Goal: Information Seeking & Learning: Learn about a topic

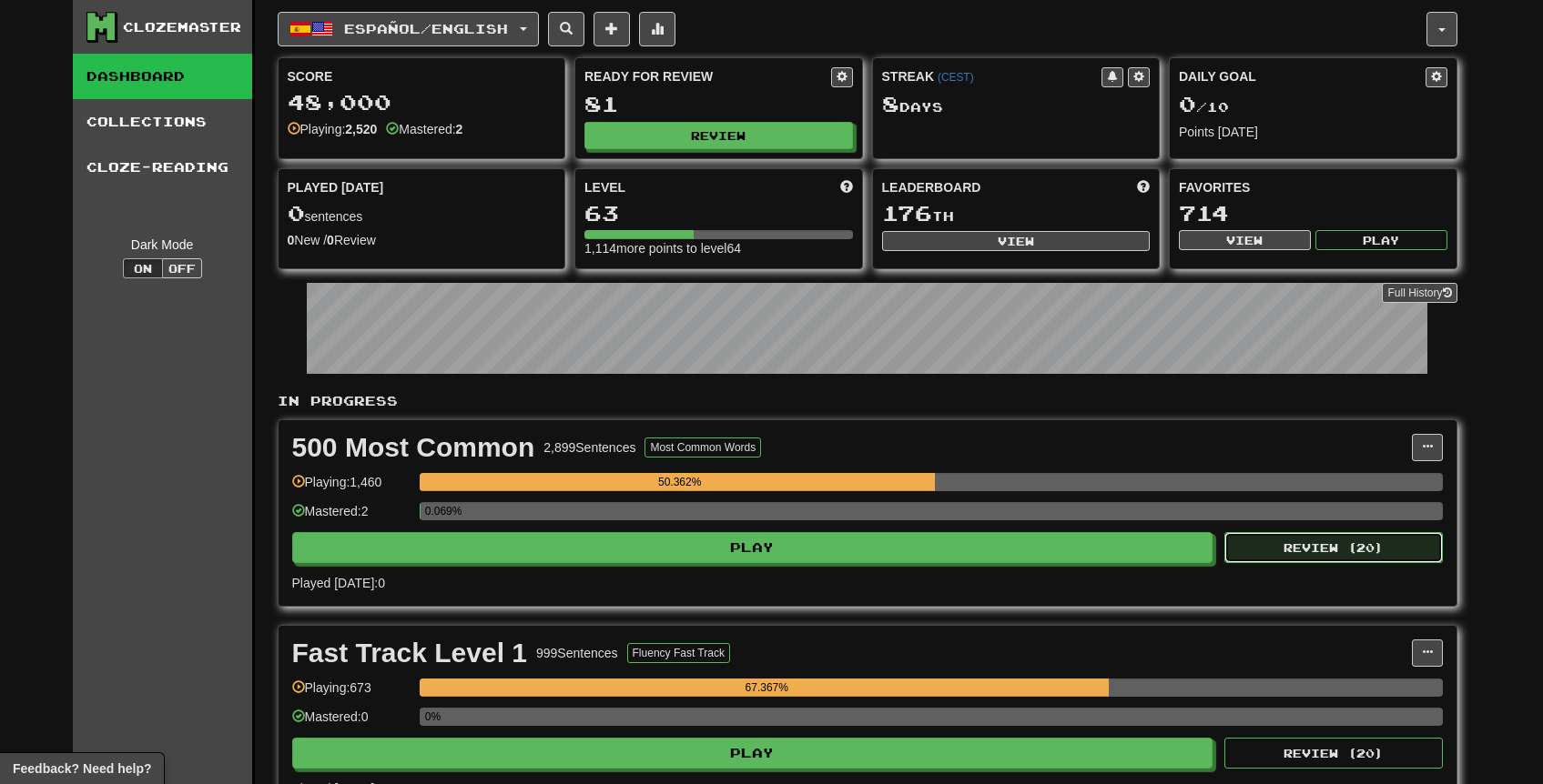
click at [1270, 547] on button "Review ( 20 )" at bounding box center [1333, 548] width 218 height 31
select select "**"
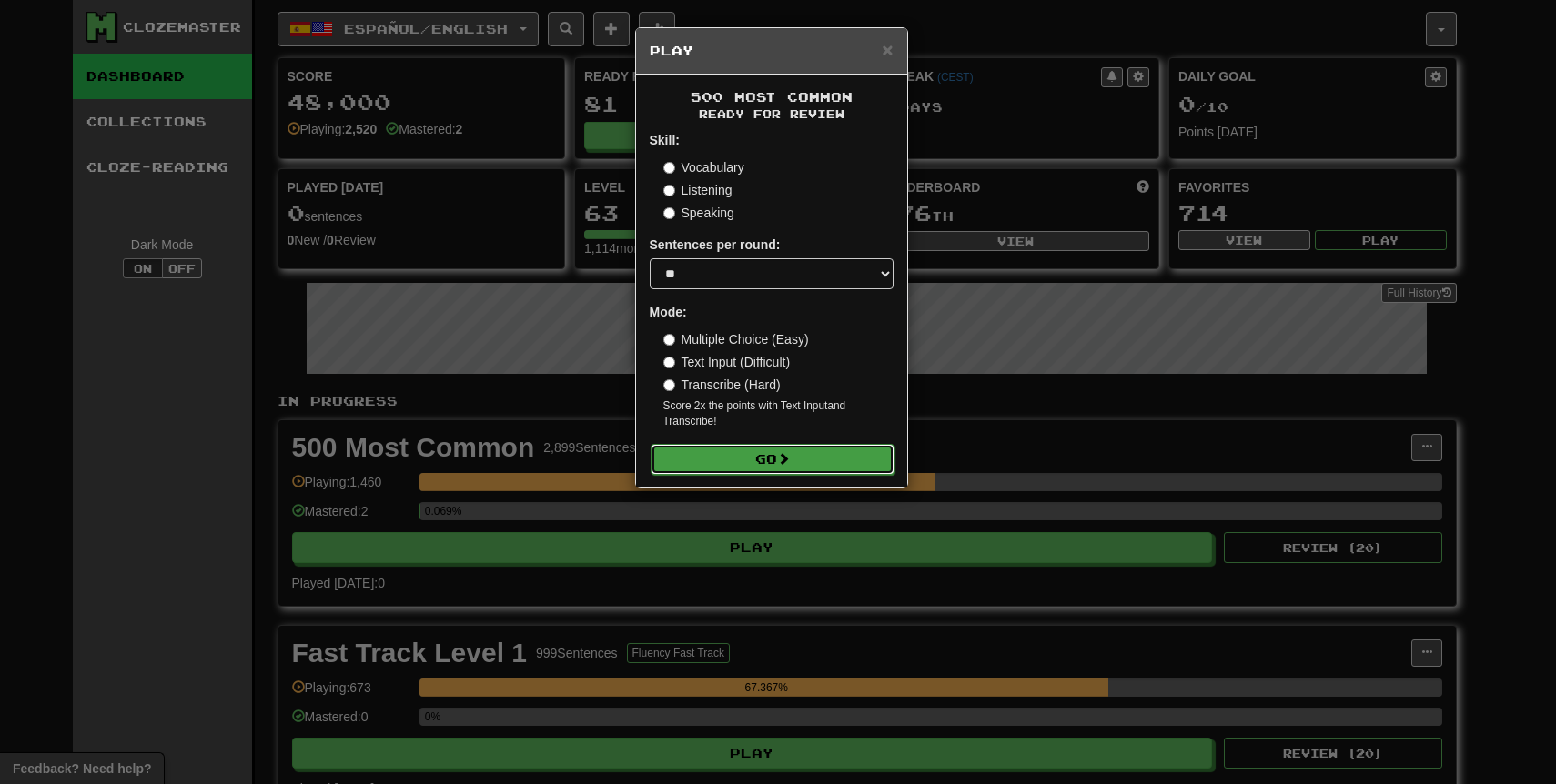
click at [763, 465] on button "Go" at bounding box center [773, 459] width 244 height 31
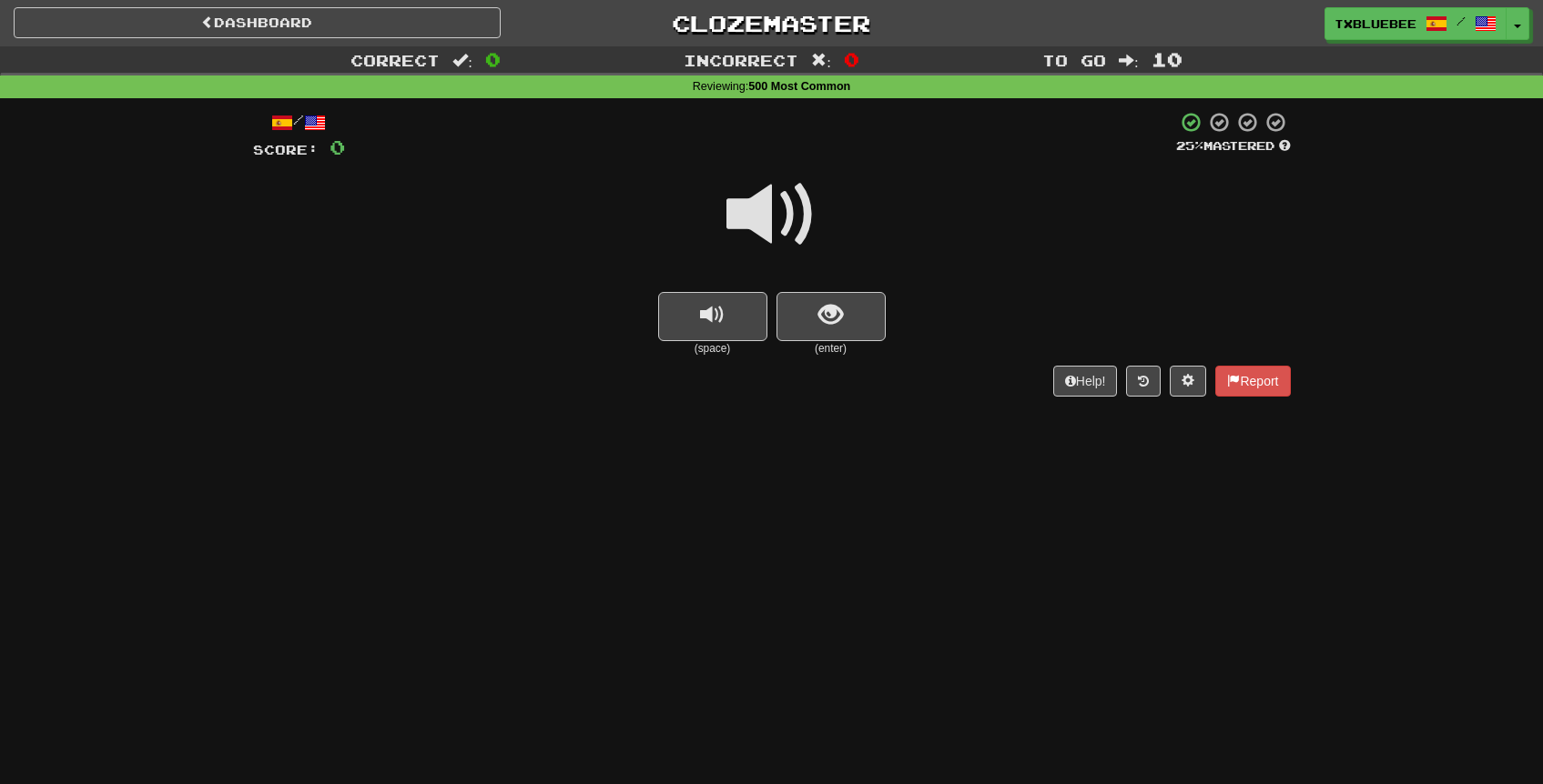
click at [790, 219] on span at bounding box center [772, 214] width 91 height 91
click at [848, 307] on button "show sentence" at bounding box center [832, 316] width 110 height 49
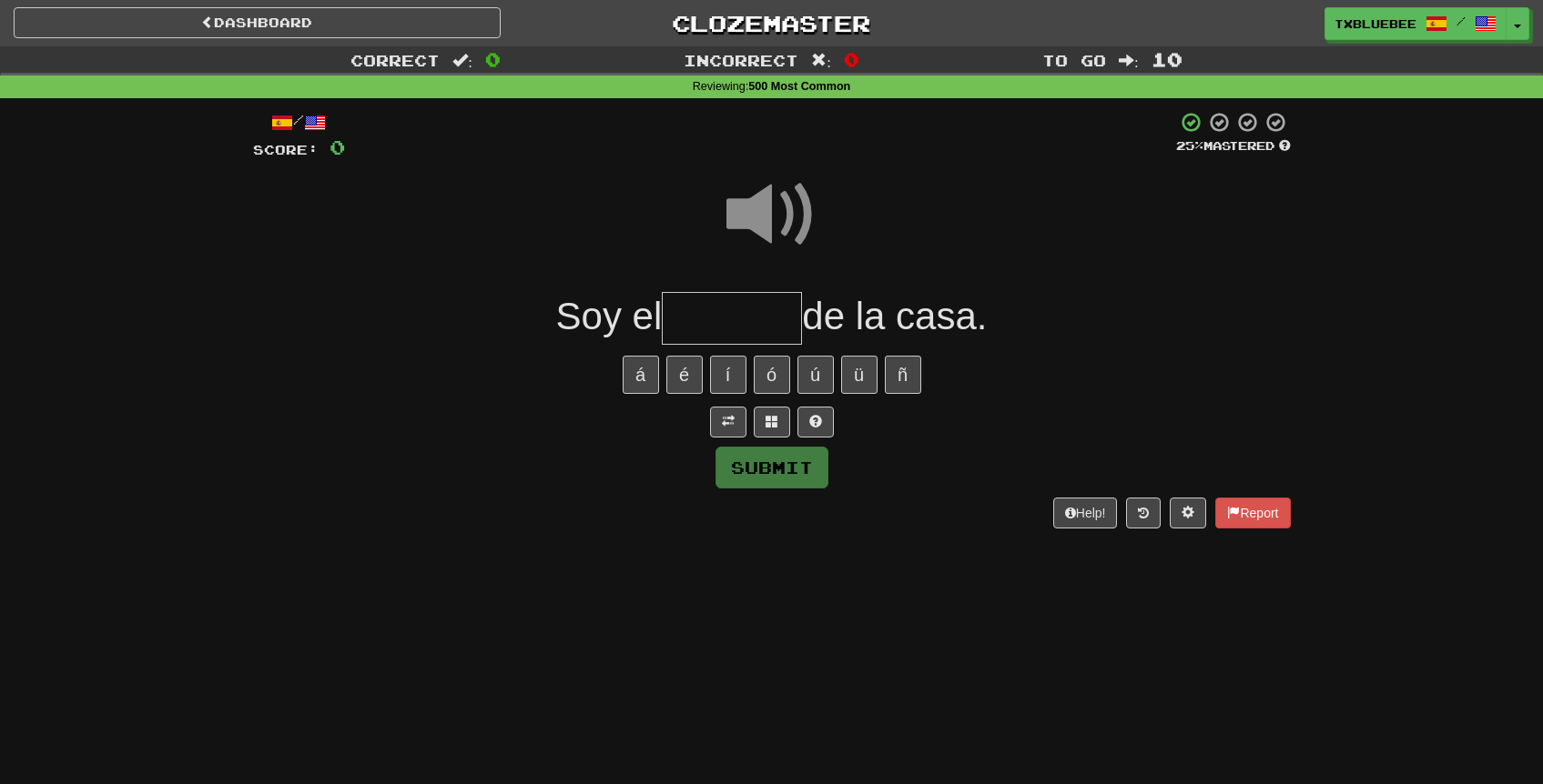
click at [691, 326] on input "text" at bounding box center [731, 318] width 140 height 54
type input "******"
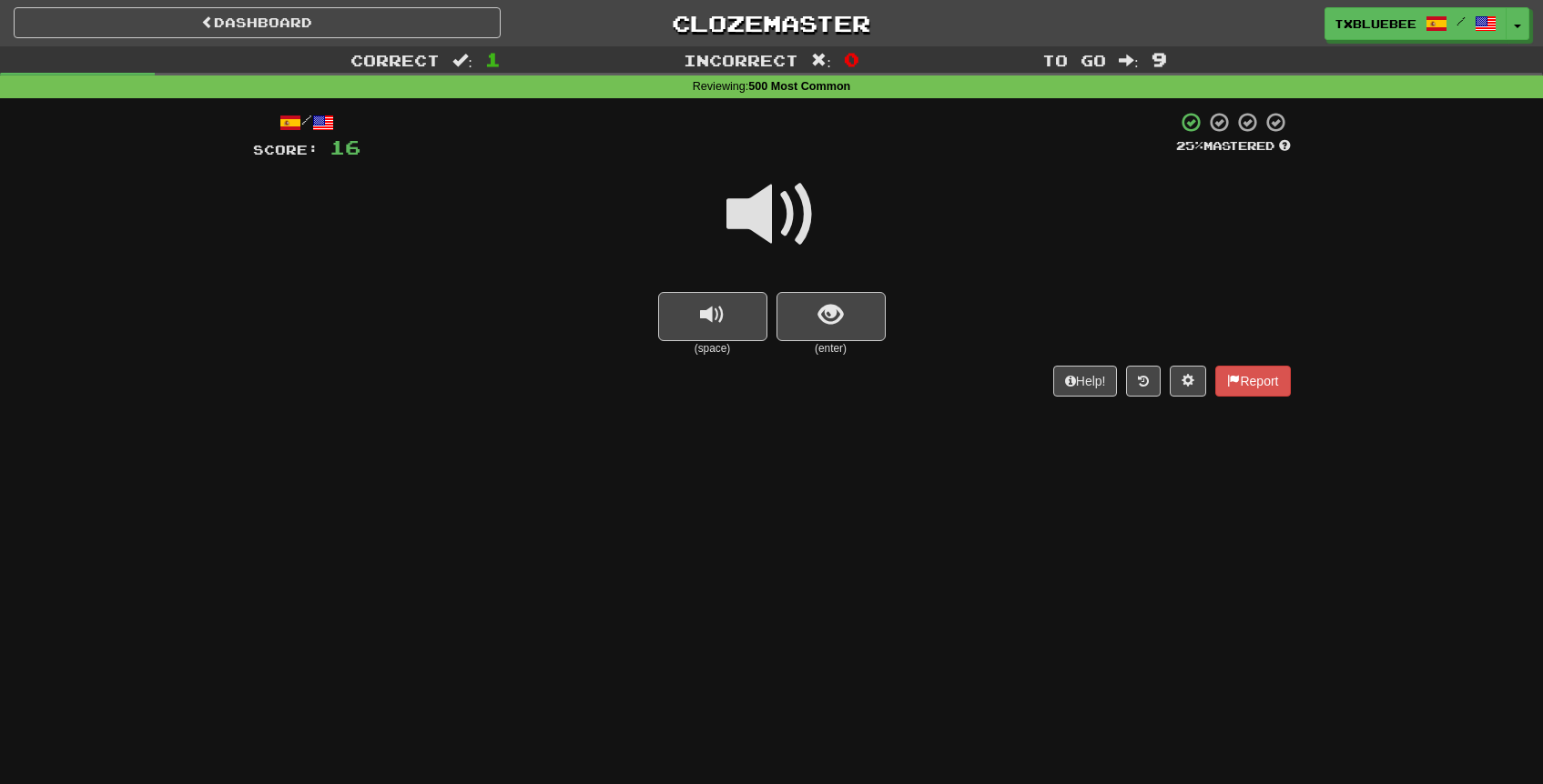
click at [774, 213] on span at bounding box center [772, 214] width 91 height 91
click at [825, 307] on span "show sentence" at bounding box center [831, 315] width 25 height 25
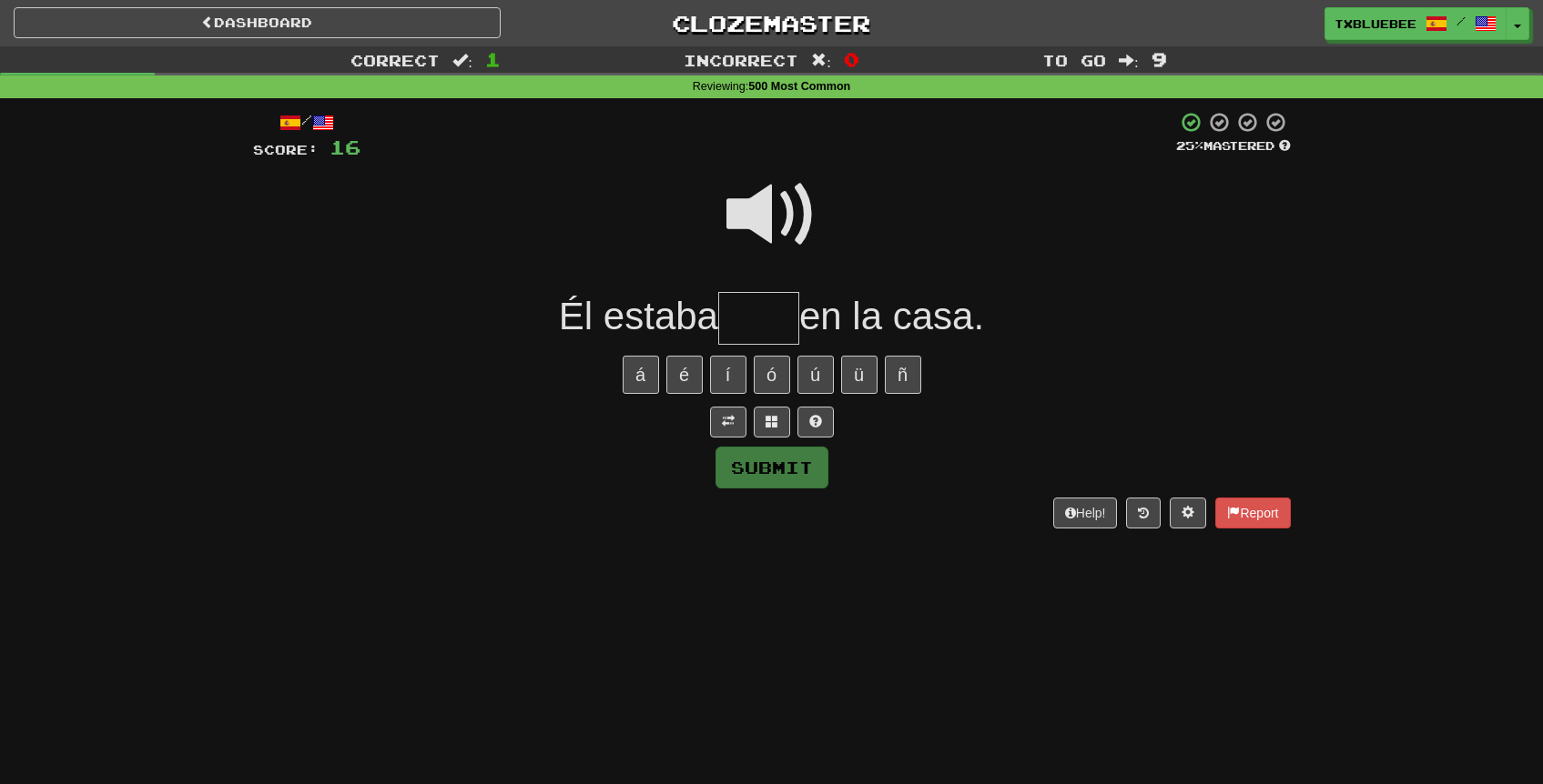
click at [778, 225] on span at bounding box center [772, 214] width 91 height 91
click at [780, 326] on input "text" at bounding box center [759, 318] width 81 height 54
type input "****"
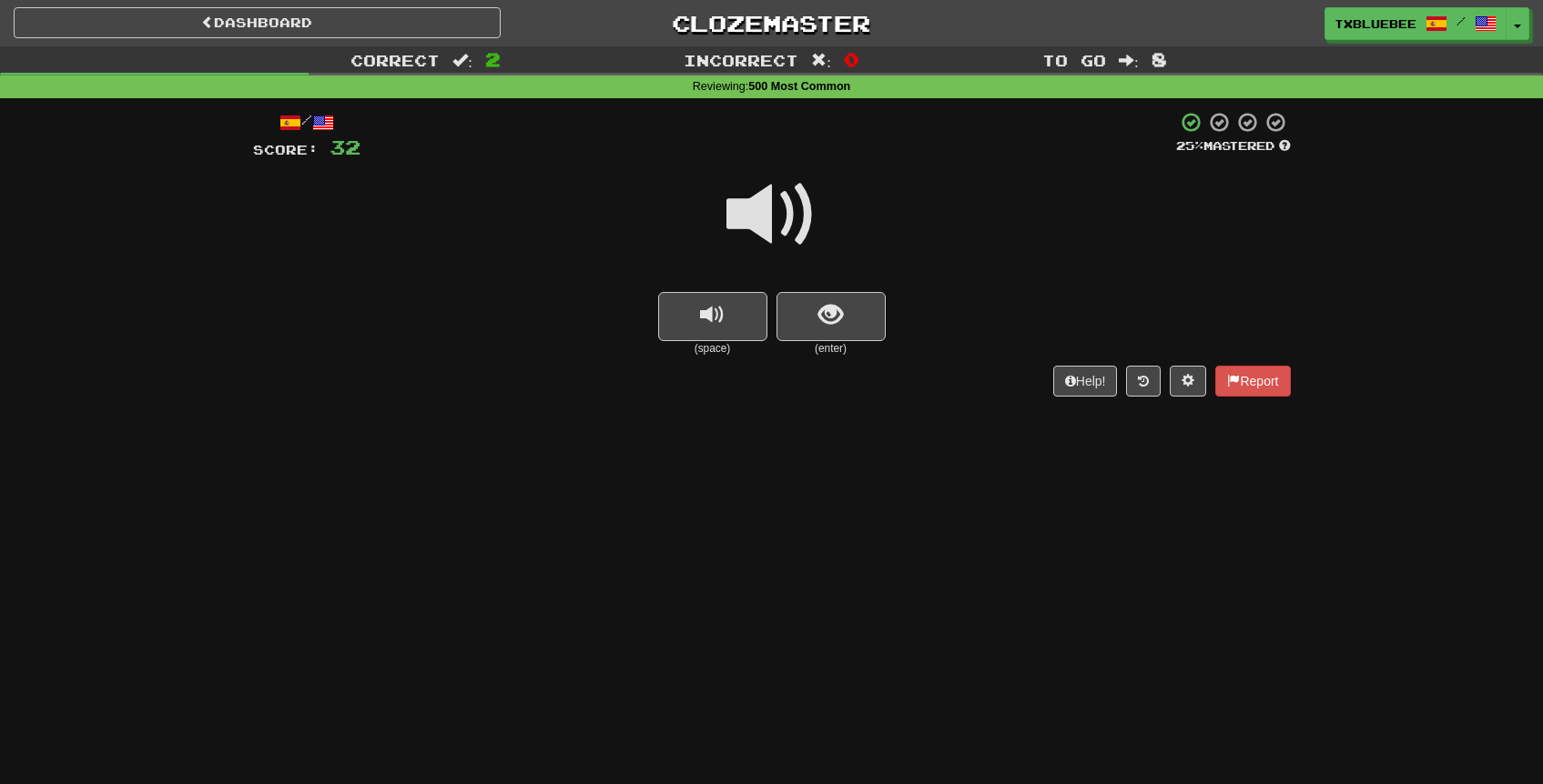
click at [776, 212] on span at bounding box center [772, 214] width 91 height 91
click at [825, 309] on span "show sentence" at bounding box center [831, 315] width 25 height 25
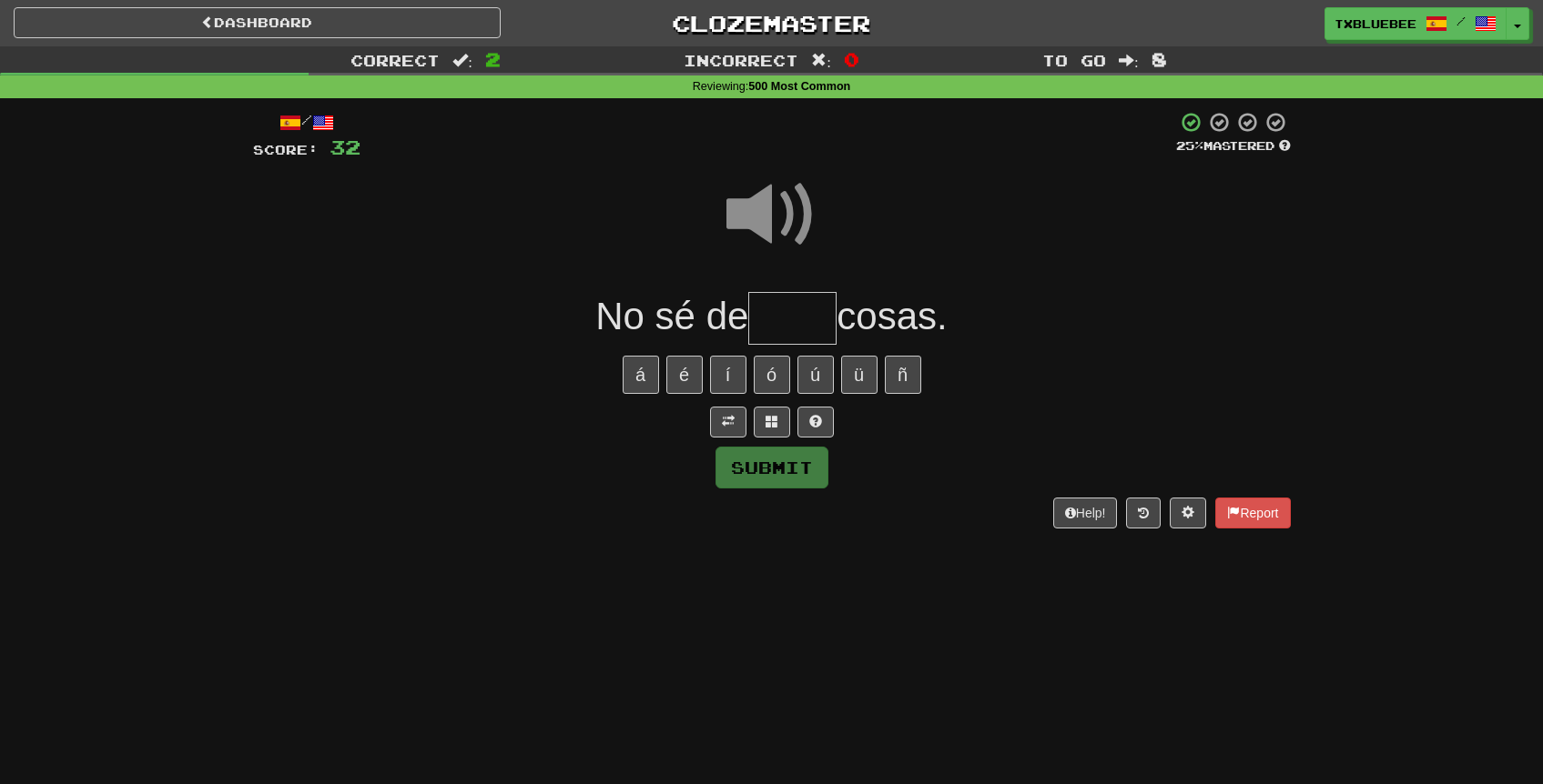
click at [811, 311] on input "text" at bounding box center [792, 318] width 88 height 54
click at [788, 230] on span at bounding box center [772, 214] width 91 height 91
click at [800, 319] on input "text" at bounding box center [792, 318] width 88 height 54
type input "*"
click at [749, 235] on span at bounding box center [772, 214] width 91 height 91
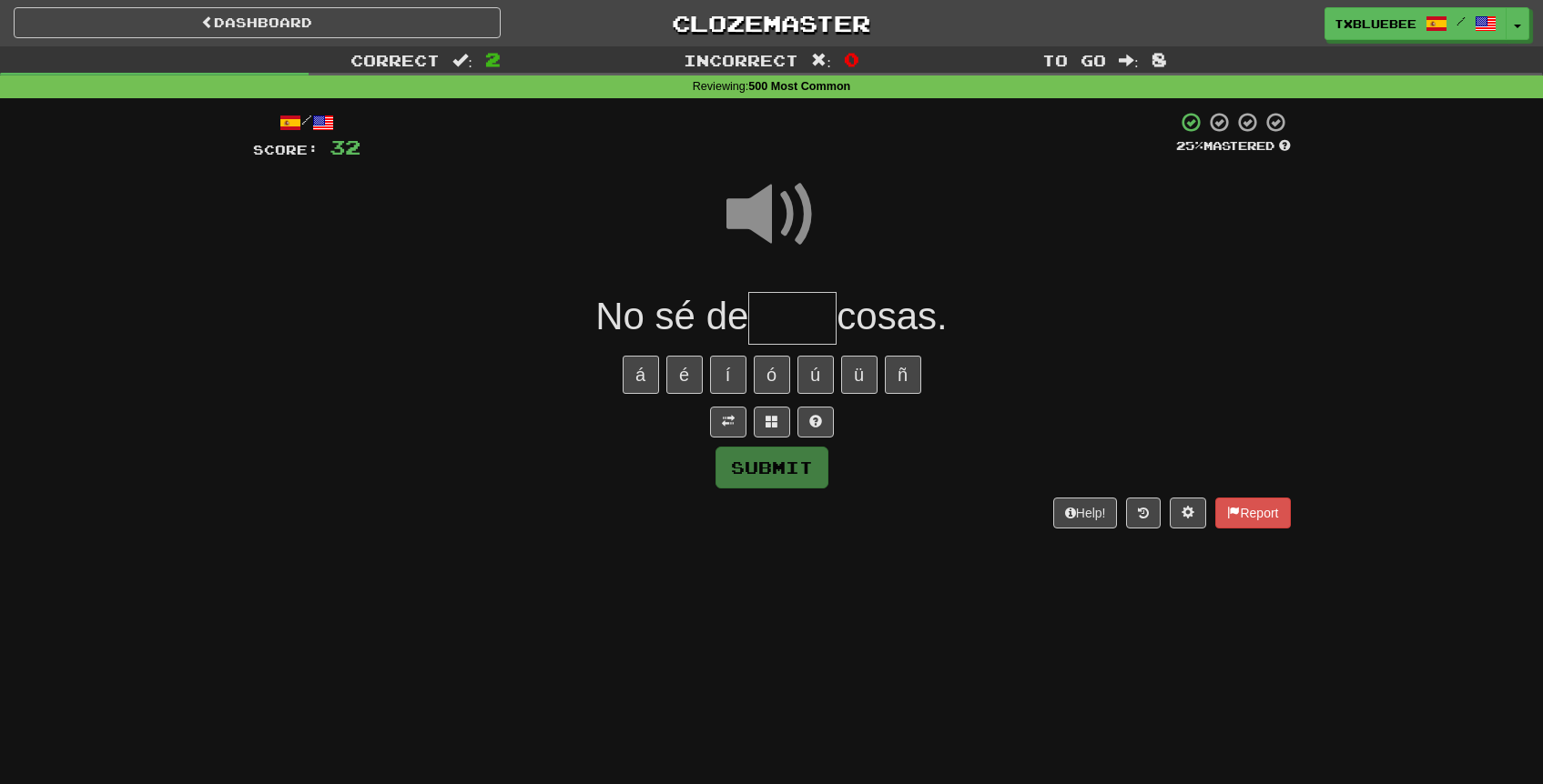
click at [794, 314] on input "text" at bounding box center [792, 318] width 88 height 54
type input "*"
click at [796, 224] on span at bounding box center [772, 214] width 91 height 91
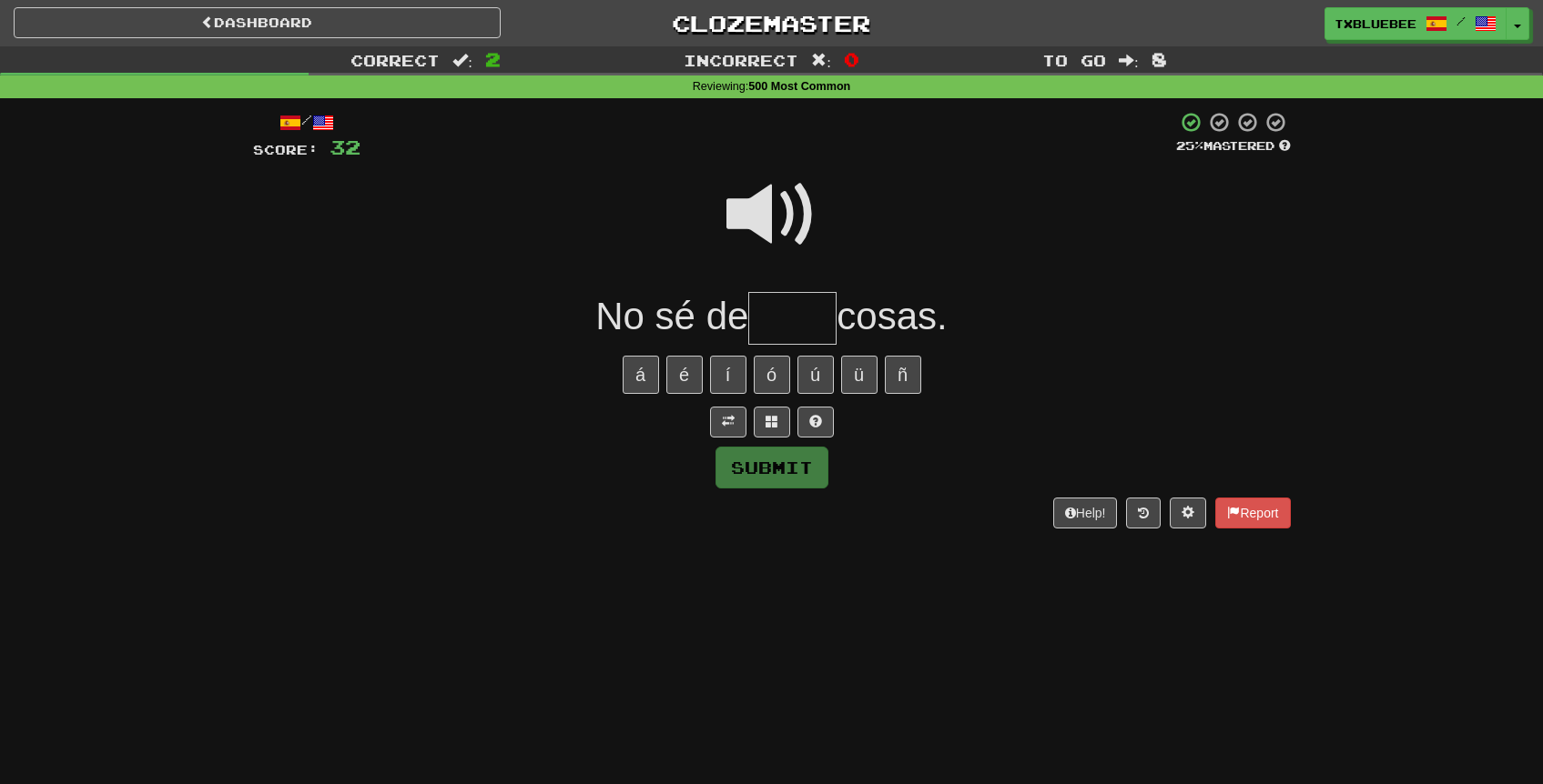
click at [797, 227] on span at bounding box center [772, 214] width 91 height 91
click at [792, 311] on input "text" at bounding box center [792, 318] width 88 height 54
type input "****"
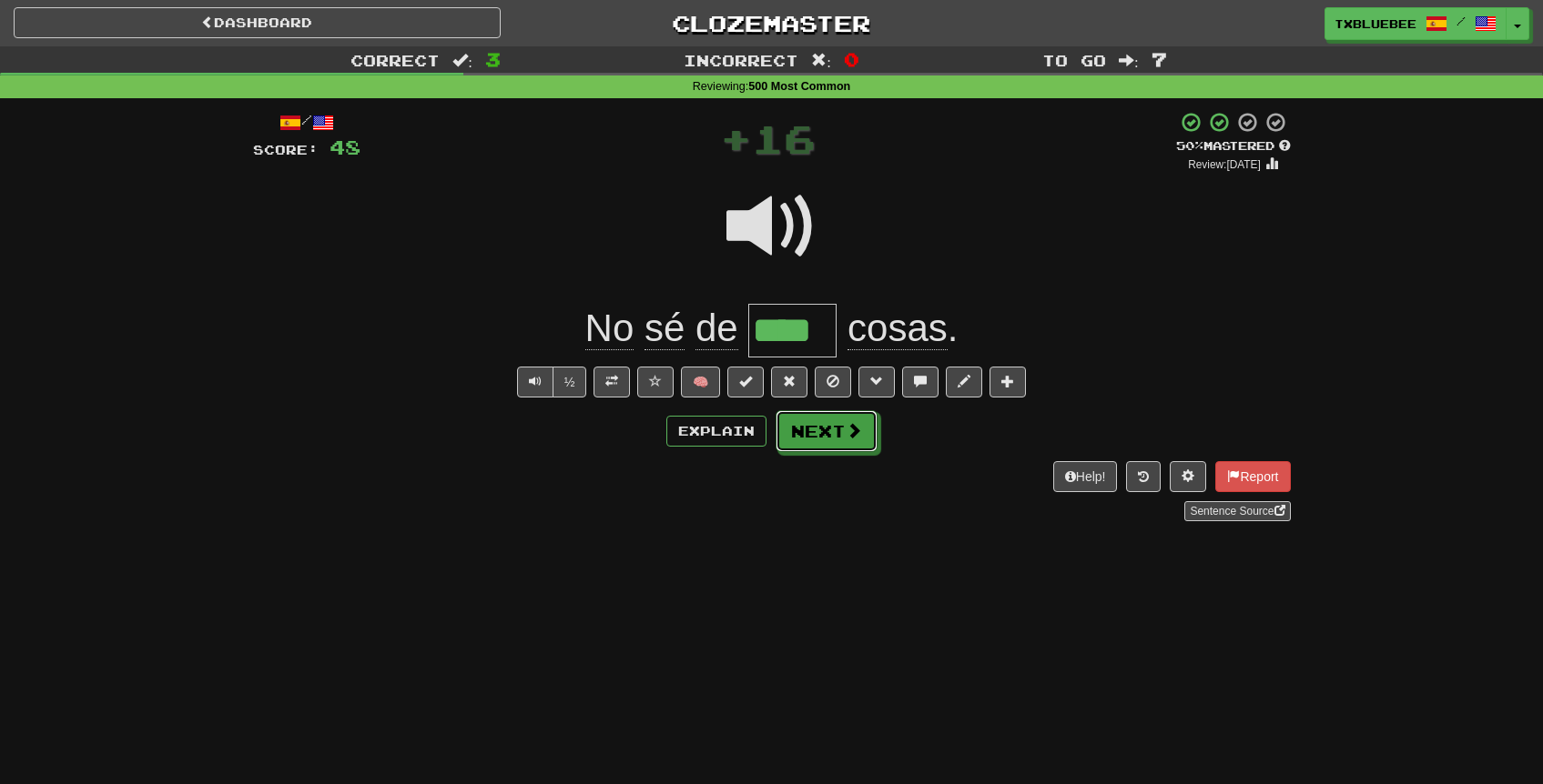
click at [846, 431] on span at bounding box center [853, 430] width 16 height 16
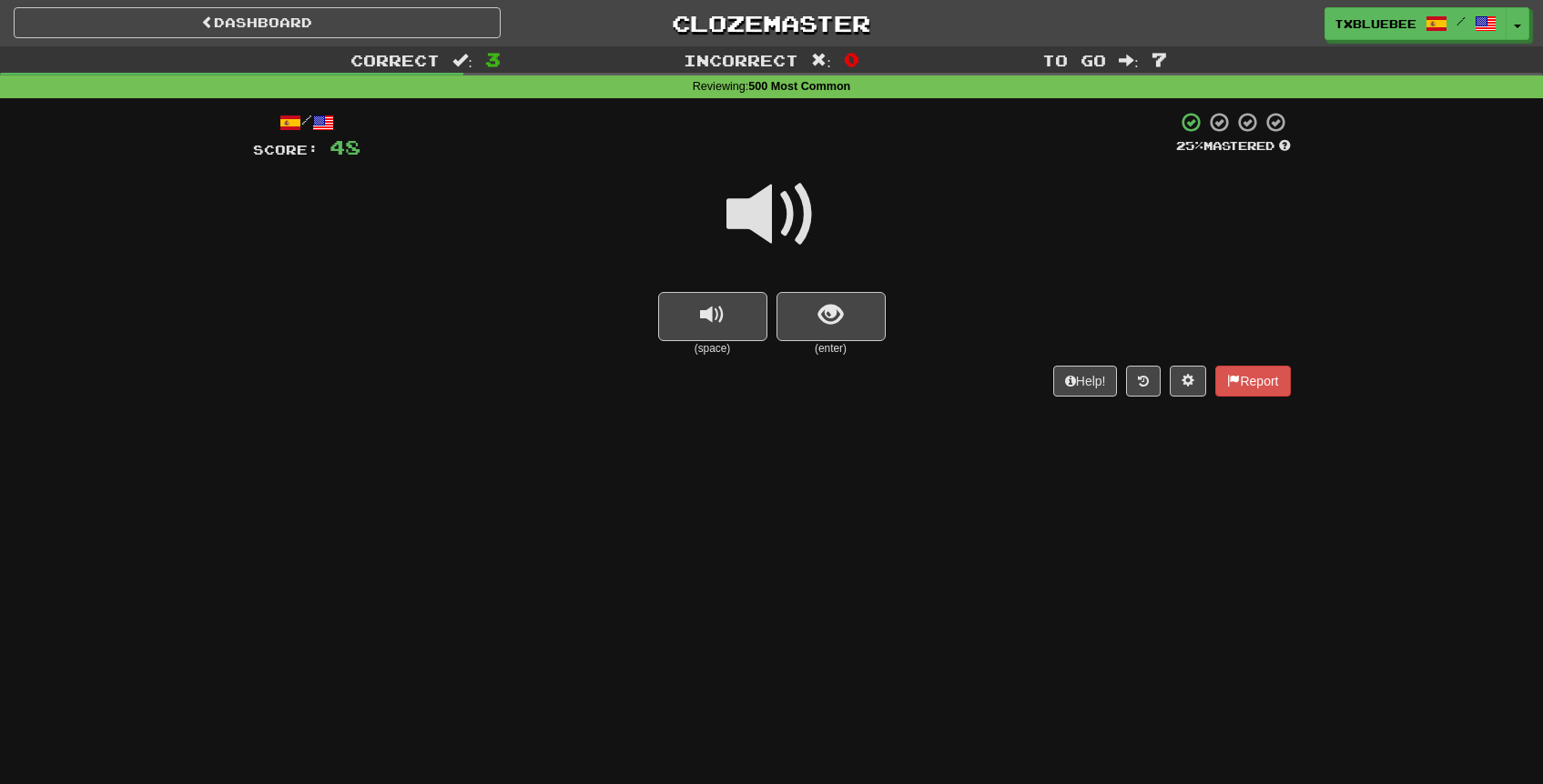
click at [788, 218] on span at bounding box center [772, 214] width 91 height 91
click at [822, 326] on span "show sentence" at bounding box center [831, 315] width 25 height 25
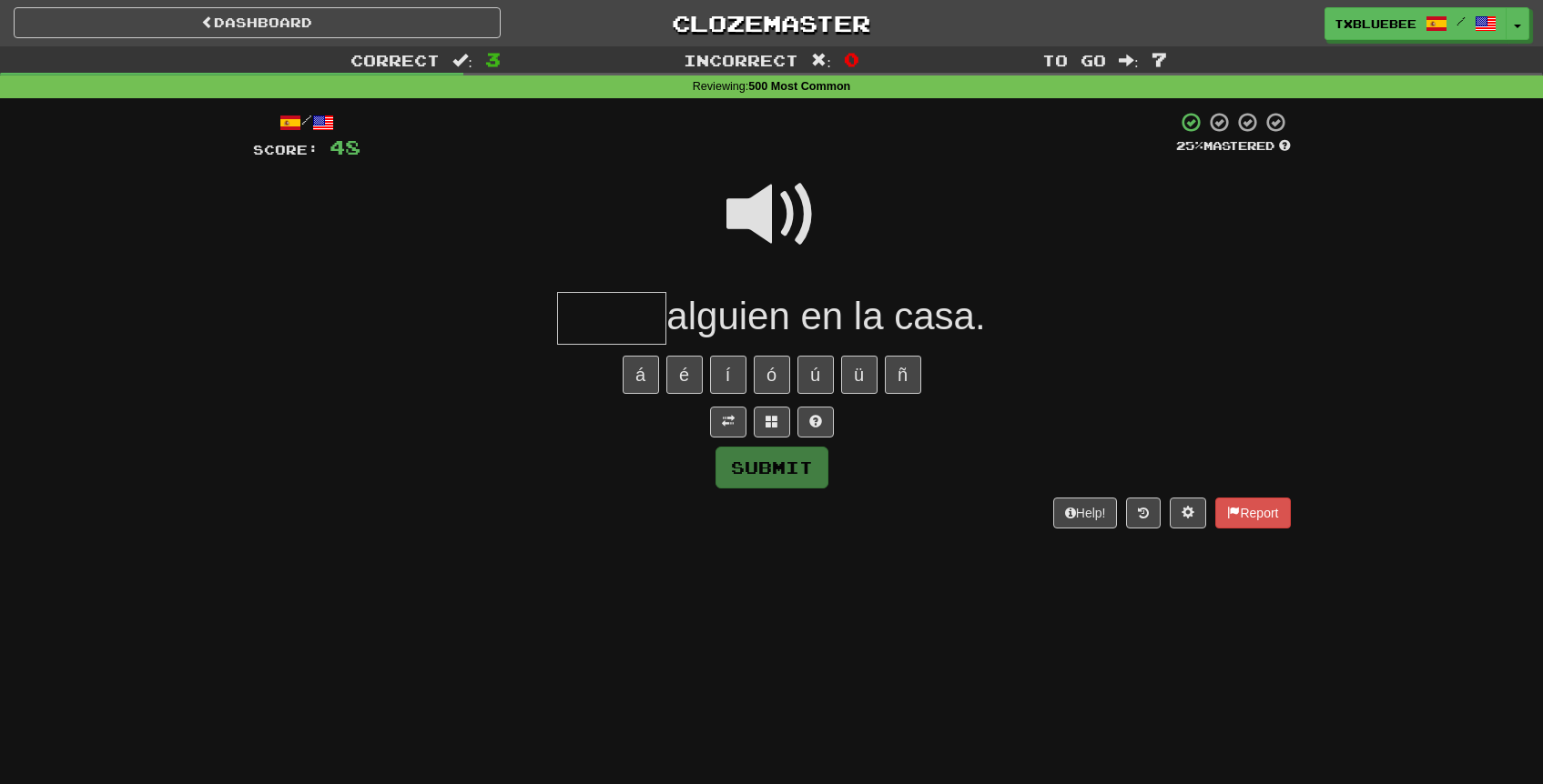
click at [788, 211] on span at bounding box center [772, 214] width 91 height 91
click at [649, 327] on input "text" at bounding box center [612, 318] width 110 height 54
type input "*****"
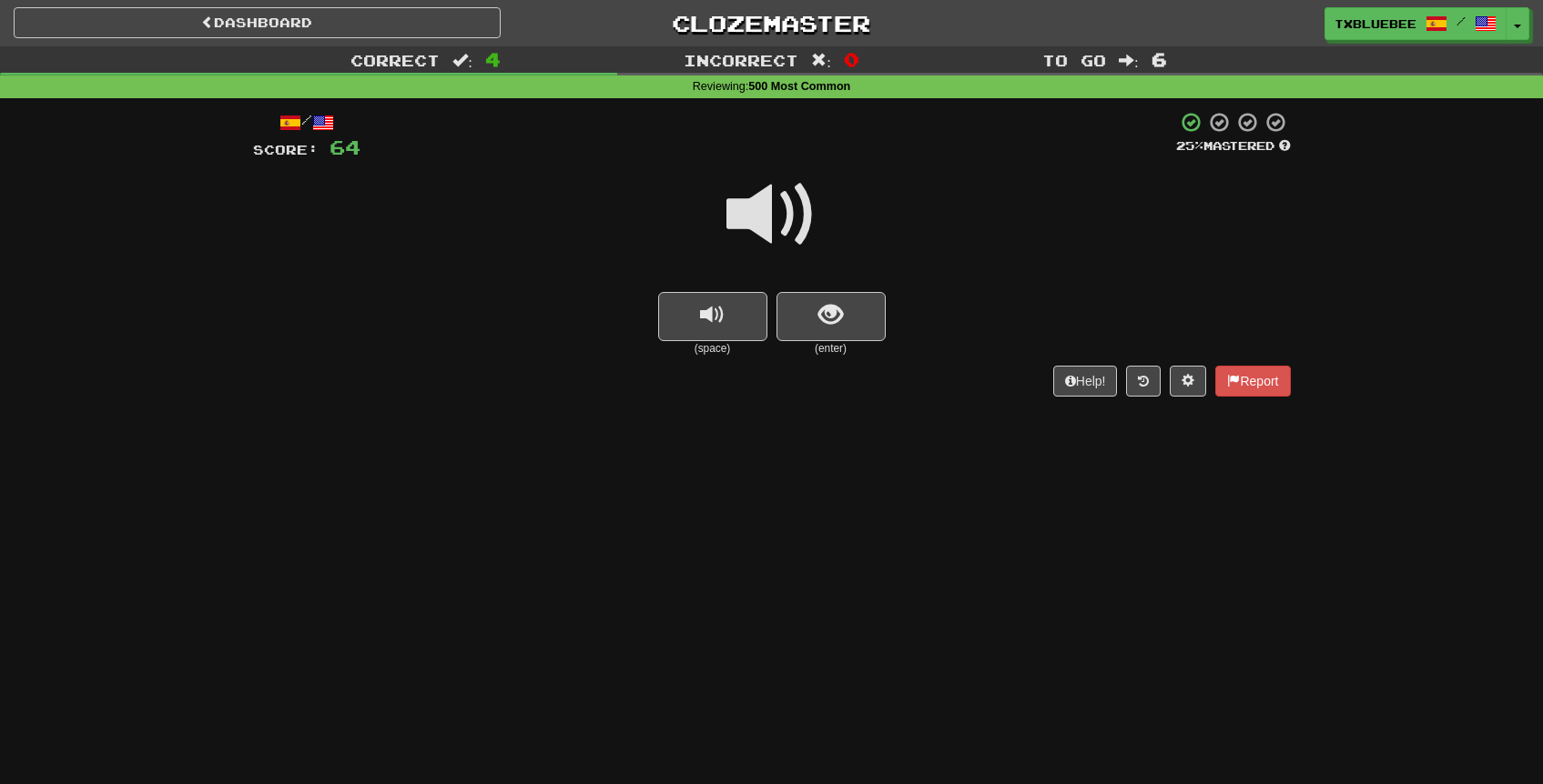
click at [760, 215] on span at bounding box center [772, 214] width 91 height 91
click at [827, 341] on small "(enter)" at bounding box center [832, 349] width 110 height 15
click at [826, 332] on button "show sentence" at bounding box center [832, 316] width 110 height 49
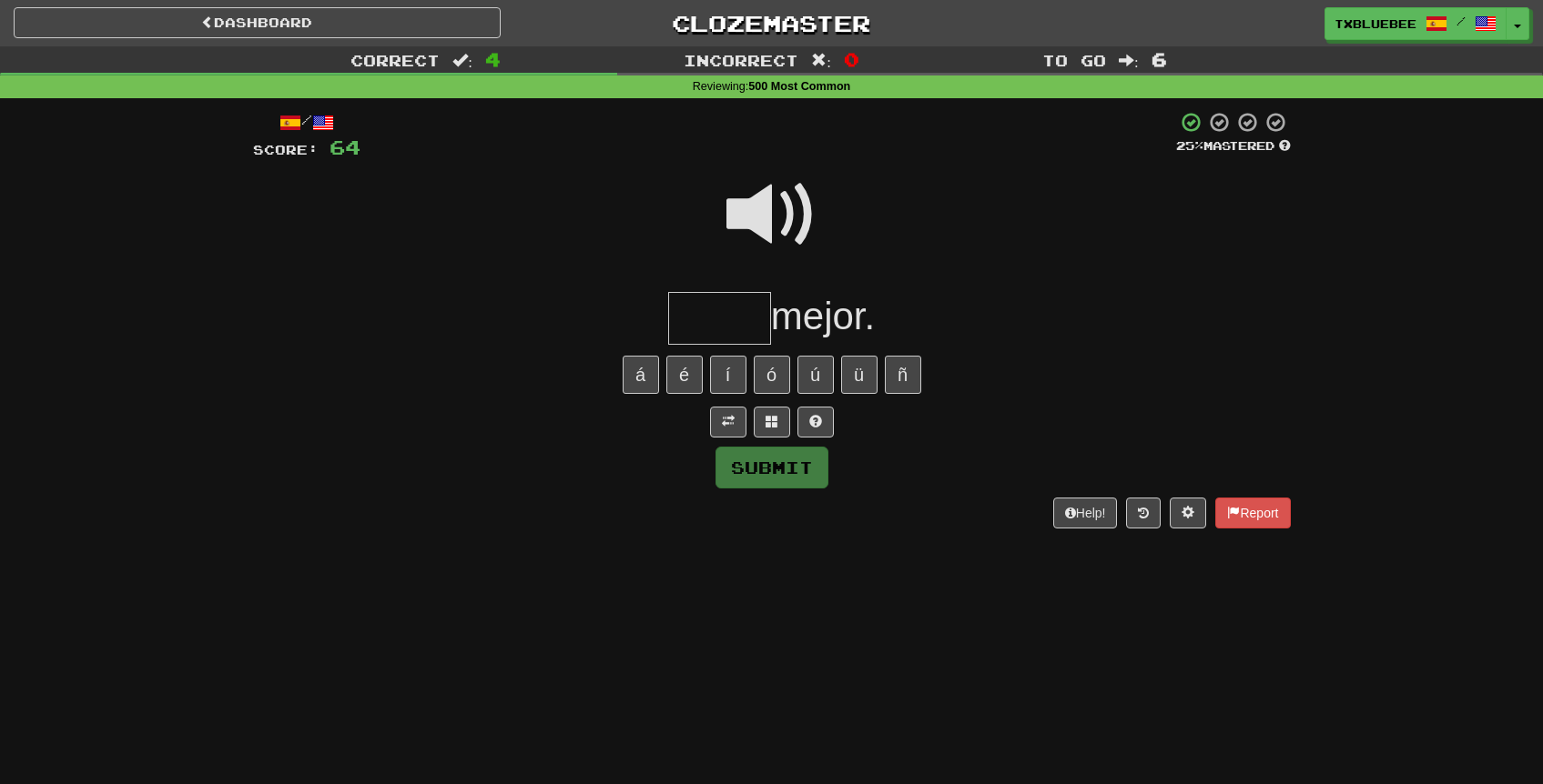
click at [738, 330] on input "text" at bounding box center [719, 318] width 103 height 54
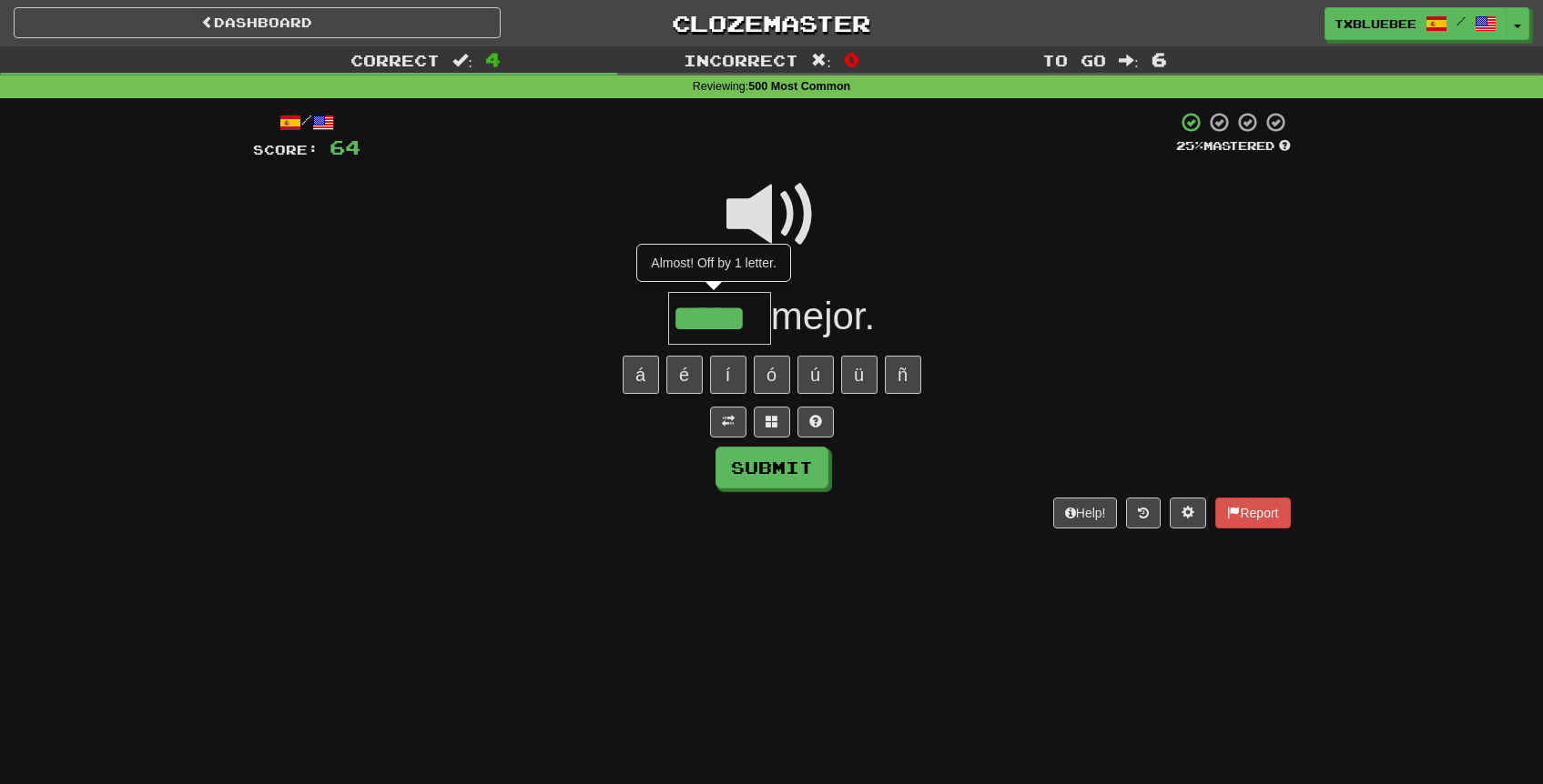
type input "*****"
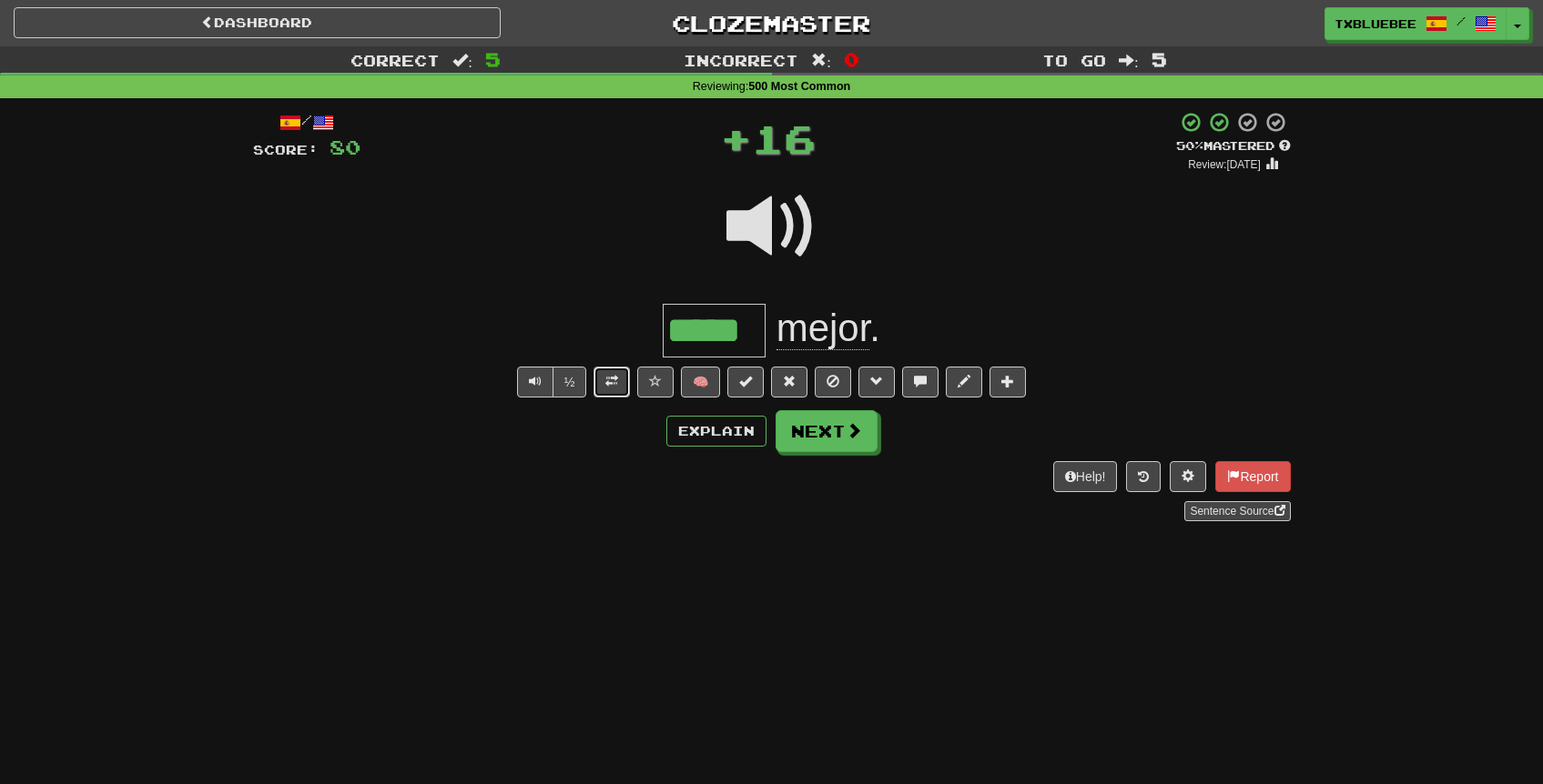
click at [622, 379] on button at bounding box center [611, 382] width 37 height 31
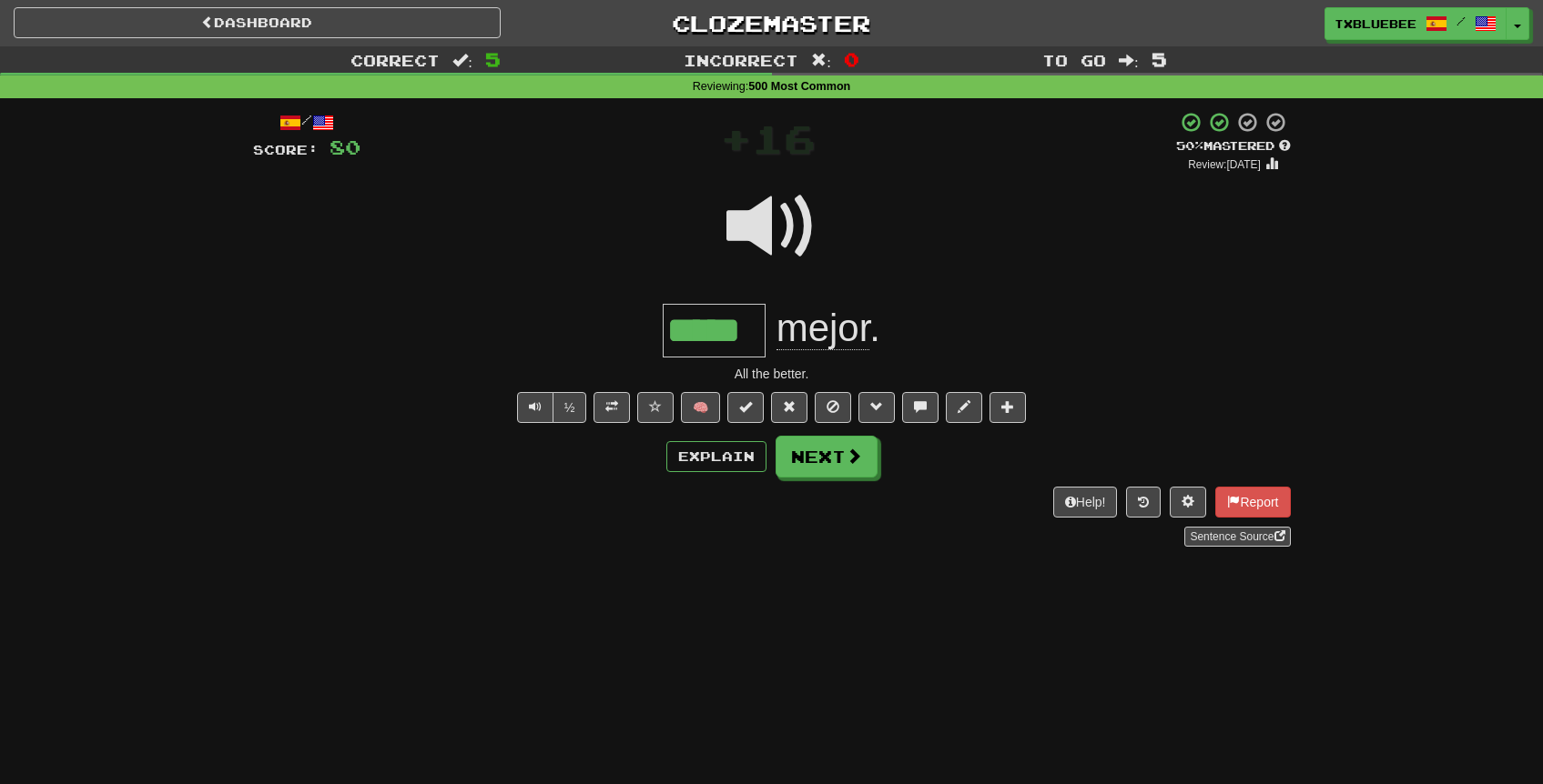
click at [832, 478] on div "/ Score: 80 + 16 50 % Mastered Review: 2025-09-26 ***** mejor . All the better.…" at bounding box center [772, 329] width 1037 height 435
click at [841, 449] on button "Next" at bounding box center [828, 457] width 102 height 42
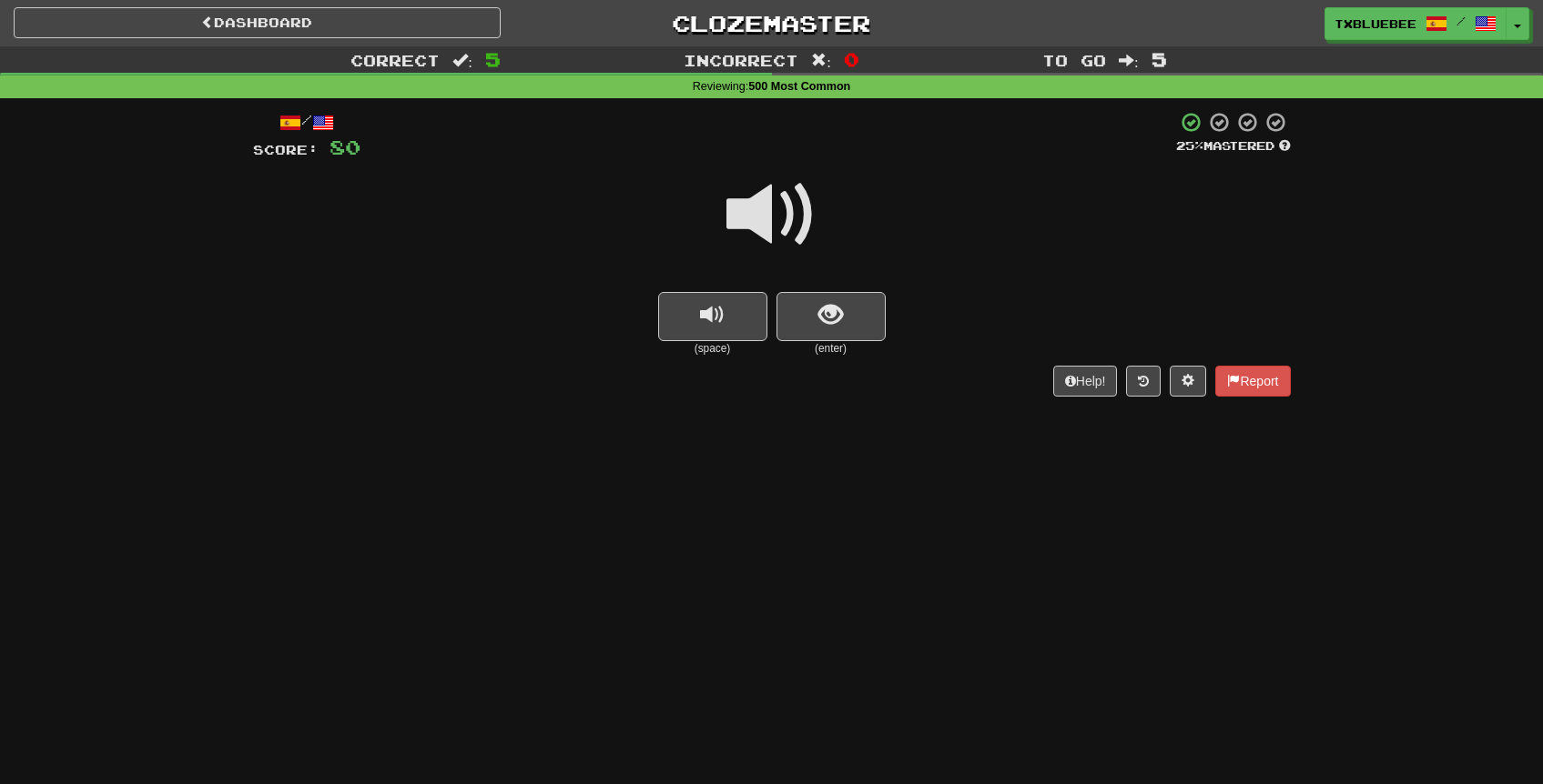
click at [784, 219] on span at bounding box center [772, 214] width 91 height 91
click at [826, 306] on span "show sentence" at bounding box center [831, 315] width 25 height 25
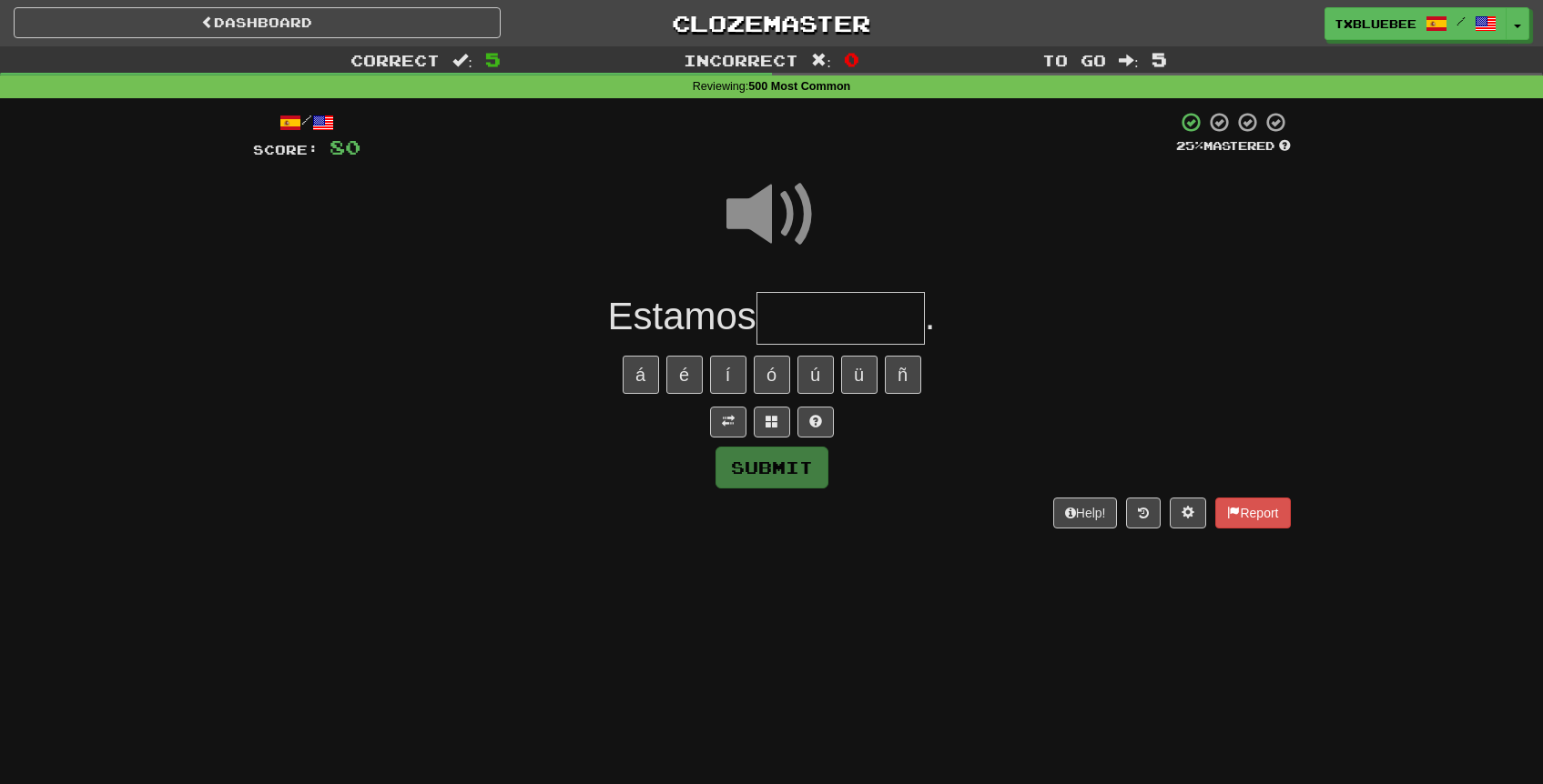
click at [837, 330] on input "text" at bounding box center [841, 318] width 168 height 54
click at [751, 211] on span at bounding box center [772, 214] width 91 height 91
click at [802, 320] on input "text" at bounding box center [841, 318] width 168 height 54
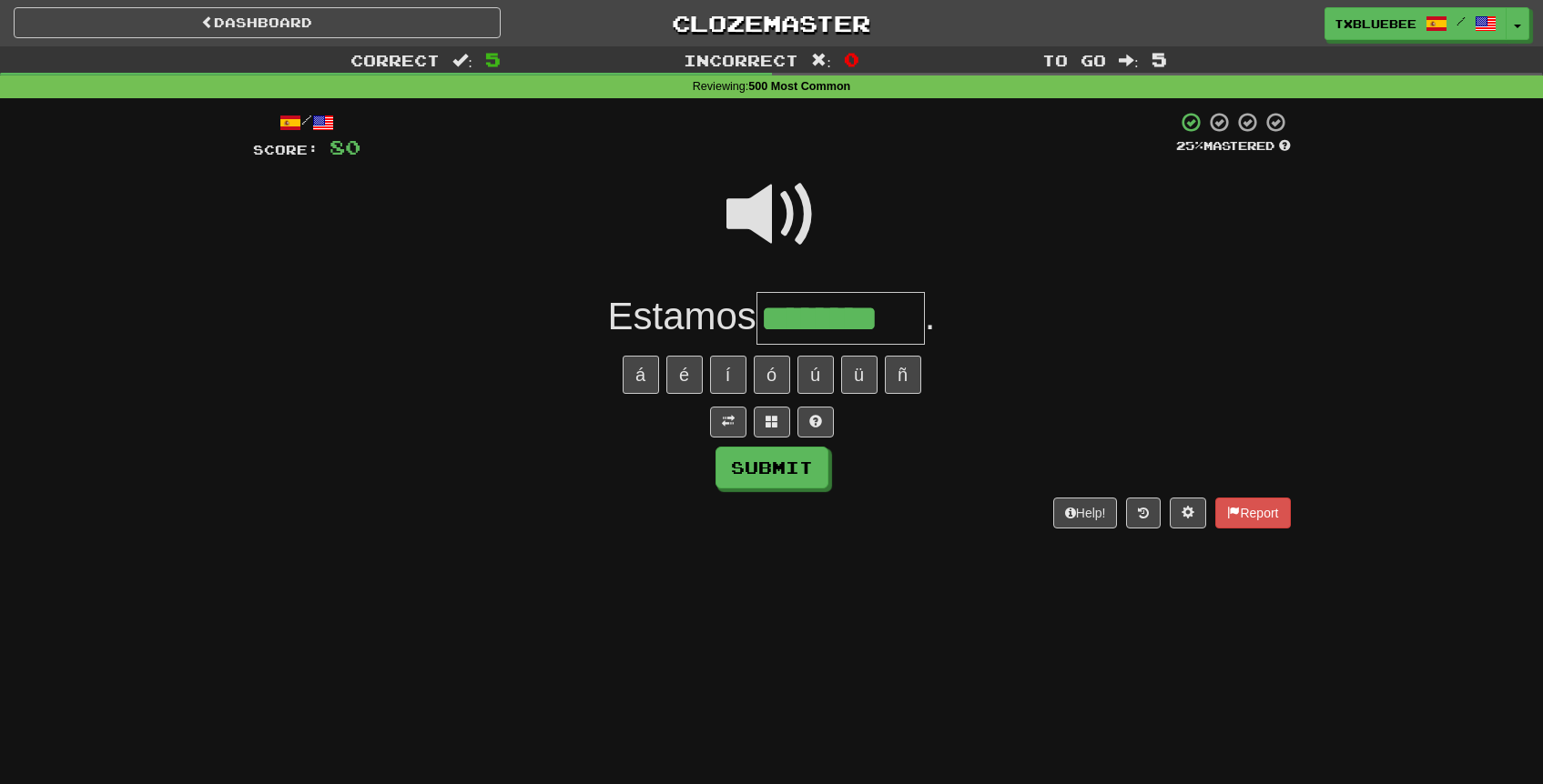
type input "********"
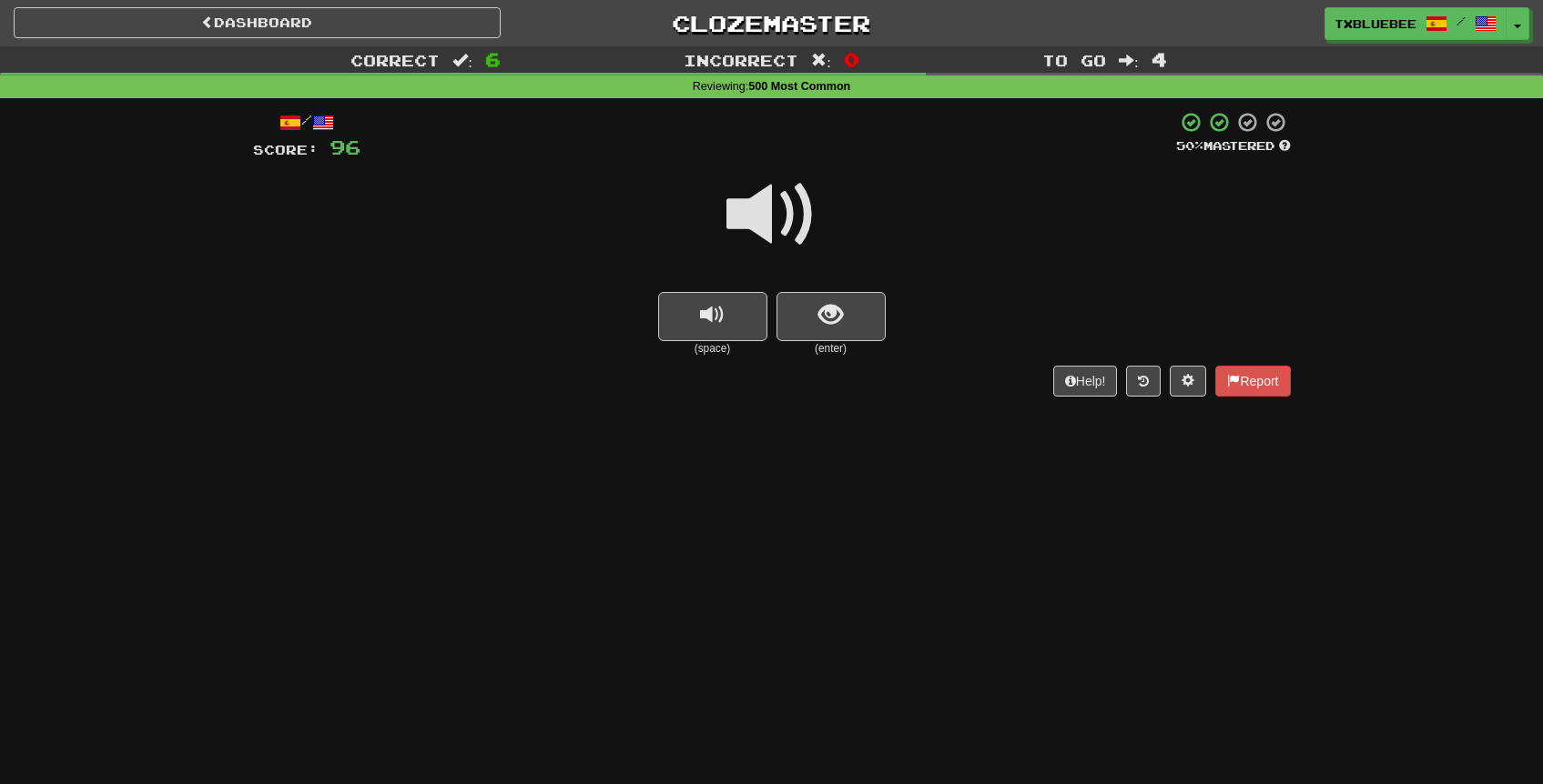
click at [780, 217] on span at bounding box center [772, 214] width 91 height 91
click at [829, 308] on span "show sentence" at bounding box center [831, 315] width 25 height 25
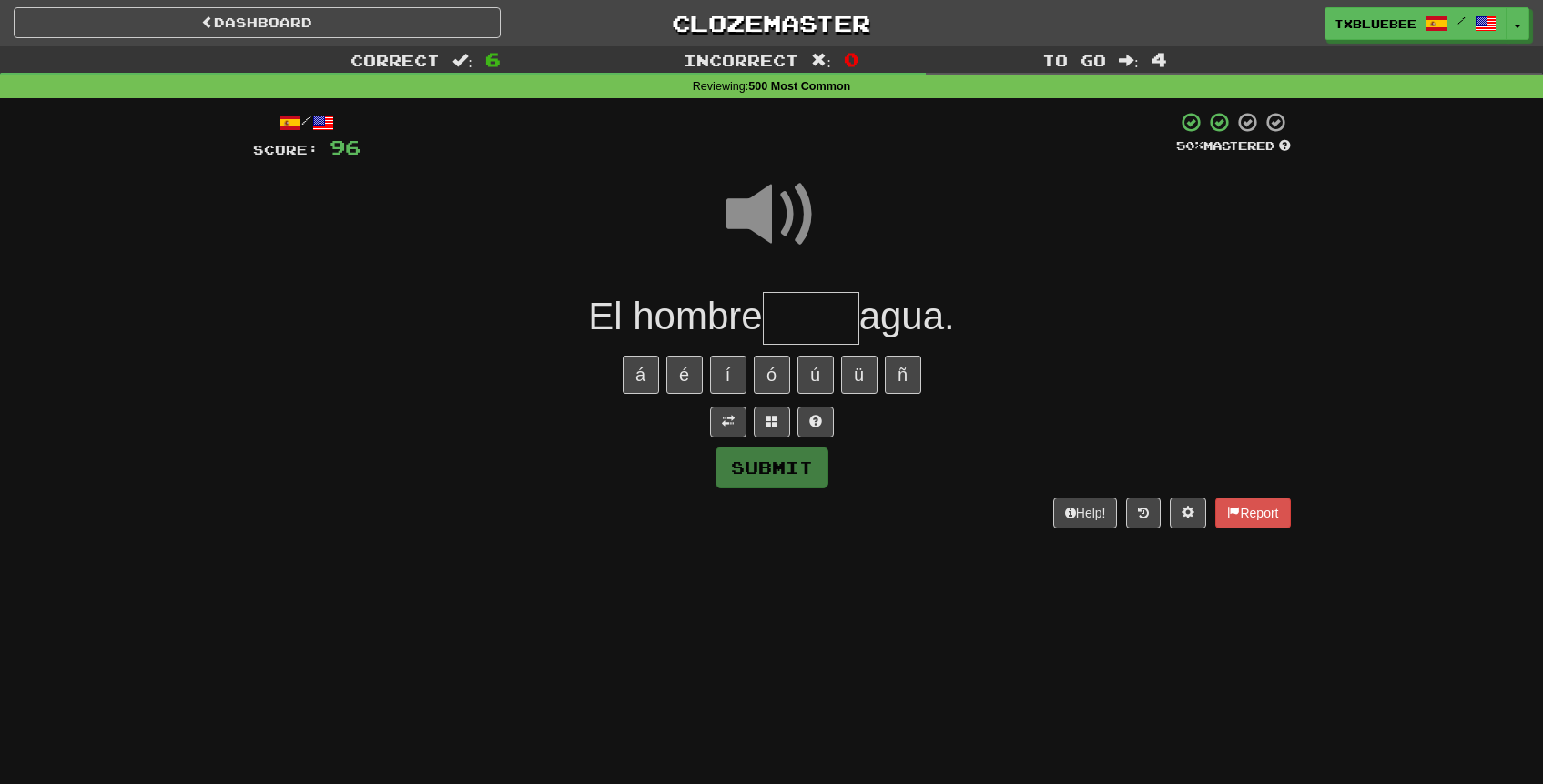
click at [804, 321] on input "text" at bounding box center [811, 318] width 96 height 54
type input "****"
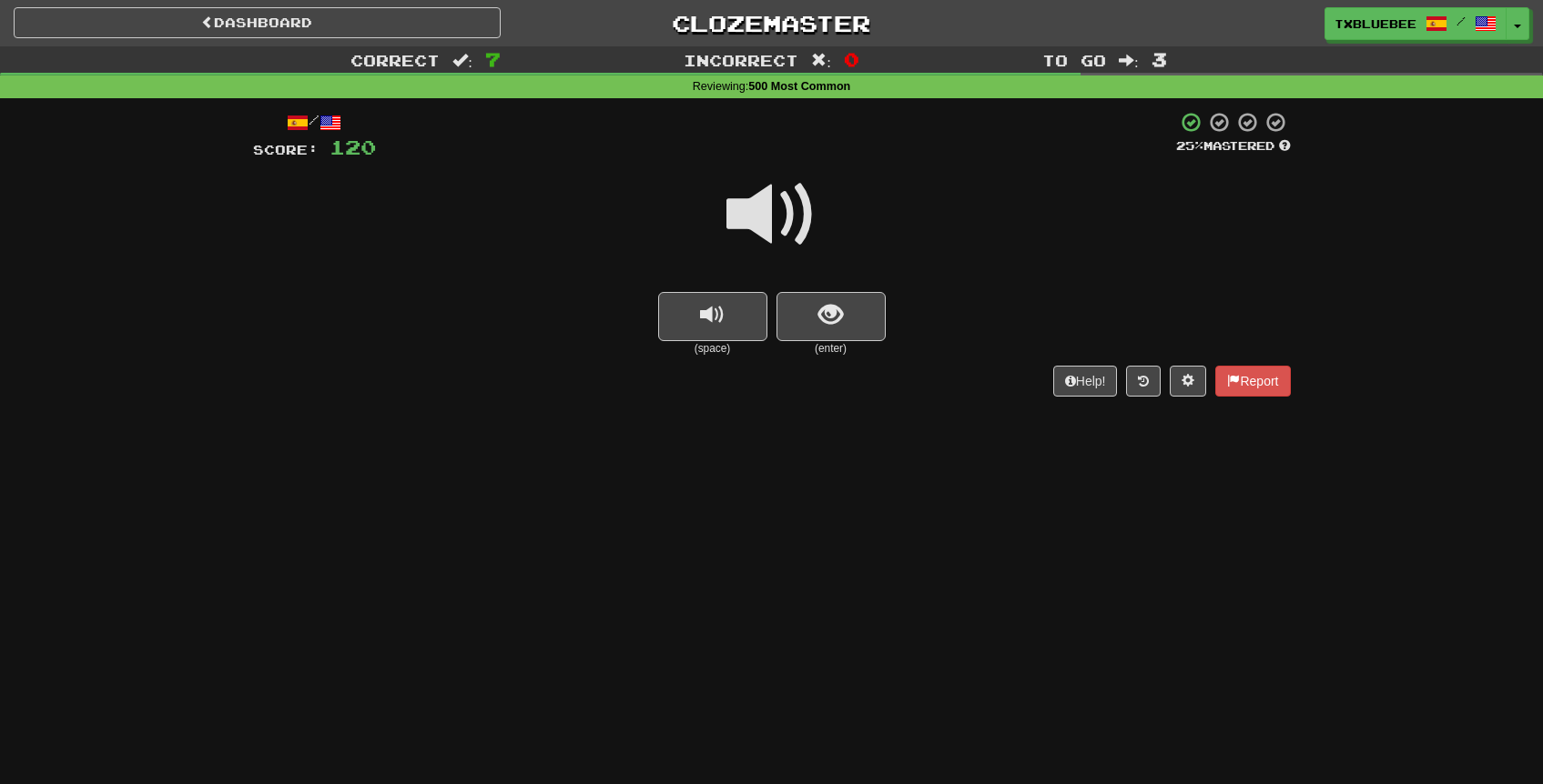
click at [785, 215] on span at bounding box center [772, 214] width 91 height 91
click at [814, 298] on button "show sentence" at bounding box center [832, 316] width 110 height 49
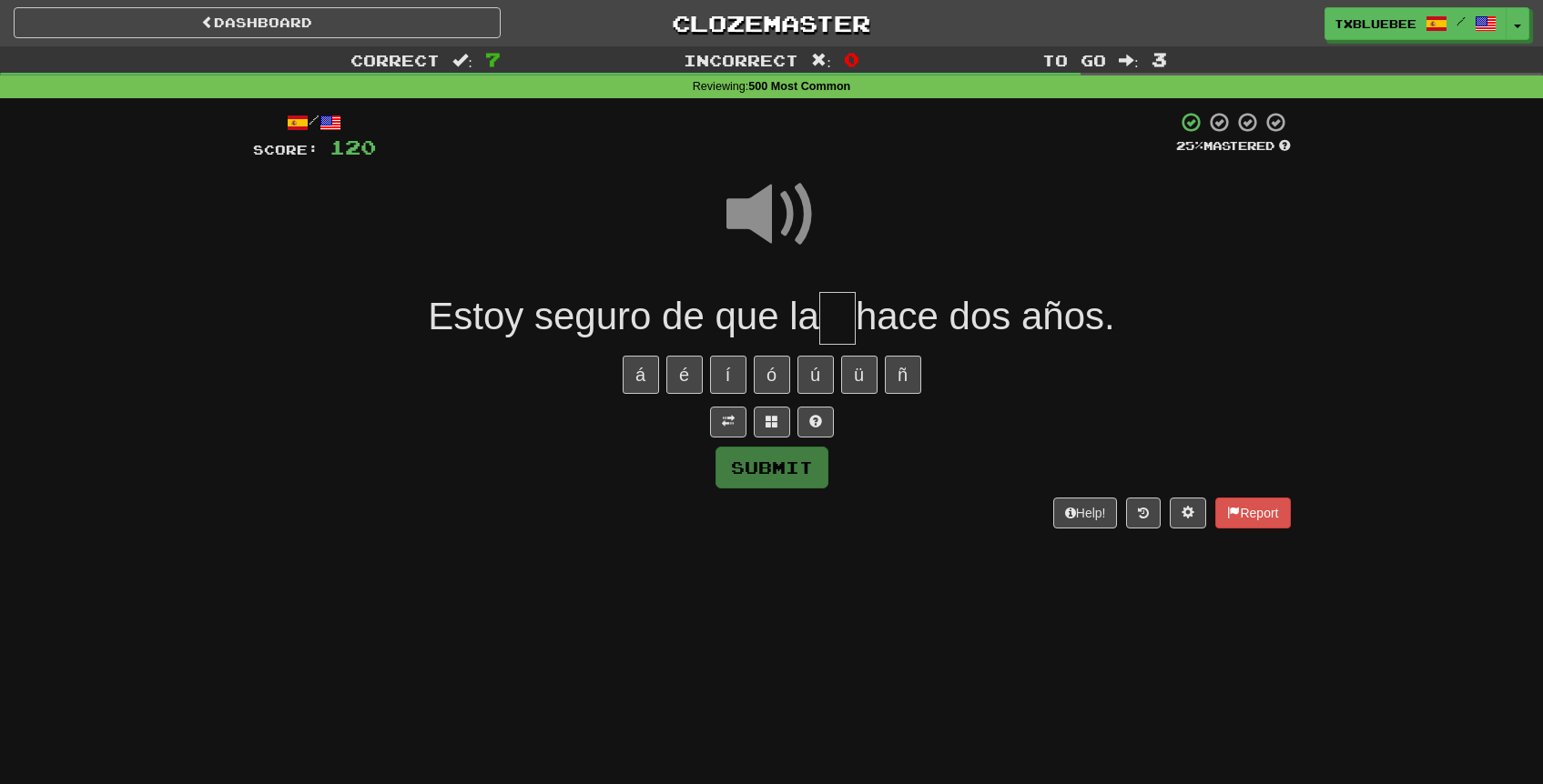
click at [833, 315] on input "text" at bounding box center [837, 318] width 37 height 54
click at [786, 218] on span at bounding box center [772, 214] width 91 height 91
click at [845, 309] on input "text" at bounding box center [837, 318] width 37 height 54
type input "**"
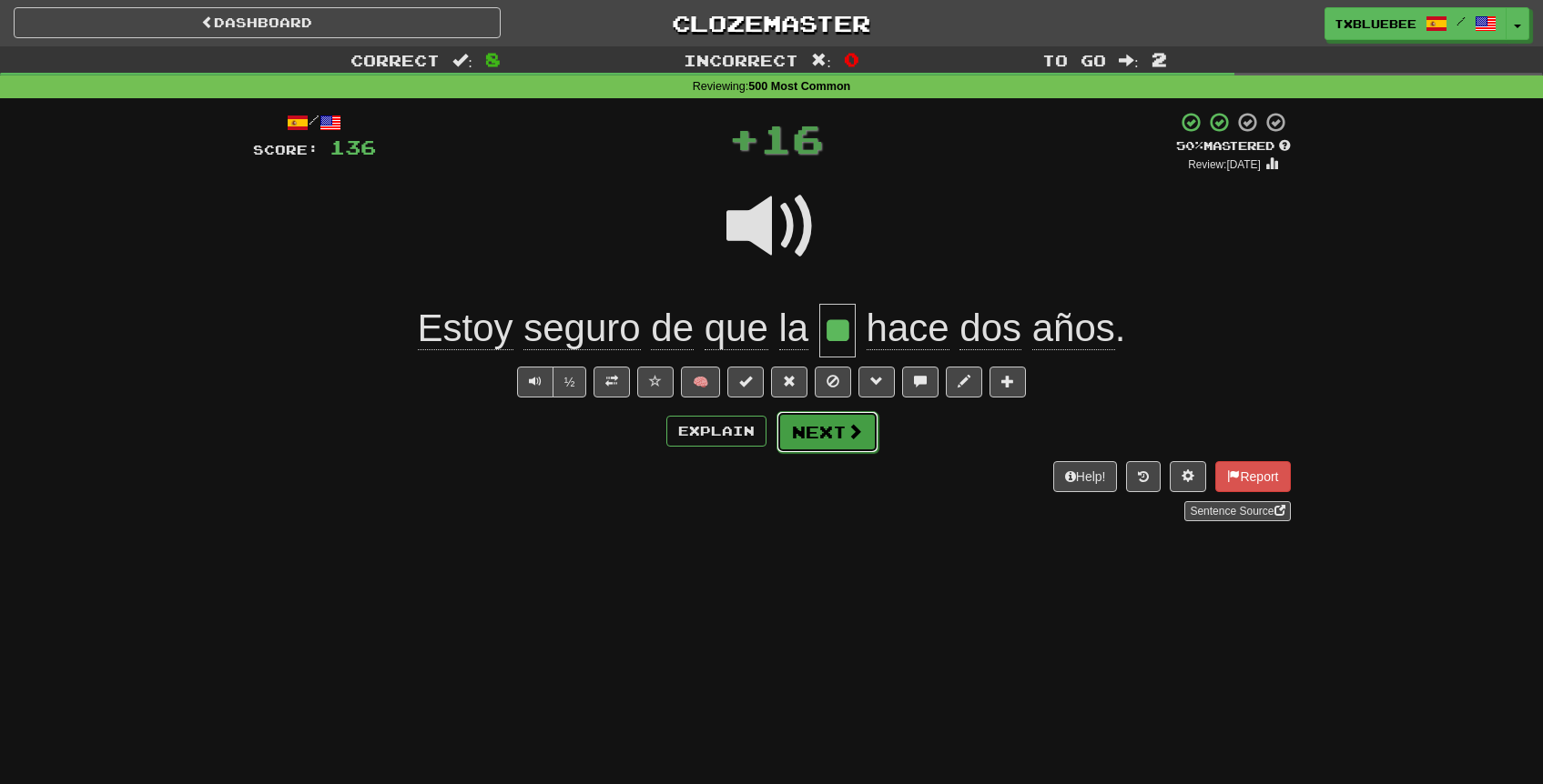
click at [864, 430] on button "Next" at bounding box center [828, 432] width 102 height 42
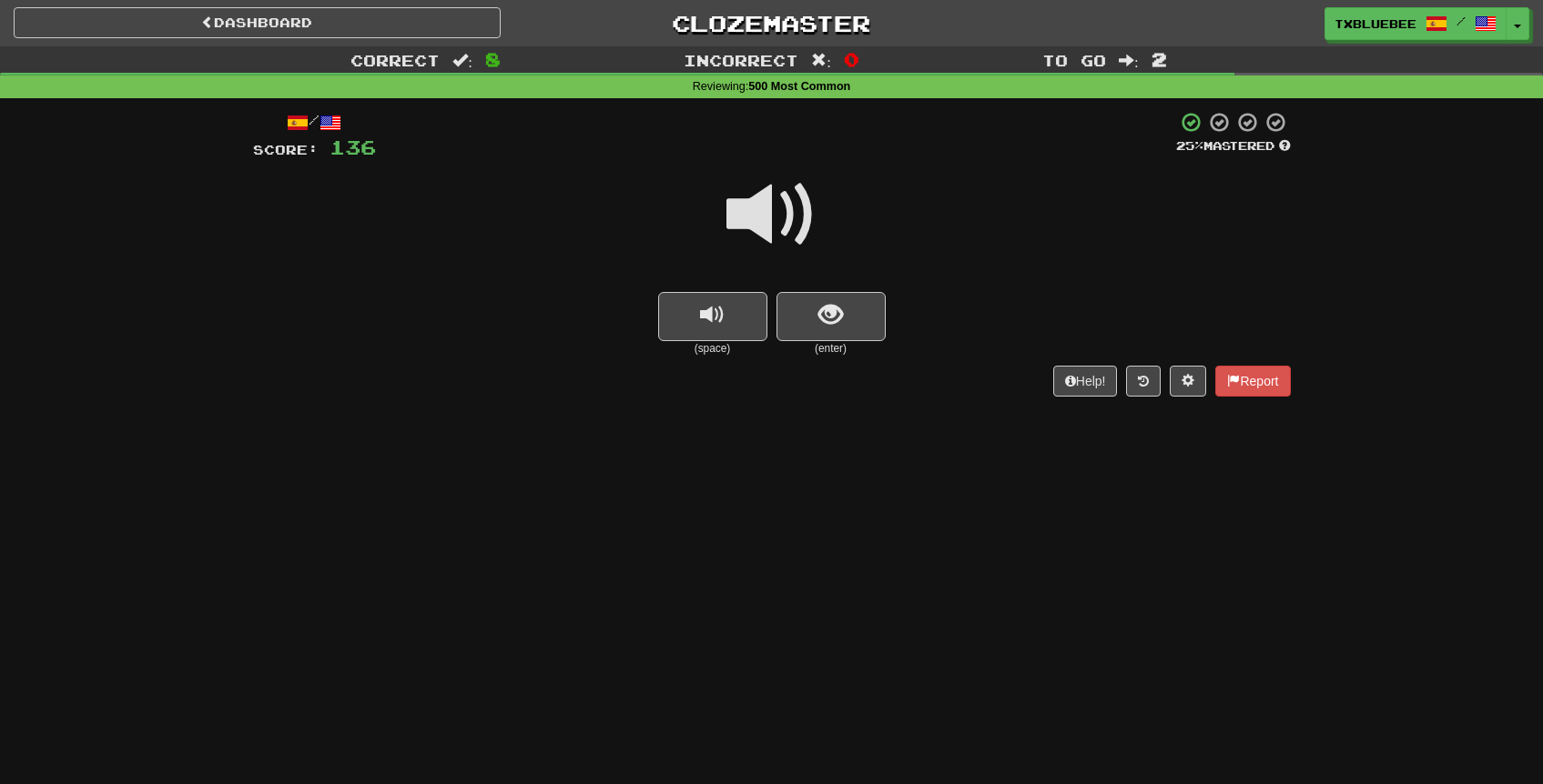
click at [780, 217] on span at bounding box center [772, 214] width 91 height 91
click at [845, 311] on button "show sentence" at bounding box center [832, 316] width 110 height 49
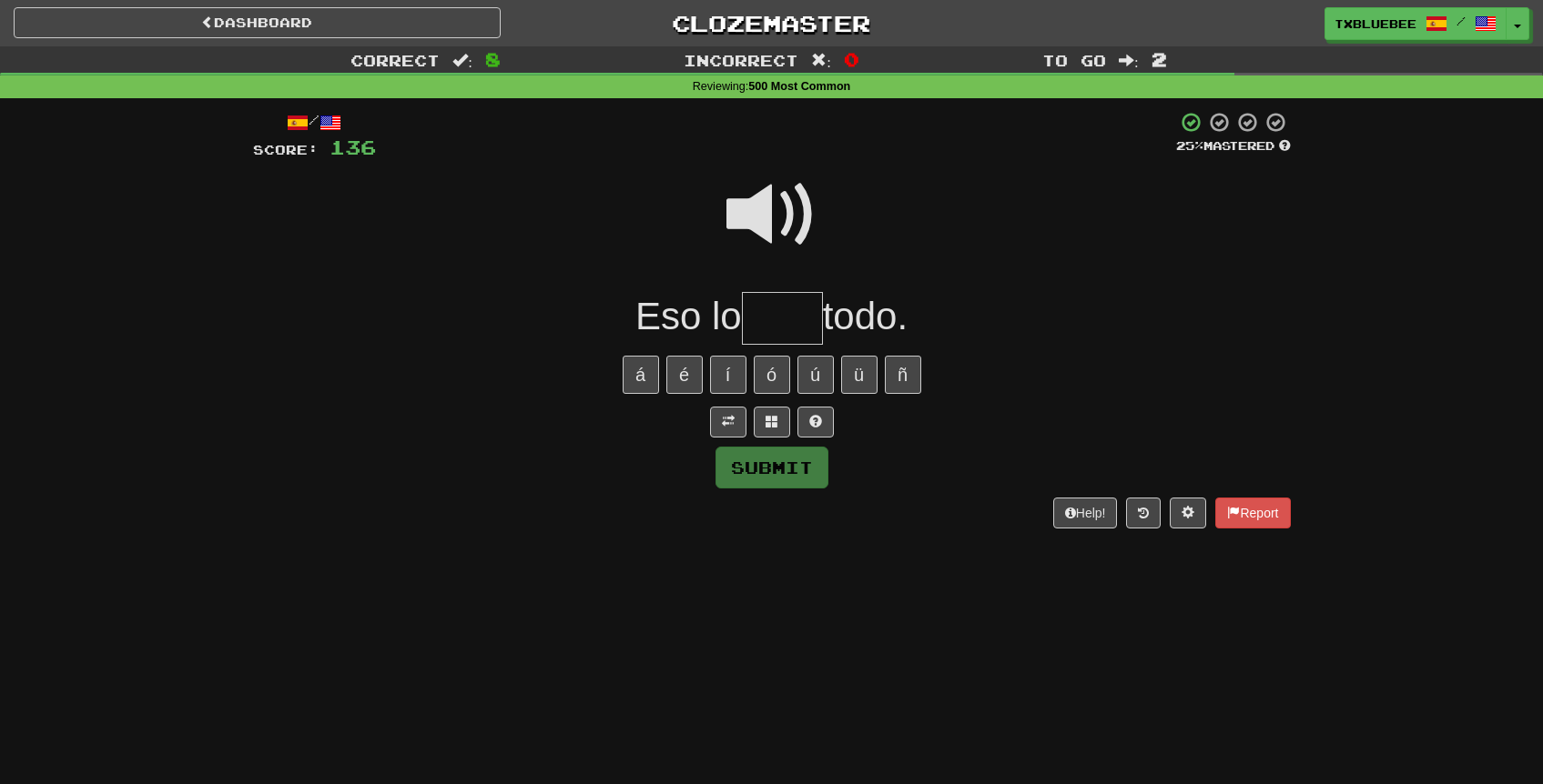
click at [774, 219] on span at bounding box center [772, 214] width 91 height 91
click at [791, 311] on input "text" at bounding box center [782, 318] width 81 height 54
type input "****"
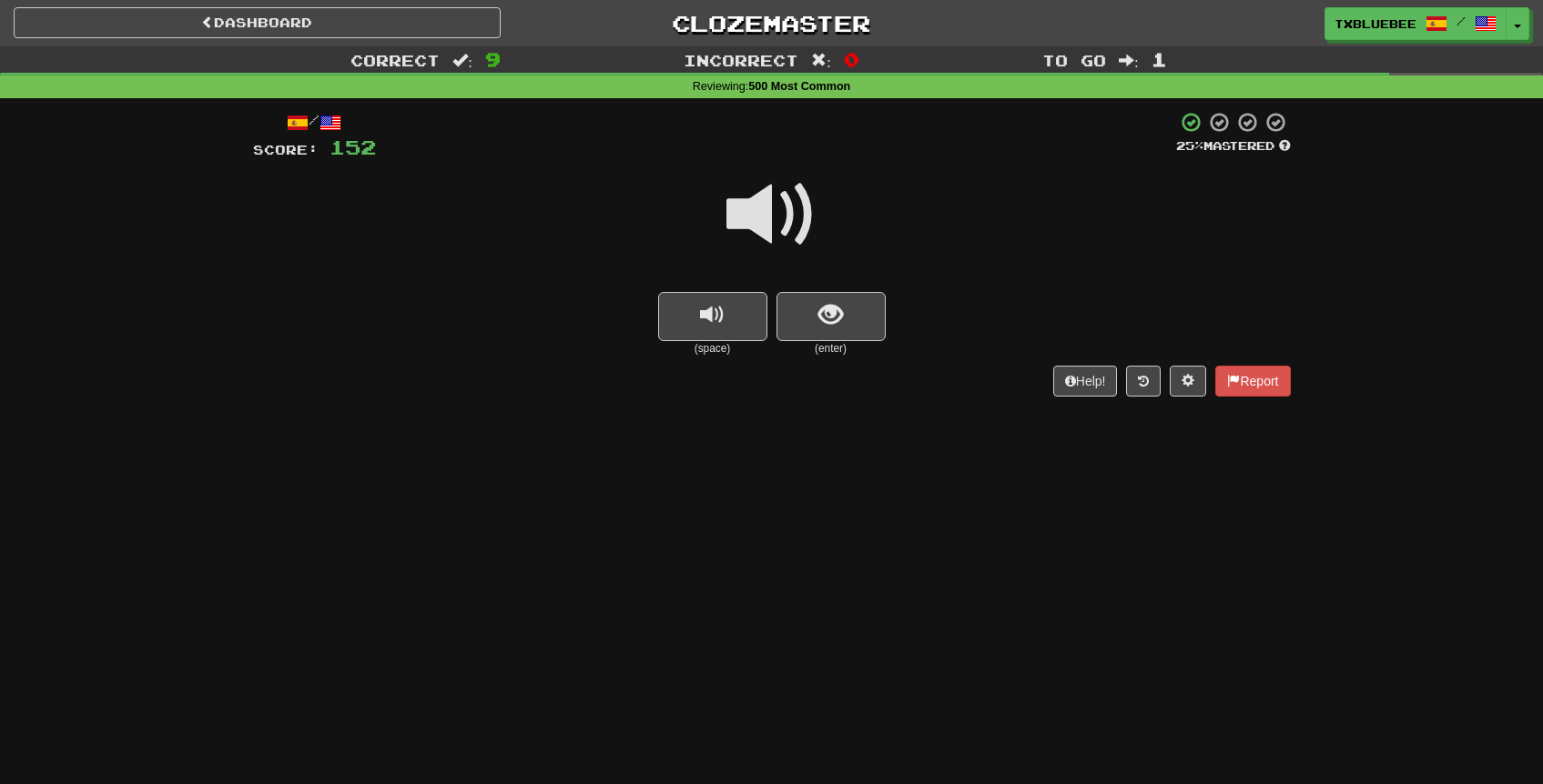
click at [776, 229] on span at bounding box center [772, 214] width 91 height 91
click at [826, 307] on span "show sentence" at bounding box center [831, 315] width 25 height 25
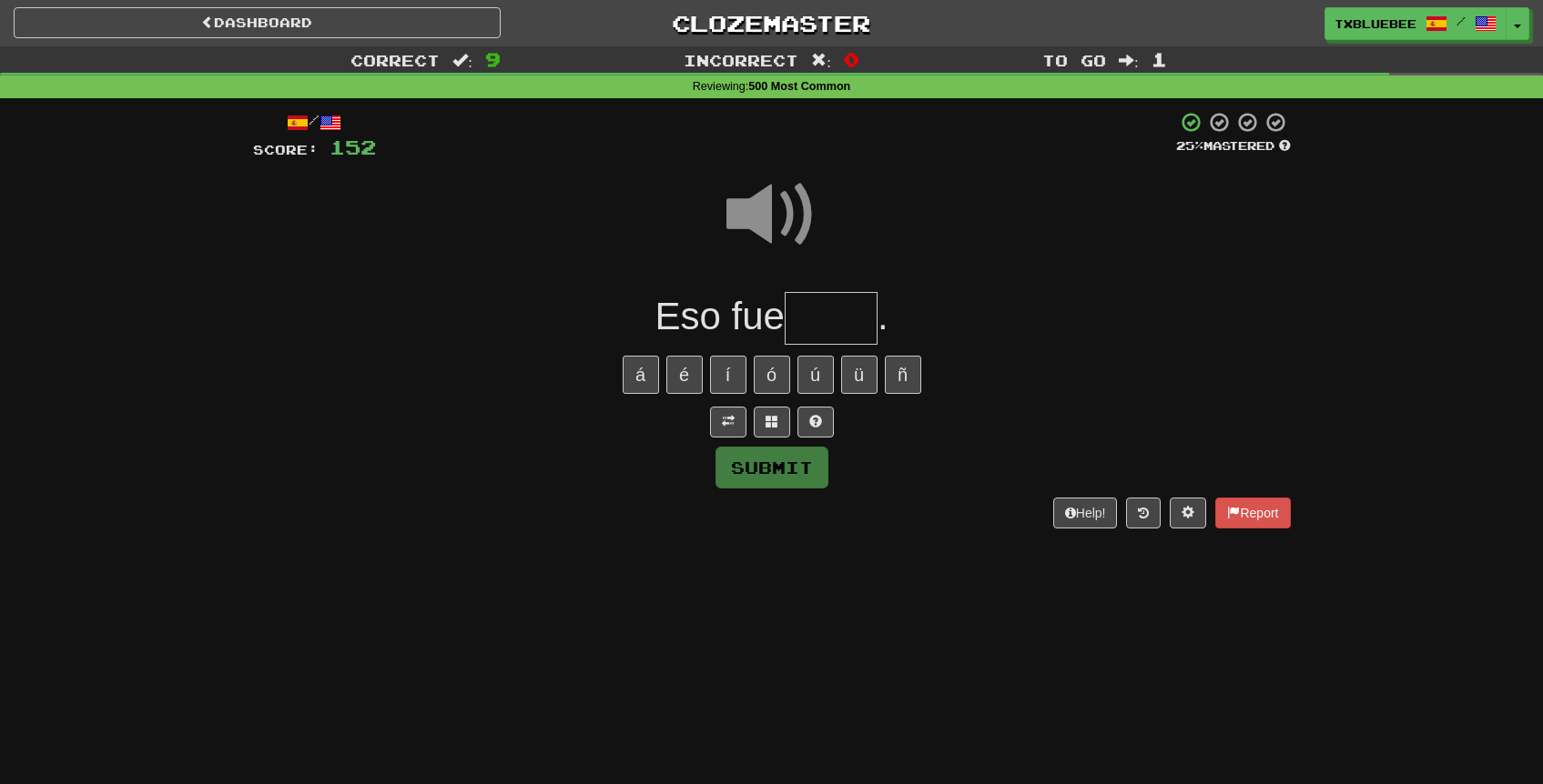
click at [800, 223] on span at bounding box center [772, 214] width 91 height 91
click at [855, 337] on input "text" at bounding box center [831, 318] width 93 height 54
type input "****"
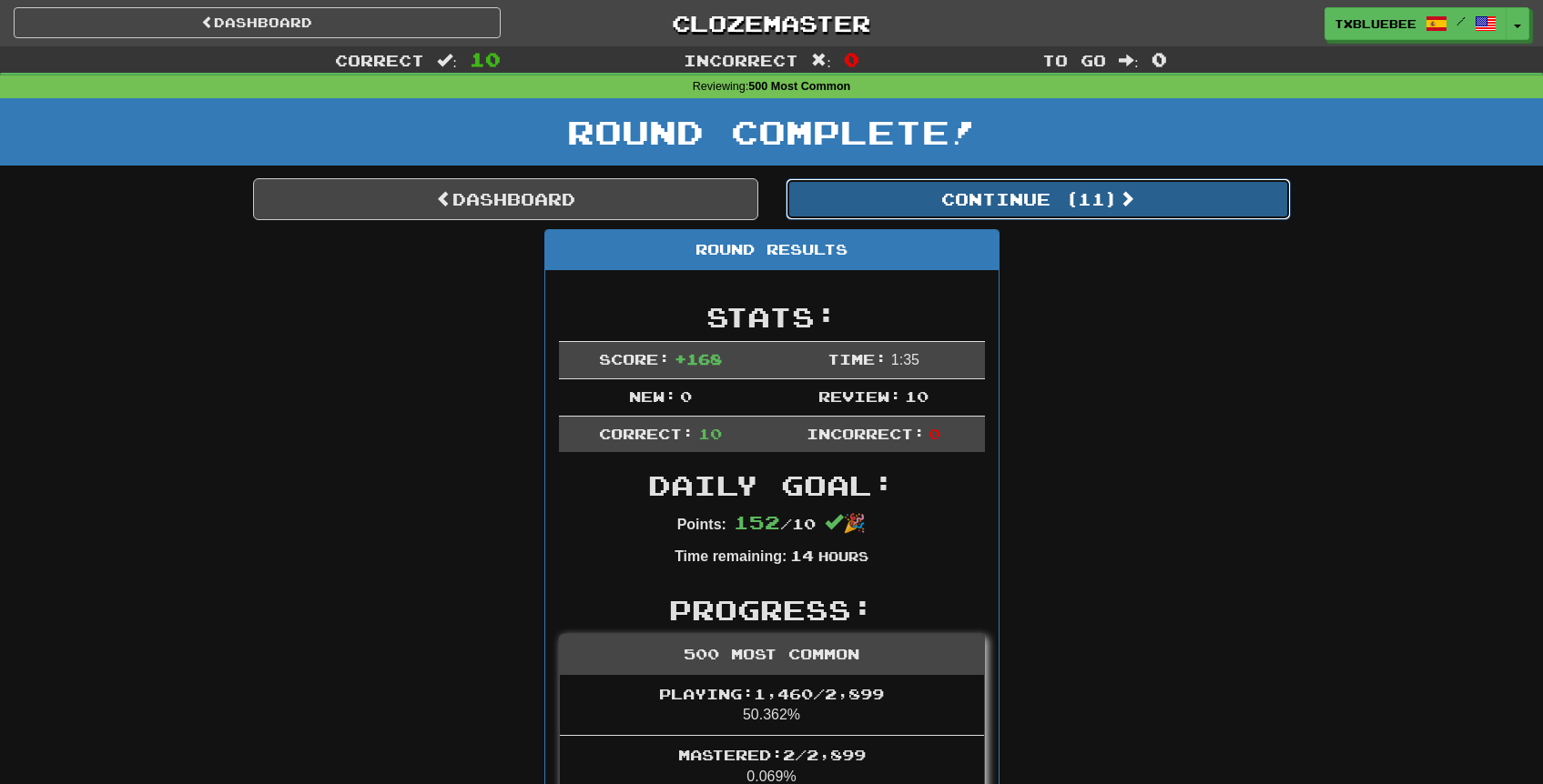
click at [1041, 209] on button "Continue ( 11 )" at bounding box center [1037, 199] width 506 height 42
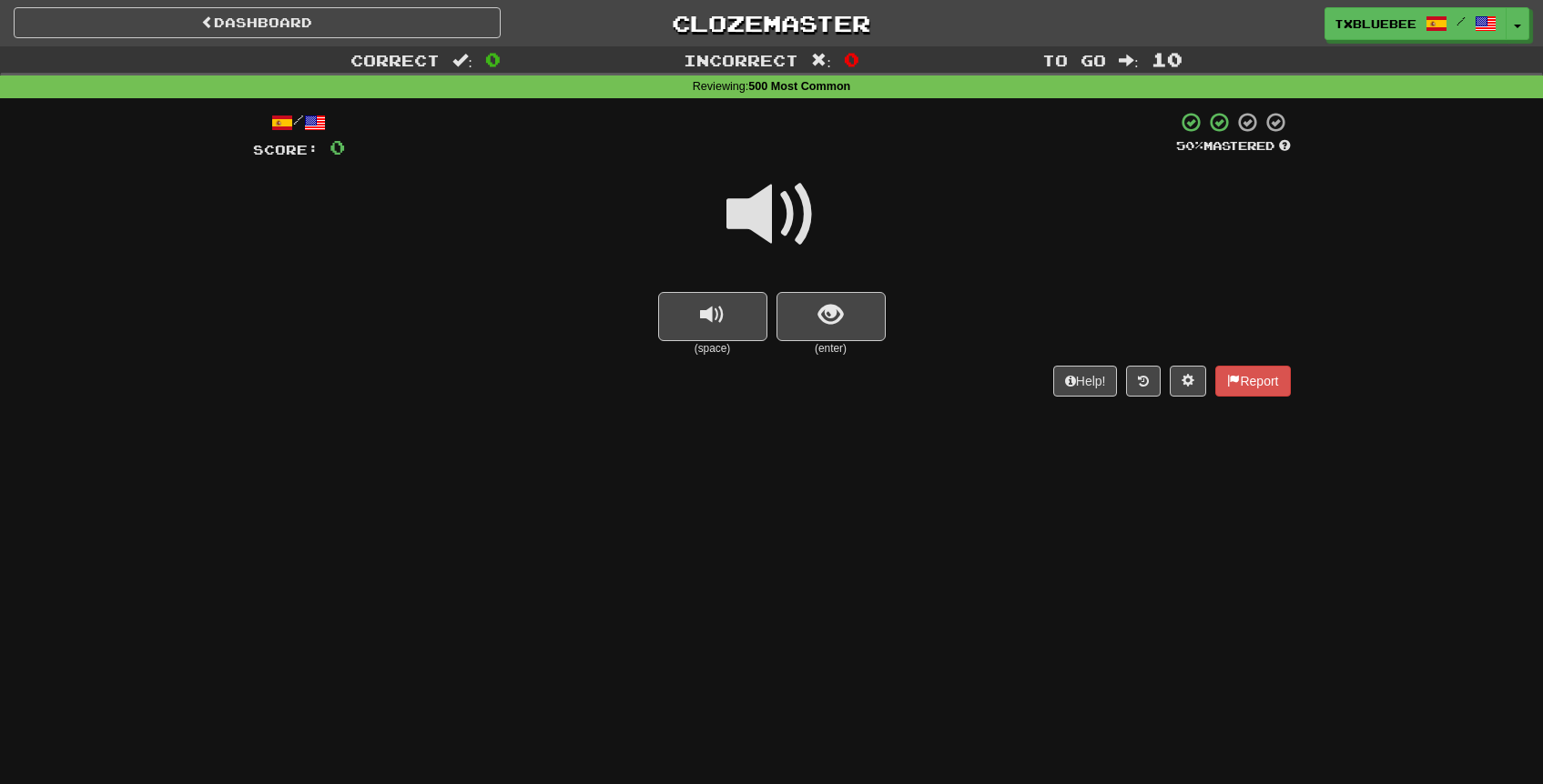
click at [793, 221] on span at bounding box center [772, 214] width 91 height 91
click at [839, 333] on button "show sentence" at bounding box center [832, 316] width 110 height 49
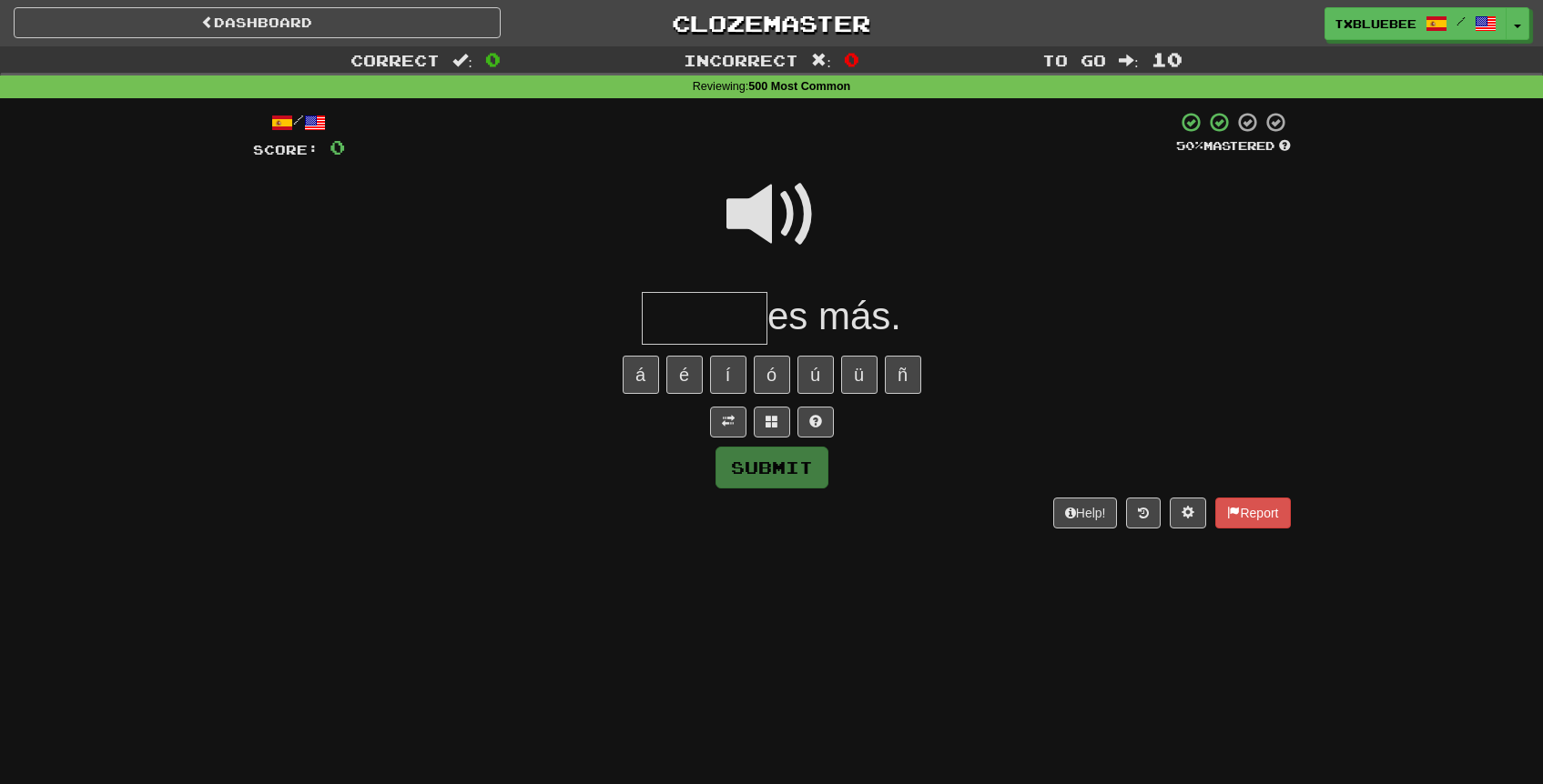
click at [778, 222] on span at bounding box center [772, 214] width 91 height 91
click at [744, 311] on input "text" at bounding box center [704, 318] width 126 height 54
type input "*****"
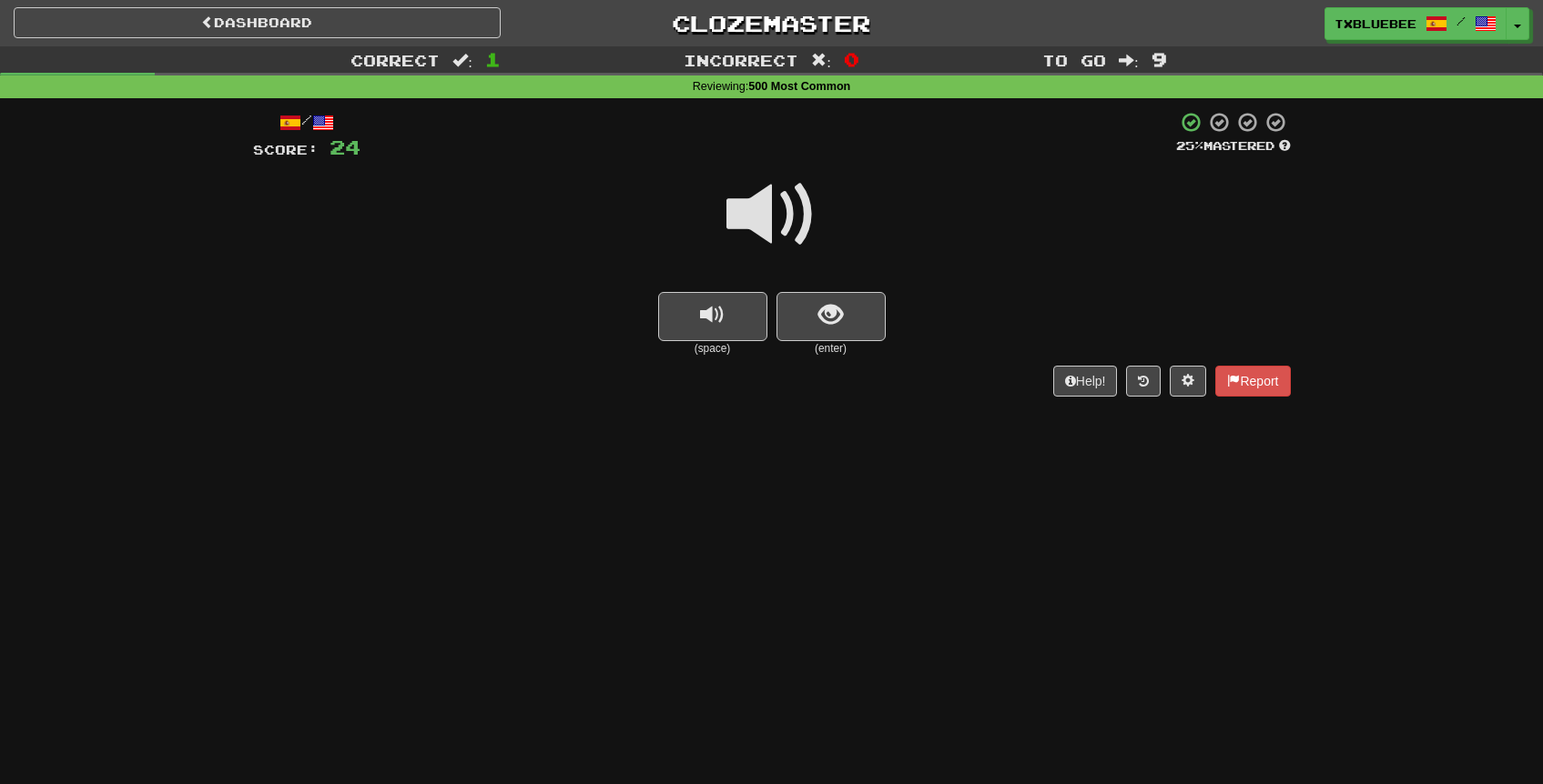
click at [784, 216] on span at bounding box center [772, 214] width 91 height 91
click at [841, 326] on span "show sentence" at bounding box center [831, 315] width 25 height 25
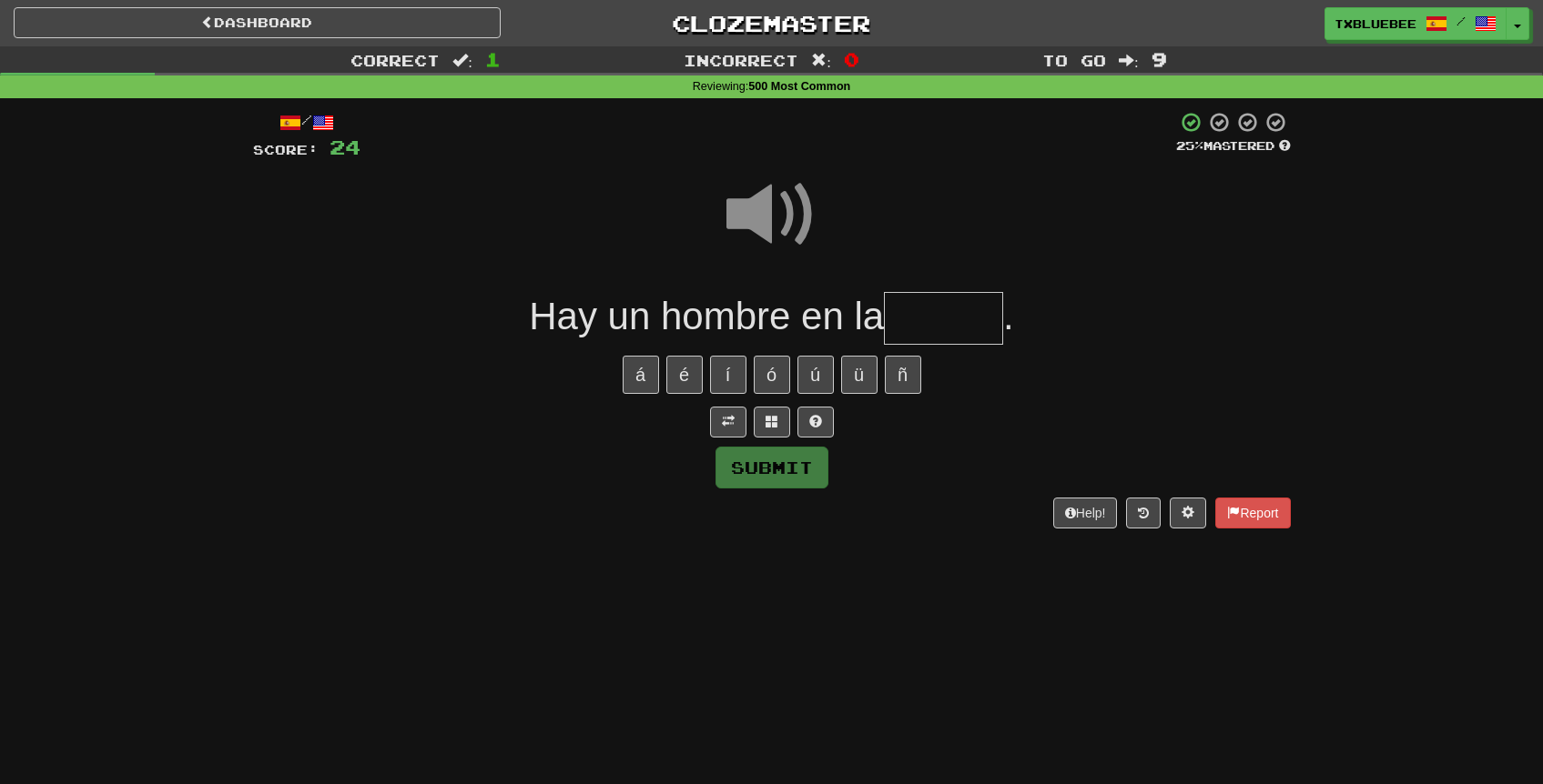
click at [975, 325] on input "text" at bounding box center [943, 318] width 119 height 54
type input "******"
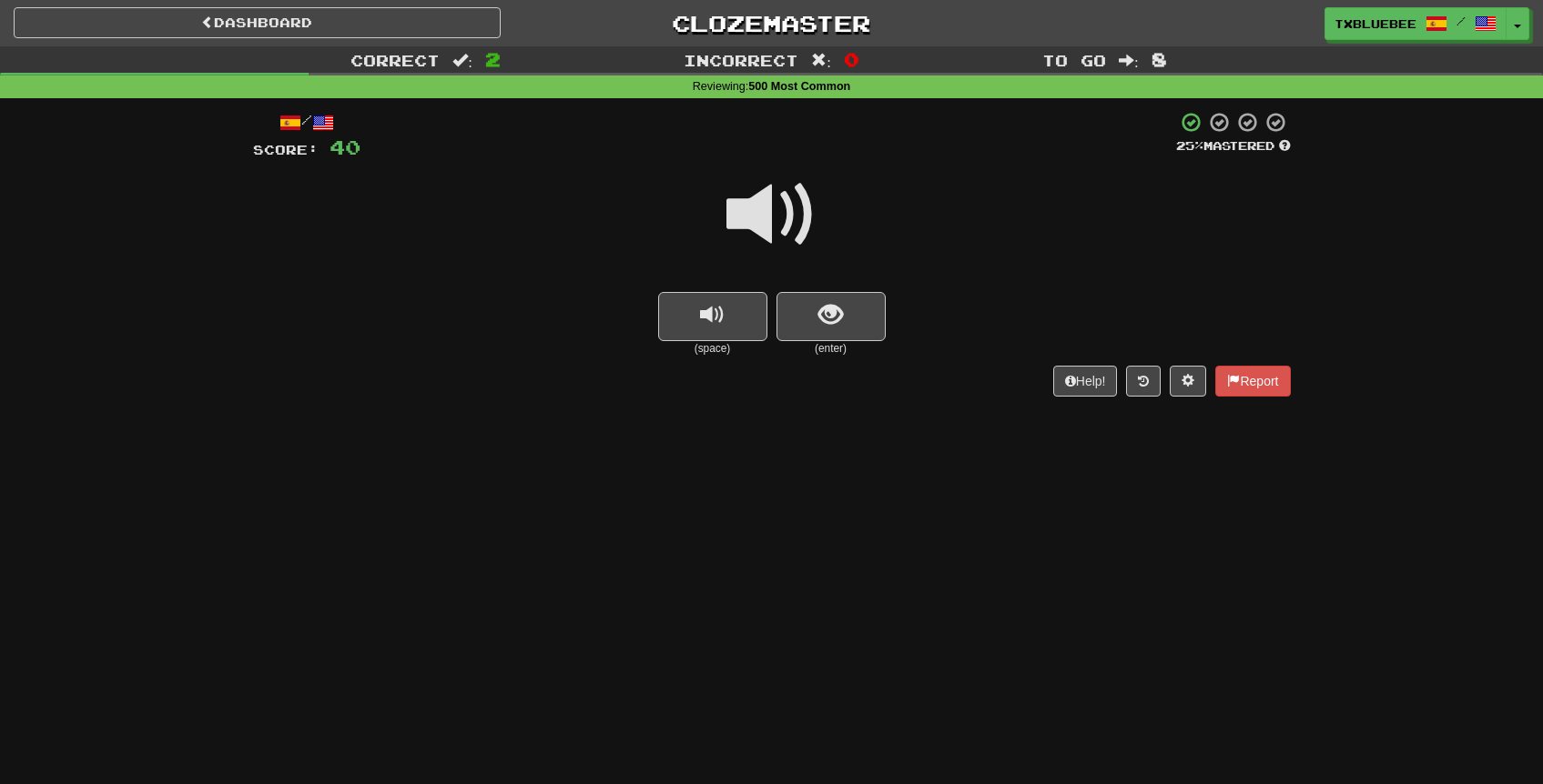
click at [804, 214] on span at bounding box center [772, 214] width 91 height 91
click at [867, 308] on button "show sentence" at bounding box center [832, 316] width 110 height 49
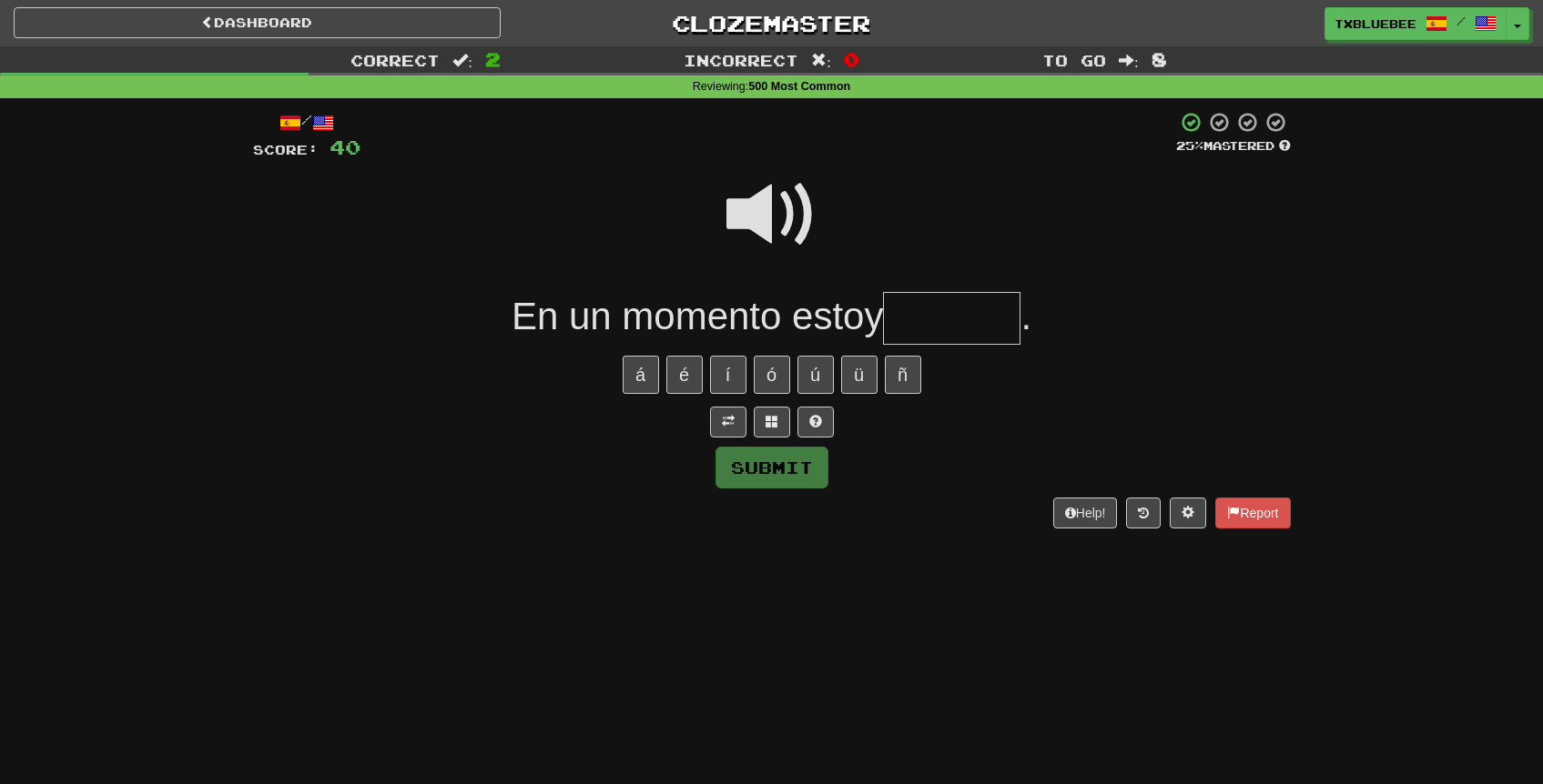
click at [770, 198] on span at bounding box center [772, 214] width 91 height 91
click at [979, 339] on input "text" at bounding box center [952, 318] width 137 height 54
type input "*******"
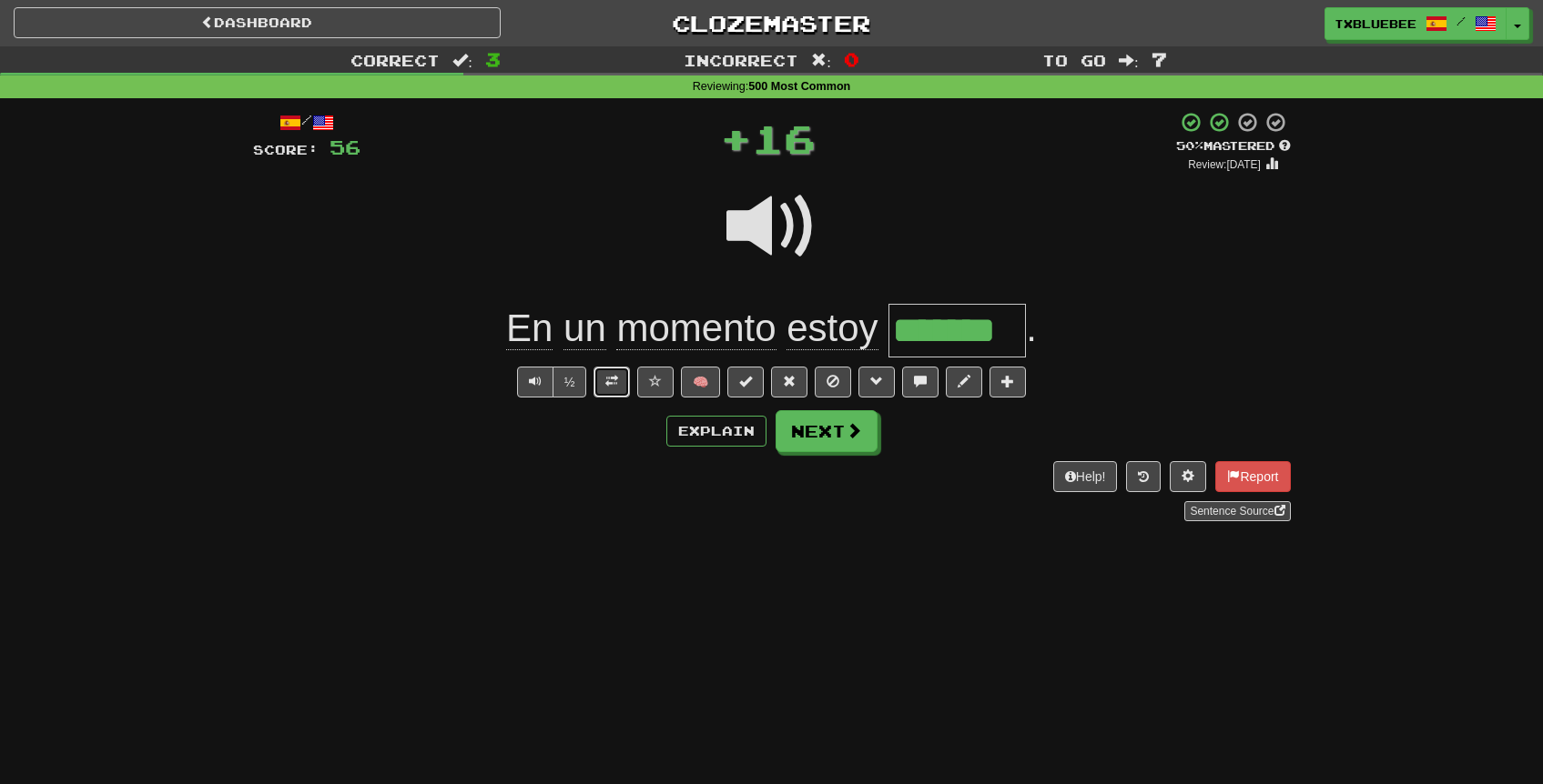
click at [618, 378] on span at bounding box center [611, 381] width 12 height 12
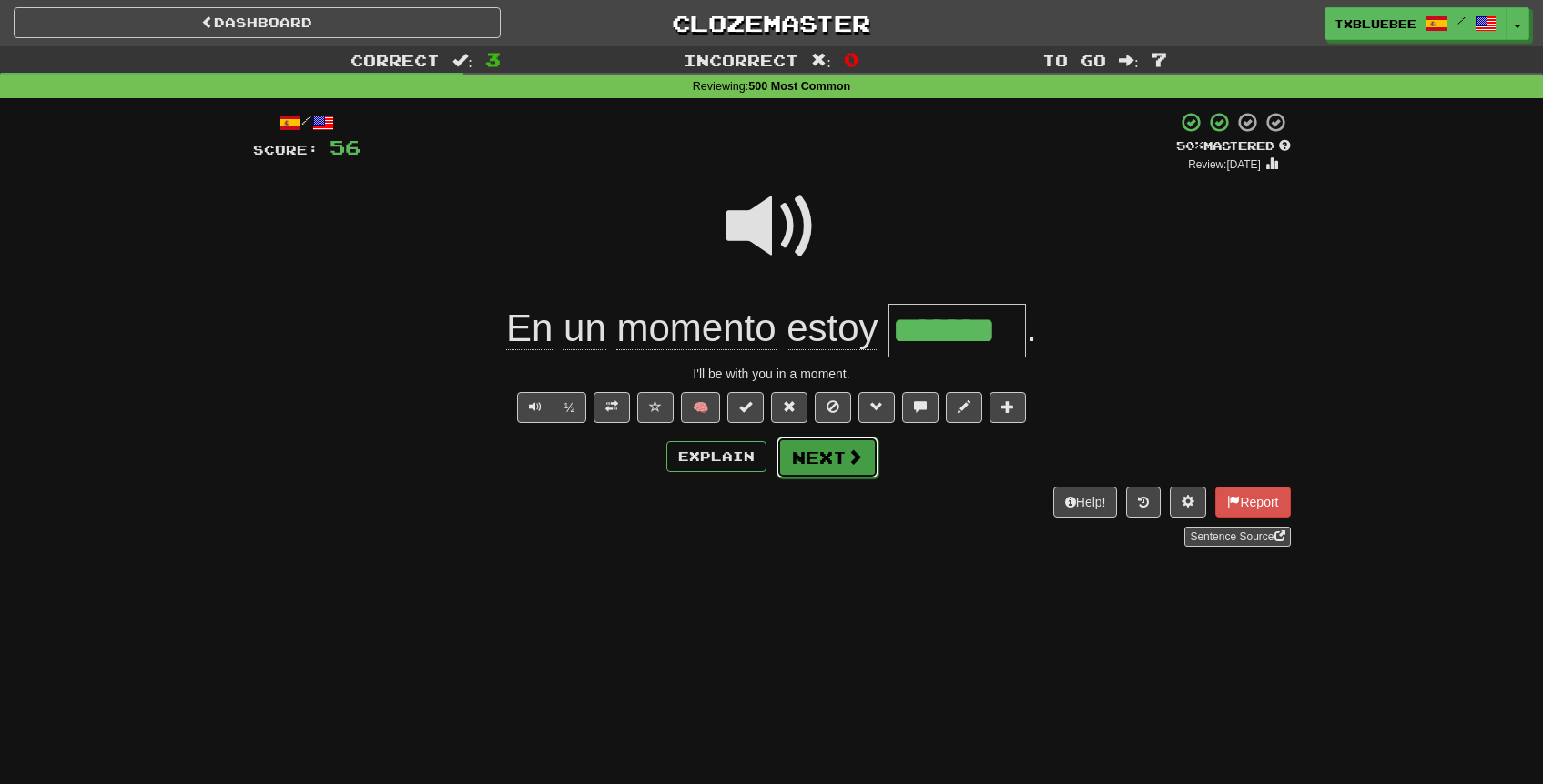
click at [826, 459] on button "Next" at bounding box center [828, 457] width 102 height 42
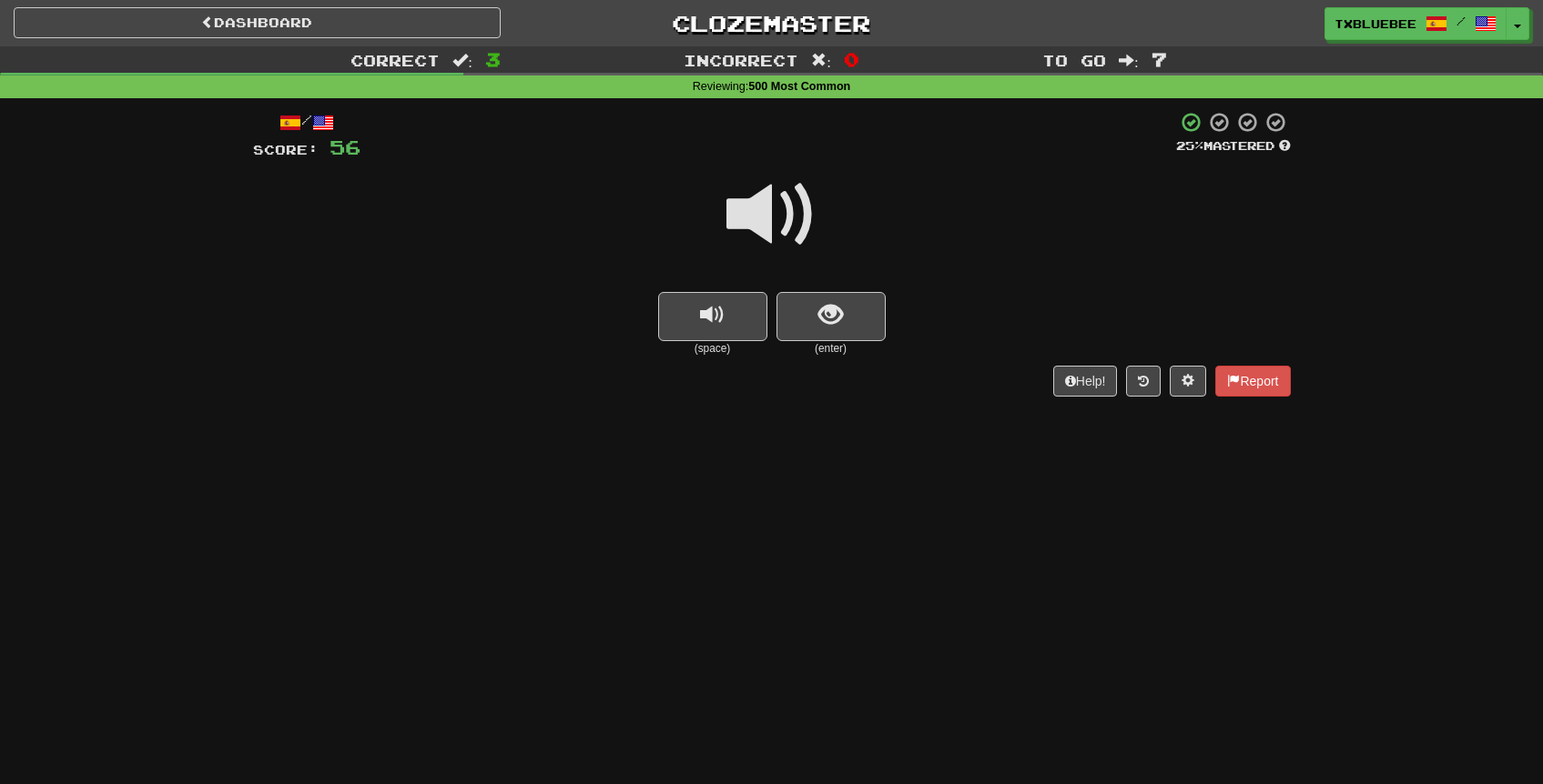
click at [795, 215] on span at bounding box center [772, 214] width 91 height 91
click at [833, 297] on button "show sentence" at bounding box center [832, 316] width 110 height 49
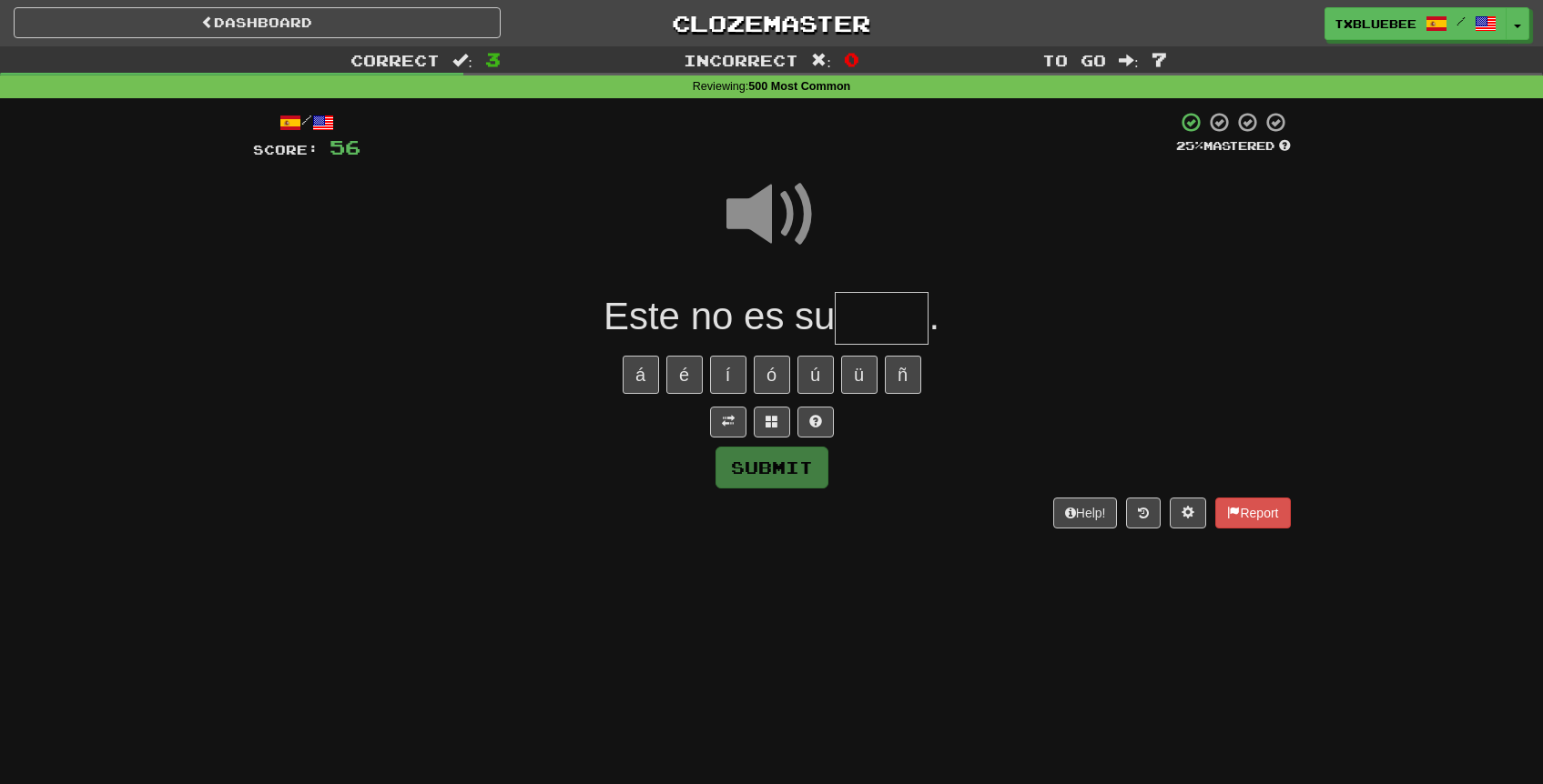
click at [856, 318] on input "text" at bounding box center [881, 318] width 94 height 54
type input "*****"
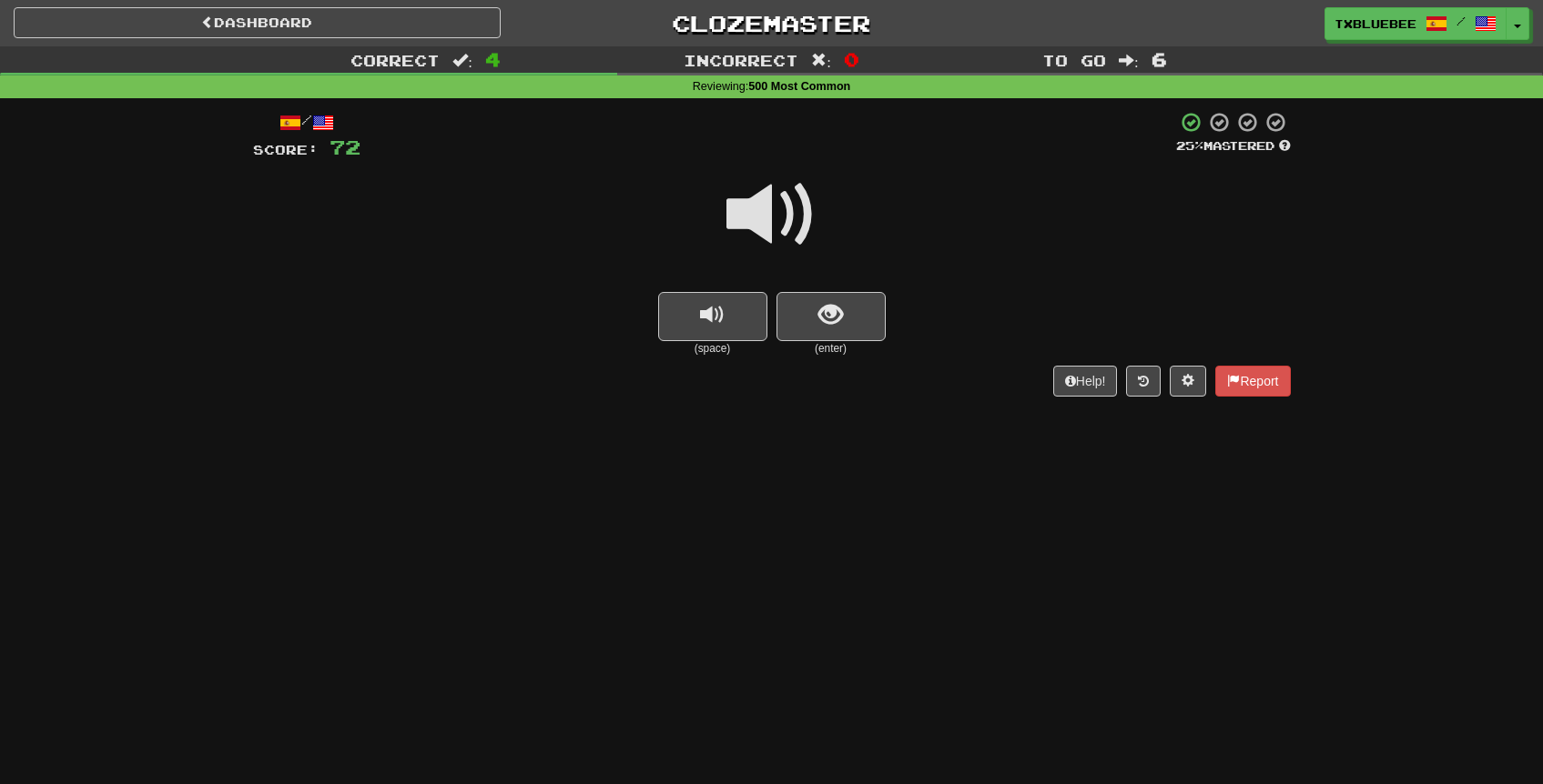
click at [777, 213] on span at bounding box center [772, 214] width 91 height 91
click at [832, 306] on span "show sentence" at bounding box center [831, 315] width 25 height 25
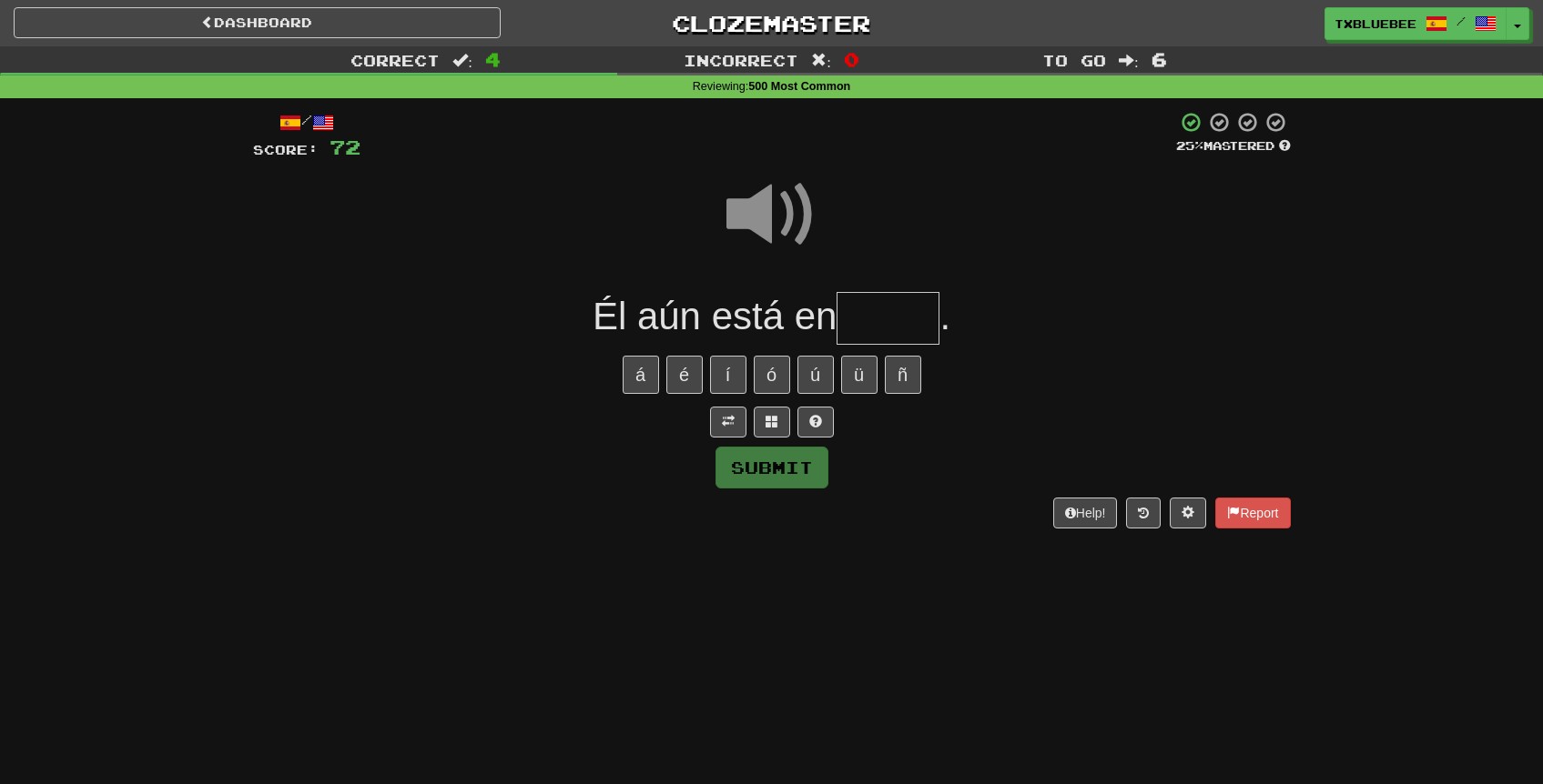
click at [911, 318] on input "text" at bounding box center [887, 318] width 103 height 54
type input "****"
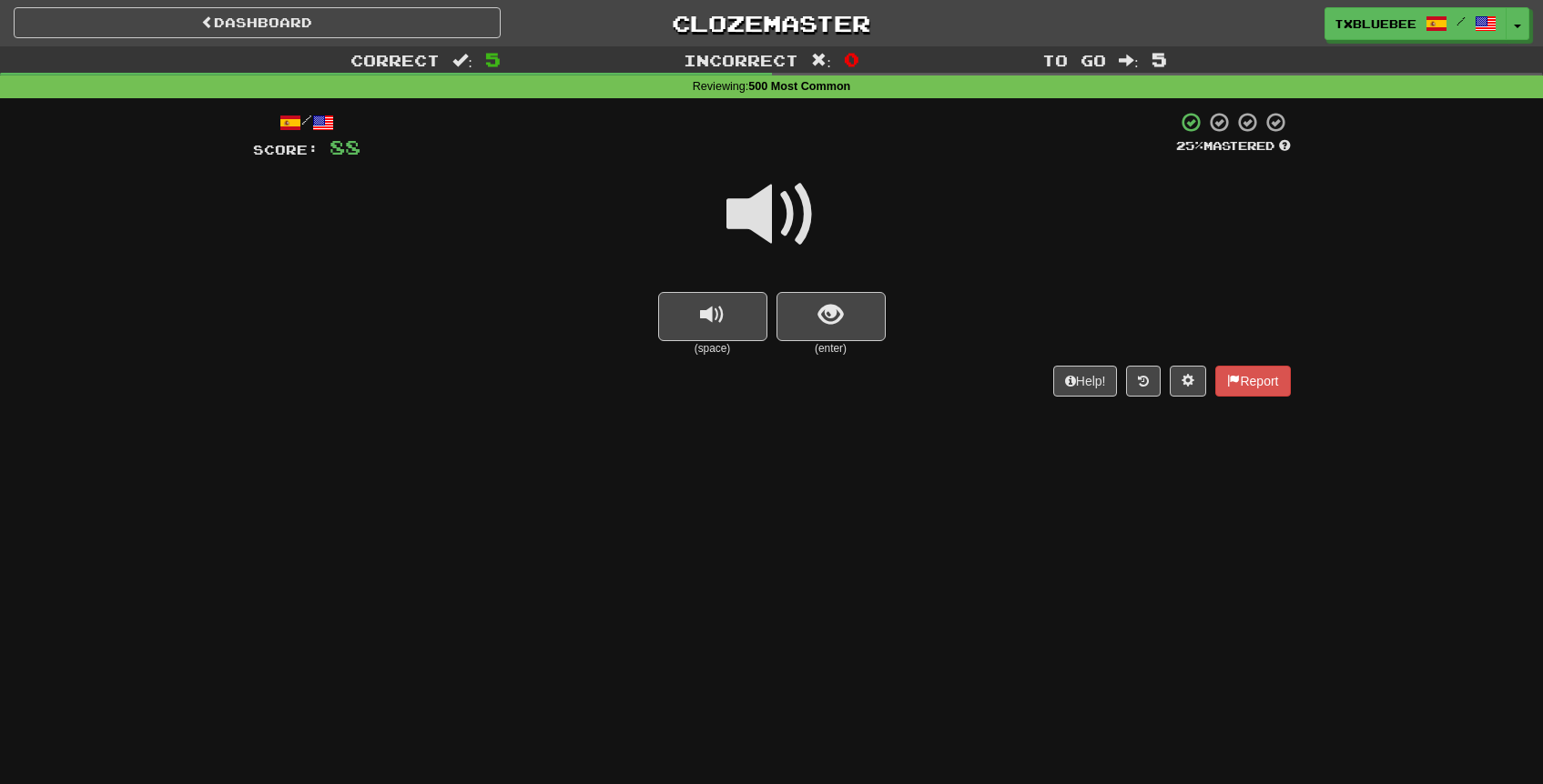
click at [807, 224] on span at bounding box center [772, 214] width 91 height 91
click at [853, 307] on button "show sentence" at bounding box center [832, 316] width 110 height 49
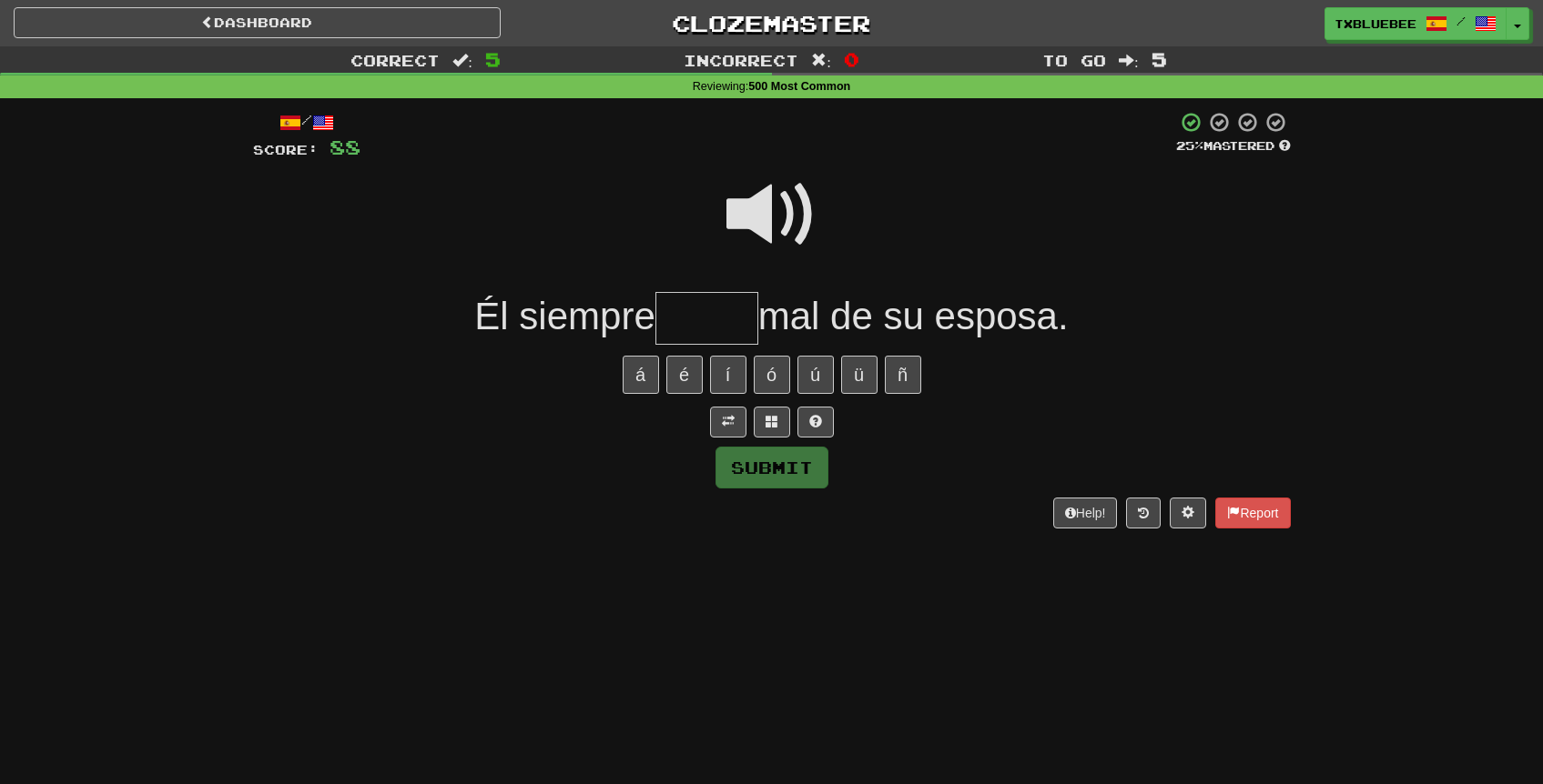
click at [774, 196] on span at bounding box center [772, 214] width 91 height 91
click at [703, 310] on input "text" at bounding box center [707, 318] width 103 height 54
type input "*****"
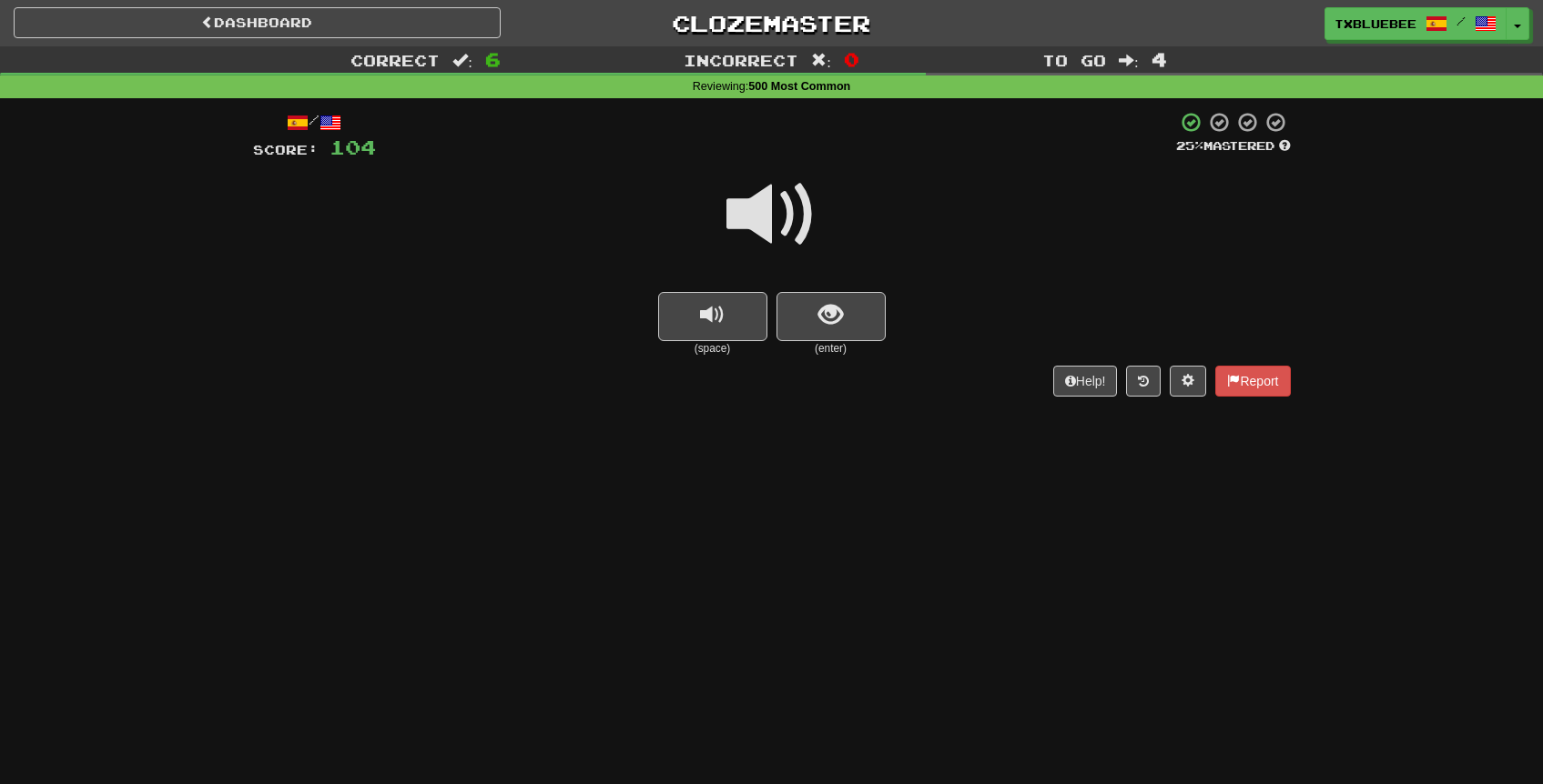
click at [794, 224] on span at bounding box center [772, 214] width 91 height 91
click at [833, 310] on span "show sentence" at bounding box center [831, 315] width 25 height 25
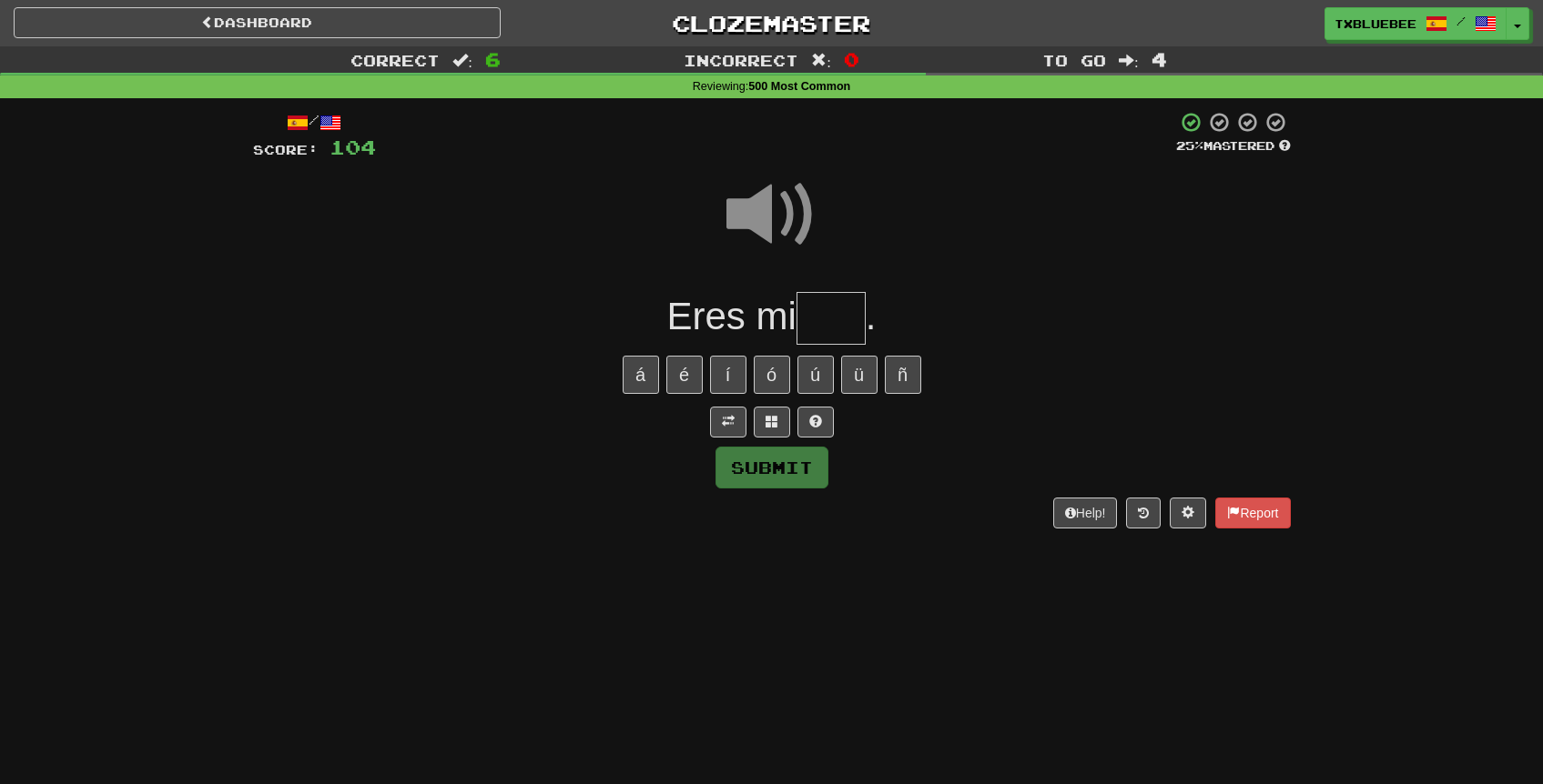
click at [838, 302] on input "text" at bounding box center [831, 318] width 69 height 54
type input "****"
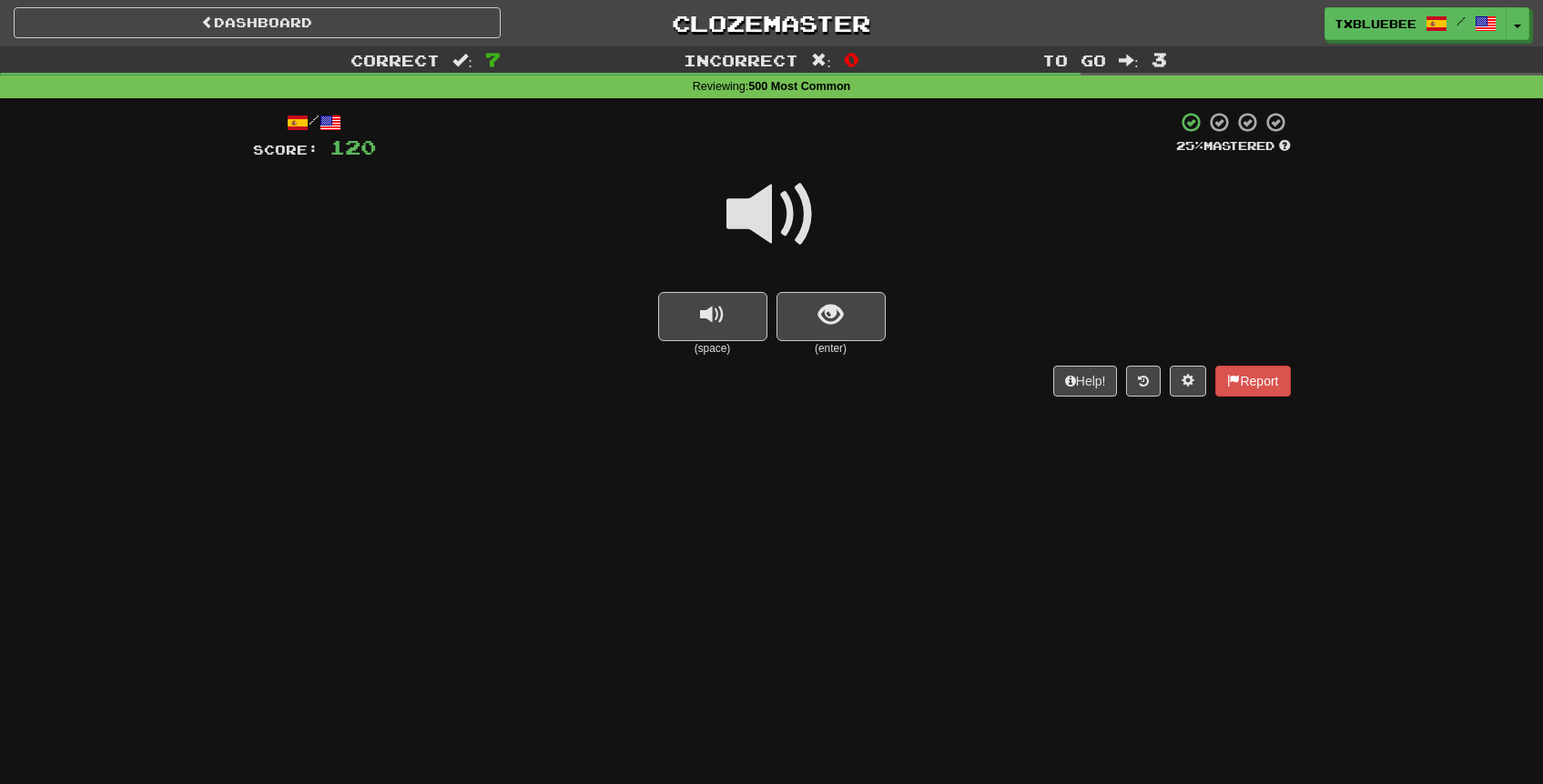
click at [789, 212] on span at bounding box center [772, 214] width 91 height 91
click at [786, 203] on span at bounding box center [772, 214] width 91 height 91
click at [831, 329] on button "show sentence" at bounding box center [832, 316] width 110 height 49
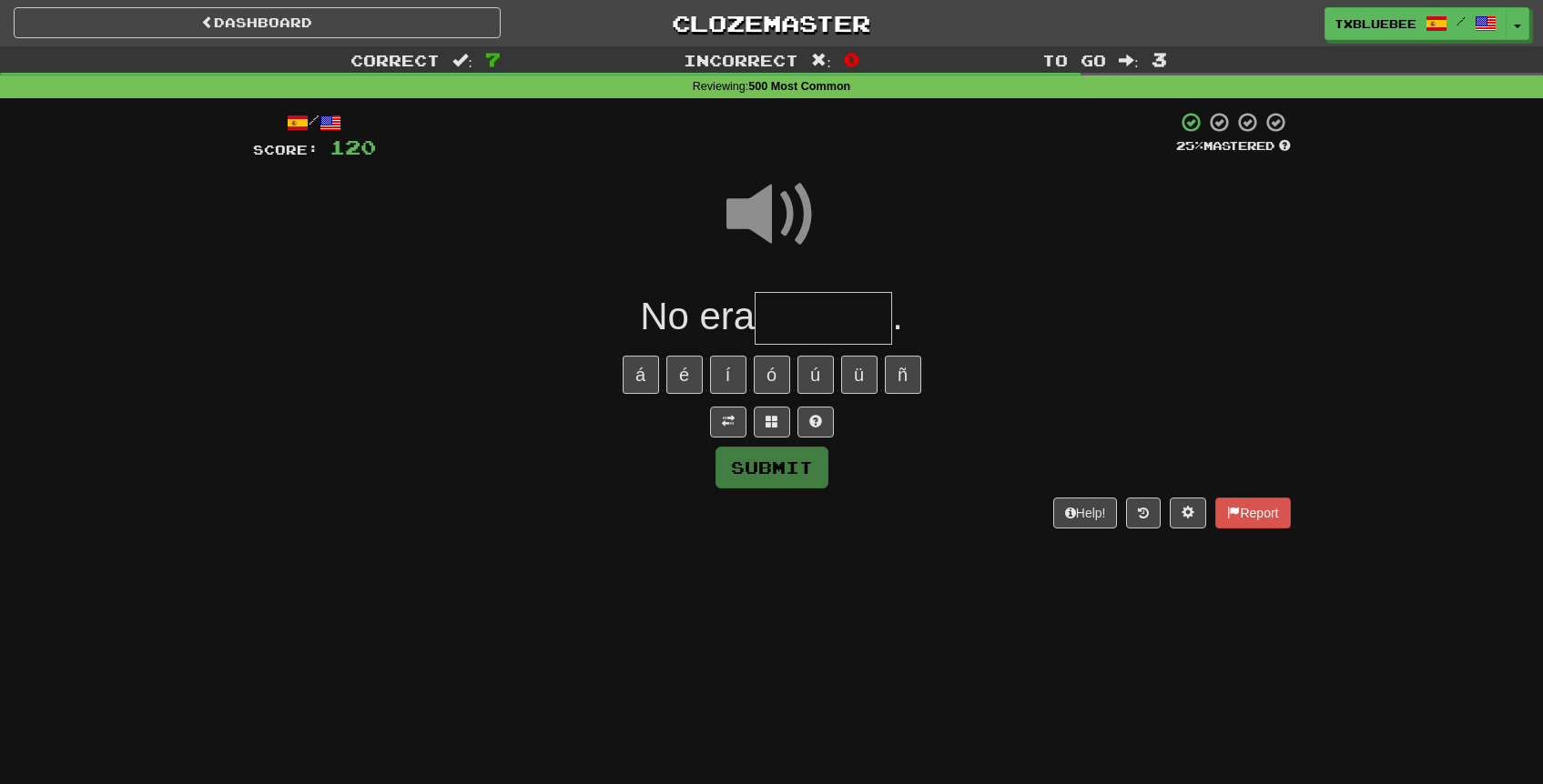
click at [819, 312] on input "text" at bounding box center [823, 318] width 137 height 54
type input "*******"
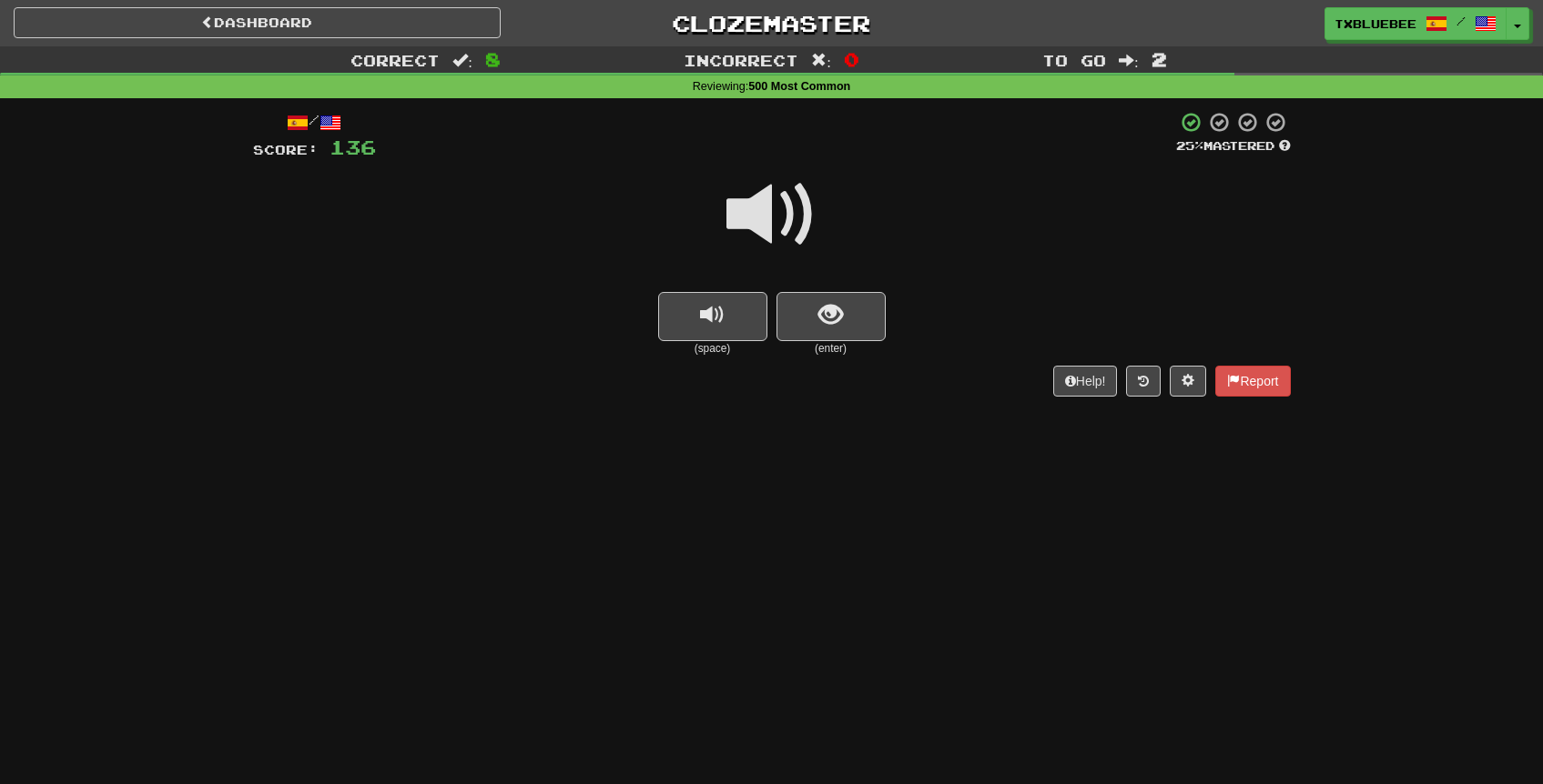
click at [806, 230] on span at bounding box center [772, 214] width 91 height 91
click at [826, 317] on span "show sentence" at bounding box center [831, 315] width 25 height 25
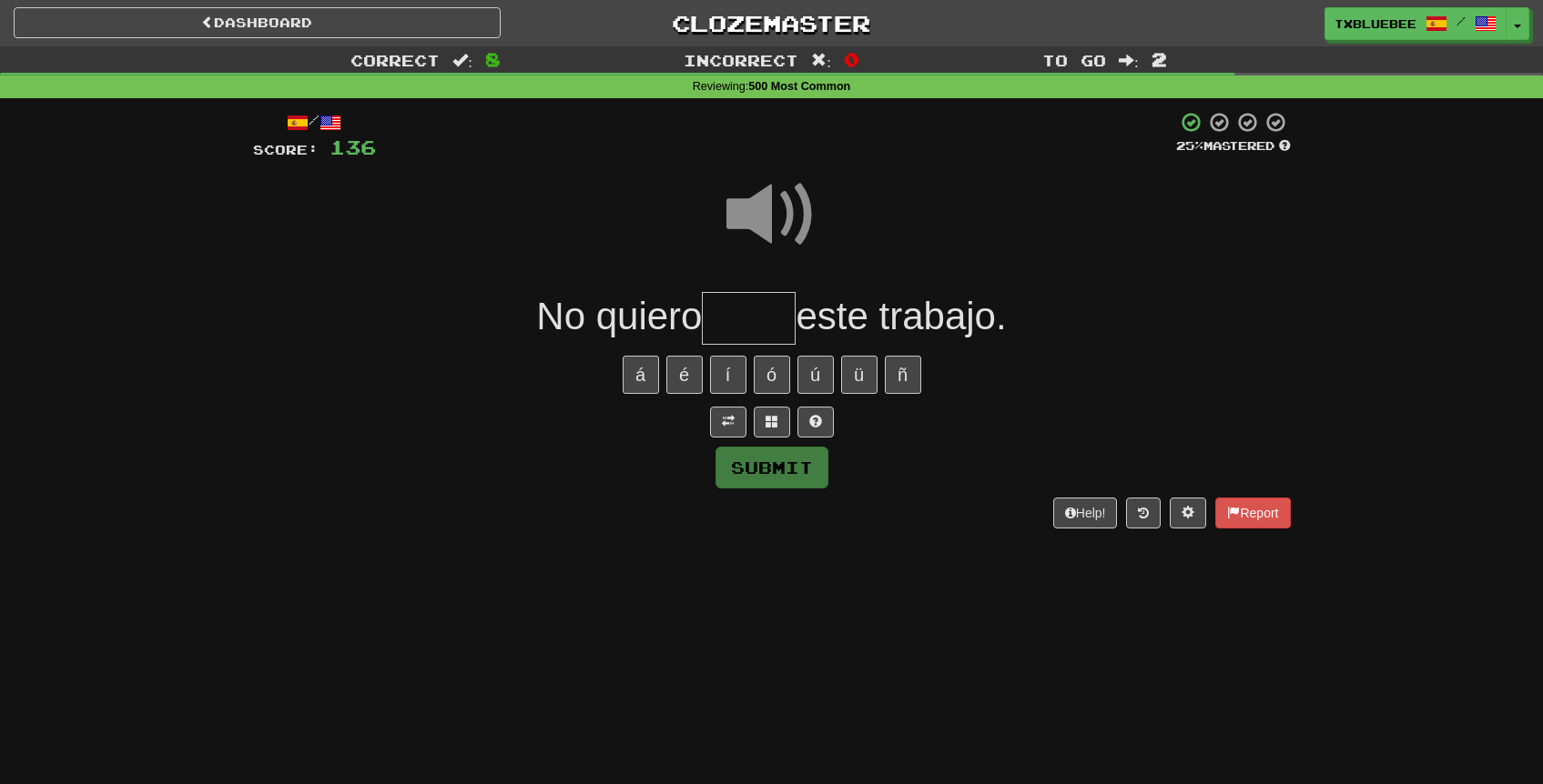
click at [746, 311] on input "text" at bounding box center [748, 318] width 94 height 54
type input "*****"
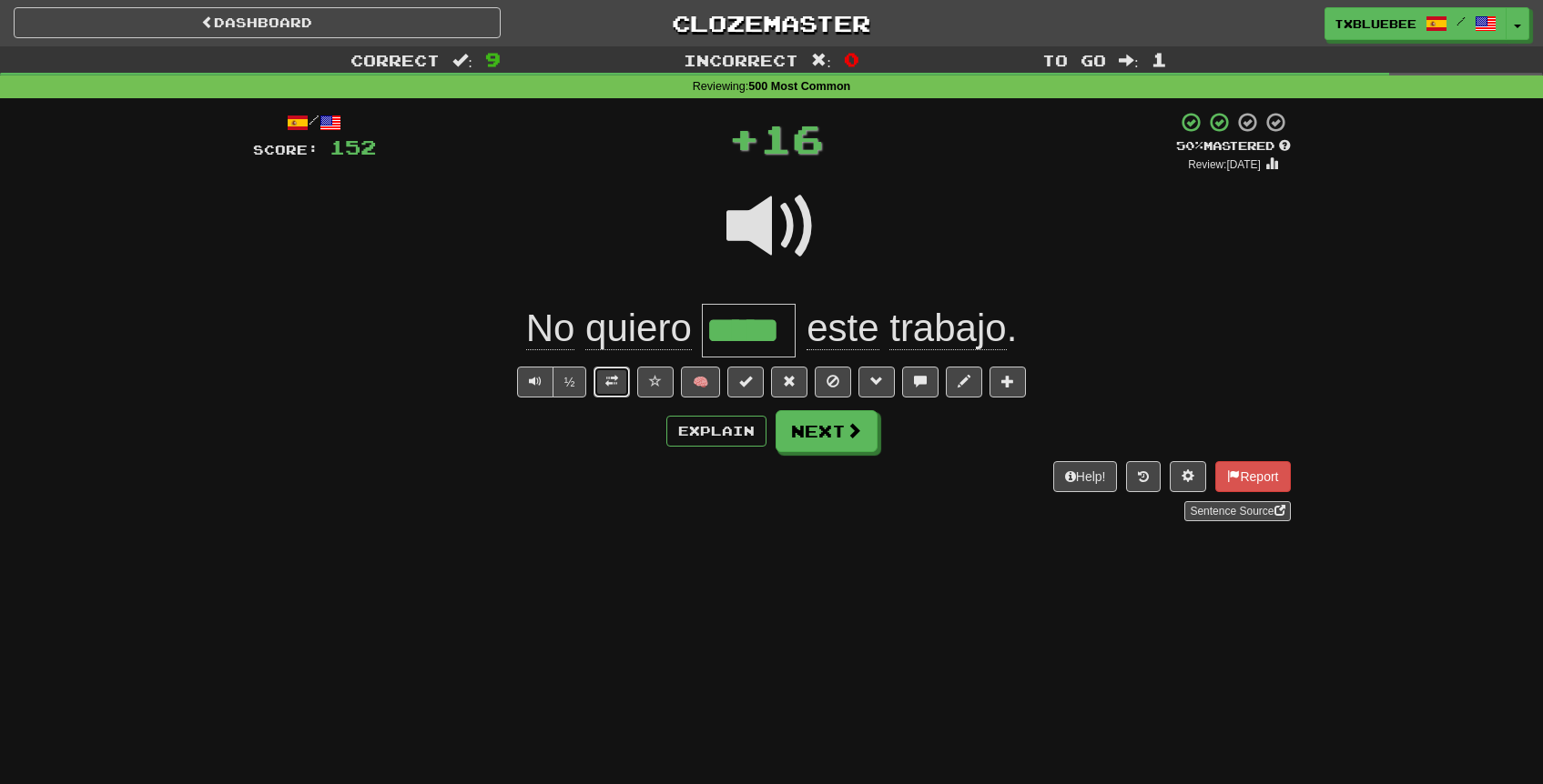
click at [606, 377] on button at bounding box center [611, 382] width 37 height 31
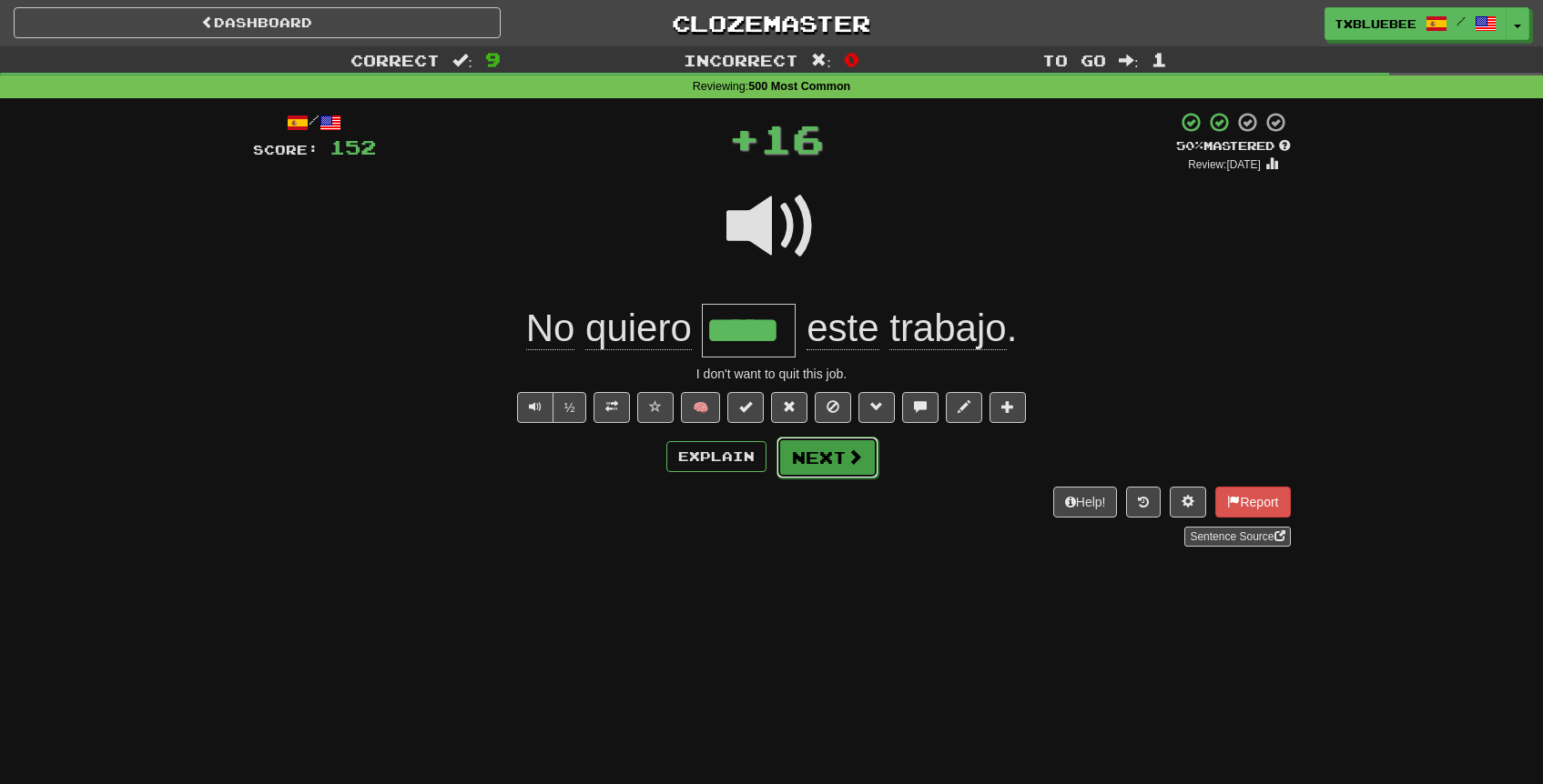
click at [825, 451] on button "Next" at bounding box center [828, 457] width 102 height 42
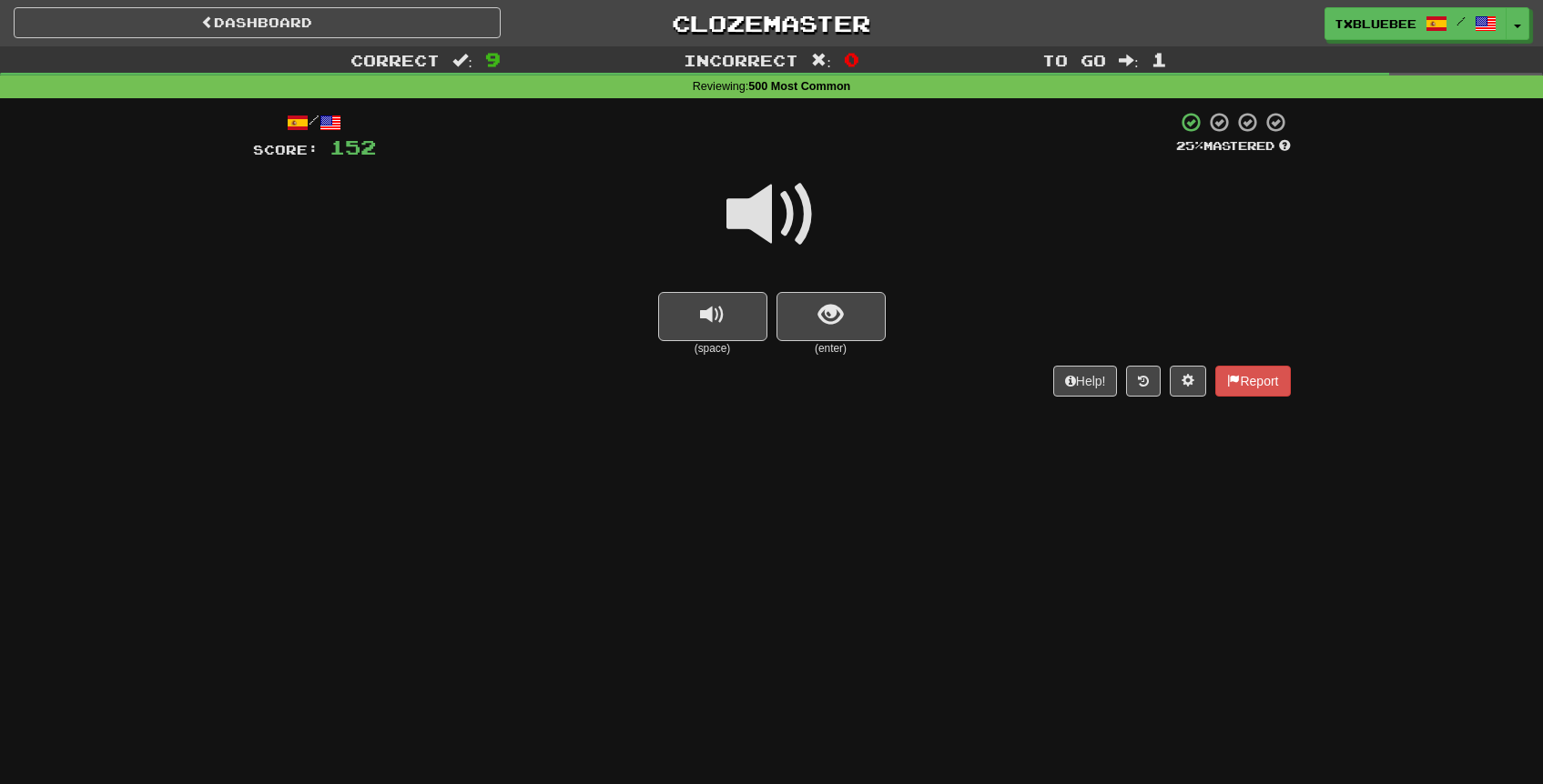
click at [753, 218] on span at bounding box center [772, 214] width 91 height 91
click at [838, 317] on span "show sentence" at bounding box center [831, 315] width 25 height 25
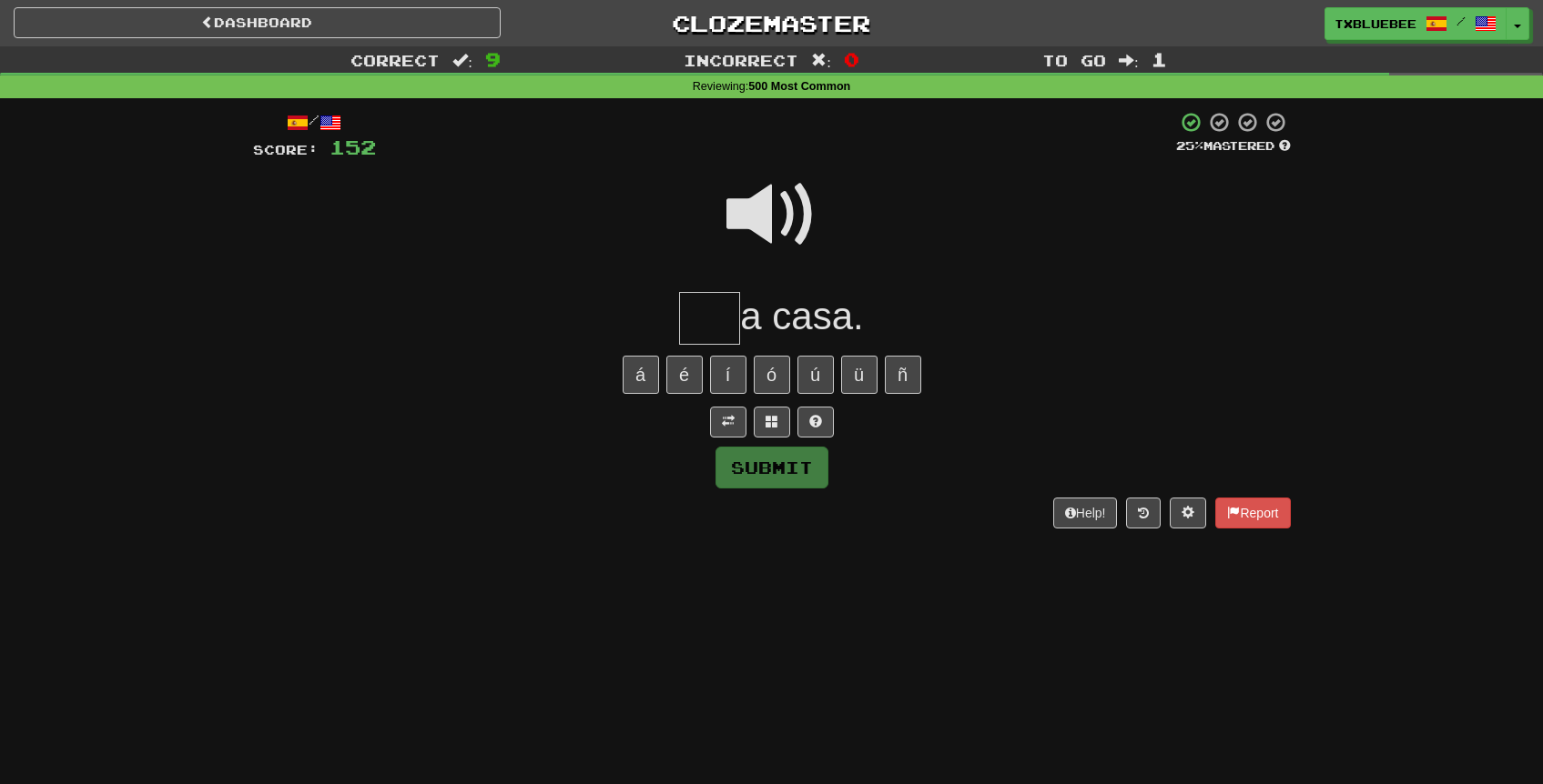
click at [706, 317] on input "text" at bounding box center [710, 318] width 61 height 54
type input "***"
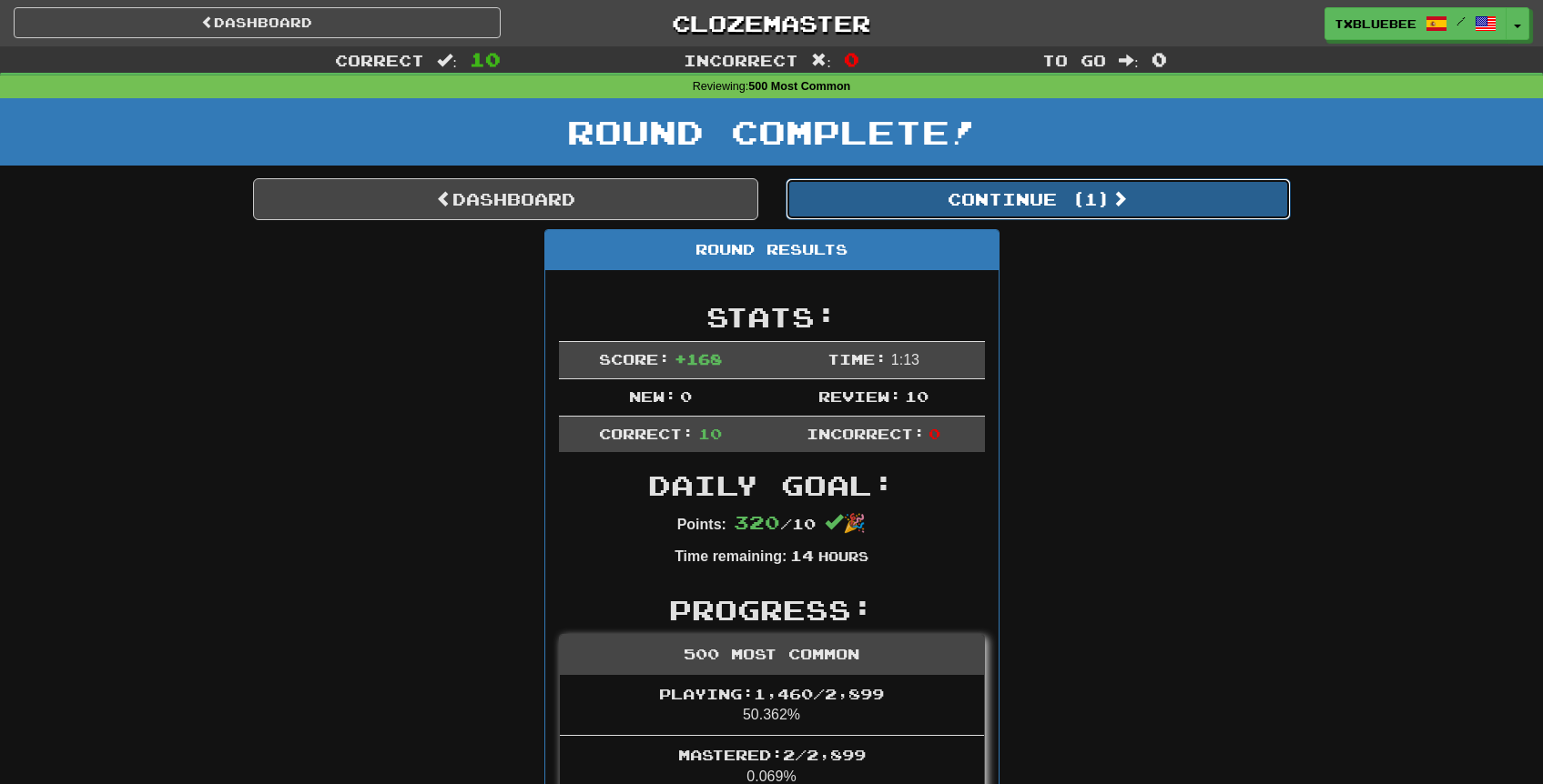
click at [924, 202] on button "Continue ( 1 )" at bounding box center [1037, 199] width 506 height 42
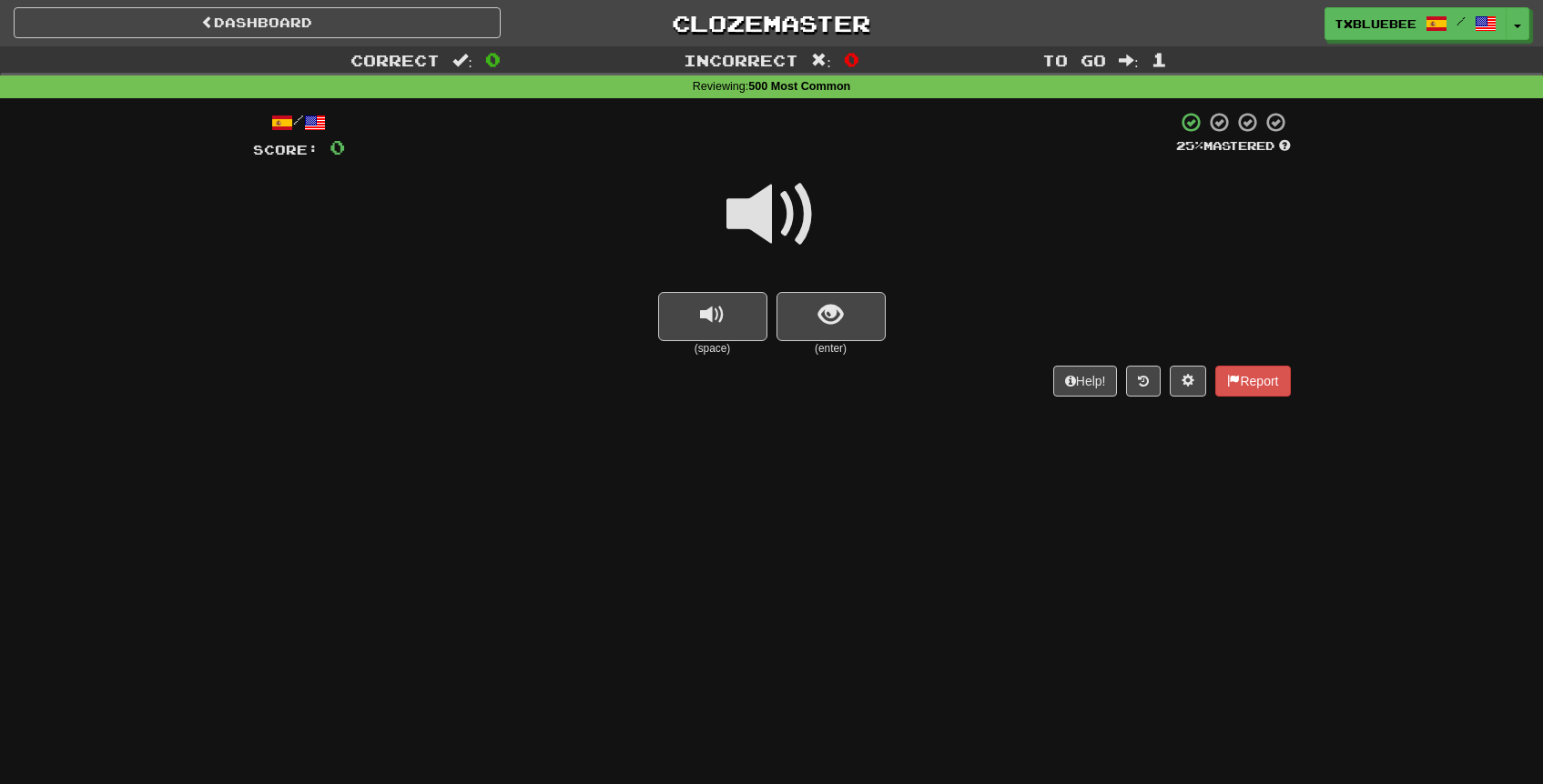
click at [778, 226] on span at bounding box center [772, 214] width 91 height 91
click at [833, 326] on span "show sentence" at bounding box center [831, 315] width 25 height 25
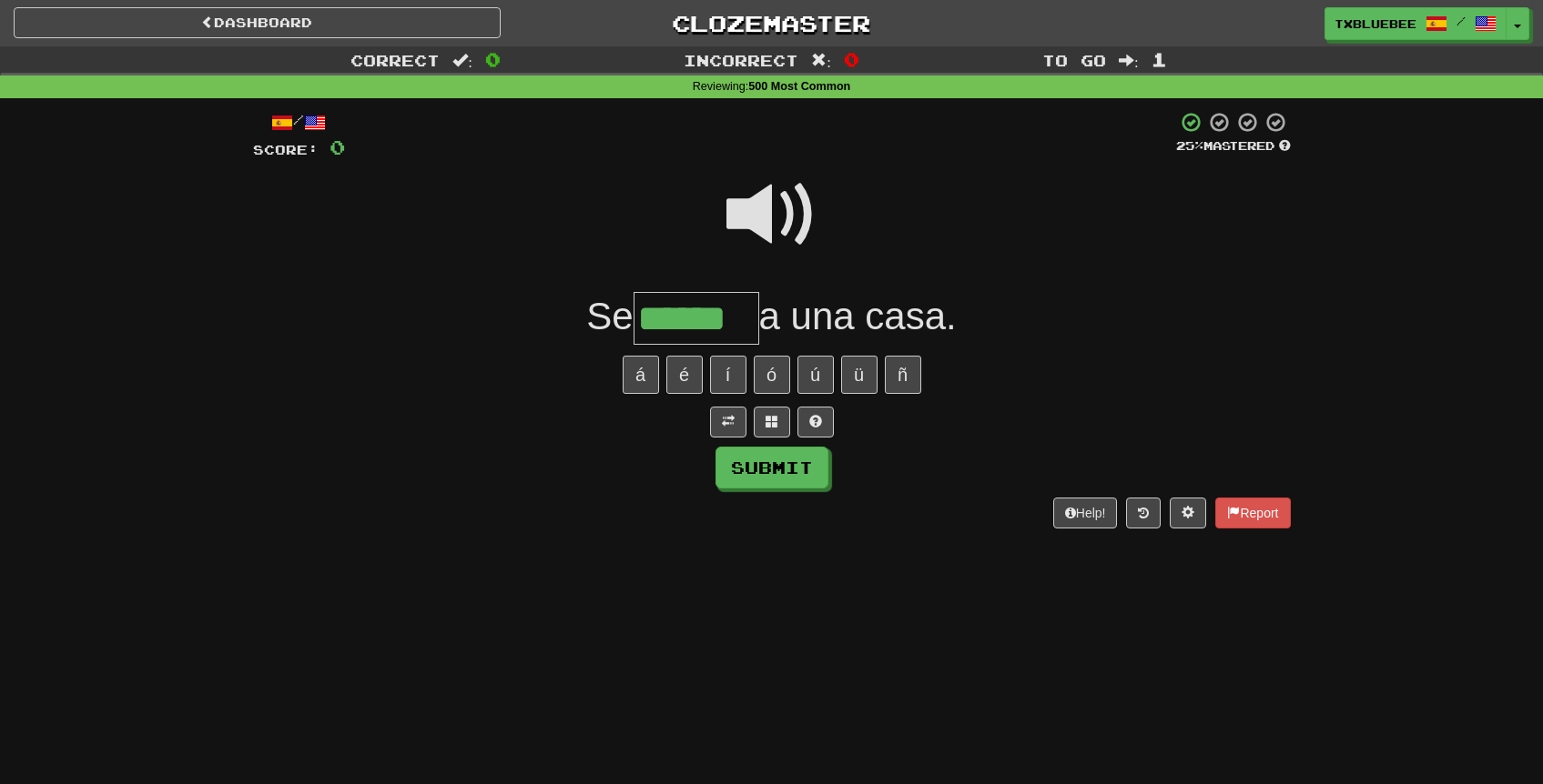
type input "******"
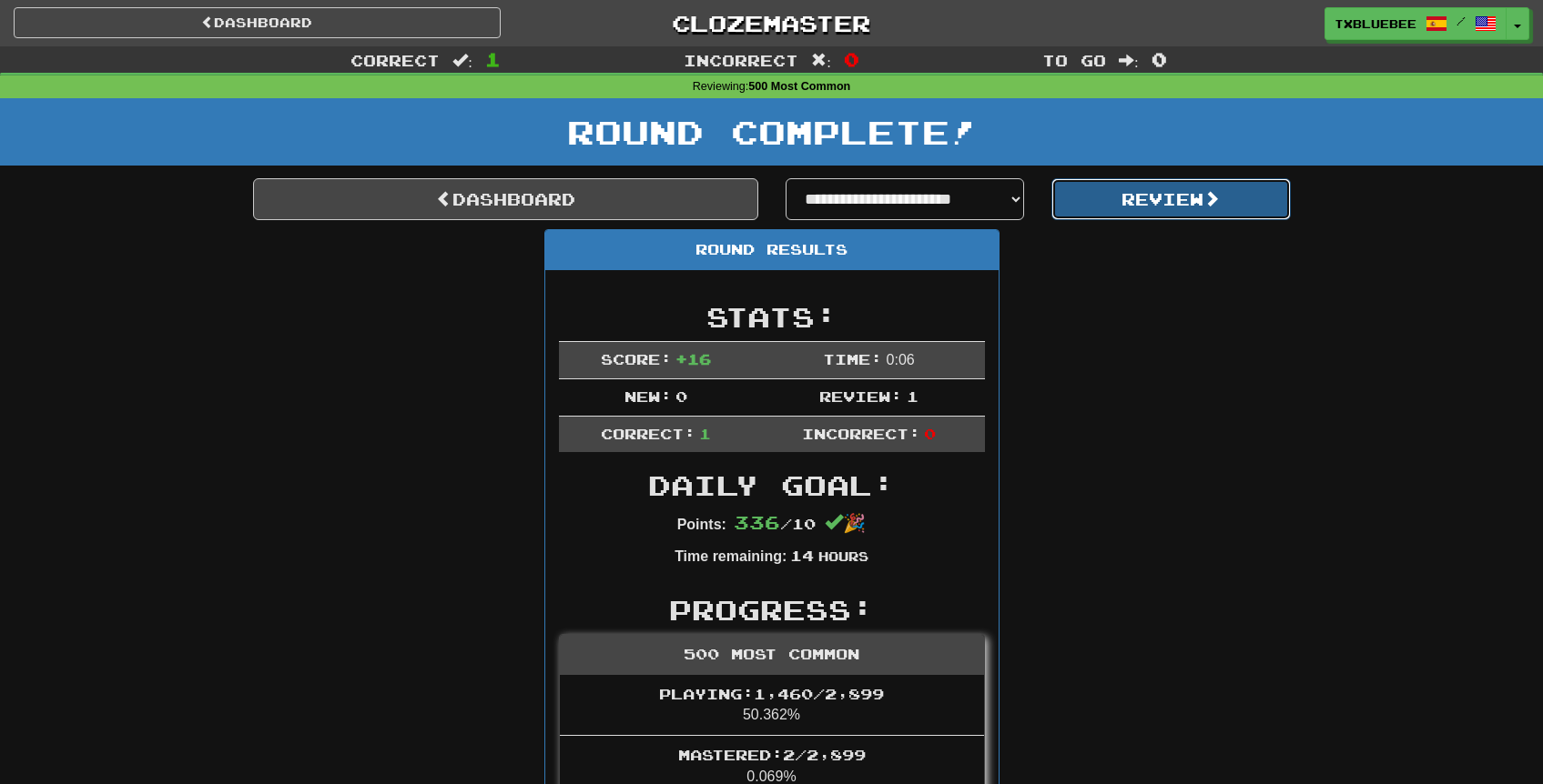
click at [1140, 203] on button "Review" at bounding box center [1171, 199] width 239 height 42
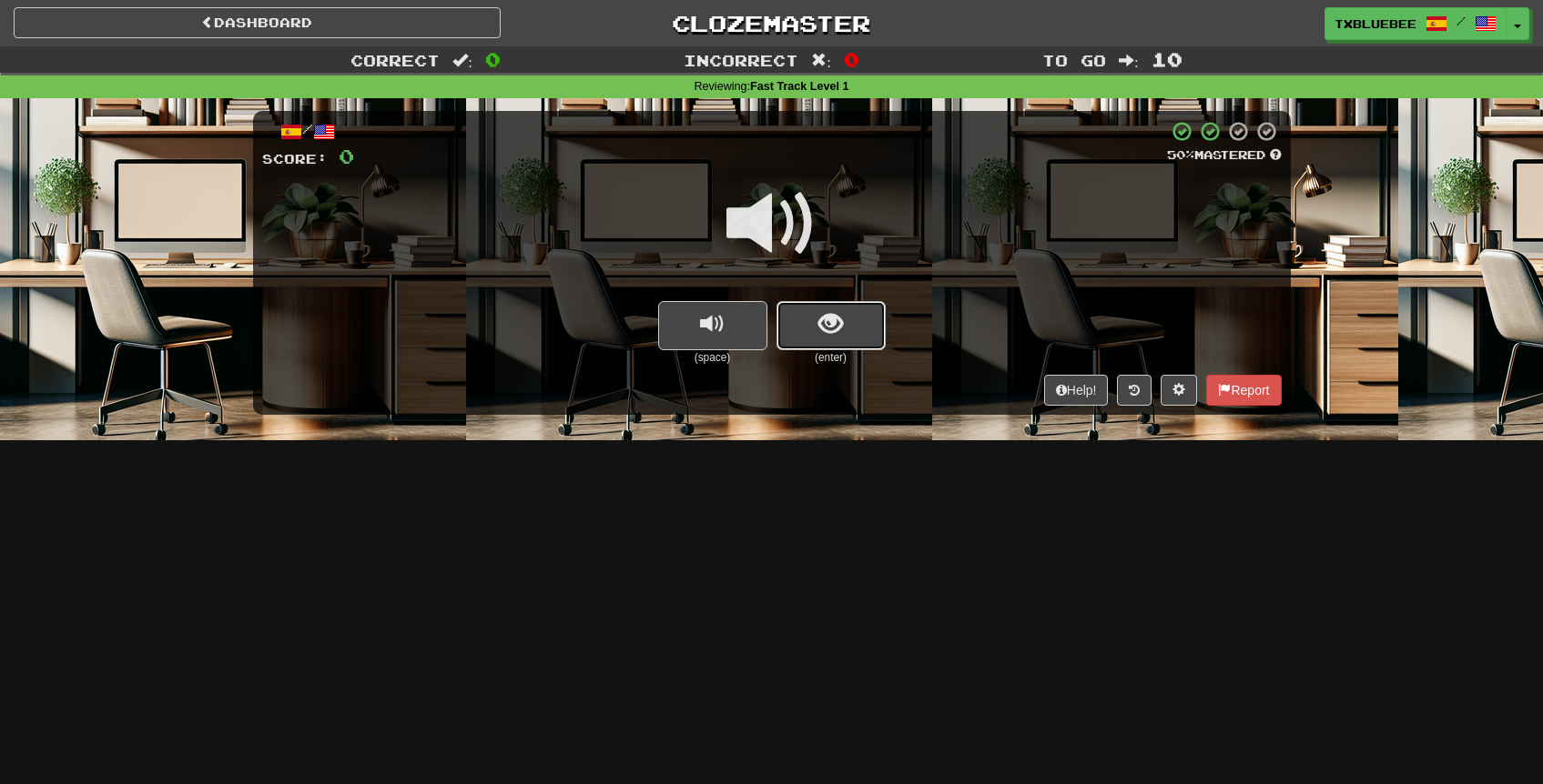
click at [845, 332] on button "show sentence" at bounding box center [832, 326] width 110 height 49
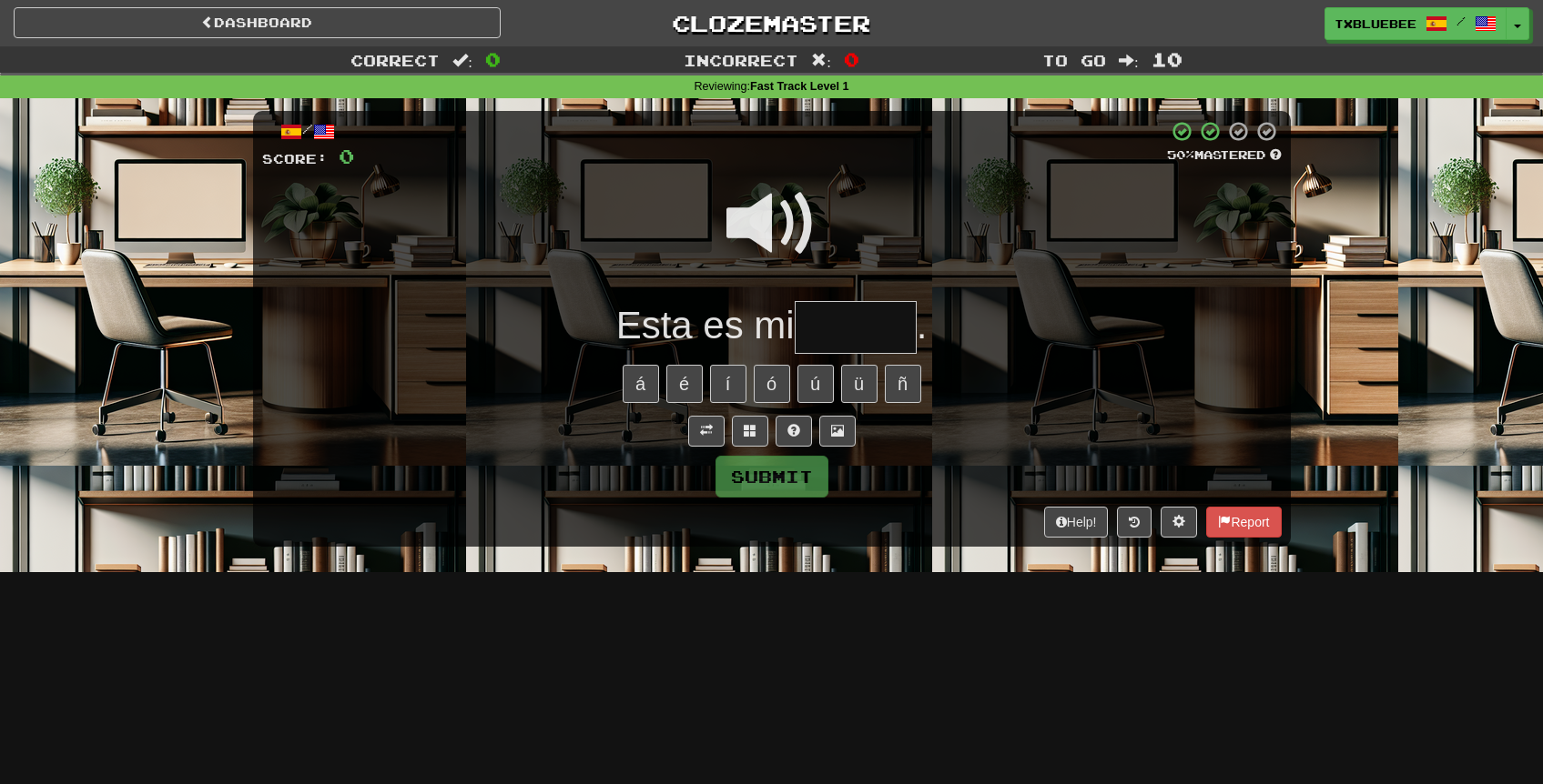
click at [862, 337] on input "text" at bounding box center [855, 328] width 122 height 54
type input "*"
type input "*******"
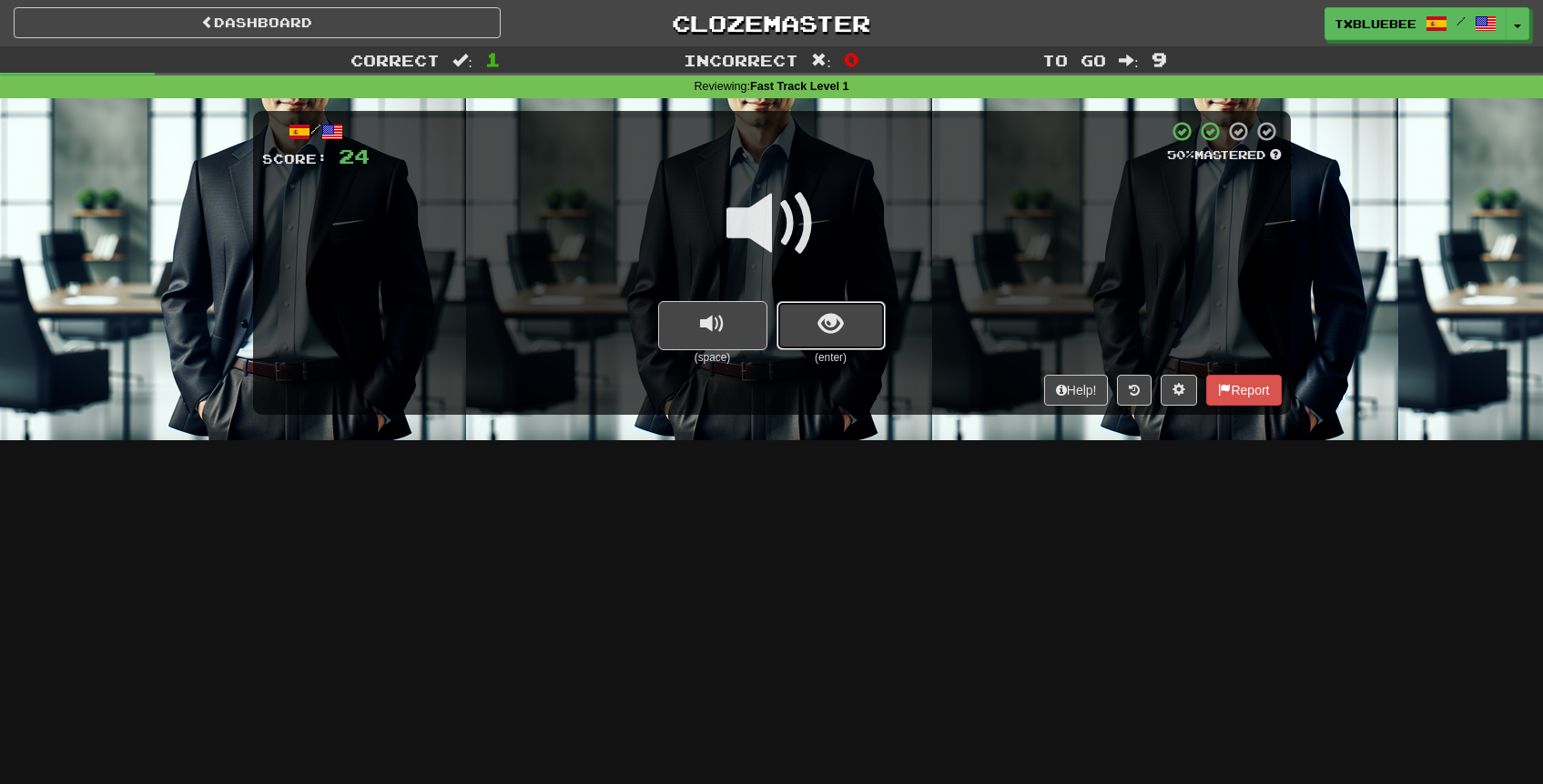
click at [857, 332] on button "show sentence" at bounding box center [832, 326] width 110 height 49
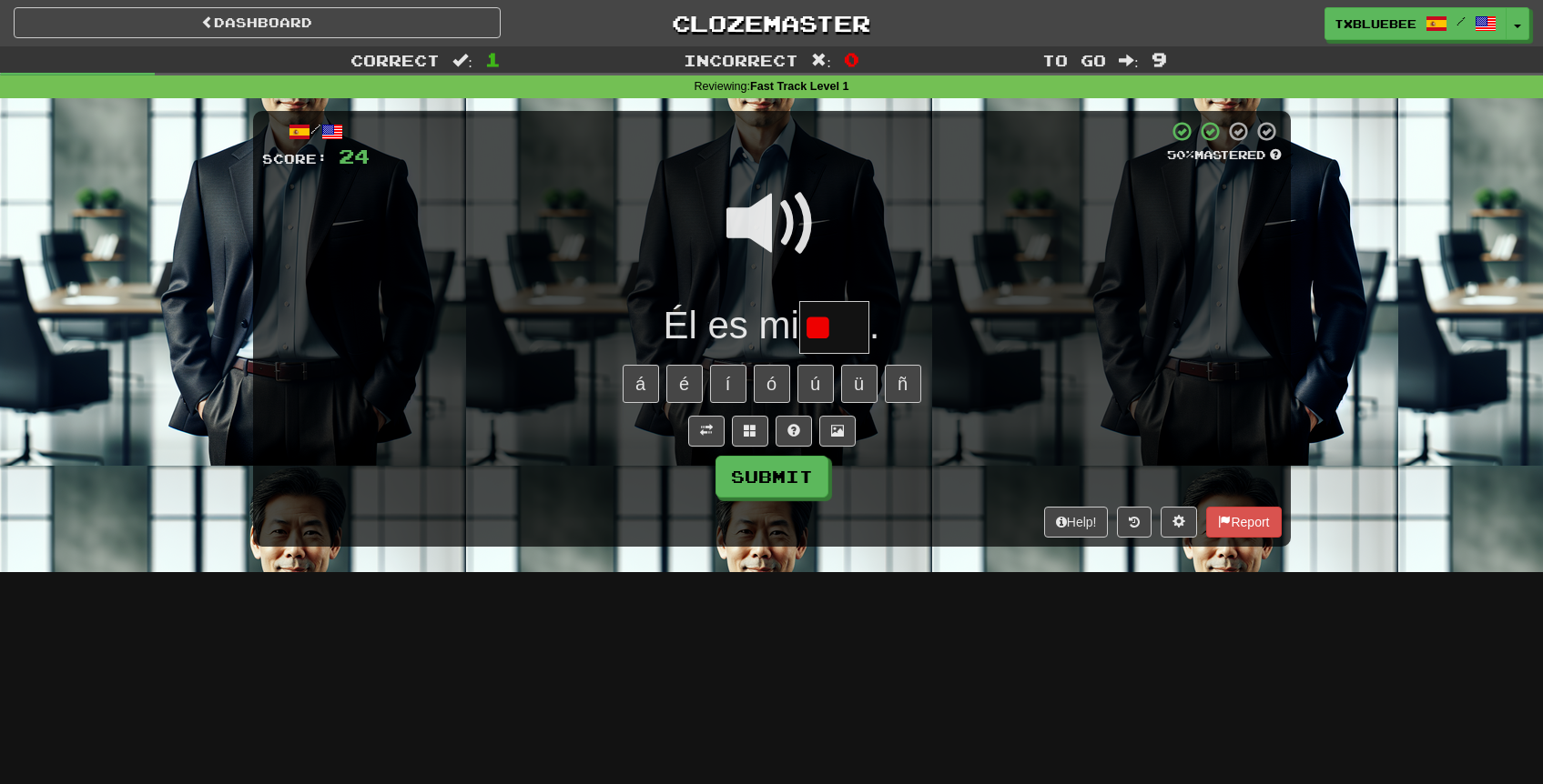
type input "*"
type input "****"
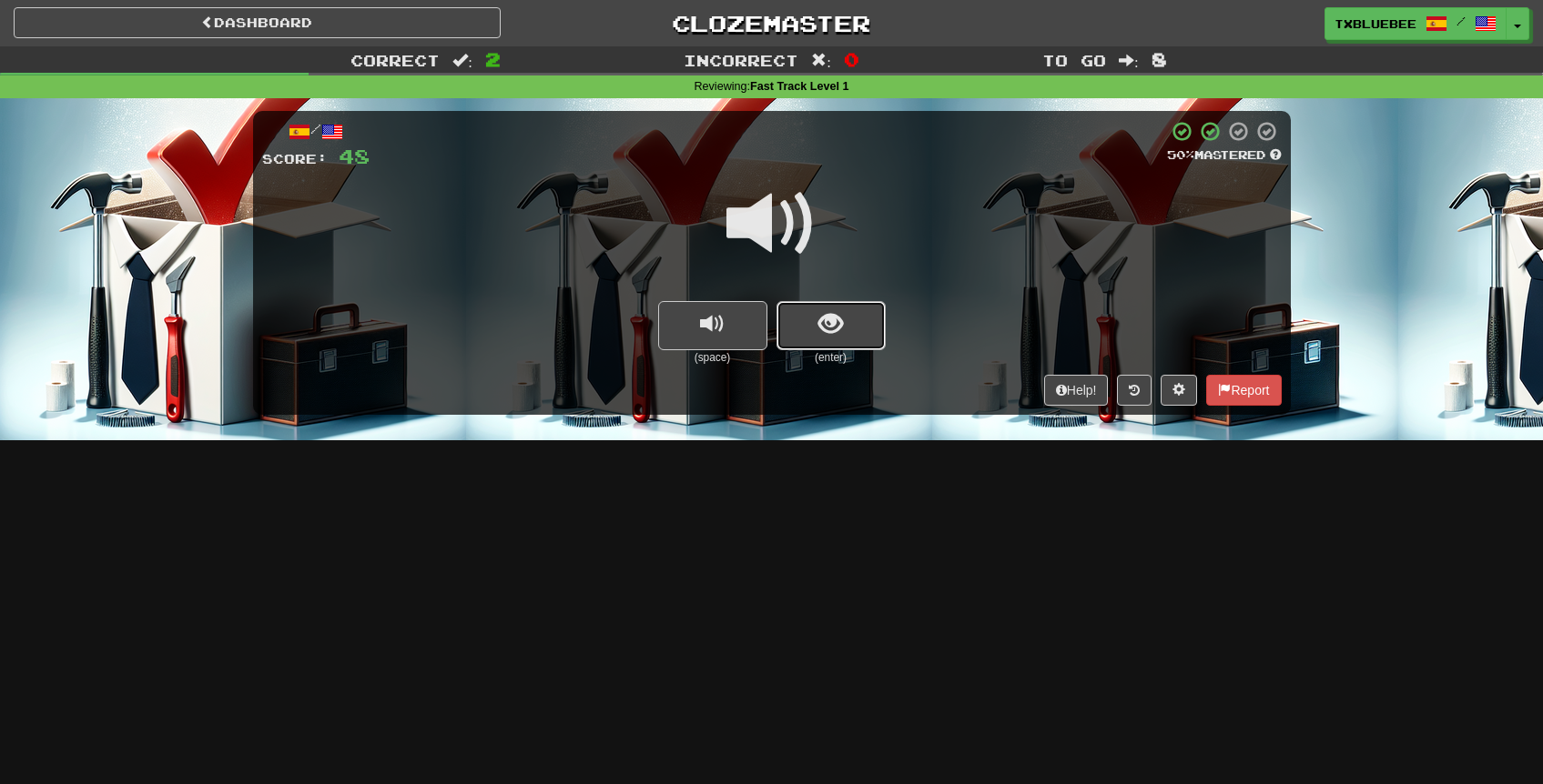
click at [849, 317] on button "show sentence" at bounding box center [832, 326] width 110 height 49
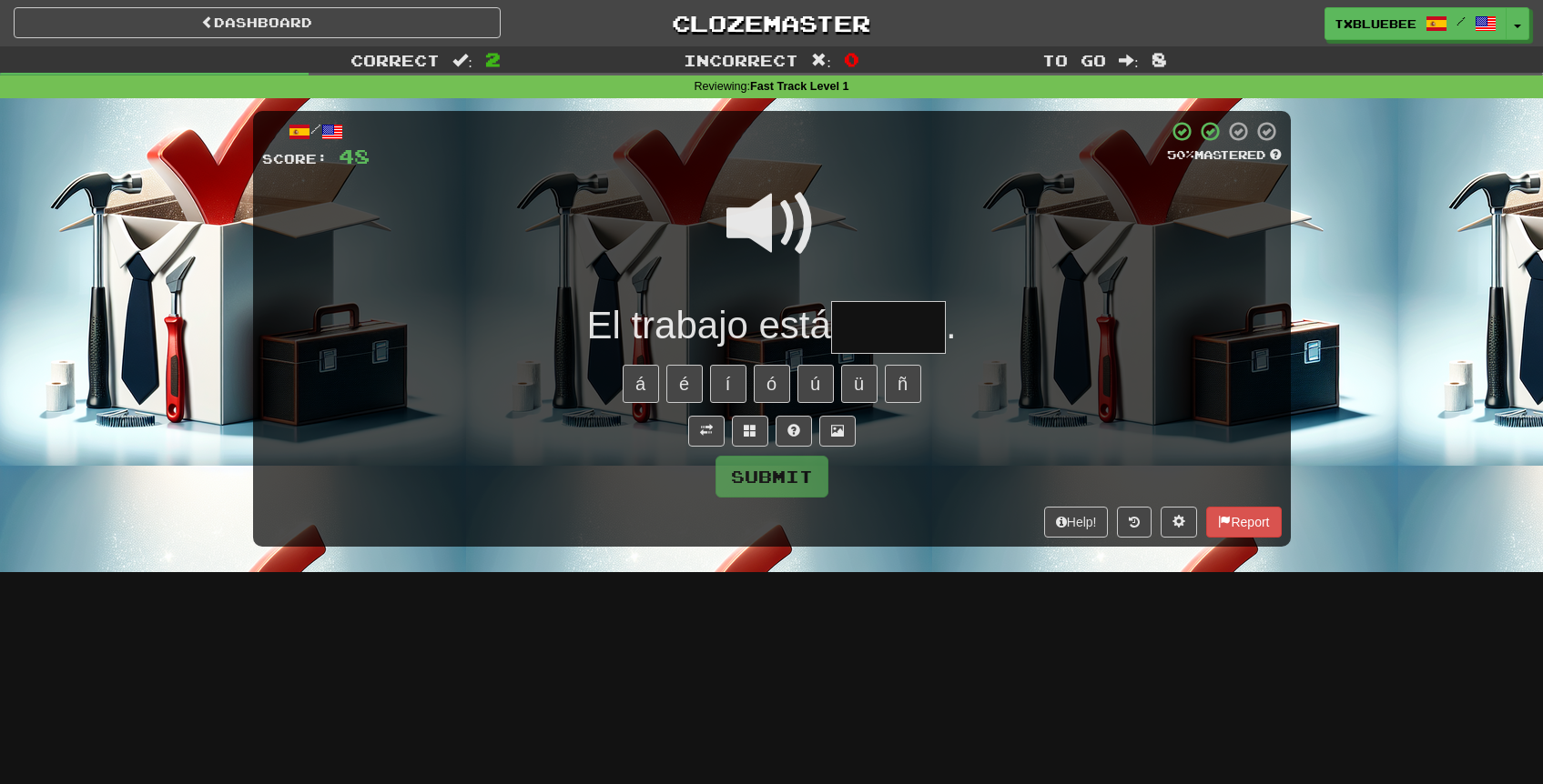
click at [790, 236] on span at bounding box center [772, 224] width 91 height 91
click at [866, 322] on input "text" at bounding box center [888, 328] width 114 height 54
type input "*****"
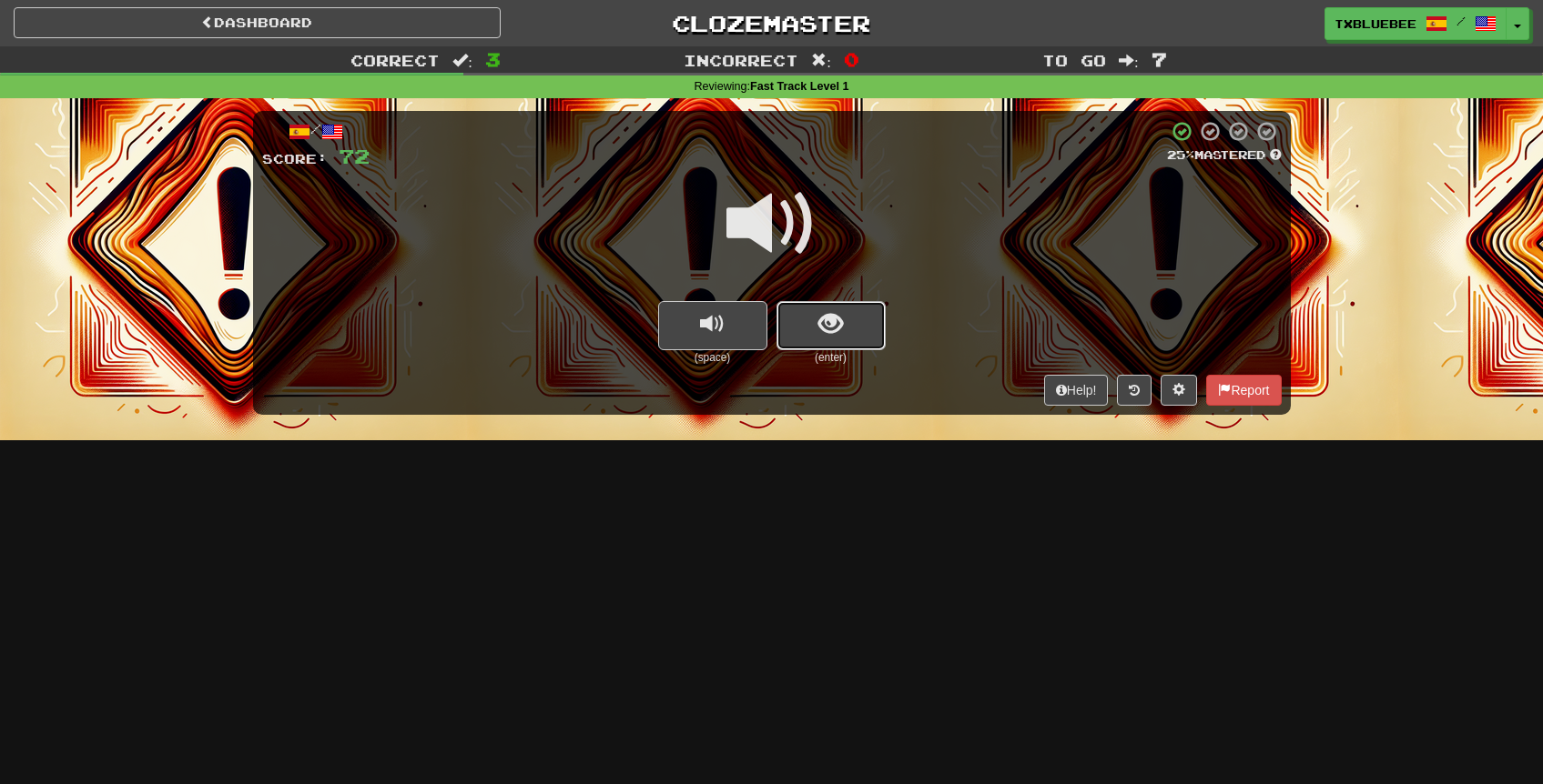
click at [847, 339] on button "show sentence" at bounding box center [832, 326] width 110 height 49
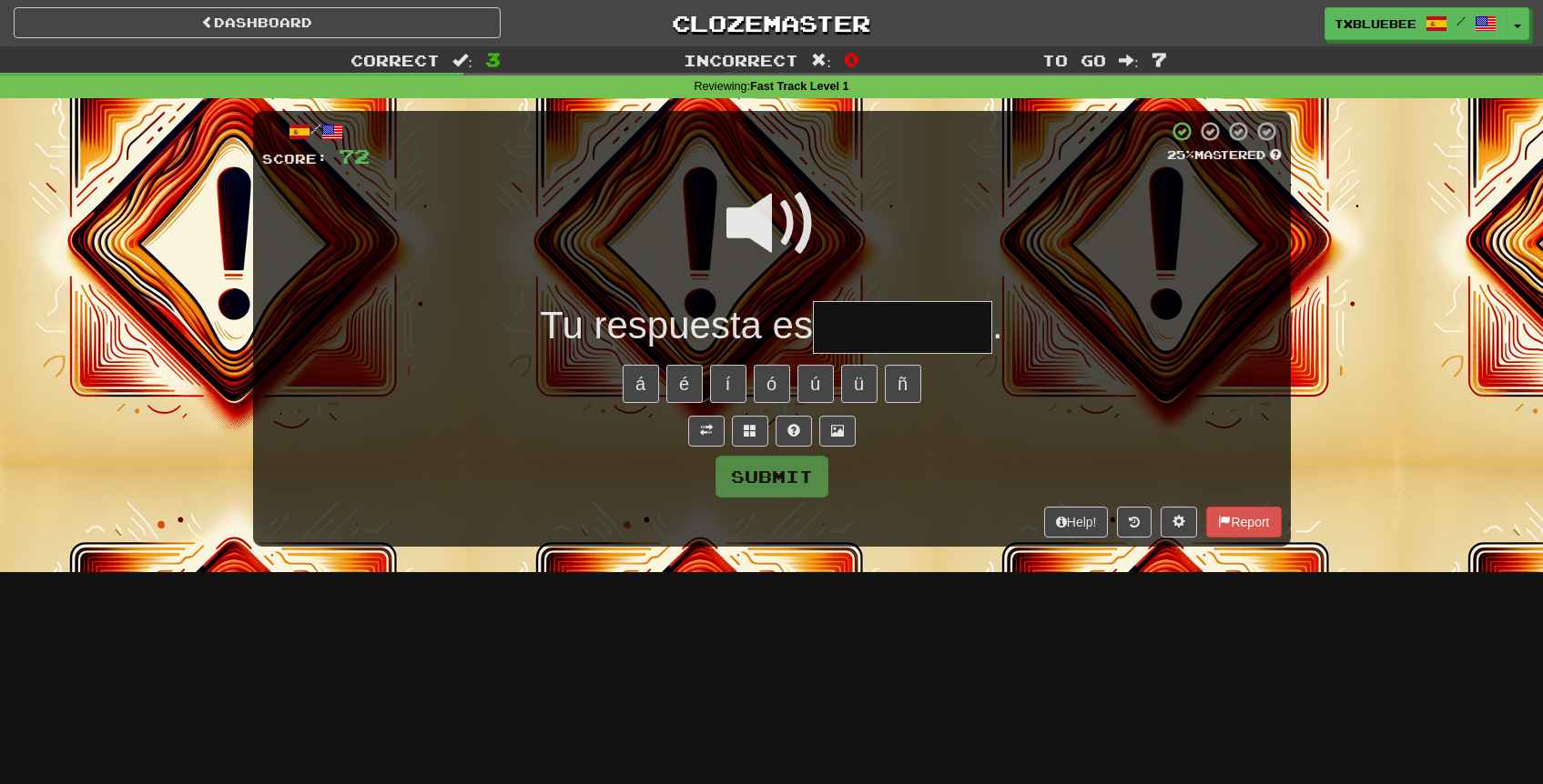
click at [866, 338] on input "text" at bounding box center [902, 328] width 180 height 54
type input "**********"
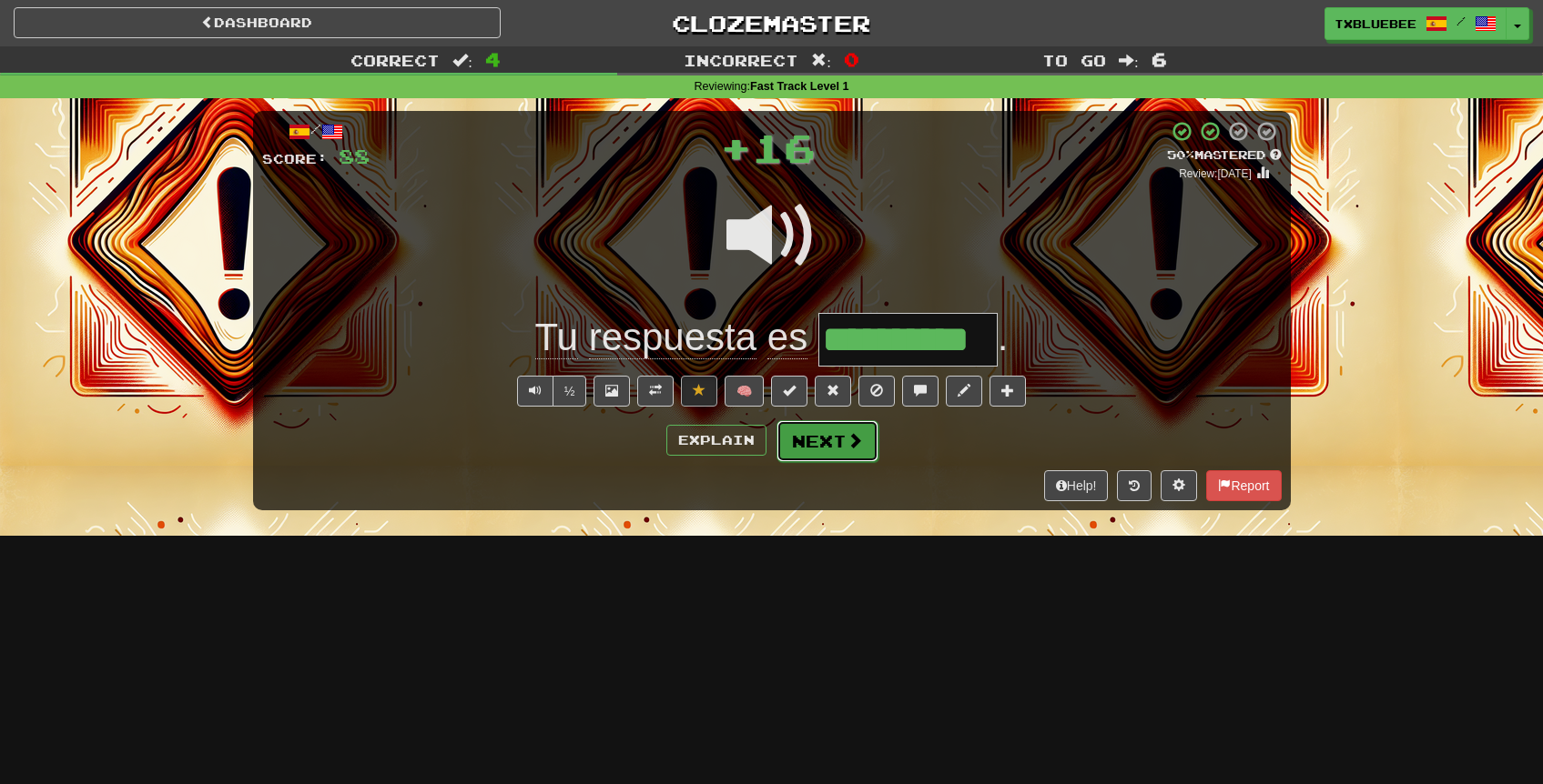
click at [849, 433] on span at bounding box center [854, 440] width 16 height 16
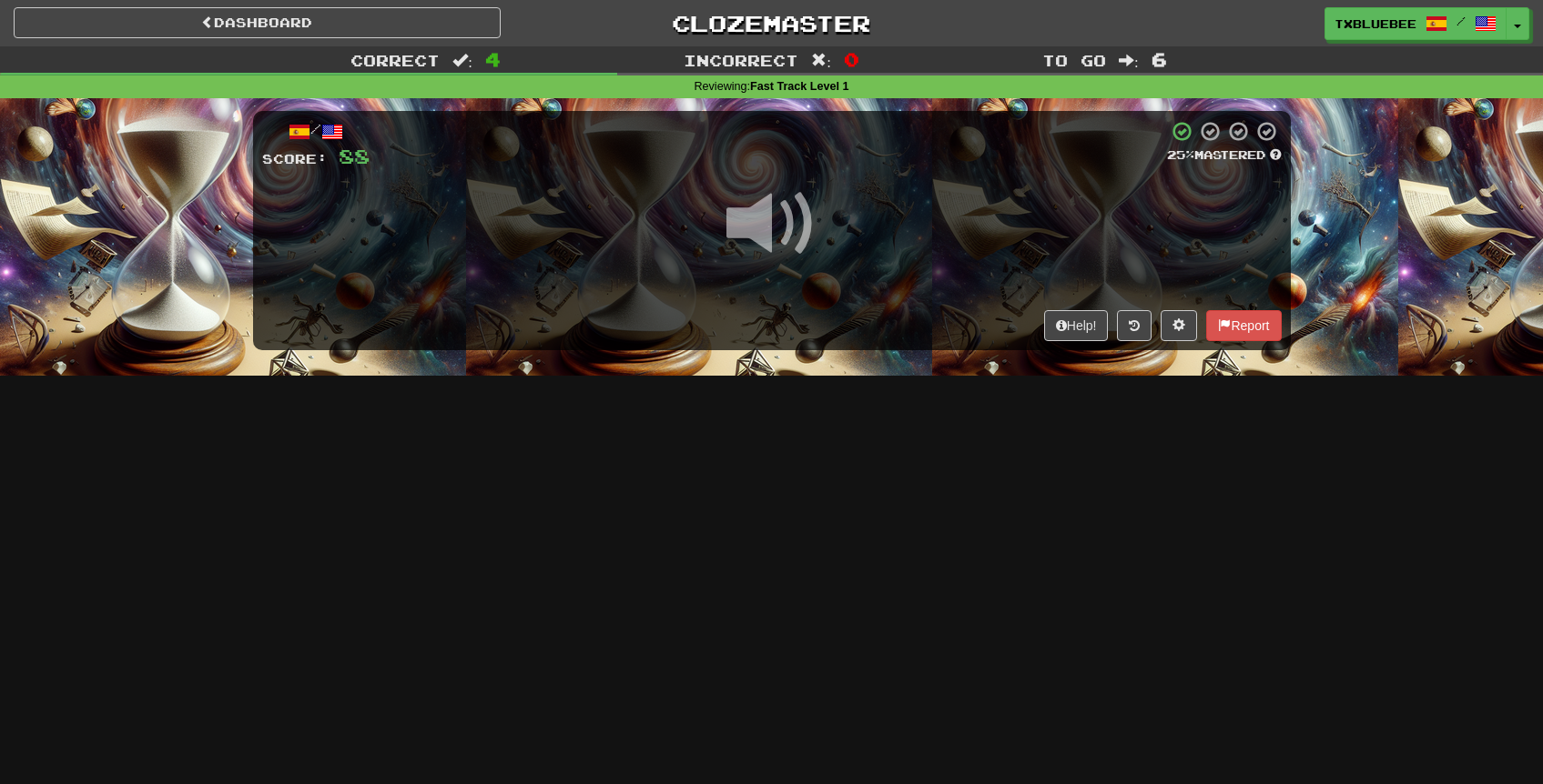
click at [765, 217] on span at bounding box center [772, 224] width 91 height 91
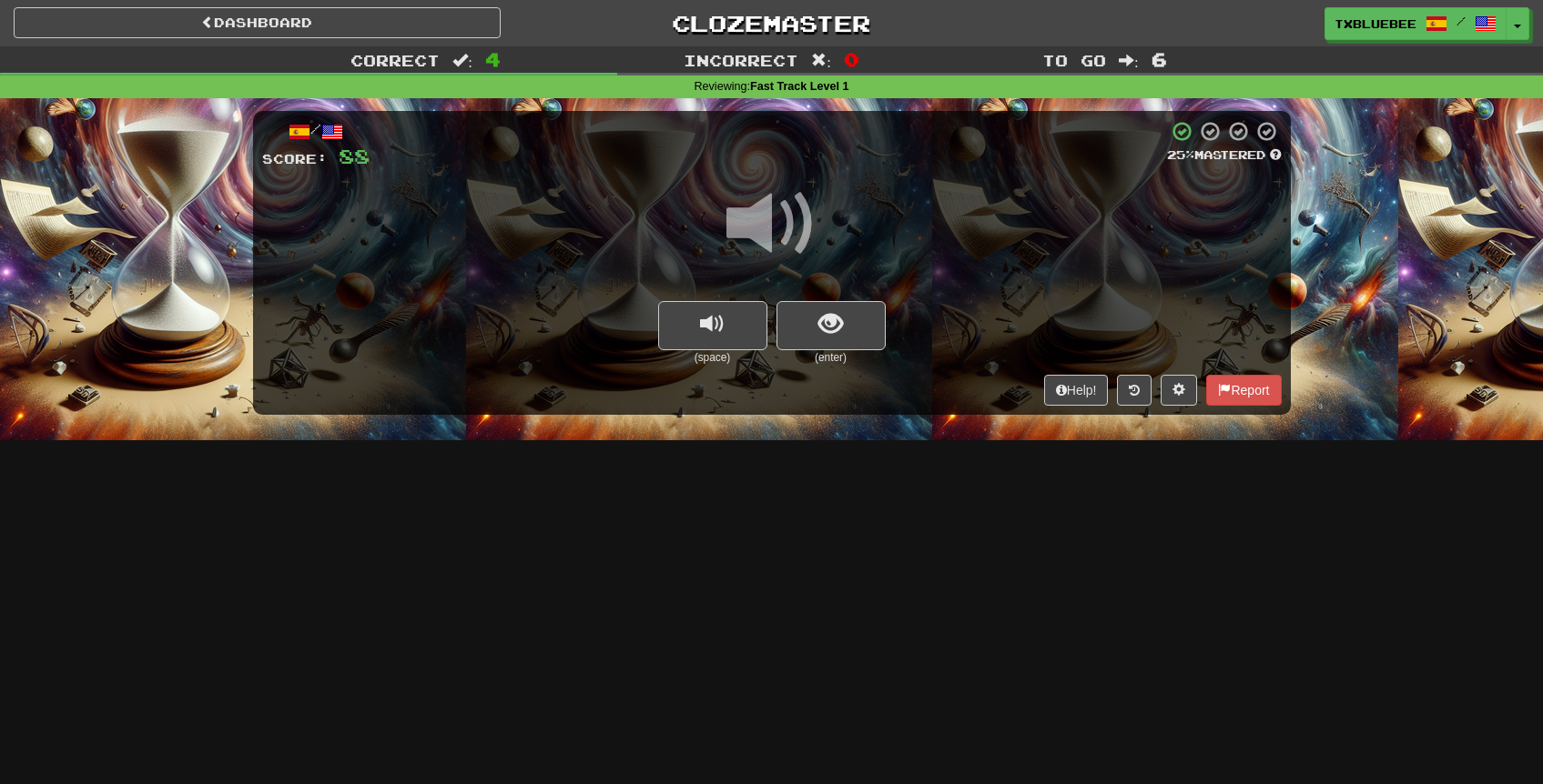
click at [770, 237] on span at bounding box center [772, 224] width 91 height 91
click at [804, 316] on button "show sentence" at bounding box center [832, 326] width 110 height 49
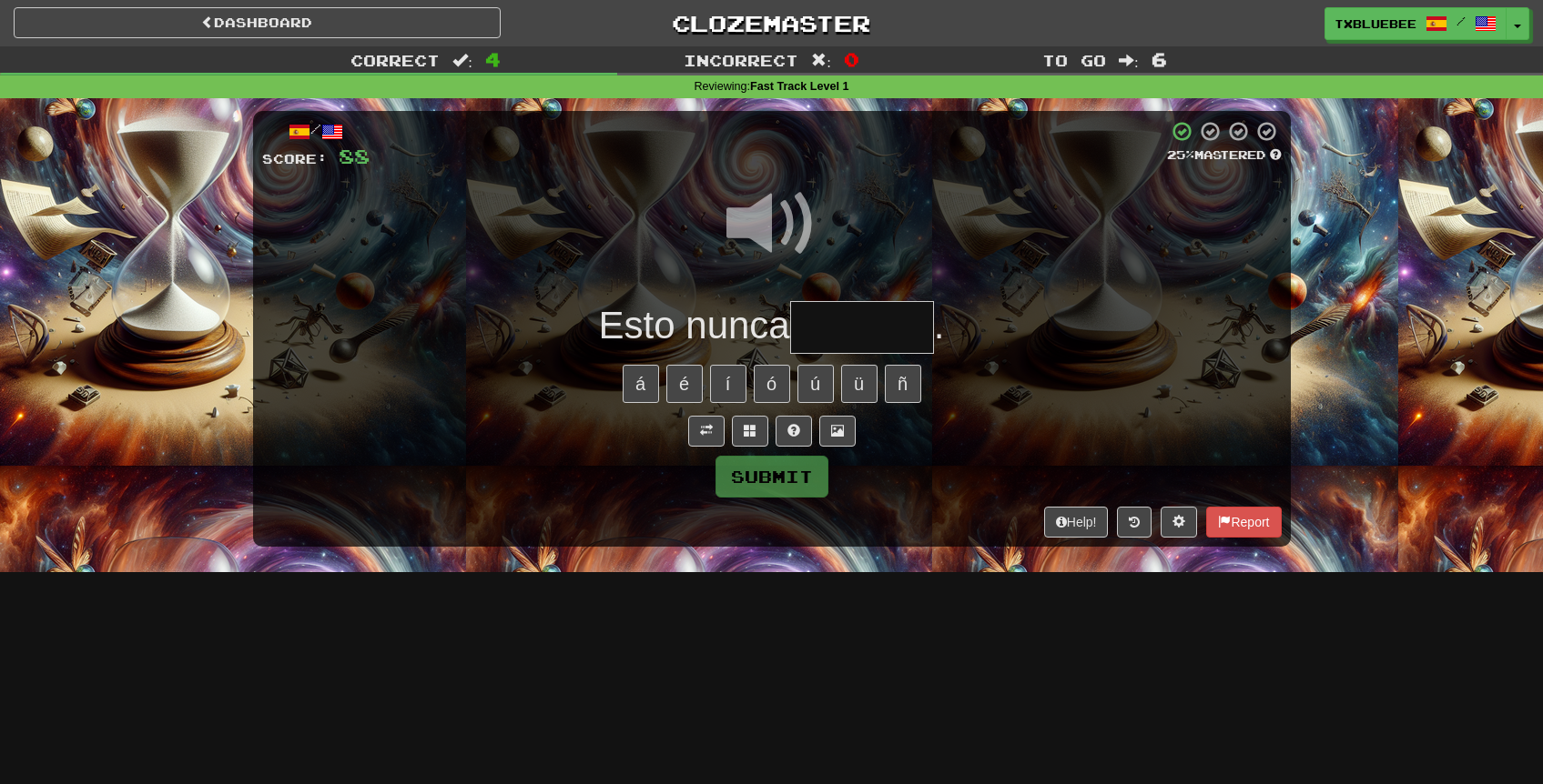
click at [751, 204] on span at bounding box center [772, 224] width 91 height 91
click at [844, 313] on input "text" at bounding box center [862, 328] width 144 height 54
click at [788, 231] on span at bounding box center [772, 224] width 91 height 91
click at [900, 332] on input "****" at bounding box center [862, 328] width 144 height 54
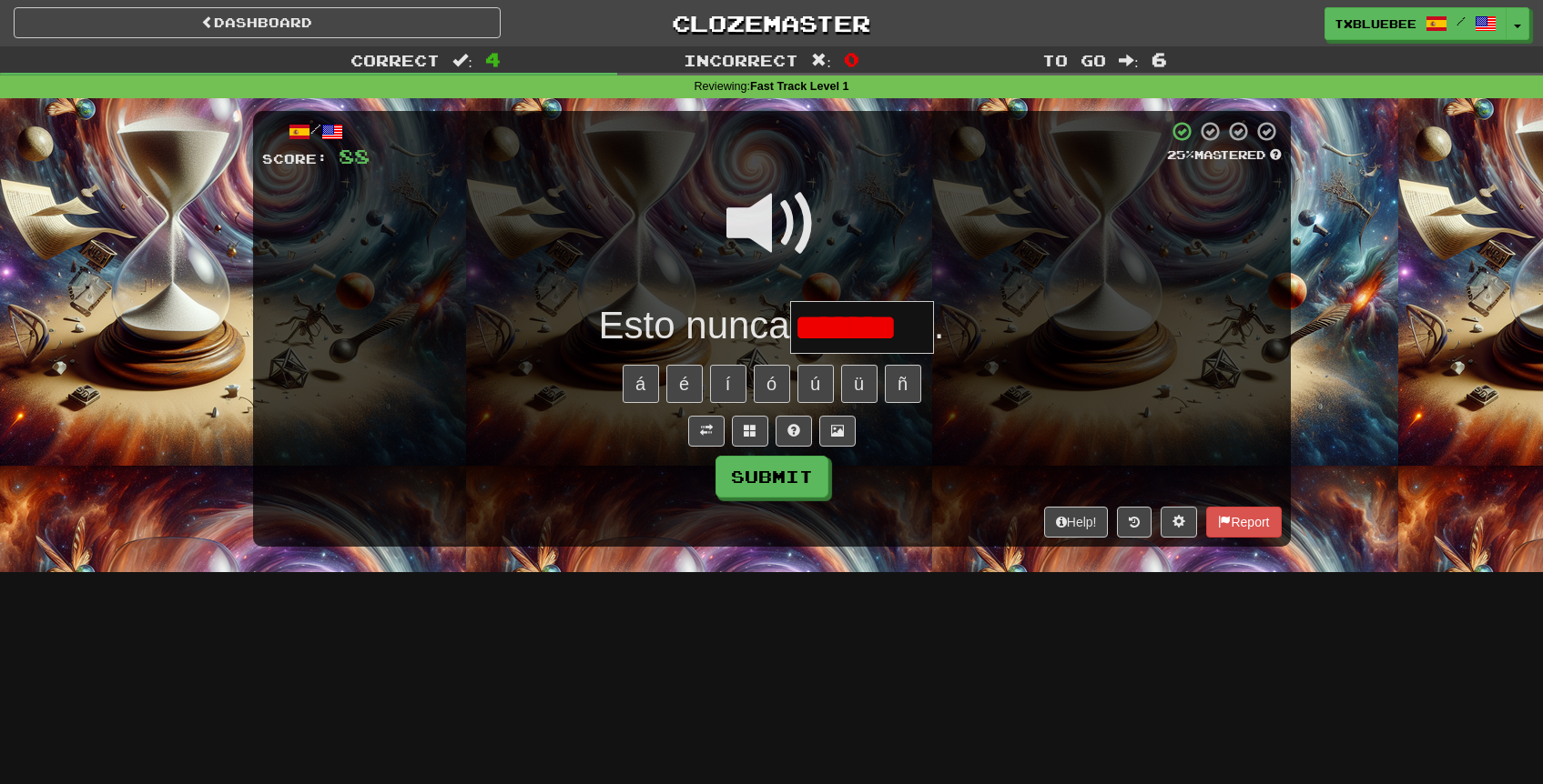
type input "*******"
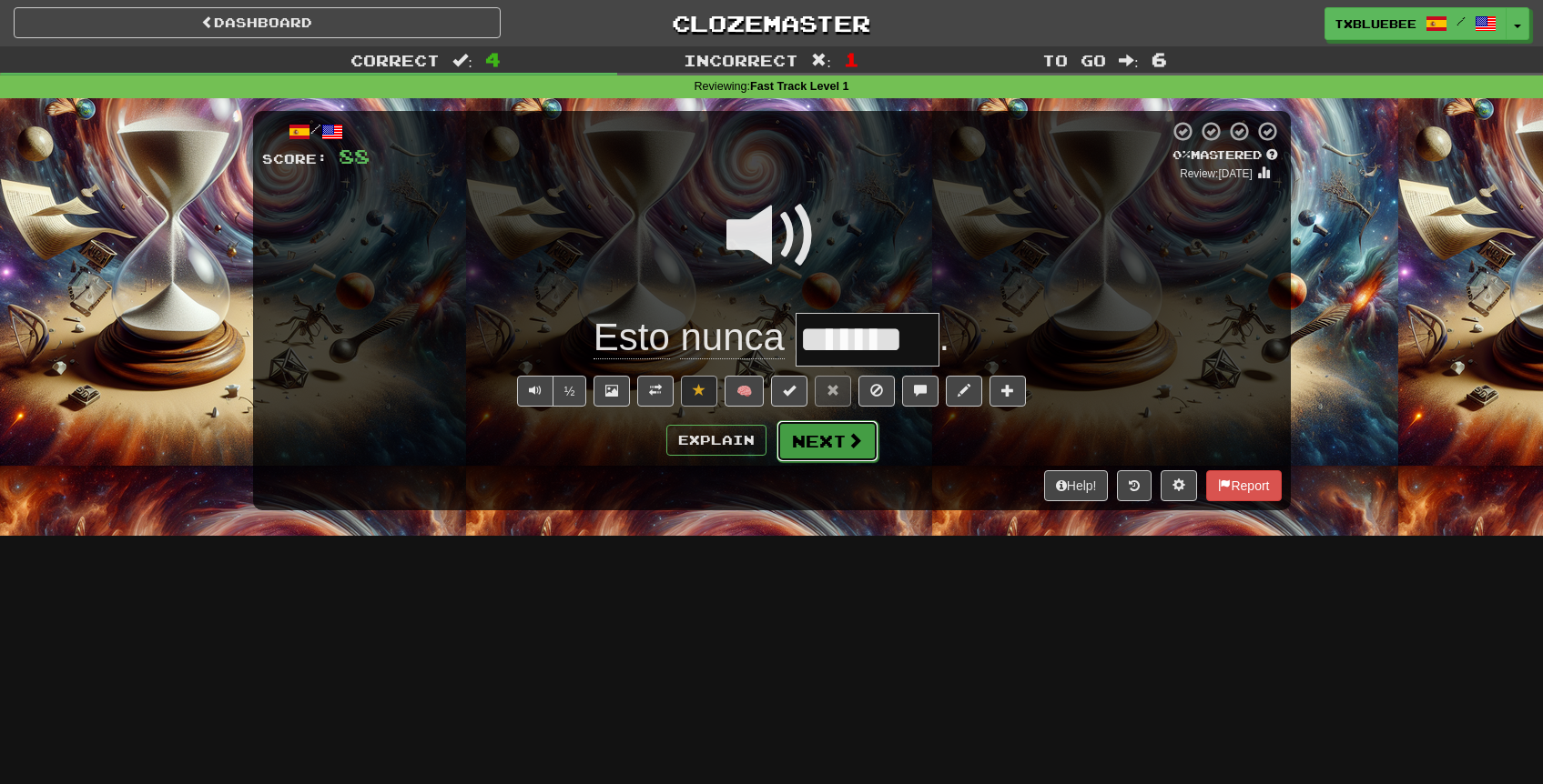
click at [866, 436] on button "Next" at bounding box center [828, 441] width 102 height 42
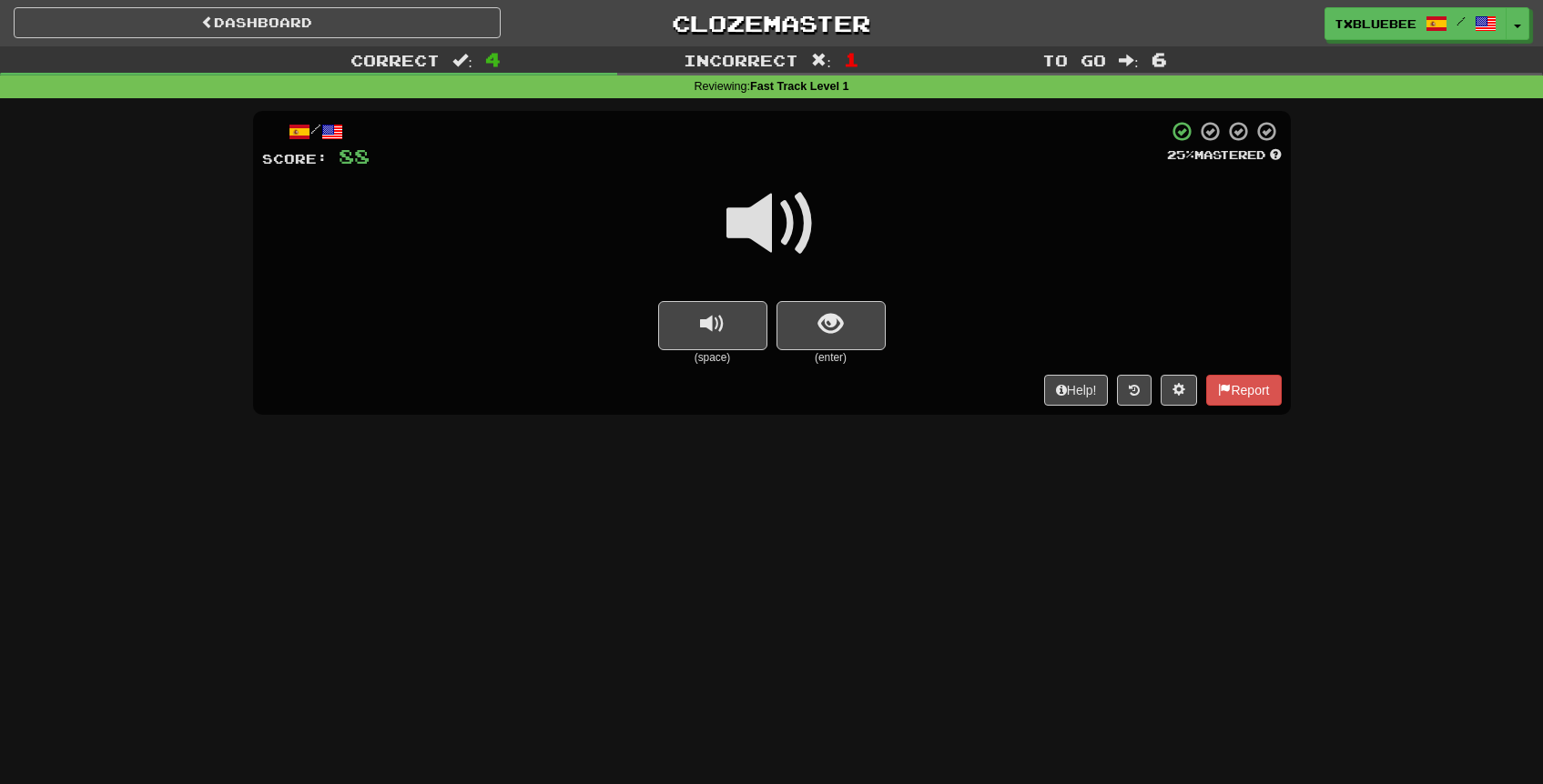
click at [783, 241] on span at bounding box center [772, 224] width 91 height 91
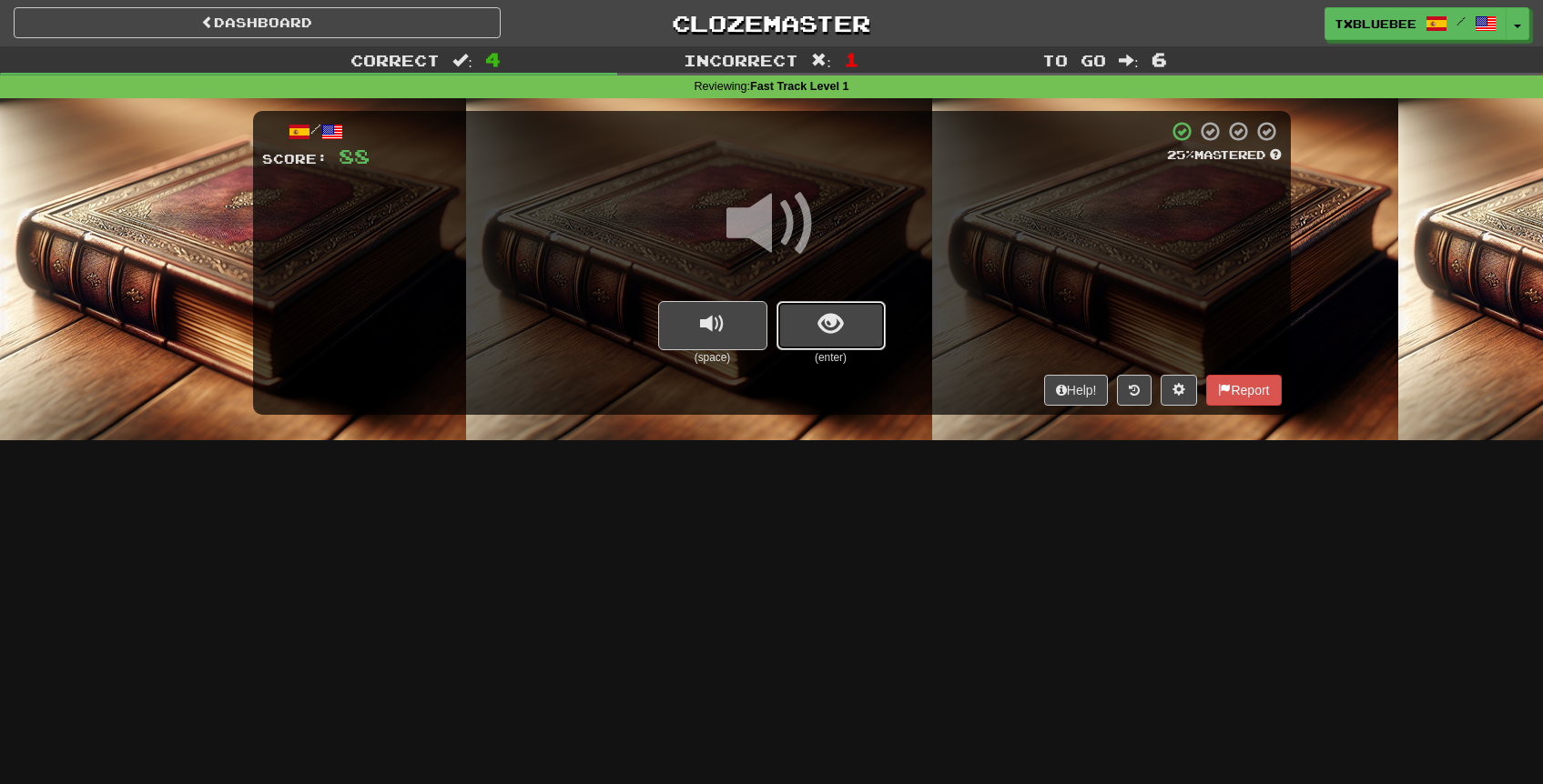
click at [825, 323] on span "show sentence" at bounding box center [831, 324] width 25 height 25
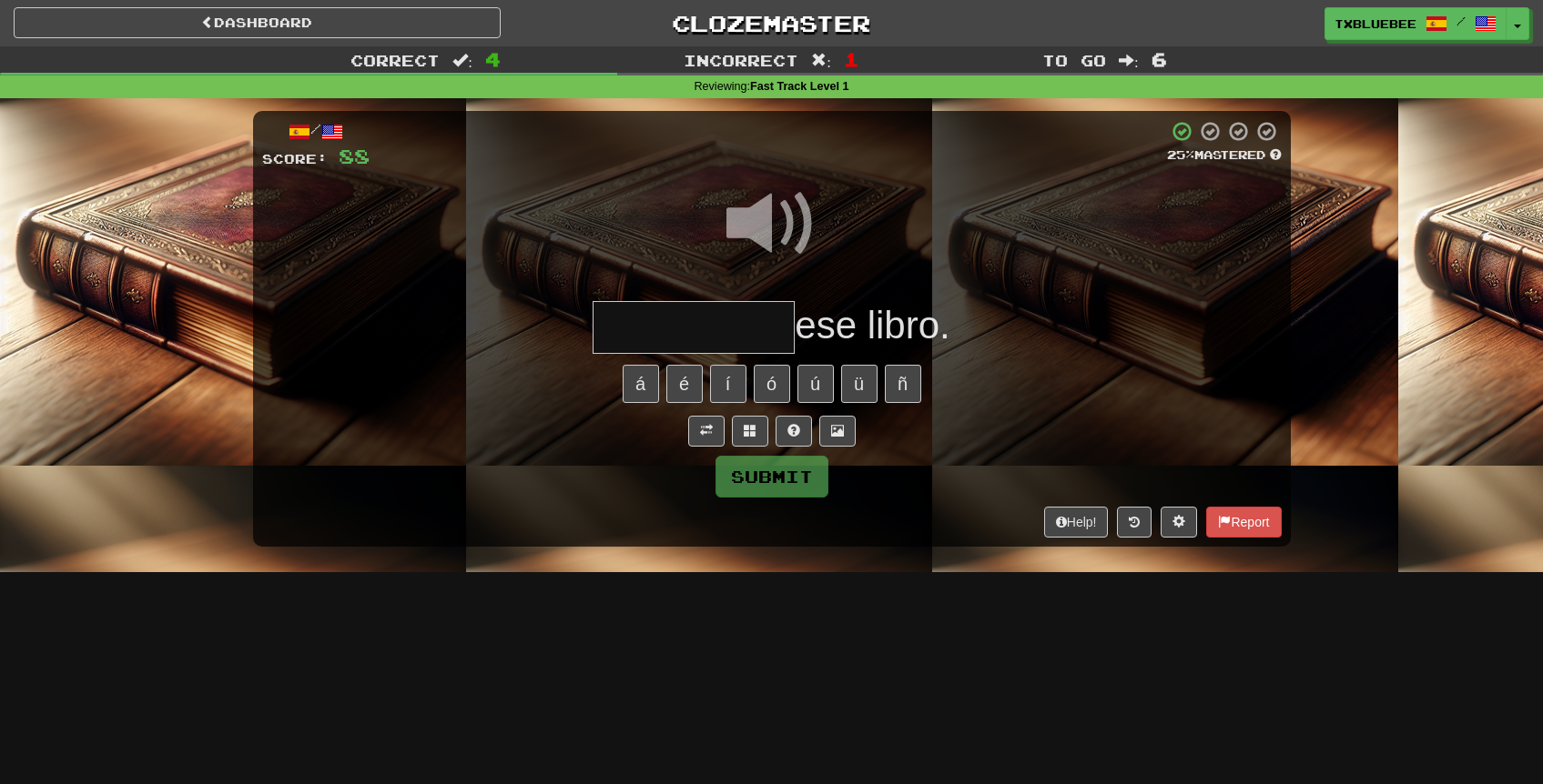
click at [695, 341] on input "text" at bounding box center [694, 328] width 202 height 54
click at [749, 235] on span at bounding box center [772, 224] width 91 height 91
click at [729, 322] on input "text" at bounding box center [694, 328] width 202 height 54
click at [782, 239] on span at bounding box center [772, 224] width 91 height 91
click at [699, 339] on input "***" at bounding box center [694, 328] width 202 height 54
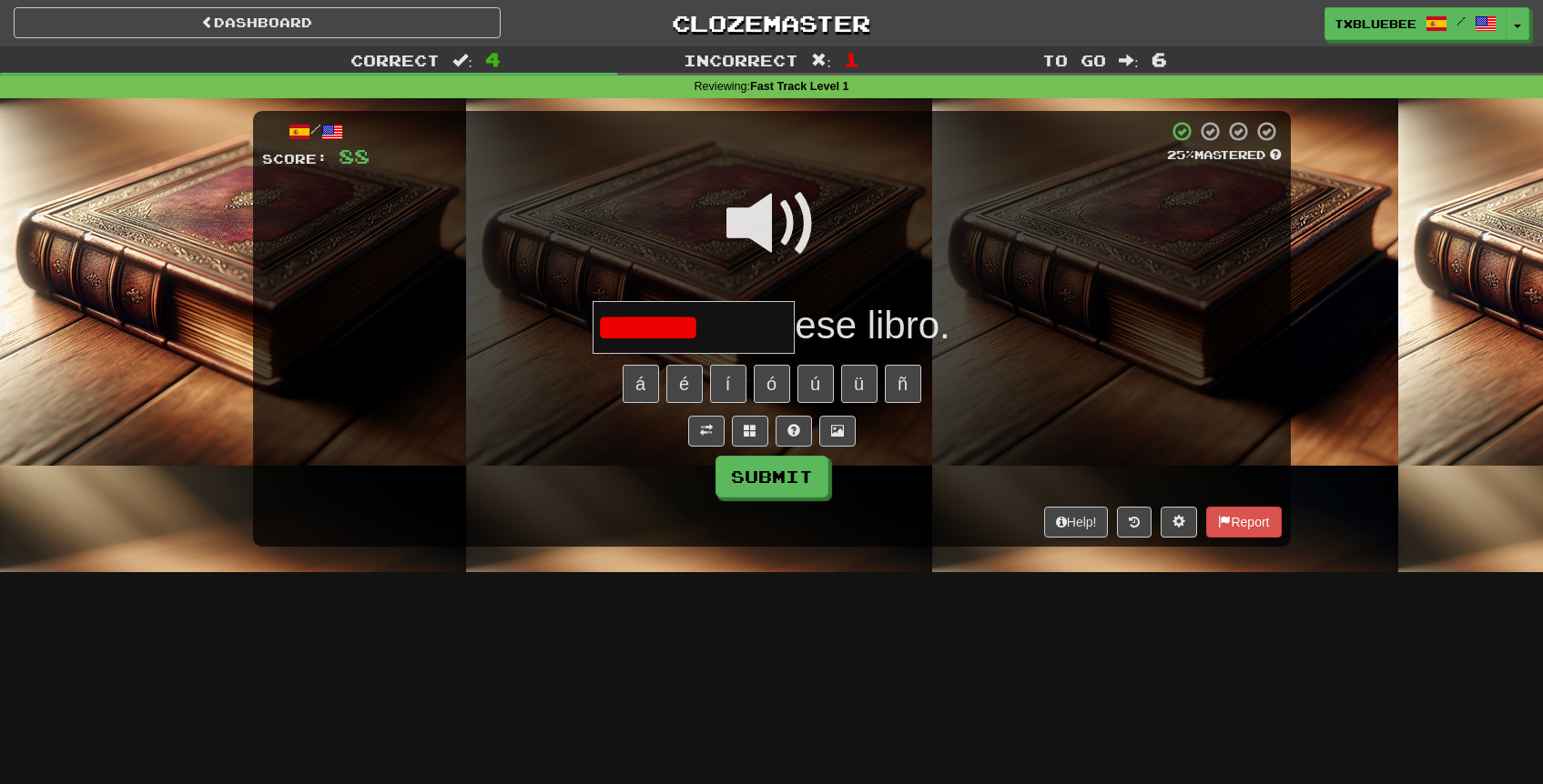
type input "*********"
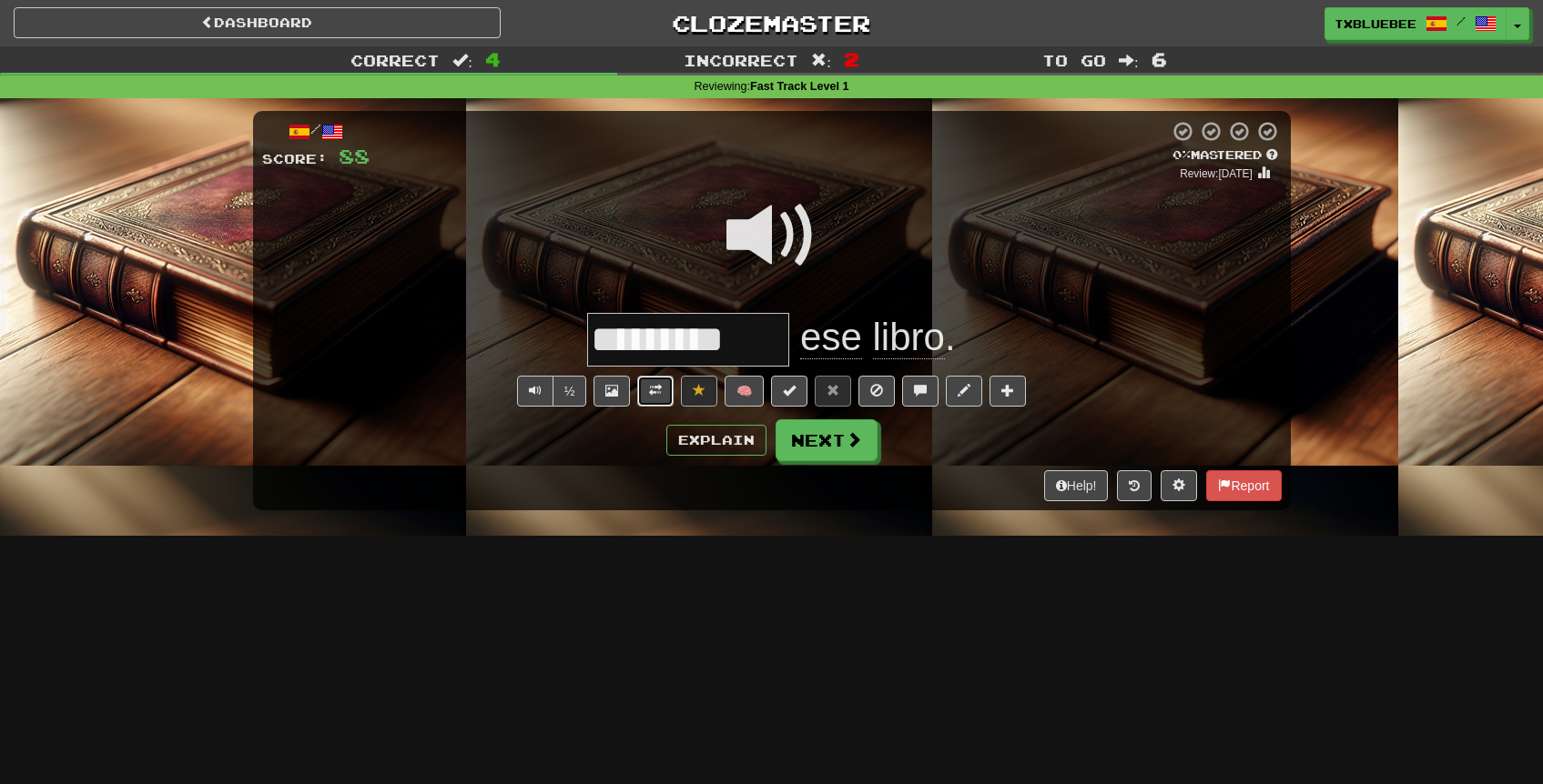
click at [658, 393] on span at bounding box center [655, 390] width 12 height 12
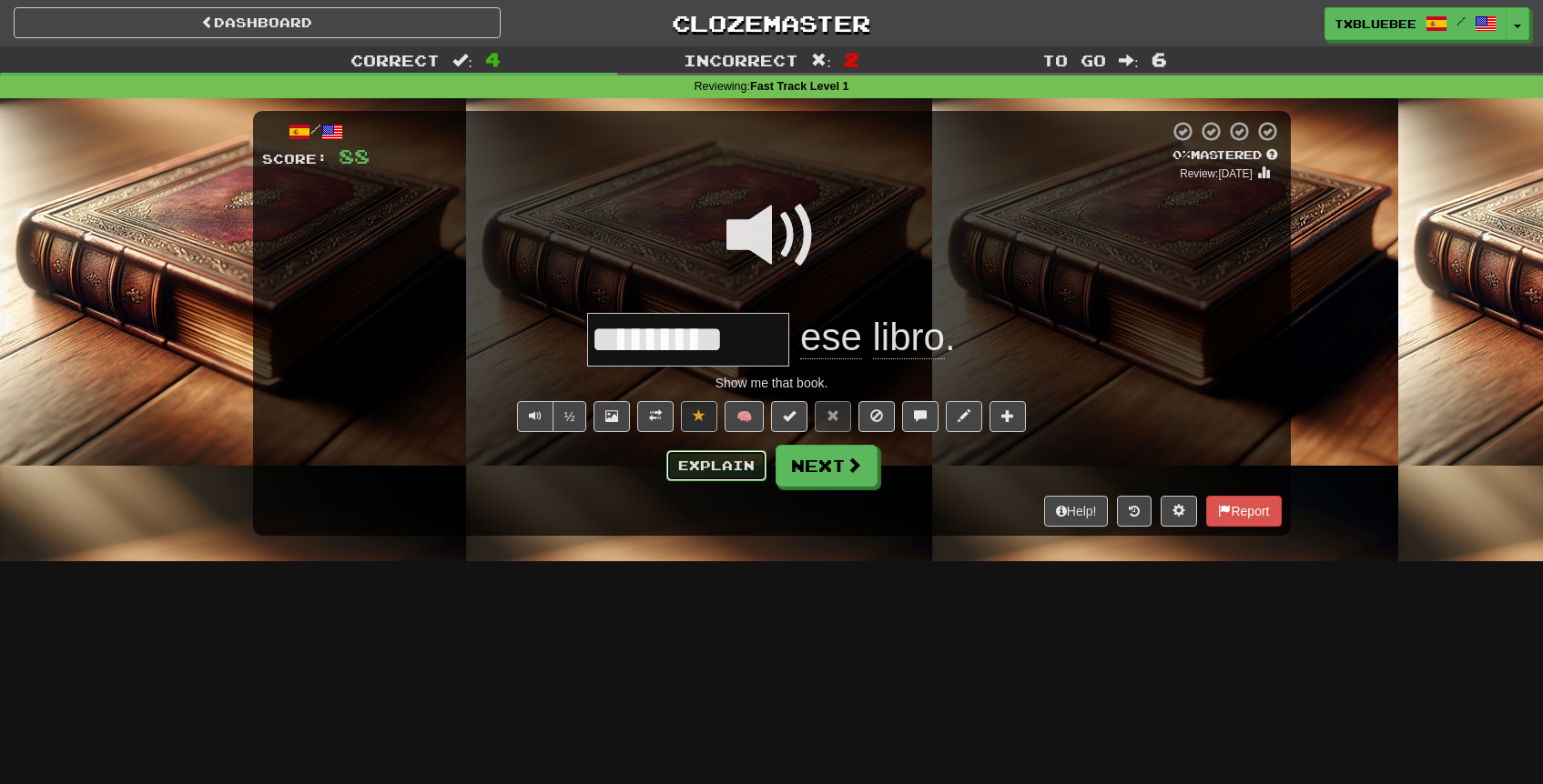
click at [738, 473] on button "Explain" at bounding box center [716, 466] width 100 height 31
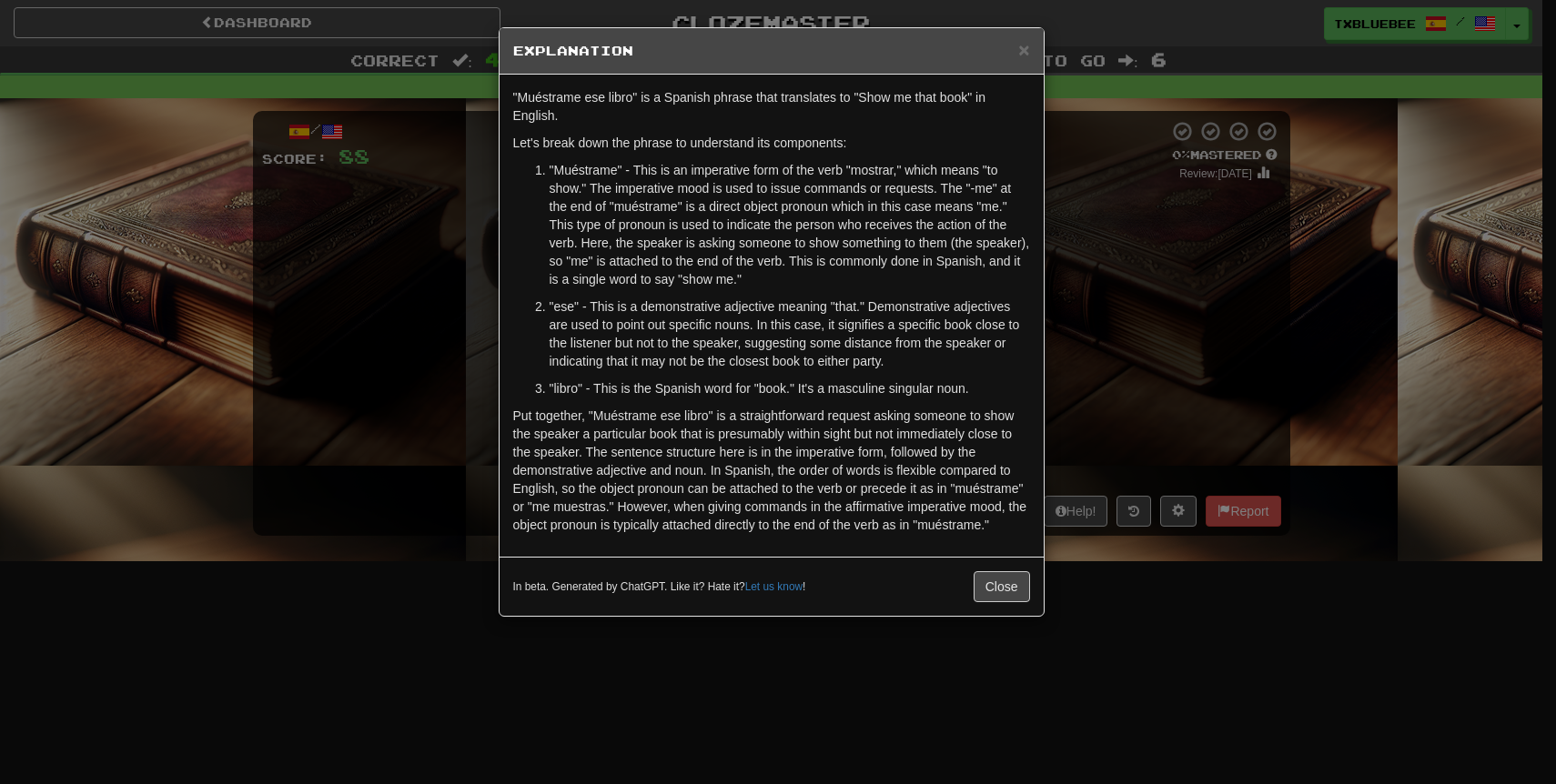
click at [1093, 305] on div "× Explanation "Muéstrame ese libro" is a Spanish phrase that translates to "Sho…" at bounding box center [778, 392] width 1556 height 784
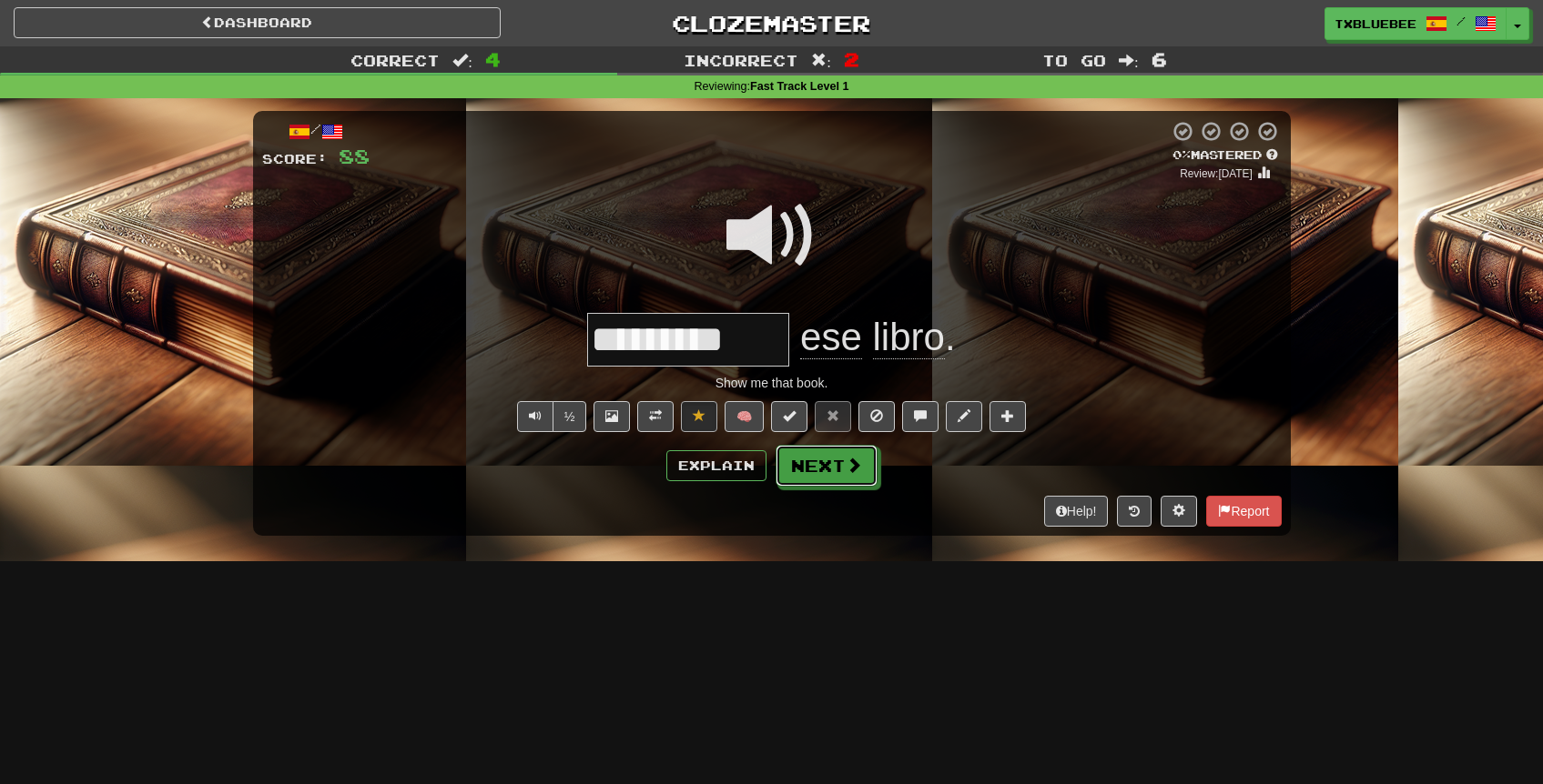
click at [829, 479] on button "Next" at bounding box center [827, 466] width 102 height 42
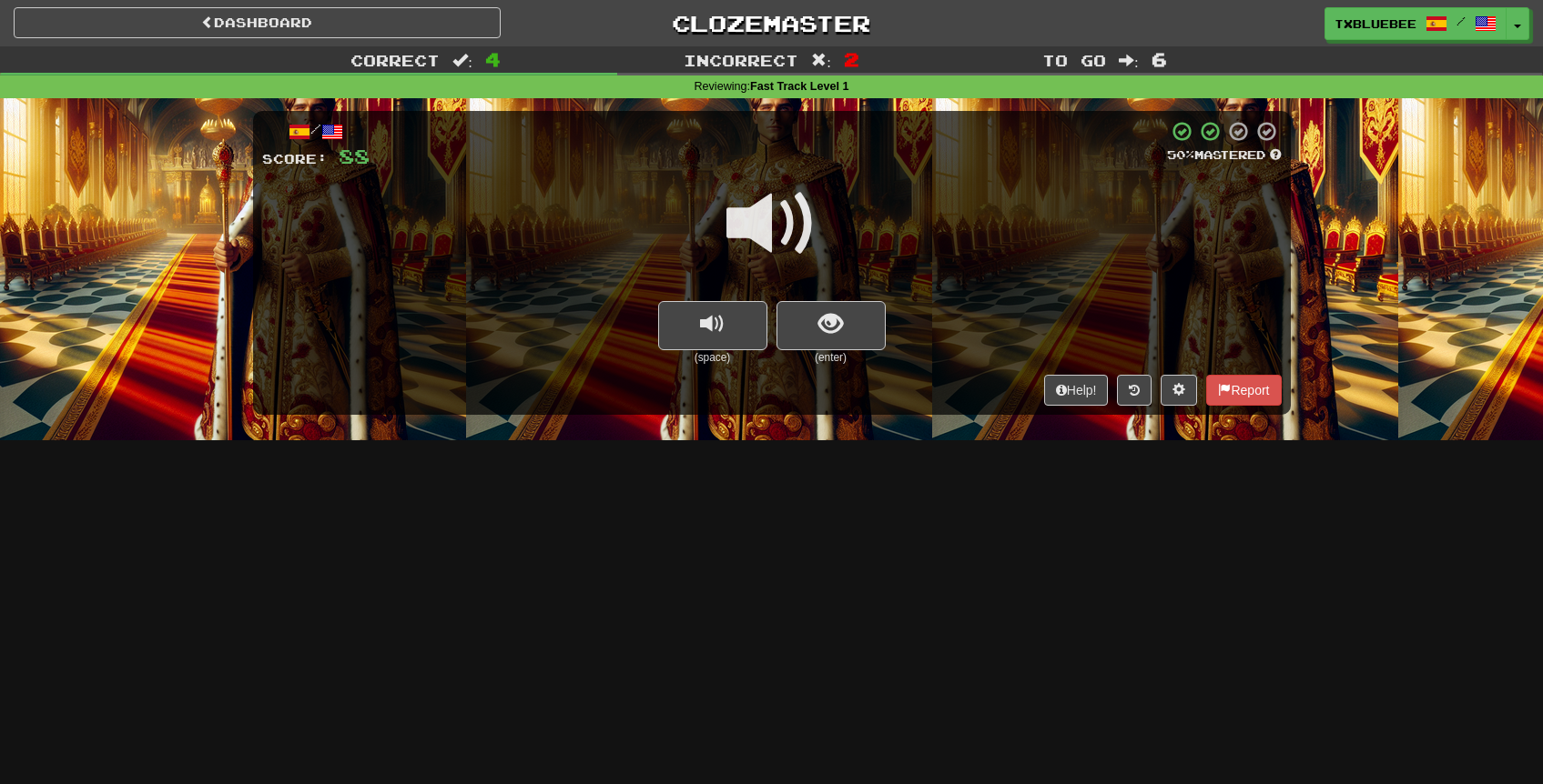
click at [769, 220] on span at bounding box center [772, 224] width 91 height 91
click at [825, 312] on span "show sentence" at bounding box center [831, 324] width 25 height 25
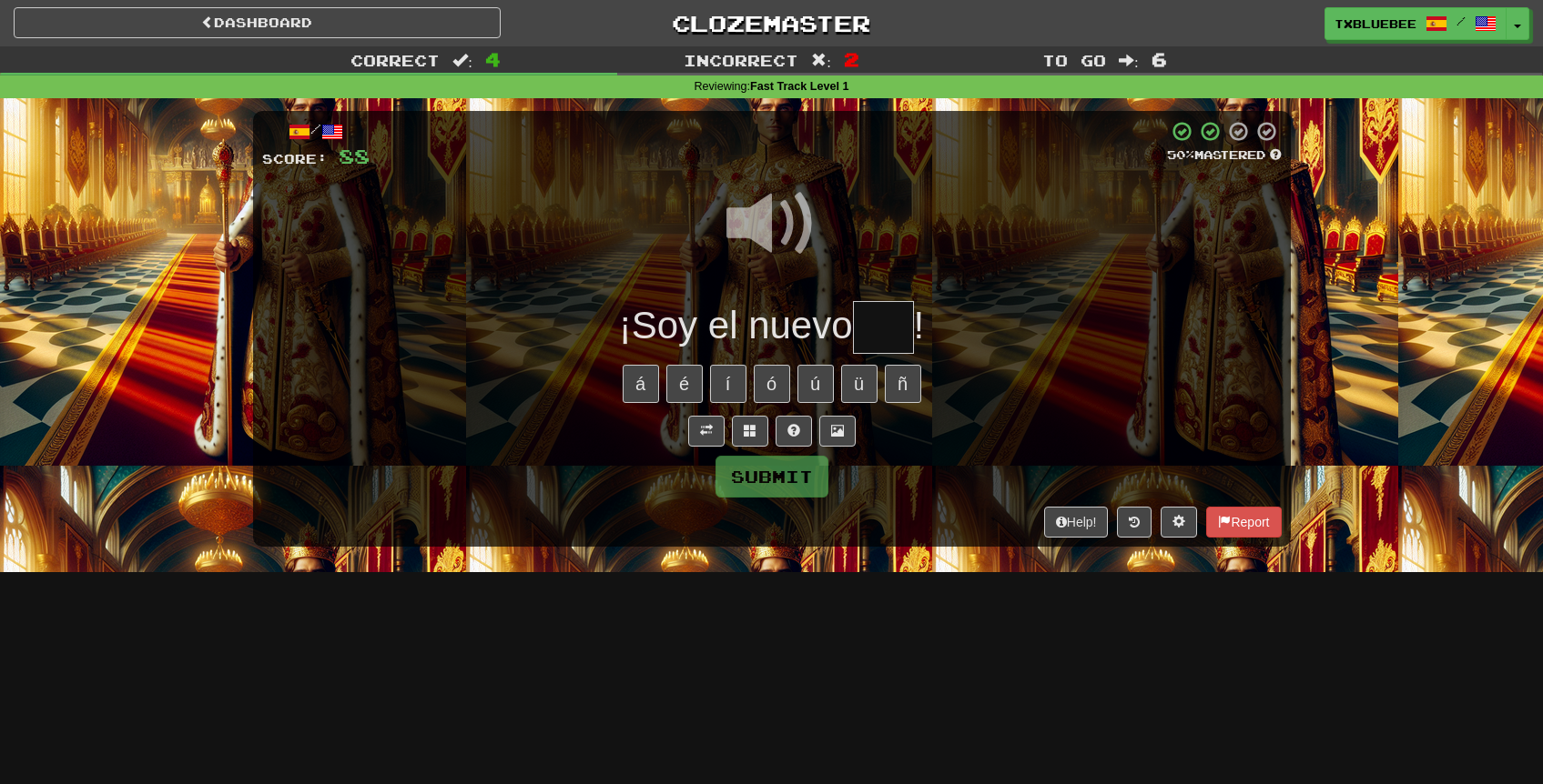
click at [894, 311] on input "text" at bounding box center [883, 328] width 61 height 54
type input "***"
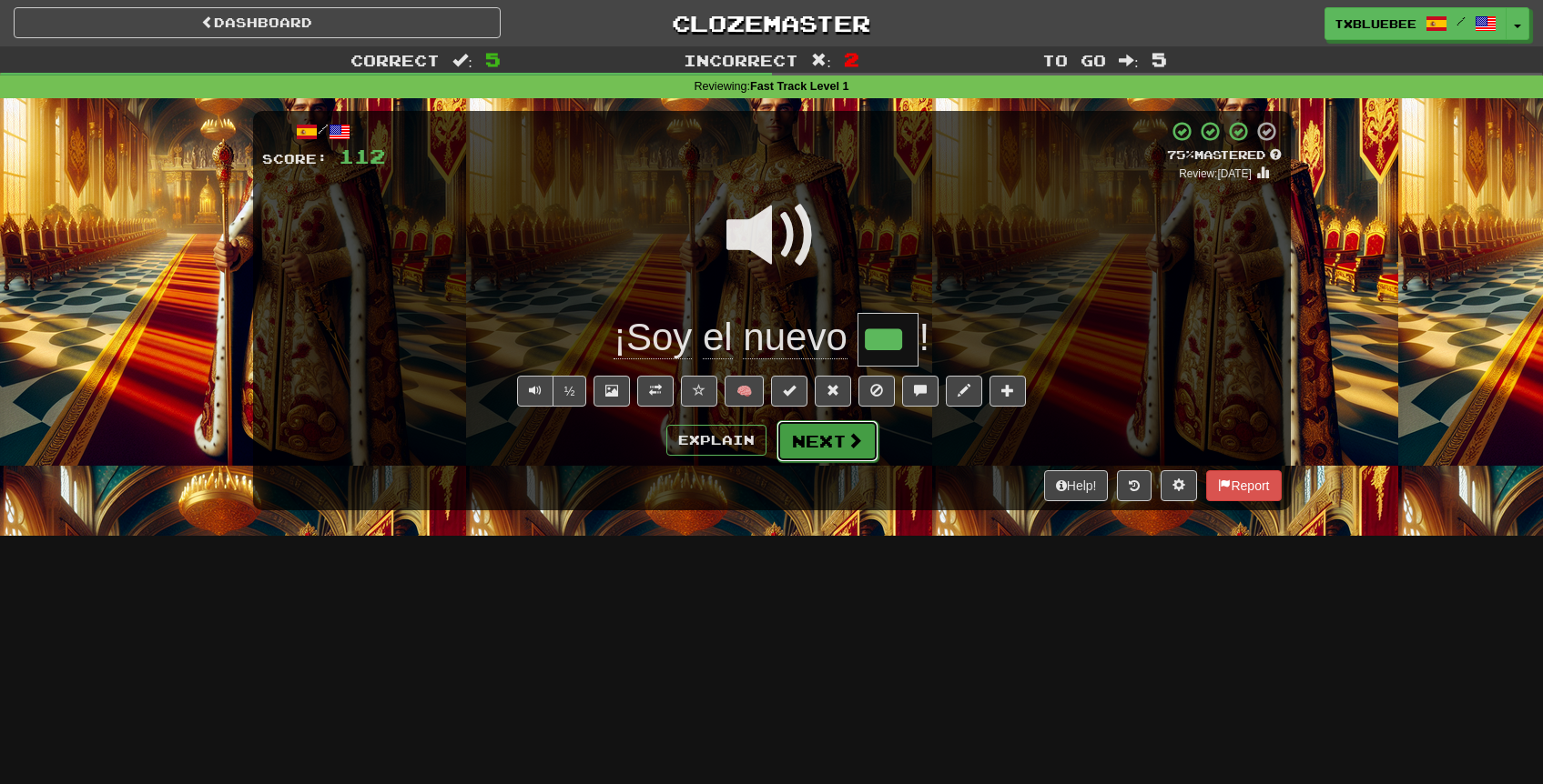
click at [805, 434] on button "Next" at bounding box center [828, 441] width 102 height 42
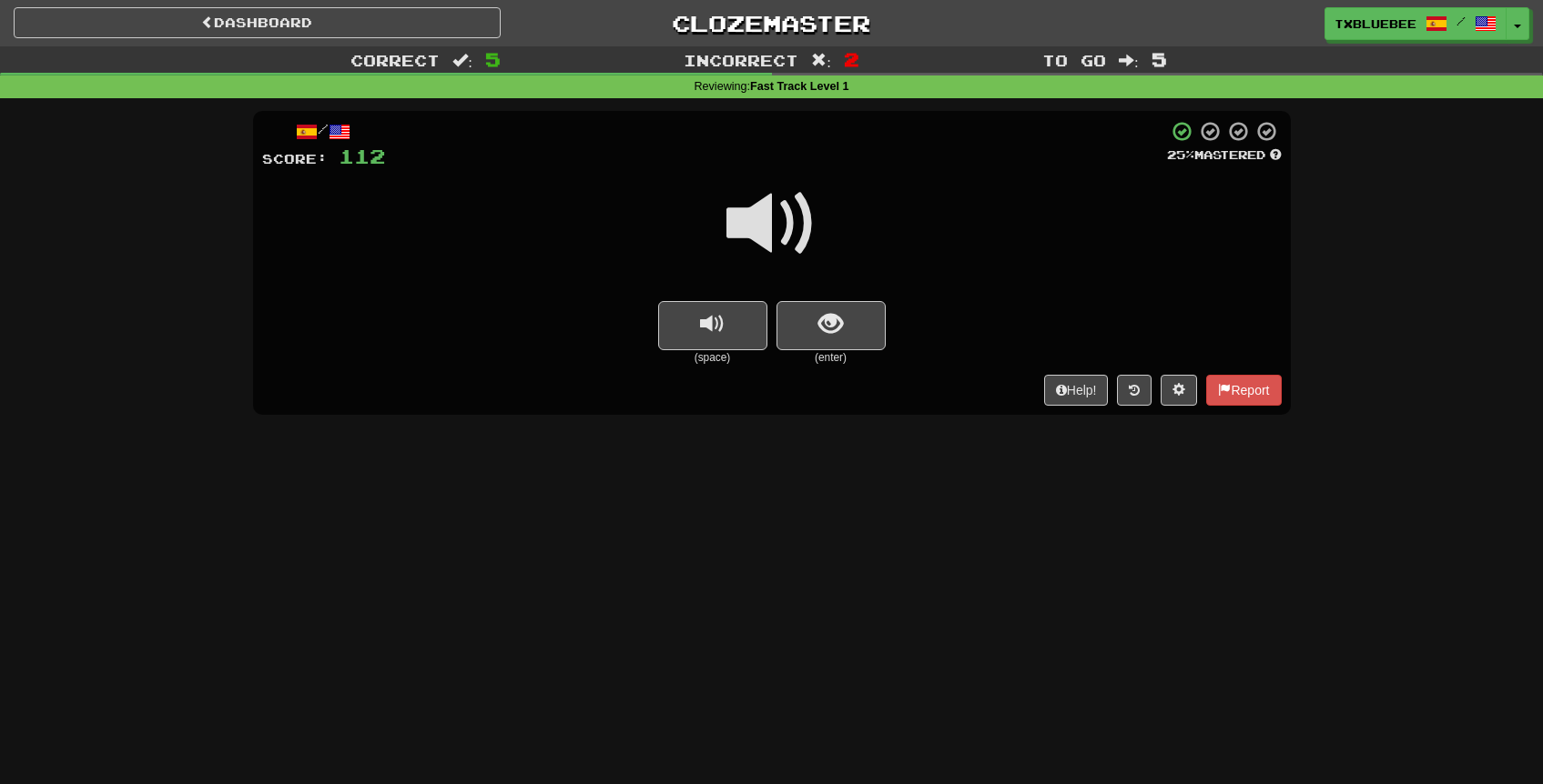
click at [780, 226] on span at bounding box center [772, 224] width 91 height 91
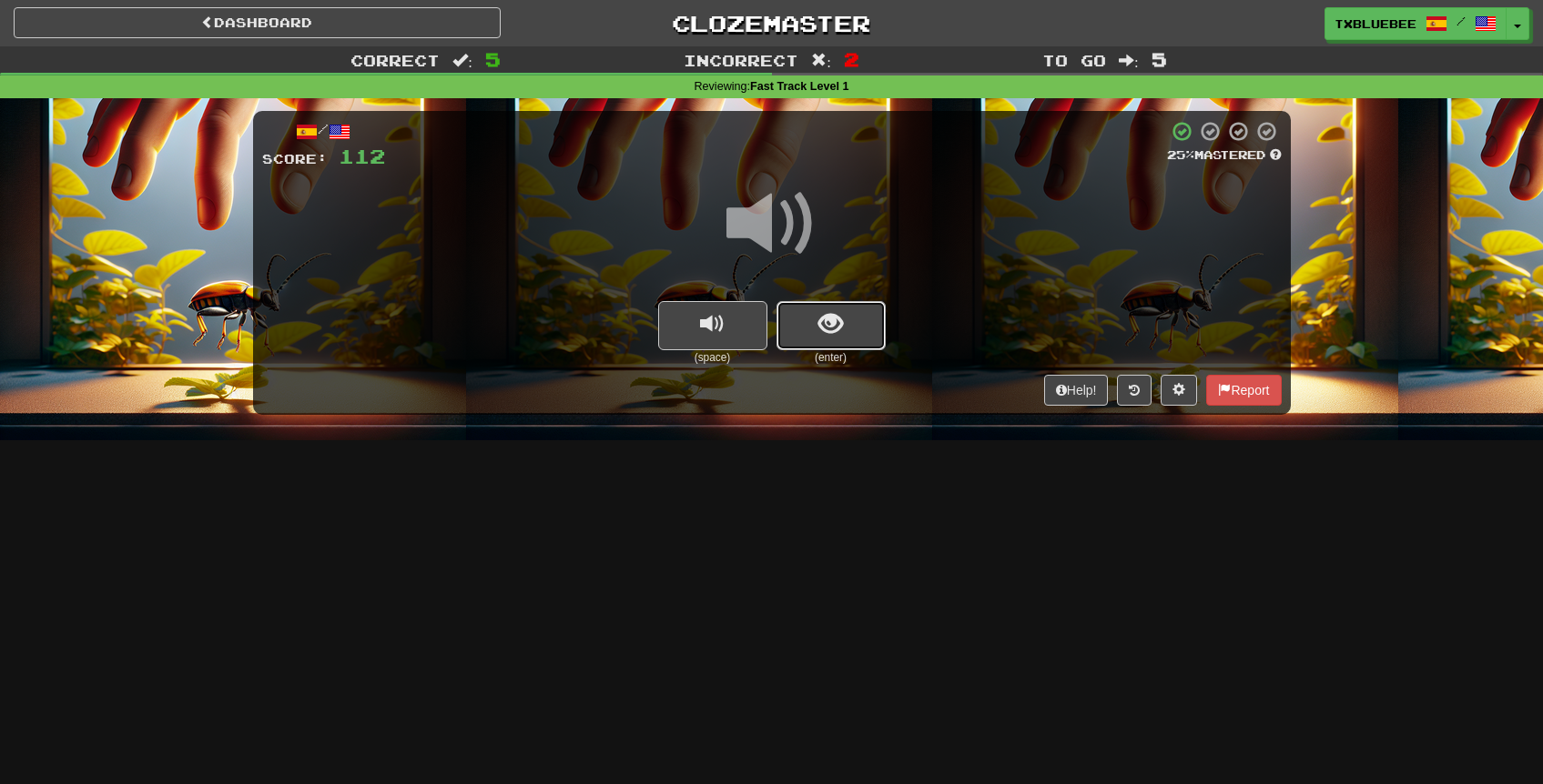
click at [827, 332] on span "show sentence" at bounding box center [831, 324] width 25 height 25
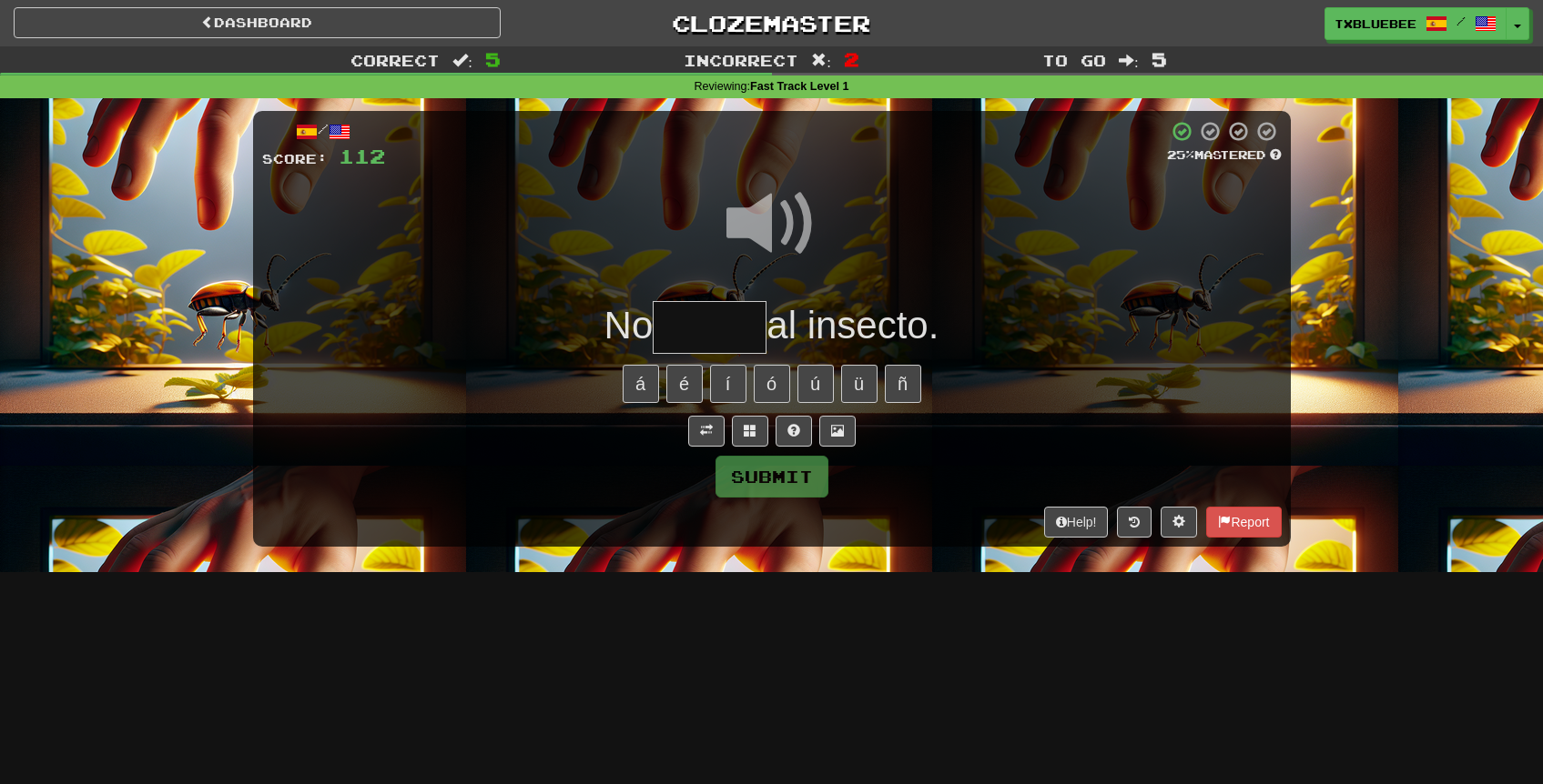
click at [771, 220] on span at bounding box center [772, 224] width 91 height 91
click at [710, 322] on input "text" at bounding box center [710, 328] width 113 height 54
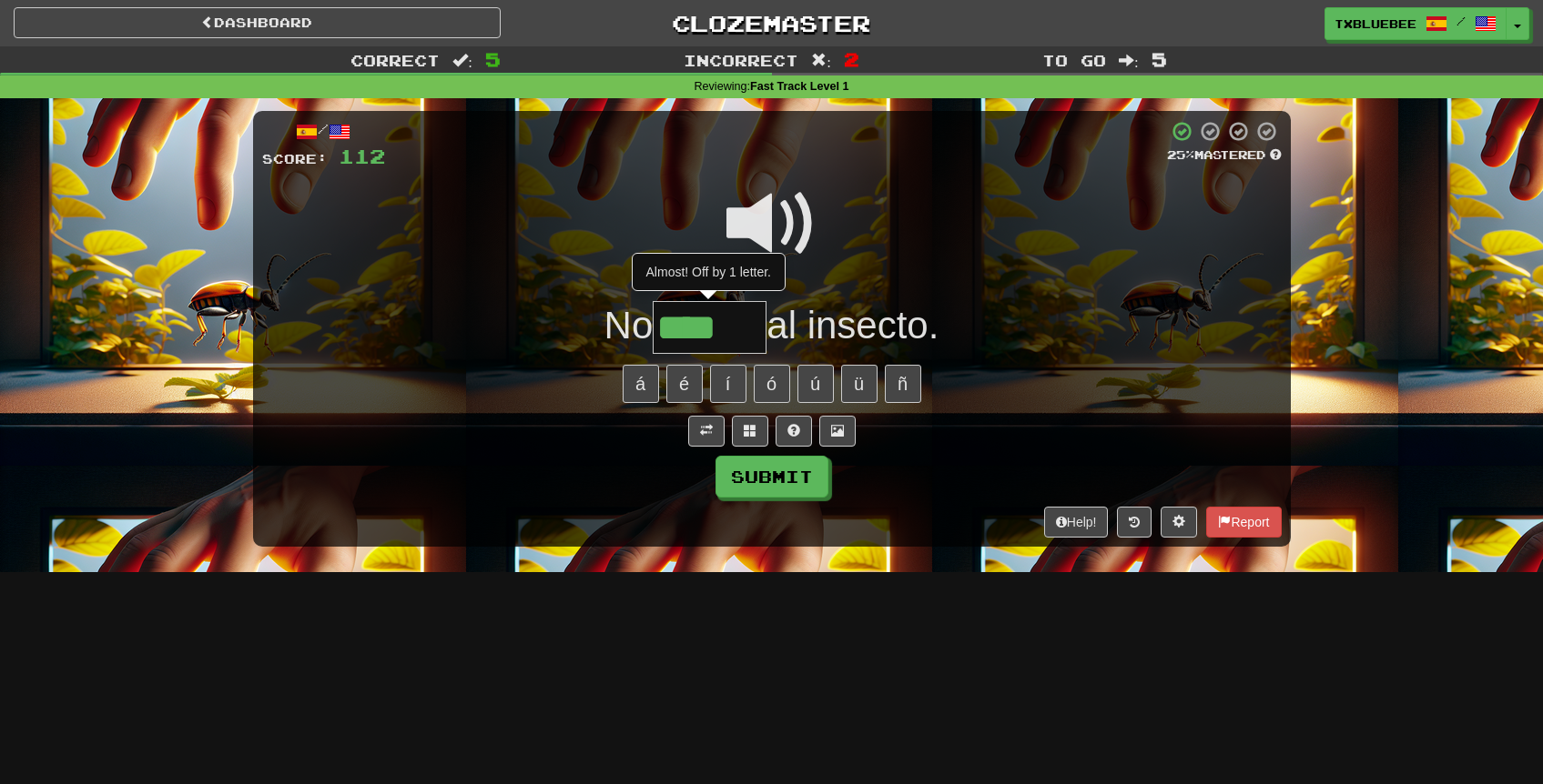
type input "*****"
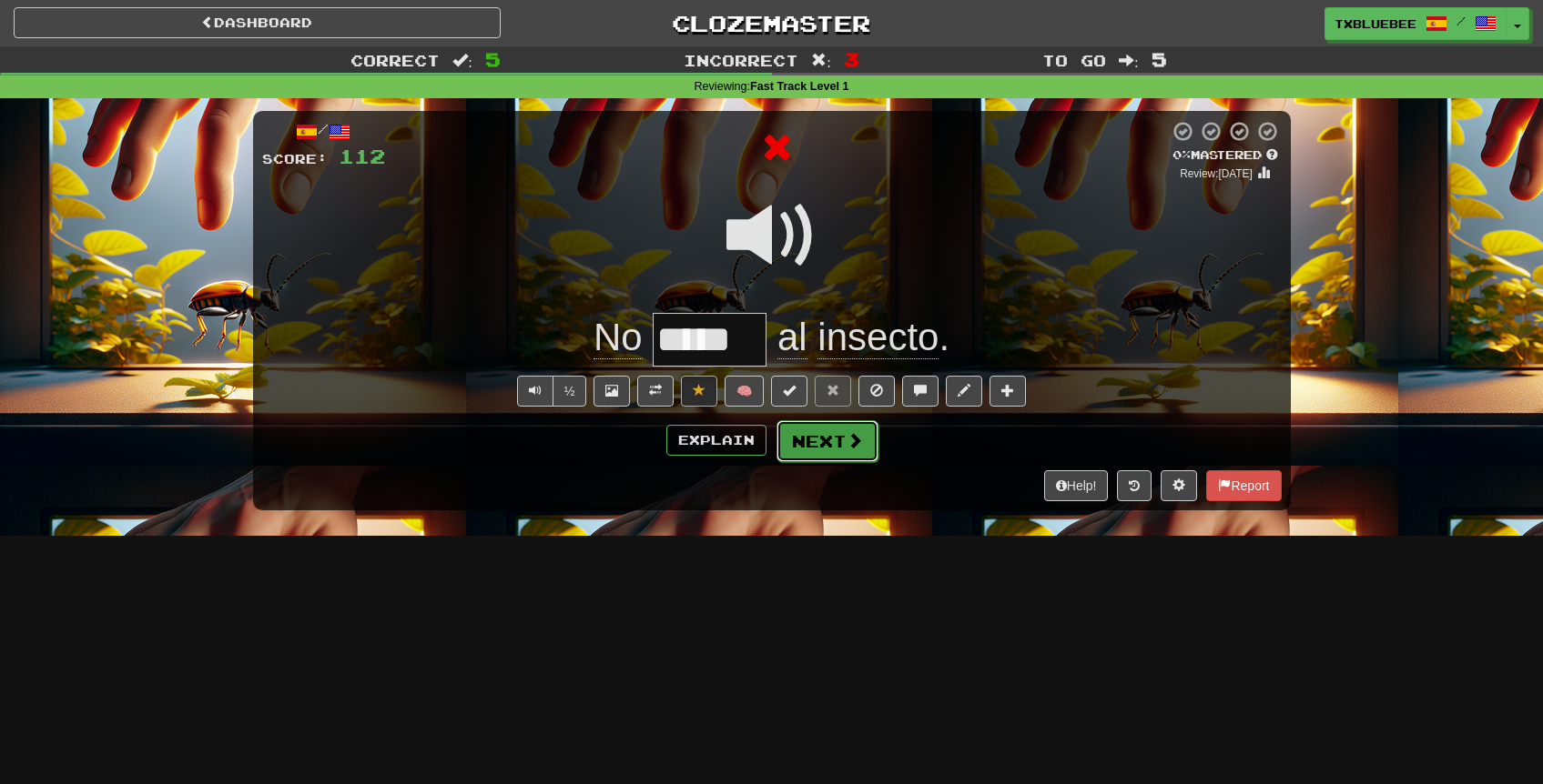
click at [795, 436] on button "Next" at bounding box center [828, 441] width 102 height 42
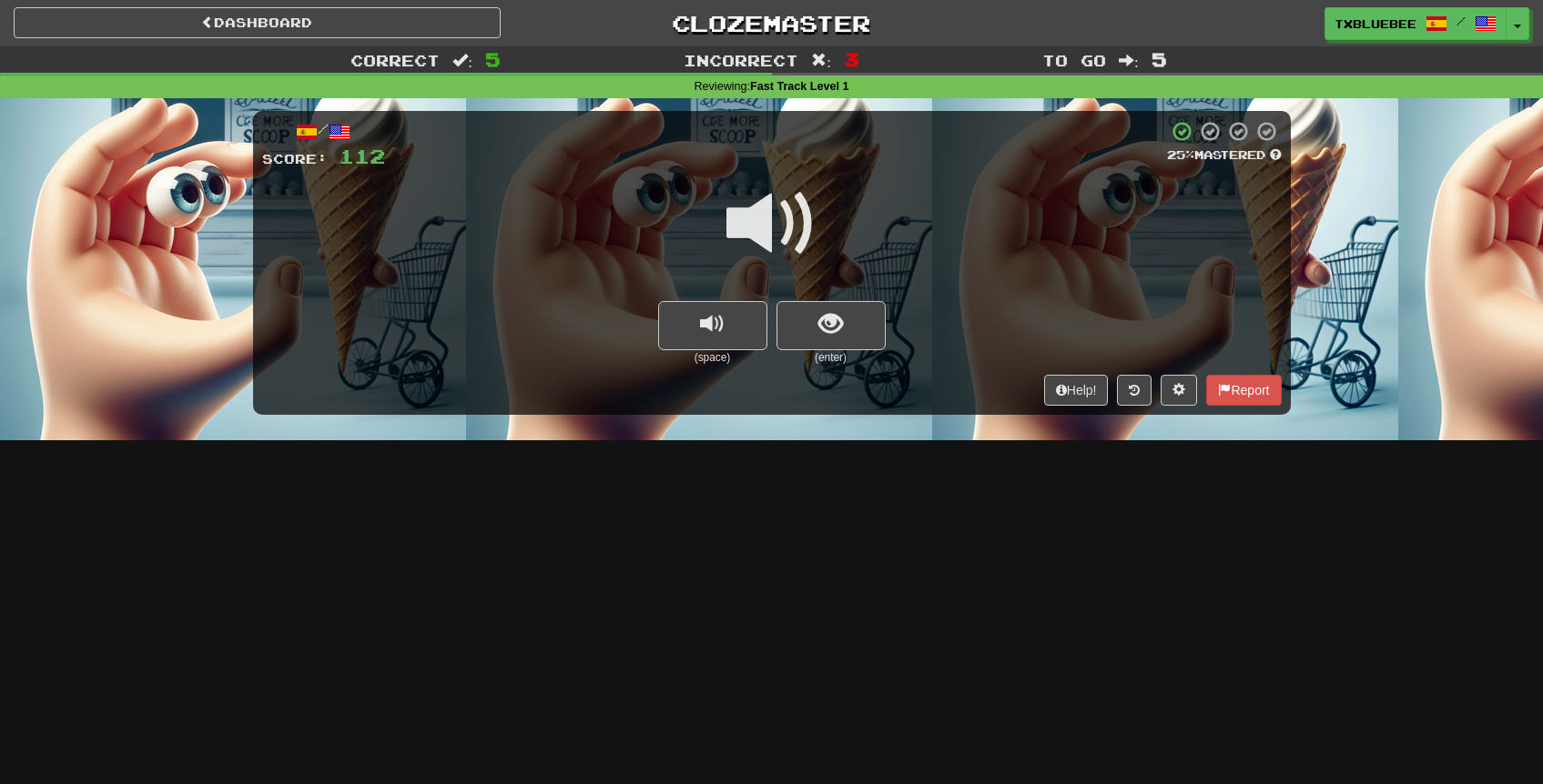
click at [796, 236] on span at bounding box center [772, 224] width 91 height 91
click at [827, 331] on span "show sentence" at bounding box center [831, 324] width 25 height 25
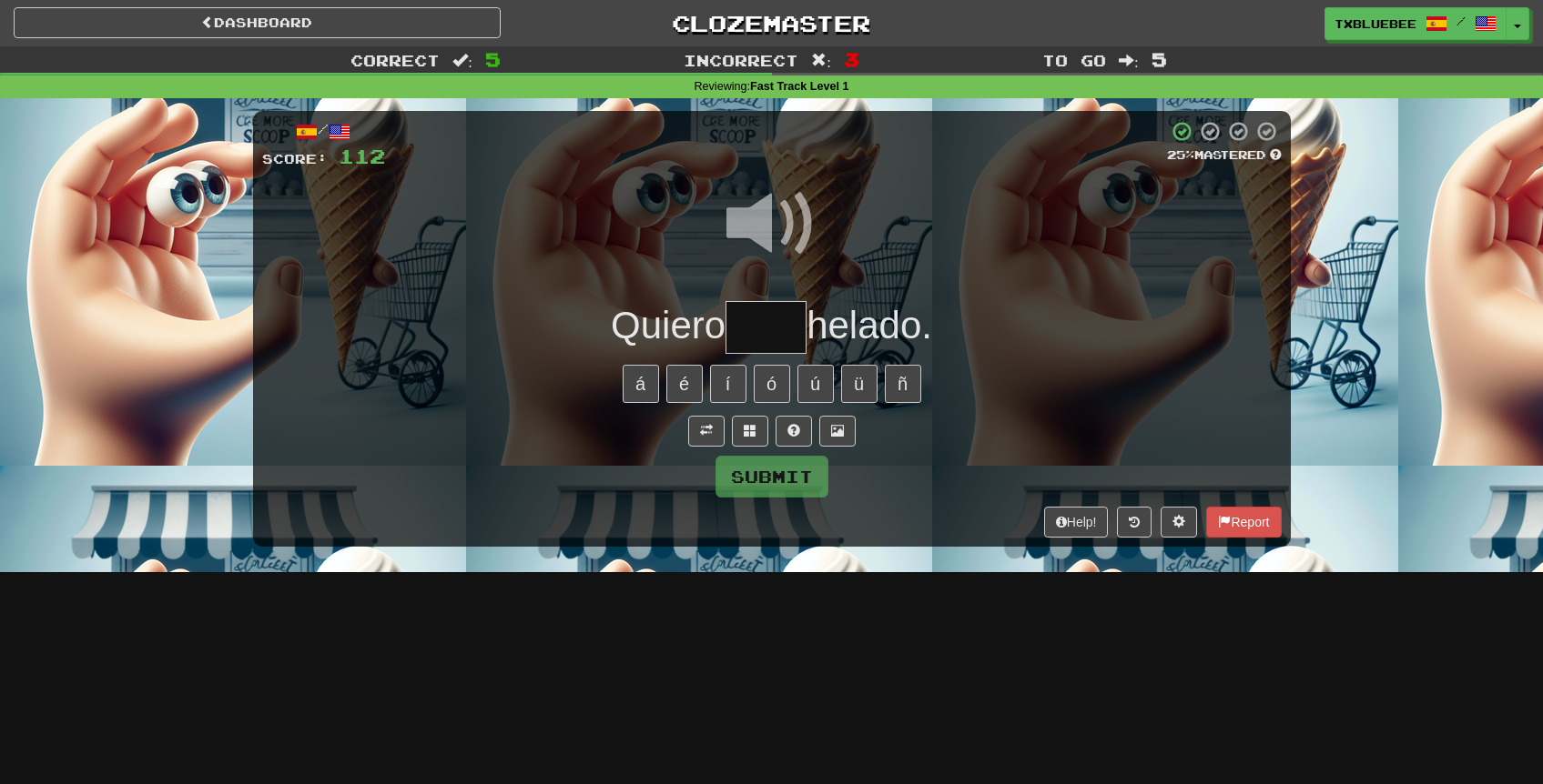
click at [780, 337] on input "text" at bounding box center [766, 328] width 81 height 54
type input "***"
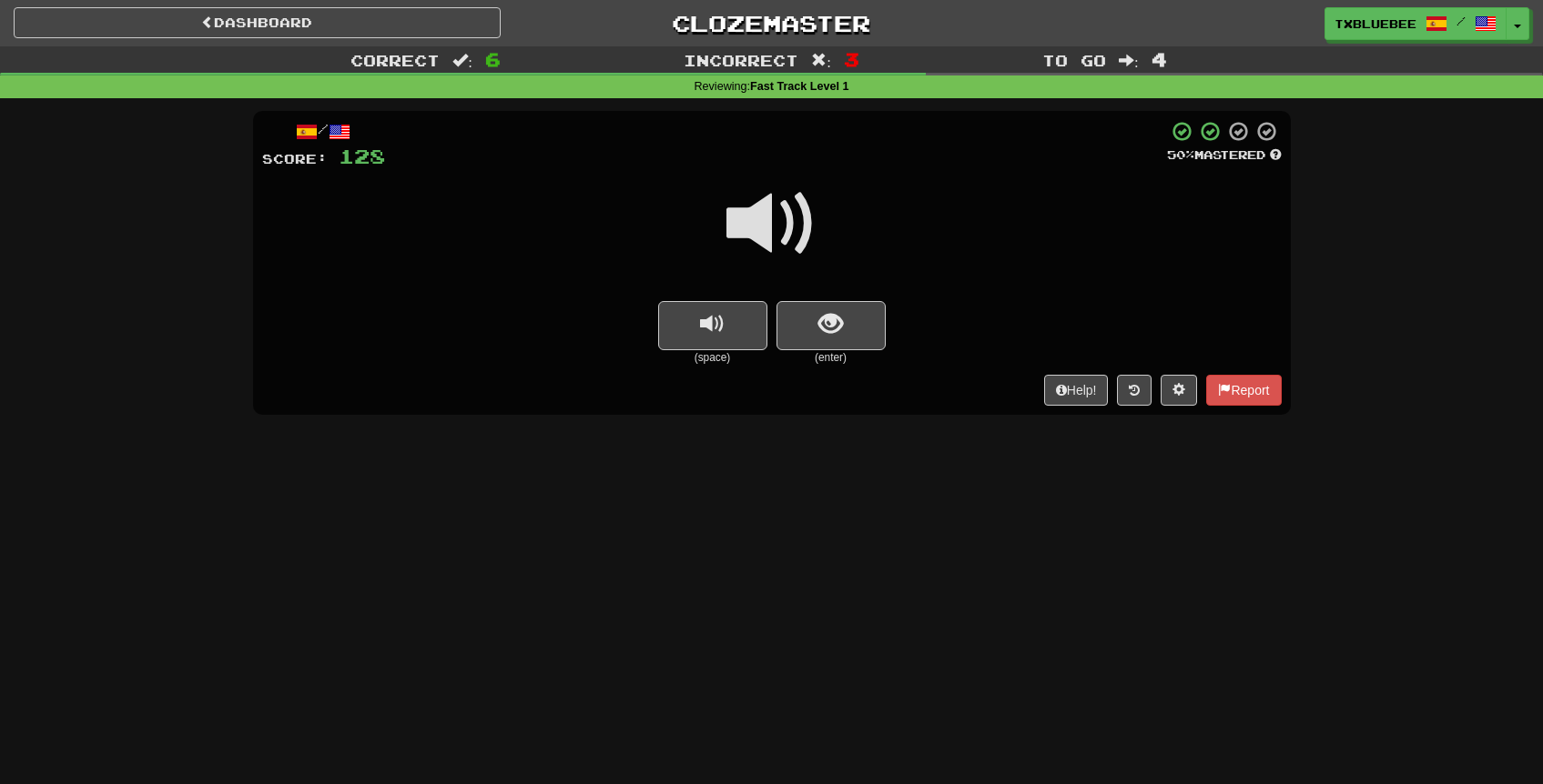
click at [803, 241] on span at bounding box center [772, 224] width 91 height 91
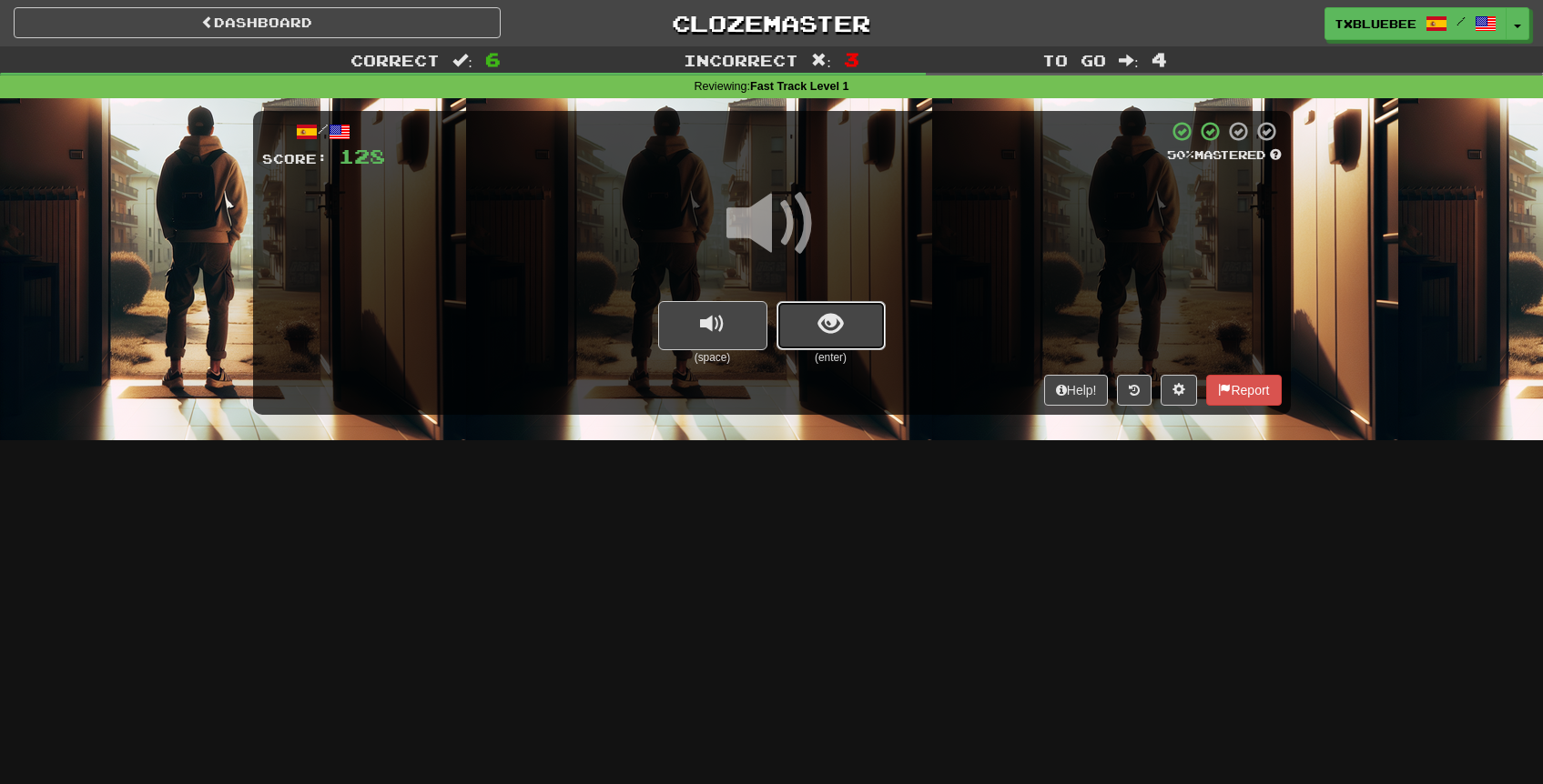
click at [830, 313] on span "show sentence" at bounding box center [831, 324] width 25 height 25
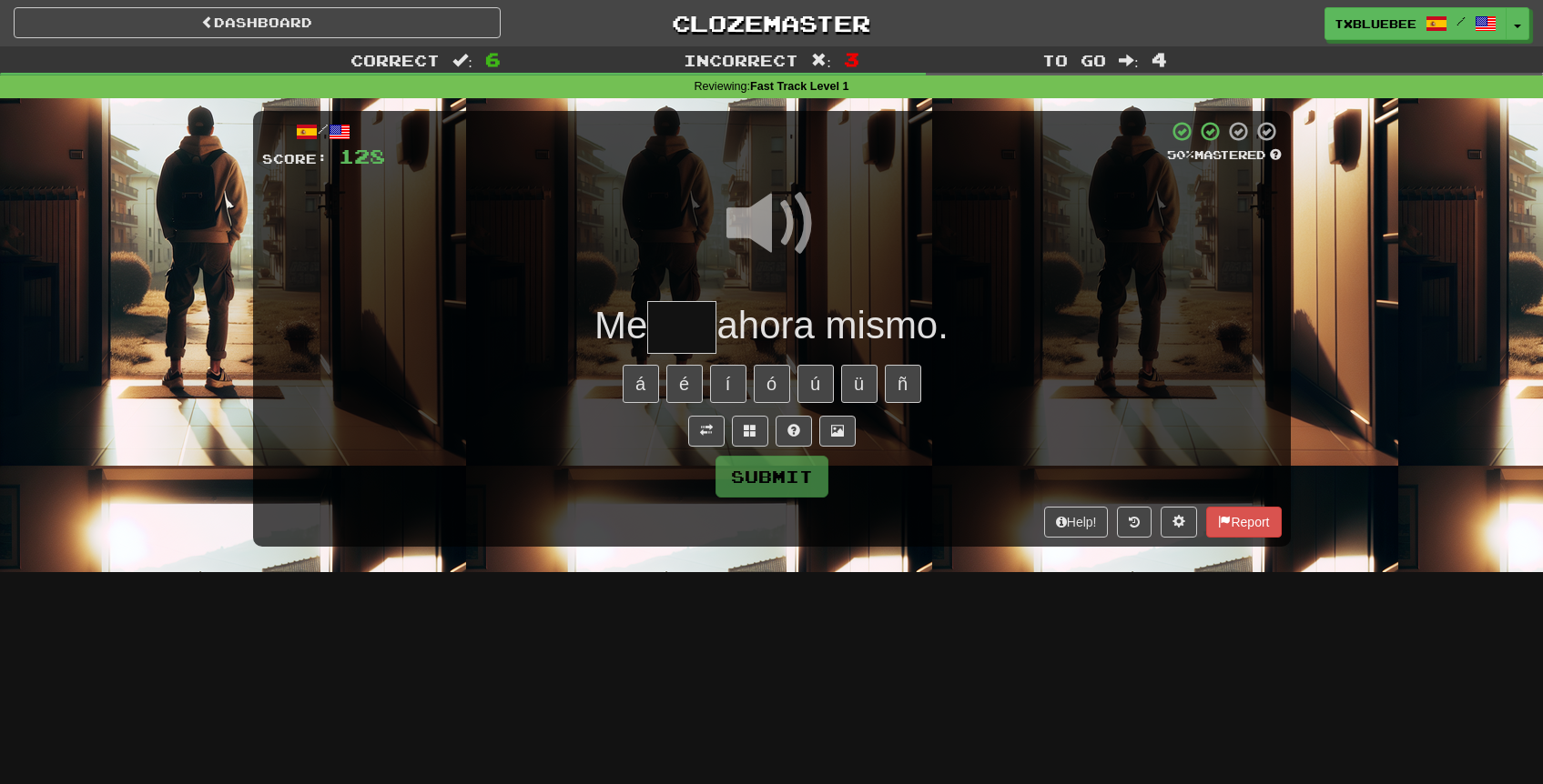
click at [672, 319] on input "text" at bounding box center [681, 328] width 69 height 54
type input "***"
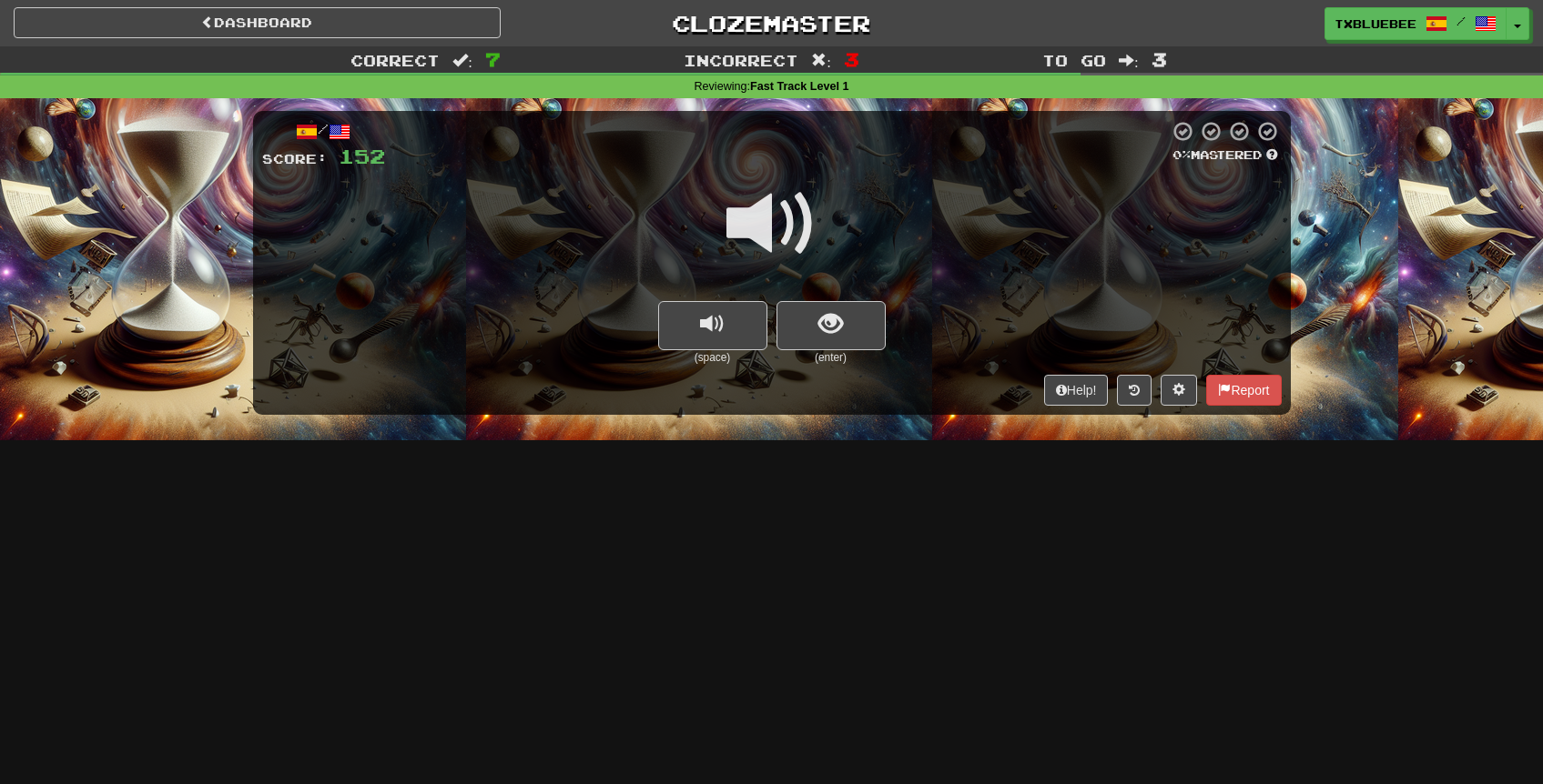
click at [799, 232] on span at bounding box center [772, 224] width 91 height 91
click at [836, 315] on span "show sentence" at bounding box center [831, 324] width 25 height 25
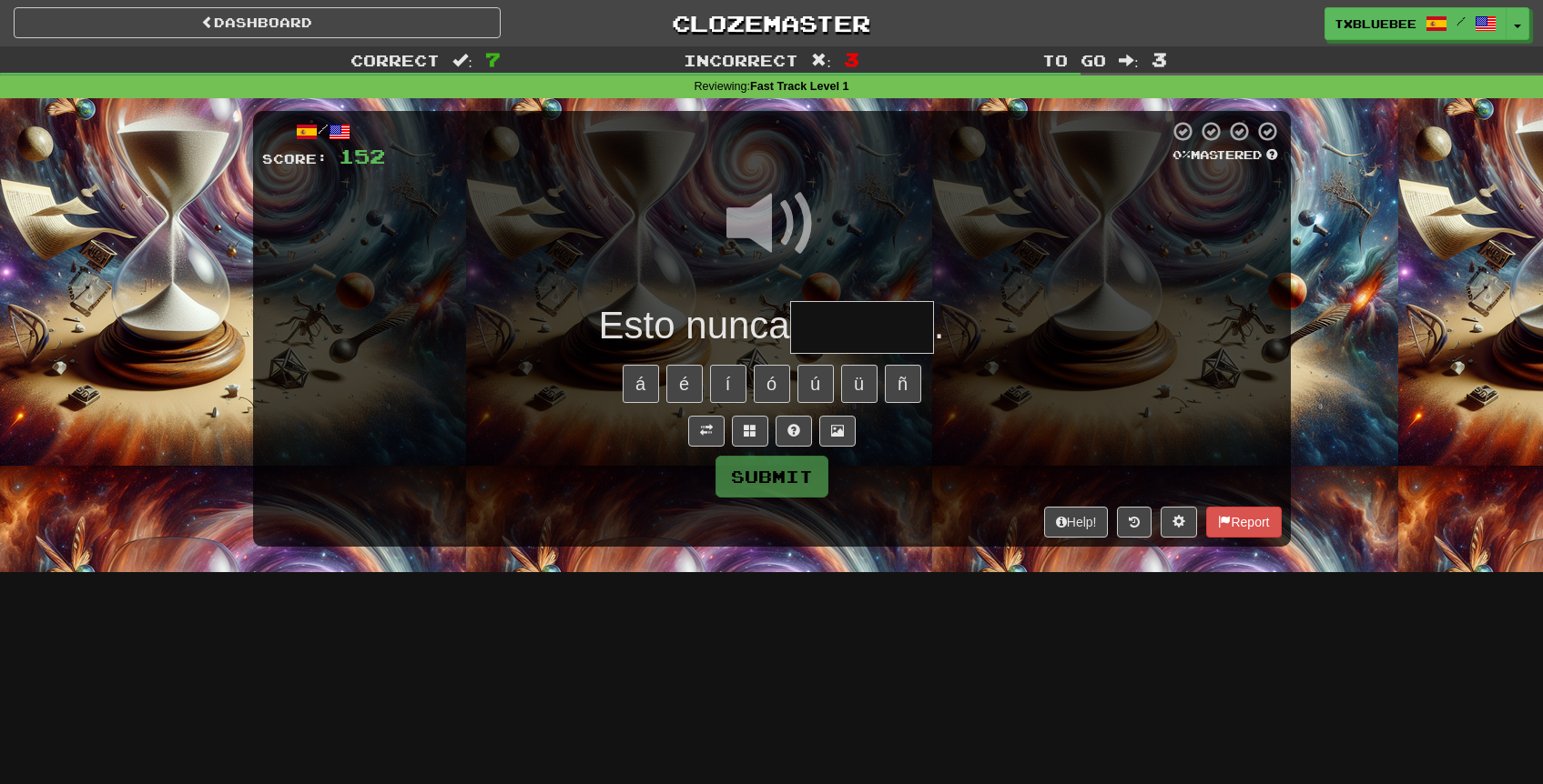
click at [835, 320] on input "text" at bounding box center [862, 328] width 144 height 54
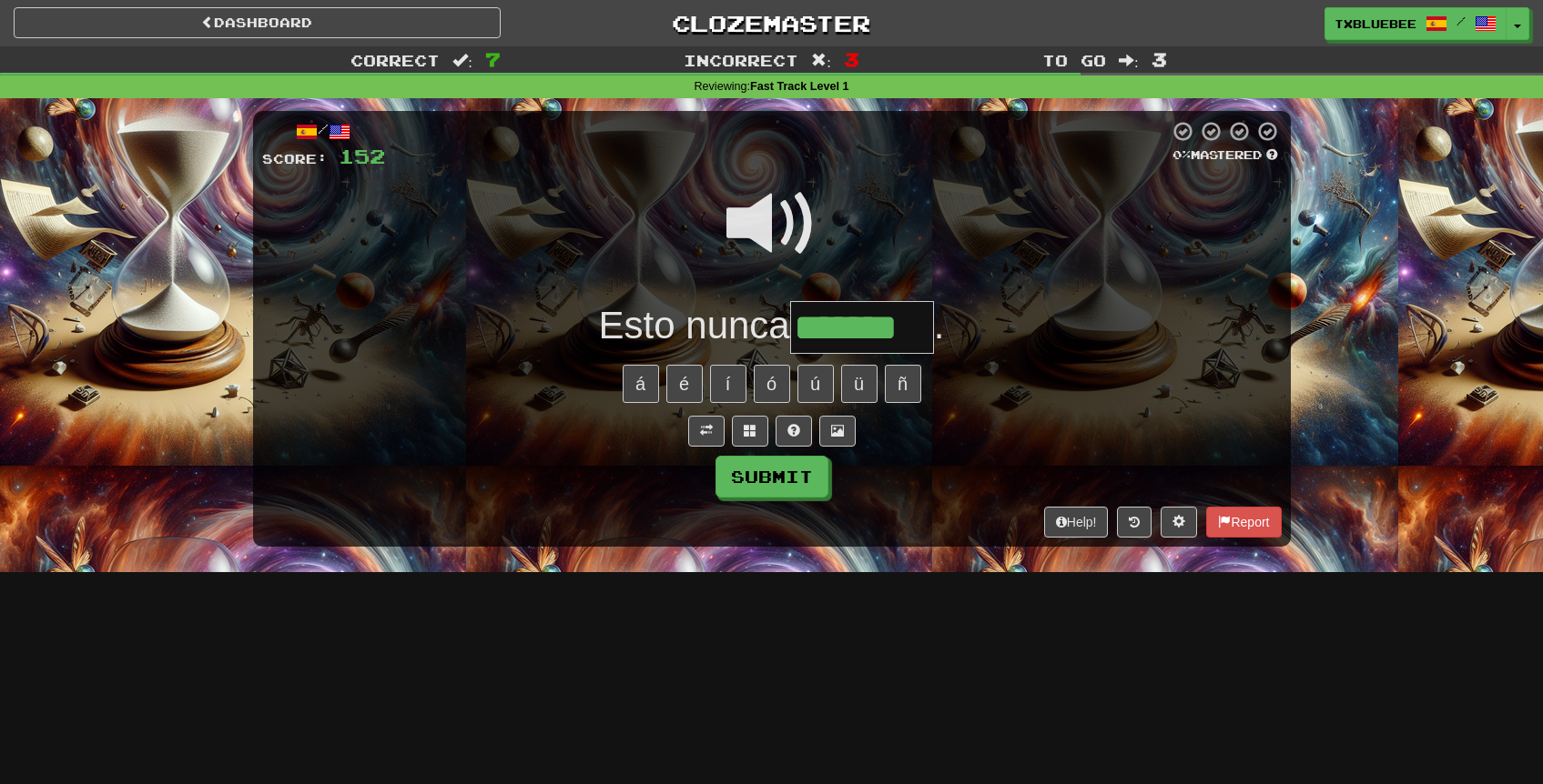
type input "*******"
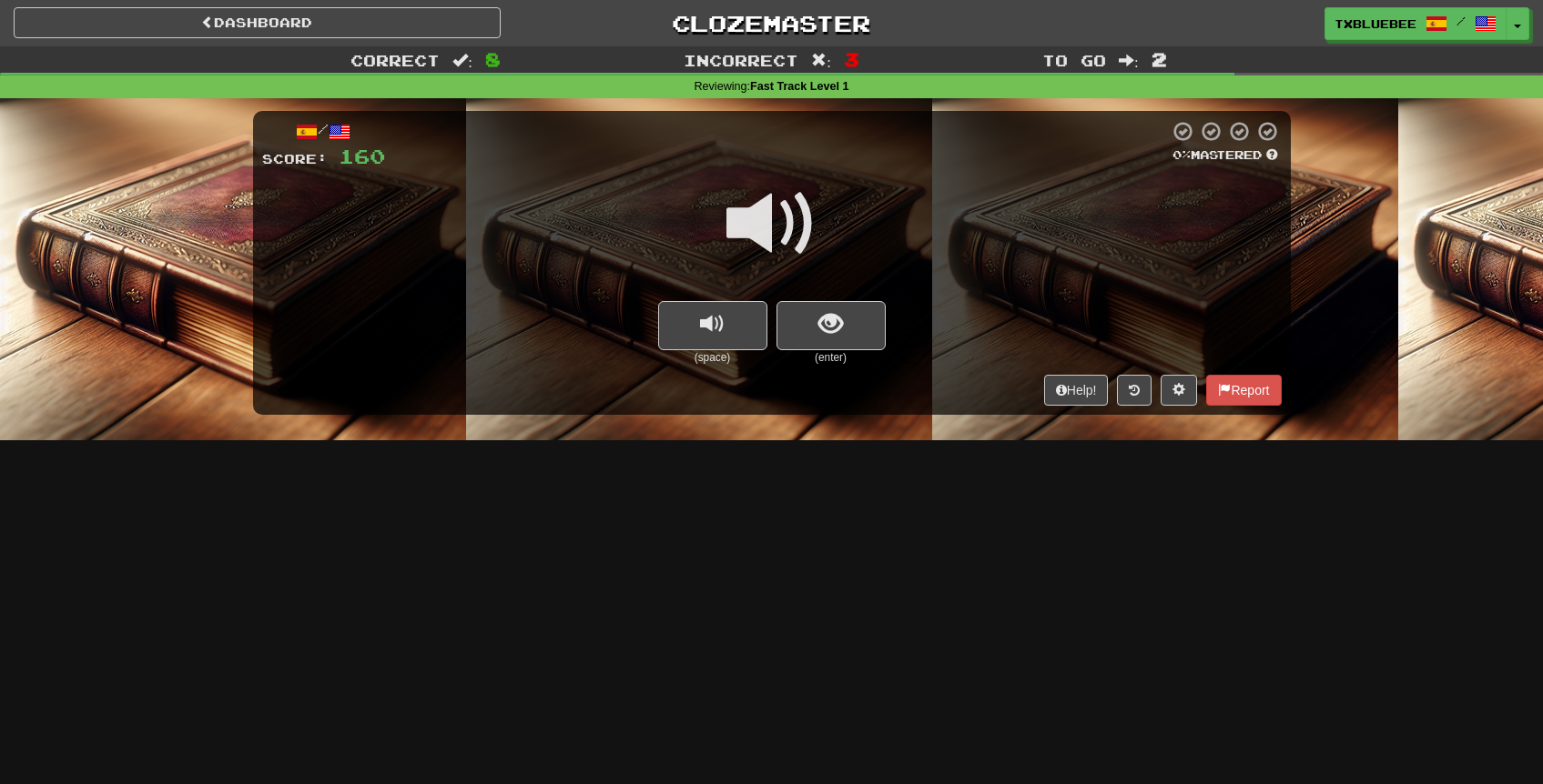
click at [789, 212] on span at bounding box center [772, 224] width 91 height 91
click at [808, 322] on button "show sentence" at bounding box center [832, 326] width 110 height 49
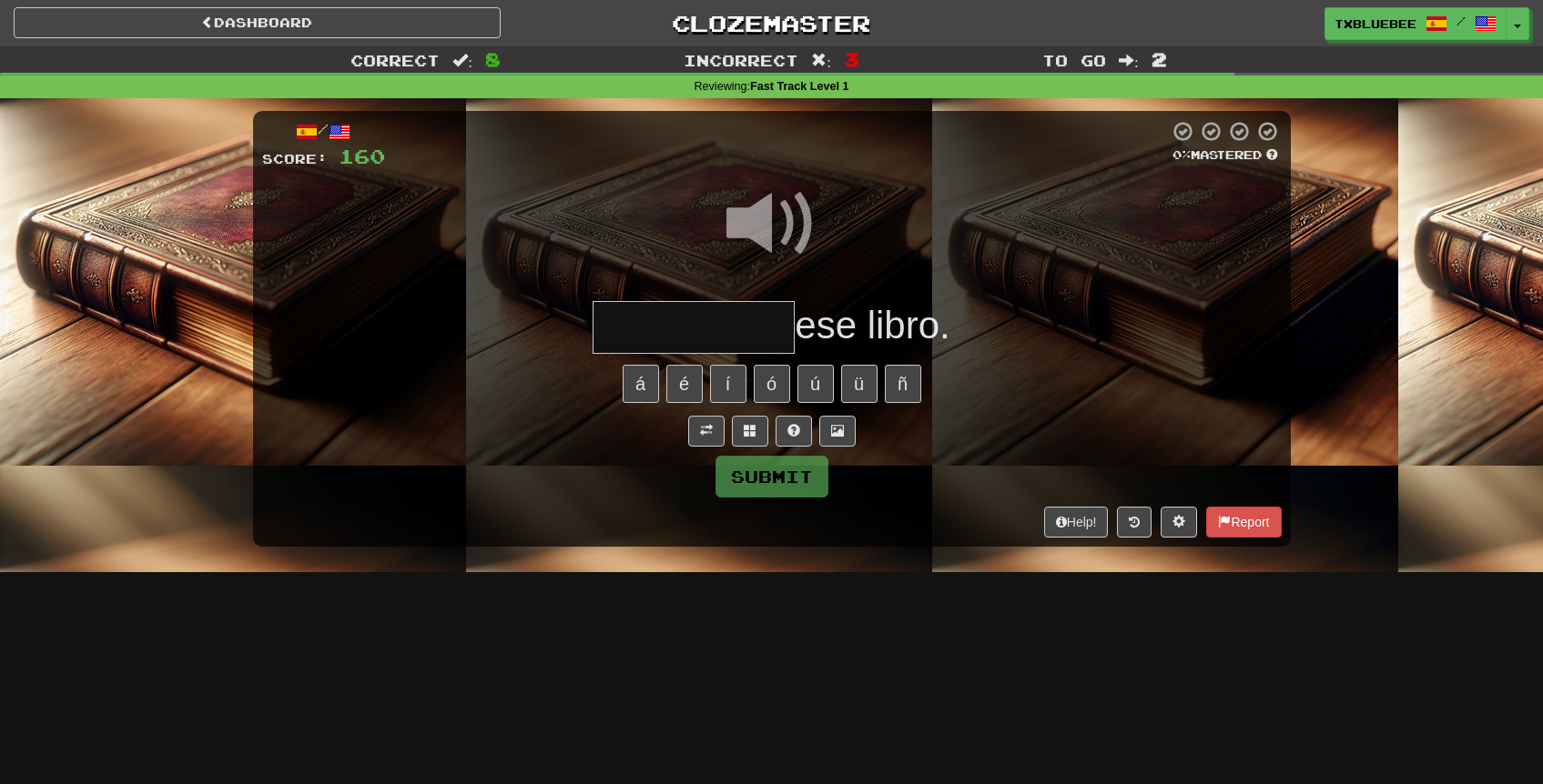
click at [729, 324] on input "text" at bounding box center [694, 328] width 202 height 54
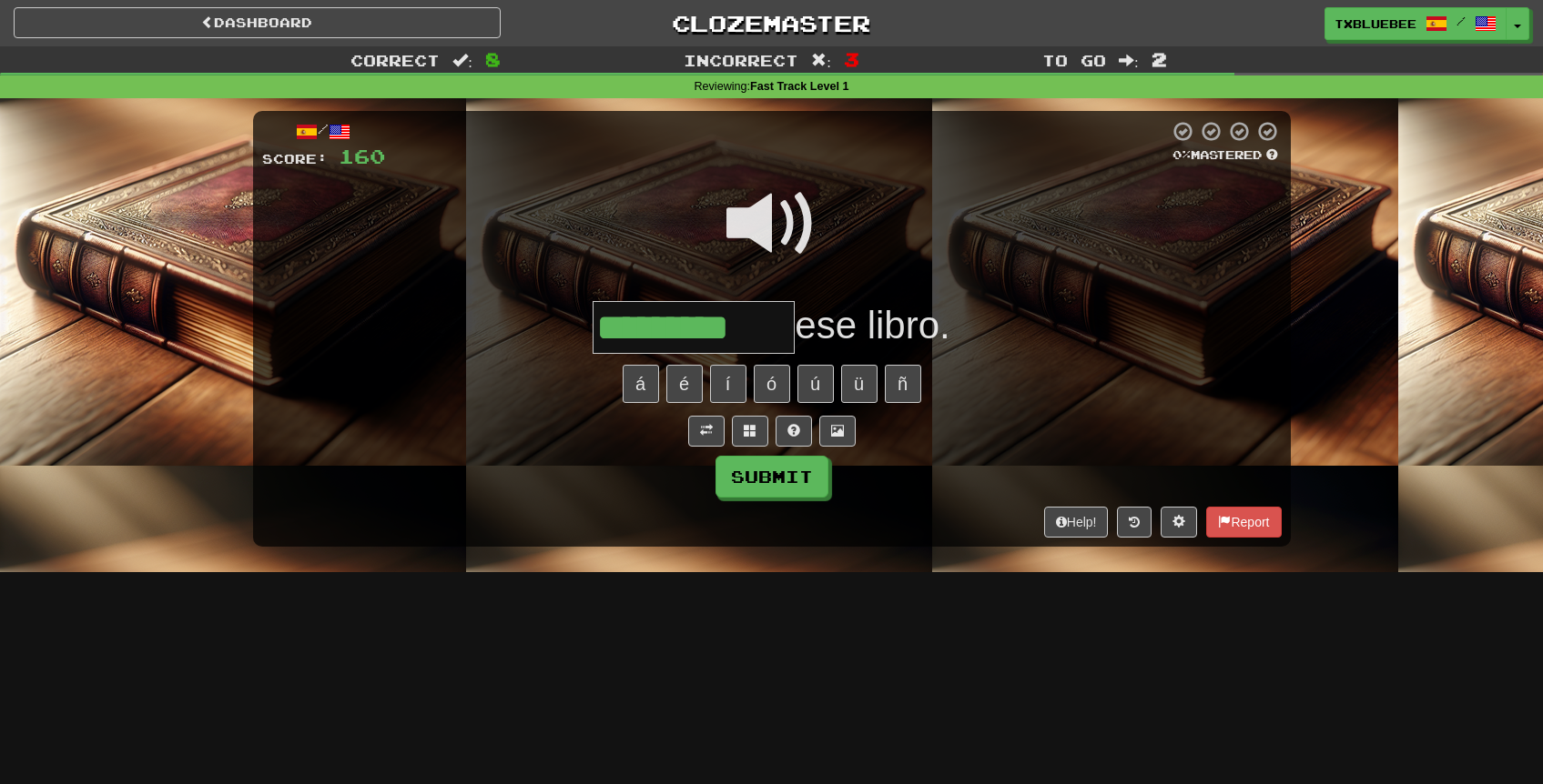
type input "*********"
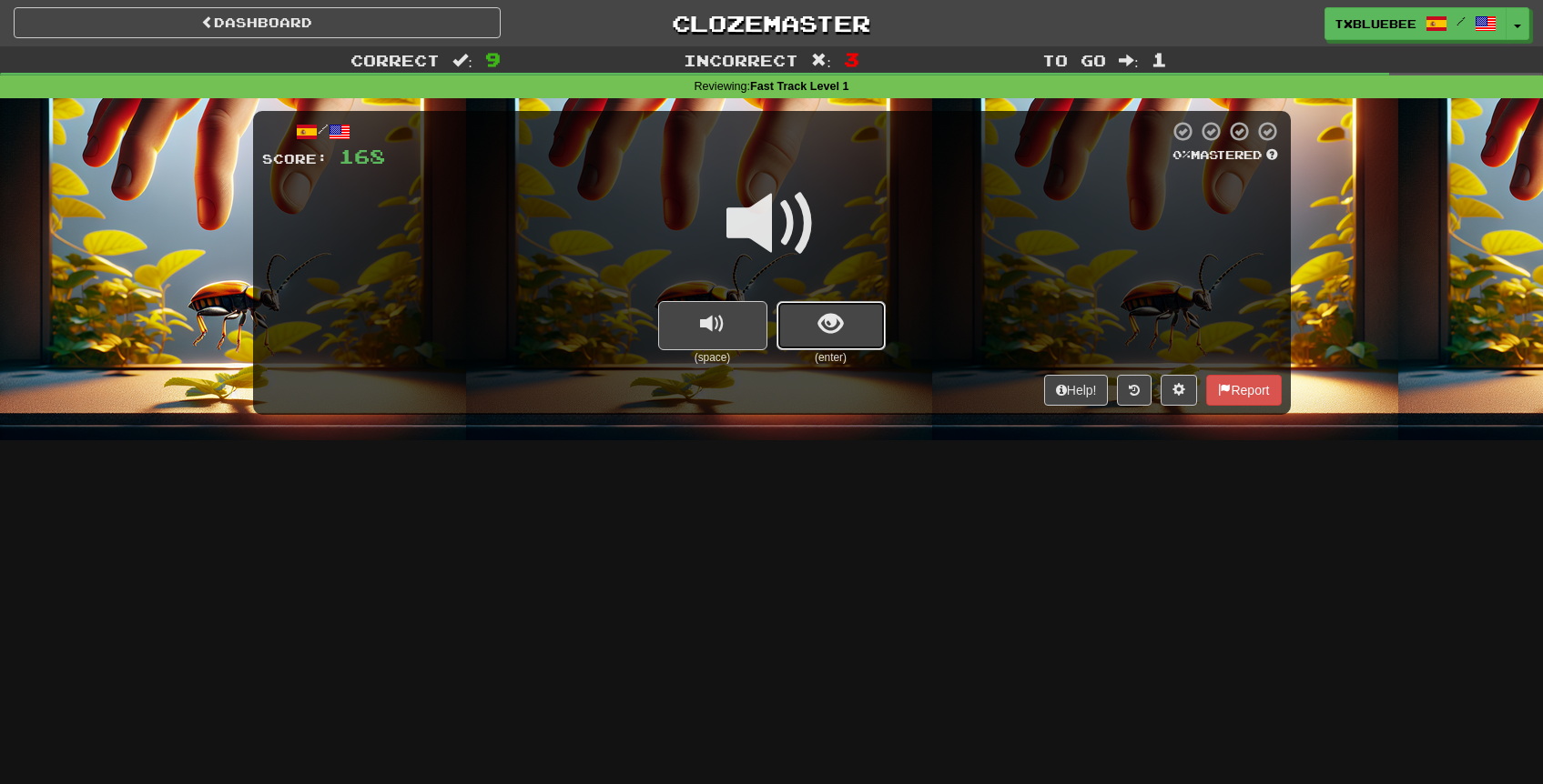
click at [834, 336] on span "show sentence" at bounding box center [831, 324] width 25 height 25
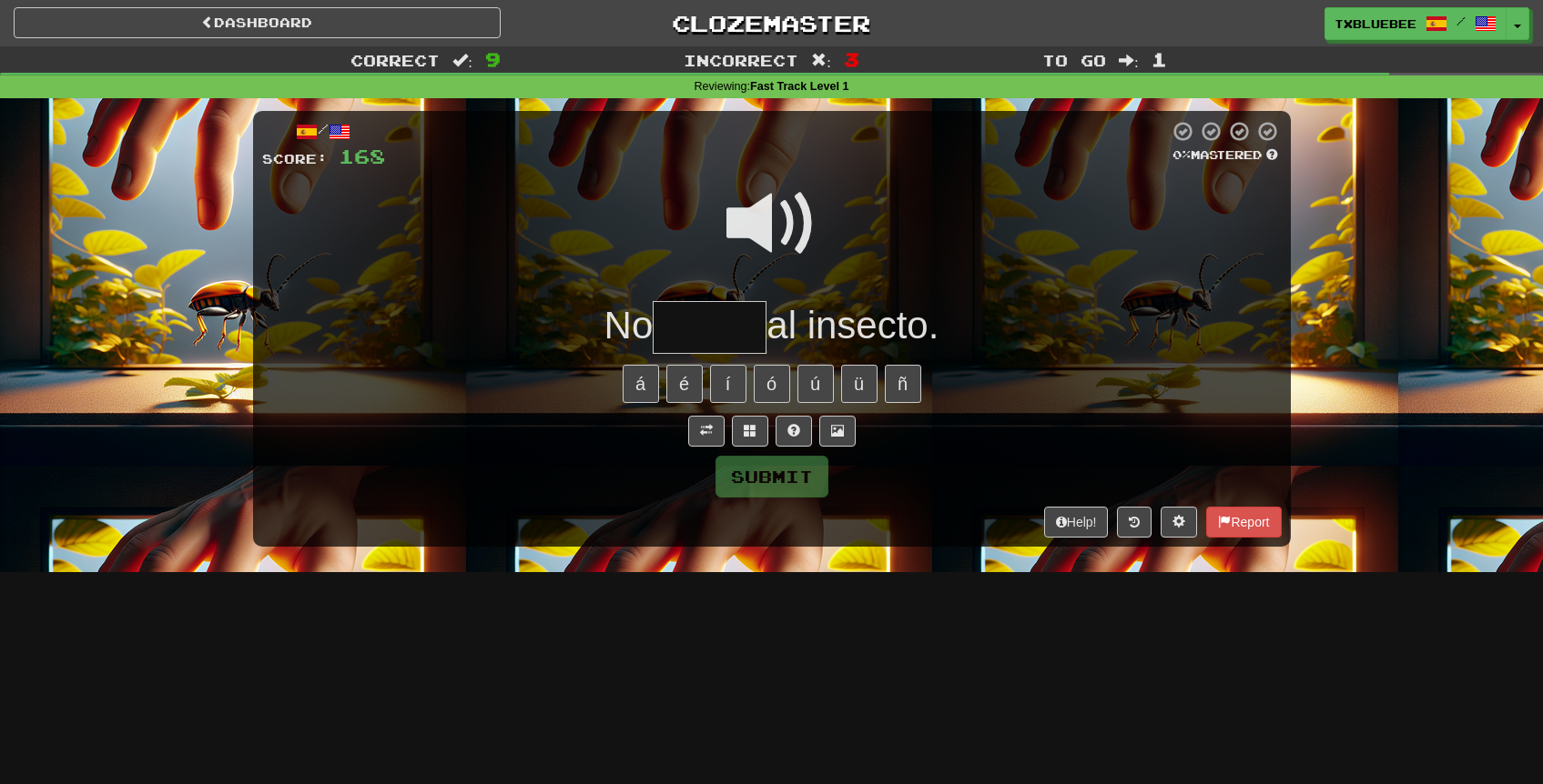
click at [722, 339] on input "text" at bounding box center [710, 328] width 113 height 54
type input "*****"
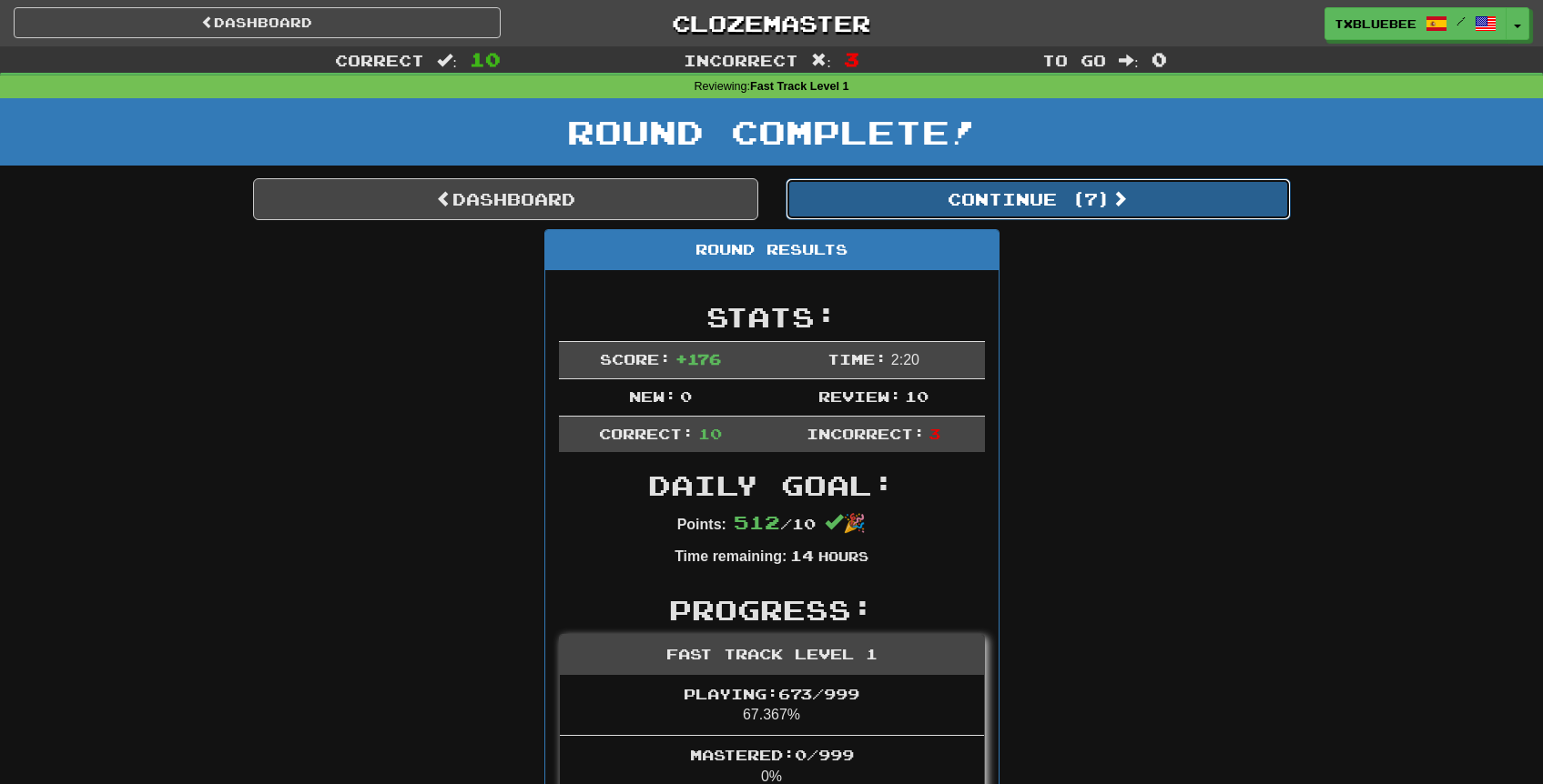
click at [963, 206] on button "Continue ( 7 )" at bounding box center [1037, 199] width 506 height 42
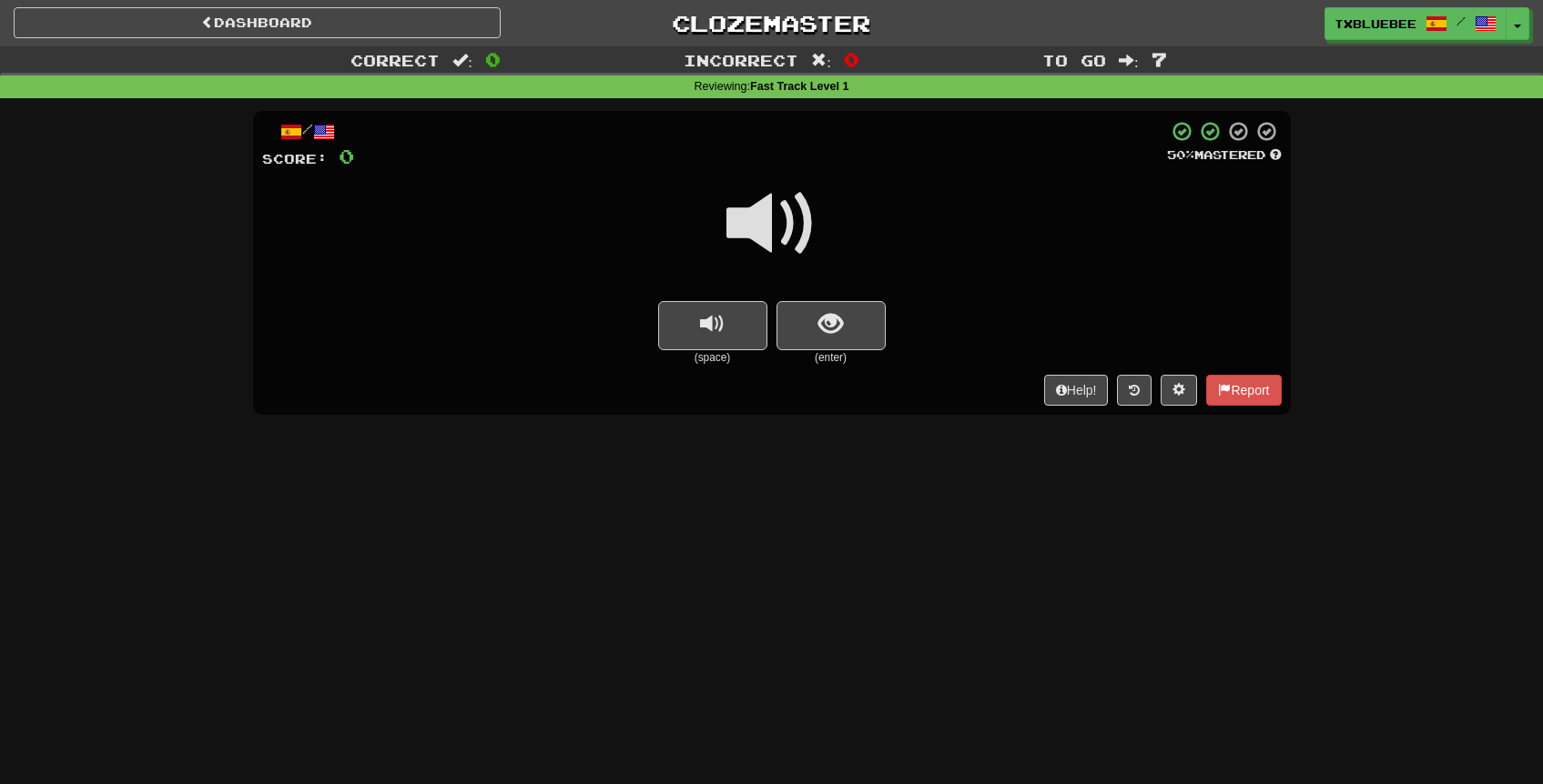
click at [762, 230] on span at bounding box center [772, 224] width 91 height 91
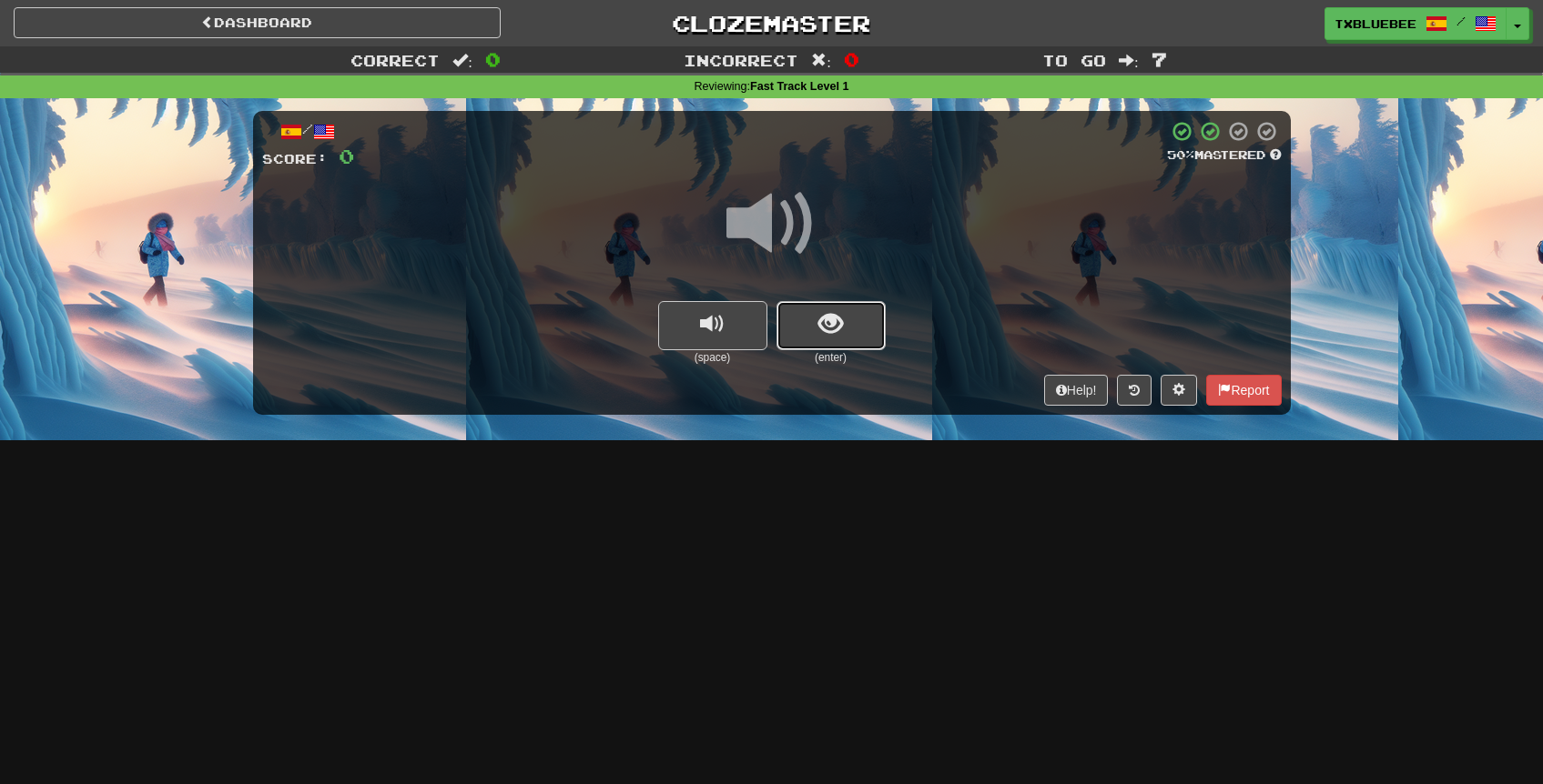
click at [821, 322] on span "show sentence" at bounding box center [831, 324] width 25 height 25
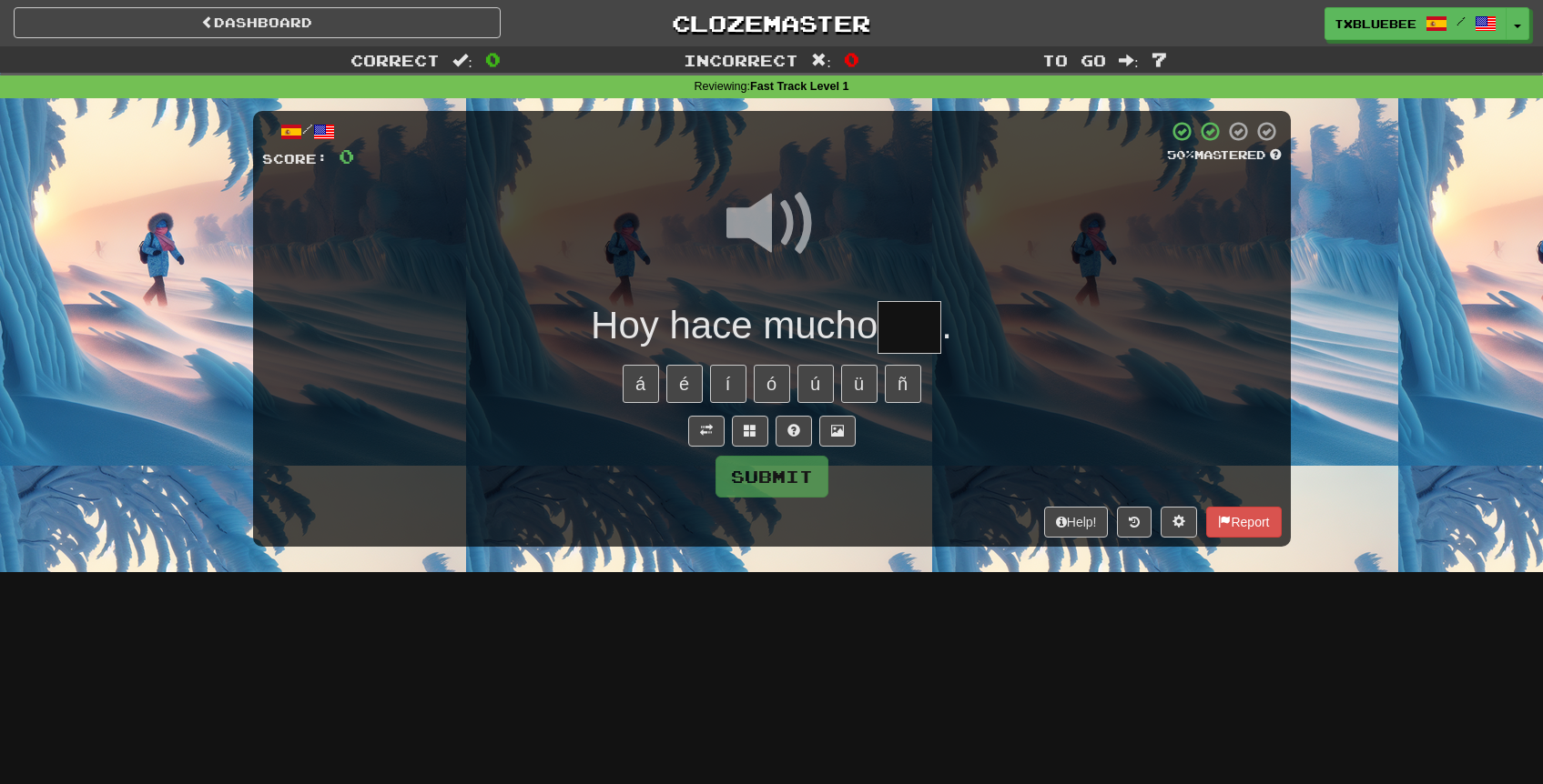
click at [950, 332] on span "." at bounding box center [947, 325] width 11 height 43
click at [930, 329] on input "text" at bounding box center [909, 328] width 63 height 54
type input "****"
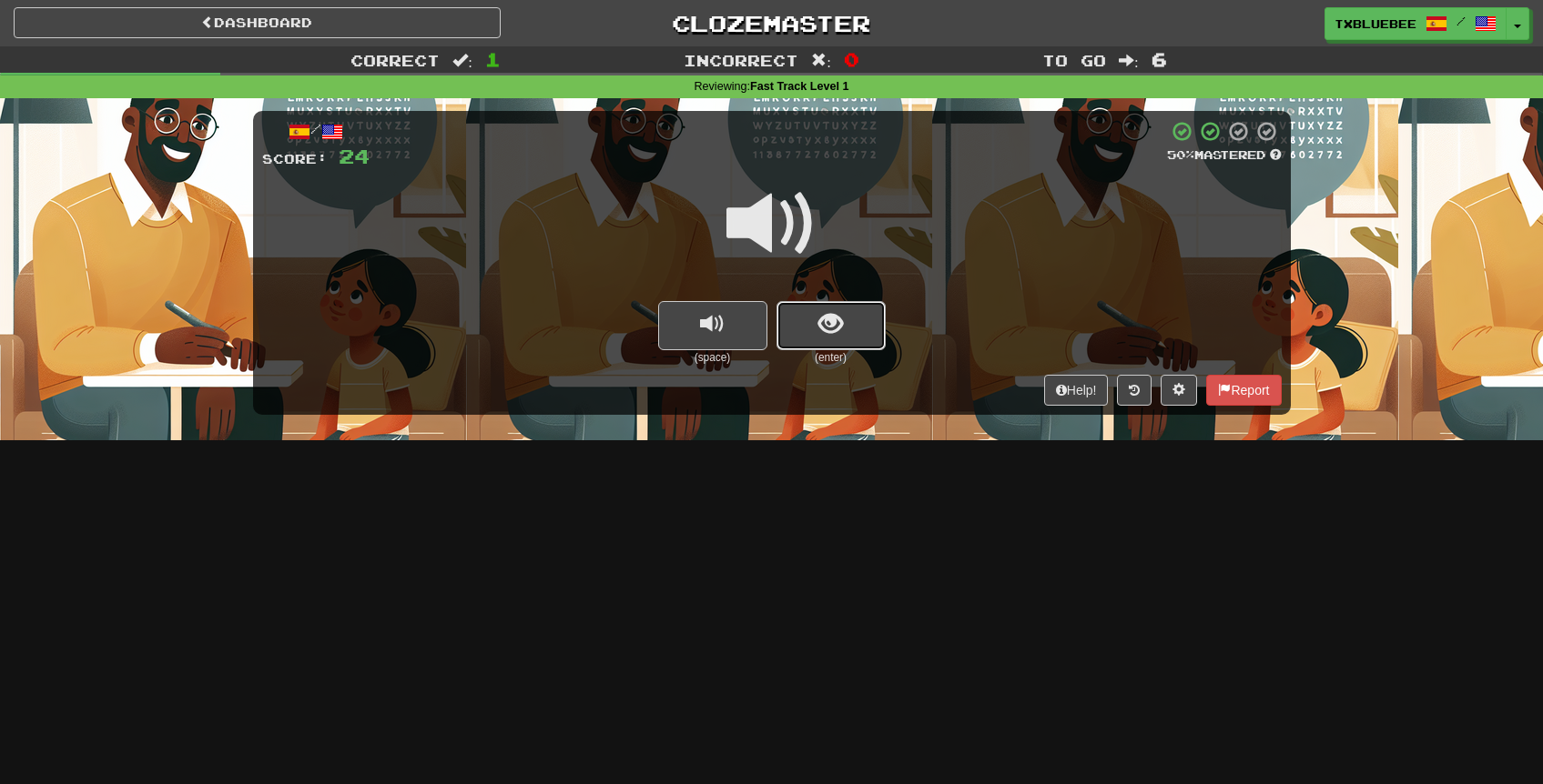
click at [848, 326] on button "show sentence" at bounding box center [832, 326] width 110 height 49
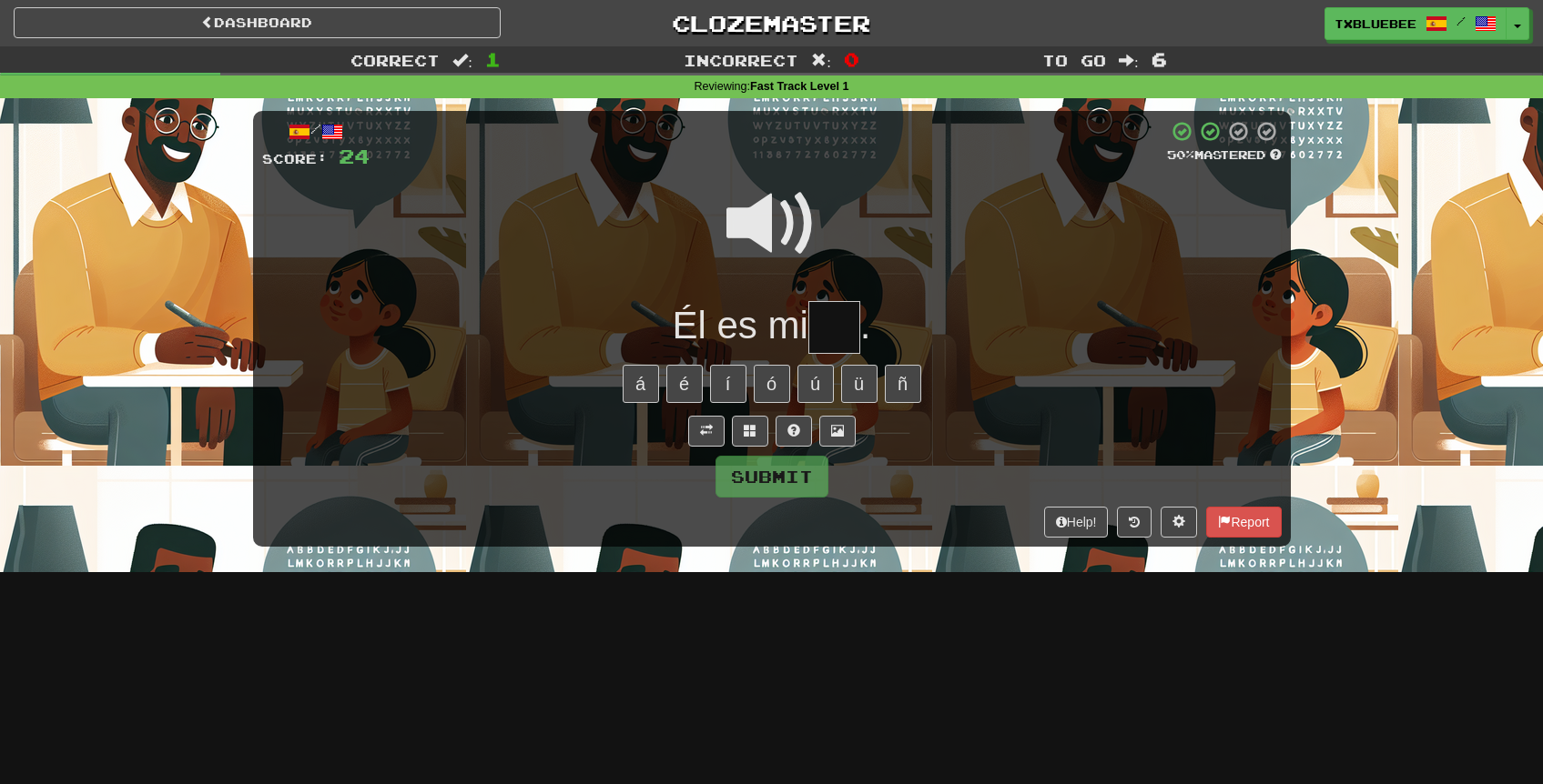
click at [846, 329] on input "text" at bounding box center [834, 328] width 52 height 54
type input "***"
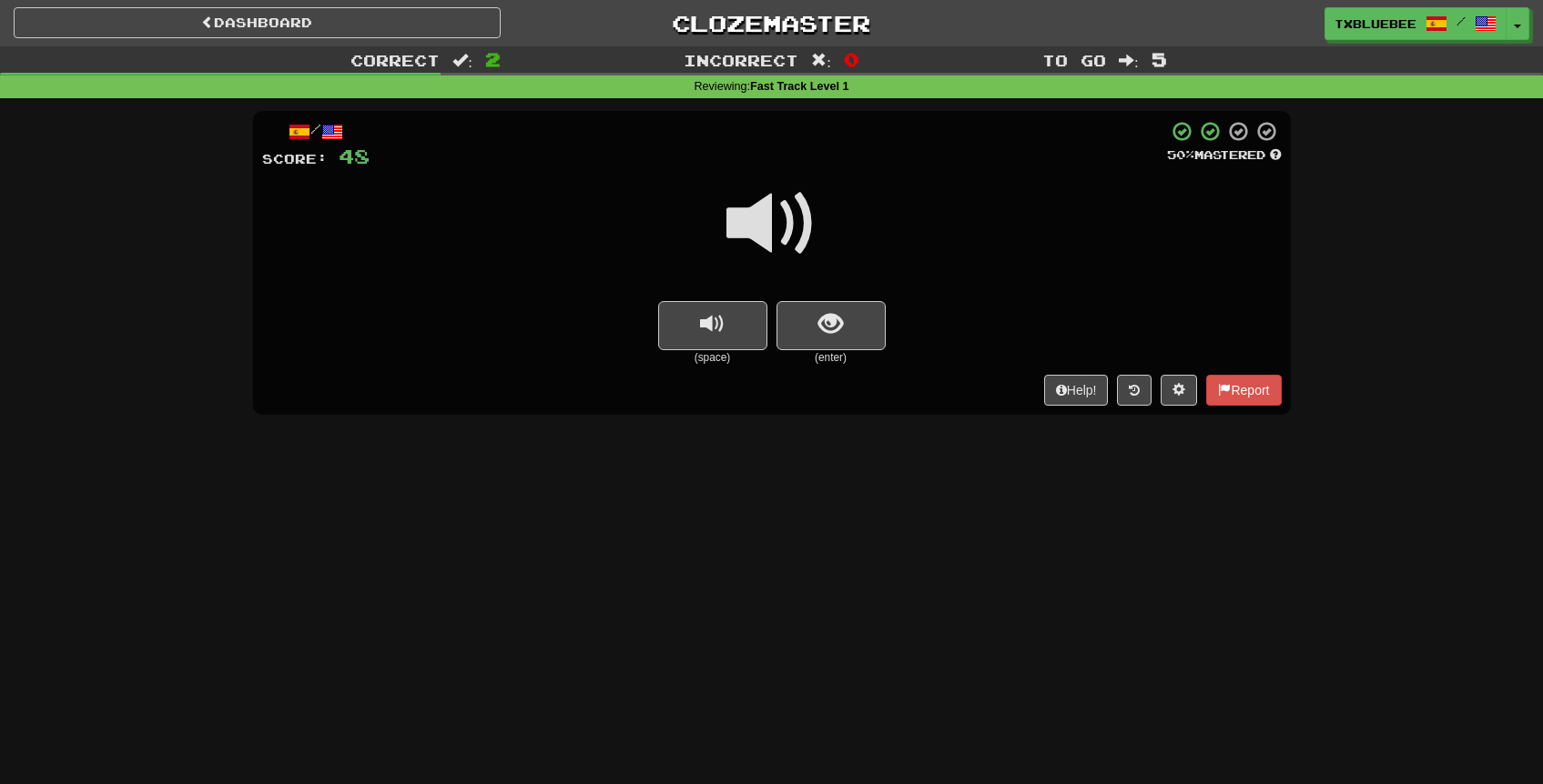
click at [799, 217] on span at bounding box center [772, 224] width 91 height 91
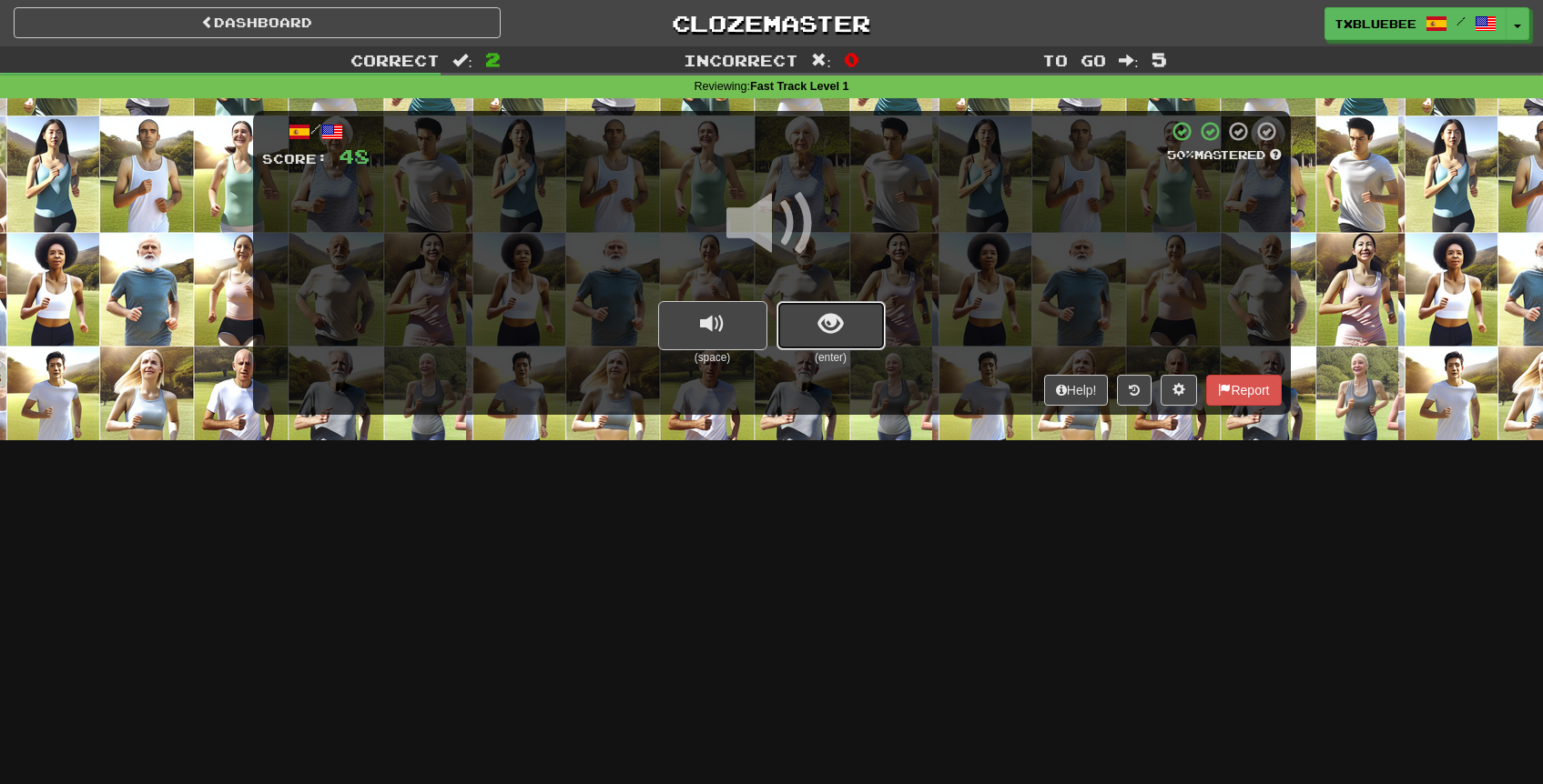
click at [831, 312] on span "show sentence" at bounding box center [831, 324] width 25 height 25
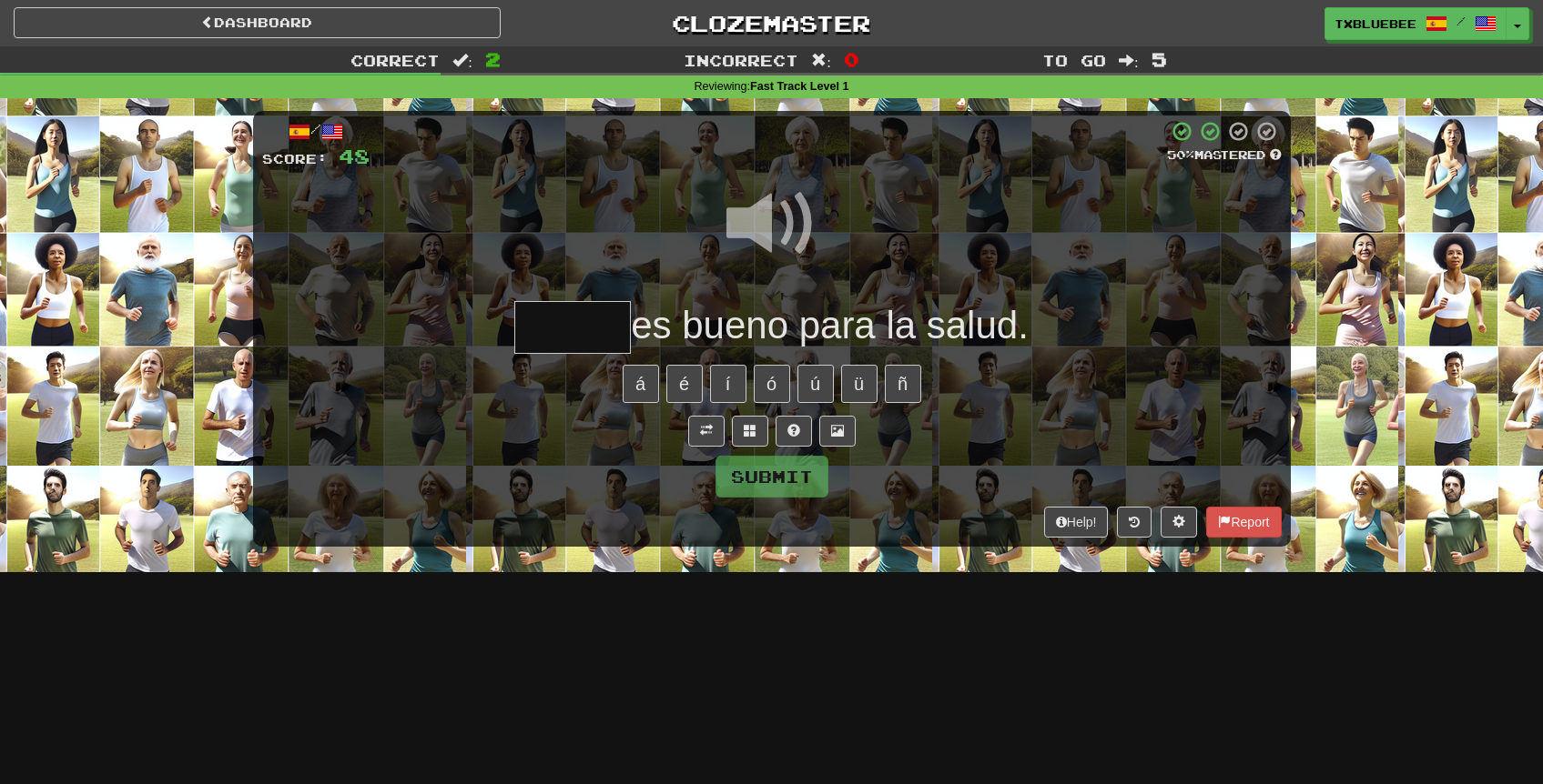
click at [795, 232] on span at bounding box center [772, 224] width 91 height 91
click at [535, 303] on input "text" at bounding box center [572, 328] width 116 height 54
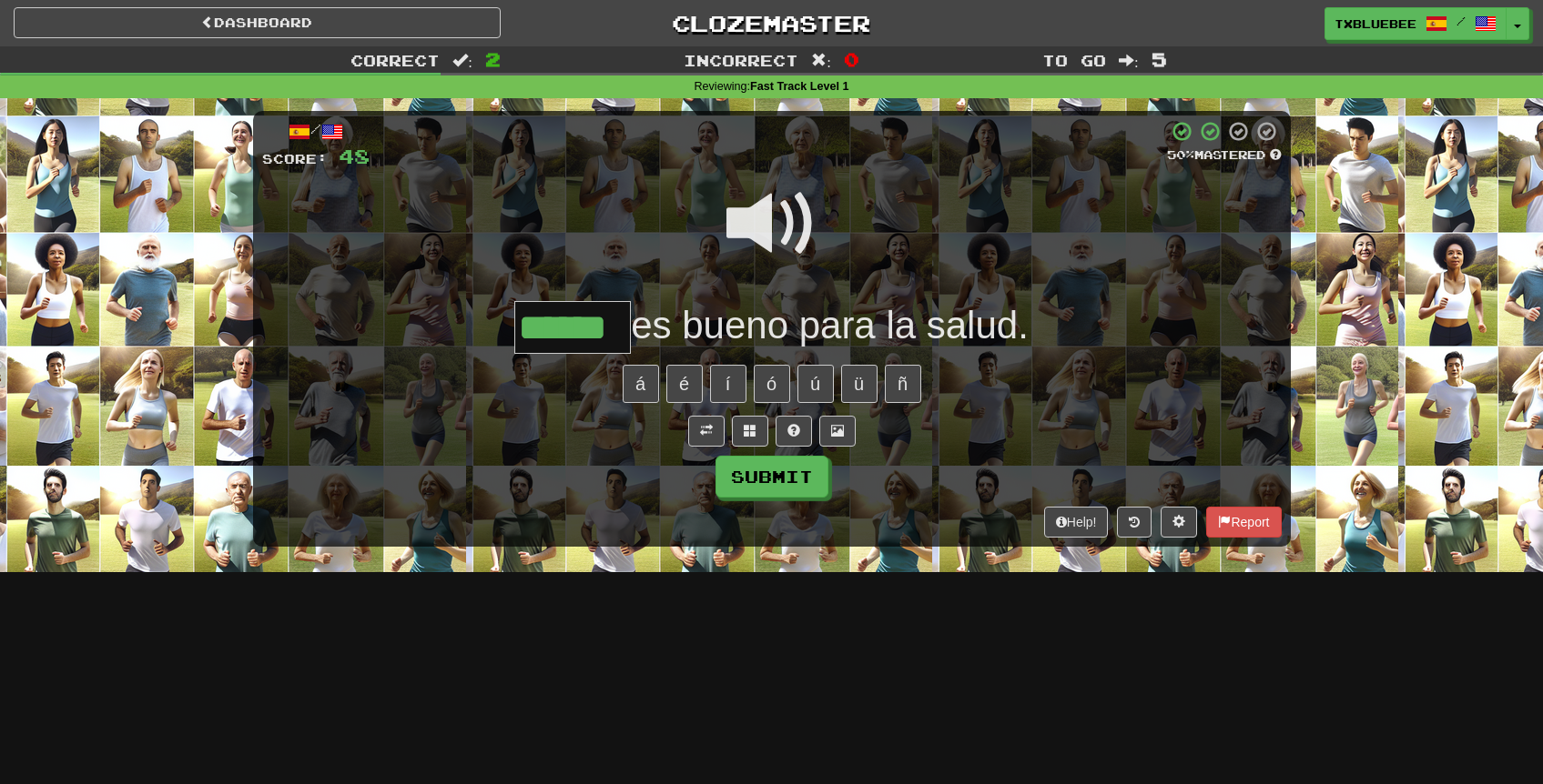
type input "******"
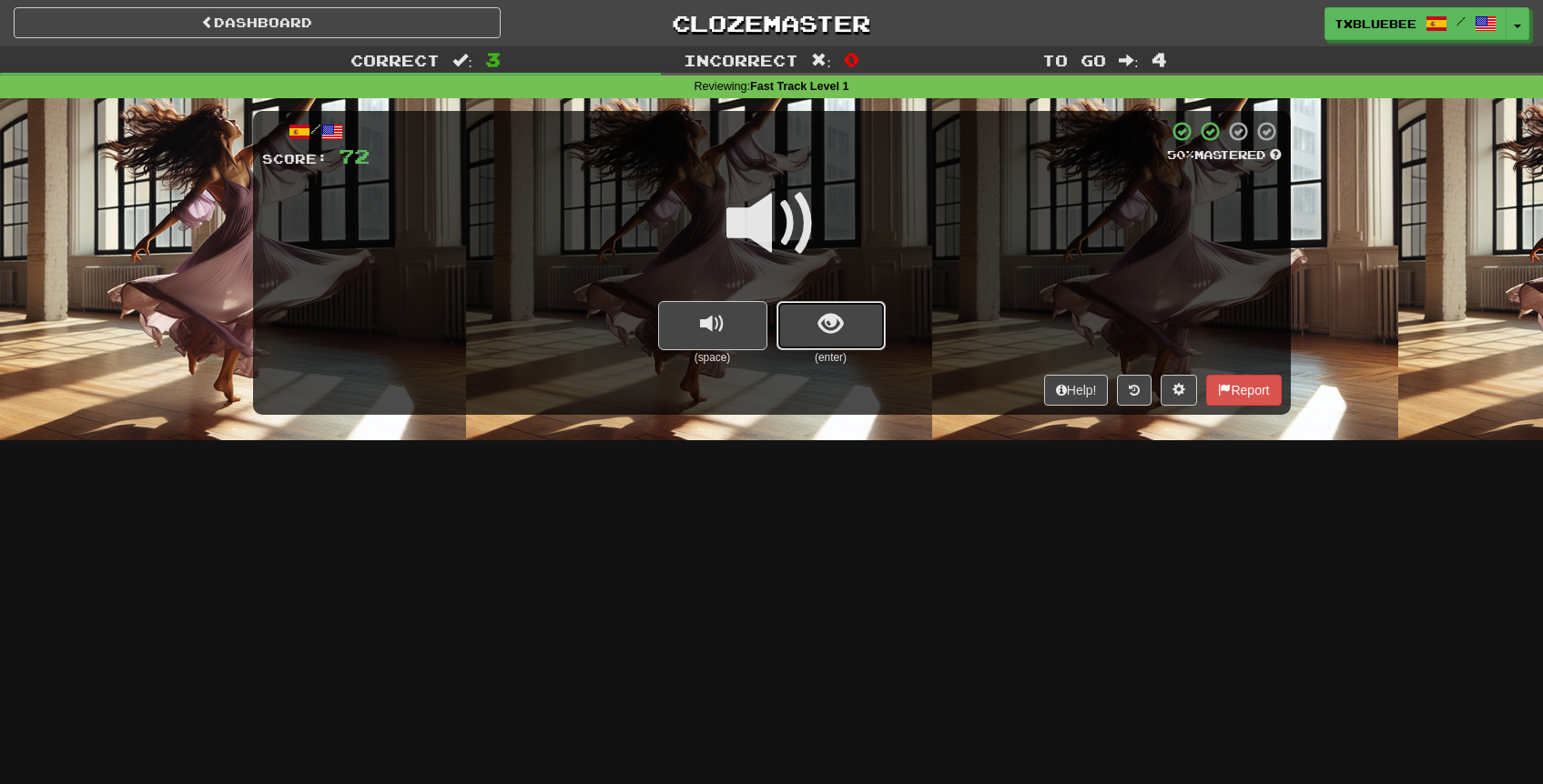
click at [825, 340] on button "show sentence" at bounding box center [832, 326] width 110 height 49
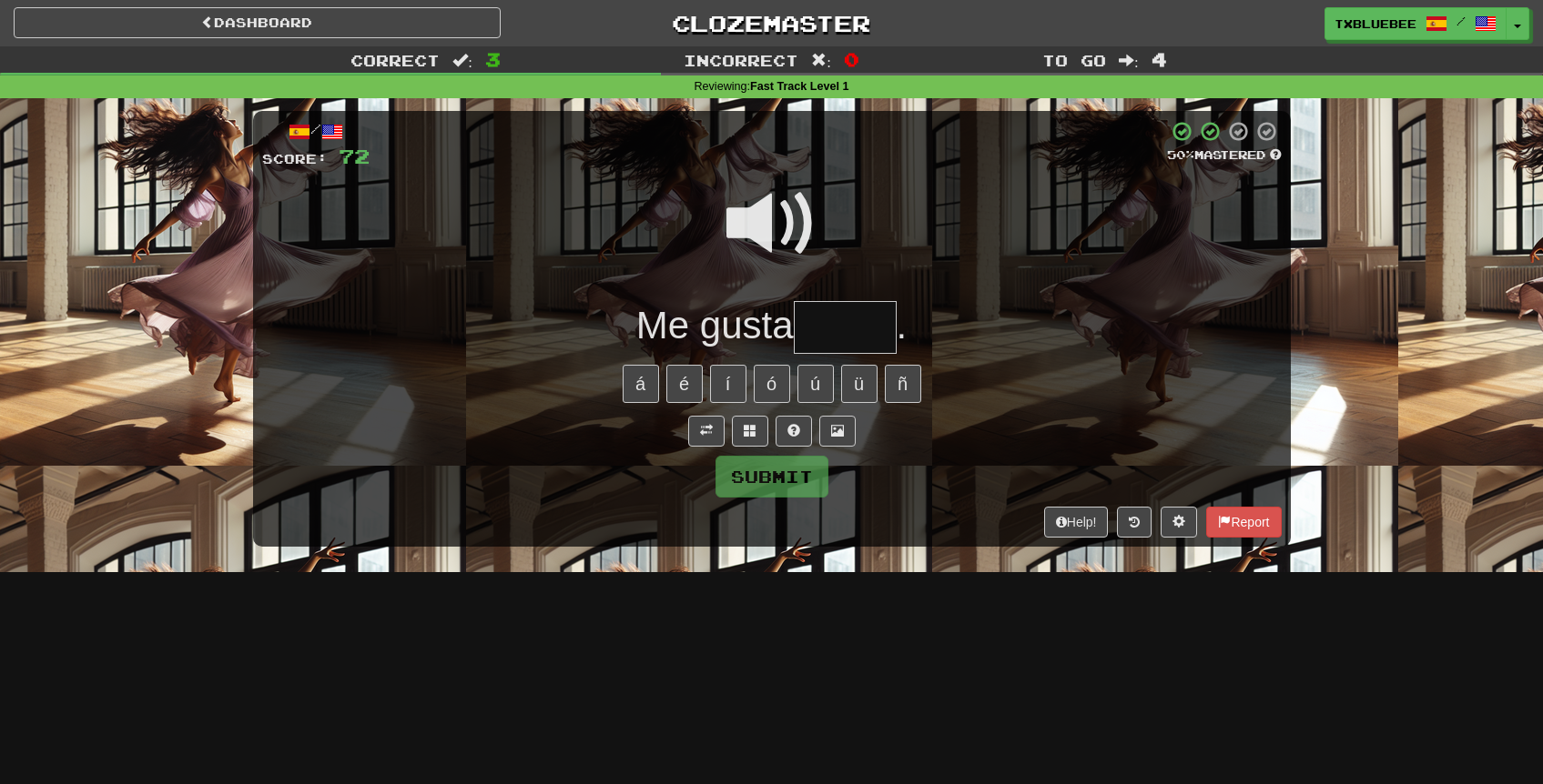
click at [826, 340] on input "text" at bounding box center [845, 328] width 103 height 54
type input "******"
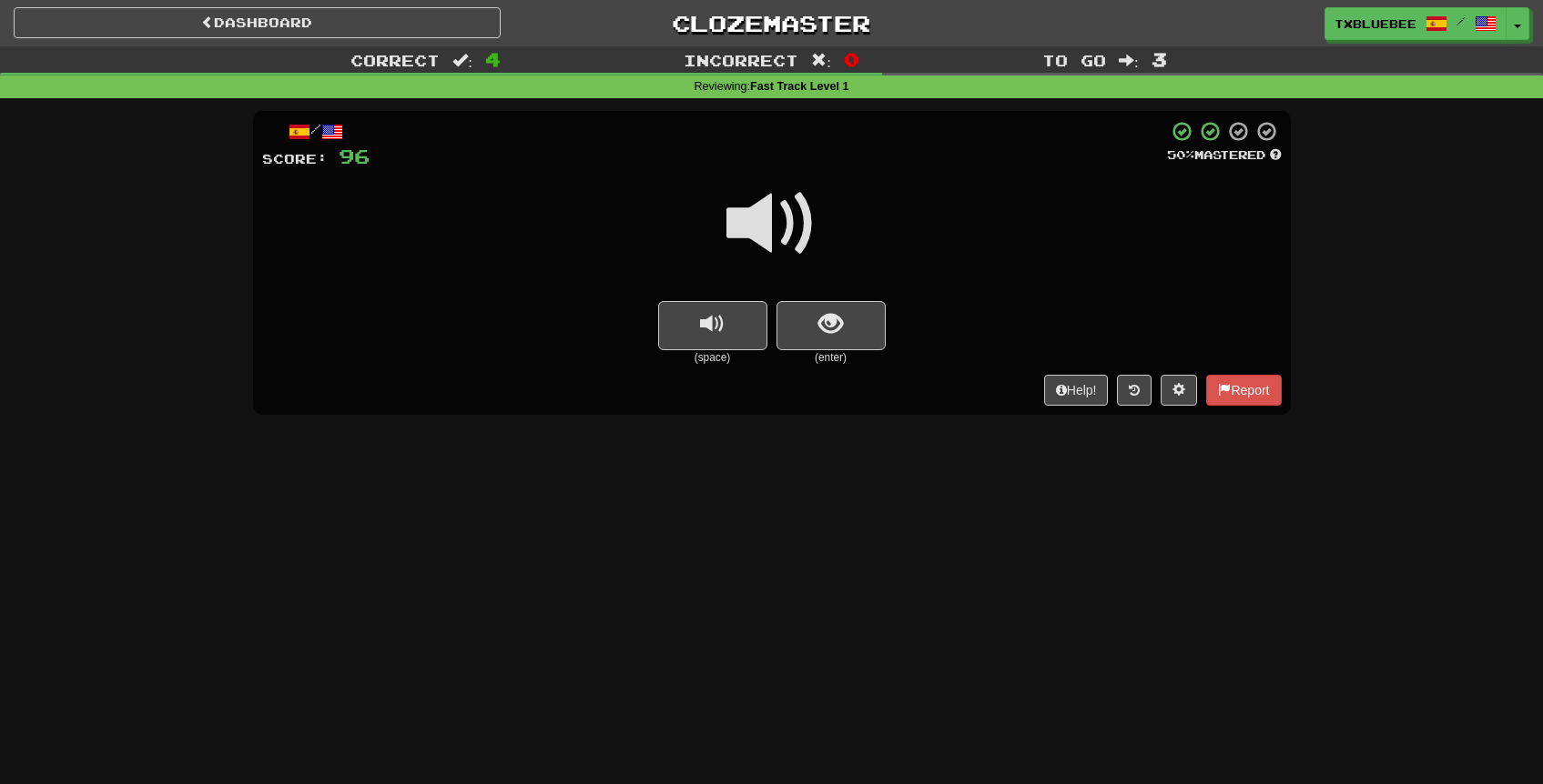
click at [800, 235] on span at bounding box center [772, 224] width 91 height 91
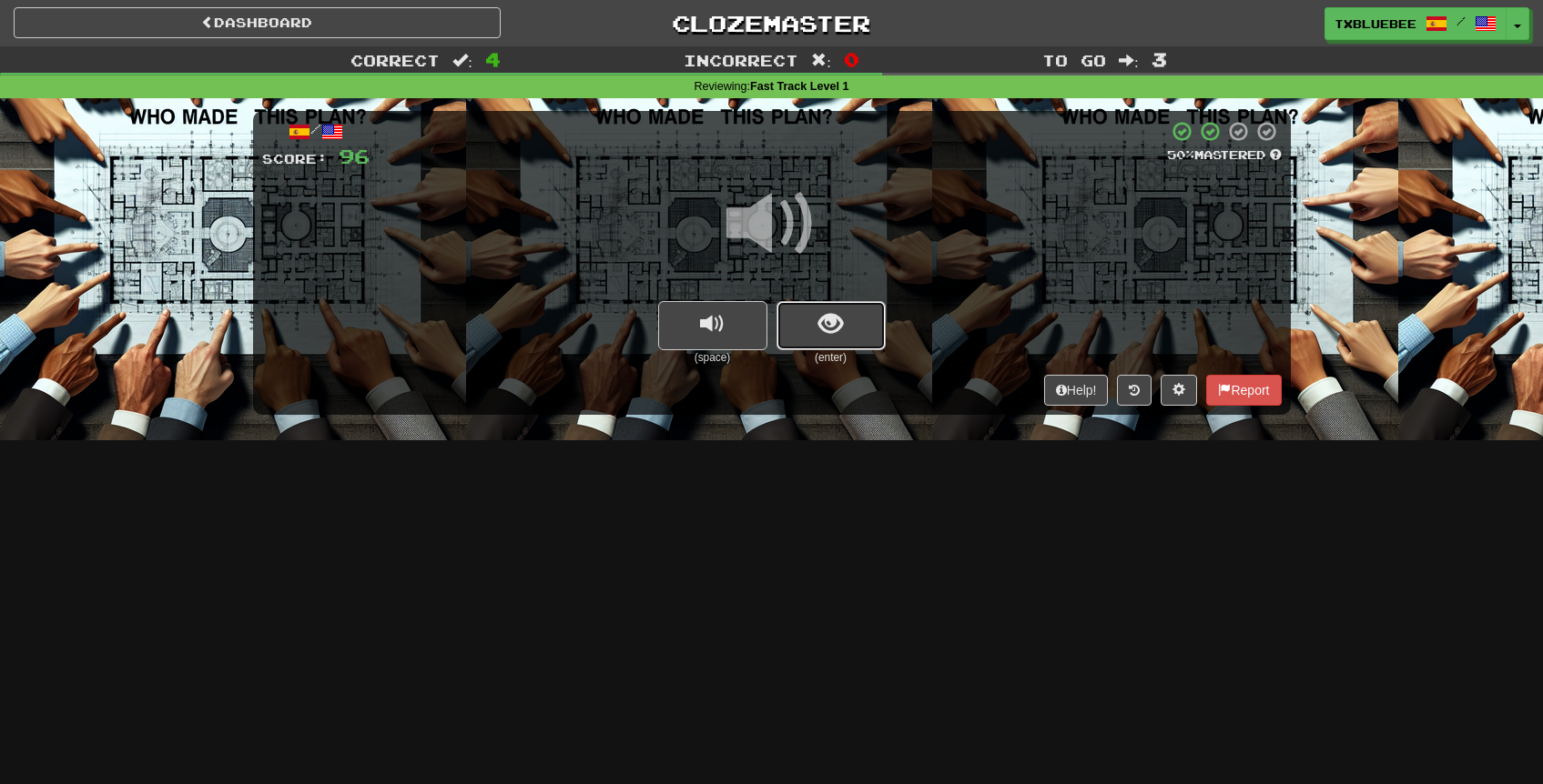
click at [839, 345] on button "show sentence" at bounding box center [832, 326] width 110 height 49
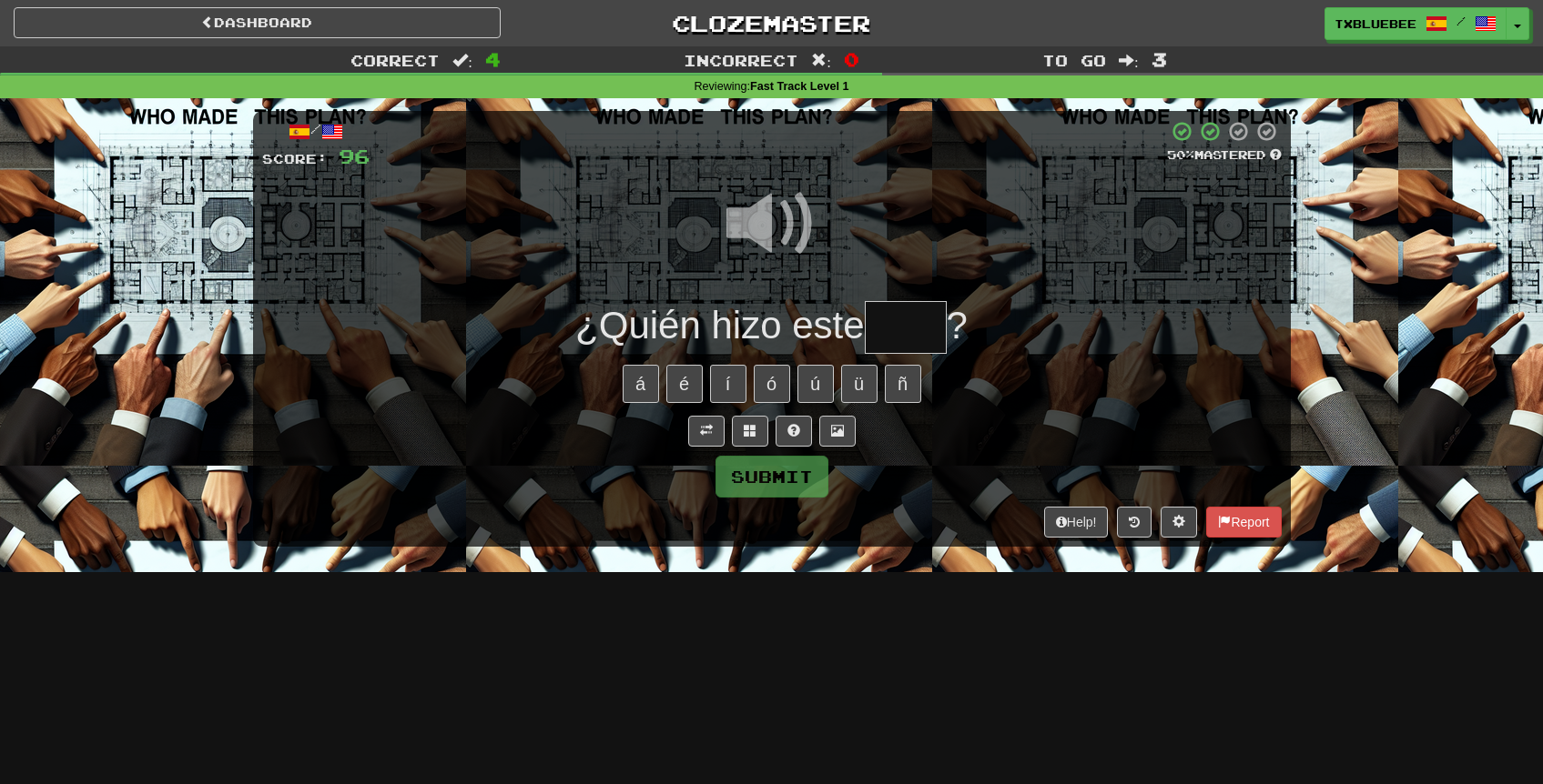
click at [888, 328] on input "text" at bounding box center [905, 328] width 82 height 54
type input "****"
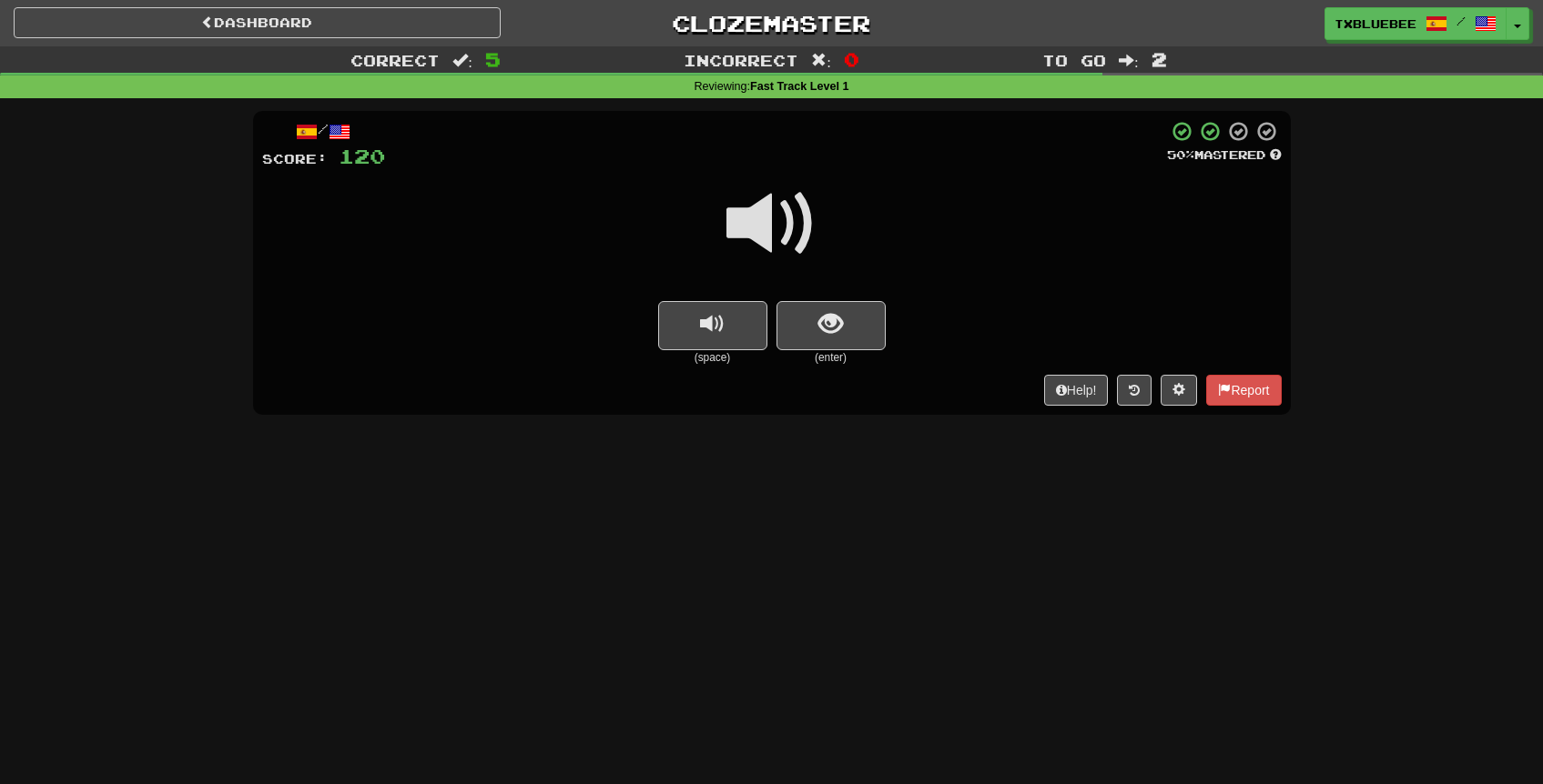
click at [795, 233] on span at bounding box center [772, 224] width 91 height 91
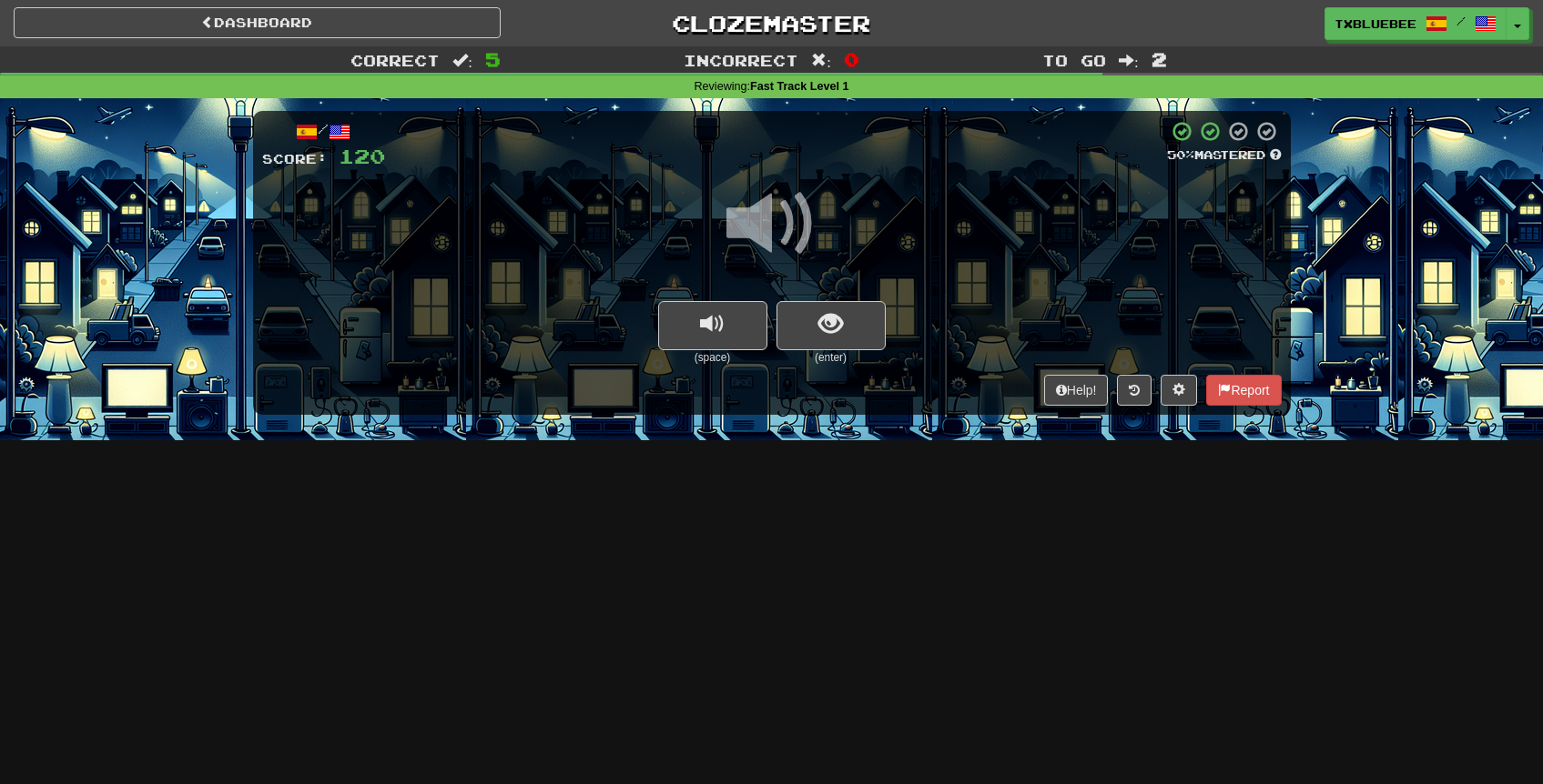
click at [786, 239] on span at bounding box center [772, 224] width 91 height 91
click at [832, 323] on span "show sentence" at bounding box center [831, 324] width 25 height 25
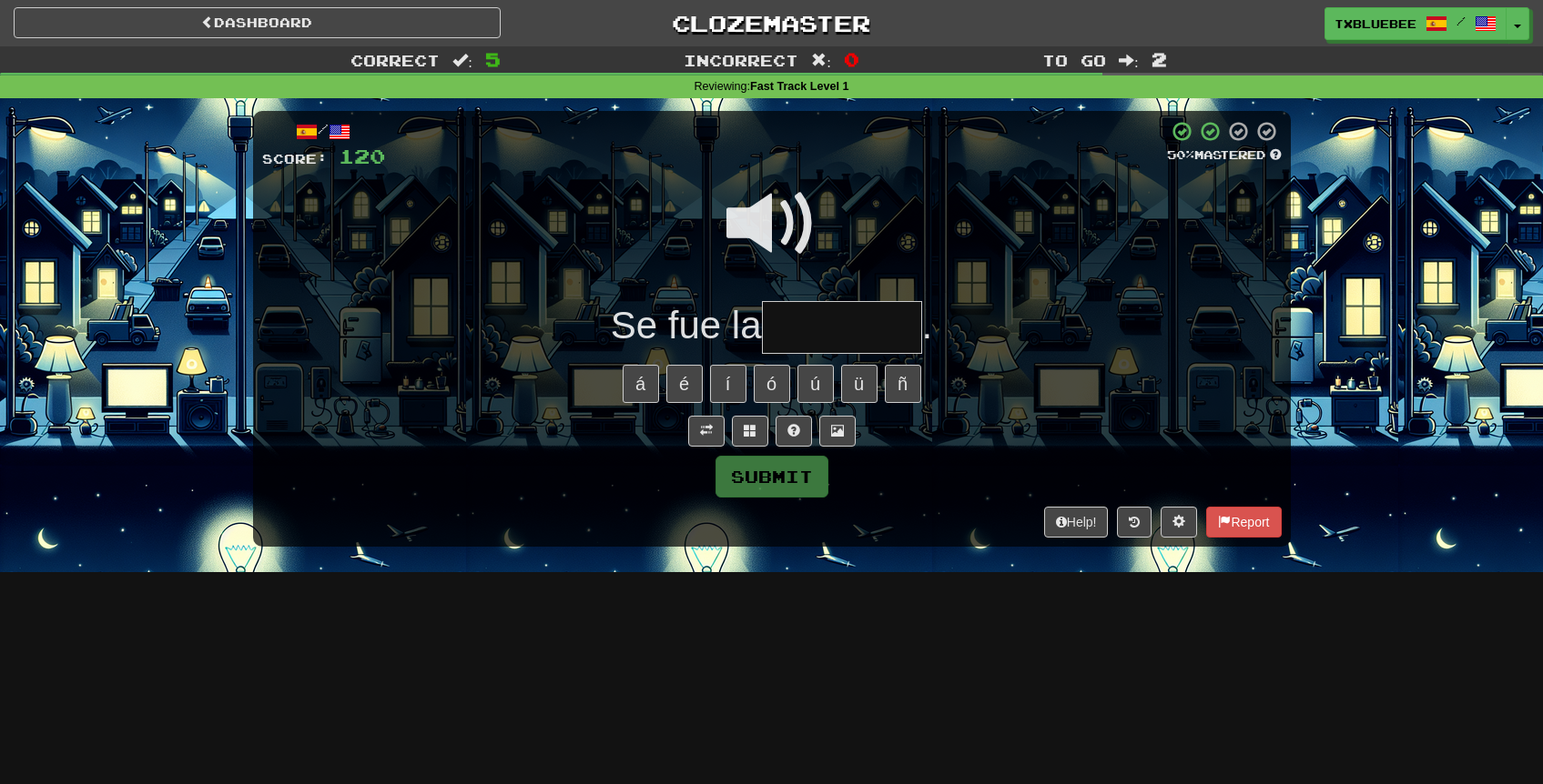
click at [778, 224] on span at bounding box center [772, 224] width 91 height 91
click at [819, 315] on input "text" at bounding box center [842, 328] width 161 height 54
type input "*********"
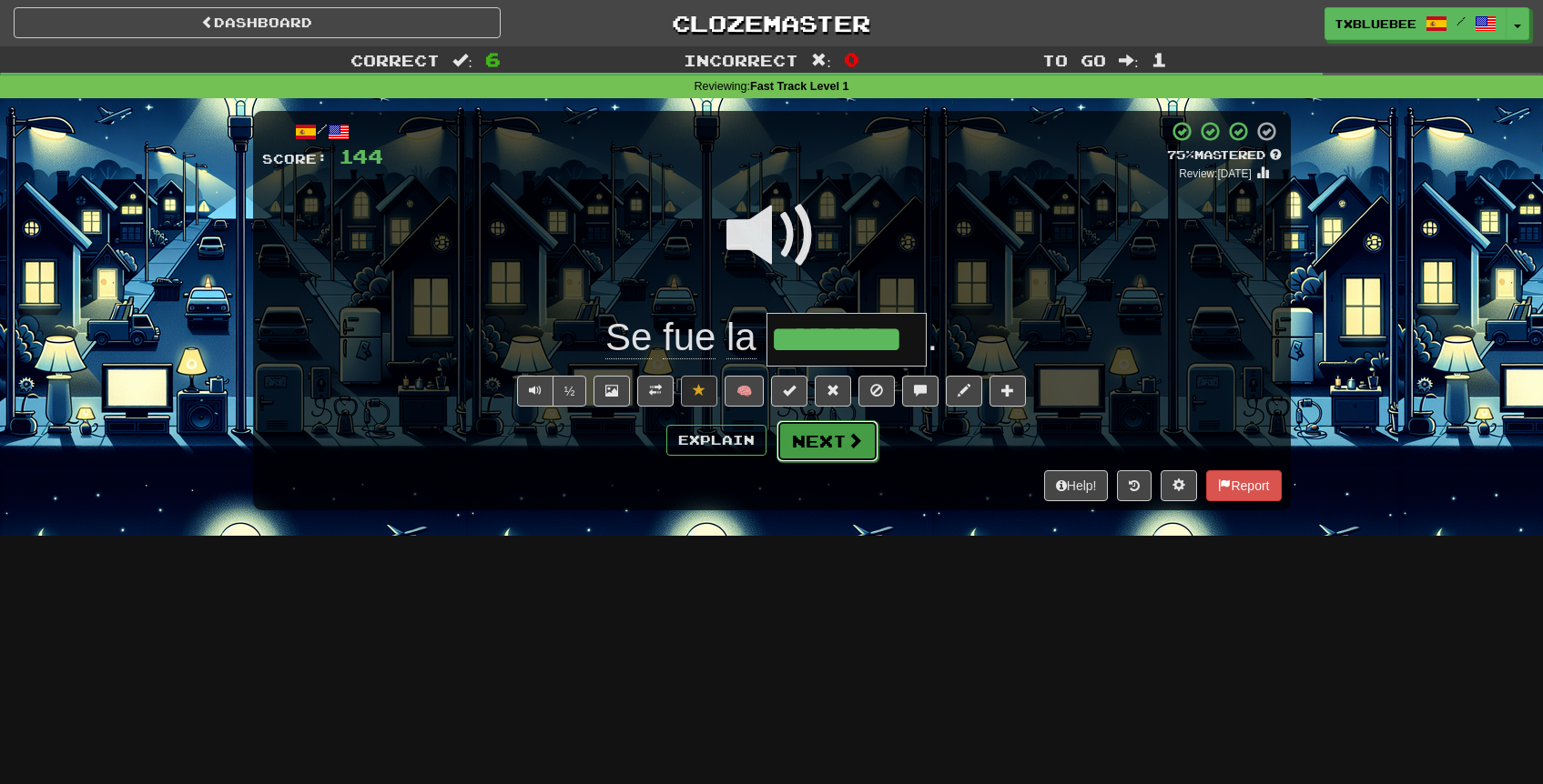
click at [837, 446] on button "Next" at bounding box center [828, 441] width 102 height 42
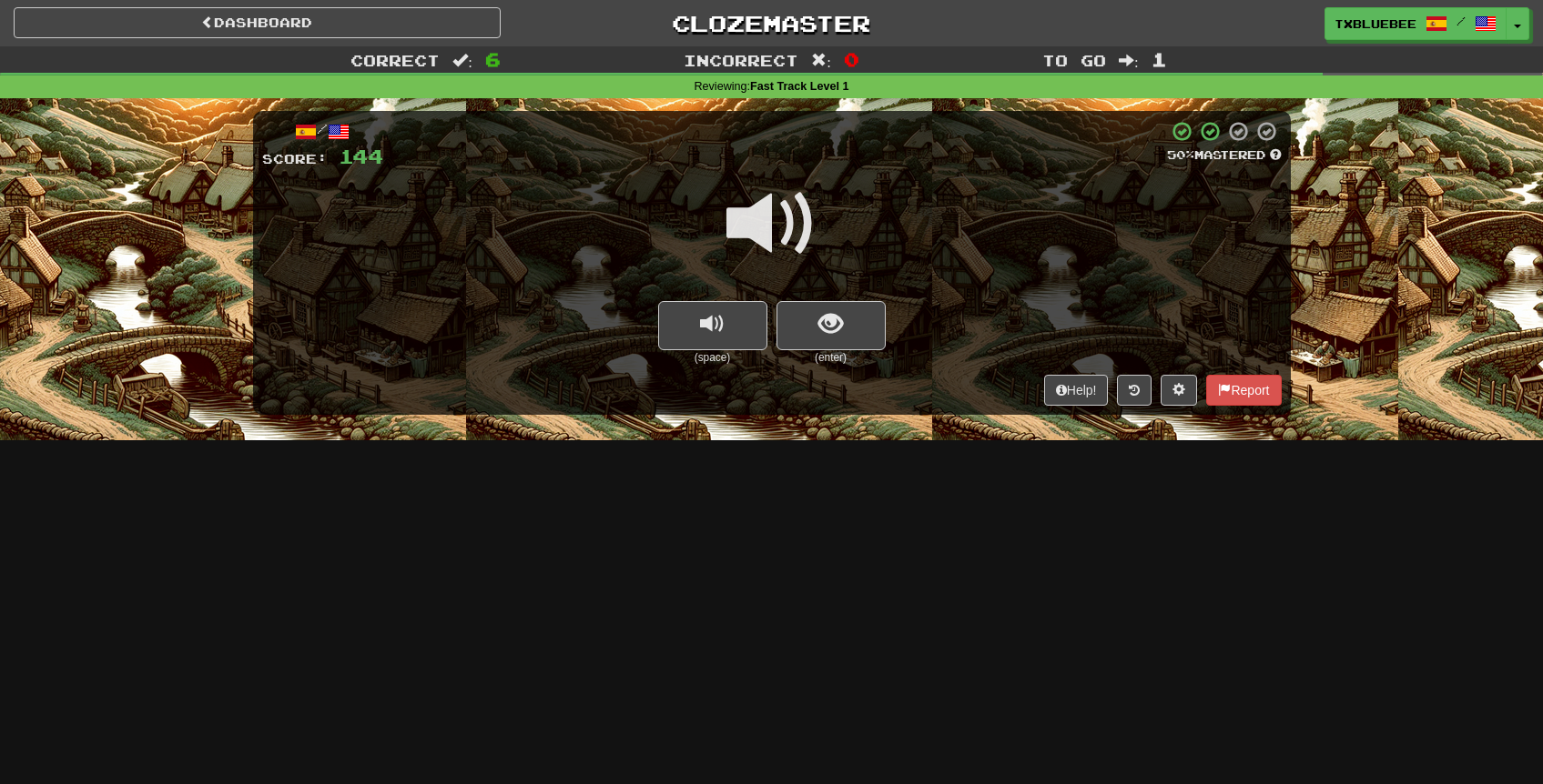
click at [800, 215] on span at bounding box center [772, 224] width 91 height 91
click at [811, 333] on button "show sentence" at bounding box center [832, 326] width 110 height 49
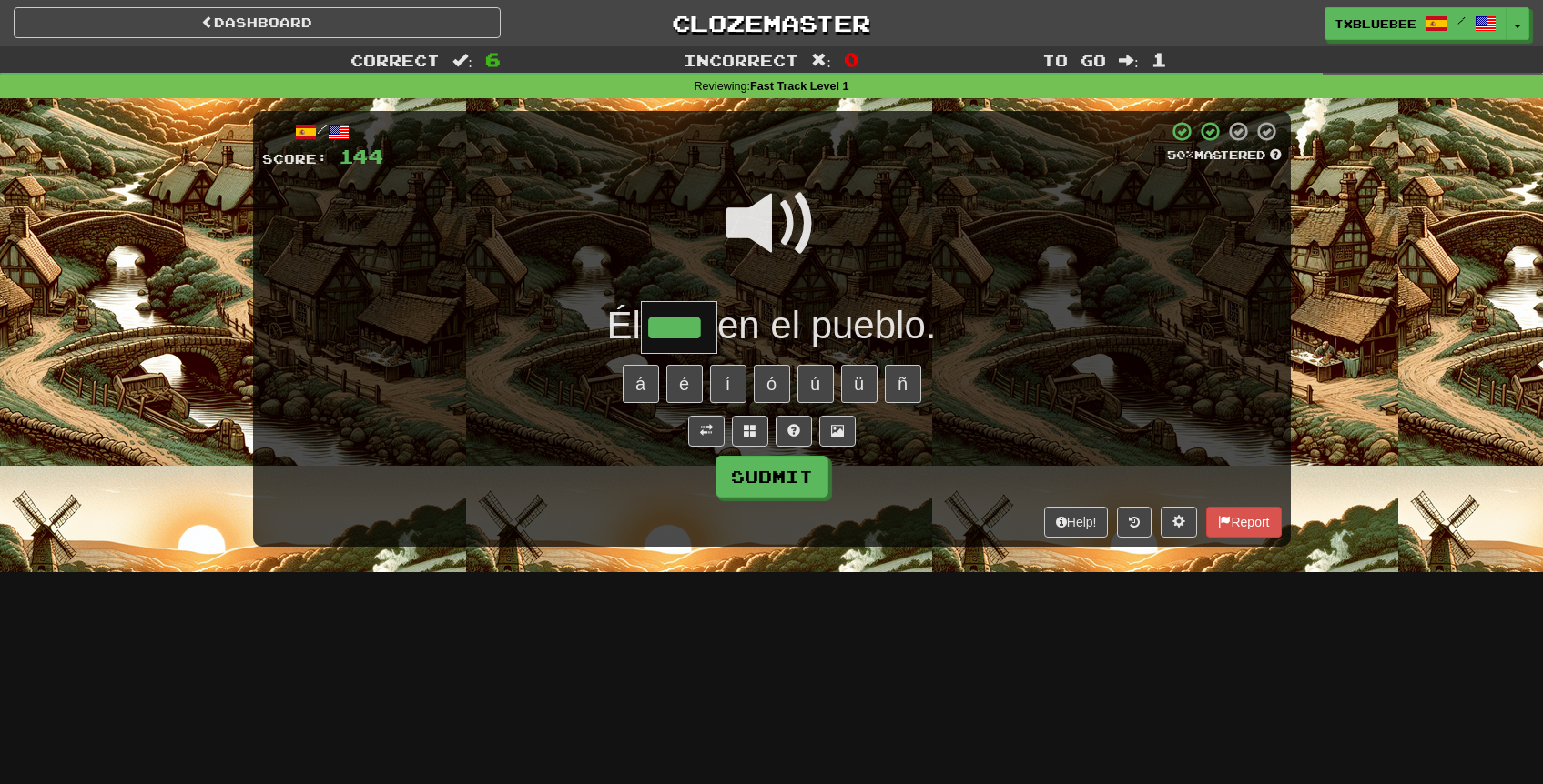
type input "****"
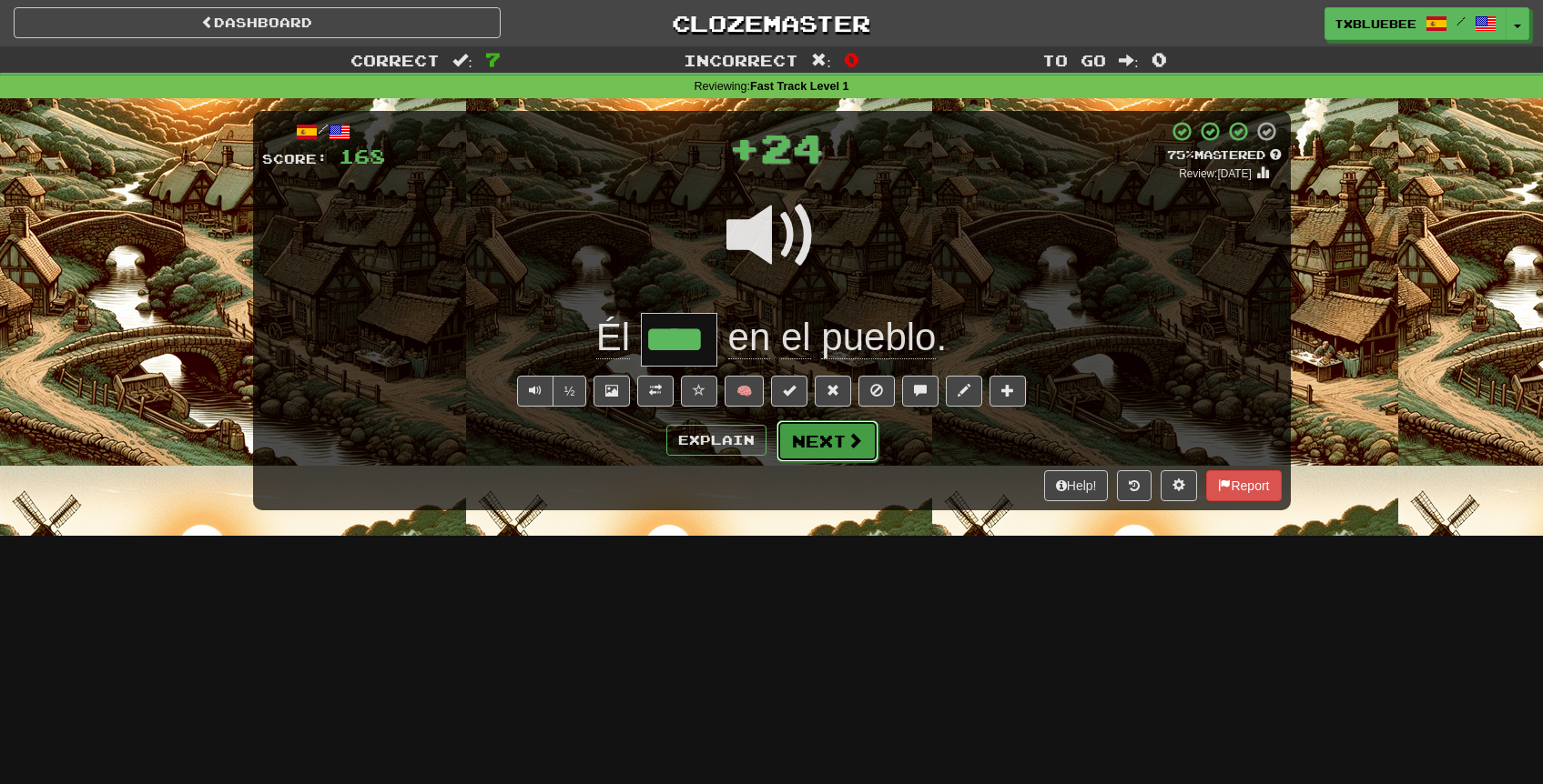
click at [844, 425] on button "Next" at bounding box center [828, 441] width 102 height 42
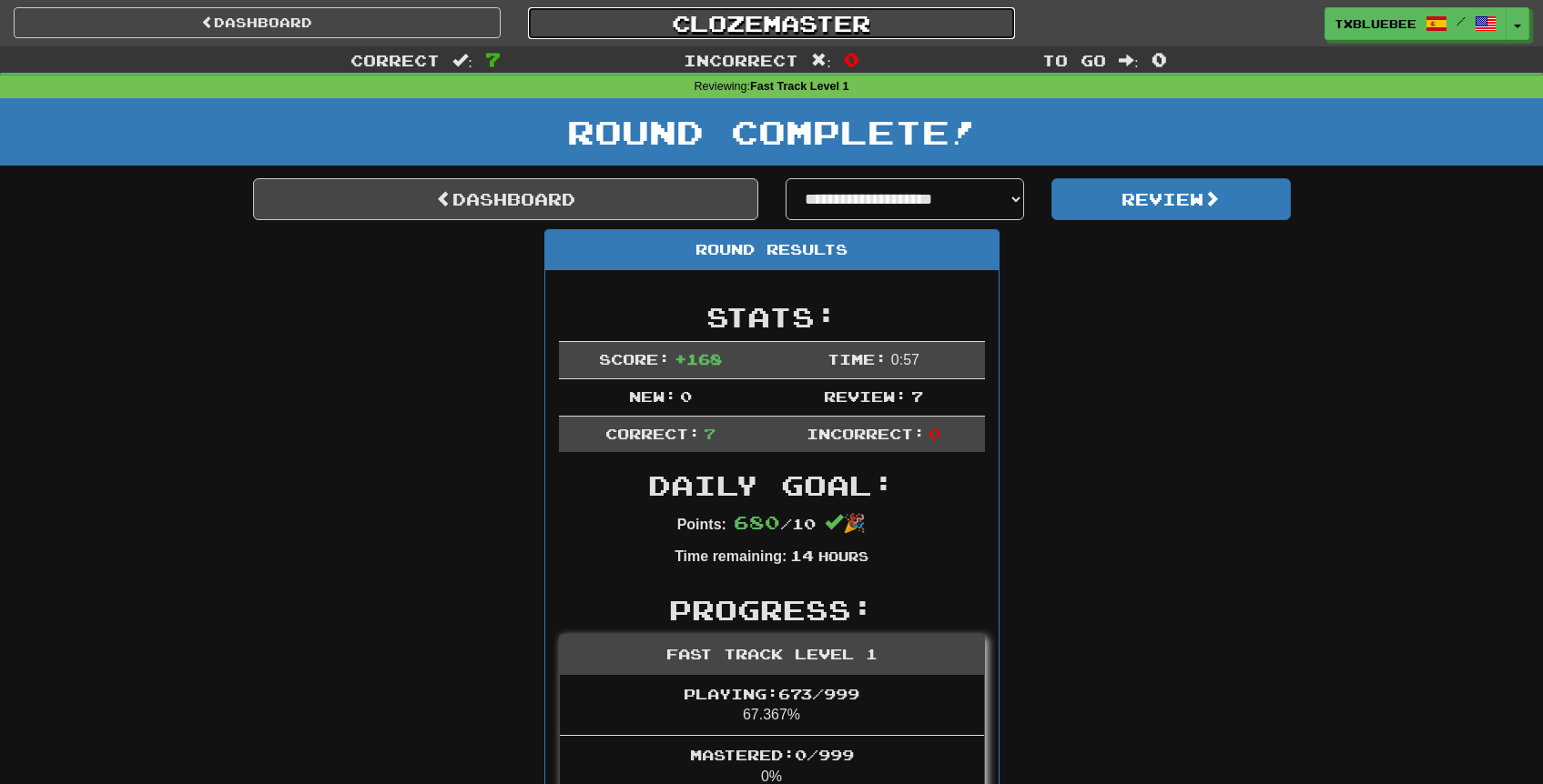
click at [777, 38] on link "Clozemaster" at bounding box center [771, 24] width 487 height 32
click at [780, 35] on link "Clozemaster" at bounding box center [771, 24] width 487 height 32
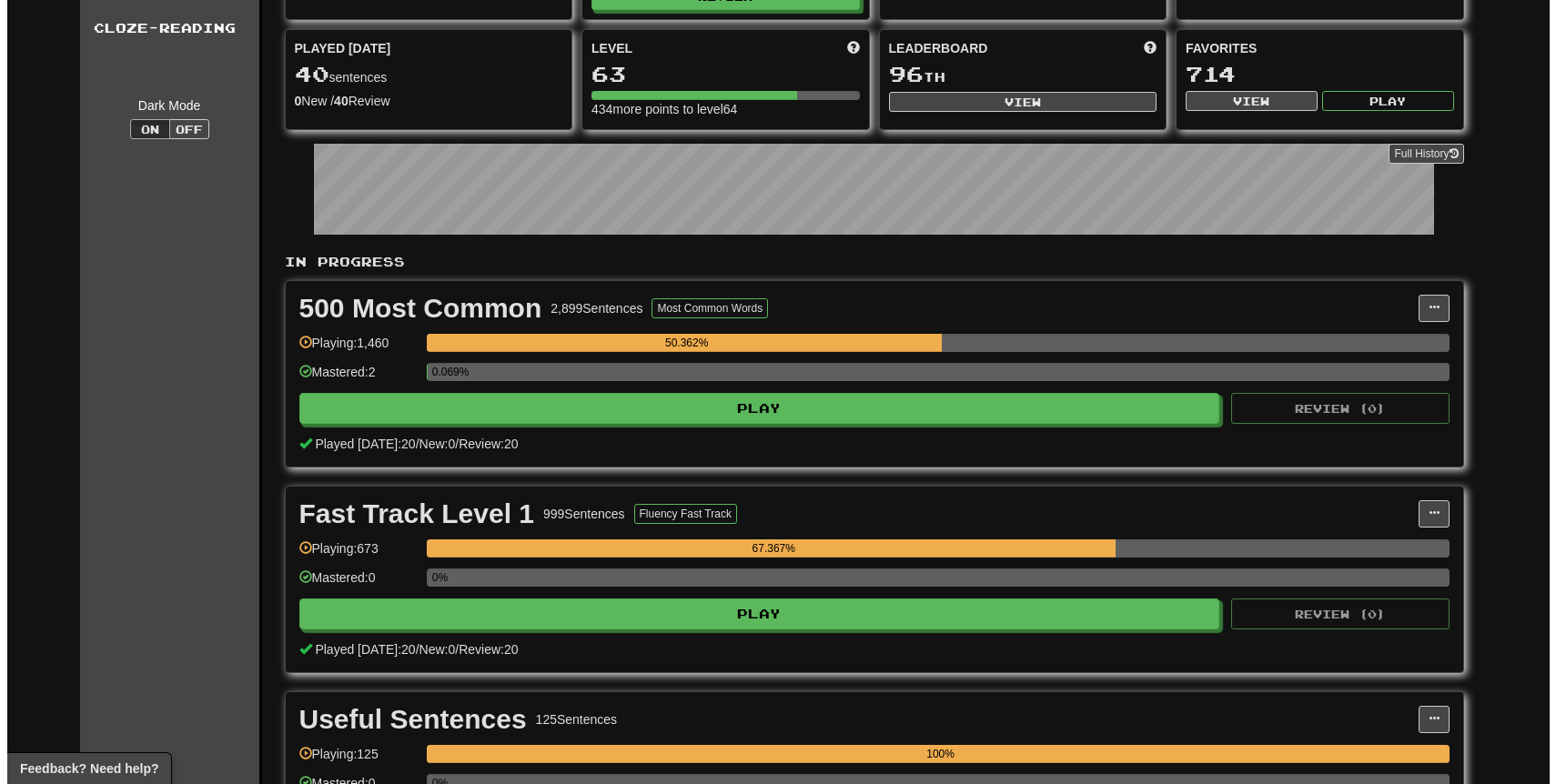
scroll to position [151, 0]
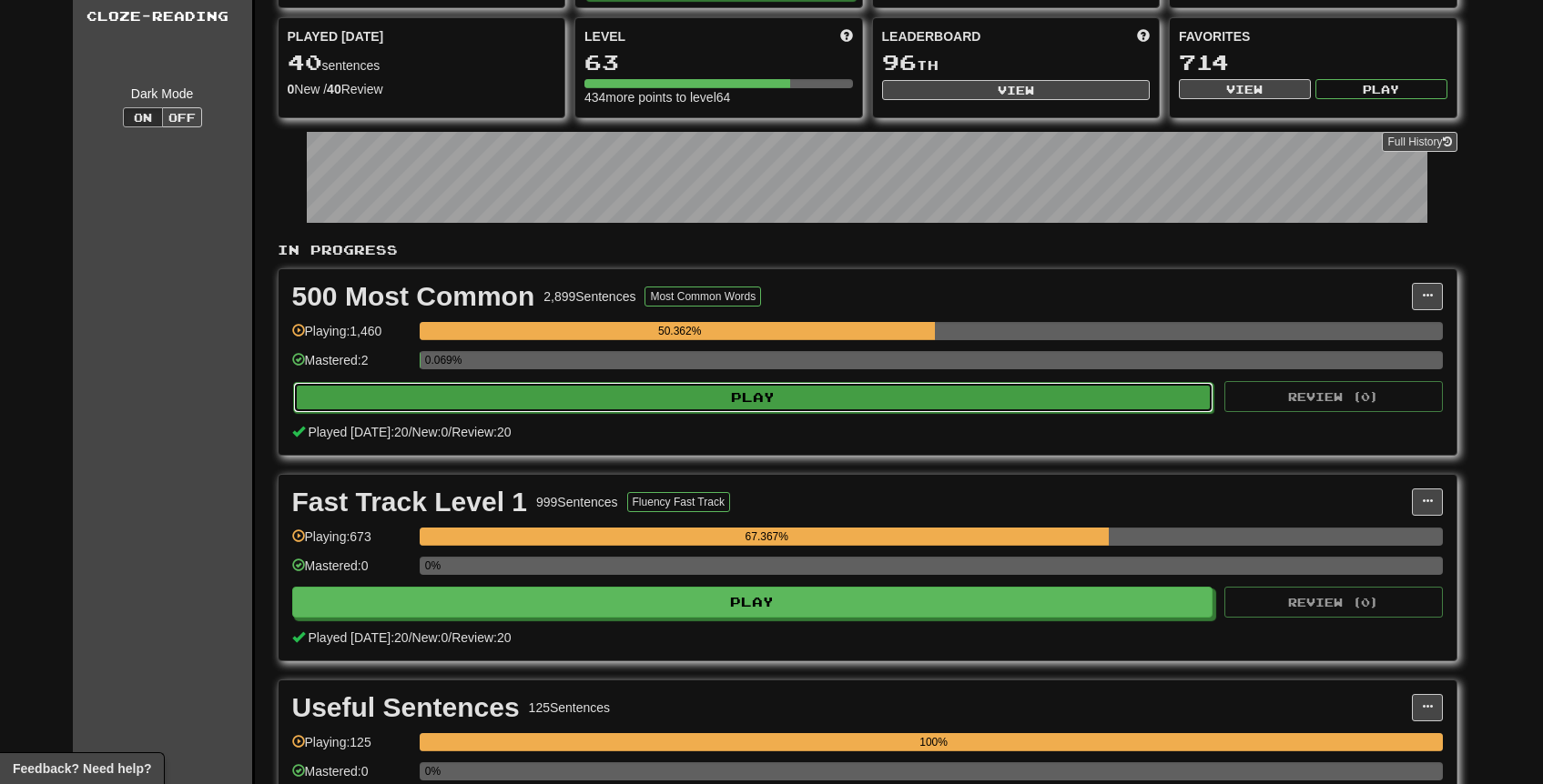
click at [833, 404] on button "Play" at bounding box center [753, 398] width 921 height 31
select select "**"
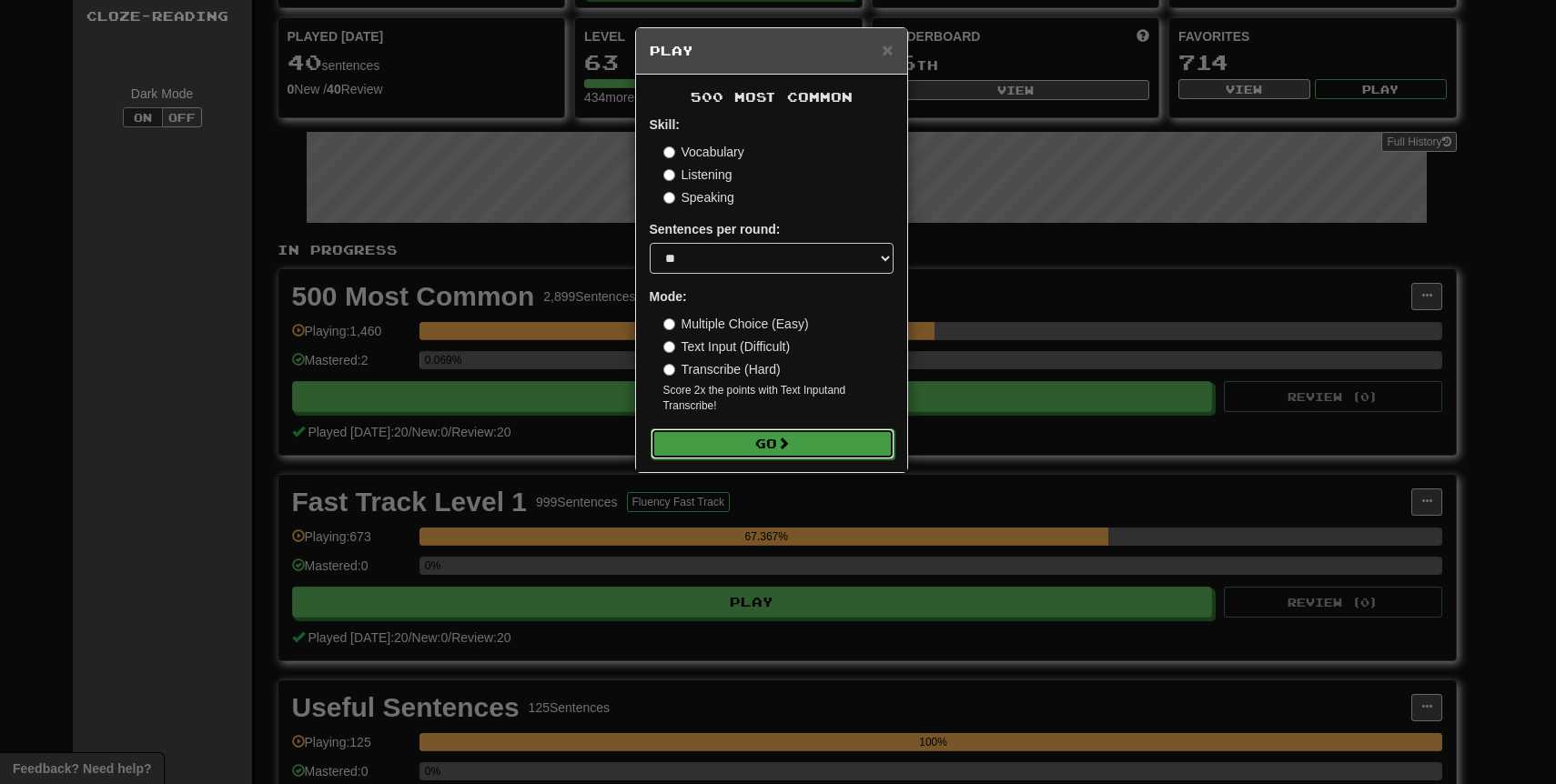
click at [786, 457] on button "Go" at bounding box center [773, 444] width 244 height 31
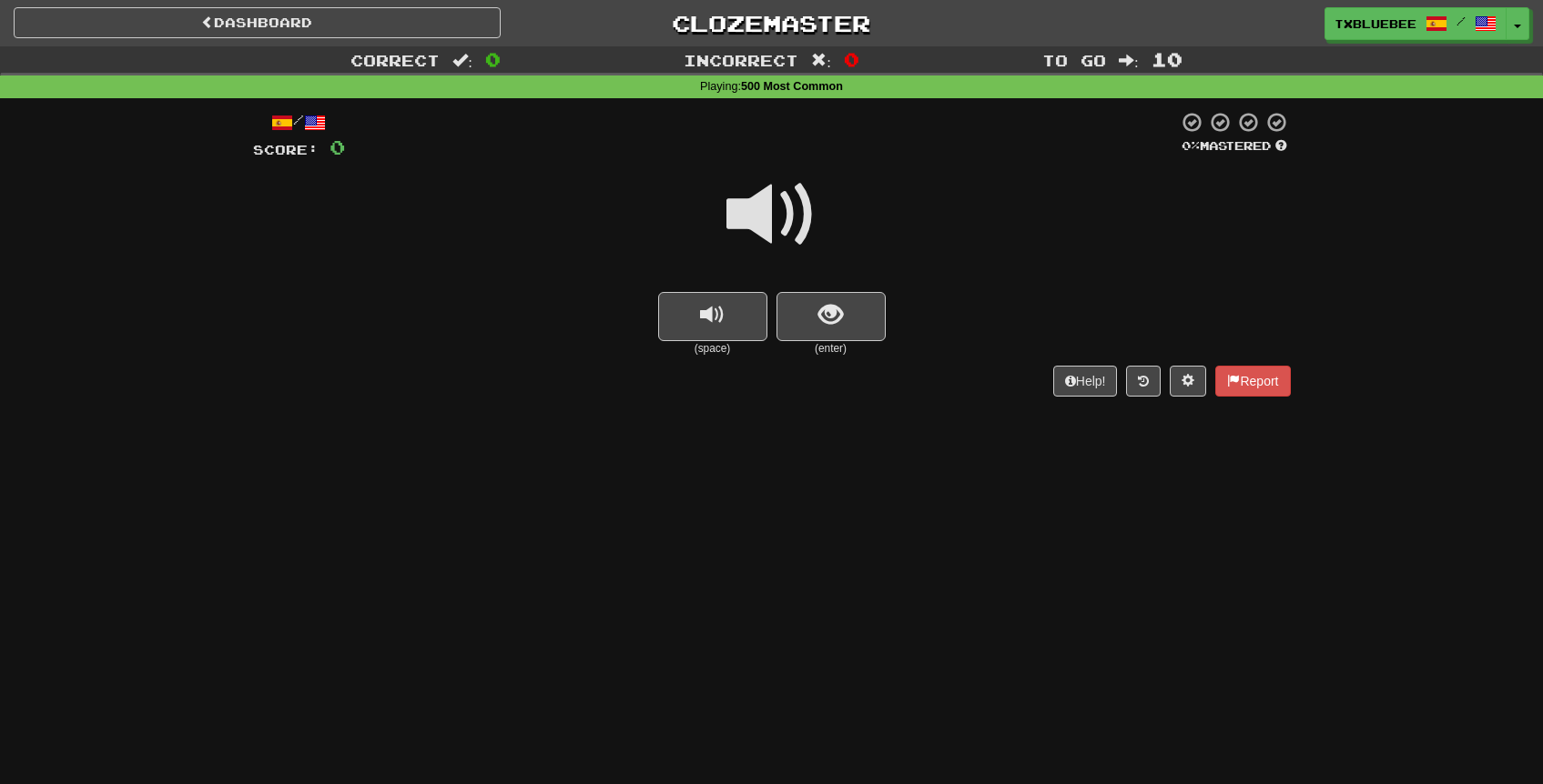
click at [779, 230] on span at bounding box center [772, 214] width 91 height 91
click at [811, 318] on button "show sentence" at bounding box center [832, 316] width 110 height 49
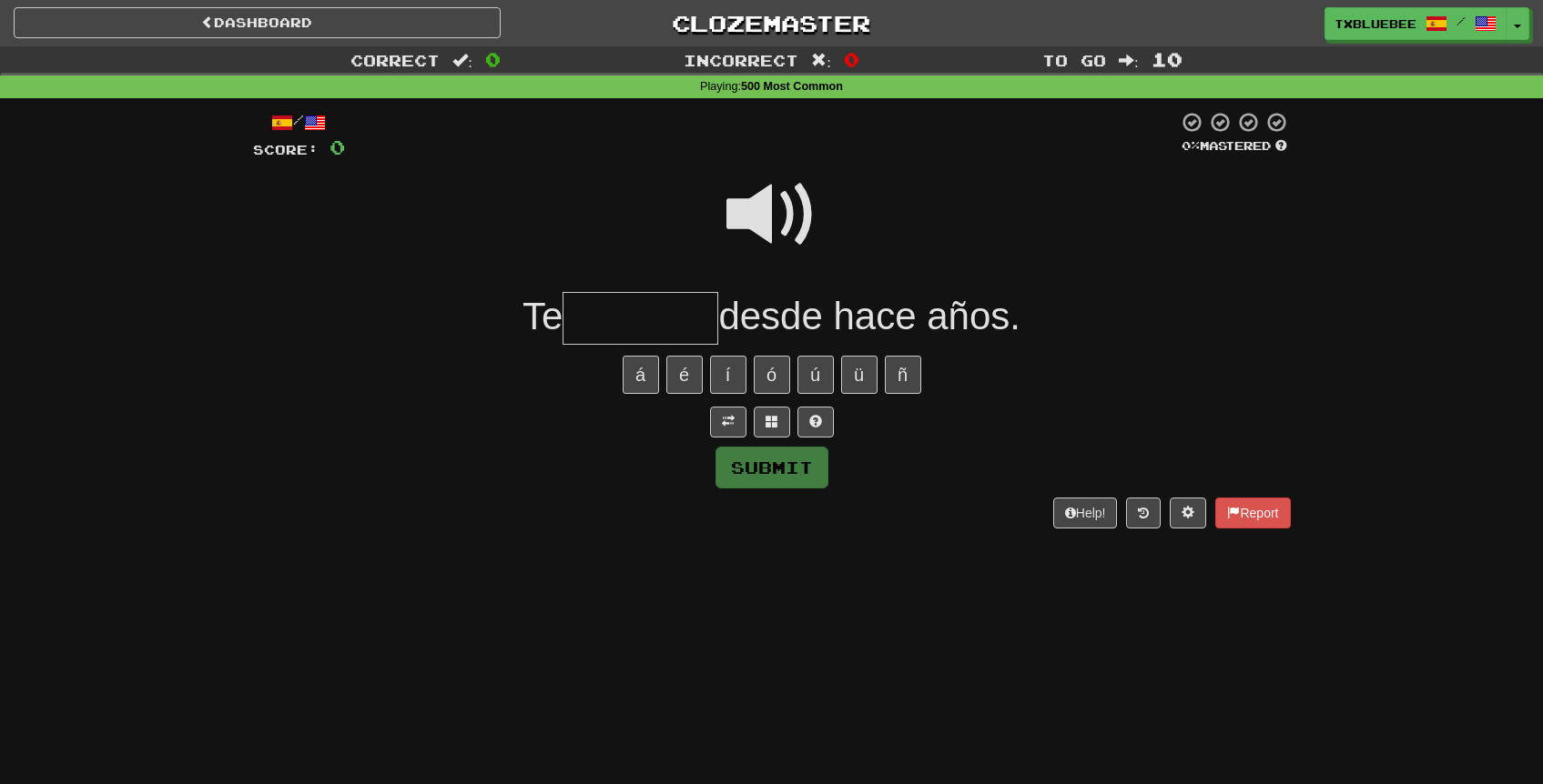
click at [786, 219] on span at bounding box center [772, 214] width 91 height 91
click at [662, 315] on input "text" at bounding box center [640, 318] width 156 height 54
type input "*******"
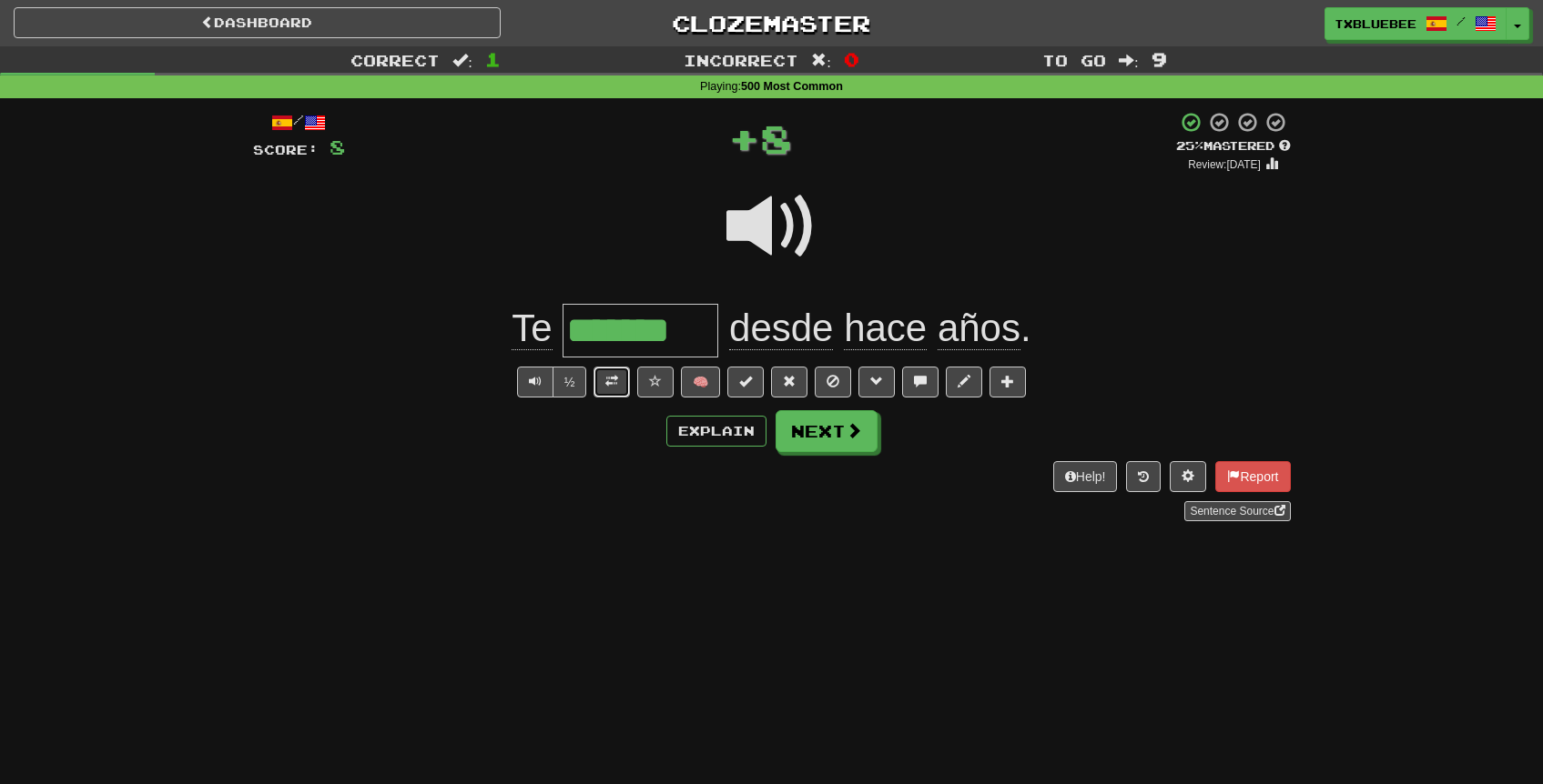
click at [628, 385] on button at bounding box center [611, 382] width 37 height 31
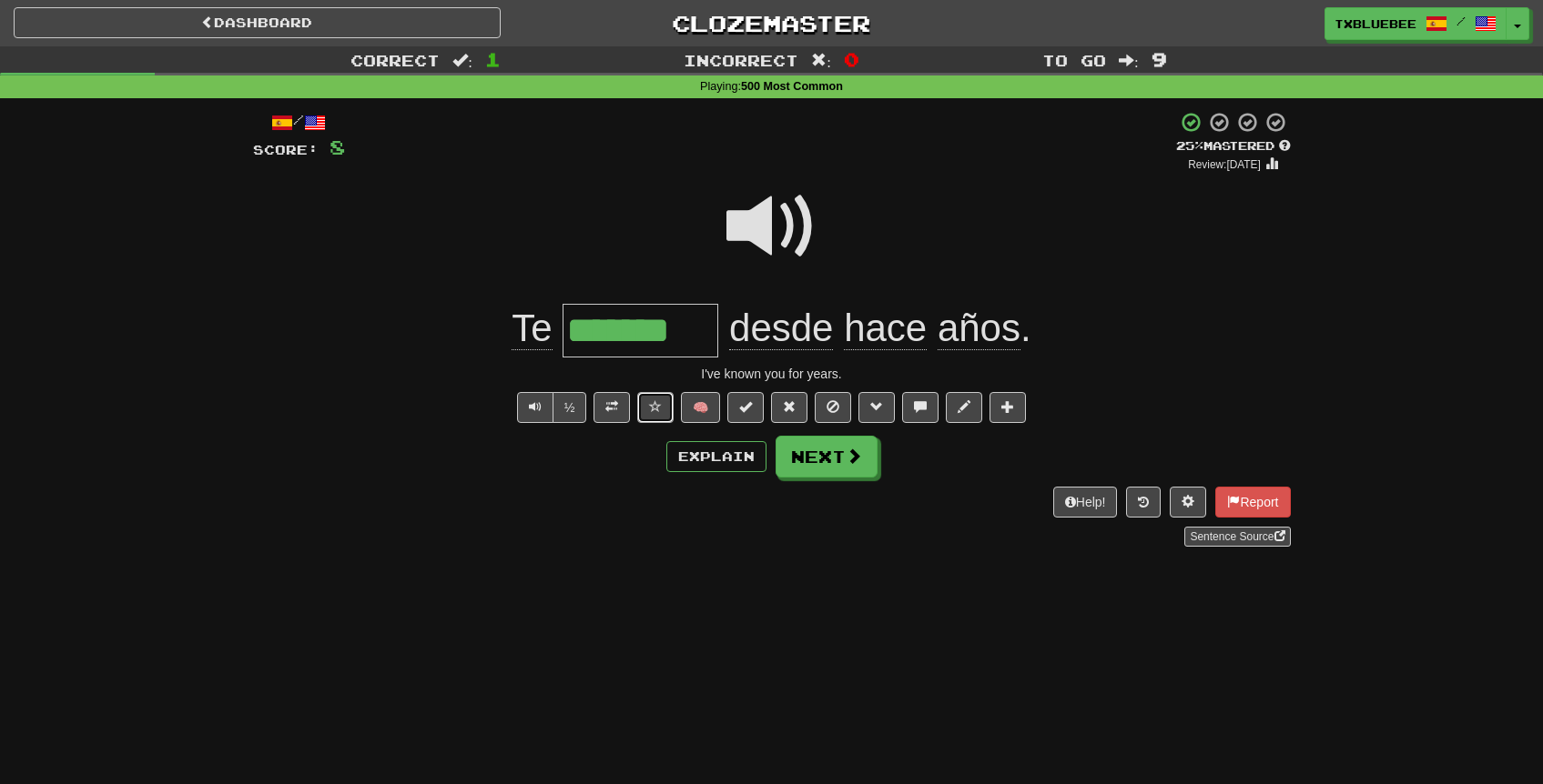
click at [660, 403] on span at bounding box center [655, 406] width 12 height 12
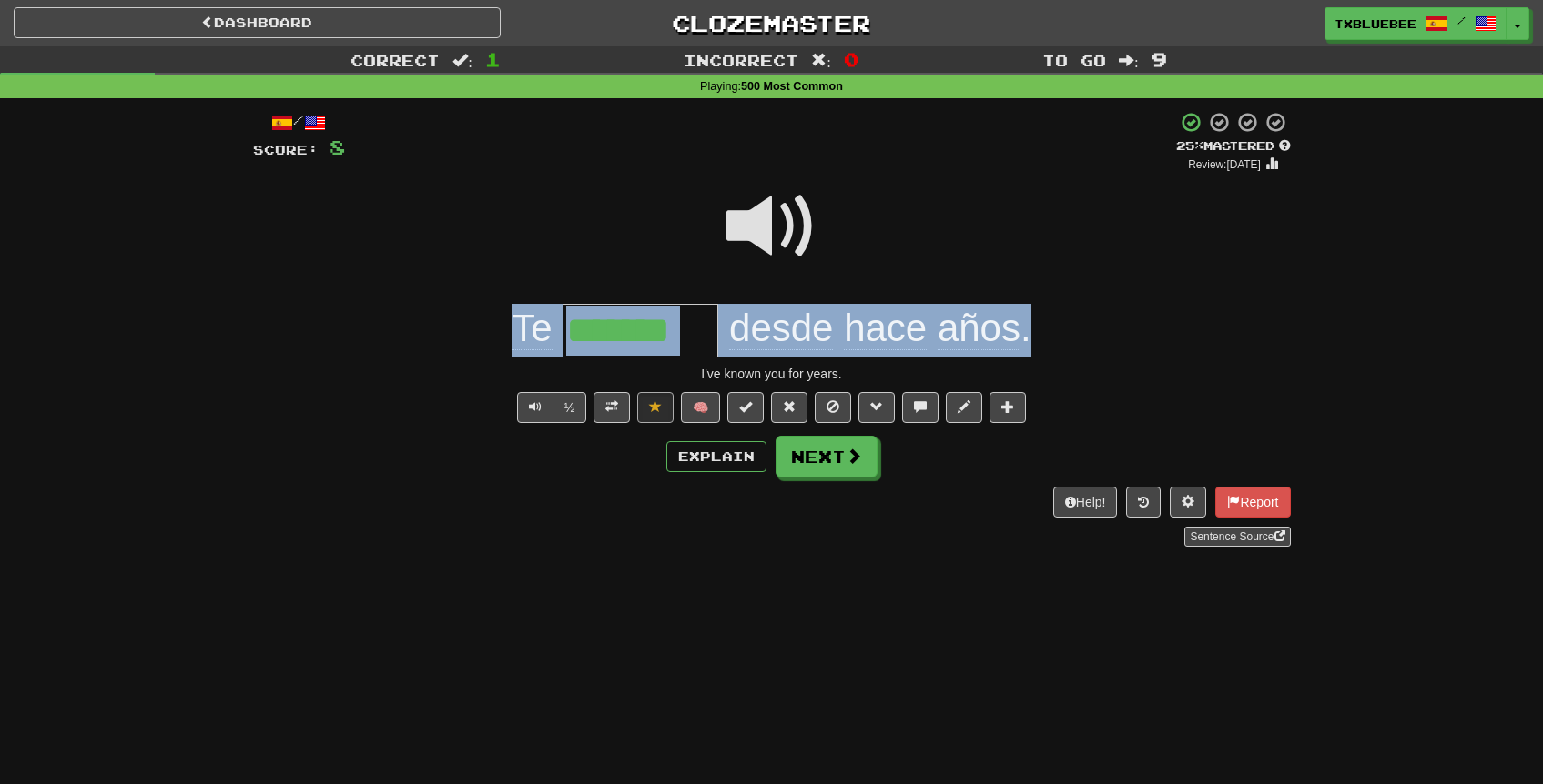
drag, startPoint x: 569, startPoint y: 336, endPoint x: 1033, endPoint y: 345, distance: 464.1
click at [1033, 345] on div "Te ******* desde hace años ." at bounding box center [772, 331] width 1037 height 54
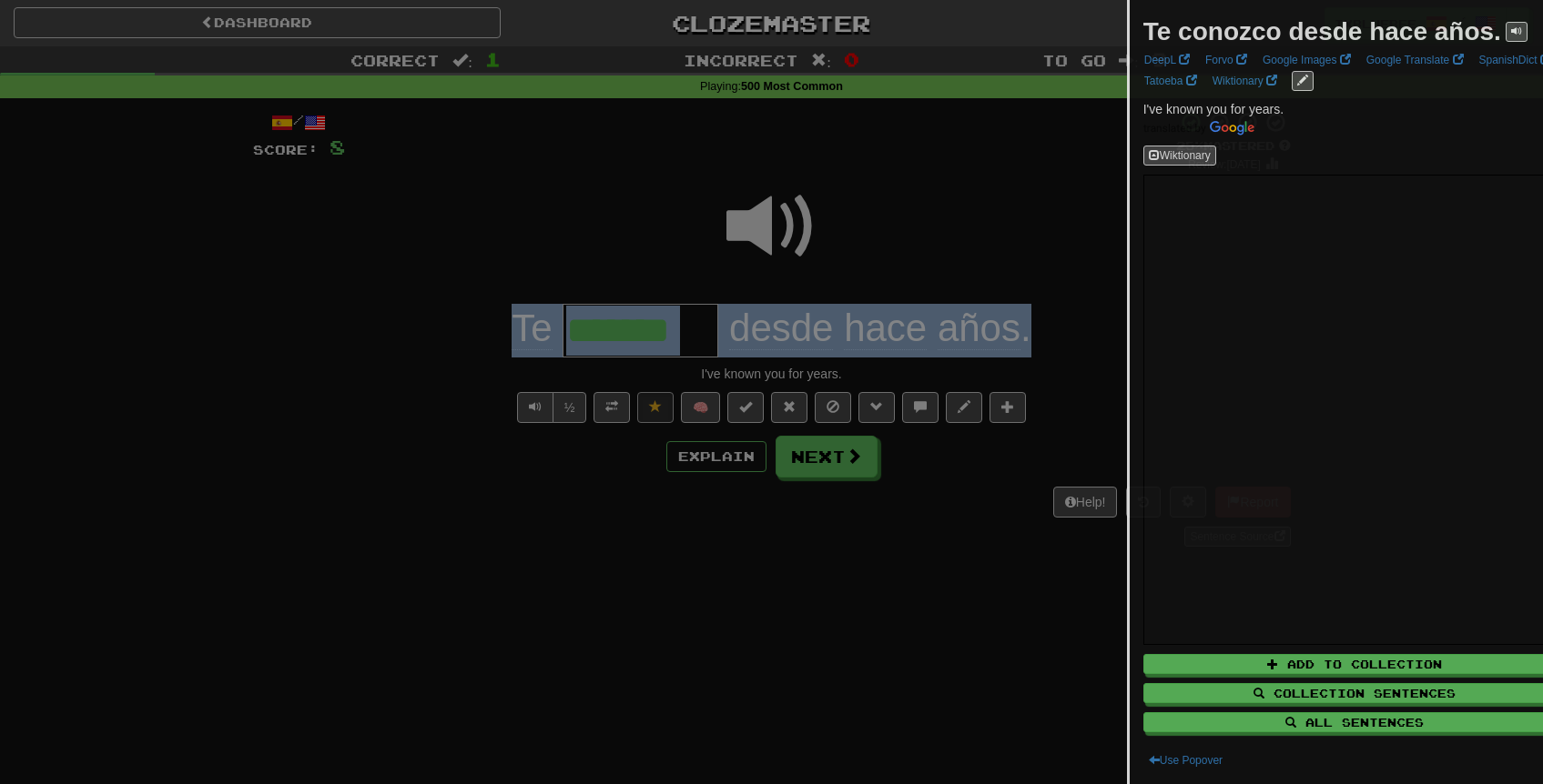
copy div "Te desde hace años ."
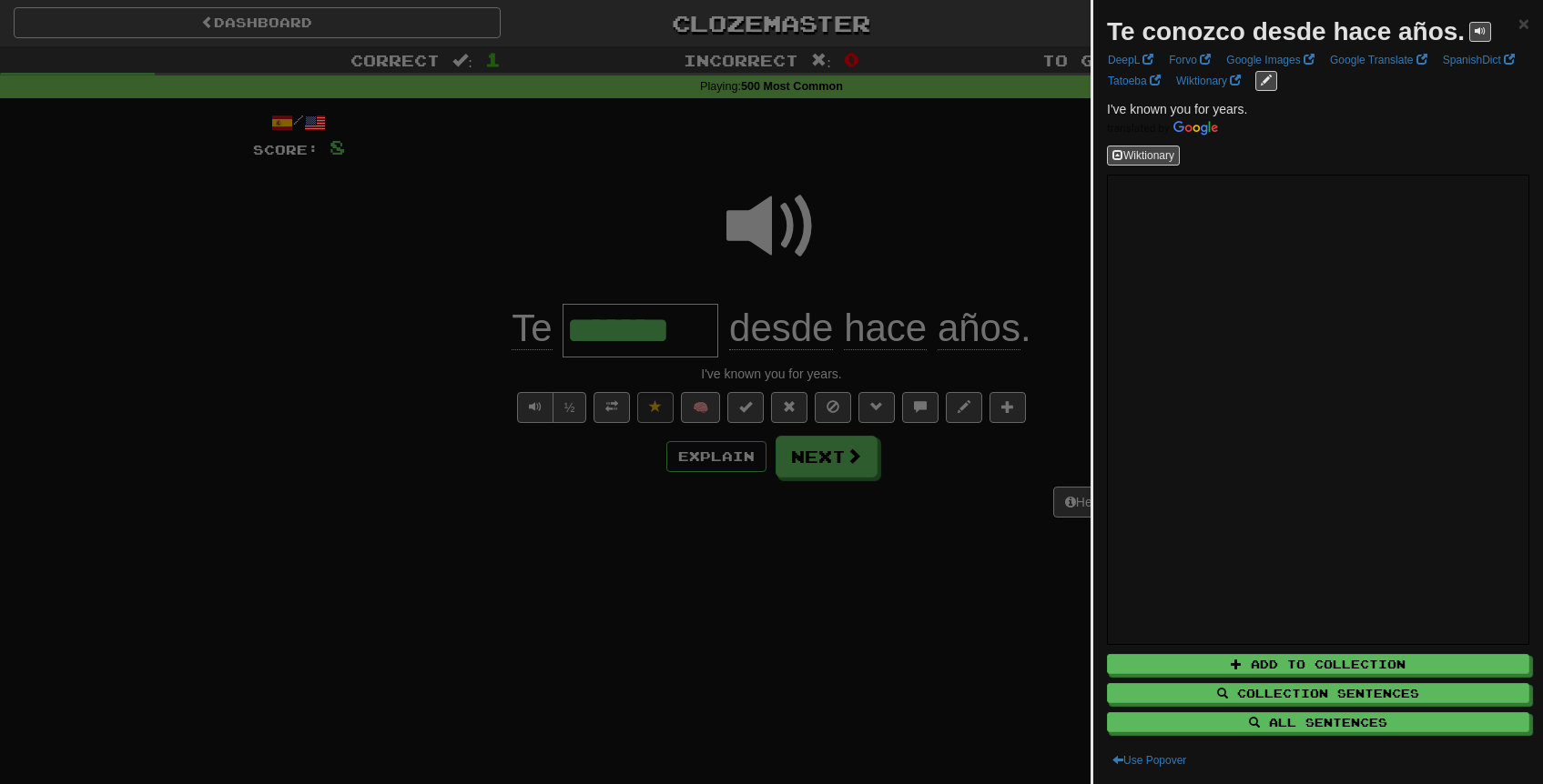
click at [943, 240] on div at bounding box center [771, 392] width 1543 height 784
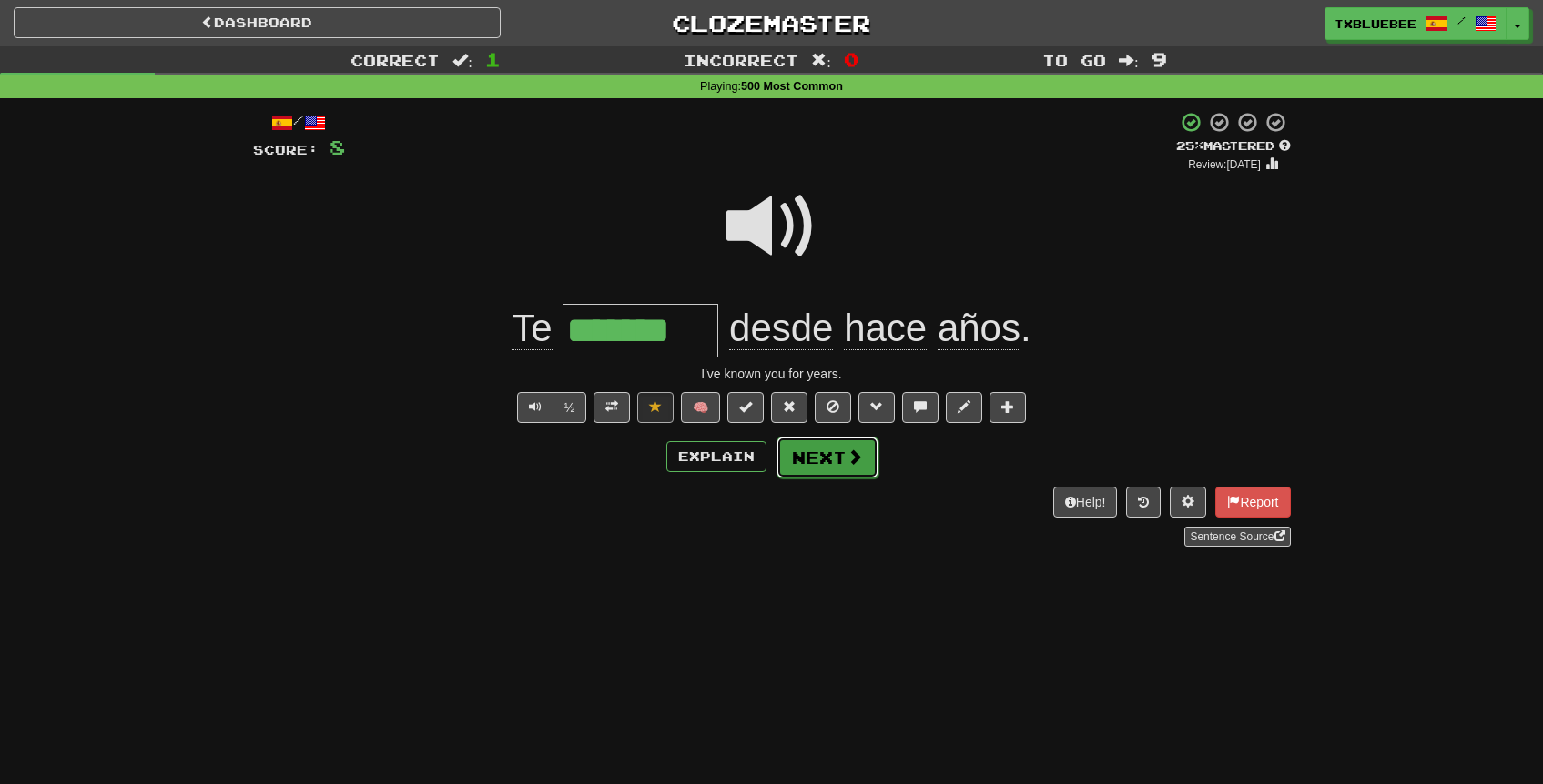
click at [814, 460] on button "Next" at bounding box center [828, 457] width 102 height 42
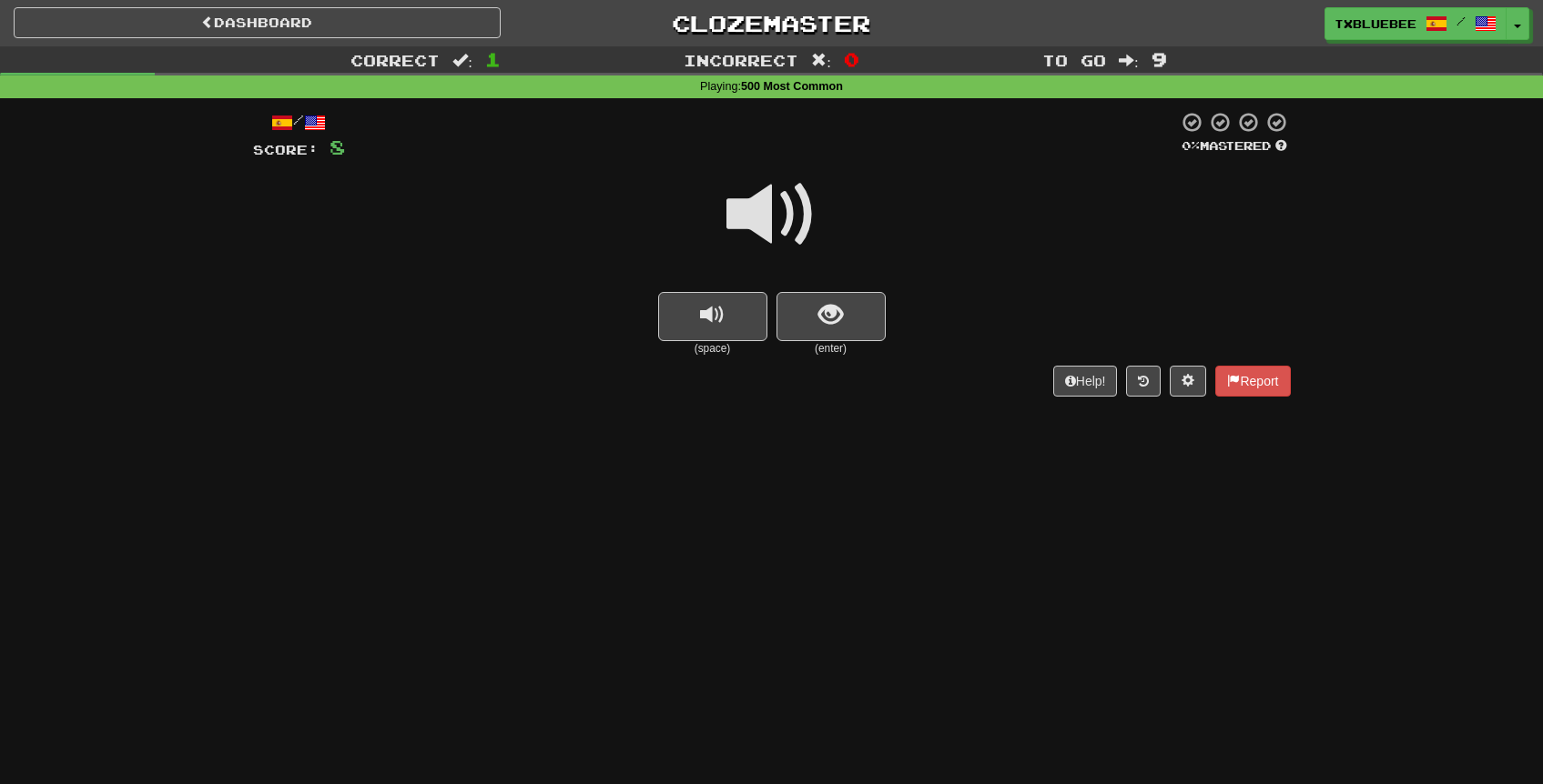
click at [786, 219] on span at bounding box center [772, 214] width 91 height 91
click at [827, 323] on span "show sentence" at bounding box center [831, 315] width 25 height 25
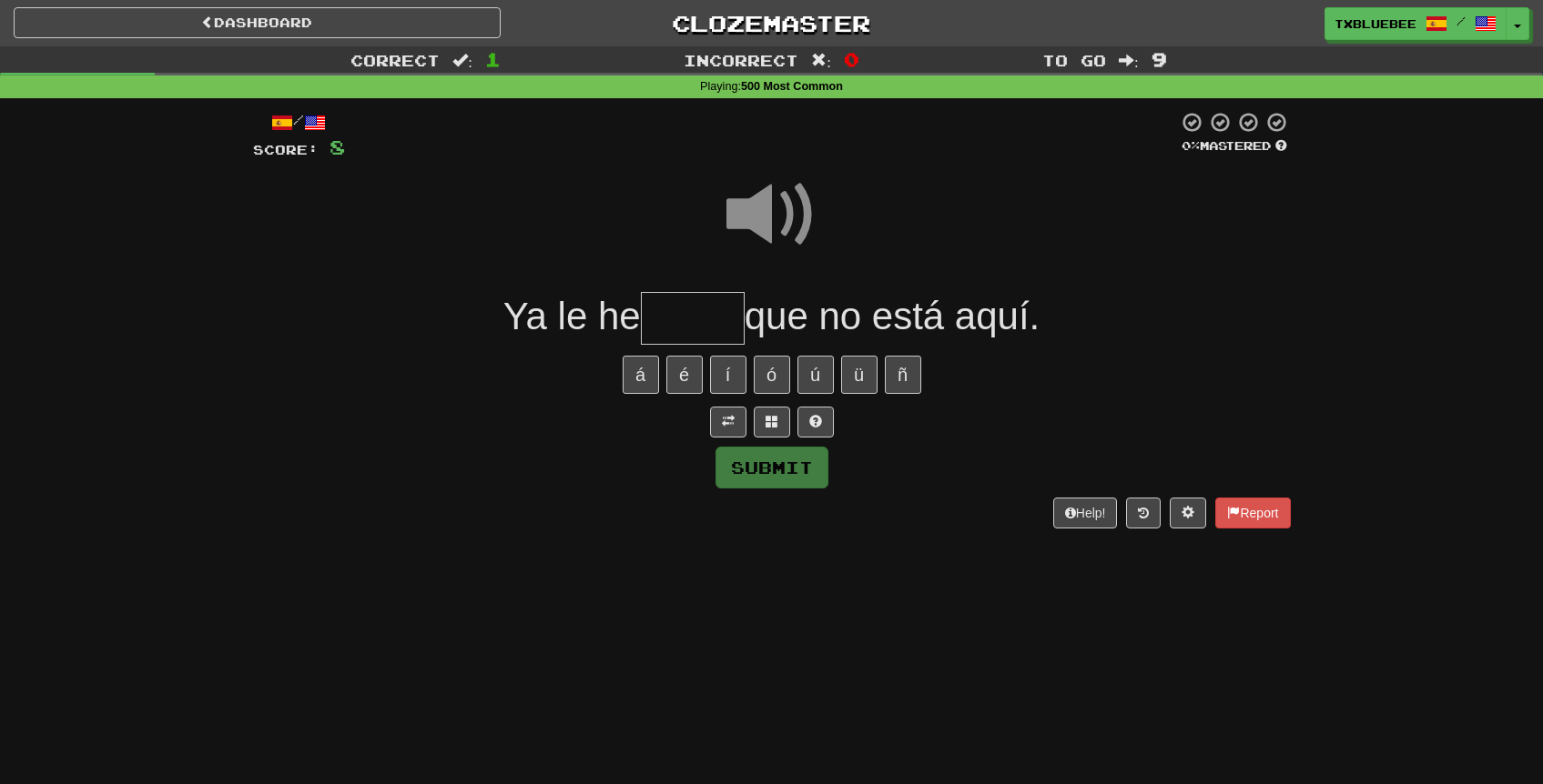
click at [782, 217] on span at bounding box center [772, 214] width 91 height 91
click at [682, 311] on input "text" at bounding box center [693, 318] width 104 height 54
type input "*****"
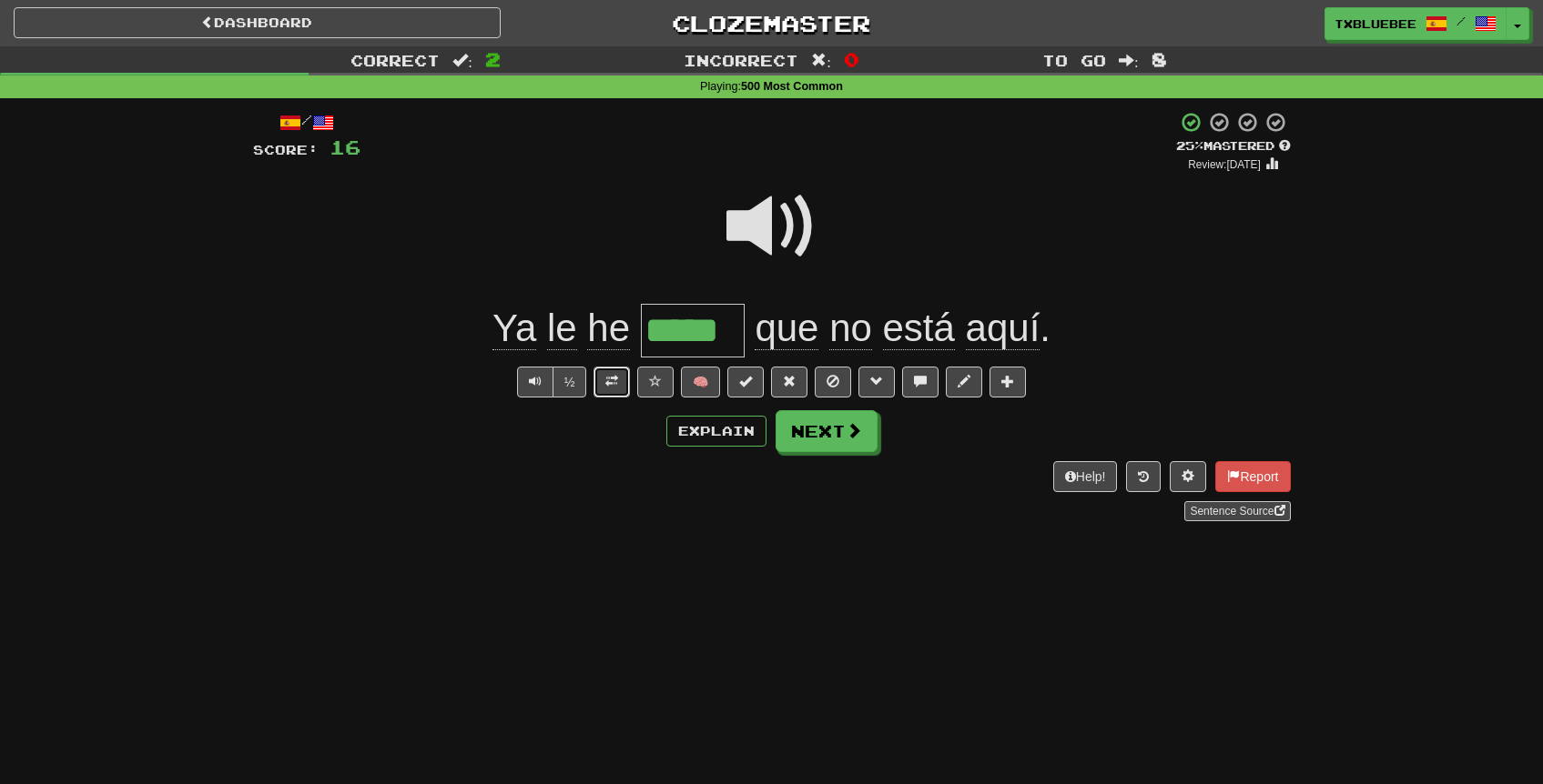
click at [615, 375] on span at bounding box center [611, 381] width 12 height 12
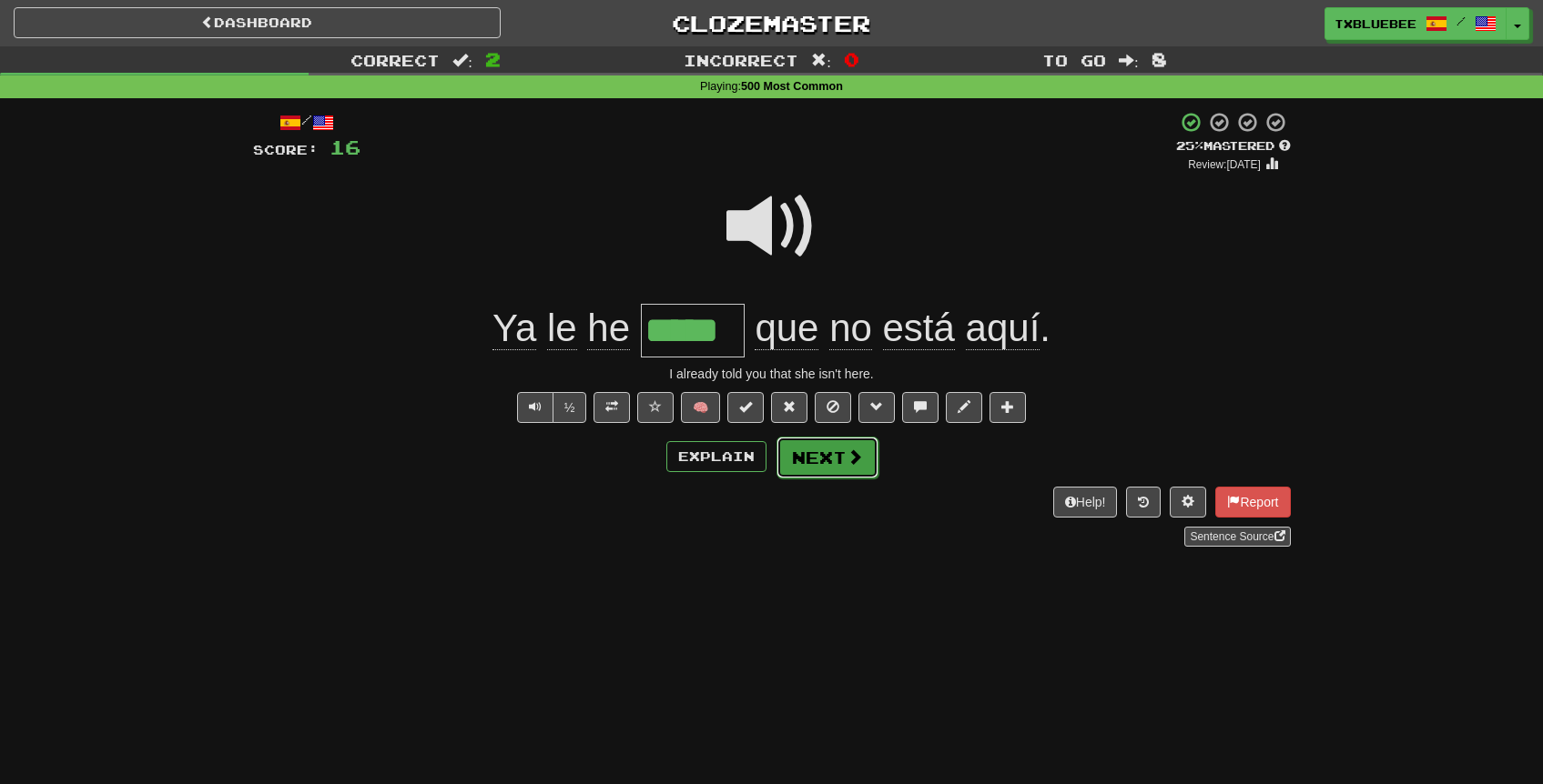
click at [818, 452] on button "Next" at bounding box center [828, 457] width 102 height 42
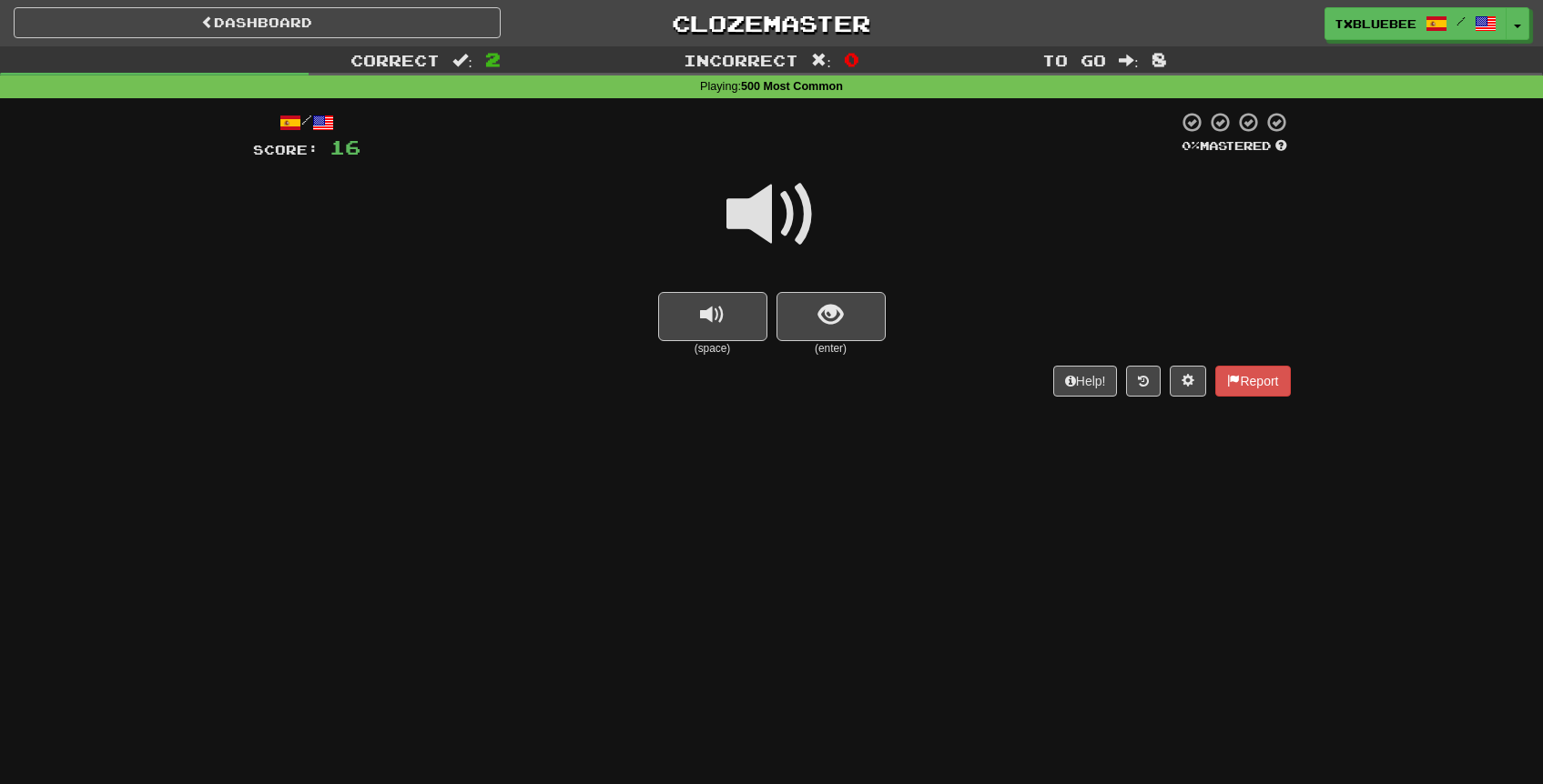
click at [751, 200] on span at bounding box center [772, 214] width 91 height 91
click at [826, 298] on button "show sentence" at bounding box center [832, 316] width 110 height 49
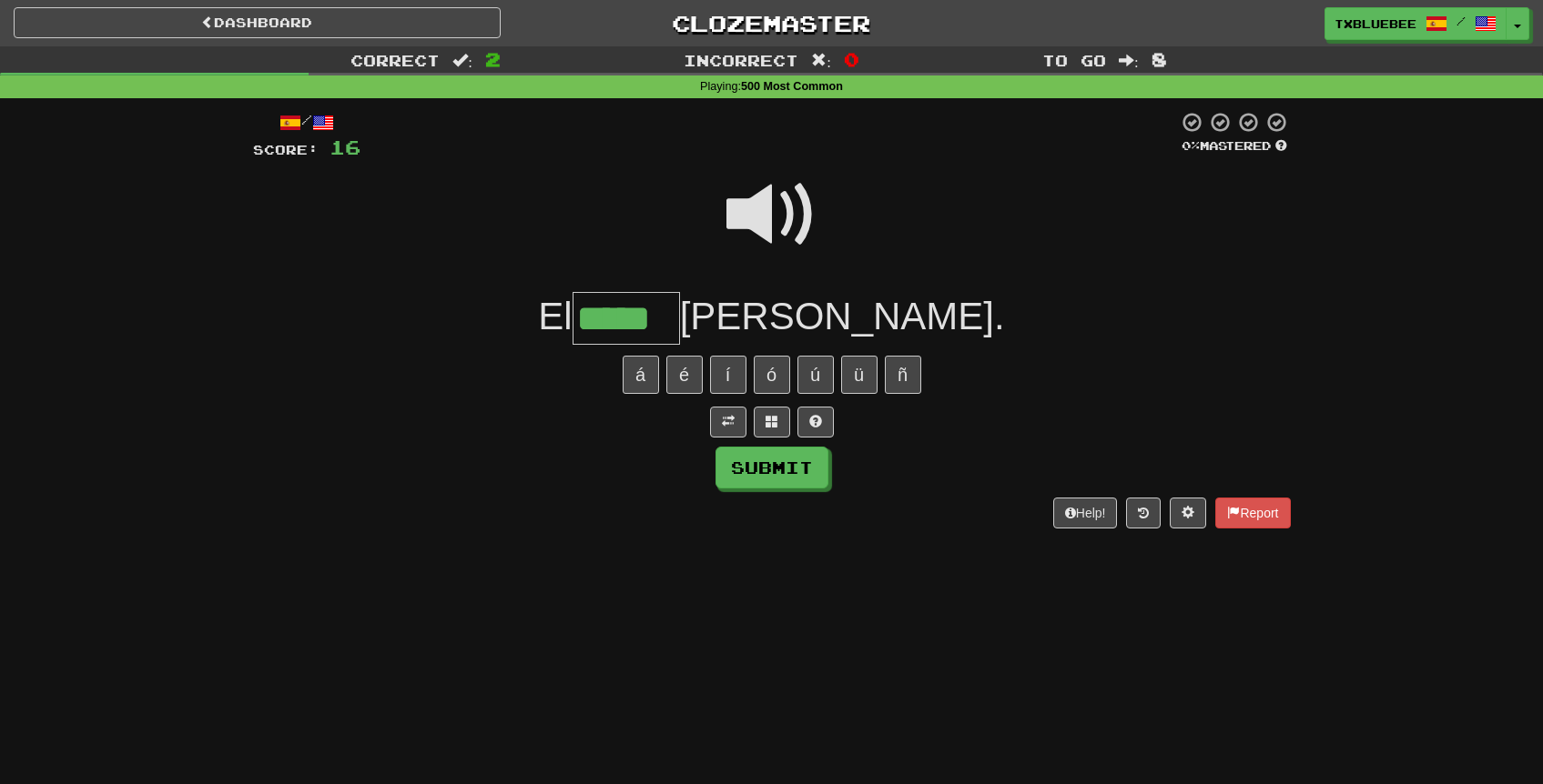
type input "*****"
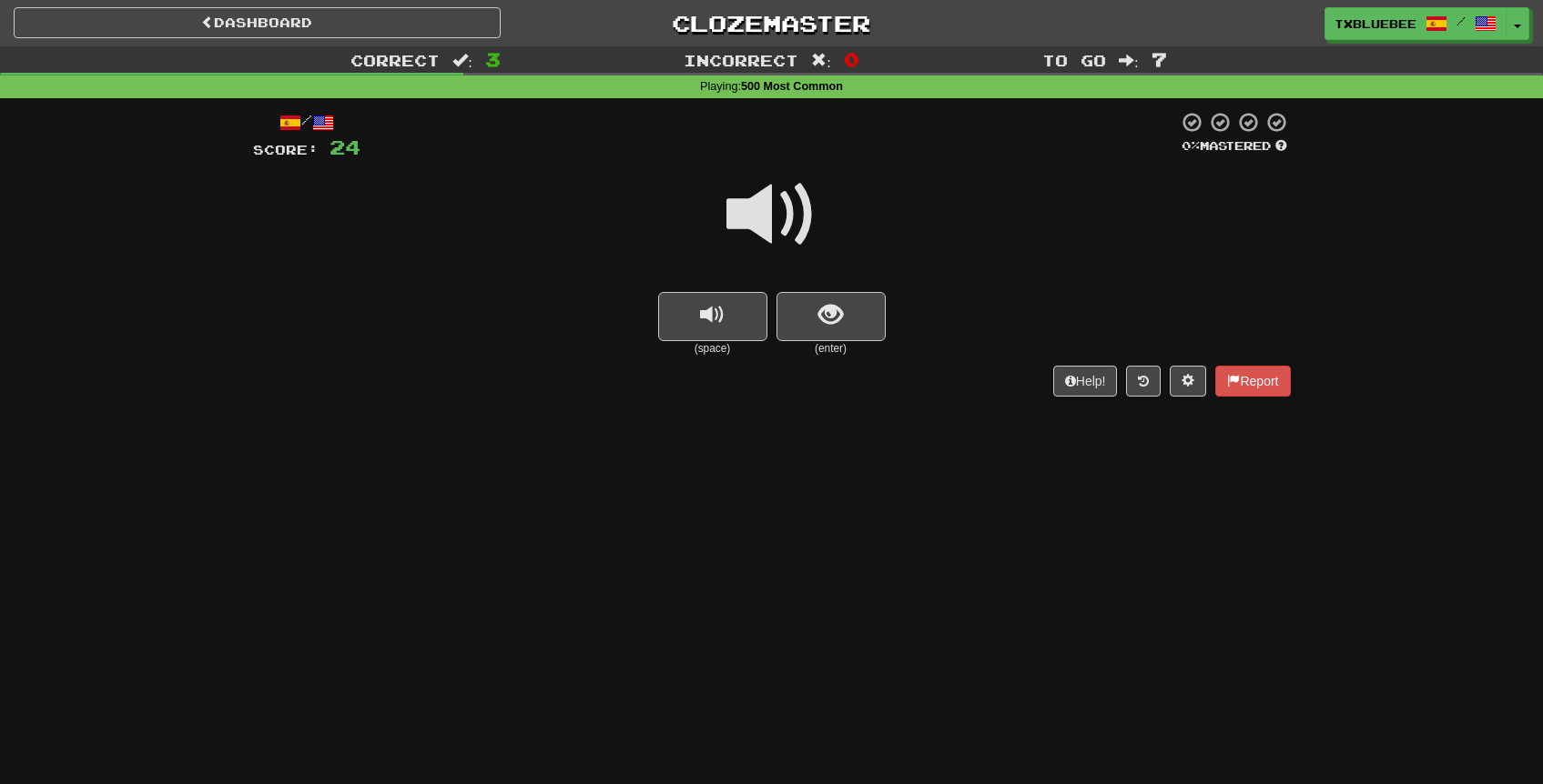
click at [806, 215] on span at bounding box center [772, 214] width 91 height 91
click at [857, 305] on button "show sentence" at bounding box center [832, 316] width 110 height 49
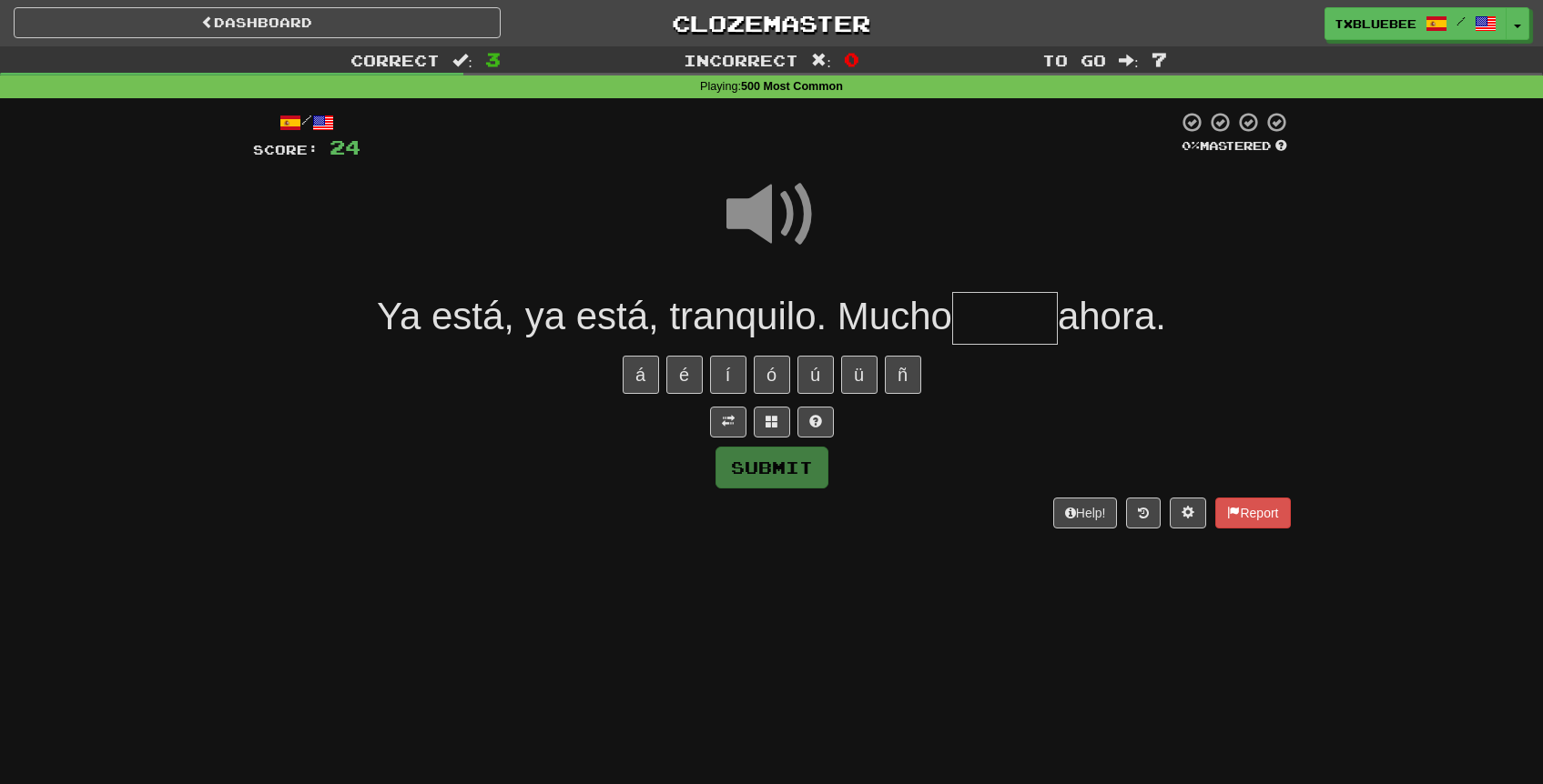
click at [1009, 326] on input "text" at bounding box center [1005, 318] width 106 height 54
type input "*****"
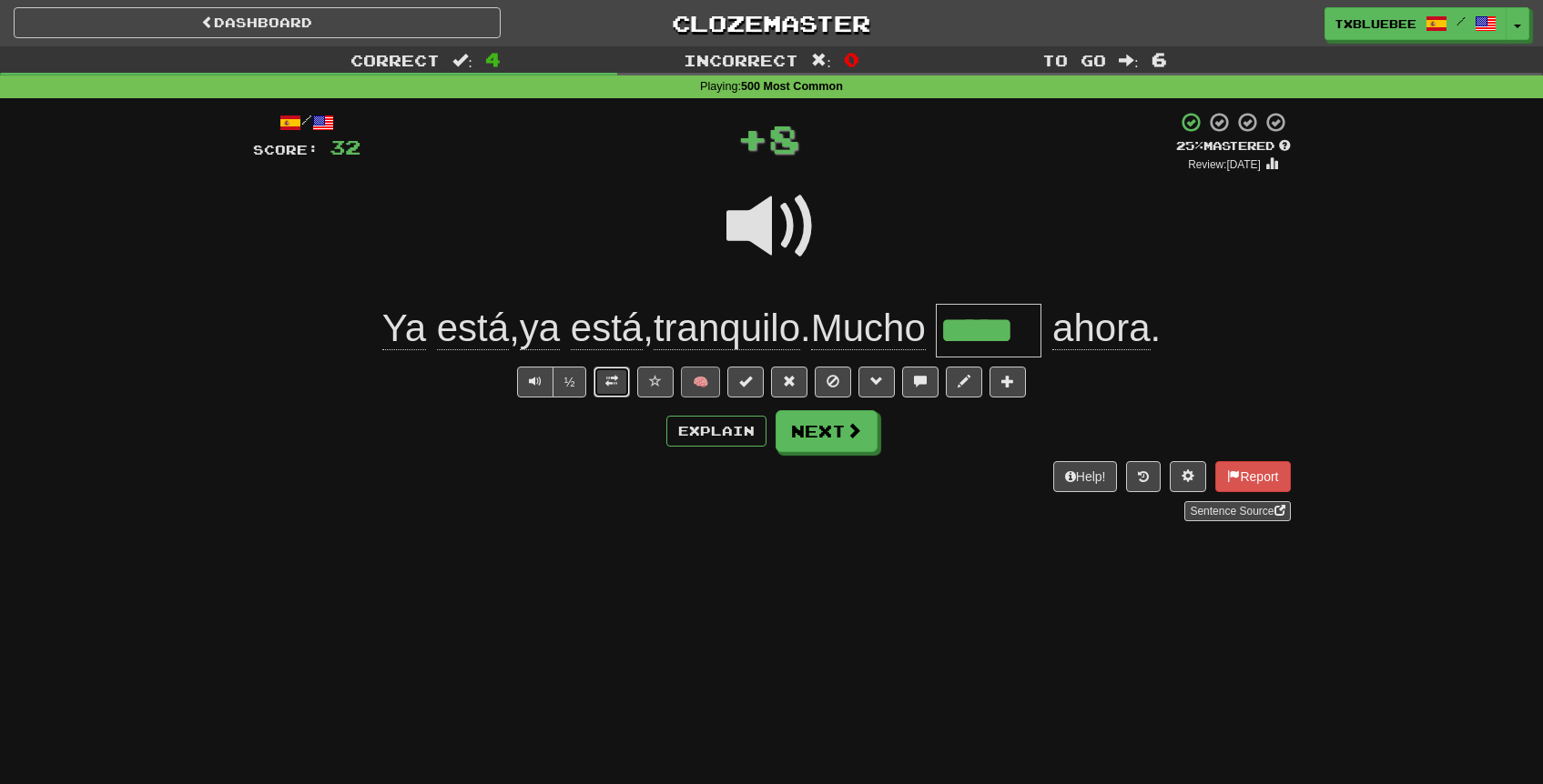
drag, startPoint x: 620, startPoint y: 383, endPoint x: 686, endPoint y: 392, distance: 66.6
click at [620, 383] on button at bounding box center [611, 382] width 37 height 31
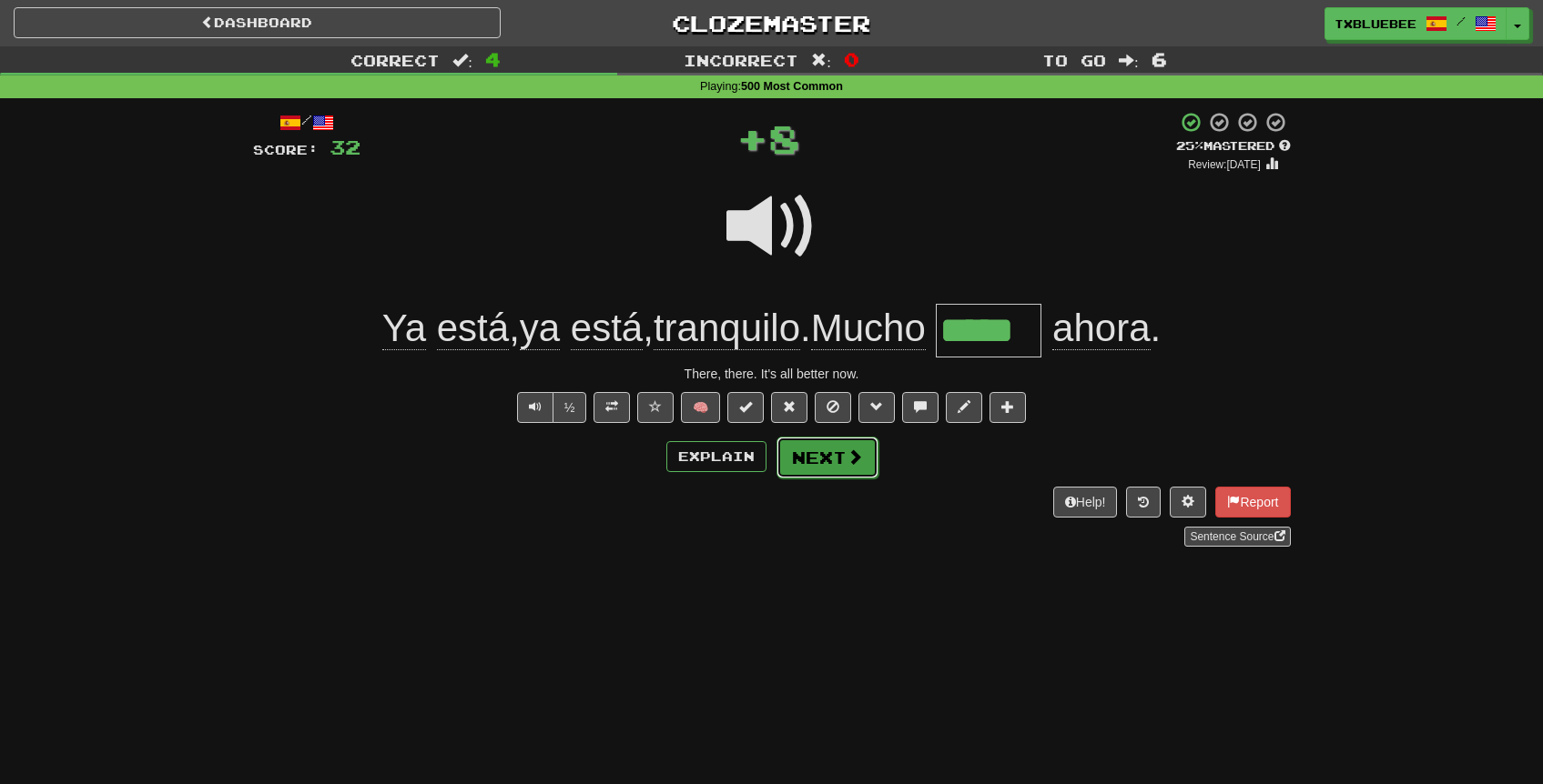
click at [824, 452] on button "Next" at bounding box center [828, 457] width 102 height 42
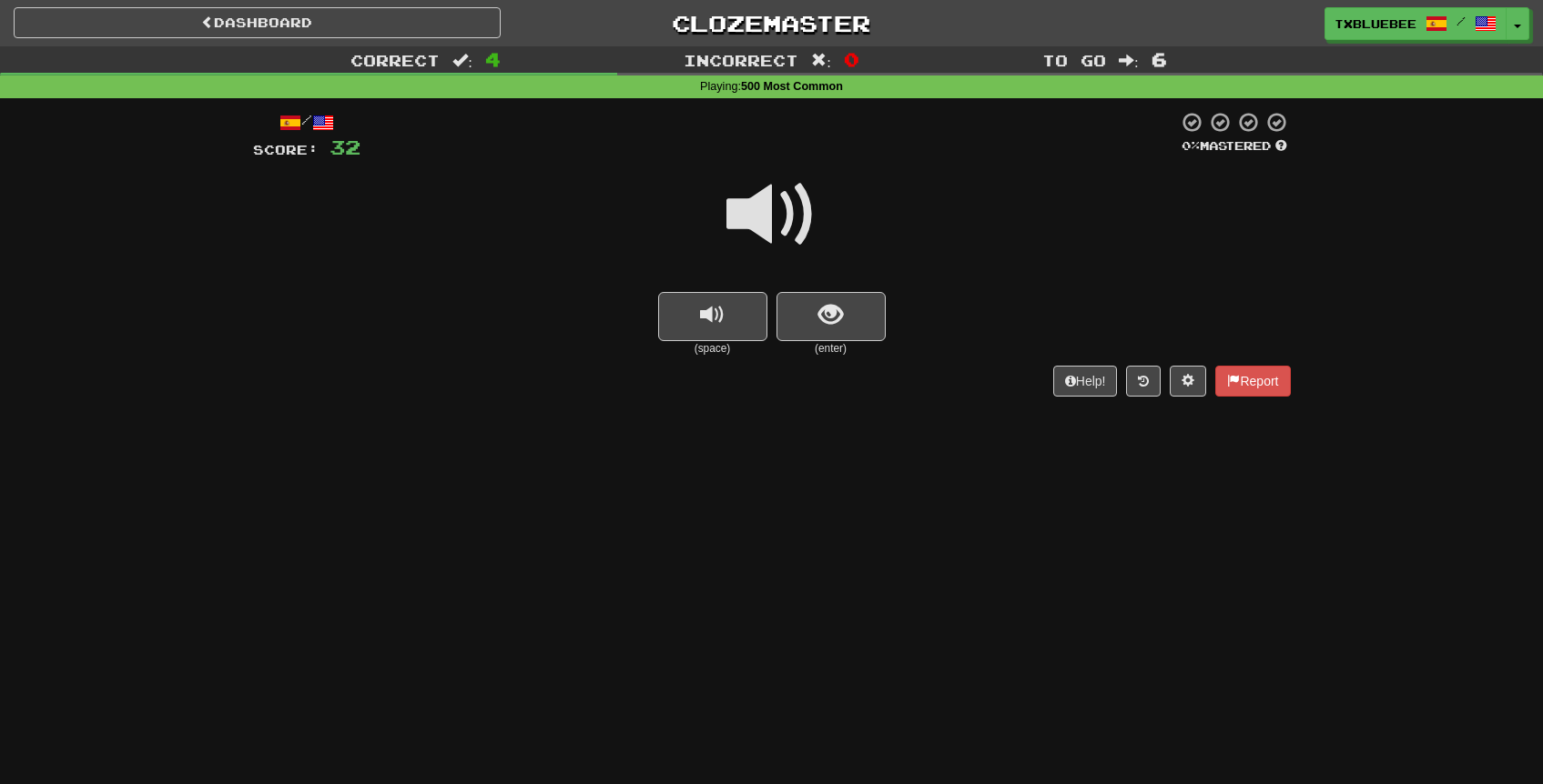
click at [811, 216] on span at bounding box center [772, 214] width 91 height 91
click at [788, 226] on span at bounding box center [772, 214] width 91 height 91
click at [840, 319] on span "show sentence" at bounding box center [831, 315] width 25 height 25
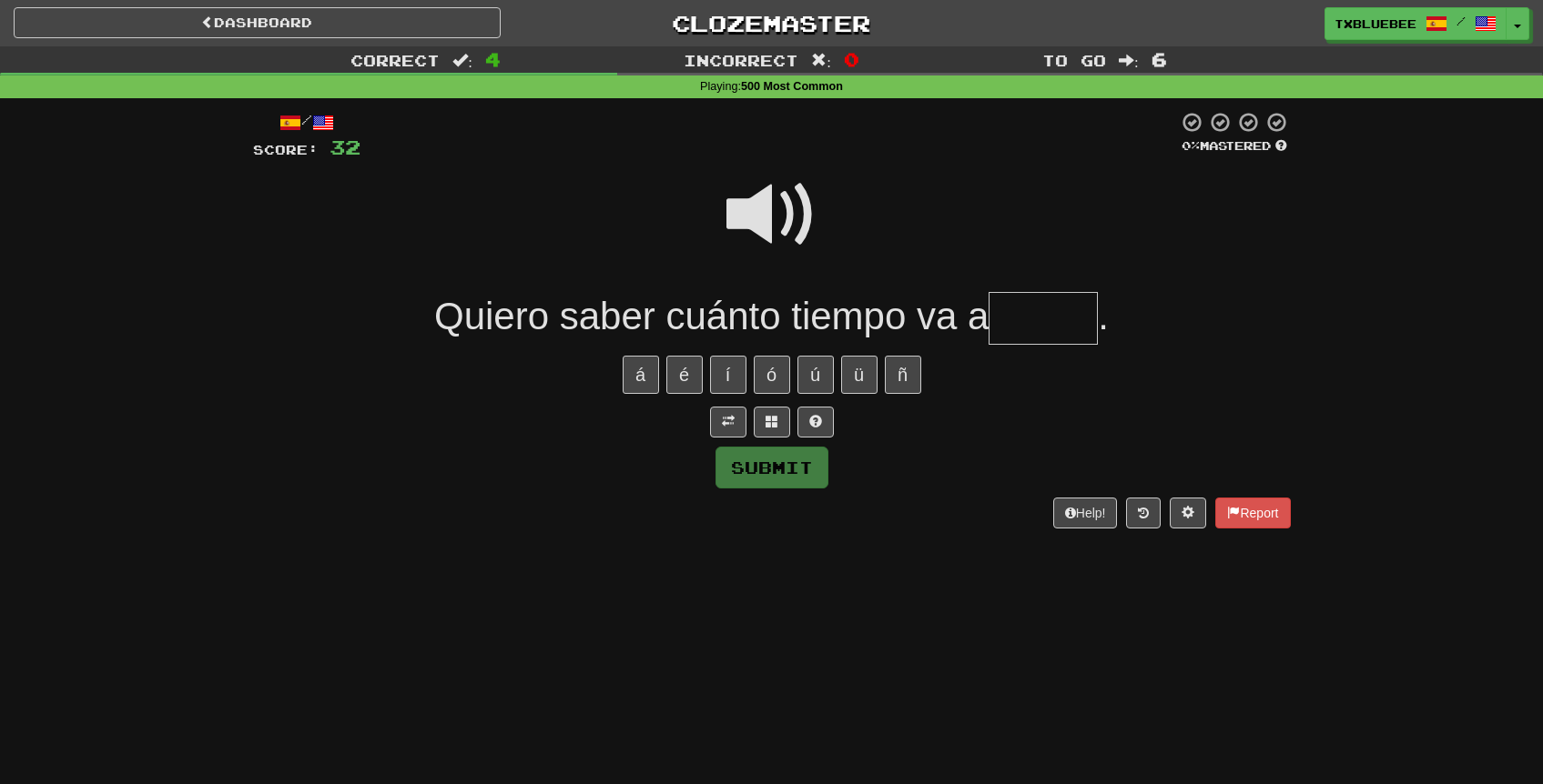
click at [1038, 314] on input "text" at bounding box center [1043, 318] width 110 height 54
type input "*****"
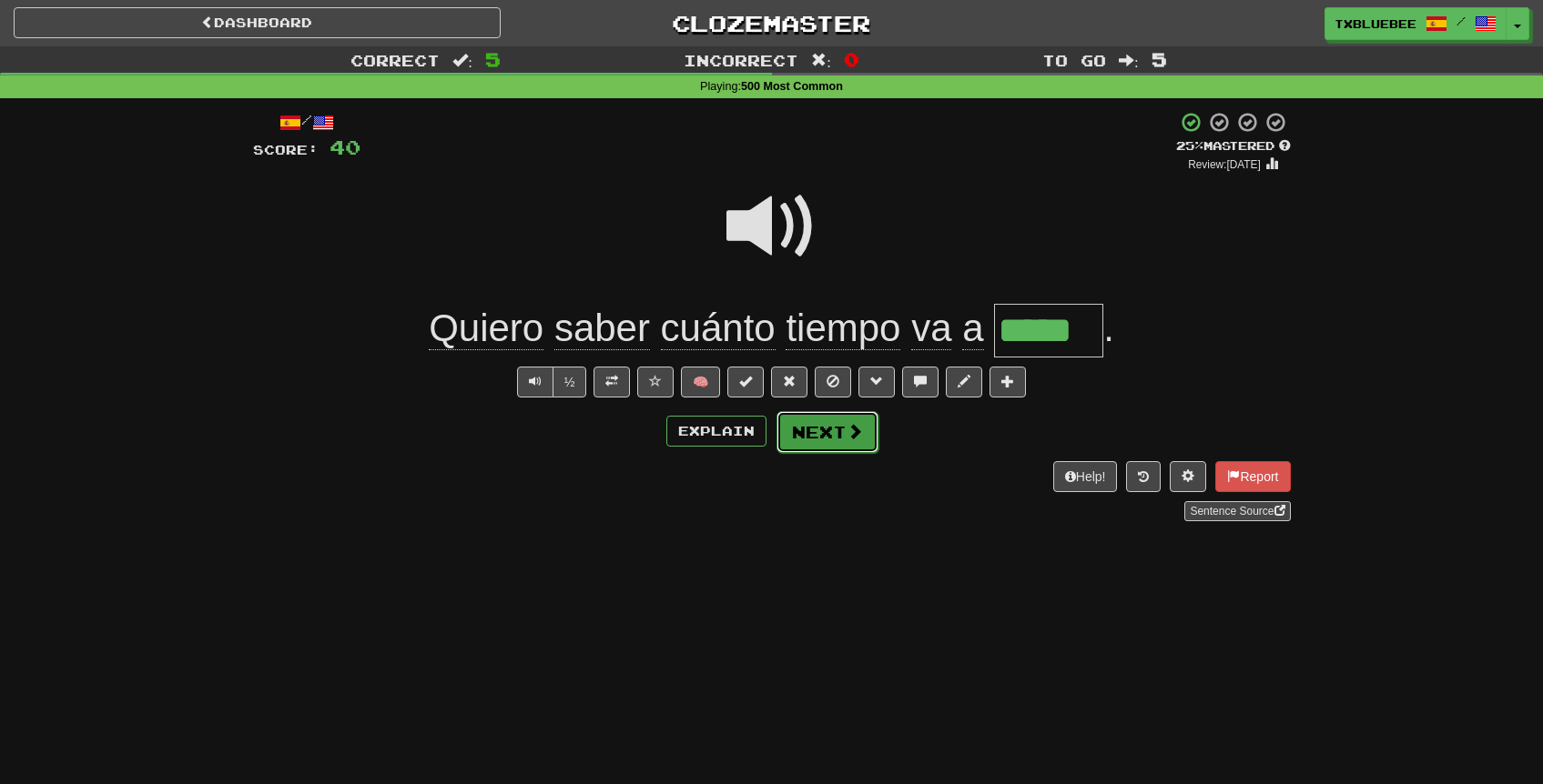
click at [813, 435] on button "Next" at bounding box center [828, 432] width 102 height 42
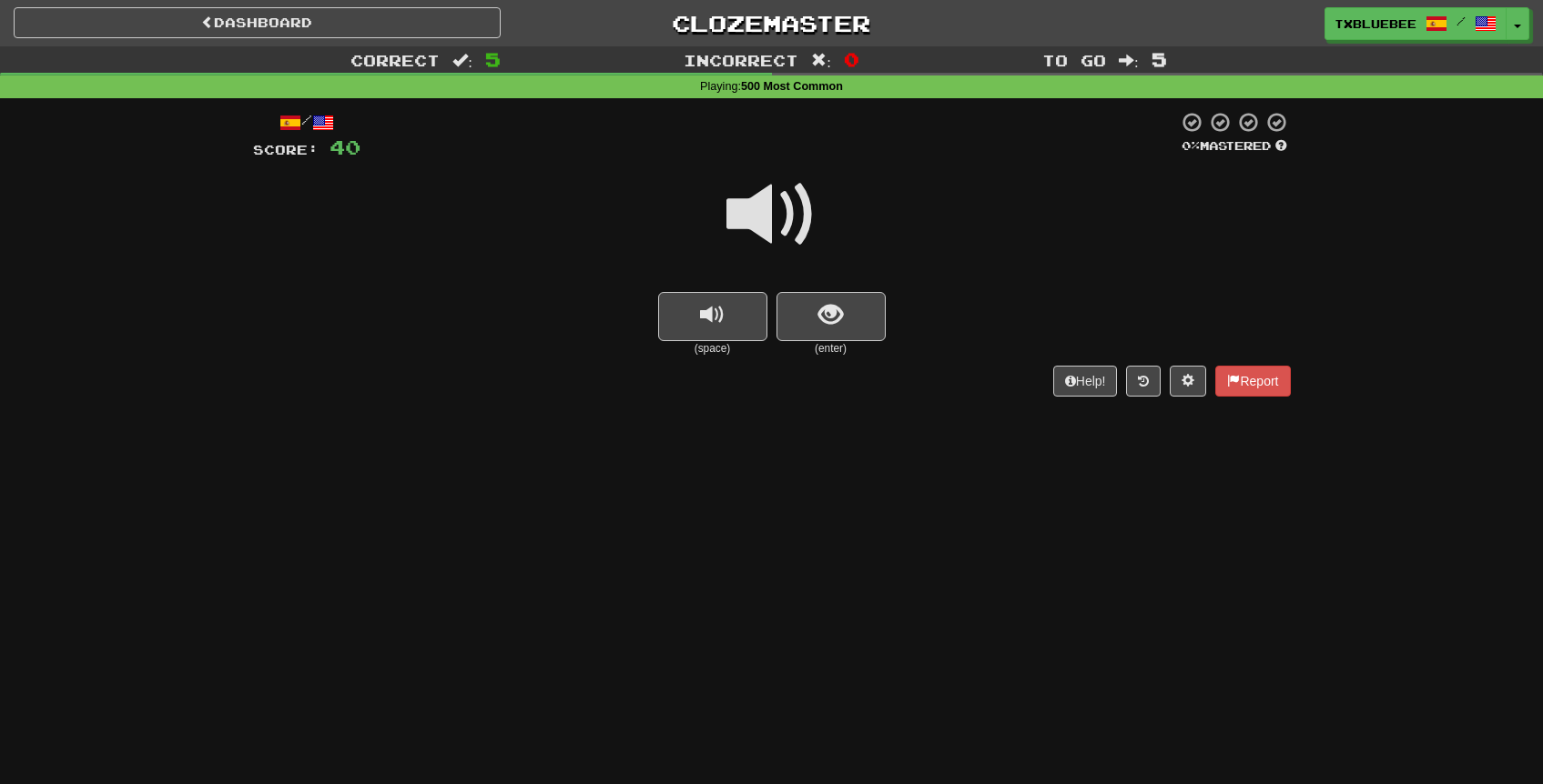
click at [800, 231] on span at bounding box center [772, 214] width 91 height 91
click at [831, 303] on span "show sentence" at bounding box center [831, 315] width 25 height 25
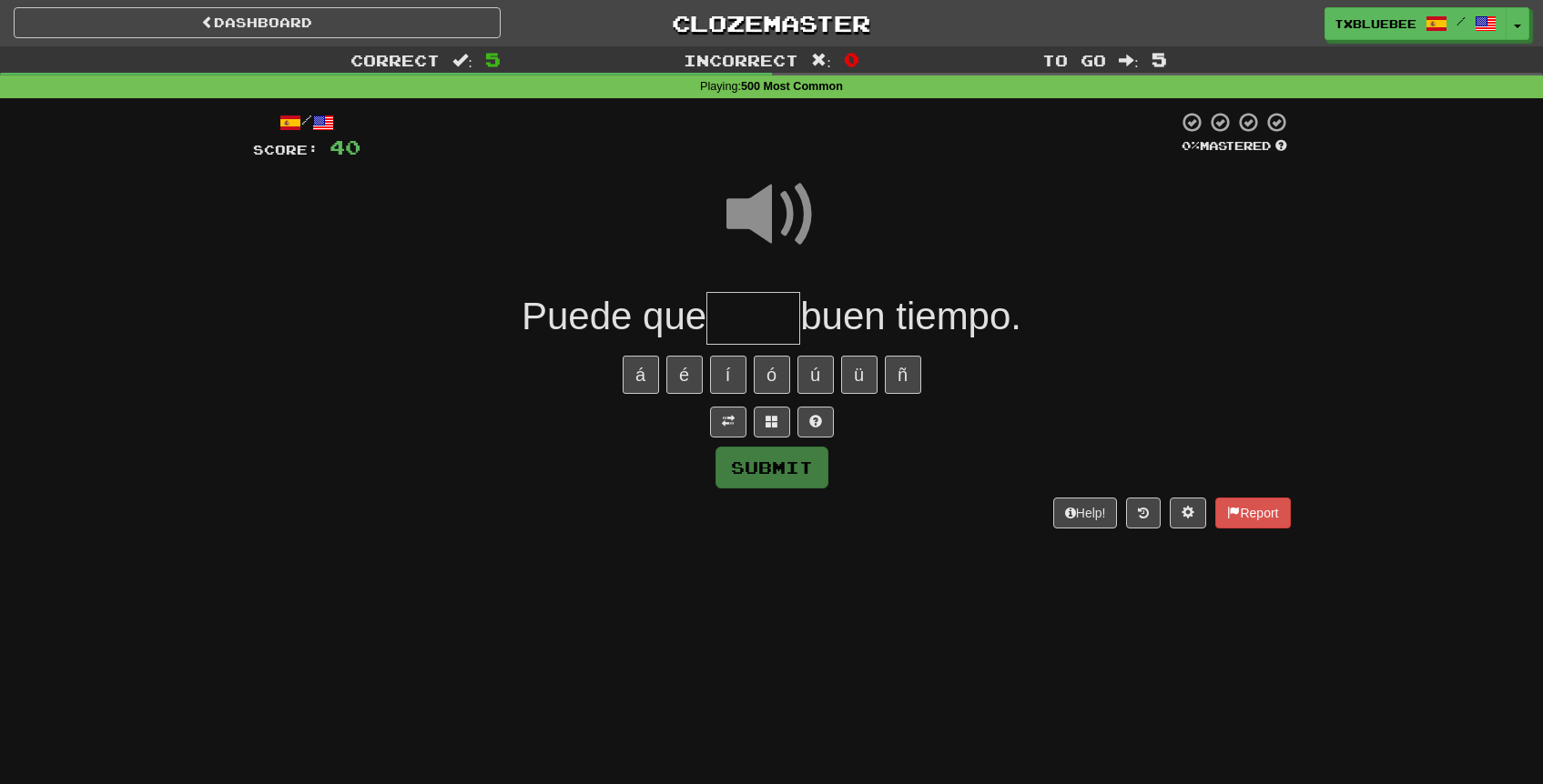
click at [797, 209] on span at bounding box center [772, 214] width 91 height 91
click at [763, 301] on input "text" at bounding box center [753, 318] width 94 height 54
click at [782, 206] on span at bounding box center [772, 214] width 91 height 91
click at [790, 230] on span at bounding box center [772, 214] width 91 height 91
click at [783, 311] on input "text" at bounding box center [753, 318] width 94 height 54
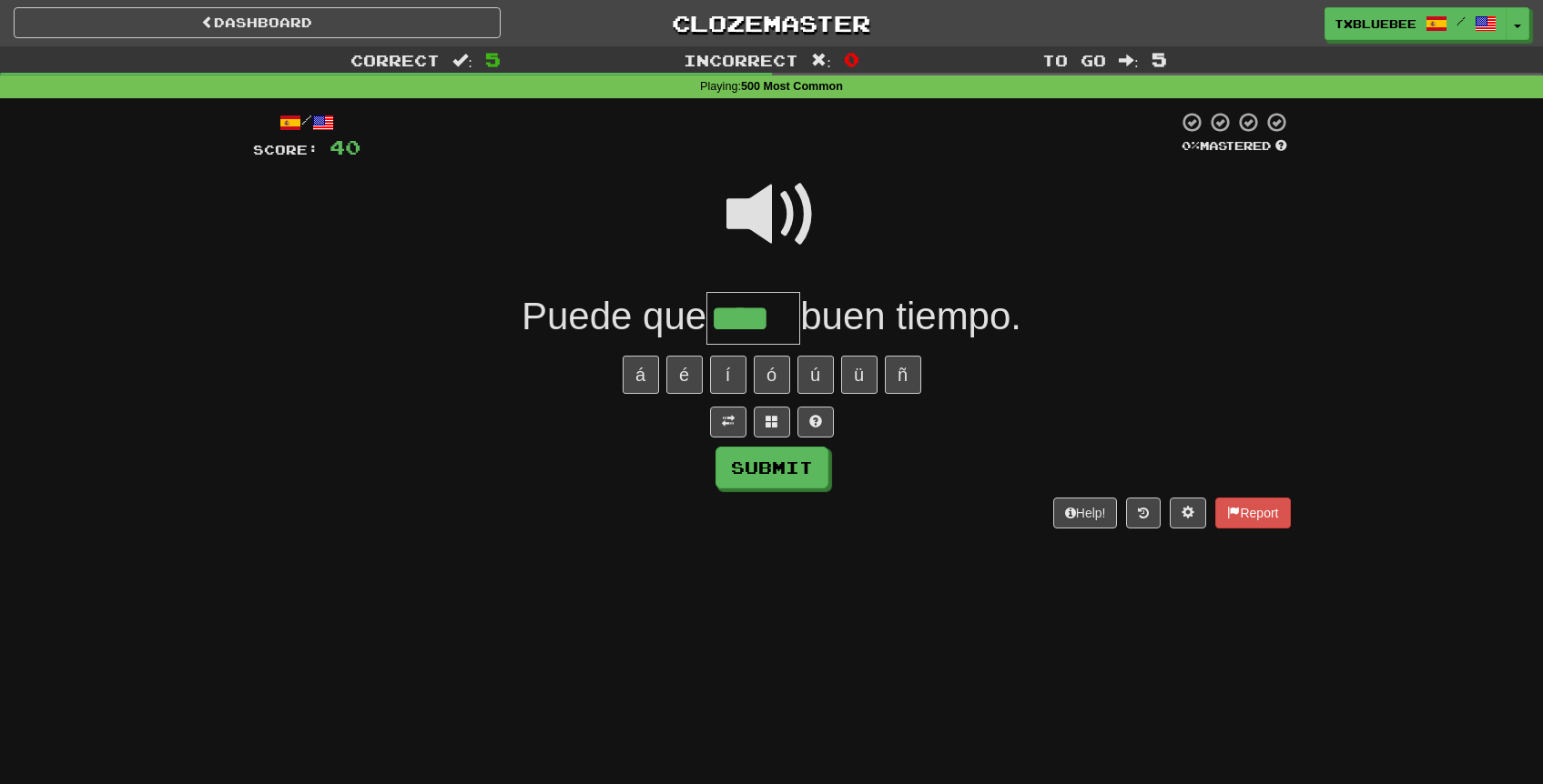
type input "****"
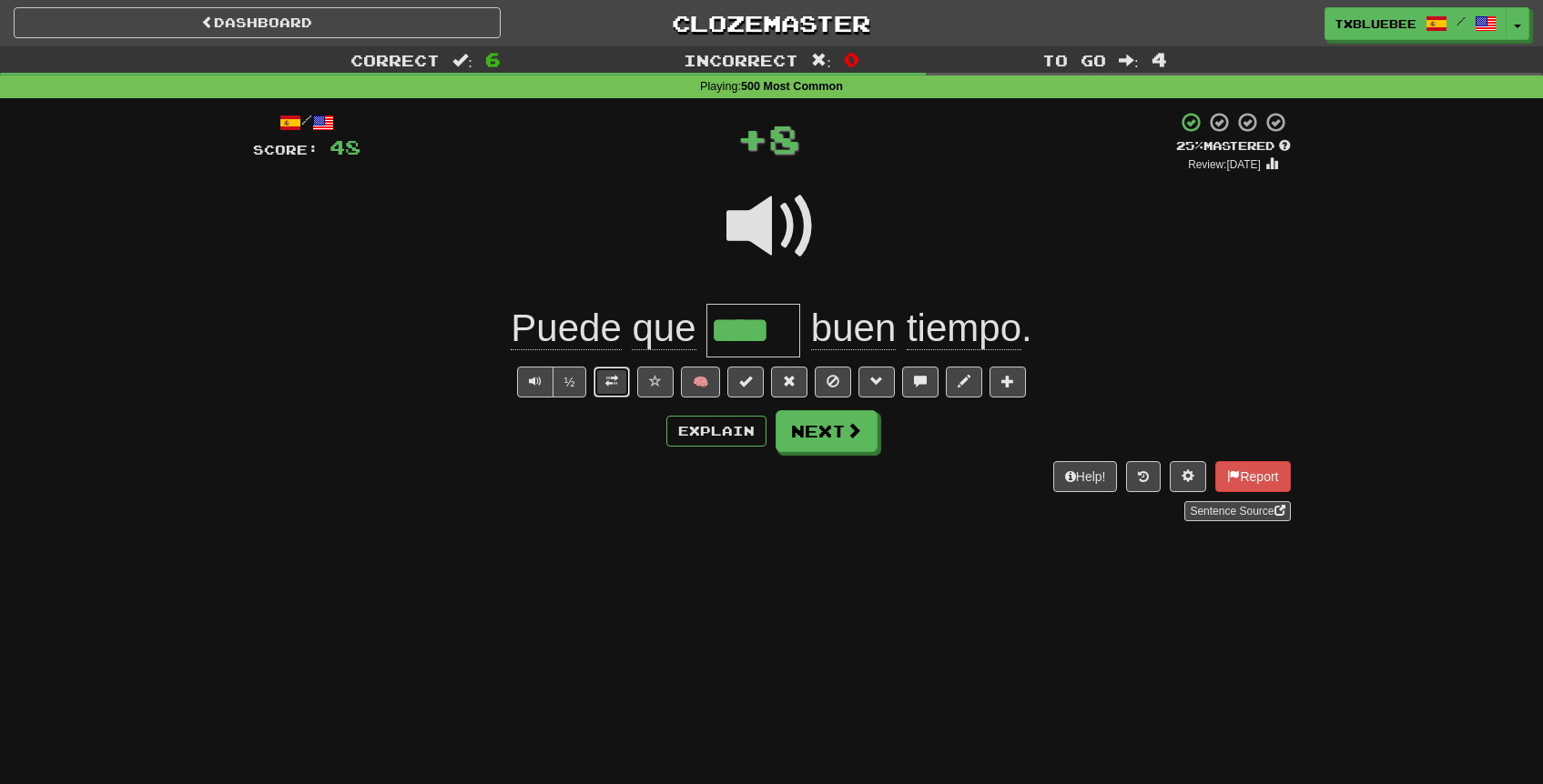
drag, startPoint x: 614, startPoint y: 373, endPoint x: 672, endPoint y: 383, distance: 58.9
click at [614, 375] on span at bounding box center [611, 381] width 12 height 12
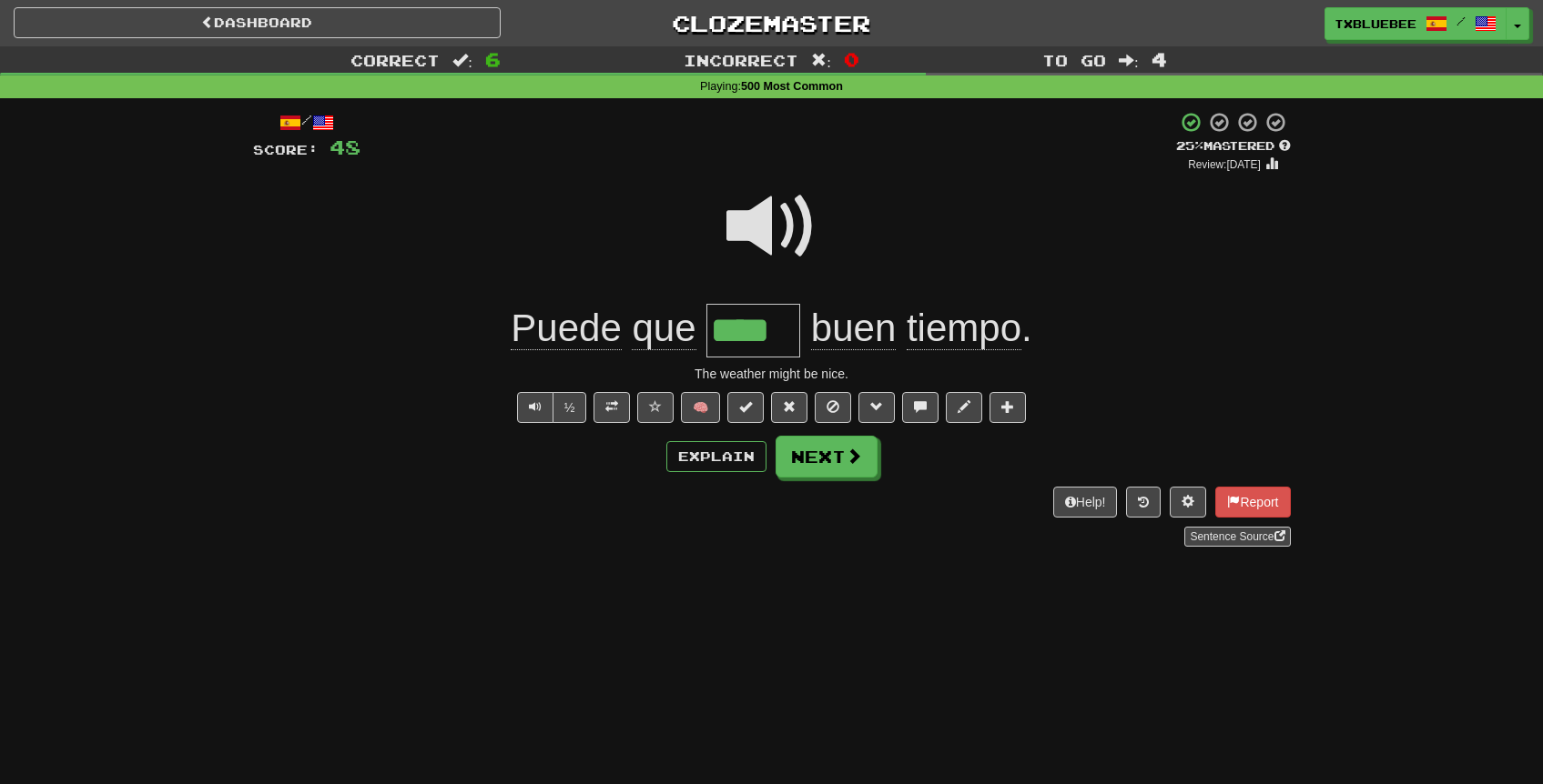
click at [784, 232] on span at bounding box center [772, 227] width 91 height 91
click at [828, 469] on button "Next" at bounding box center [828, 457] width 102 height 42
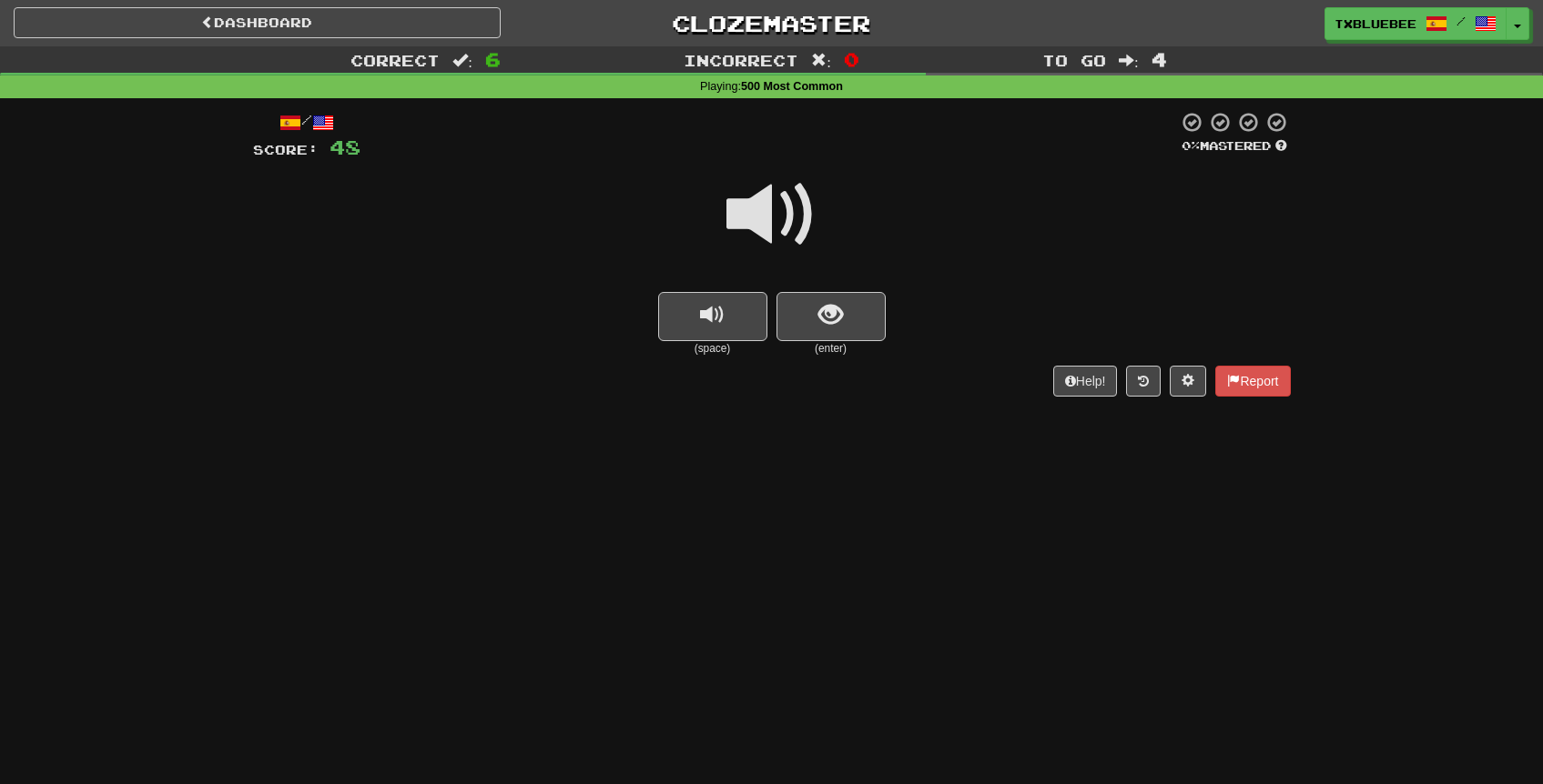
click at [782, 220] on span at bounding box center [772, 214] width 91 height 91
click at [865, 325] on button "show sentence" at bounding box center [832, 316] width 110 height 49
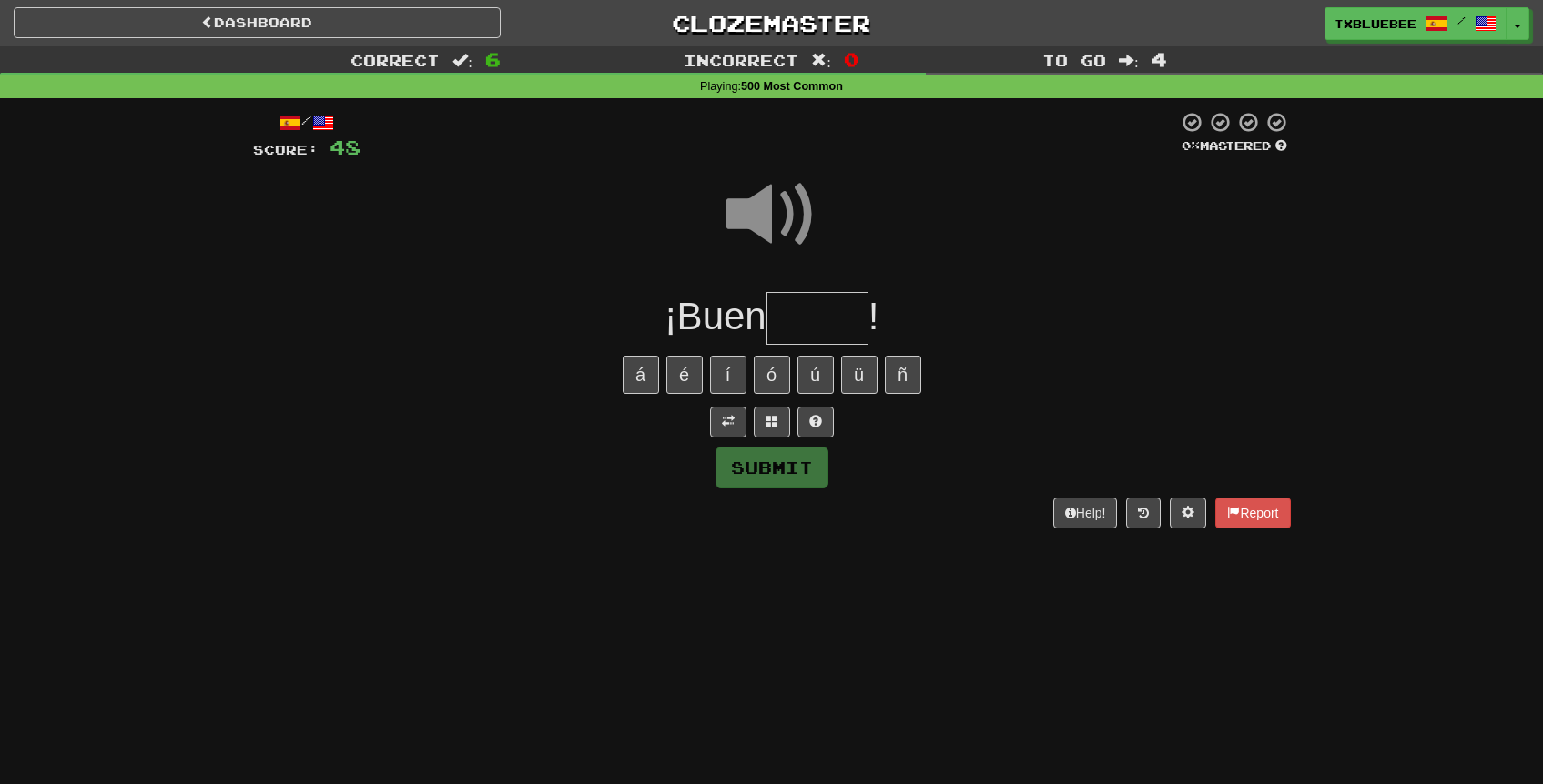
click at [803, 331] on input "text" at bounding box center [817, 318] width 102 height 54
type input "*****"
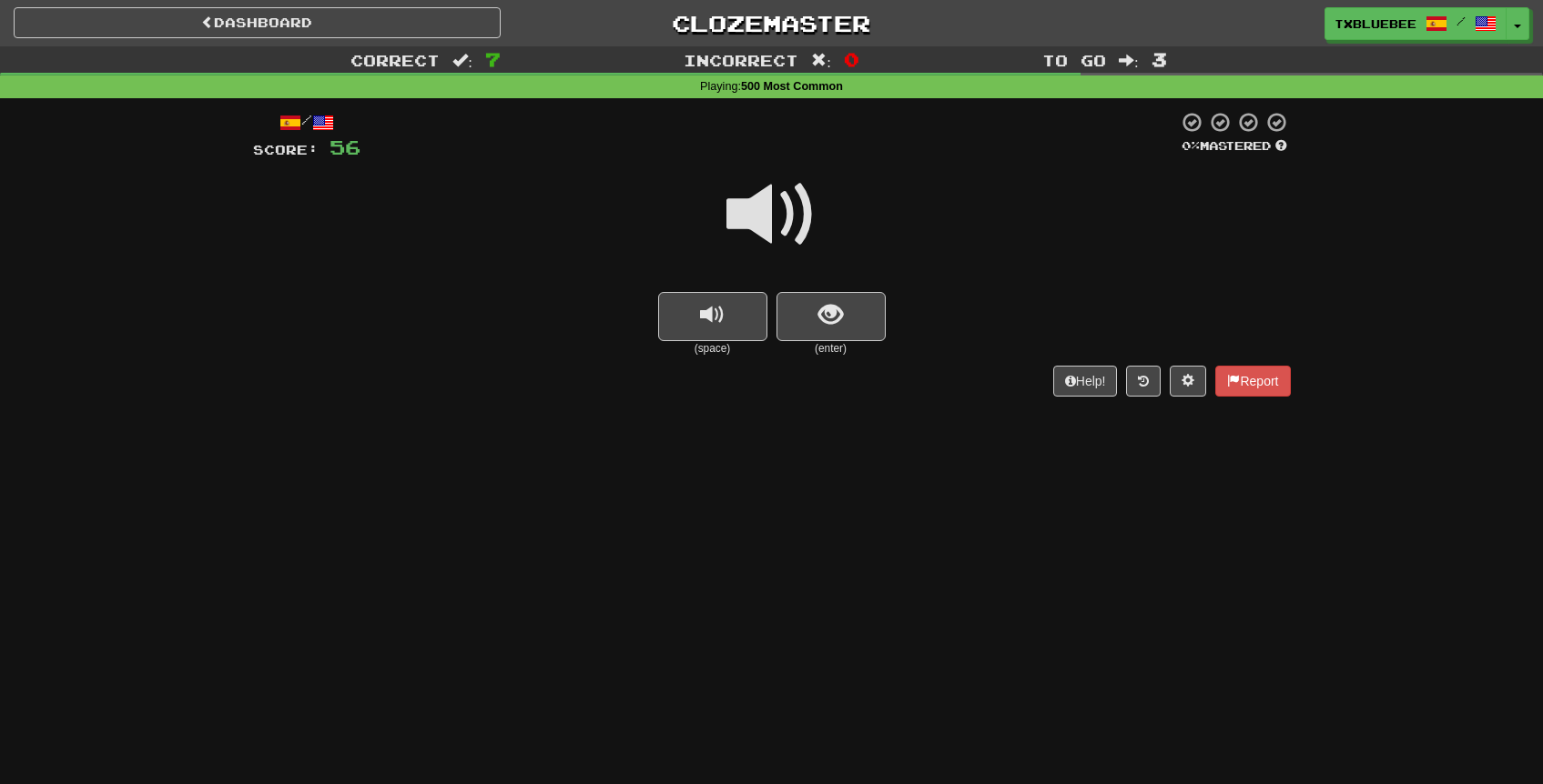
click at [797, 227] on span at bounding box center [772, 214] width 91 height 91
click at [838, 332] on button "show sentence" at bounding box center [832, 316] width 110 height 49
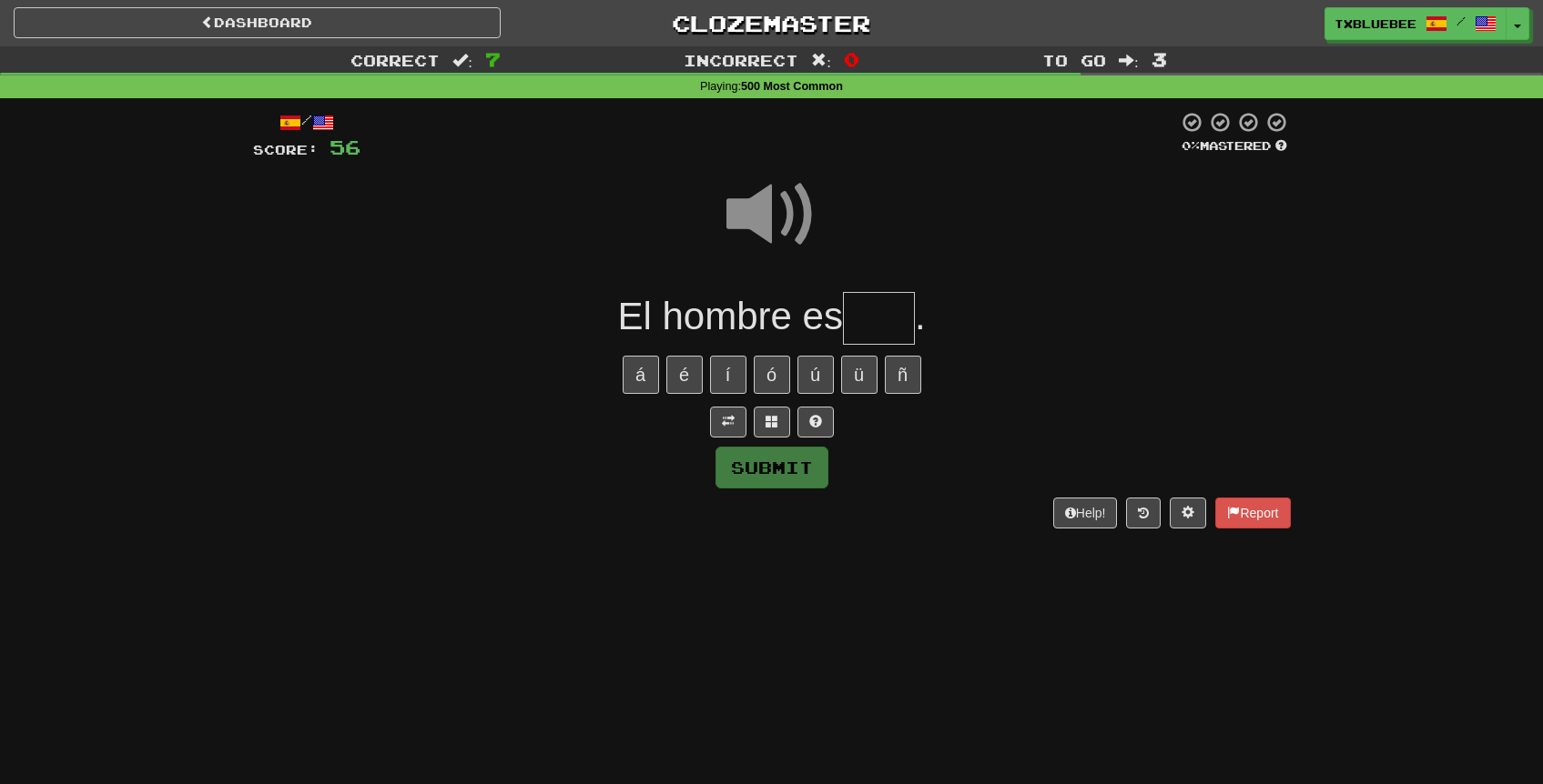
click at [886, 328] on input "text" at bounding box center [879, 318] width 72 height 54
type input "****"
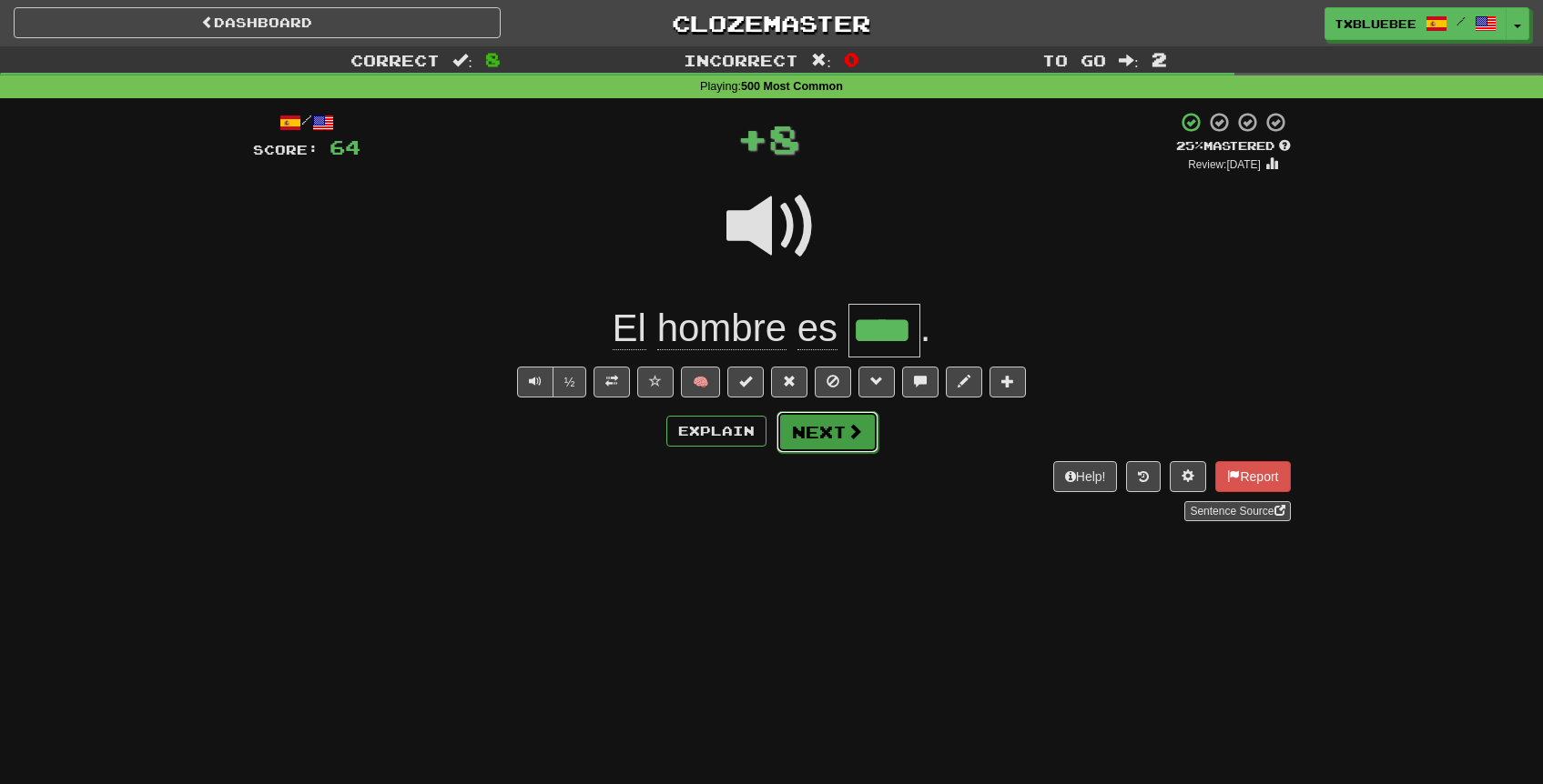
click at [849, 443] on button "Next" at bounding box center [828, 432] width 102 height 42
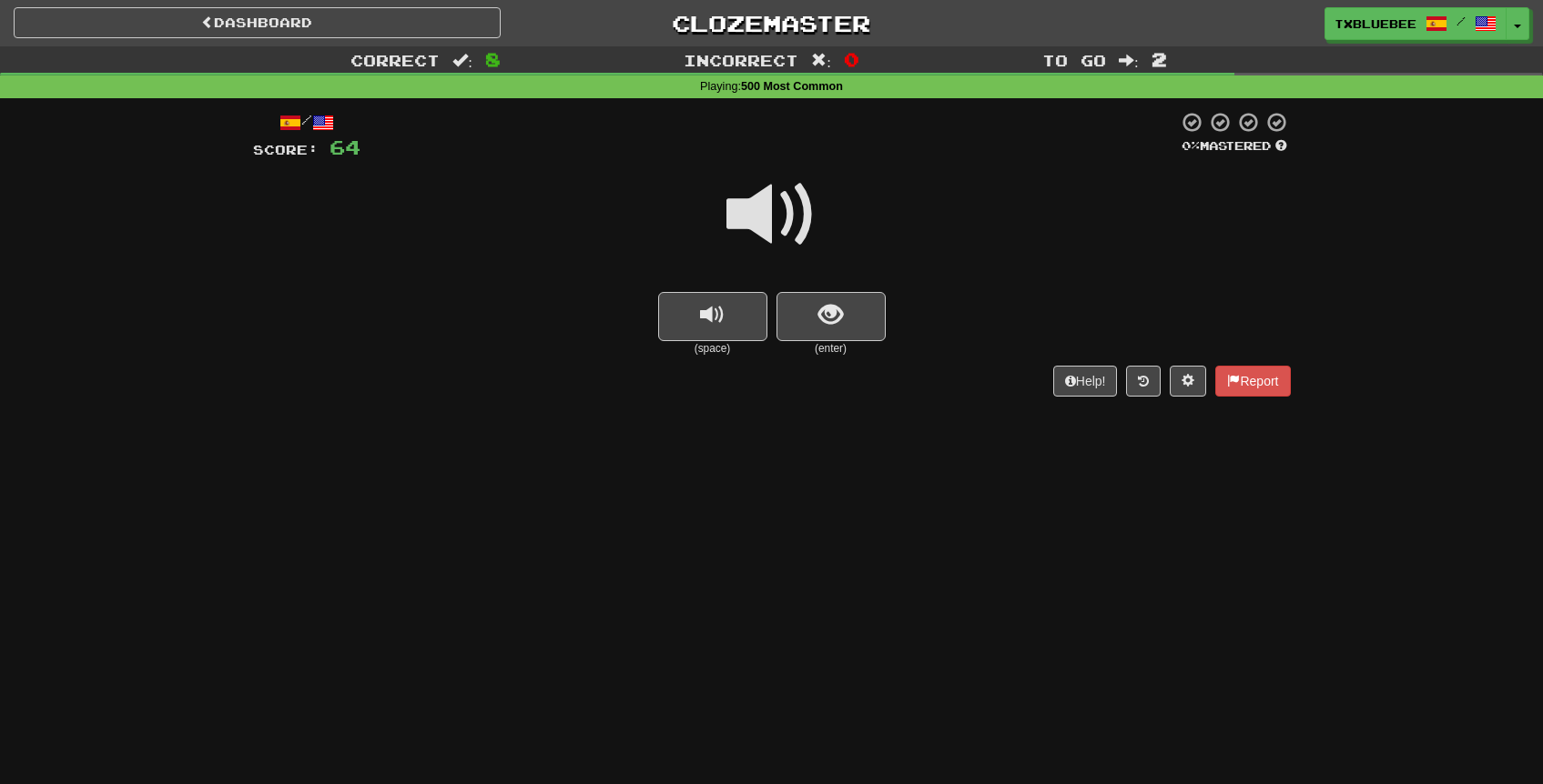
click at [766, 224] on span at bounding box center [772, 214] width 91 height 91
click at [774, 212] on span at bounding box center [772, 214] width 91 height 91
click at [780, 221] on span at bounding box center [772, 214] width 91 height 91
click at [855, 327] on button "show sentence" at bounding box center [832, 316] width 110 height 49
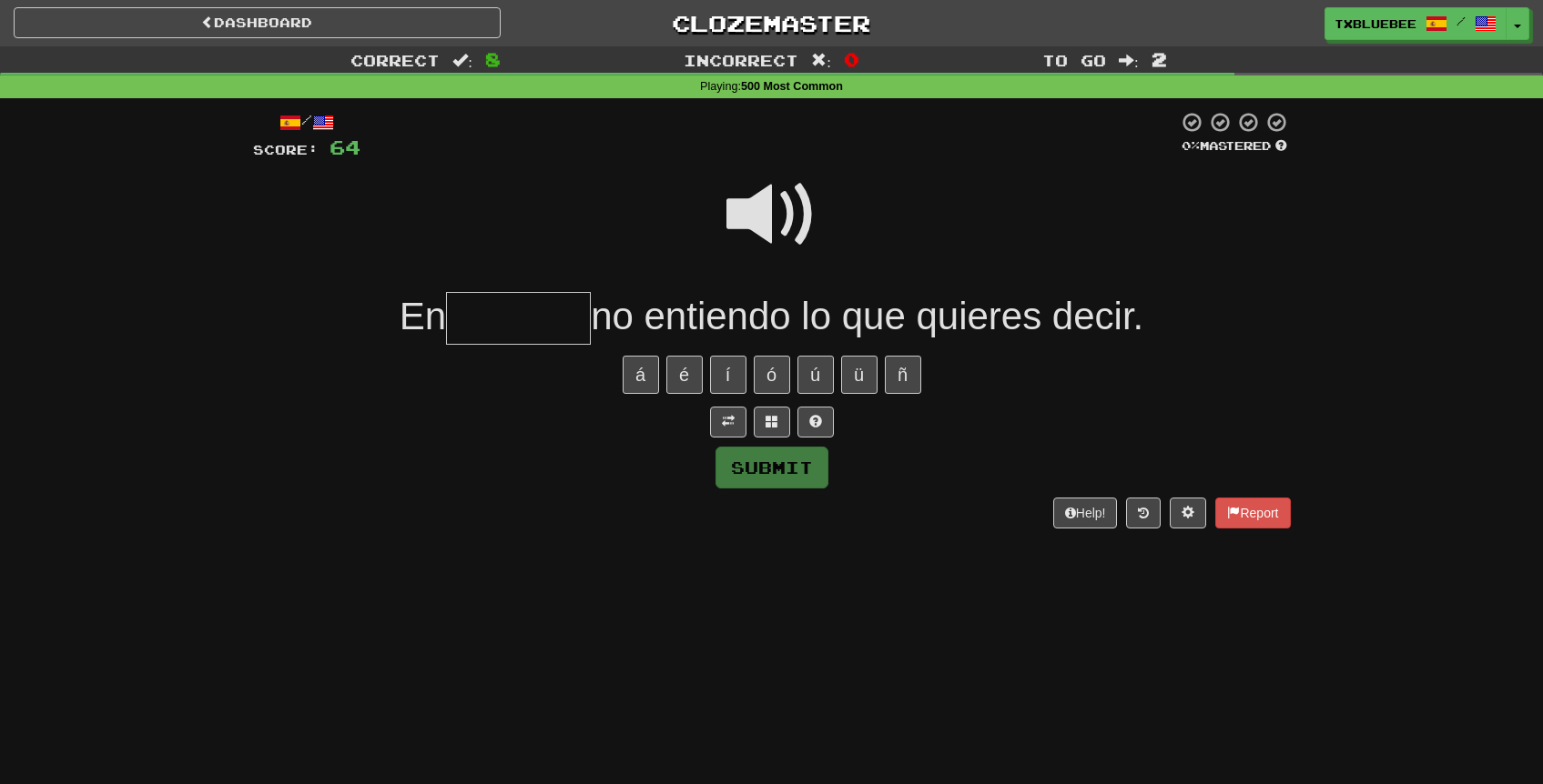
click at [561, 309] on input "text" at bounding box center [518, 318] width 145 height 54
click at [777, 209] on span at bounding box center [772, 214] width 91 height 91
click at [552, 315] on input "****" at bounding box center [518, 318] width 145 height 54
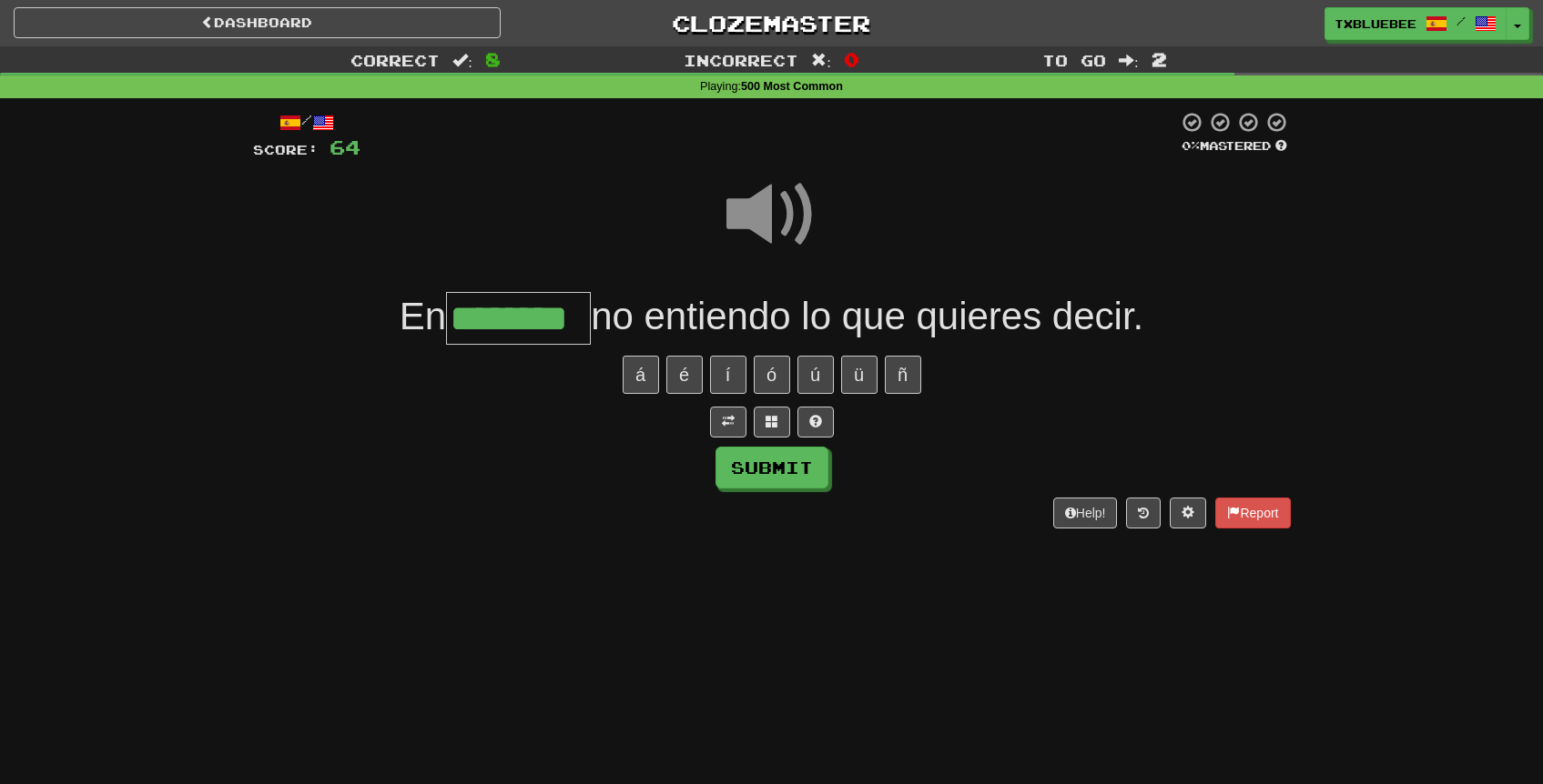
type input "********"
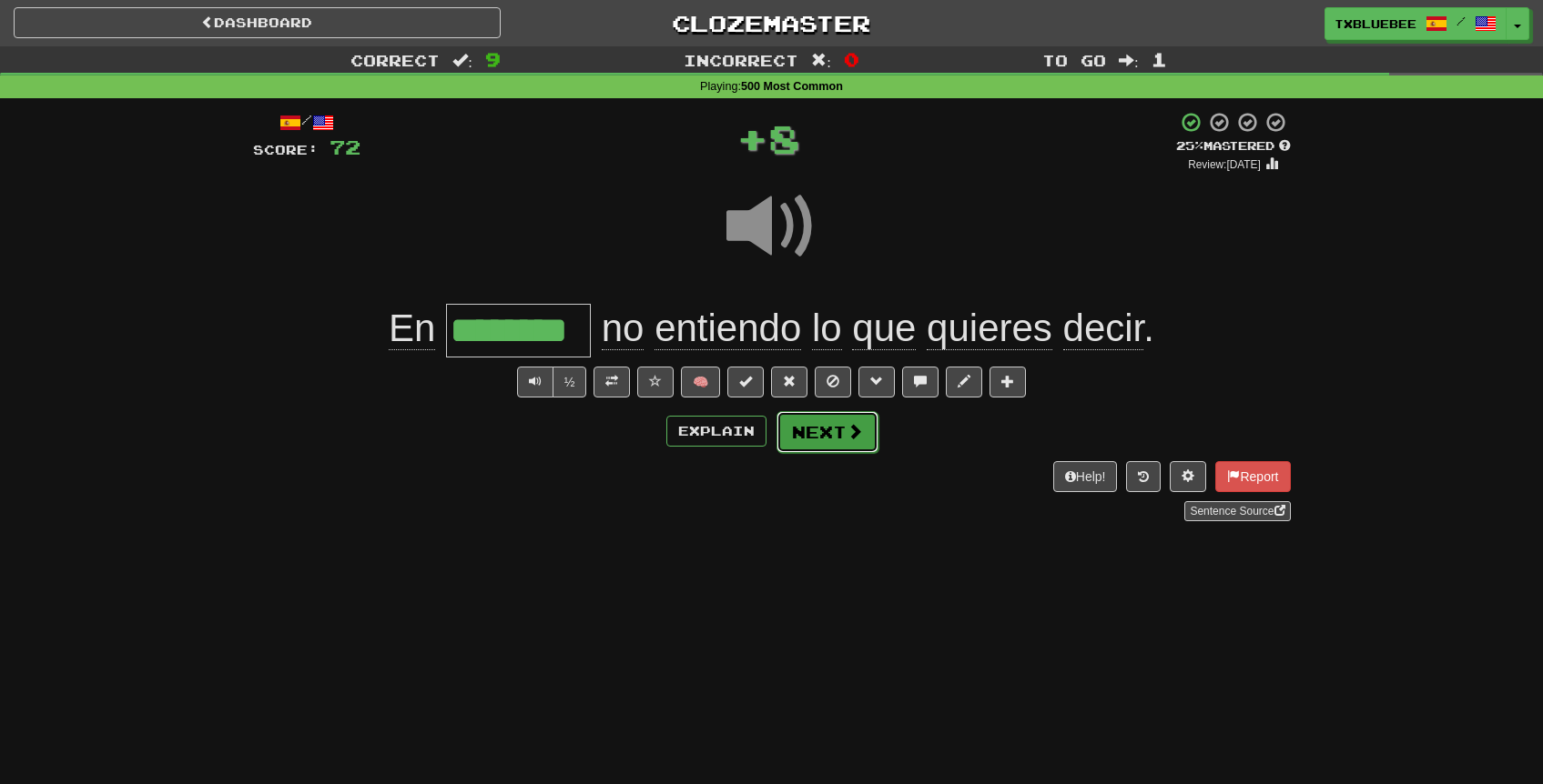
click at [817, 426] on button "Next" at bounding box center [828, 432] width 102 height 42
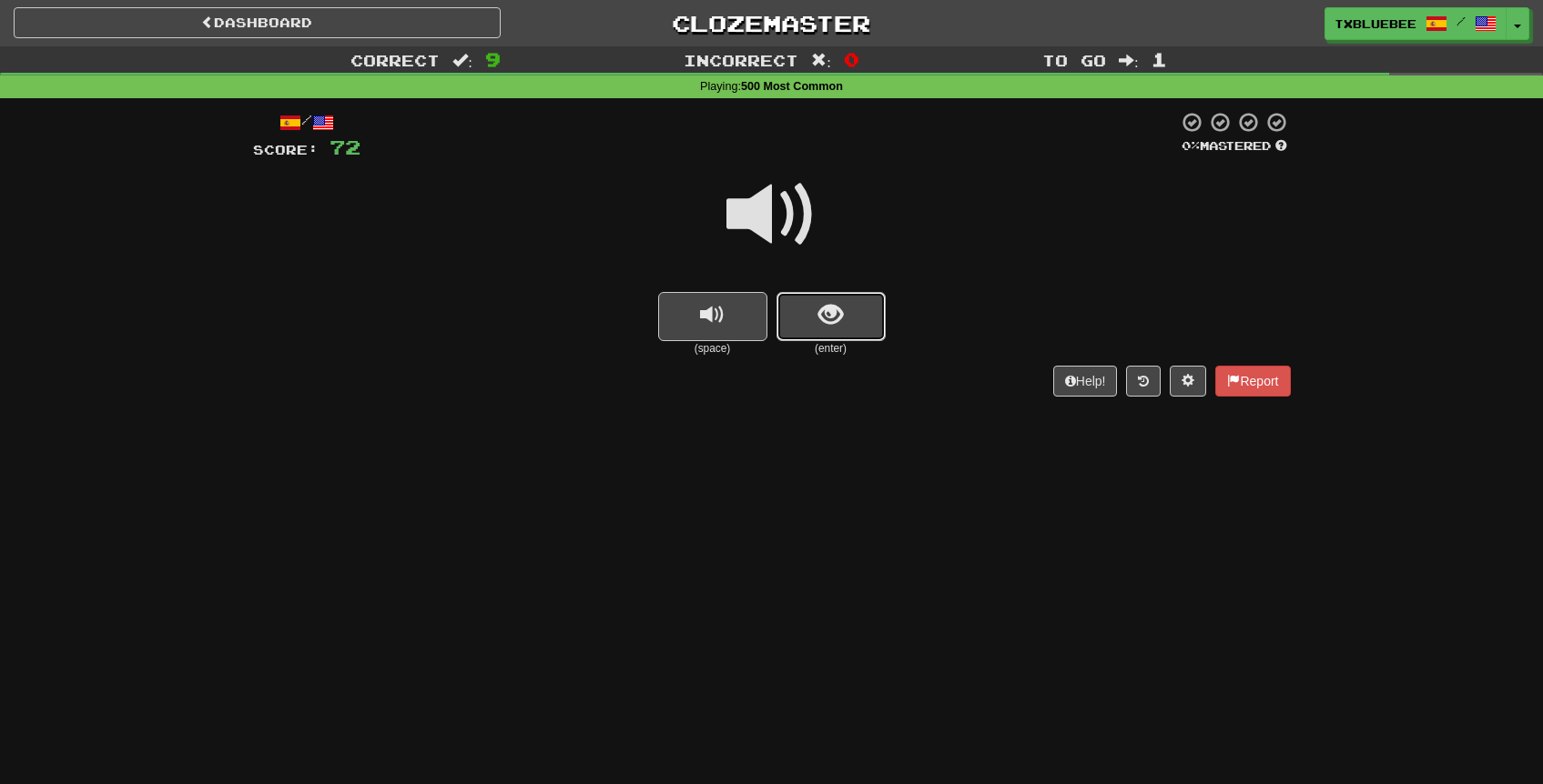
click at [812, 304] on button "show sentence" at bounding box center [832, 316] width 110 height 49
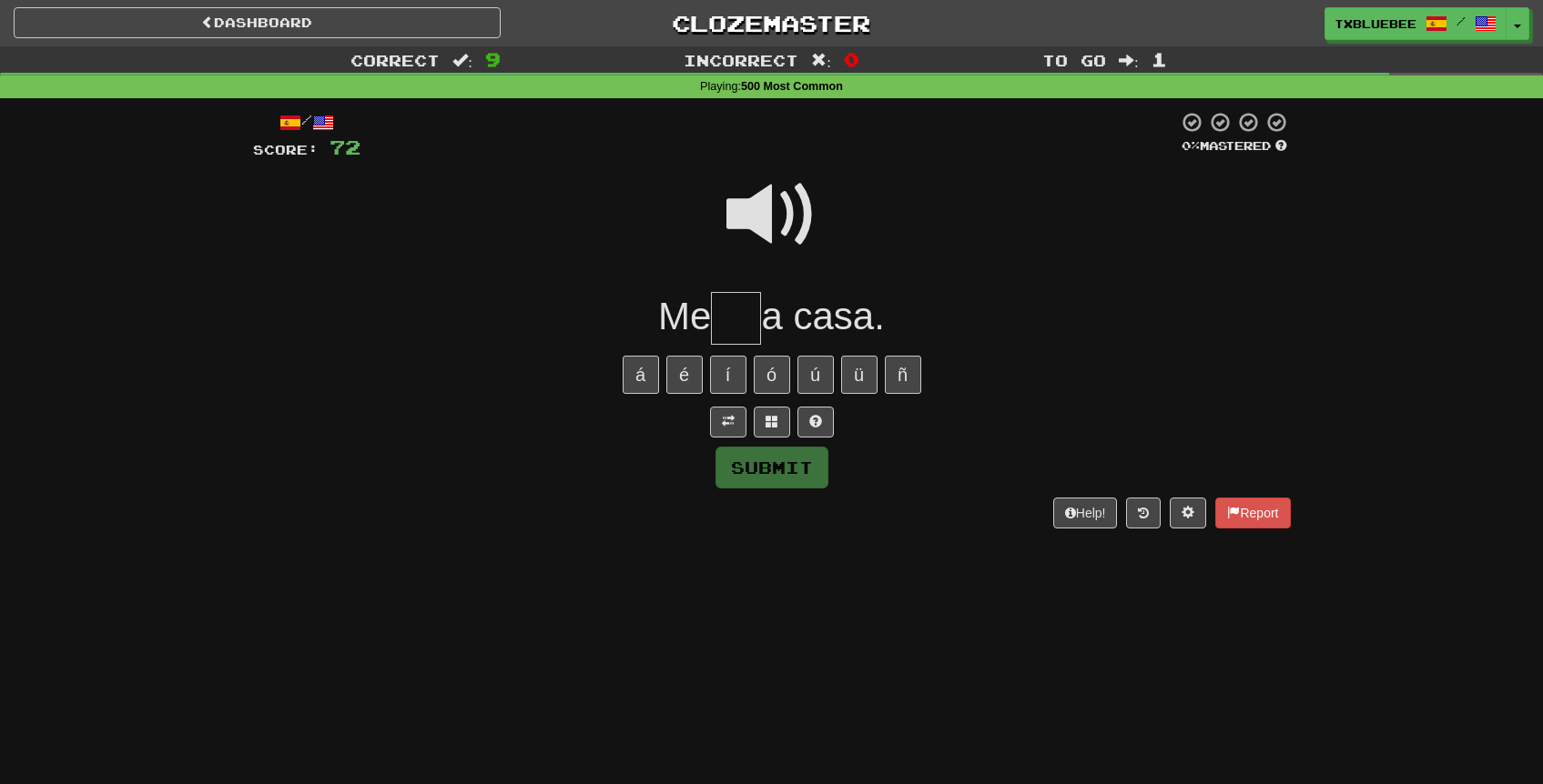
click at [790, 224] on span at bounding box center [772, 214] width 91 height 91
click at [750, 307] on input "text" at bounding box center [735, 318] width 50 height 54
type input "***"
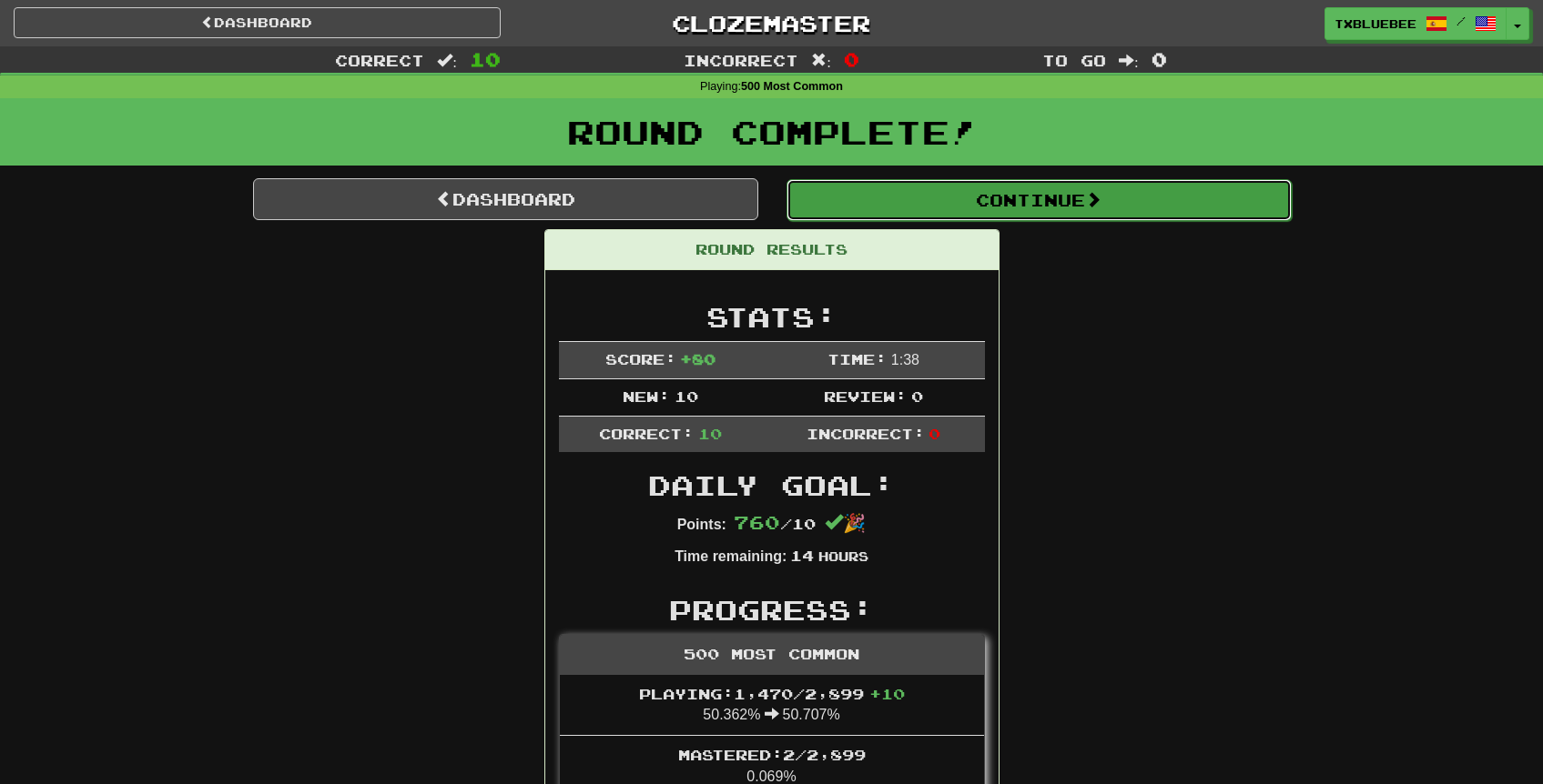
click at [990, 216] on button "Continue" at bounding box center [1038, 200] width 506 height 42
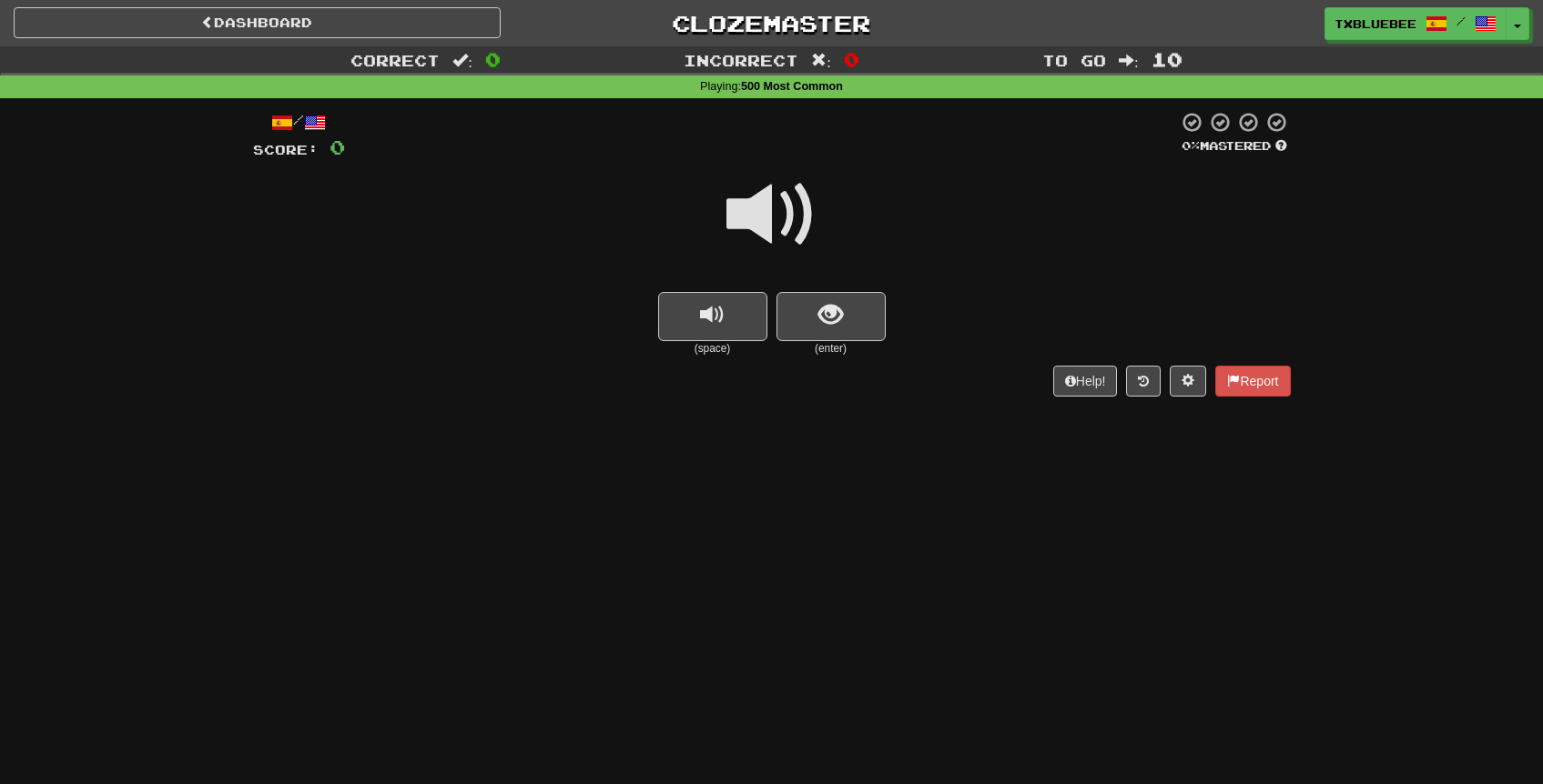
click at [799, 226] on span at bounding box center [772, 214] width 91 height 91
click at [834, 303] on span "show sentence" at bounding box center [831, 315] width 25 height 25
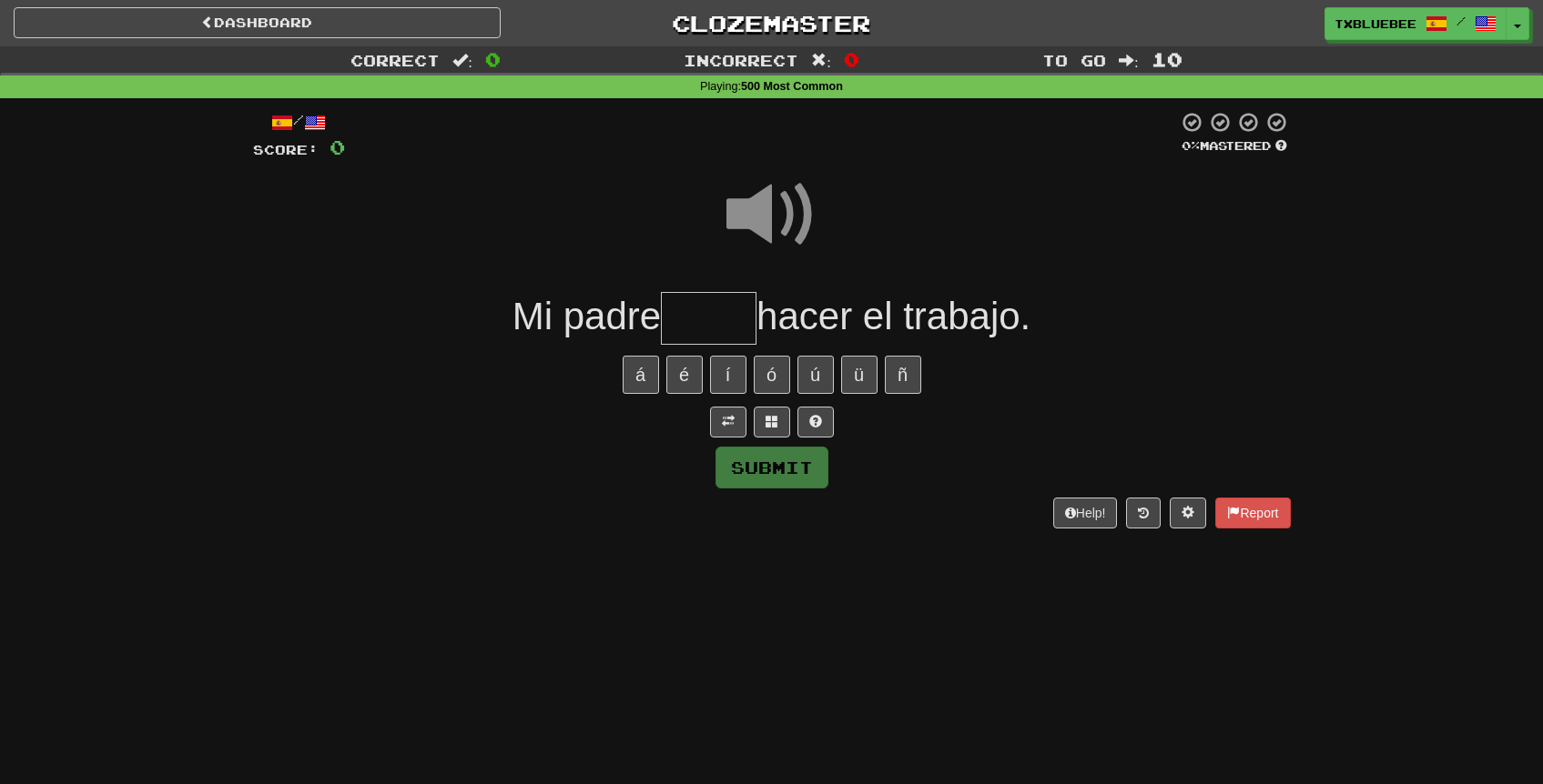
click at [703, 305] on input "text" at bounding box center [708, 318] width 95 height 54
type input "****"
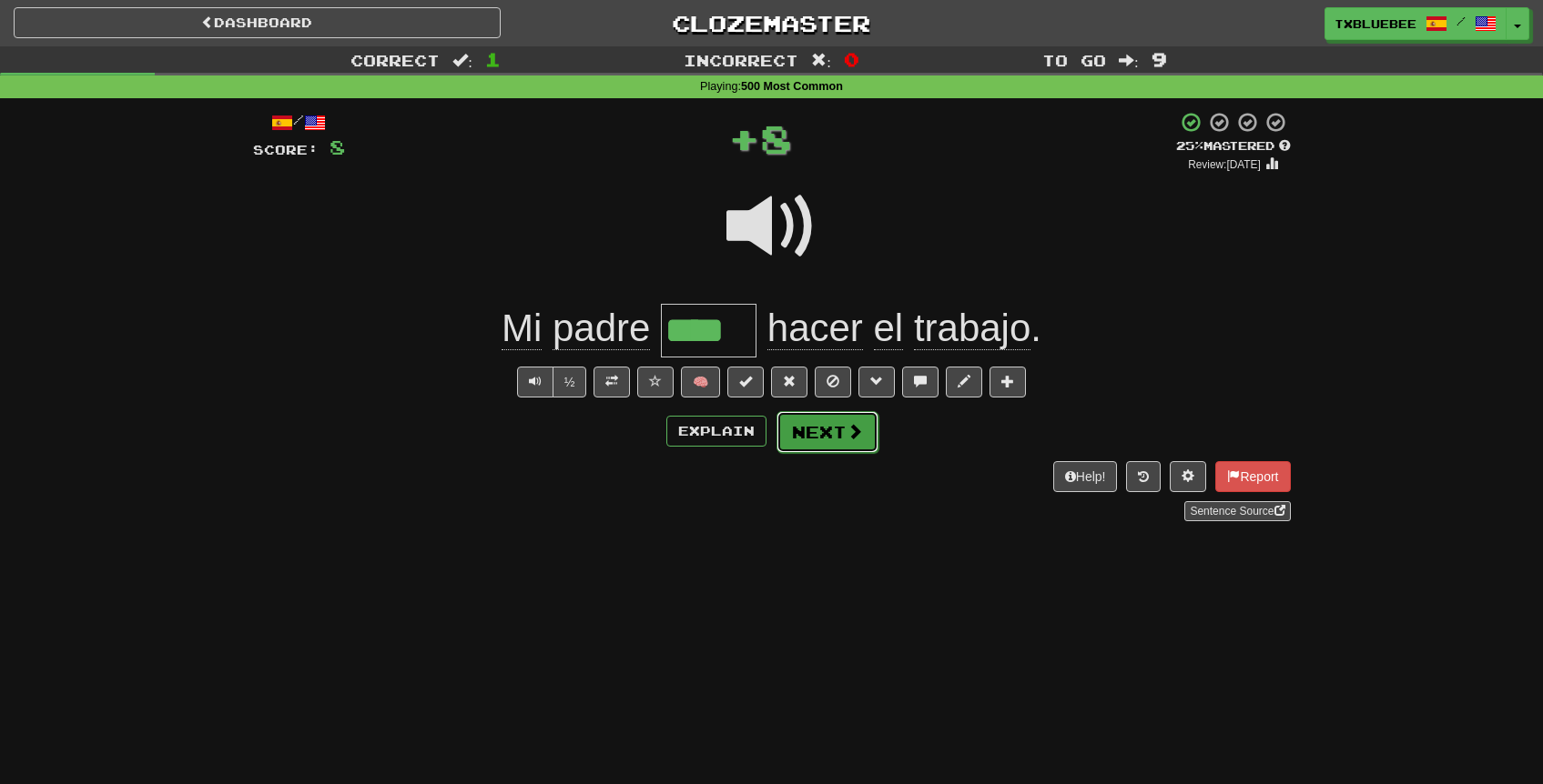
drag, startPoint x: 816, startPoint y: 437, endPoint x: 822, endPoint y: 421, distance: 17.1
click at [816, 438] on button "Next" at bounding box center [828, 432] width 102 height 42
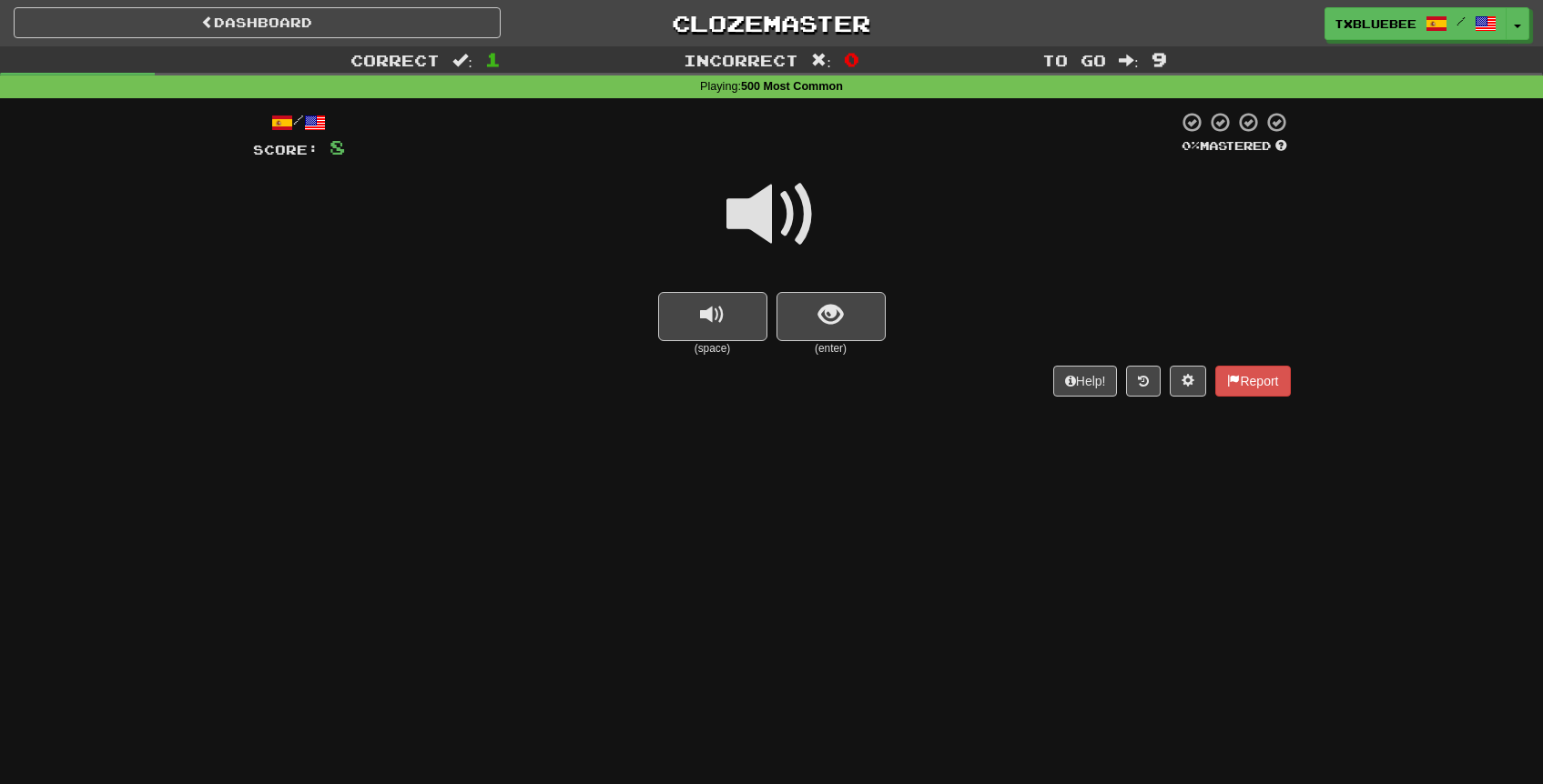
drag, startPoint x: 791, startPoint y: 229, endPoint x: 810, endPoint y: 246, distance: 25.5
click at [791, 228] on span at bounding box center [772, 214] width 91 height 91
click at [852, 313] on button "show sentence" at bounding box center [832, 316] width 110 height 49
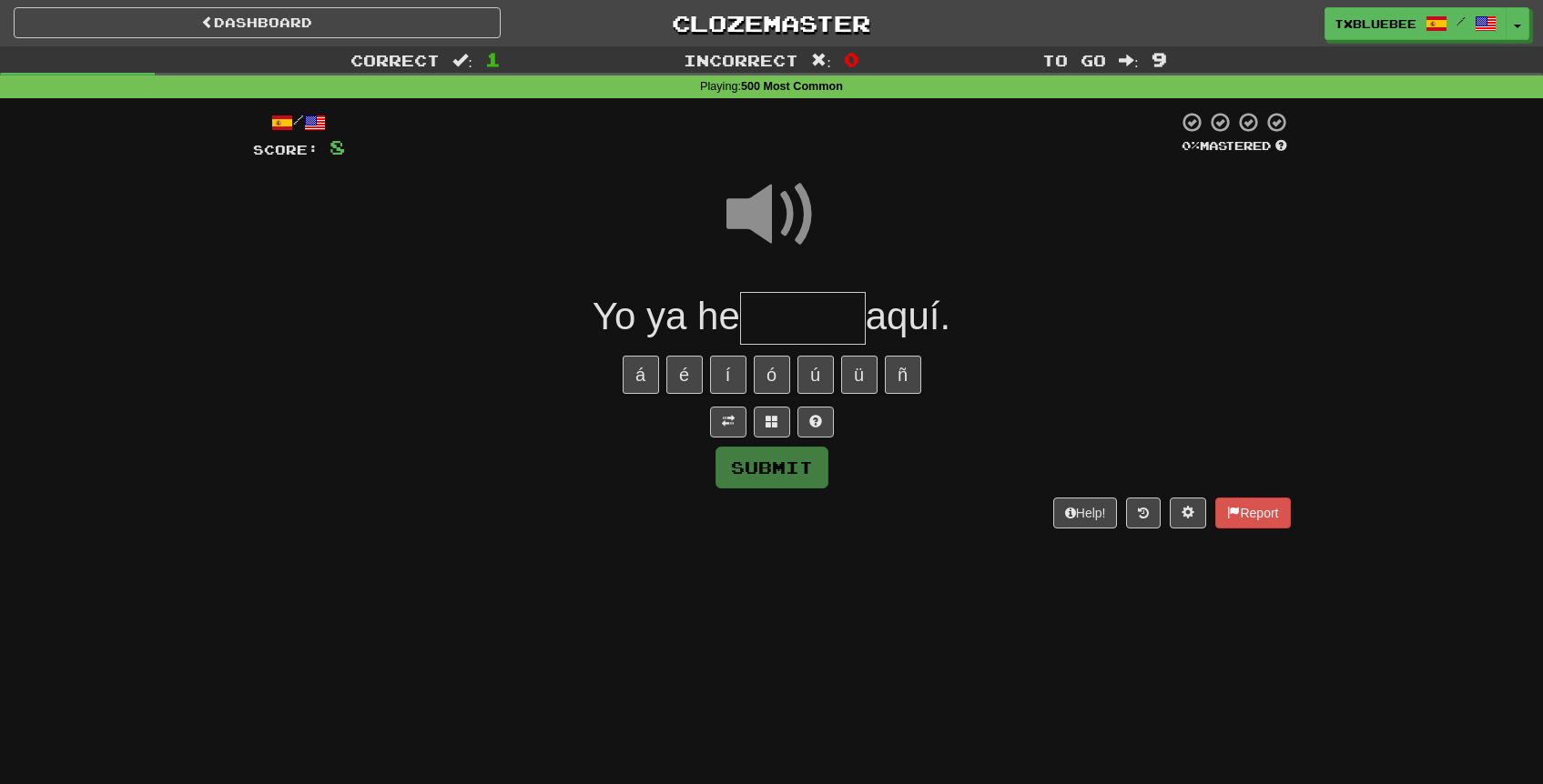
click at [783, 222] on span at bounding box center [772, 214] width 91 height 91
click at [815, 328] on input "text" at bounding box center [802, 318] width 126 height 54
type input "******"
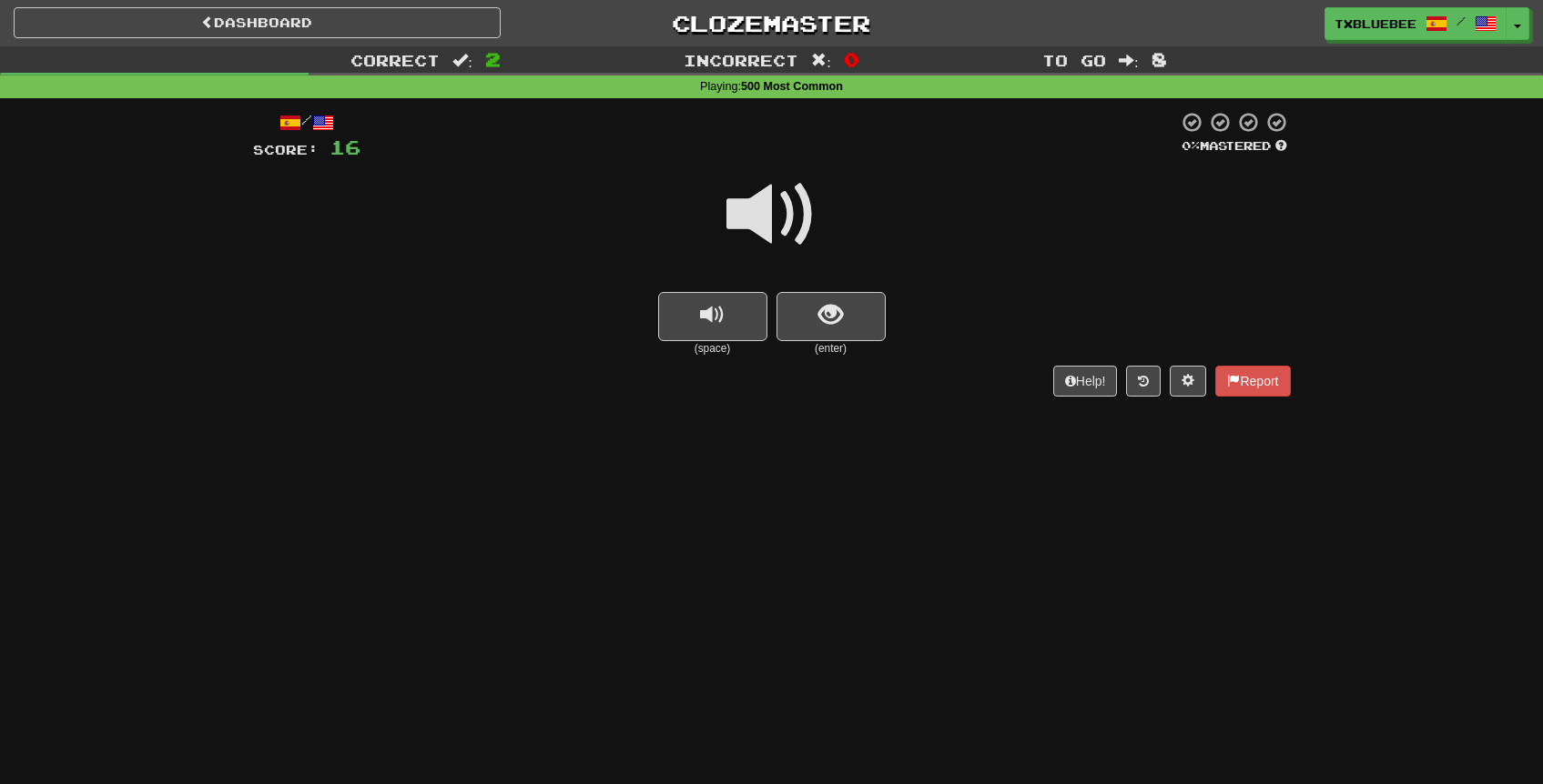
drag, startPoint x: 791, startPoint y: 211, endPoint x: 794, endPoint y: 229, distance: 18.2
click at [790, 211] on span at bounding box center [772, 214] width 91 height 91
click at [800, 333] on button "show sentence" at bounding box center [832, 316] width 110 height 49
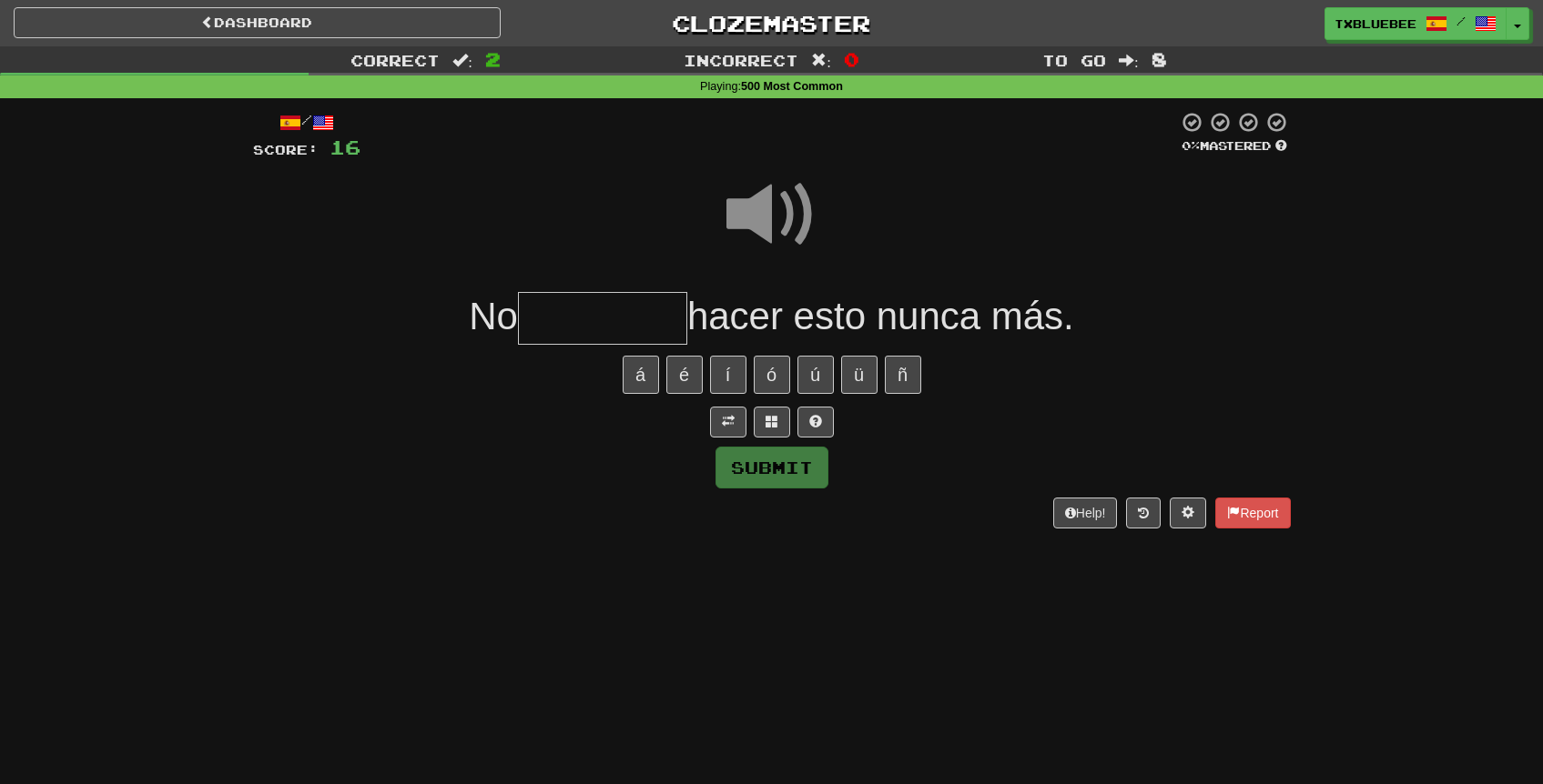
click at [634, 298] on input "text" at bounding box center [602, 318] width 169 height 54
type input "*******"
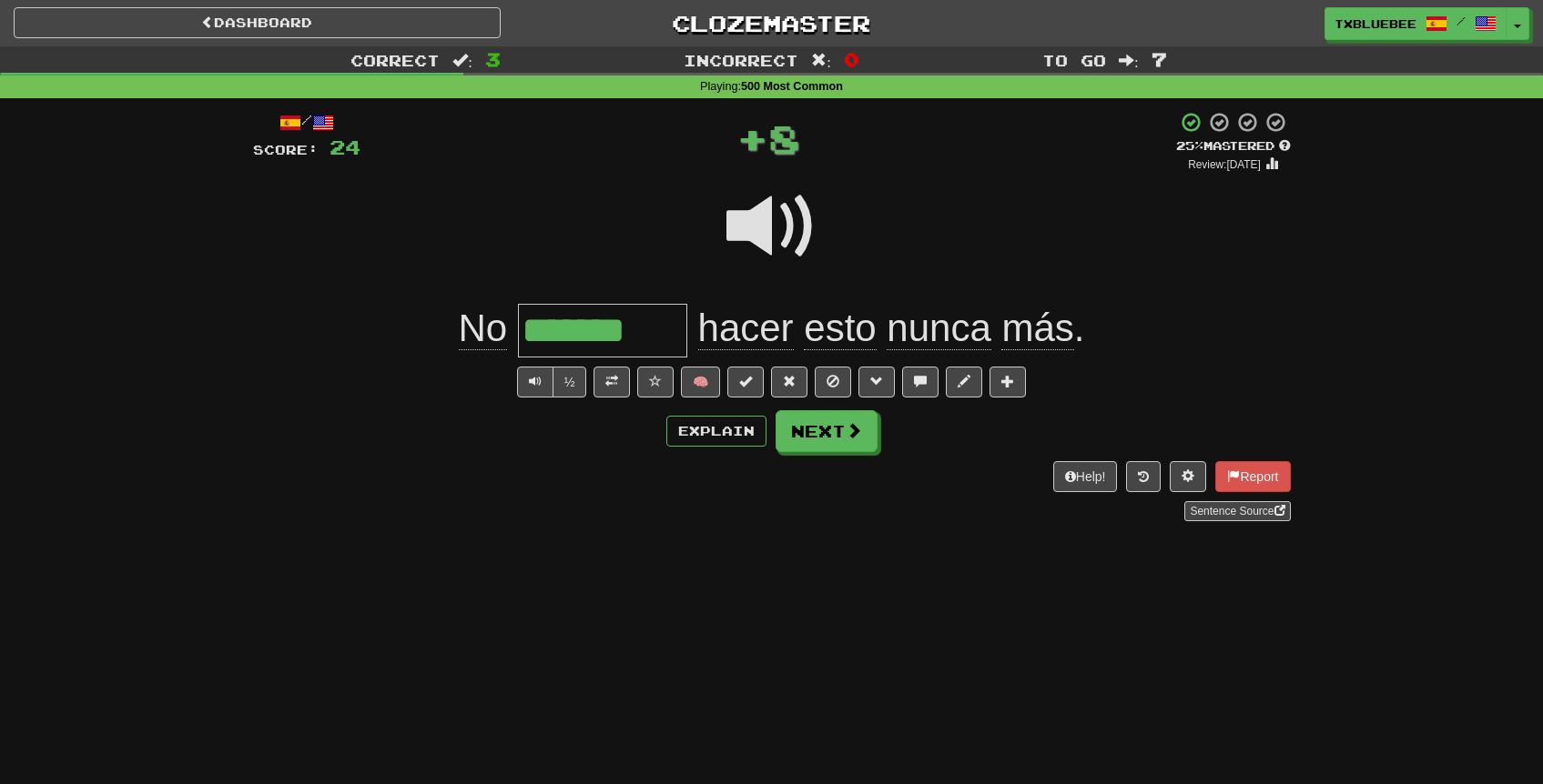
click at [762, 249] on span at bounding box center [772, 227] width 91 height 91
click at [734, 242] on span at bounding box center [772, 227] width 91 height 91
click at [848, 432] on span at bounding box center [854, 431] width 16 height 16
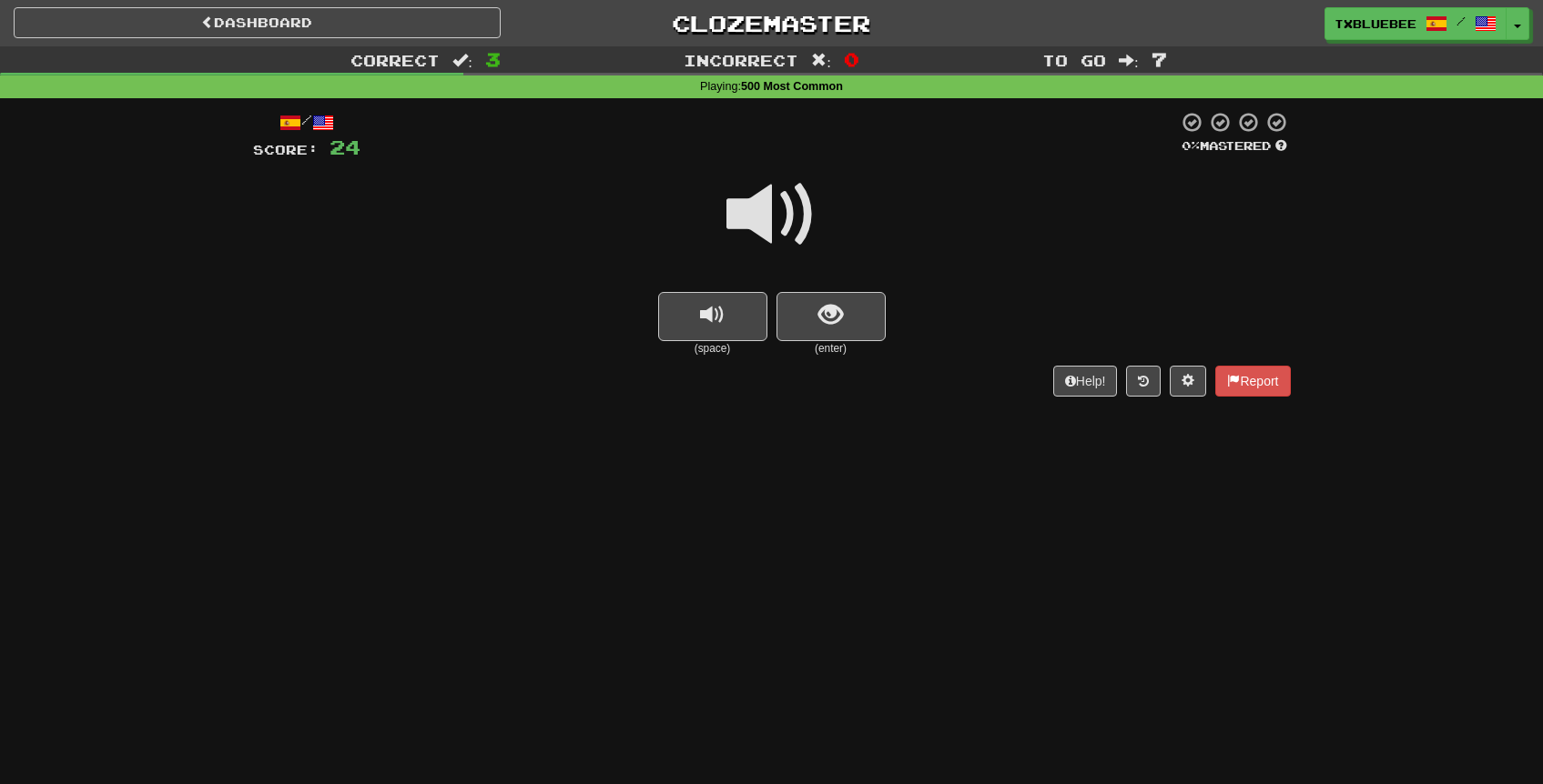
click at [784, 233] on span at bounding box center [772, 214] width 91 height 91
click at [814, 310] on button "show sentence" at bounding box center [832, 316] width 110 height 49
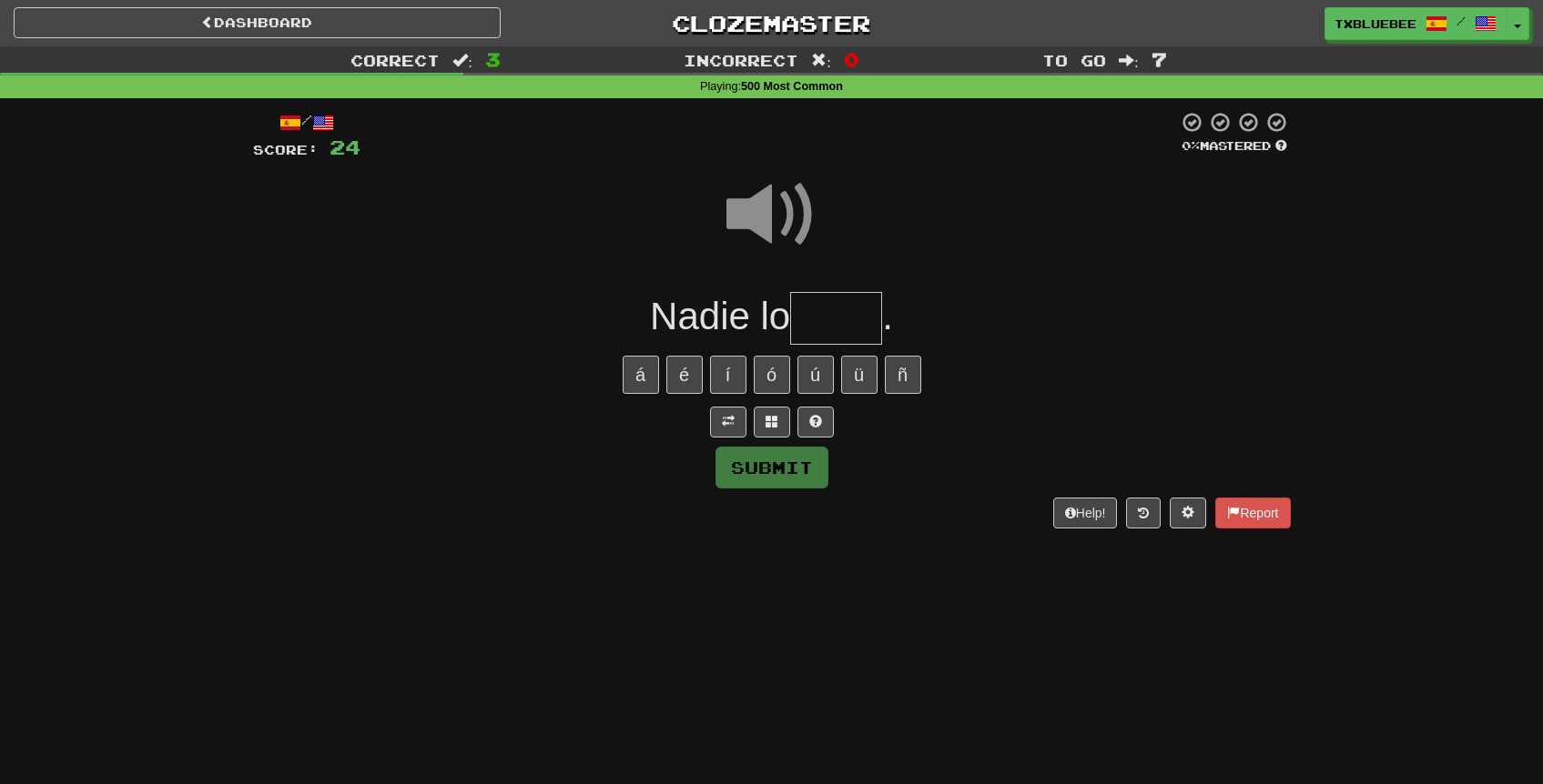
click at [843, 322] on input "text" at bounding box center [835, 318] width 92 height 54
type input "****"
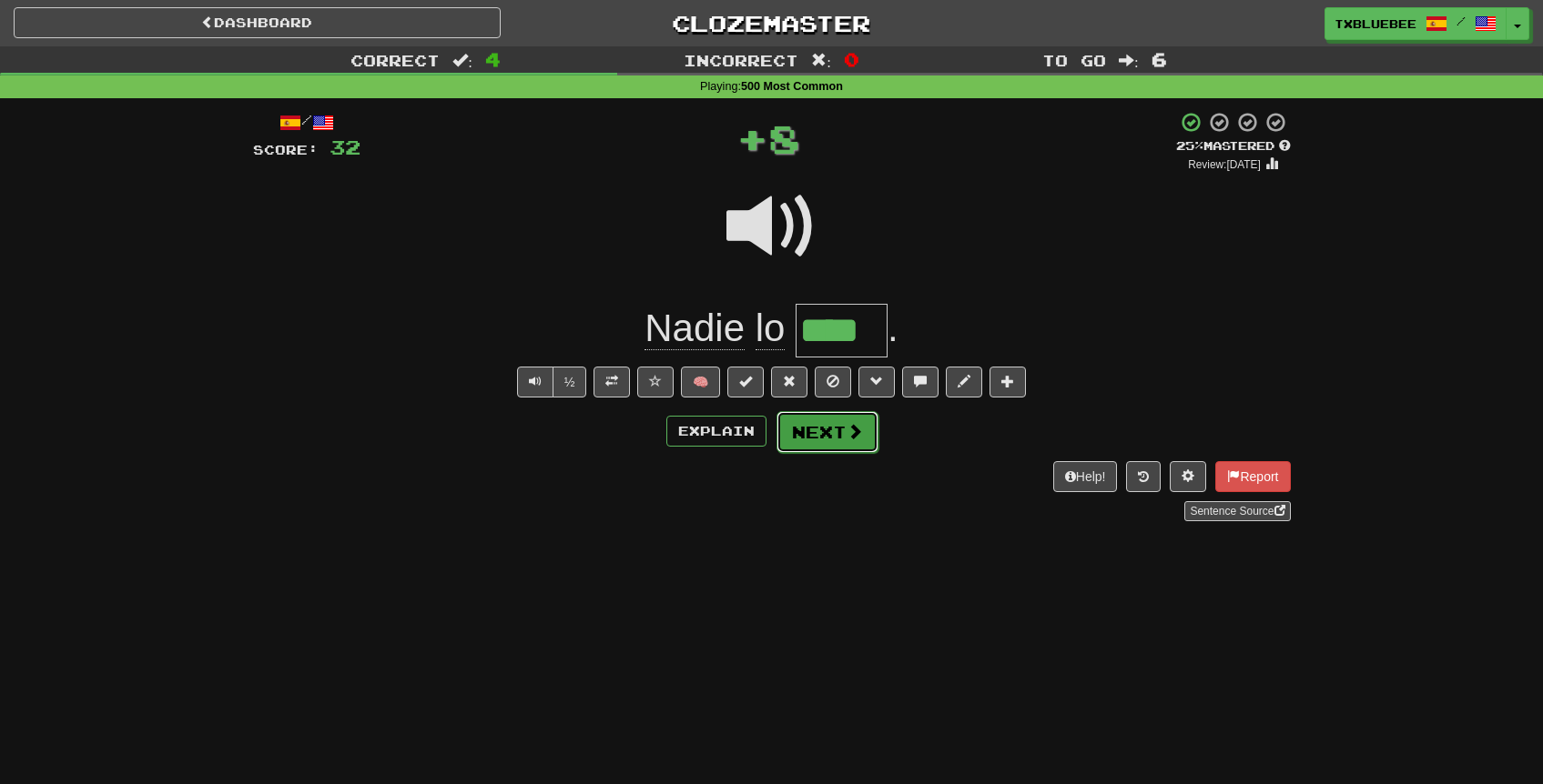
click at [816, 439] on button "Next" at bounding box center [828, 432] width 102 height 42
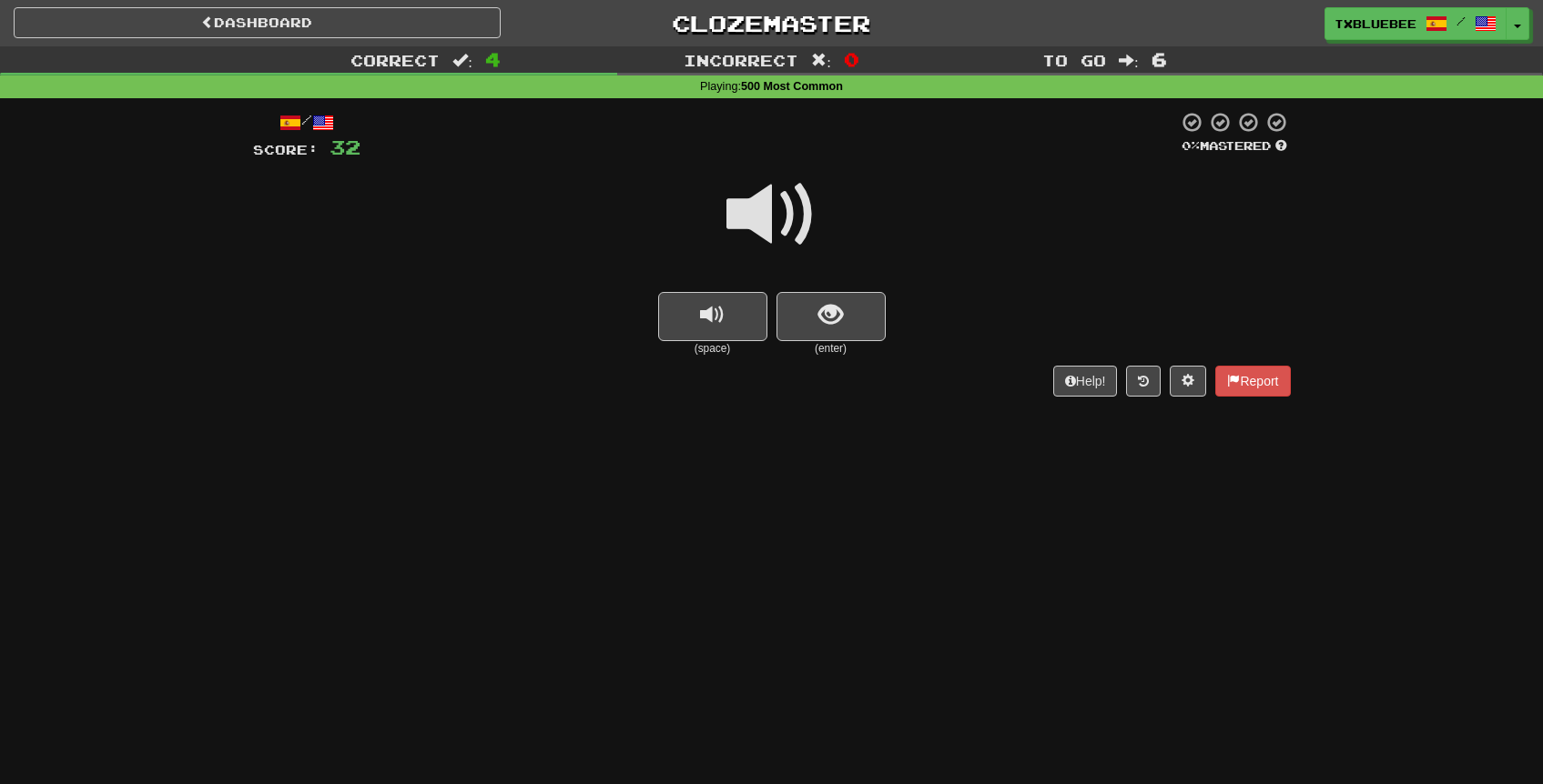
click at [783, 201] on span at bounding box center [772, 214] width 91 height 91
click at [849, 320] on button "show sentence" at bounding box center [832, 316] width 110 height 49
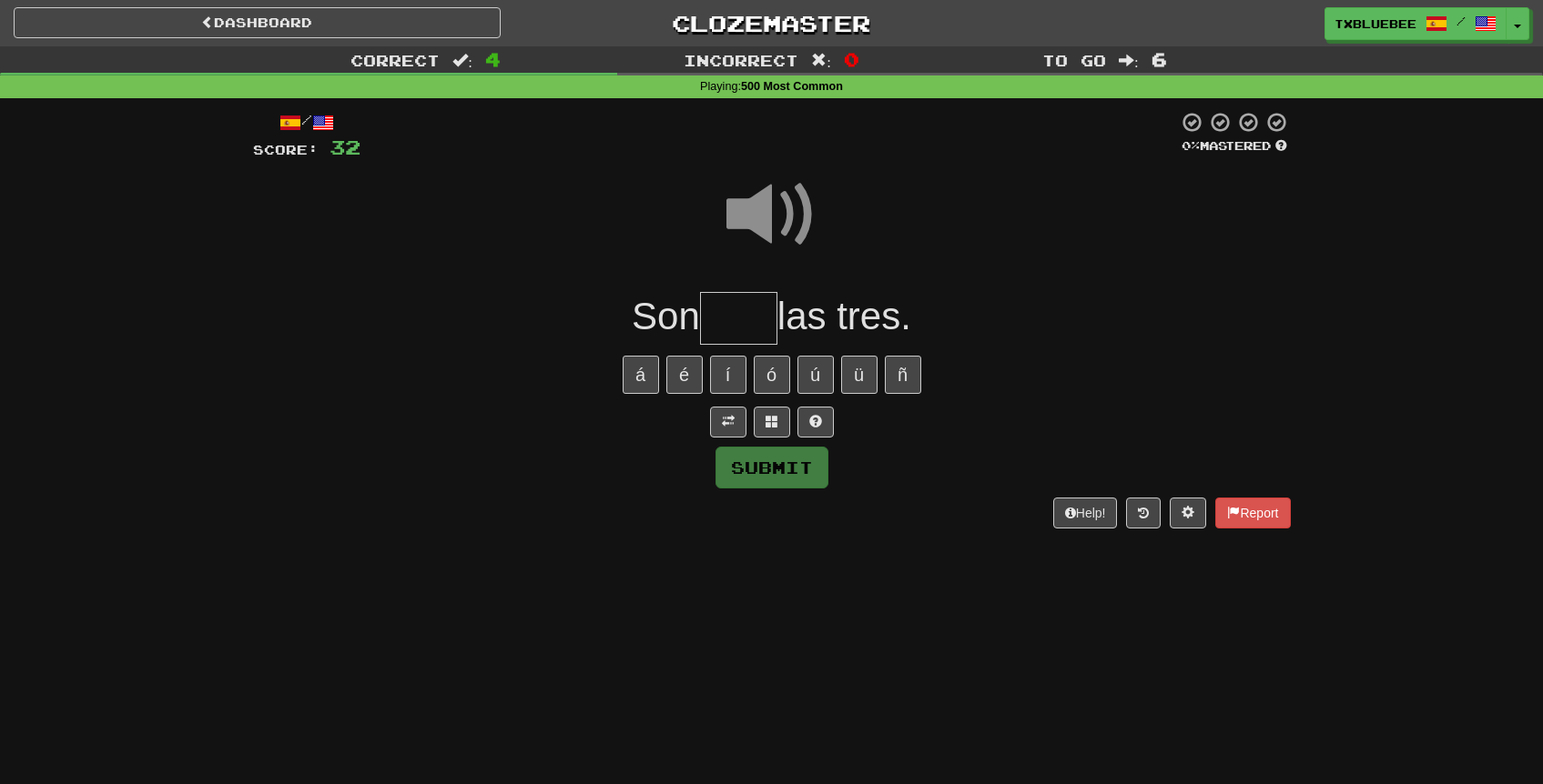
click at [765, 301] on input "text" at bounding box center [739, 318] width 77 height 54
type input "****"
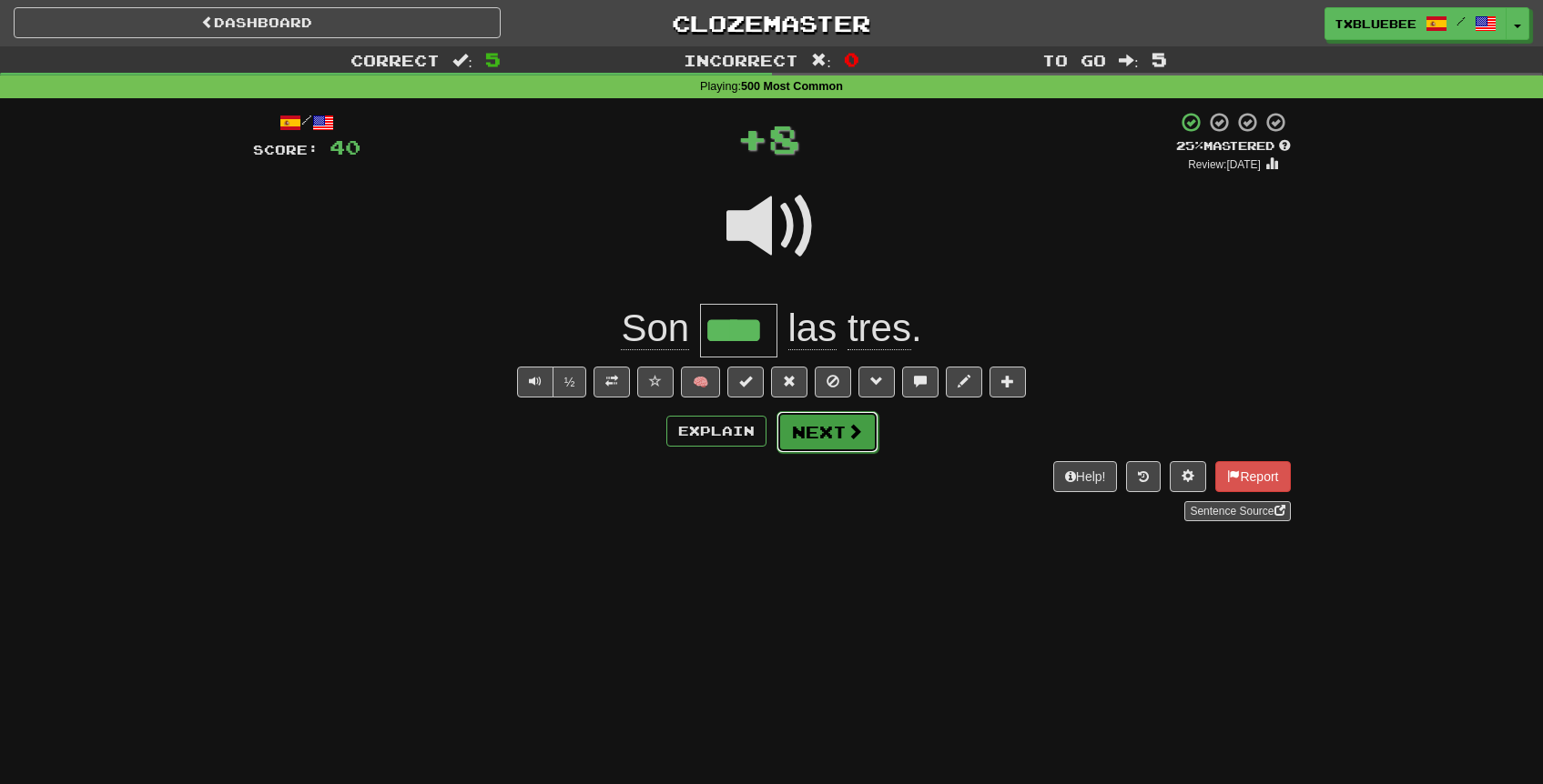
click at [833, 447] on button "Next" at bounding box center [828, 432] width 102 height 42
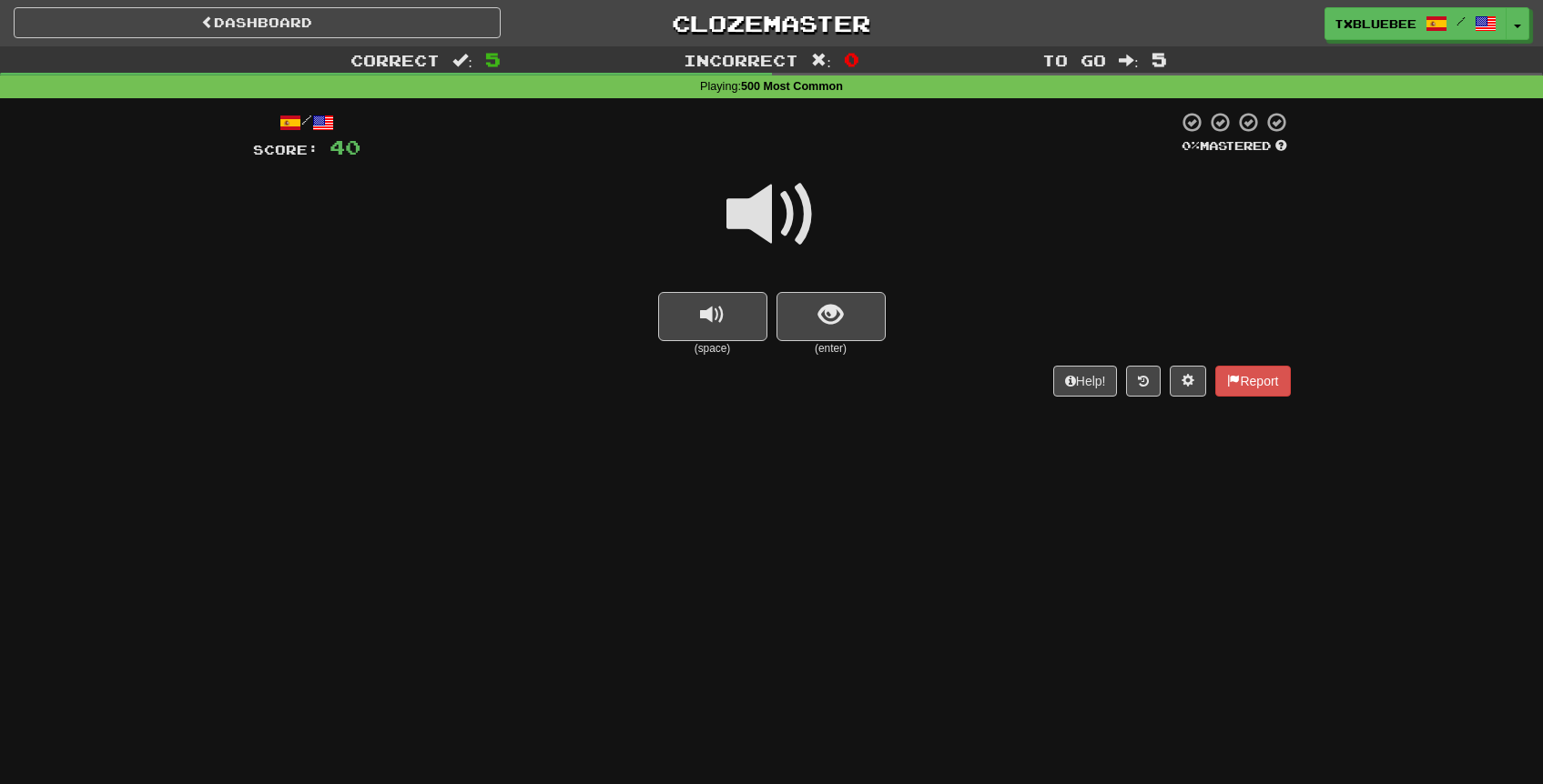
click at [780, 219] on span at bounding box center [772, 214] width 91 height 91
click at [835, 320] on span "show sentence" at bounding box center [831, 315] width 25 height 25
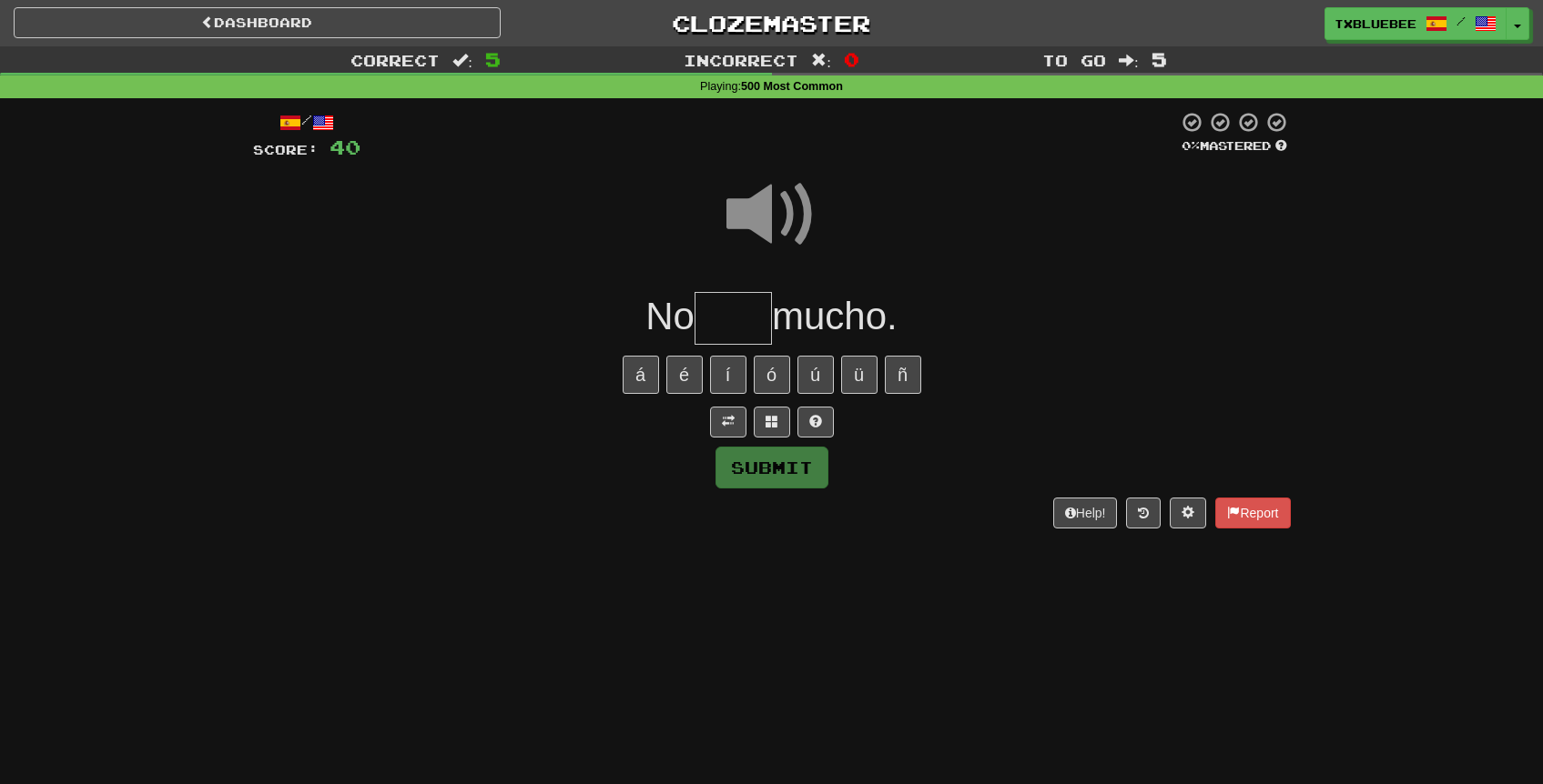
click at [751, 317] on input "text" at bounding box center [733, 318] width 77 height 54
type input "*"
click at [792, 225] on span at bounding box center [772, 214] width 91 height 91
click at [787, 215] on span at bounding box center [772, 214] width 91 height 91
click at [743, 325] on input "text" at bounding box center [733, 318] width 77 height 54
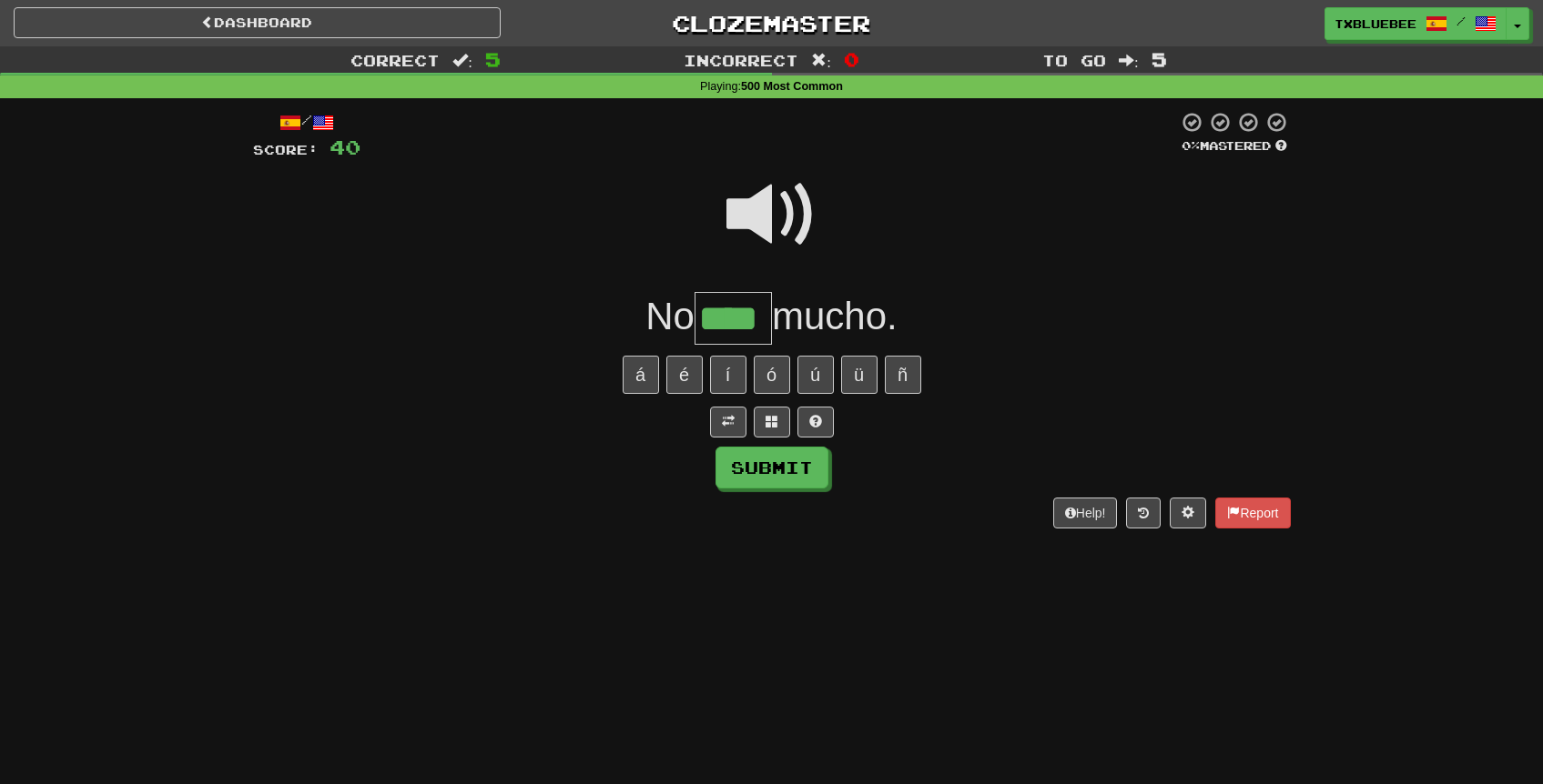
type input "****"
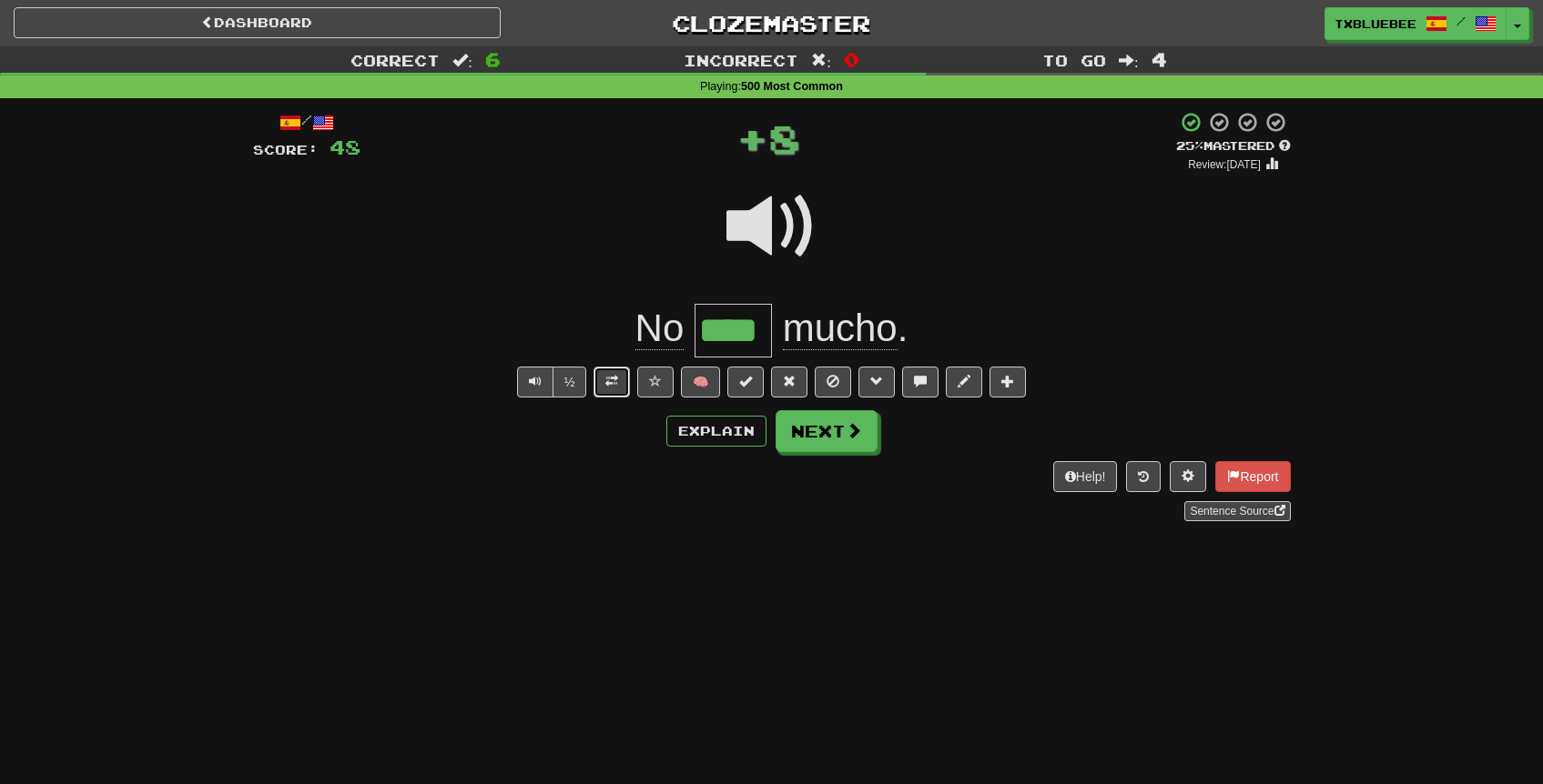
click at [616, 388] on button at bounding box center [611, 382] width 37 height 31
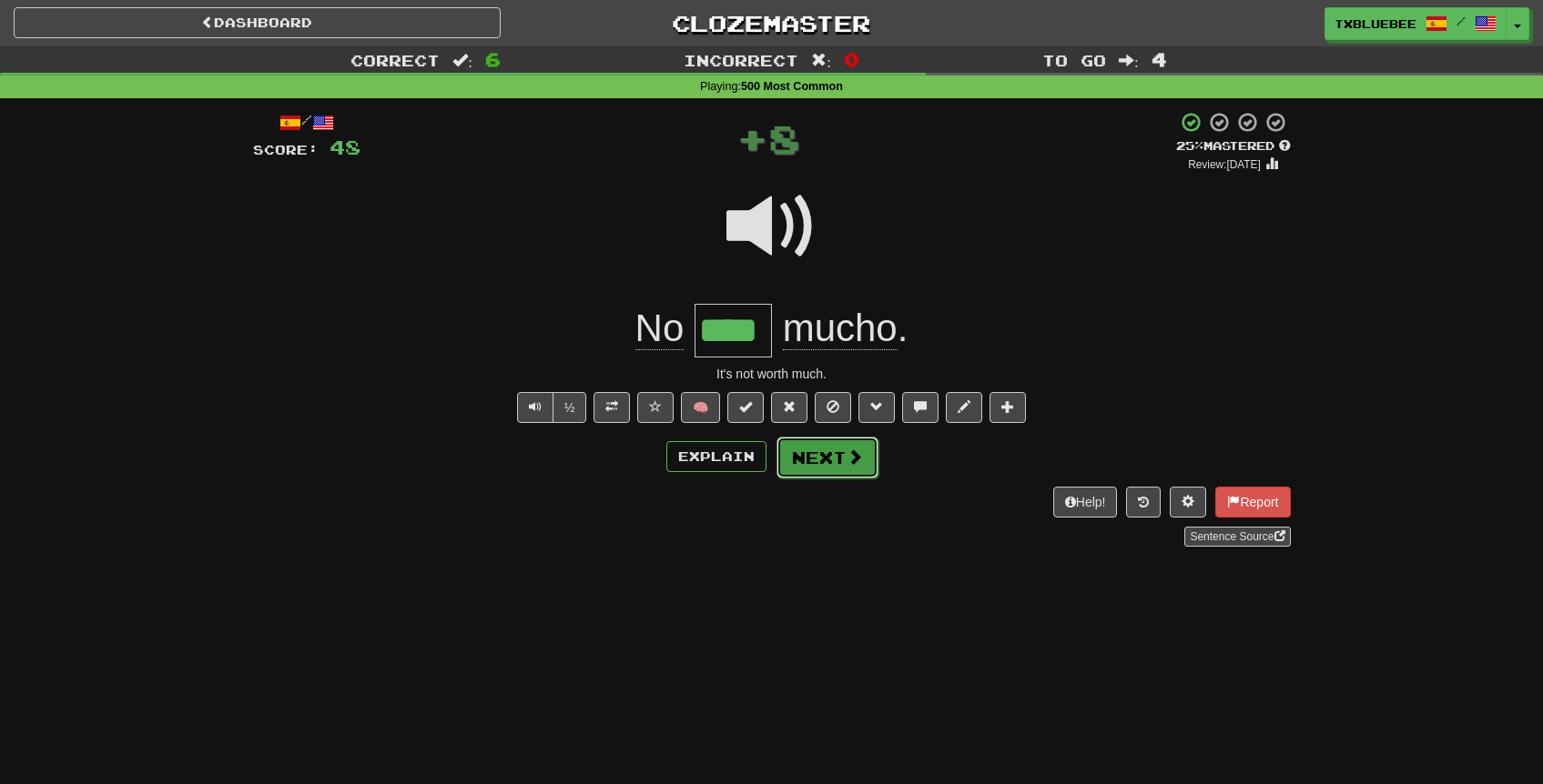
click at [815, 455] on button "Next" at bounding box center [828, 457] width 102 height 42
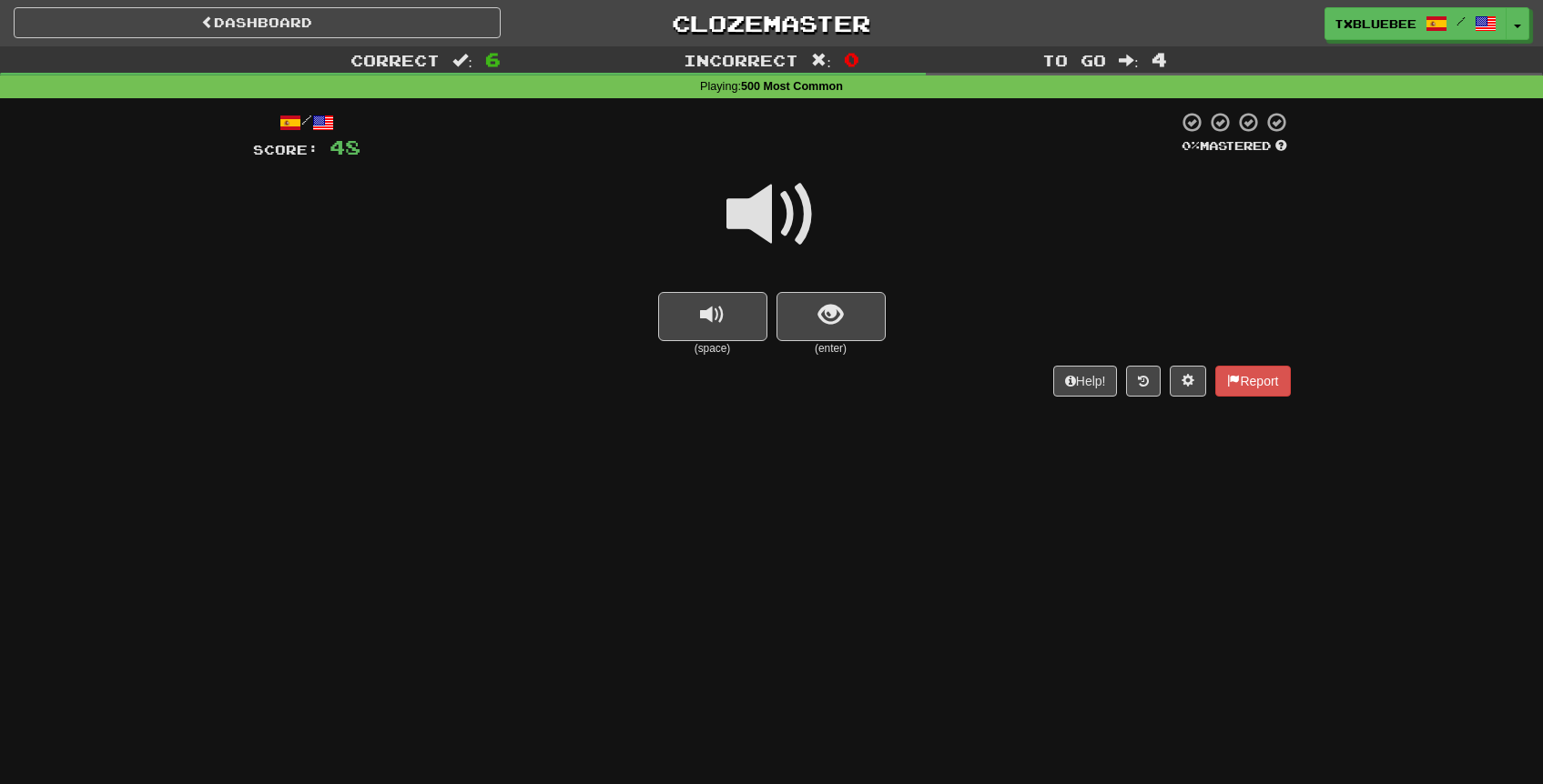
click at [768, 204] on span at bounding box center [772, 214] width 91 height 91
click at [819, 336] on button "show sentence" at bounding box center [832, 316] width 110 height 49
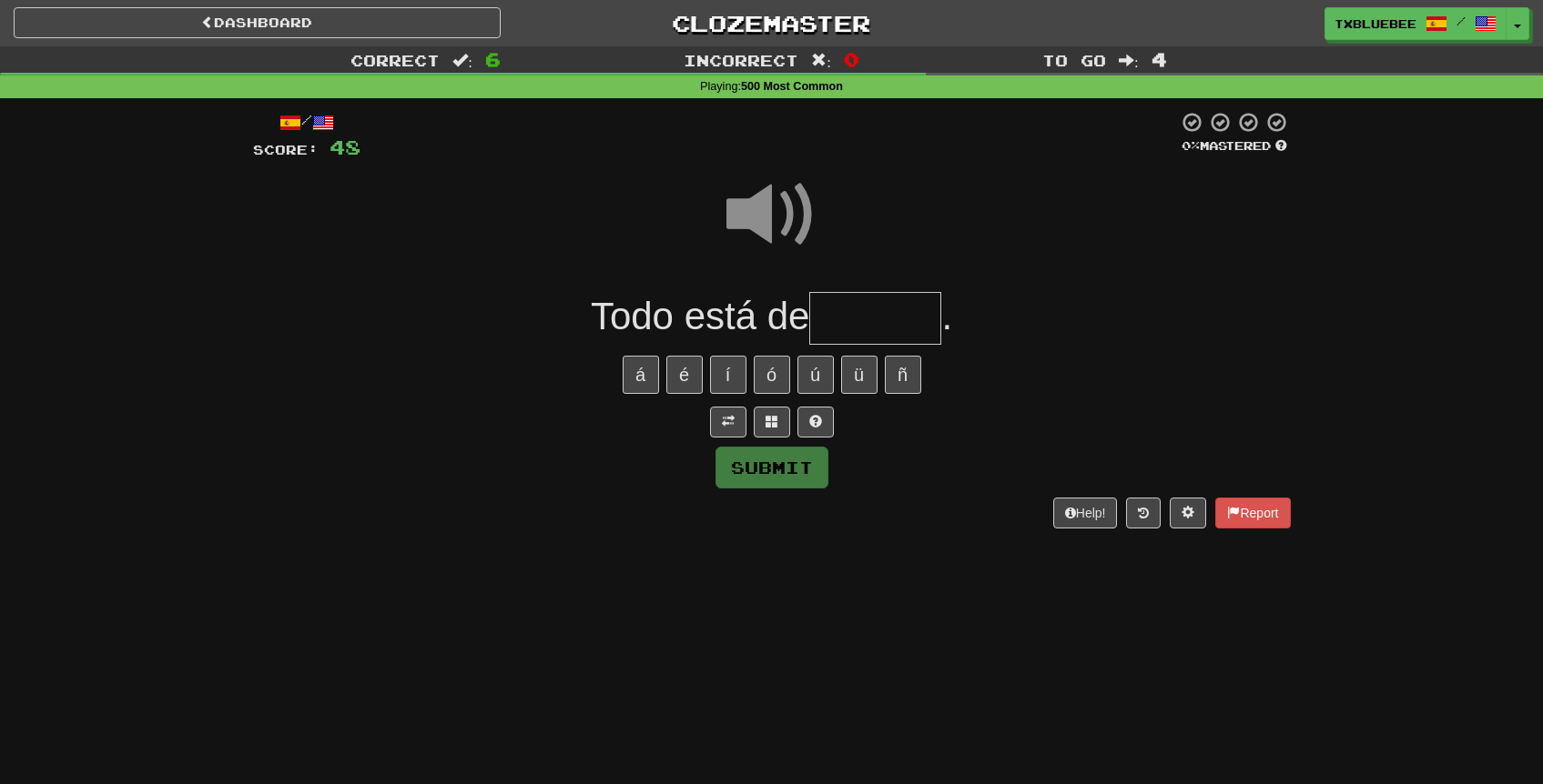
click at [867, 329] on input "text" at bounding box center [875, 318] width 132 height 54
type input "******"
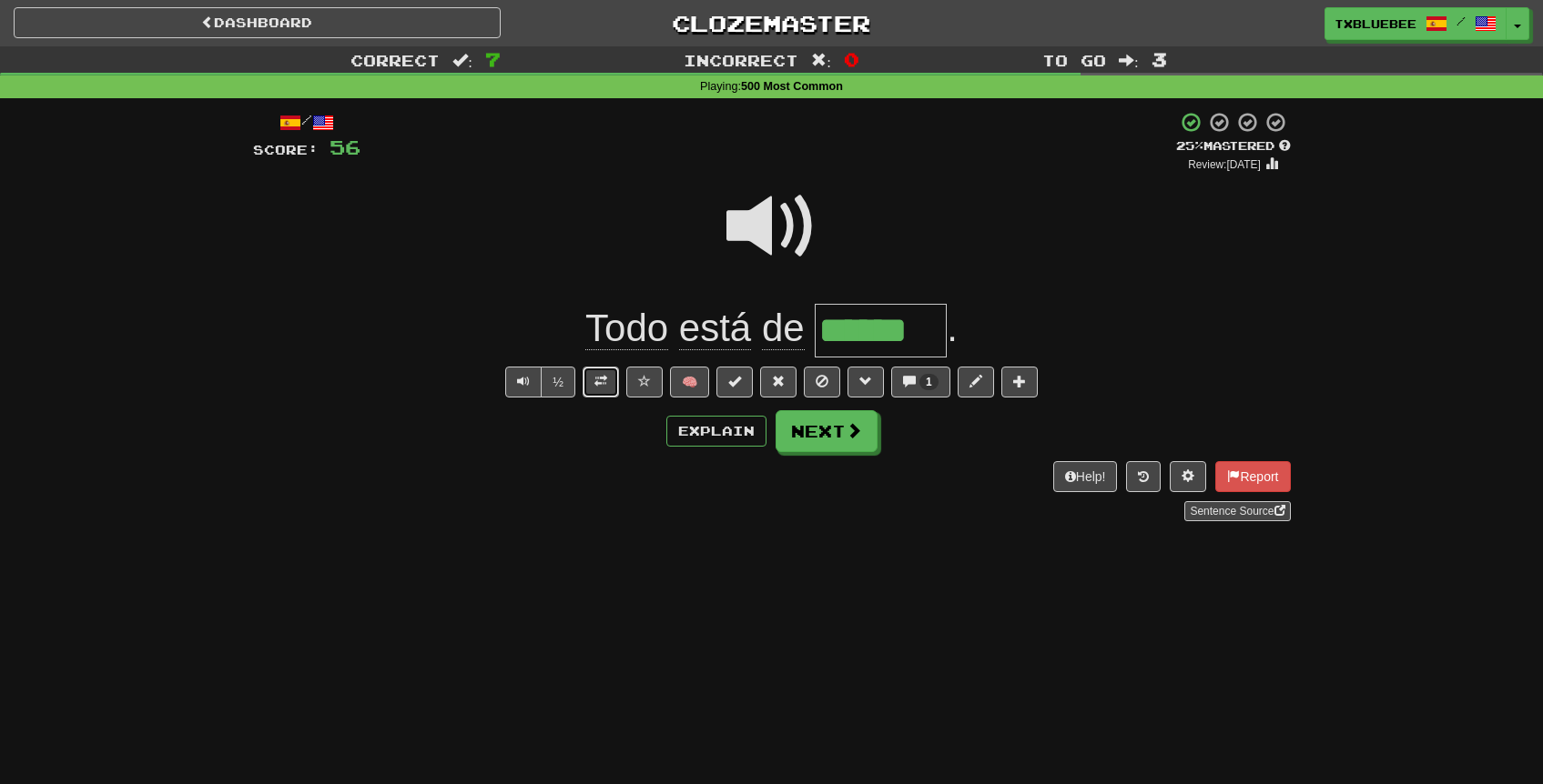
click at [612, 383] on button at bounding box center [601, 382] width 37 height 31
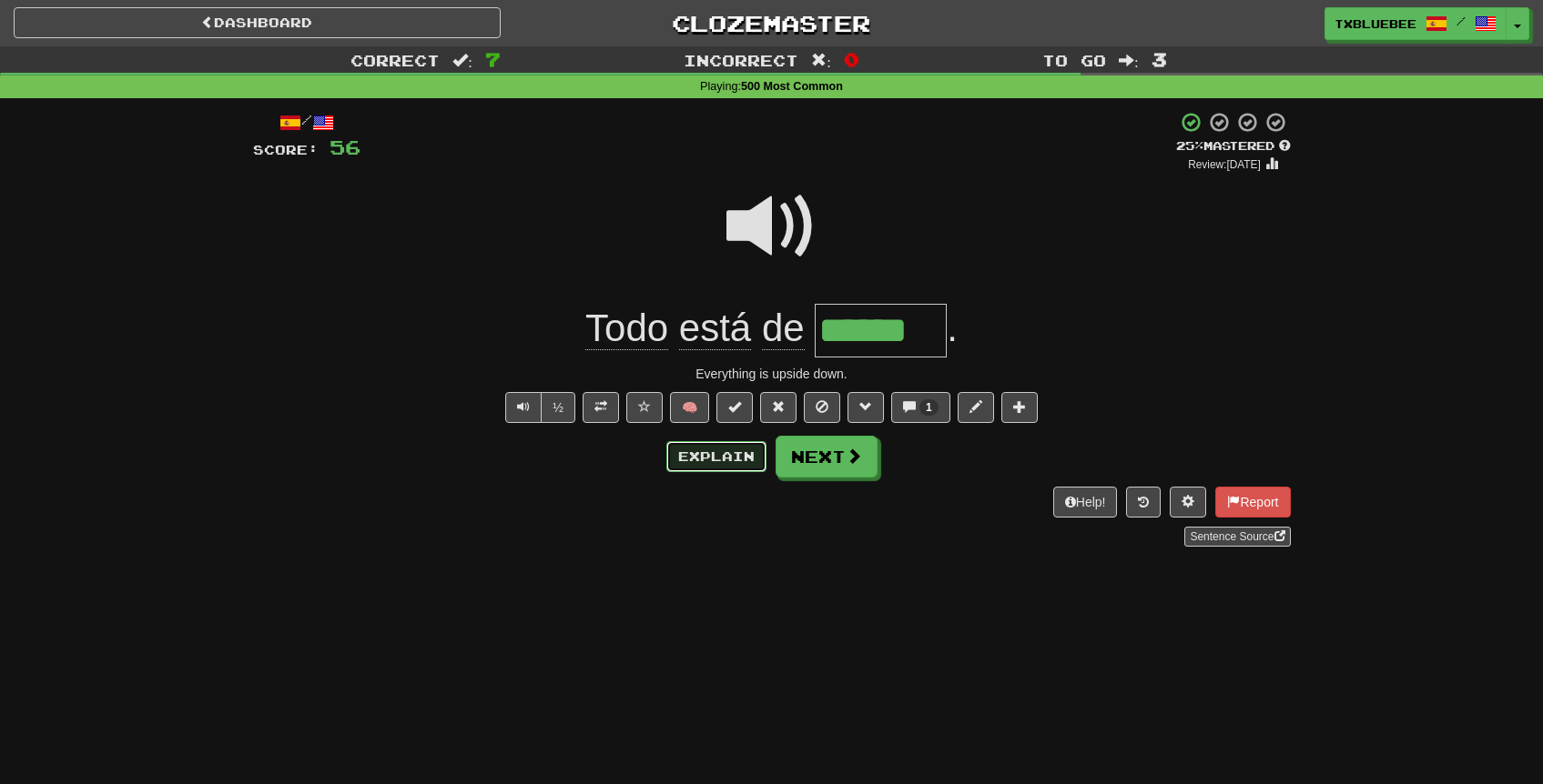
click at [704, 451] on button "Explain" at bounding box center [716, 456] width 100 height 31
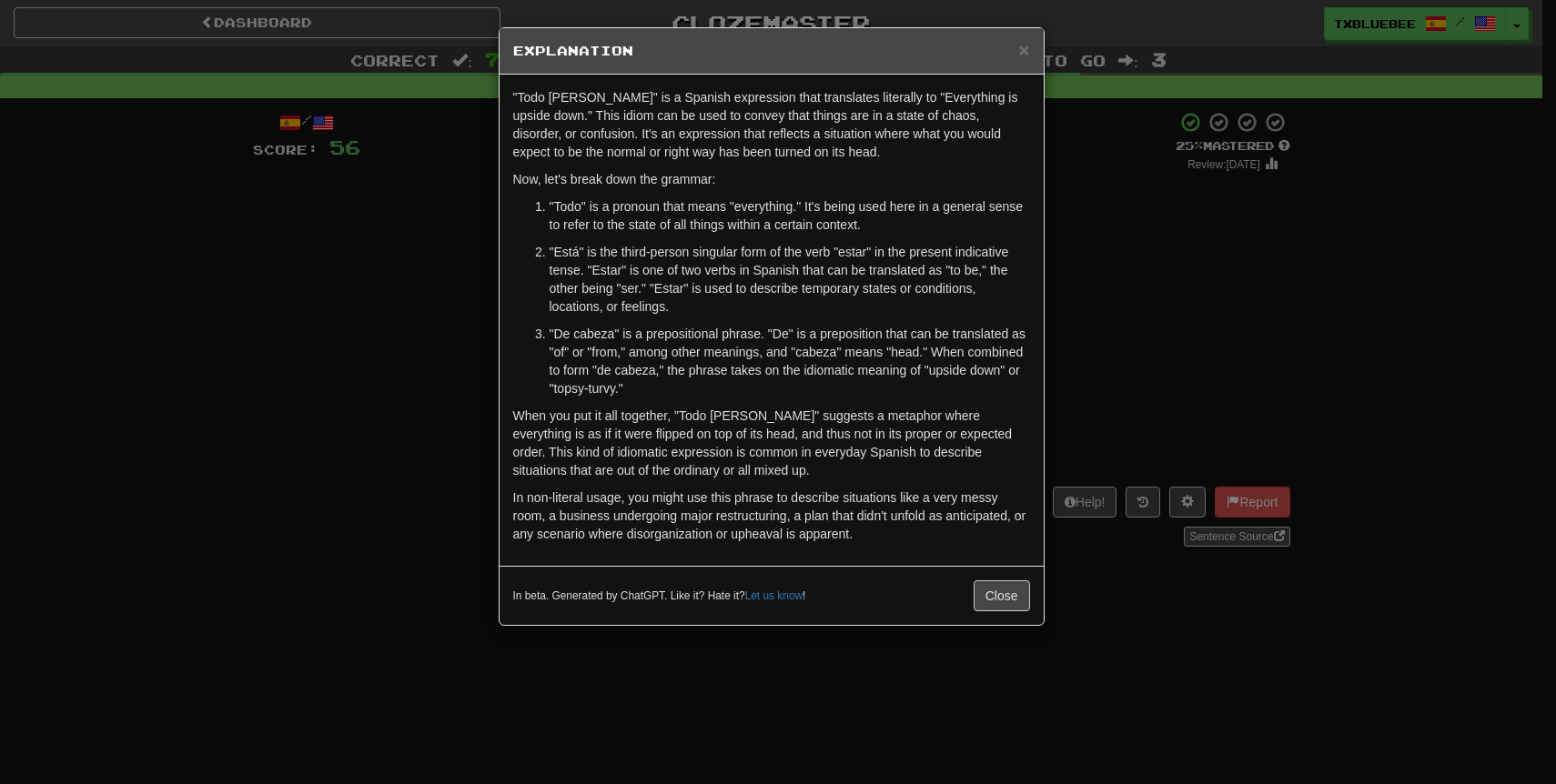
click at [1170, 230] on div "× Explanation "Todo está de cabeza" is a Spanish expression that translates lit…" at bounding box center [778, 392] width 1556 height 784
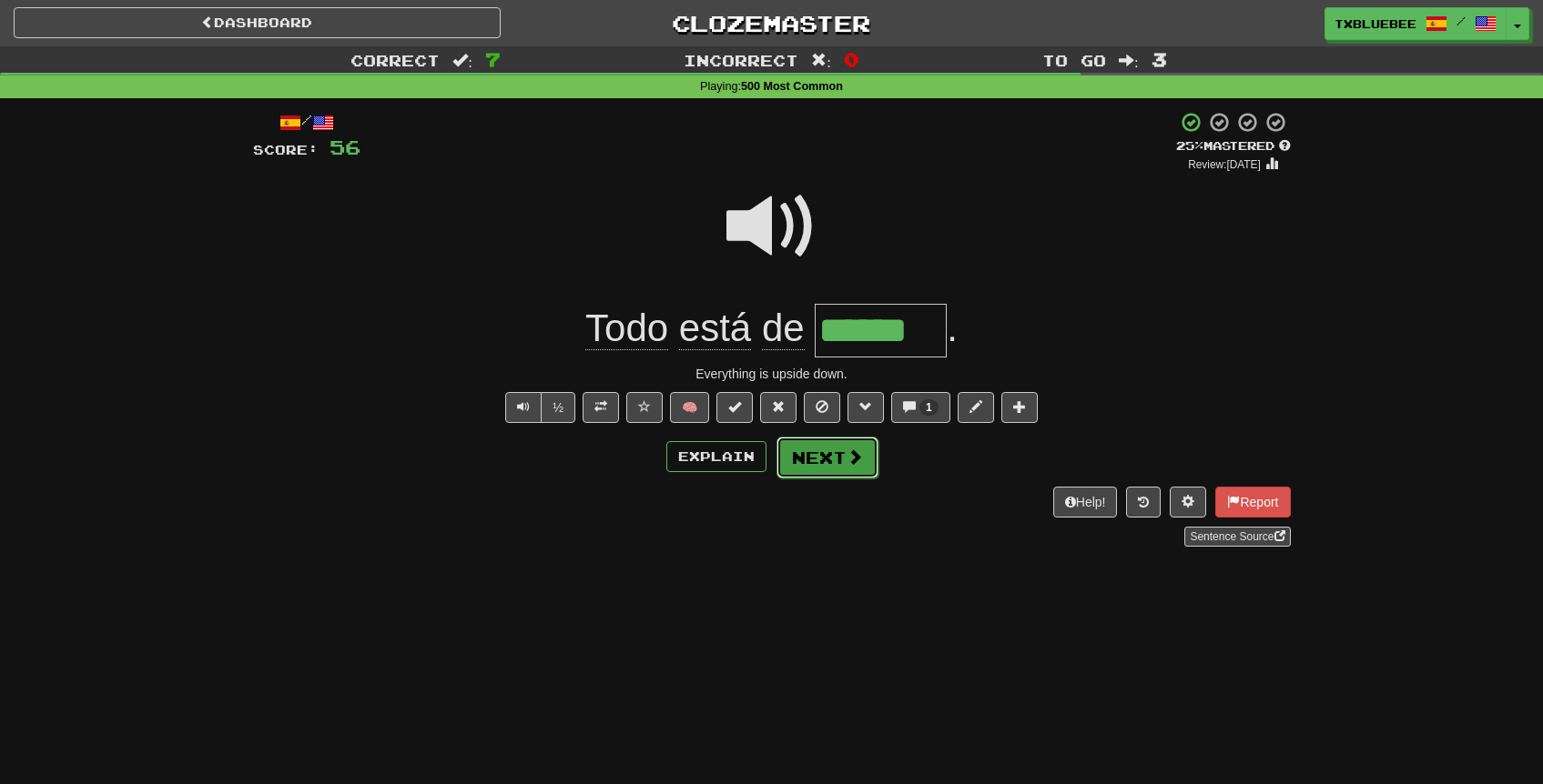
click at [839, 460] on button "Next" at bounding box center [828, 457] width 102 height 42
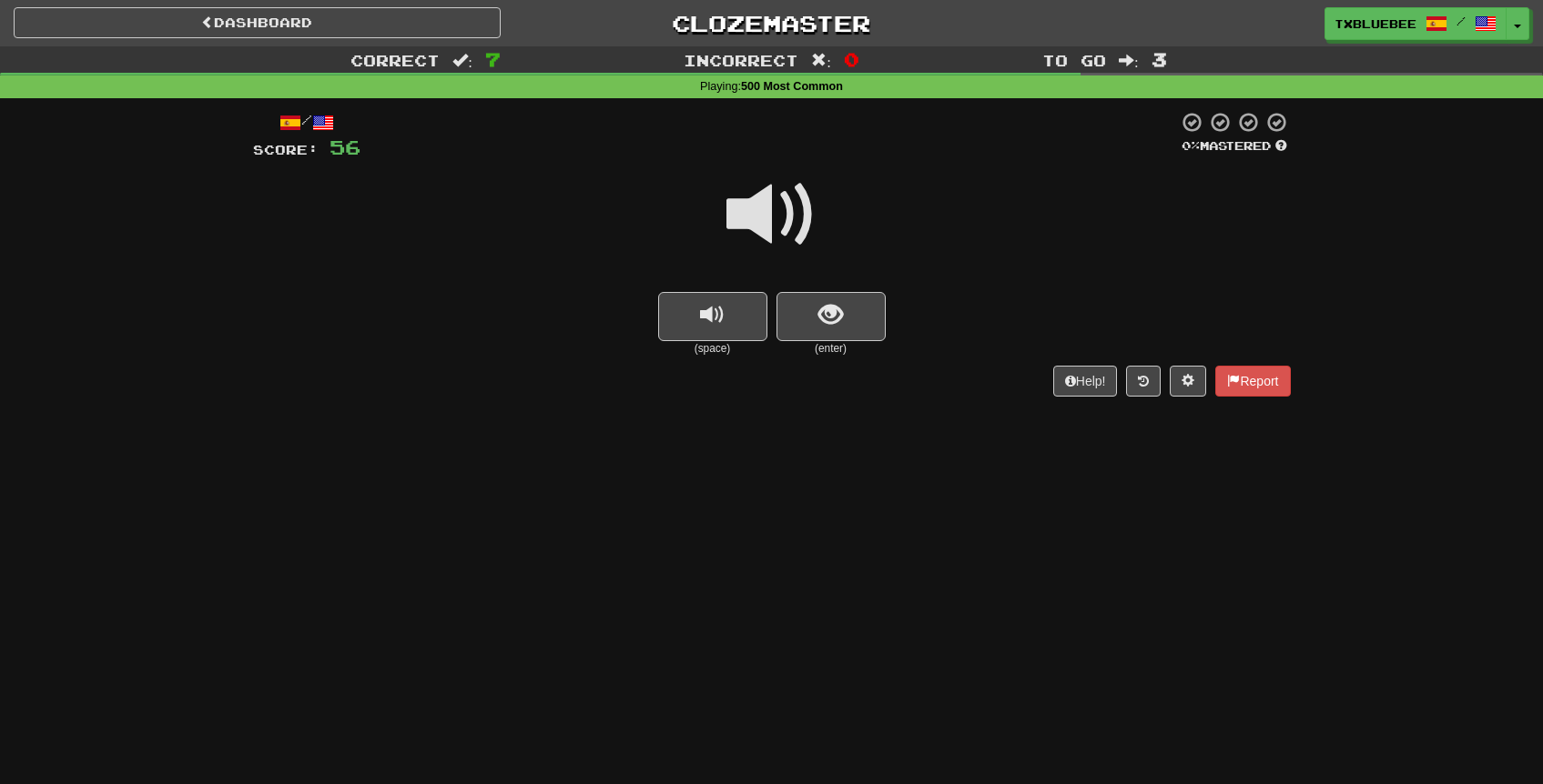
click at [799, 232] on span at bounding box center [772, 214] width 91 height 91
click at [812, 315] on button "show sentence" at bounding box center [832, 316] width 110 height 49
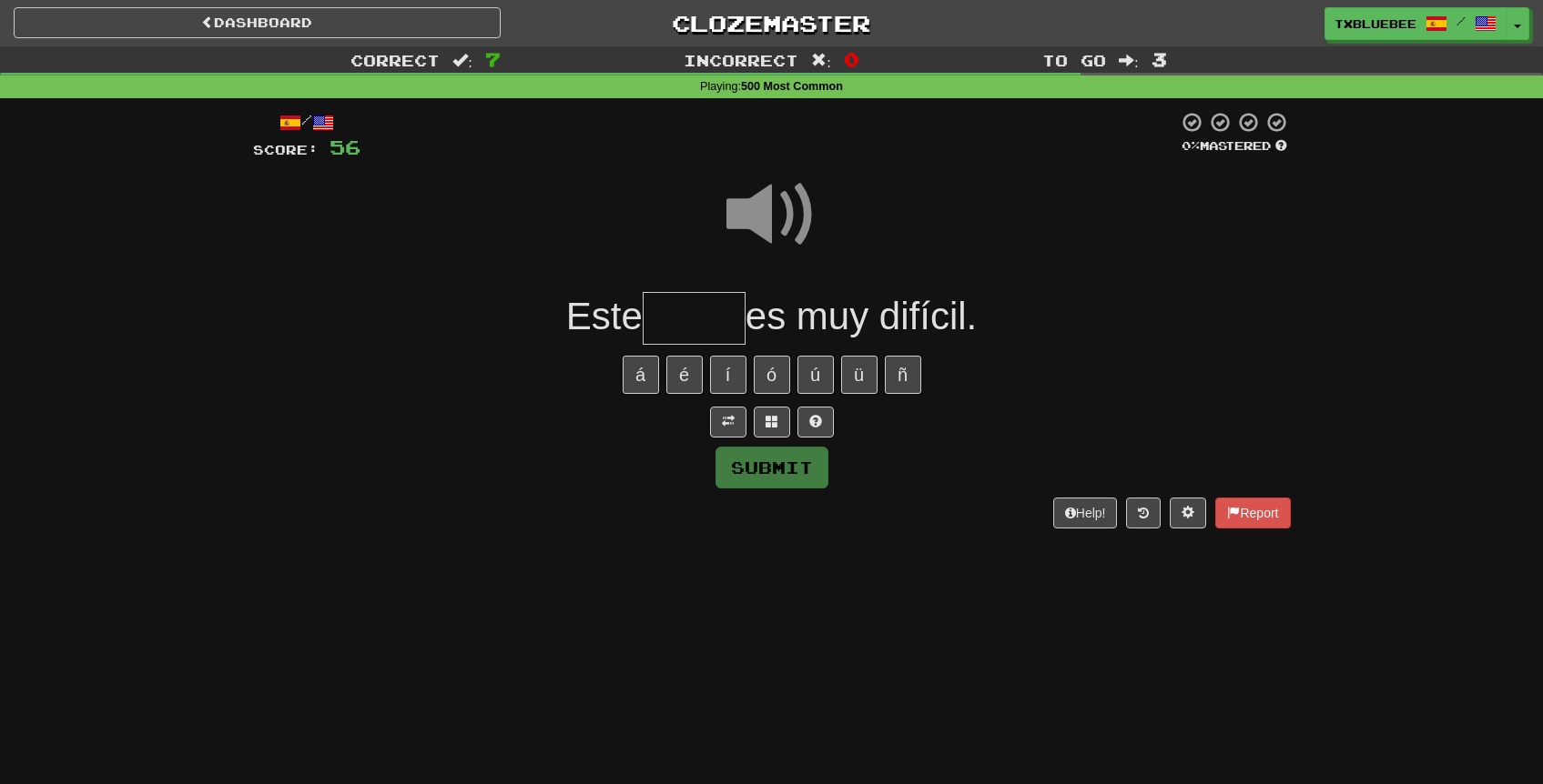
click at [705, 322] on input "text" at bounding box center [694, 318] width 103 height 54
type input "*****"
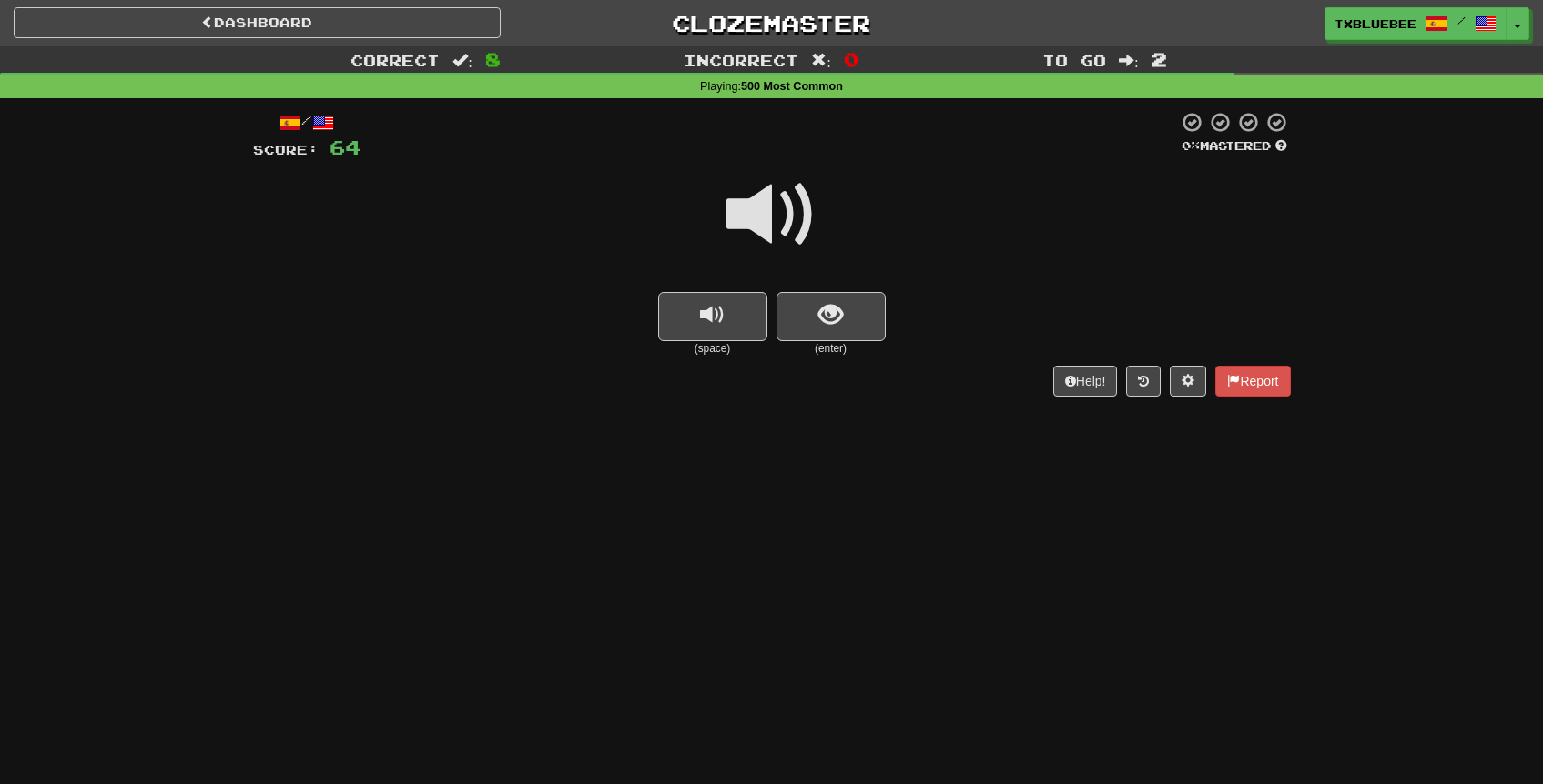
click at [791, 227] on span at bounding box center [772, 214] width 91 height 91
click at [816, 317] on button "show sentence" at bounding box center [832, 316] width 110 height 49
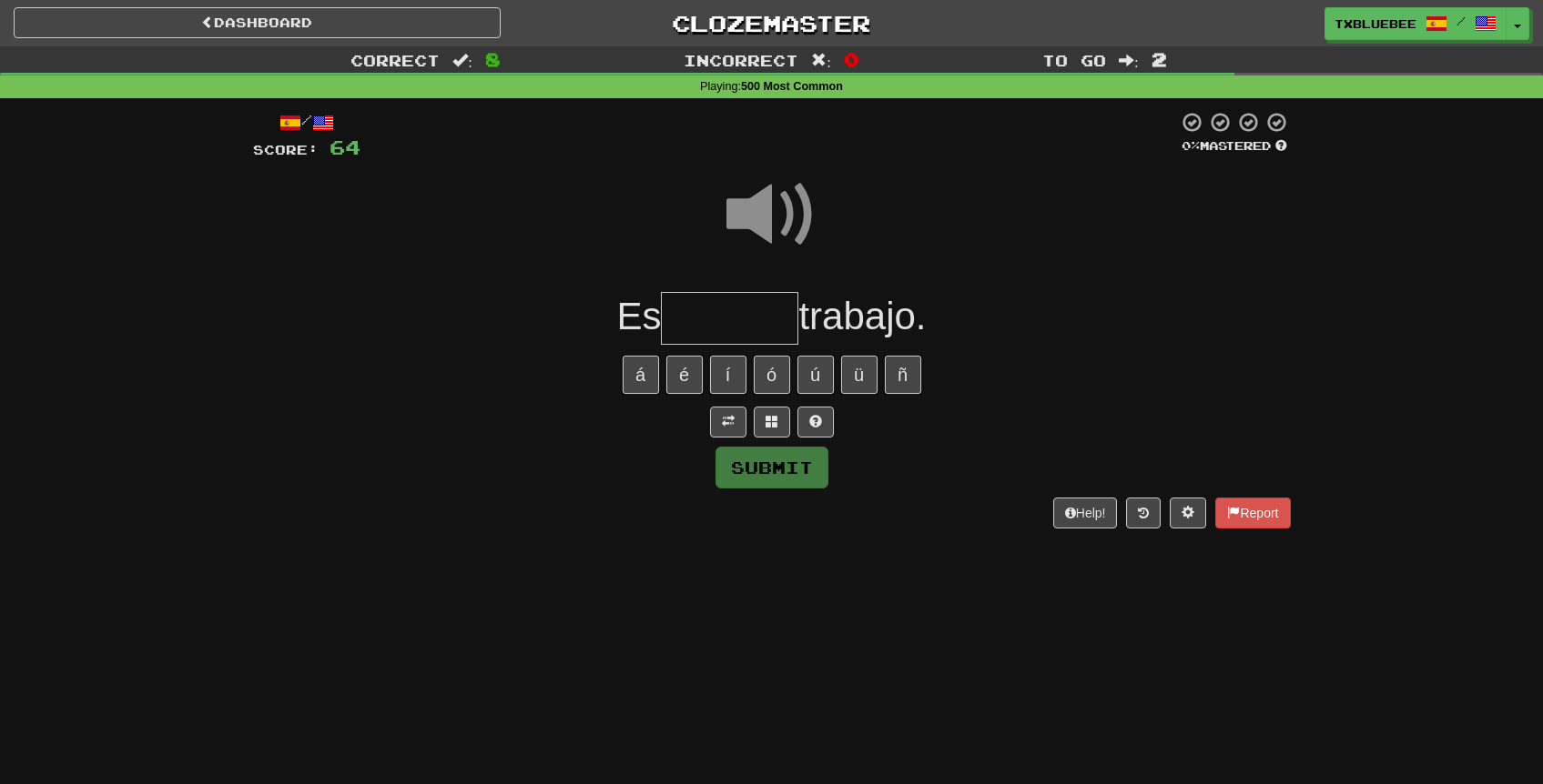
click at [751, 325] on input "text" at bounding box center [729, 318] width 137 height 54
type input "*******"
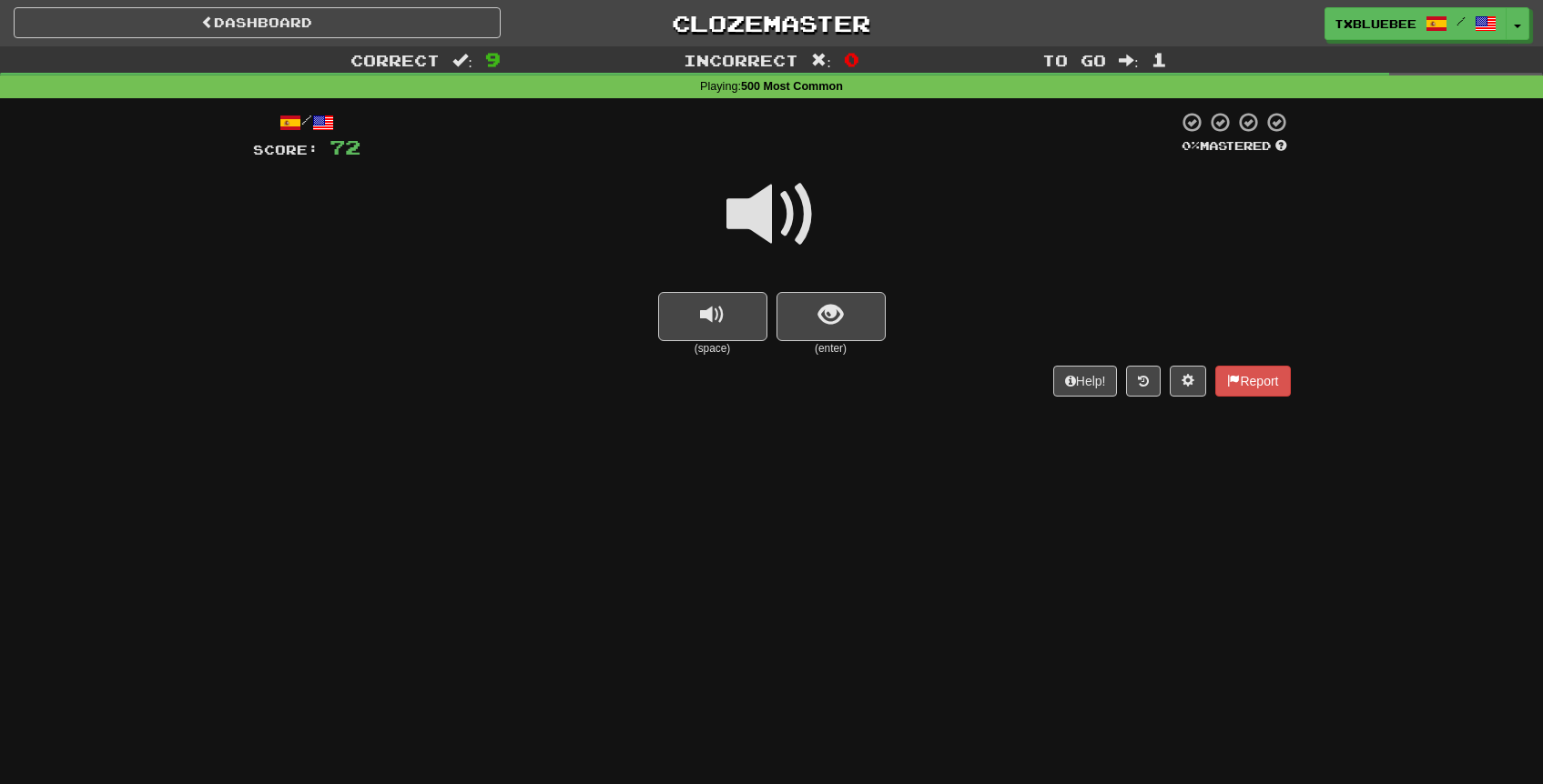
drag, startPoint x: 763, startPoint y: 227, endPoint x: 780, endPoint y: 264, distance: 40.7
click at [763, 232] on span at bounding box center [772, 214] width 91 height 91
click at [796, 314] on button "show sentence" at bounding box center [832, 316] width 110 height 49
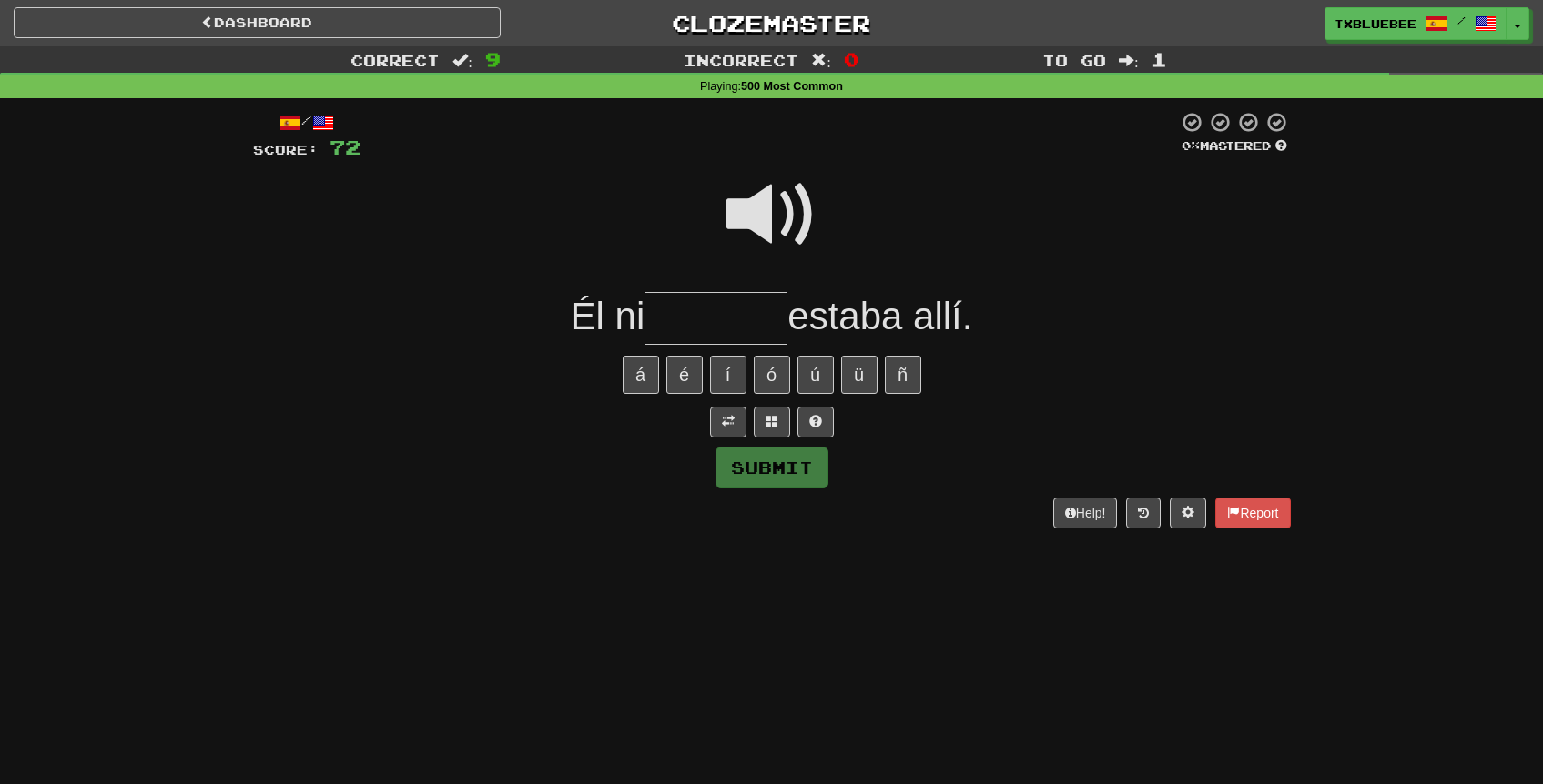
click at [772, 227] on span at bounding box center [772, 214] width 91 height 91
click at [729, 315] on input "text" at bounding box center [715, 318] width 143 height 54
type input "********"
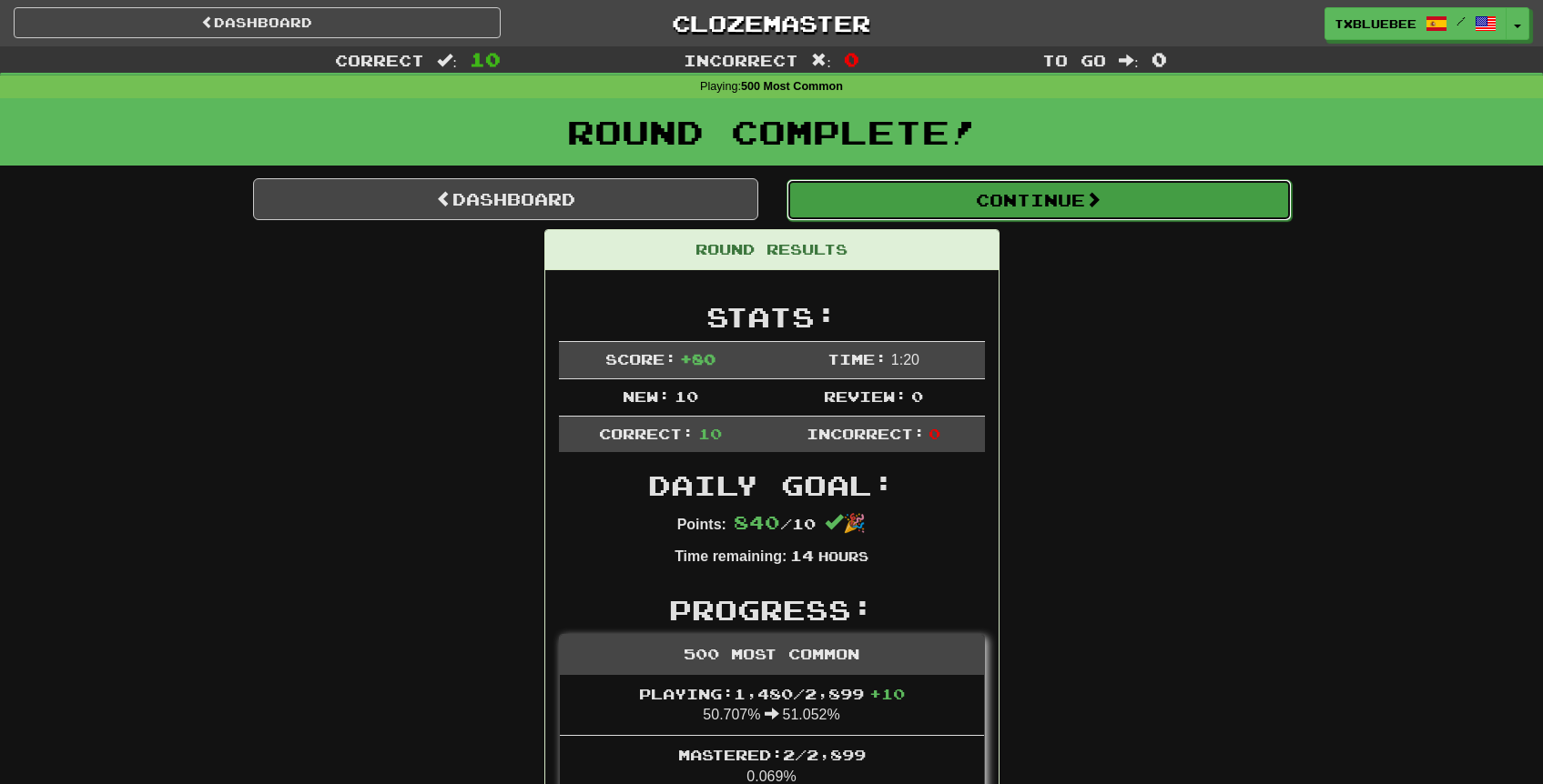
click at [1025, 212] on button "Continue" at bounding box center [1038, 200] width 506 height 42
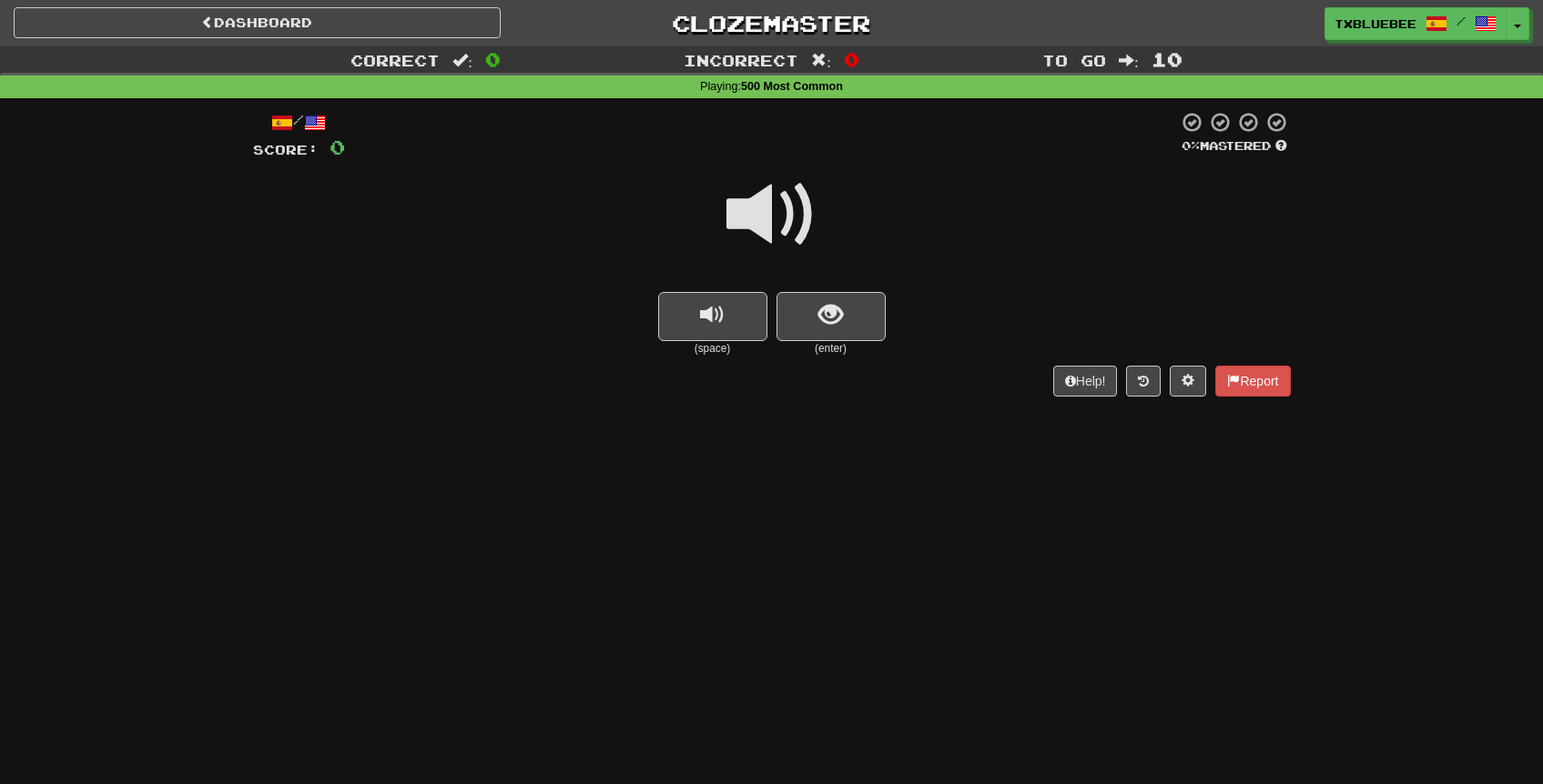
click at [782, 236] on span at bounding box center [772, 214] width 91 height 91
click at [834, 323] on span "show sentence" at bounding box center [831, 315] width 25 height 25
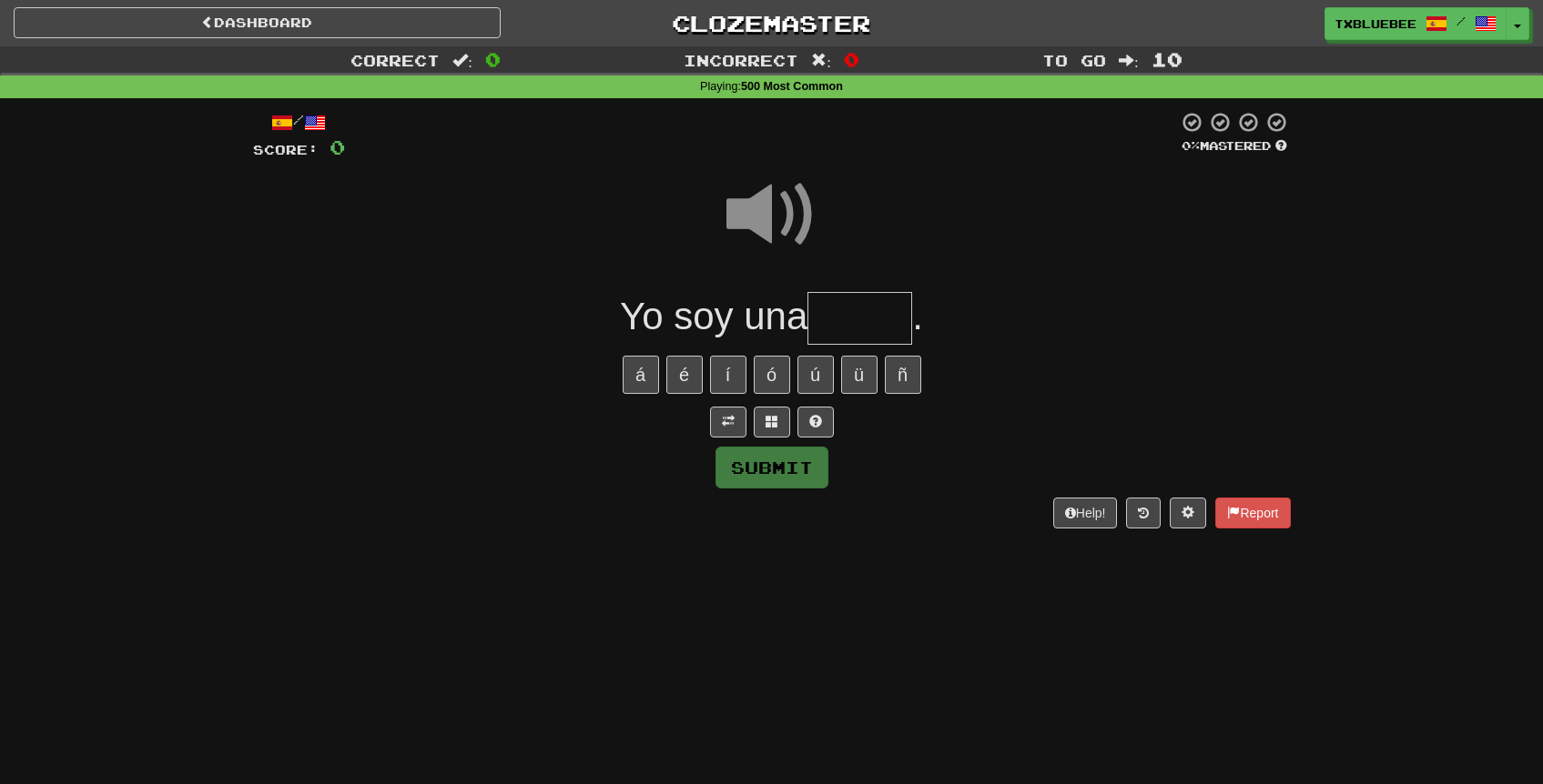
click at [875, 322] on input "text" at bounding box center [860, 318] width 105 height 54
type input "*****"
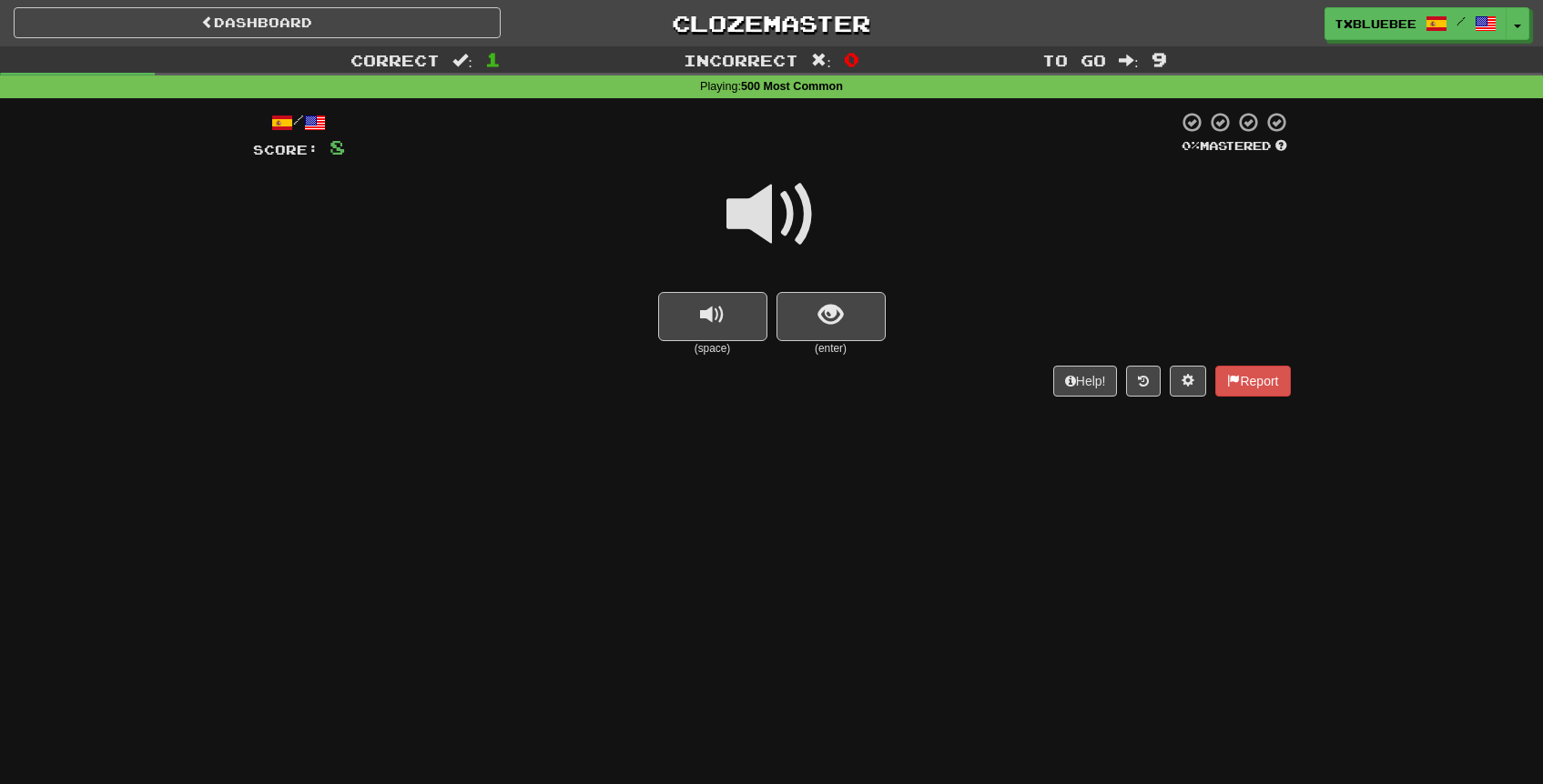
click at [795, 206] on span at bounding box center [772, 214] width 91 height 91
click at [833, 310] on span "show sentence" at bounding box center [831, 315] width 25 height 25
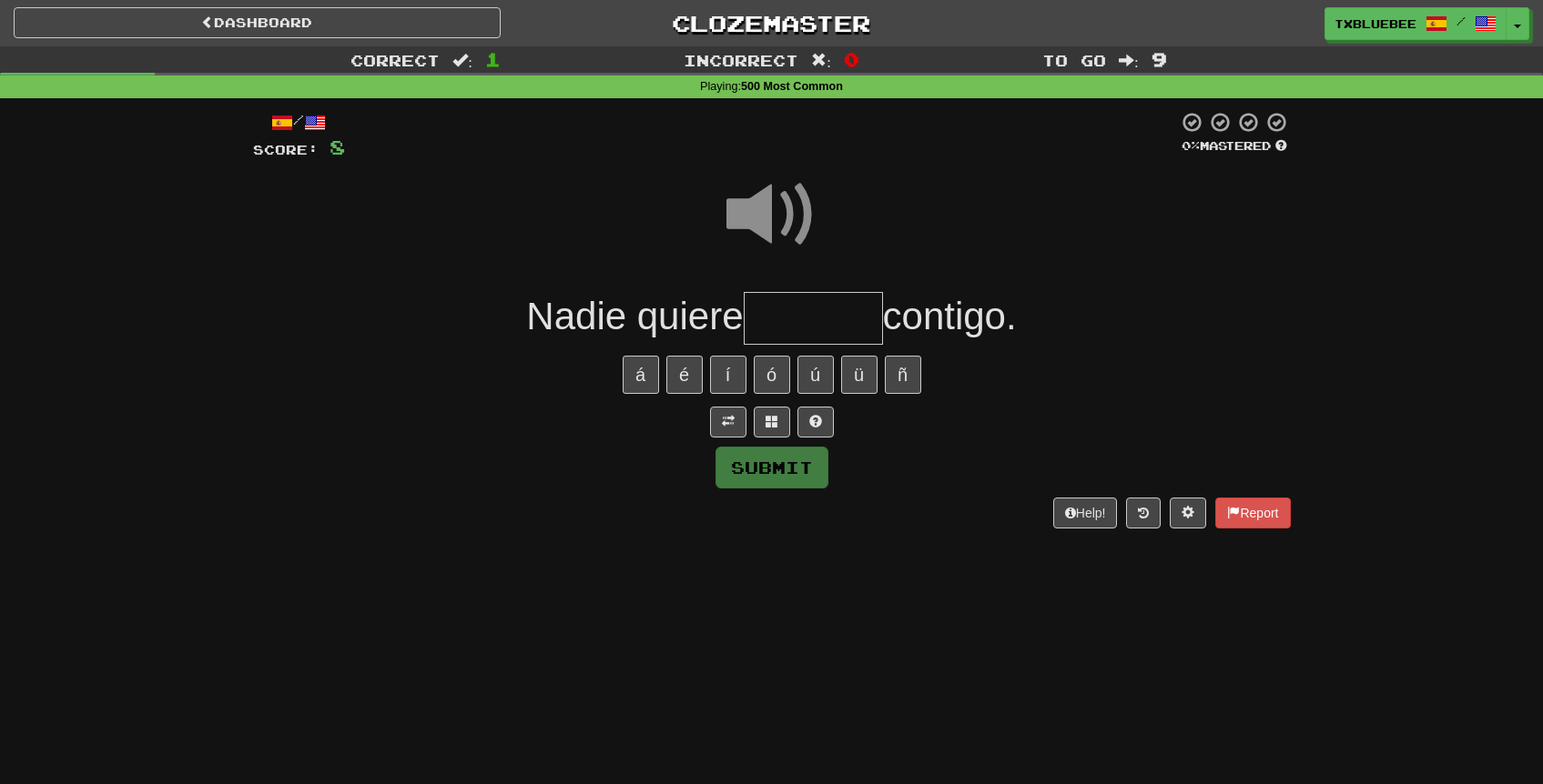
click at [824, 308] on input "text" at bounding box center [813, 318] width 139 height 54
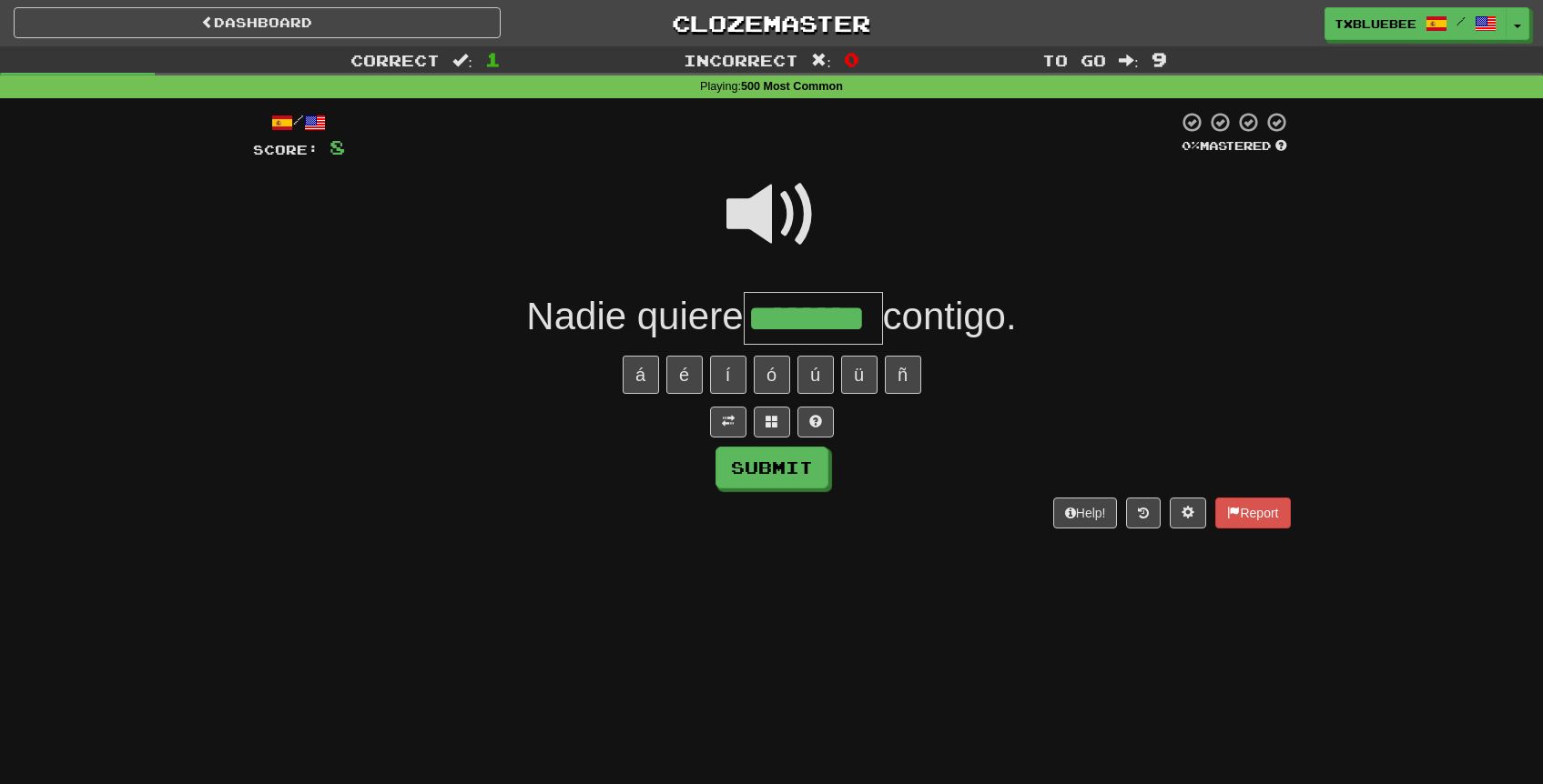
type input "********"
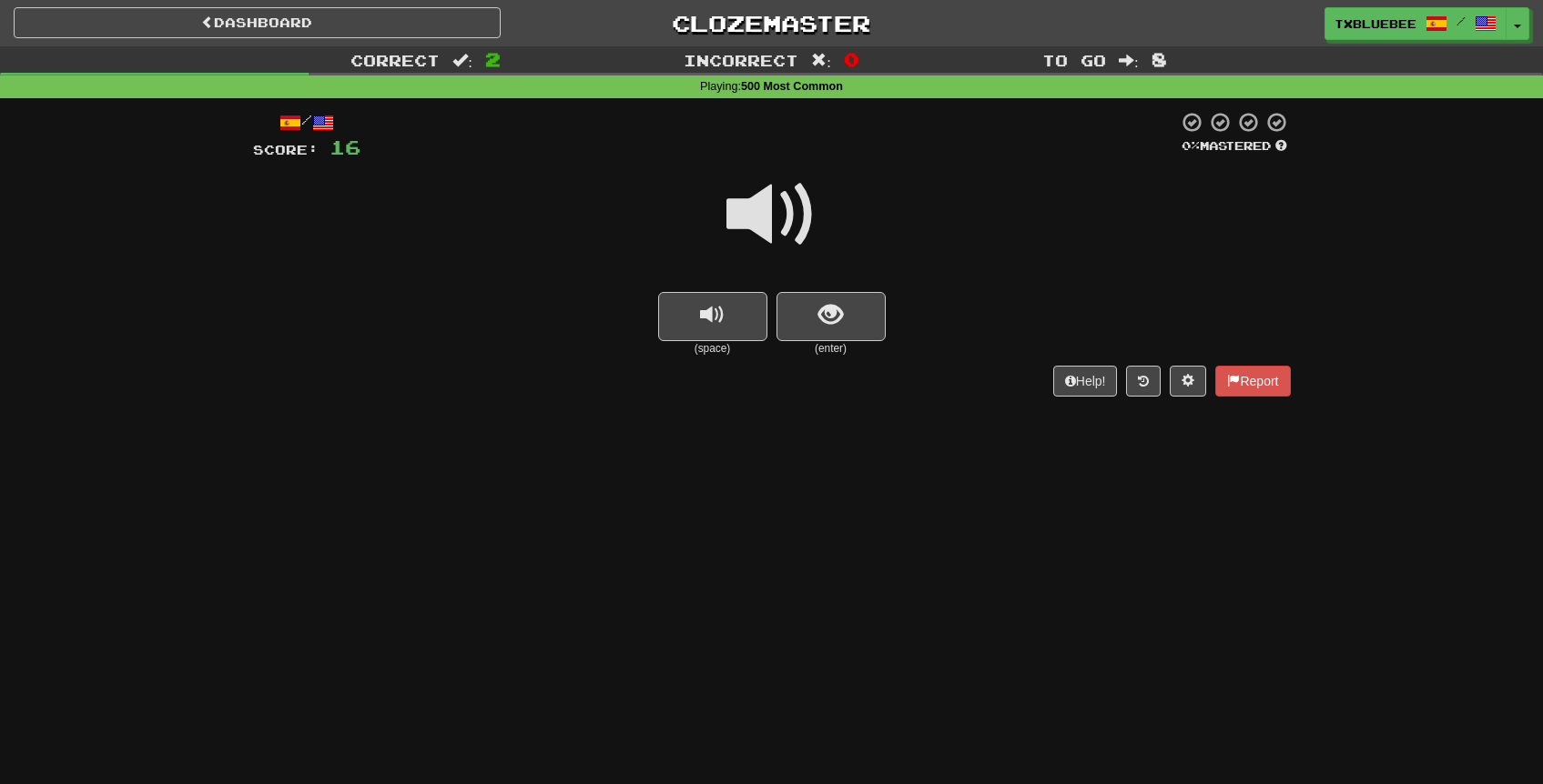
click at [766, 231] on span at bounding box center [772, 214] width 91 height 91
click at [825, 334] on button "show sentence" at bounding box center [832, 316] width 110 height 49
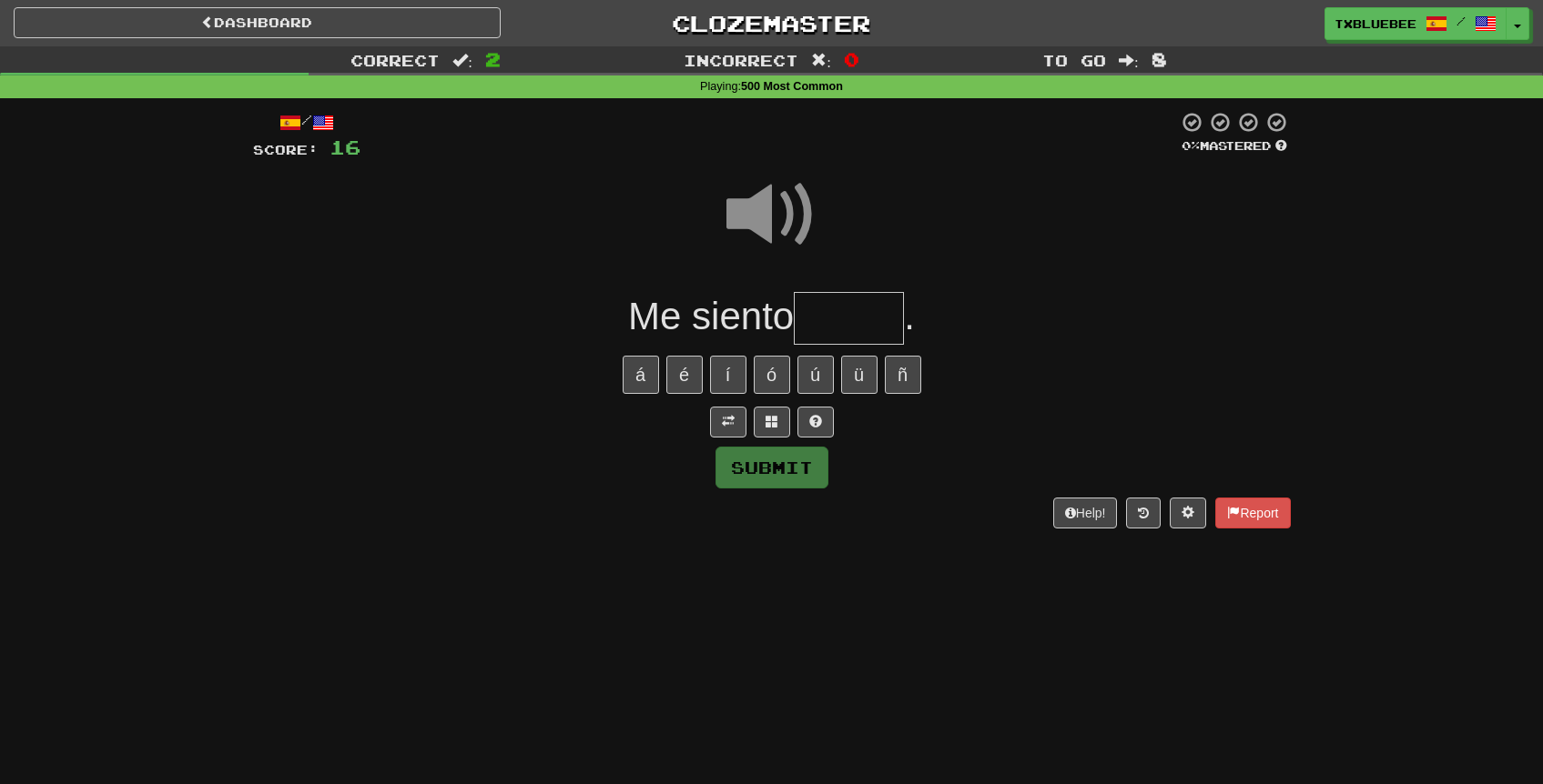
click at [870, 332] on input "text" at bounding box center [849, 318] width 111 height 54
type input "*"
type input "******"
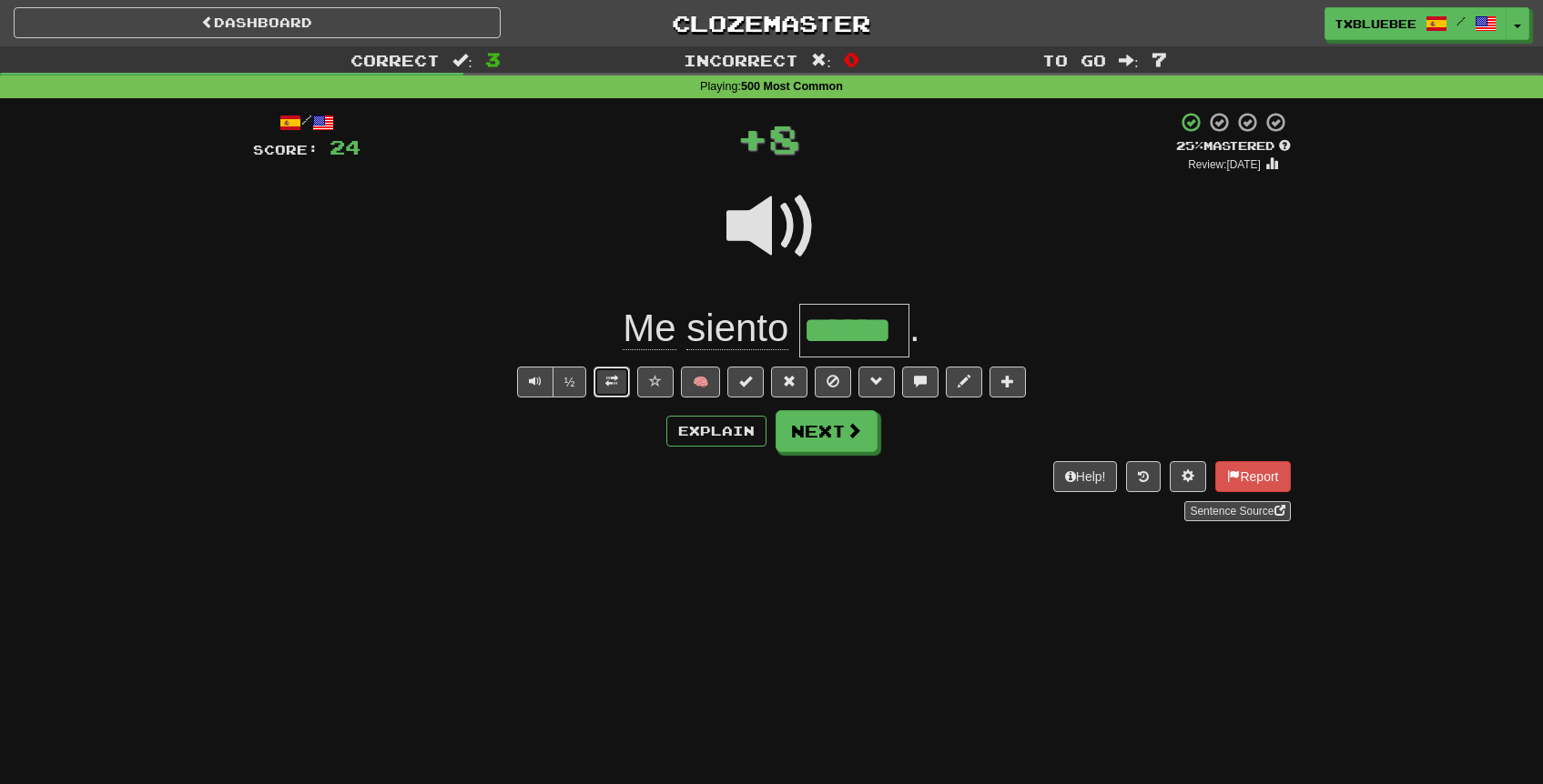
click at [611, 385] on span at bounding box center [611, 381] width 12 height 12
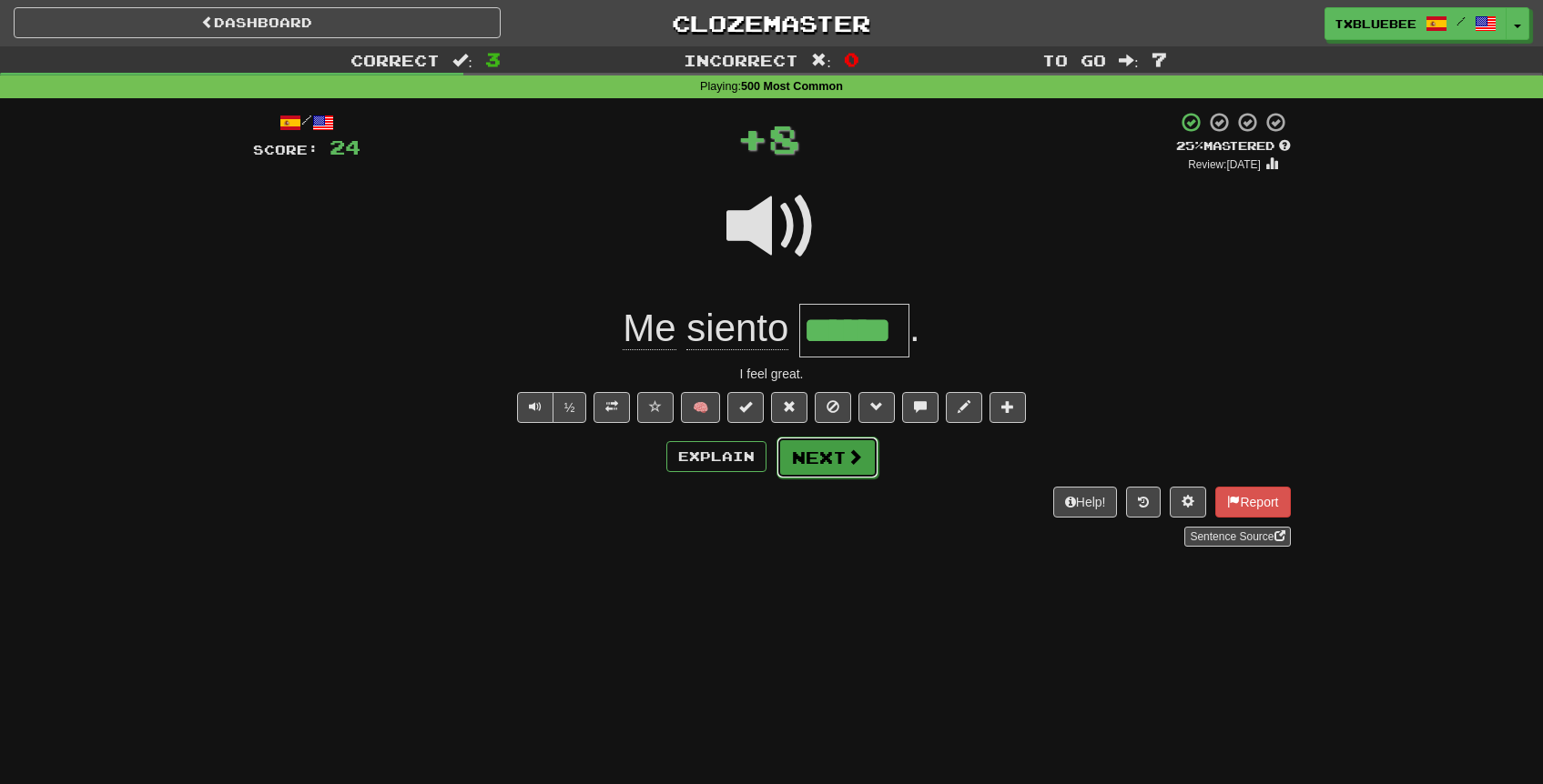
click at [839, 452] on button "Next" at bounding box center [828, 457] width 102 height 42
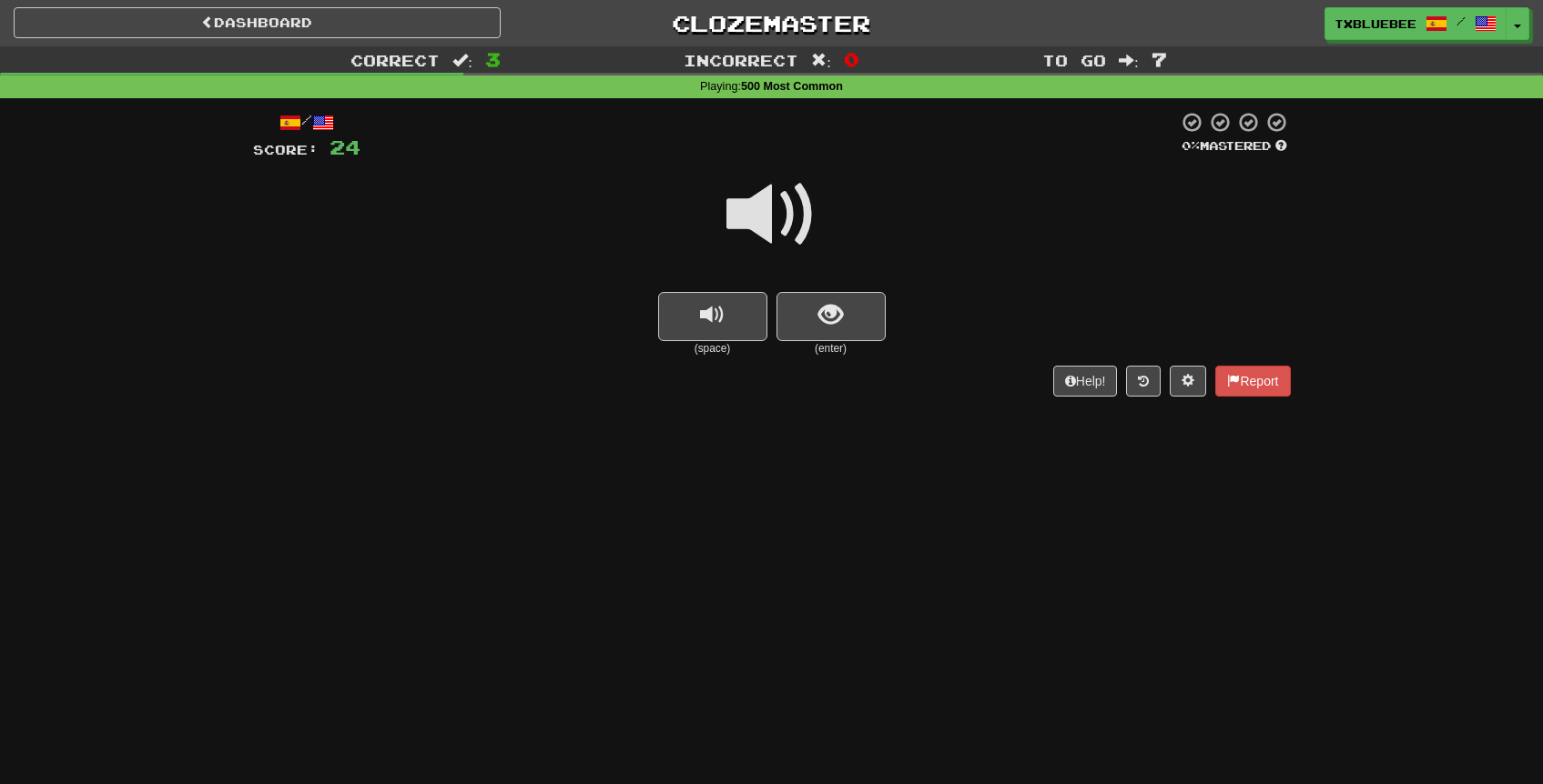
click at [771, 212] on span at bounding box center [772, 214] width 91 height 91
click at [812, 308] on button "show sentence" at bounding box center [832, 316] width 110 height 49
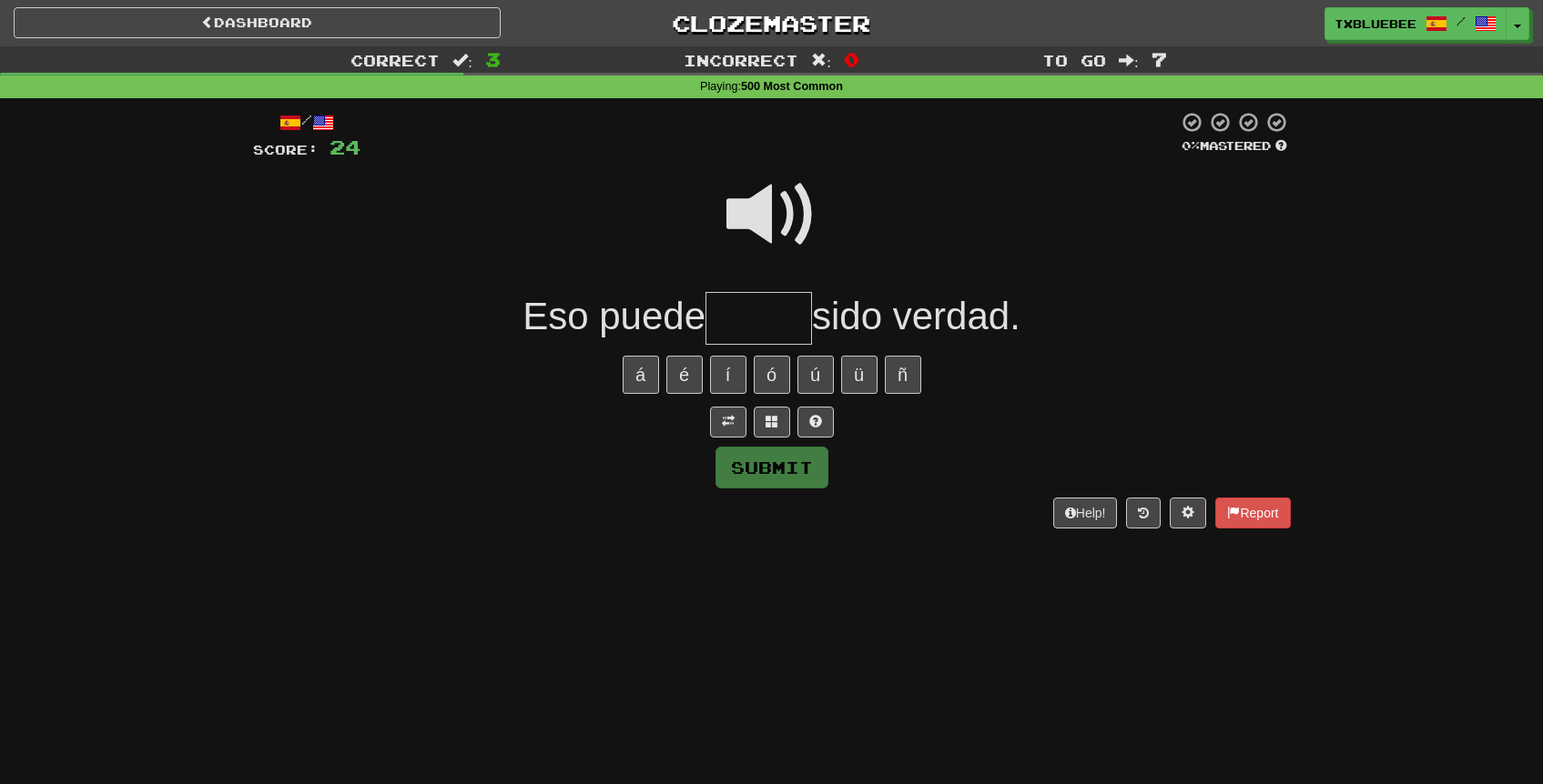
click at [781, 221] on span at bounding box center [772, 214] width 91 height 91
click at [779, 309] on input "text" at bounding box center [759, 318] width 107 height 54
type input "*****"
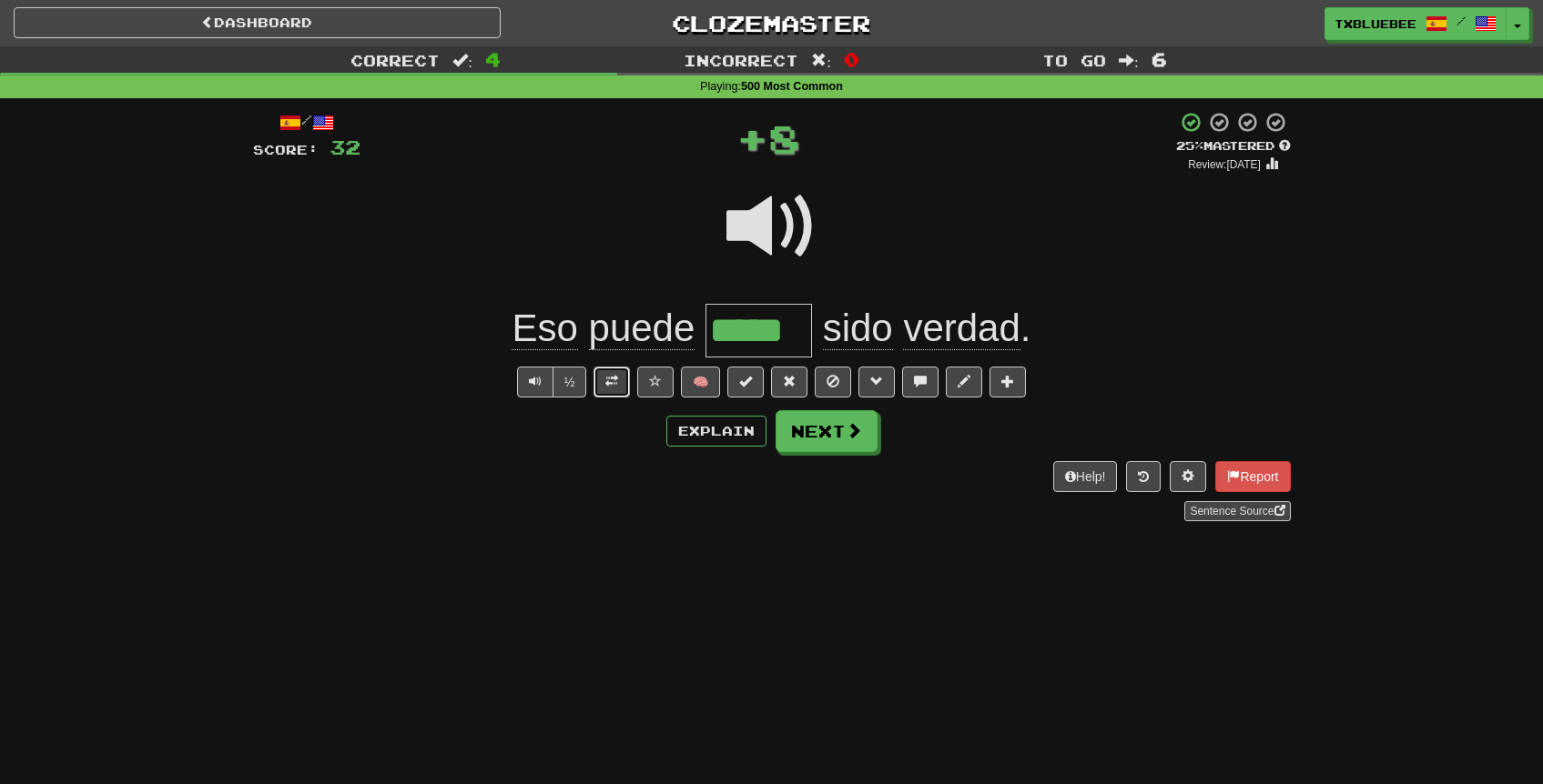
click at [622, 387] on button at bounding box center [611, 382] width 37 height 31
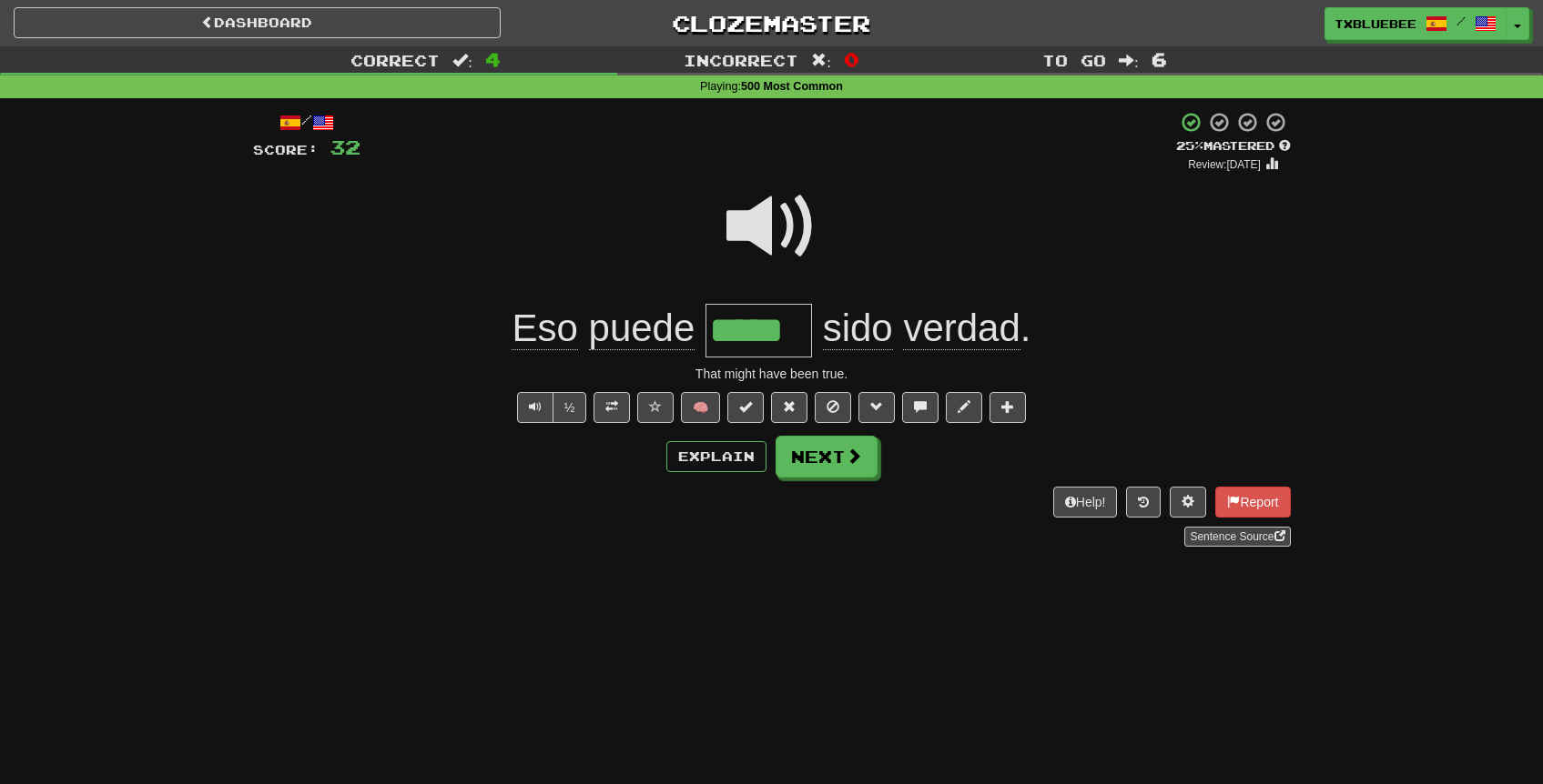
click at [761, 213] on span at bounding box center [772, 227] width 91 height 91
click at [788, 237] on span at bounding box center [772, 227] width 91 height 91
click at [833, 462] on button "Next" at bounding box center [828, 457] width 102 height 42
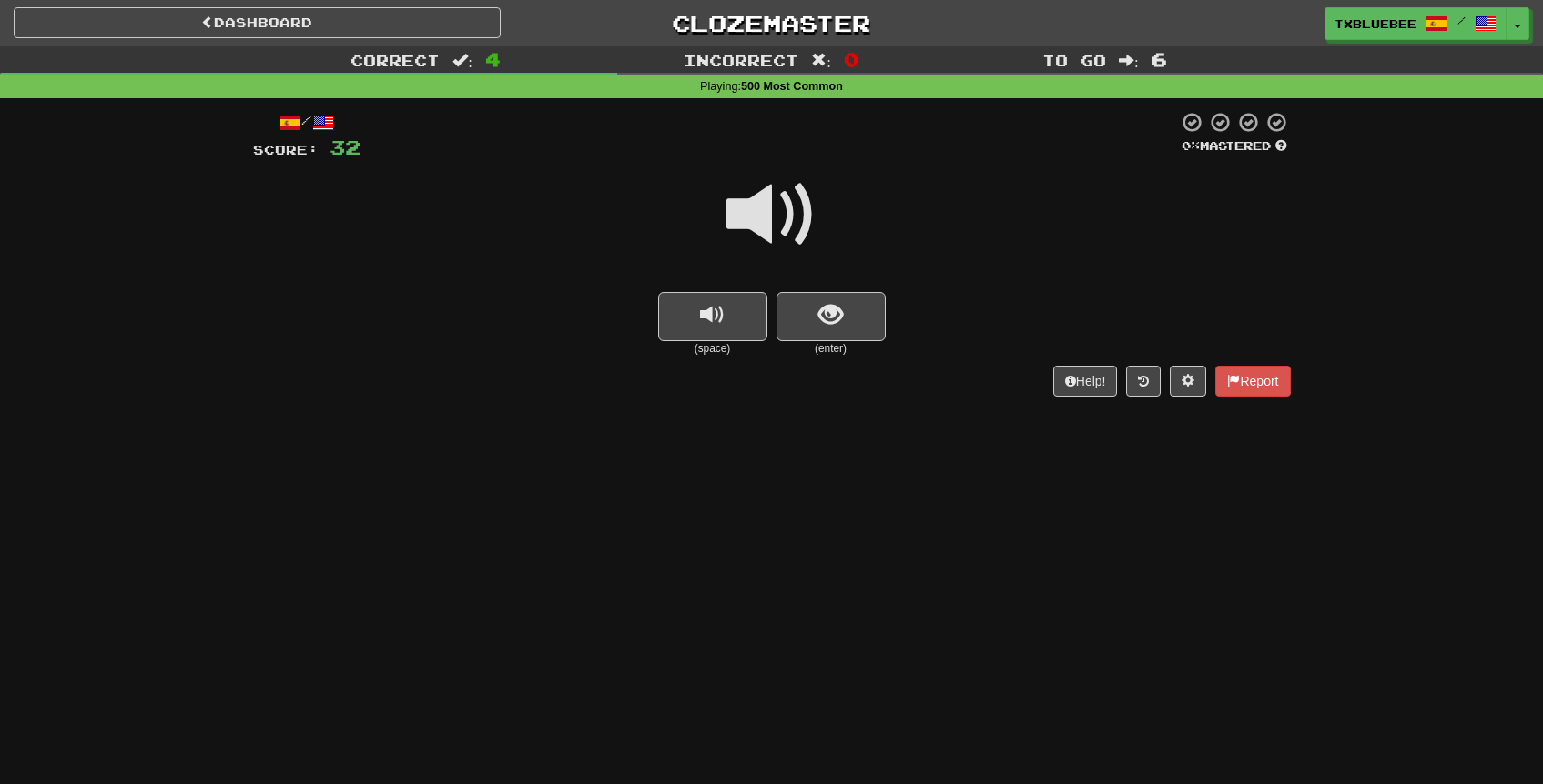
click at [780, 221] on span at bounding box center [772, 214] width 91 height 91
click at [836, 327] on span "show sentence" at bounding box center [831, 315] width 25 height 25
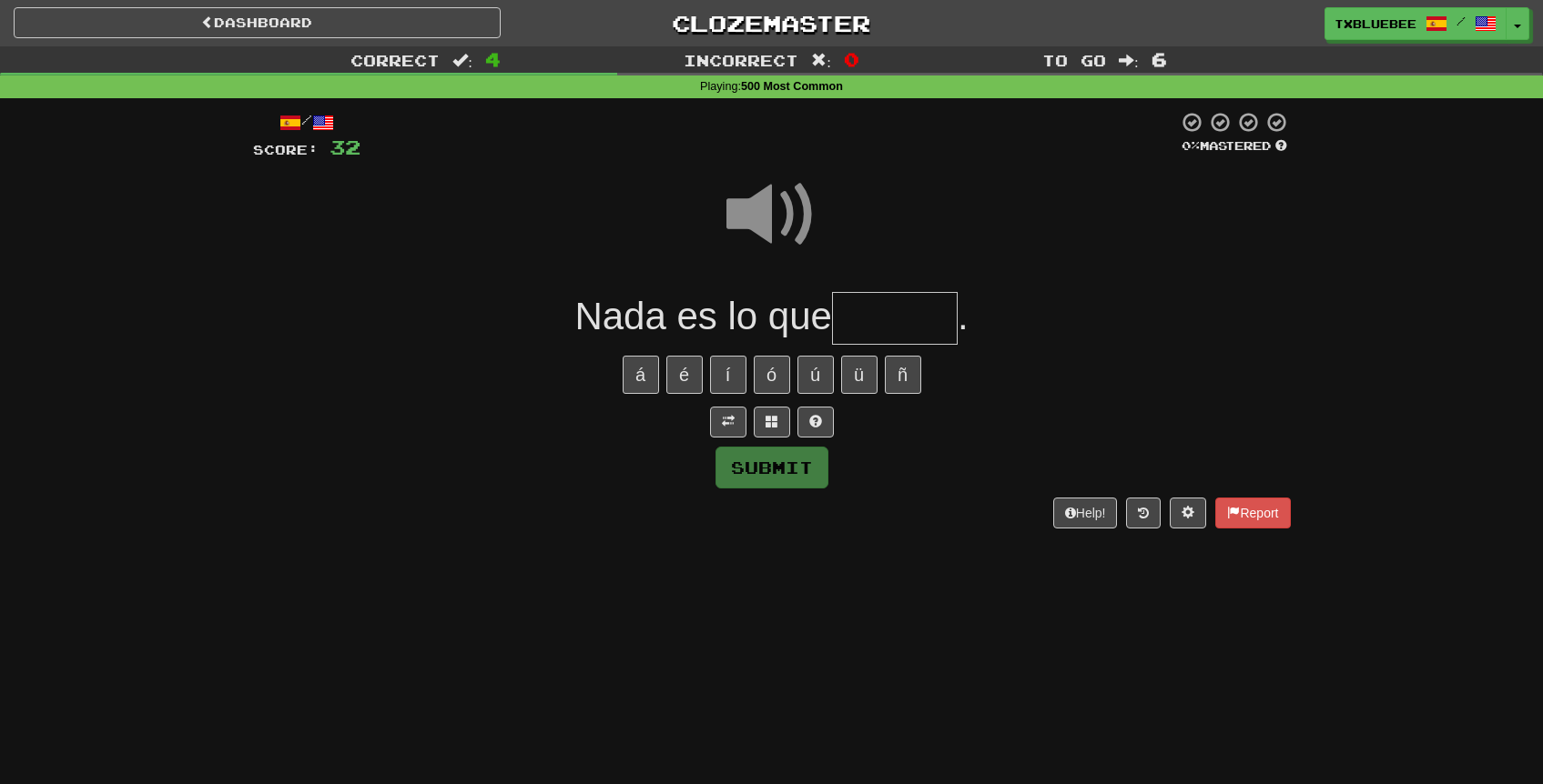
click at [899, 322] on input "text" at bounding box center [895, 318] width 126 height 54
type input "******"
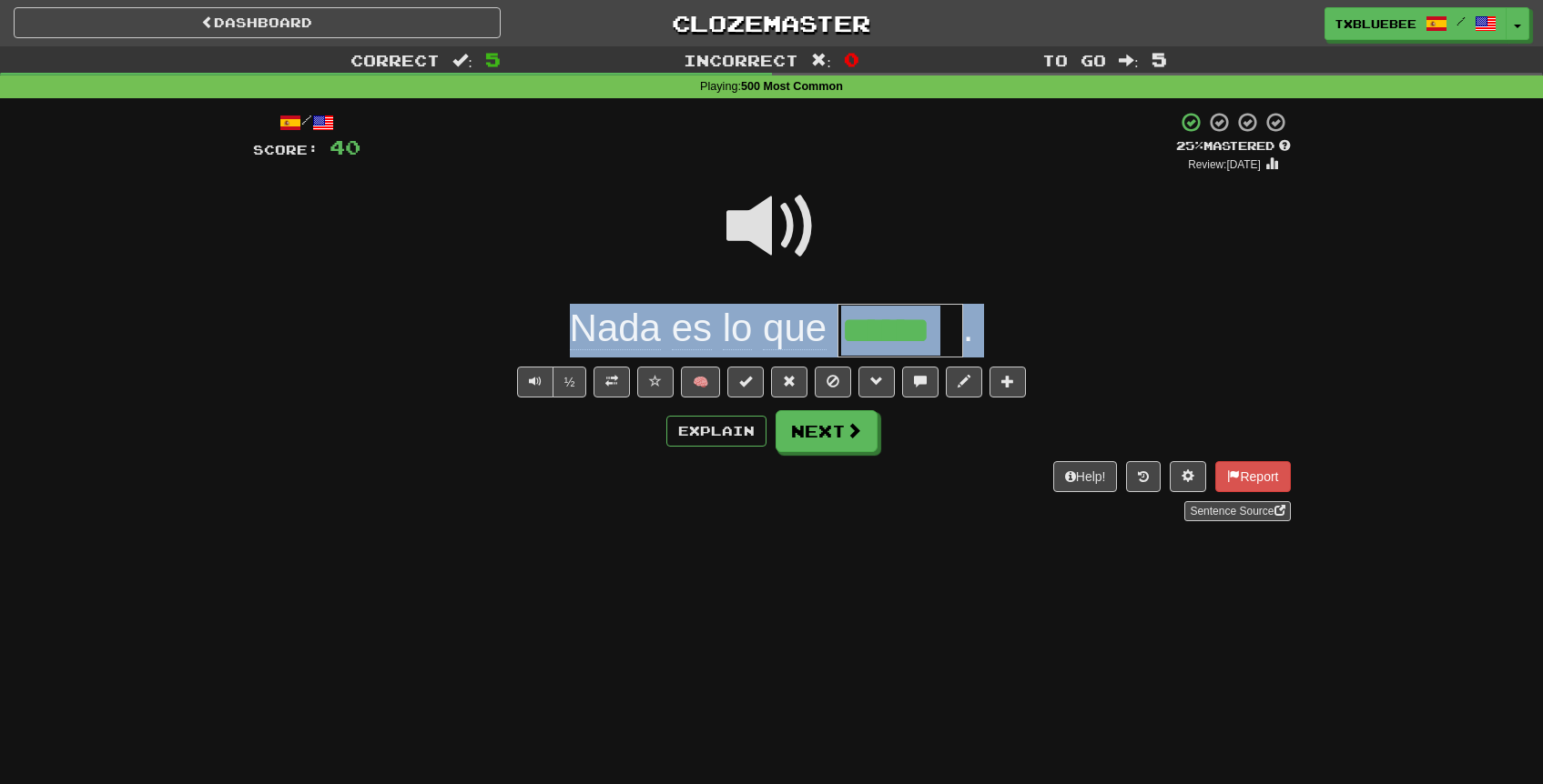
drag, startPoint x: 573, startPoint y: 337, endPoint x: 1012, endPoint y: 358, distance: 439.5
click at [1012, 358] on div "/ Score: 40 + 8 25 % Mastered Review: 2025-09-17 Nada es lo que ****** . ½ 🧠 Ex…" at bounding box center [772, 316] width 1037 height 411
click at [650, 385] on span at bounding box center [655, 381] width 12 height 12
click at [835, 448] on button "Next" at bounding box center [828, 432] width 102 height 42
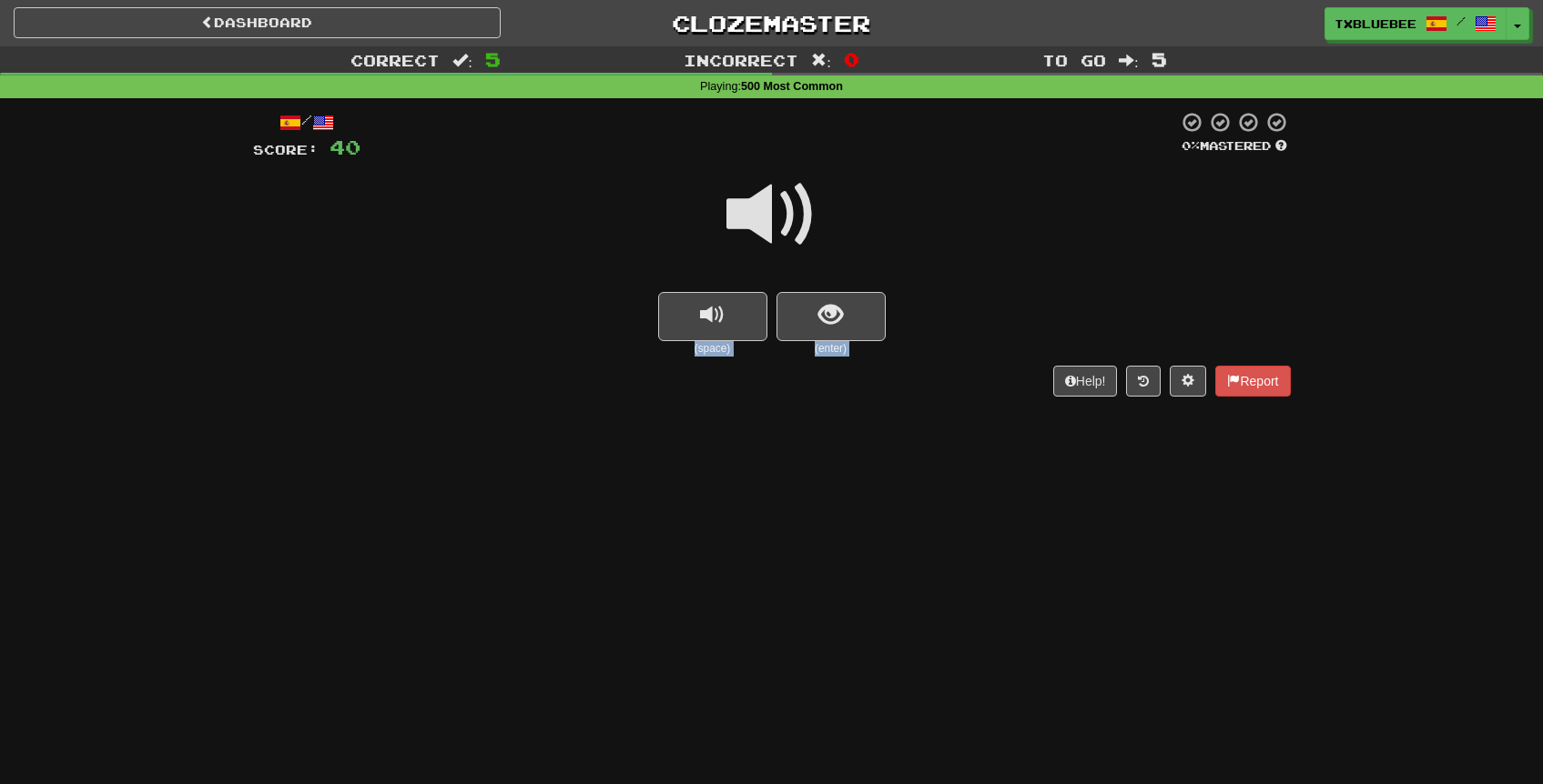
click at [780, 238] on span at bounding box center [772, 214] width 91 height 91
click at [822, 298] on button "show sentence" at bounding box center [832, 316] width 110 height 49
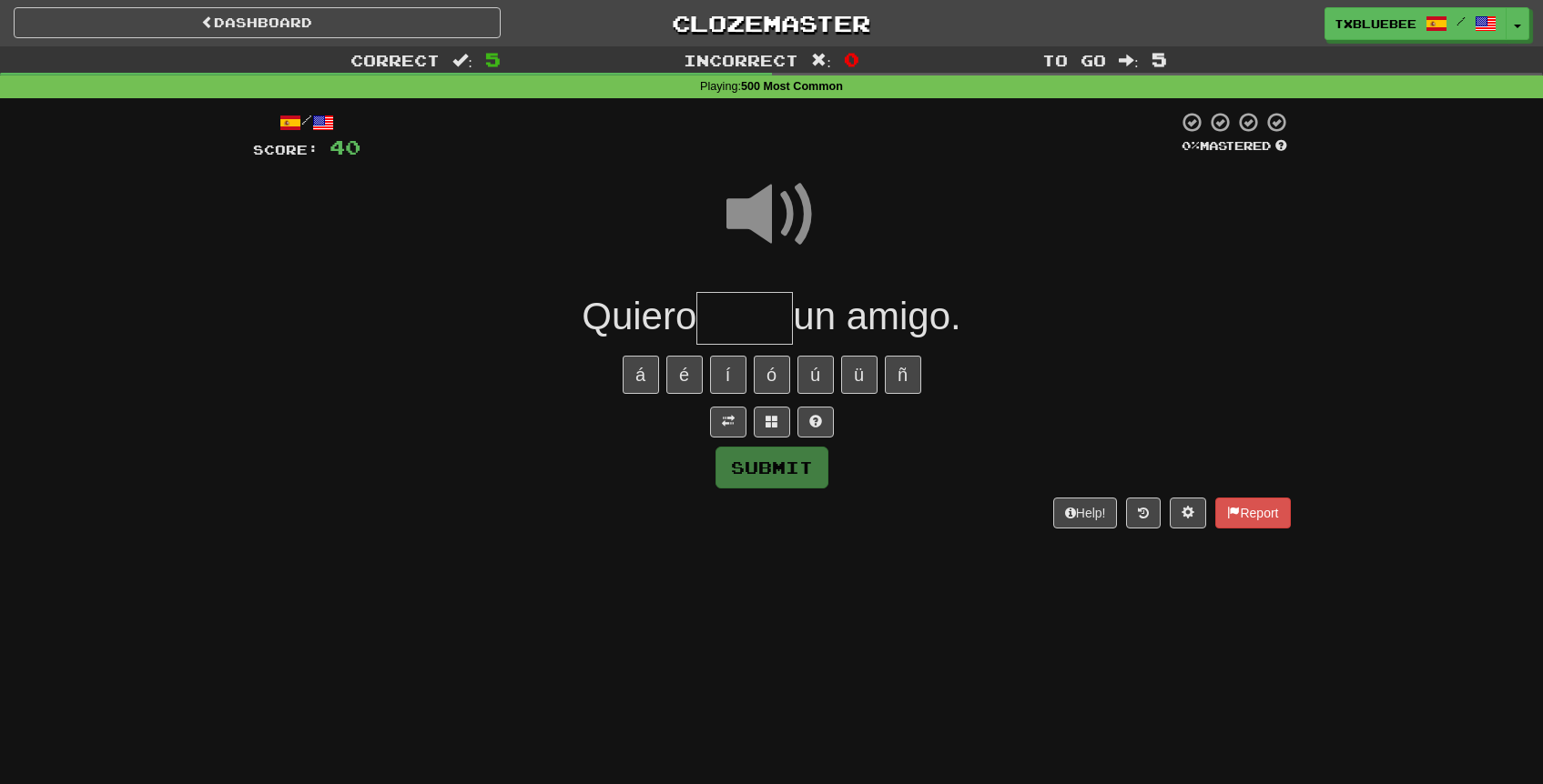
click at [768, 326] on input "text" at bounding box center [745, 318] width 96 height 54
type input "*****"
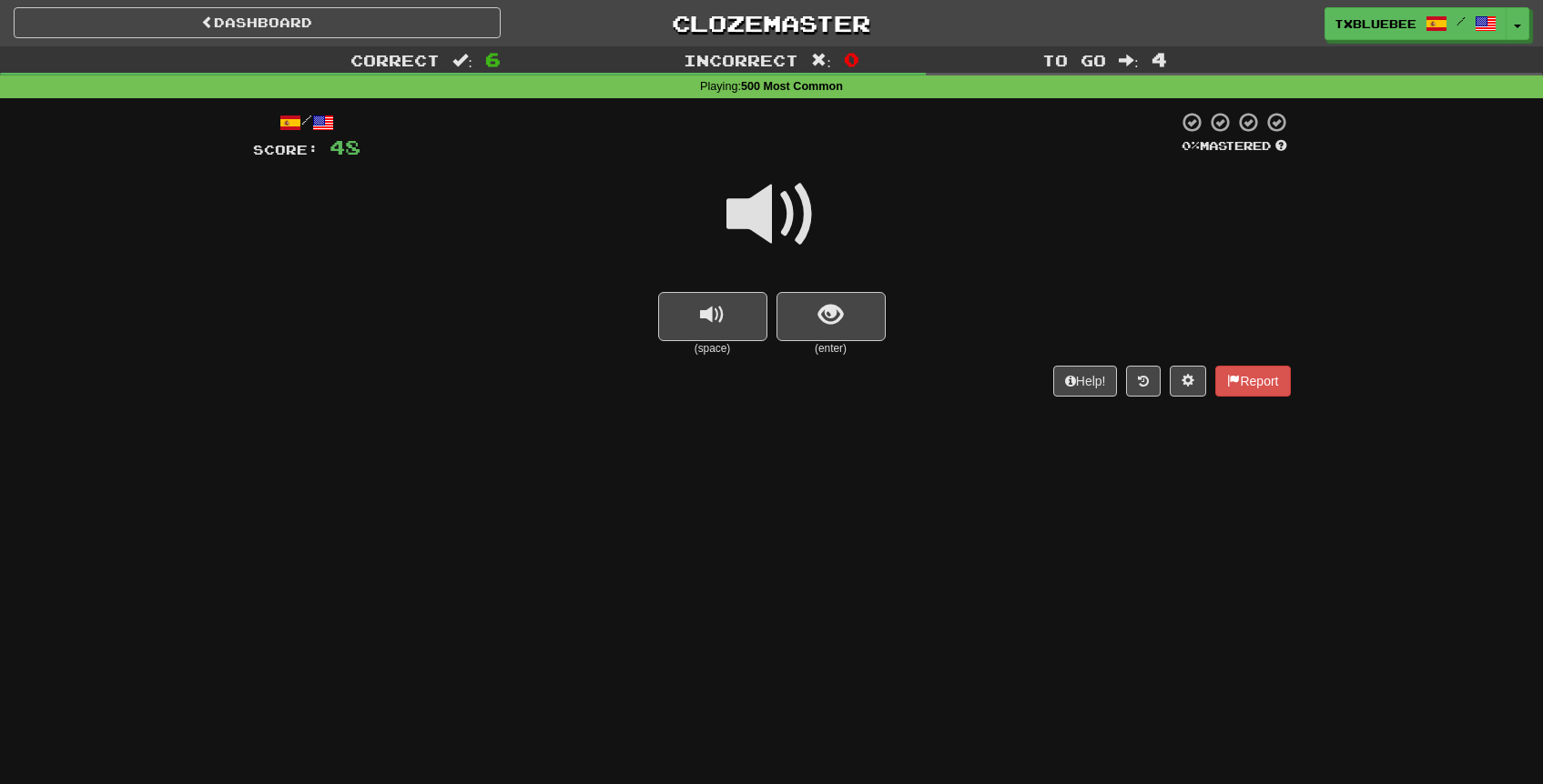
click at [763, 232] on span at bounding box center [772, 214] width 91 height 91
click at [813, 322] on button "show sentence" at bounding box center [832, 316] width 110 height 49
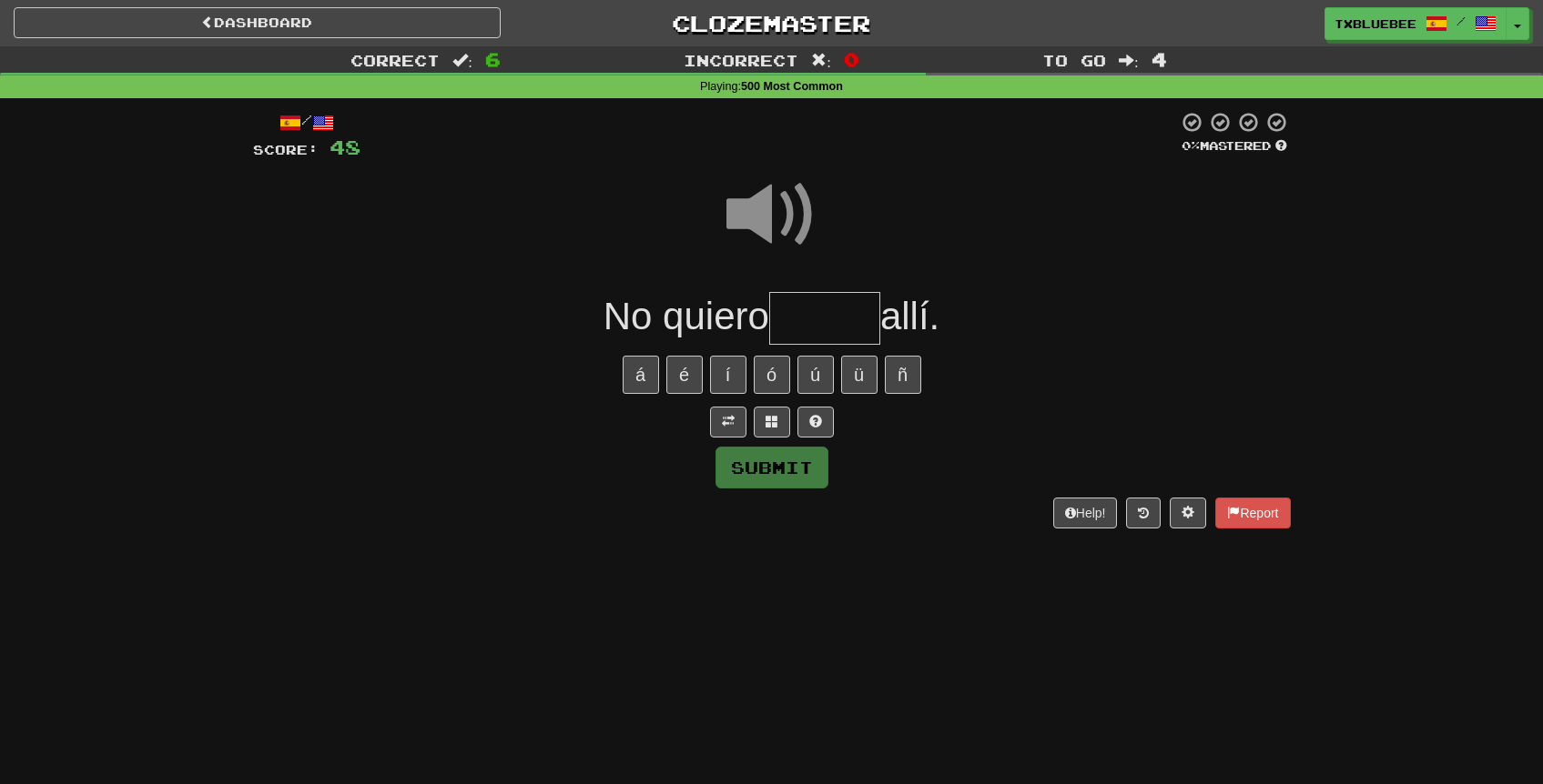
click at [832, 328] on input "text" at bounding box center [825, 318] width 111 height 54
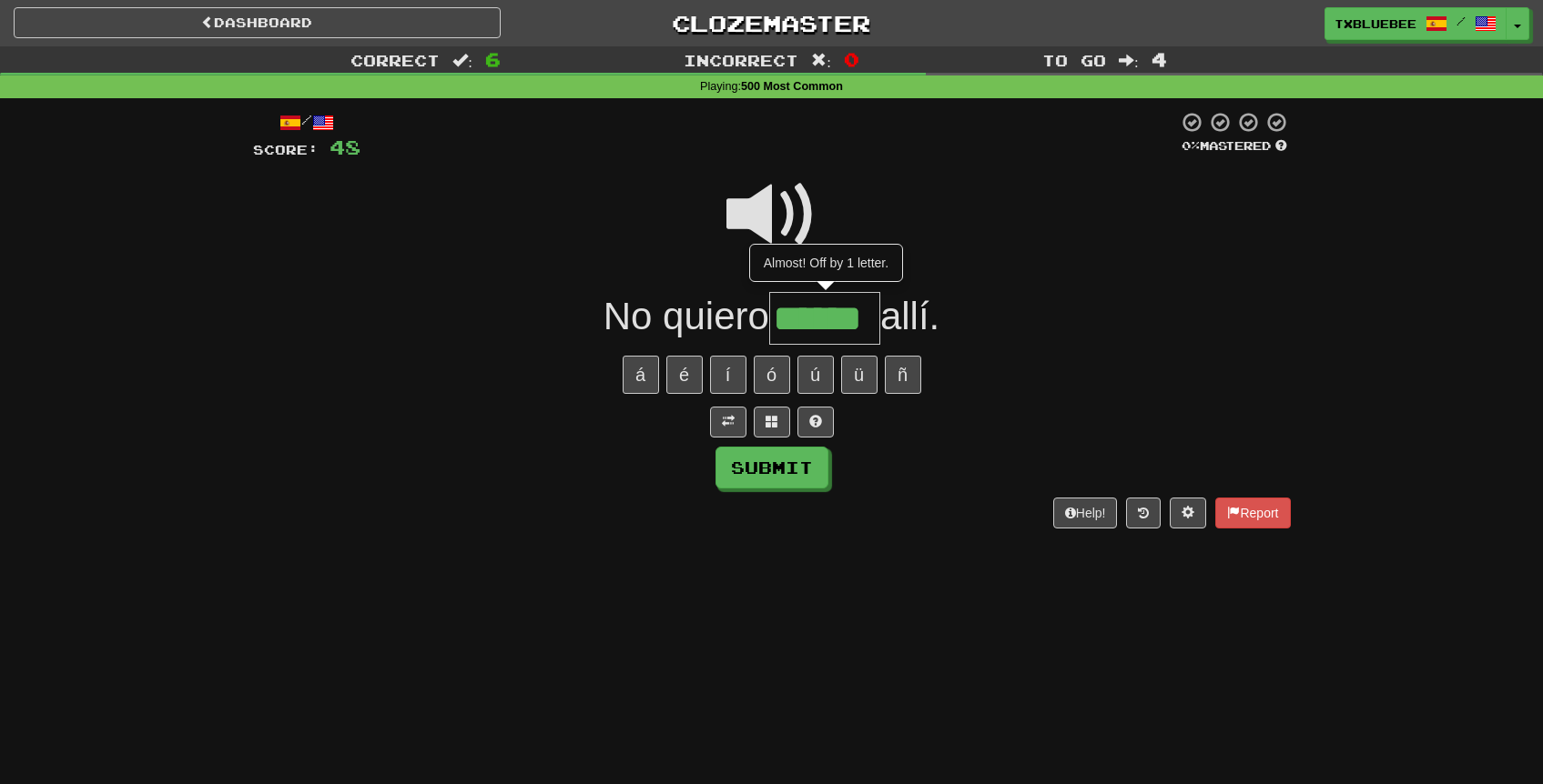
type input "******"
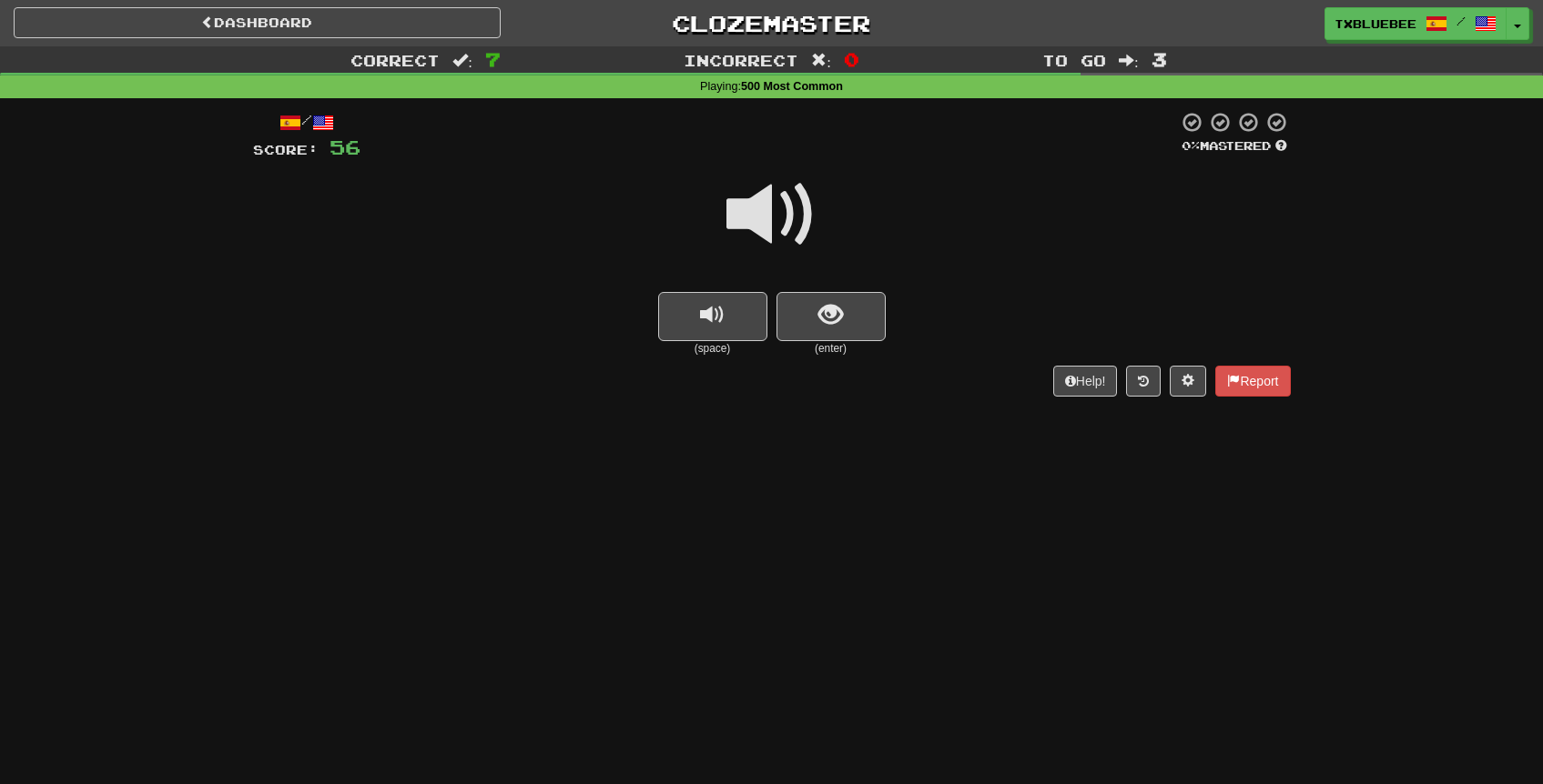
click at [789, 229] on span at bounding box center [772, 214] width 91 height 91
click at [825, 313] on span "show sentence" at bounding box center [831, 315] width 25 height 25
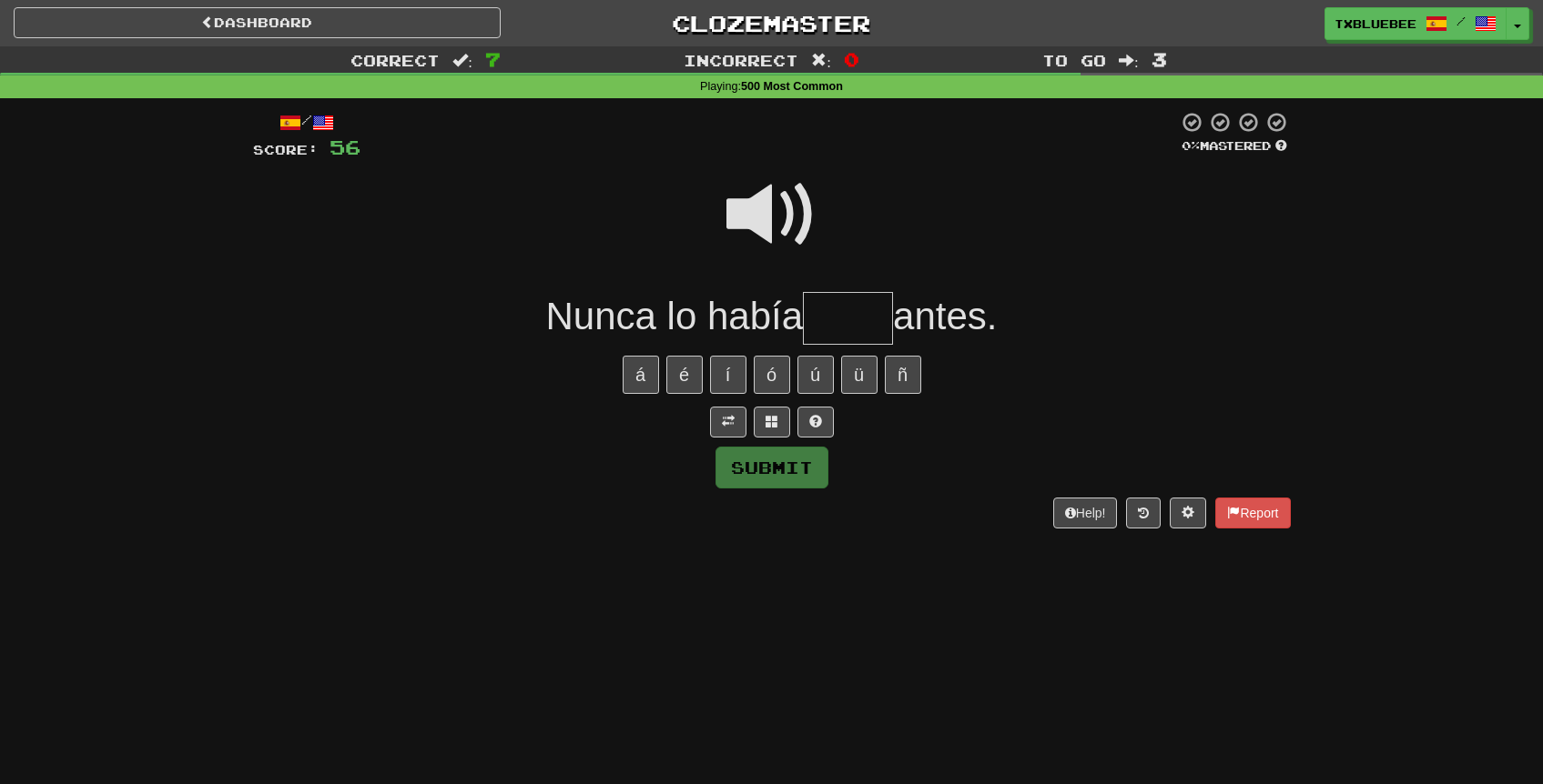
click at [846, 323] on input "text" at bounding box center [848, 318] width 90 height 54
click at [750, 227] on span at bounding box center [772, 214] width 91 height 91
click at [841, 310] on input "text" at bounding box center [848, 318] width 90 height 54
type input "*****"
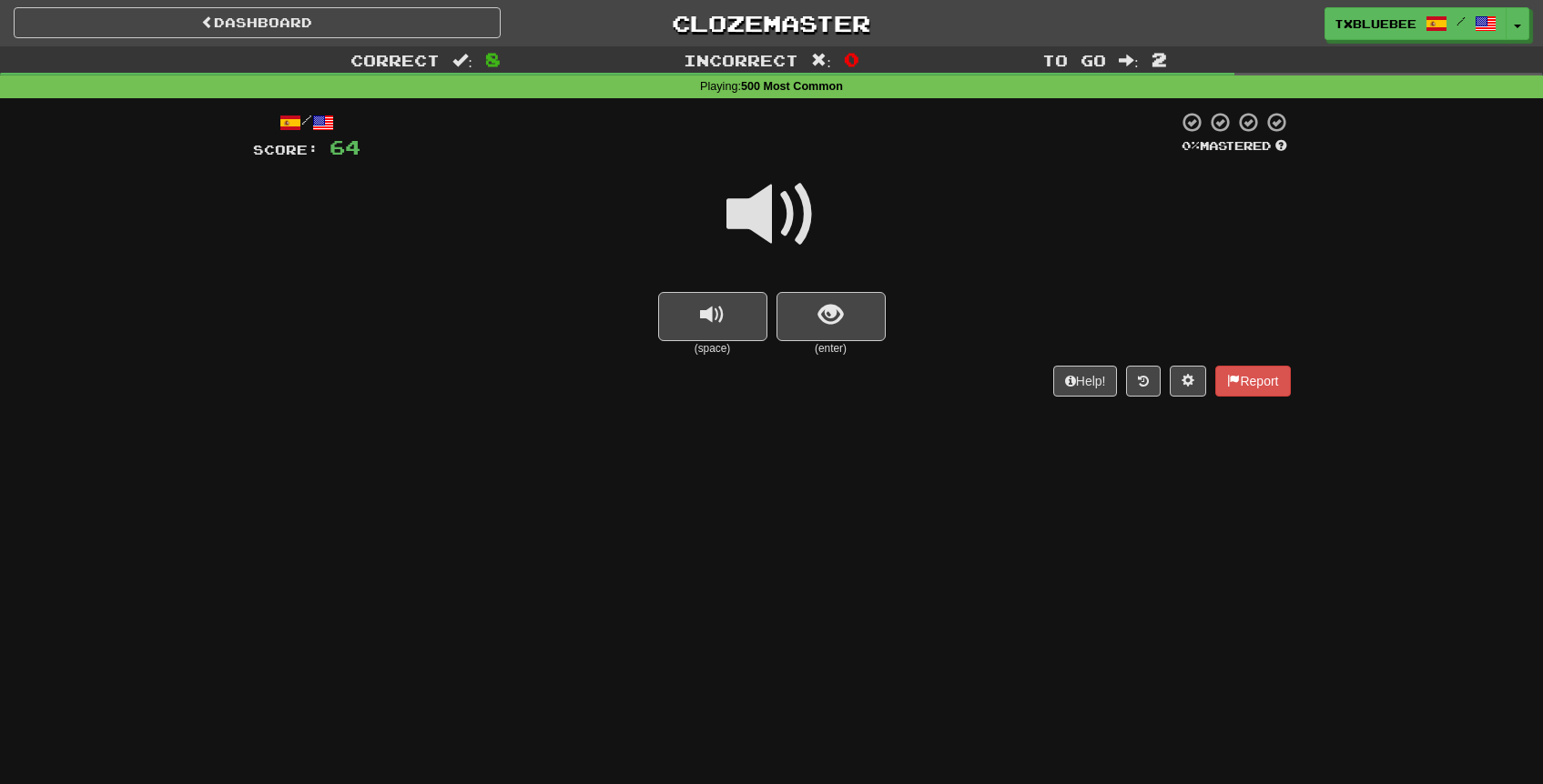
click at [798, 213] on span at bounding box center [772, 214] width 91 height 91
click at [816, 311] on button "show sentence" at bounding box center [832, 316] width 110 height 49
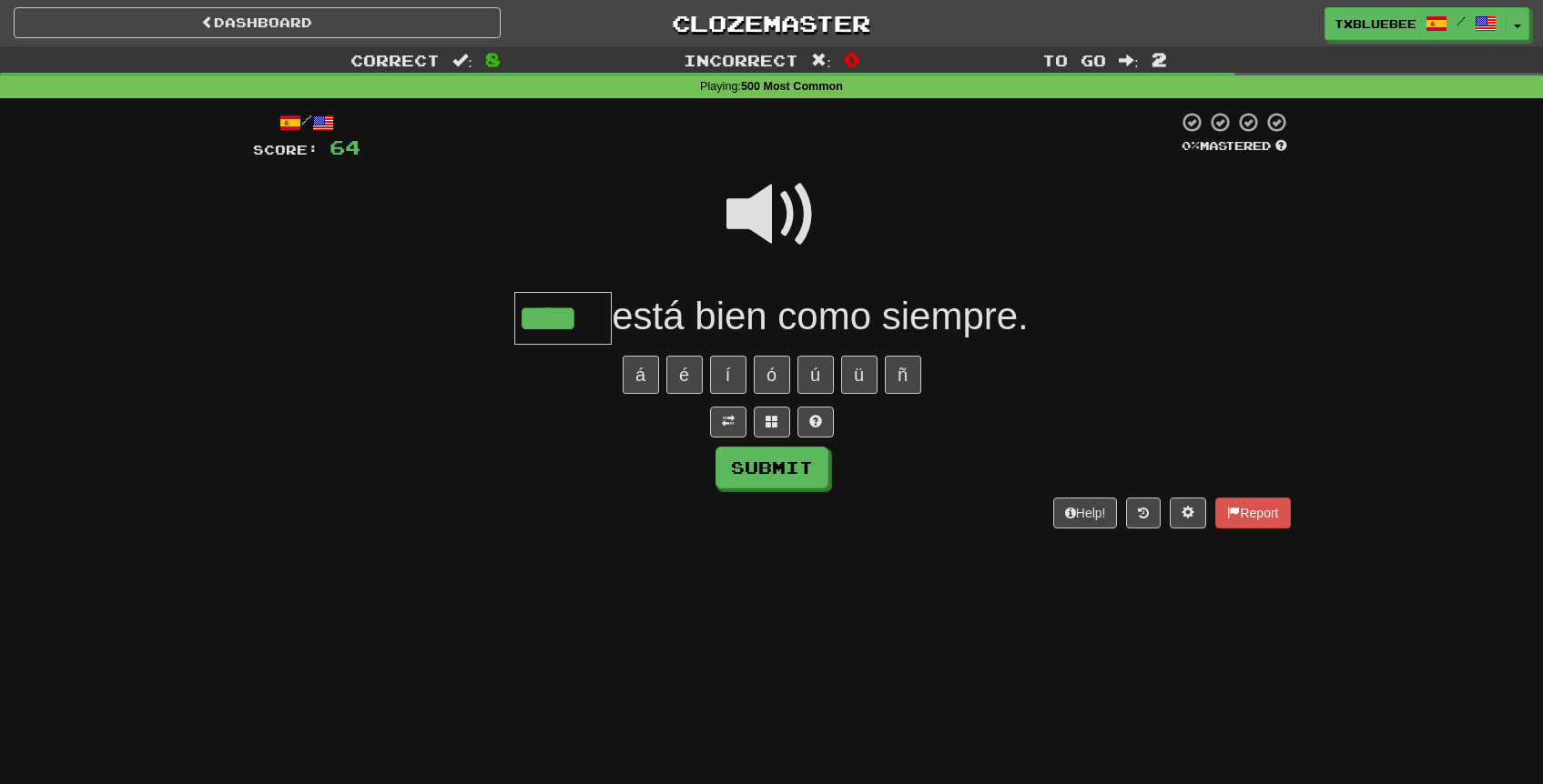
type input "****"
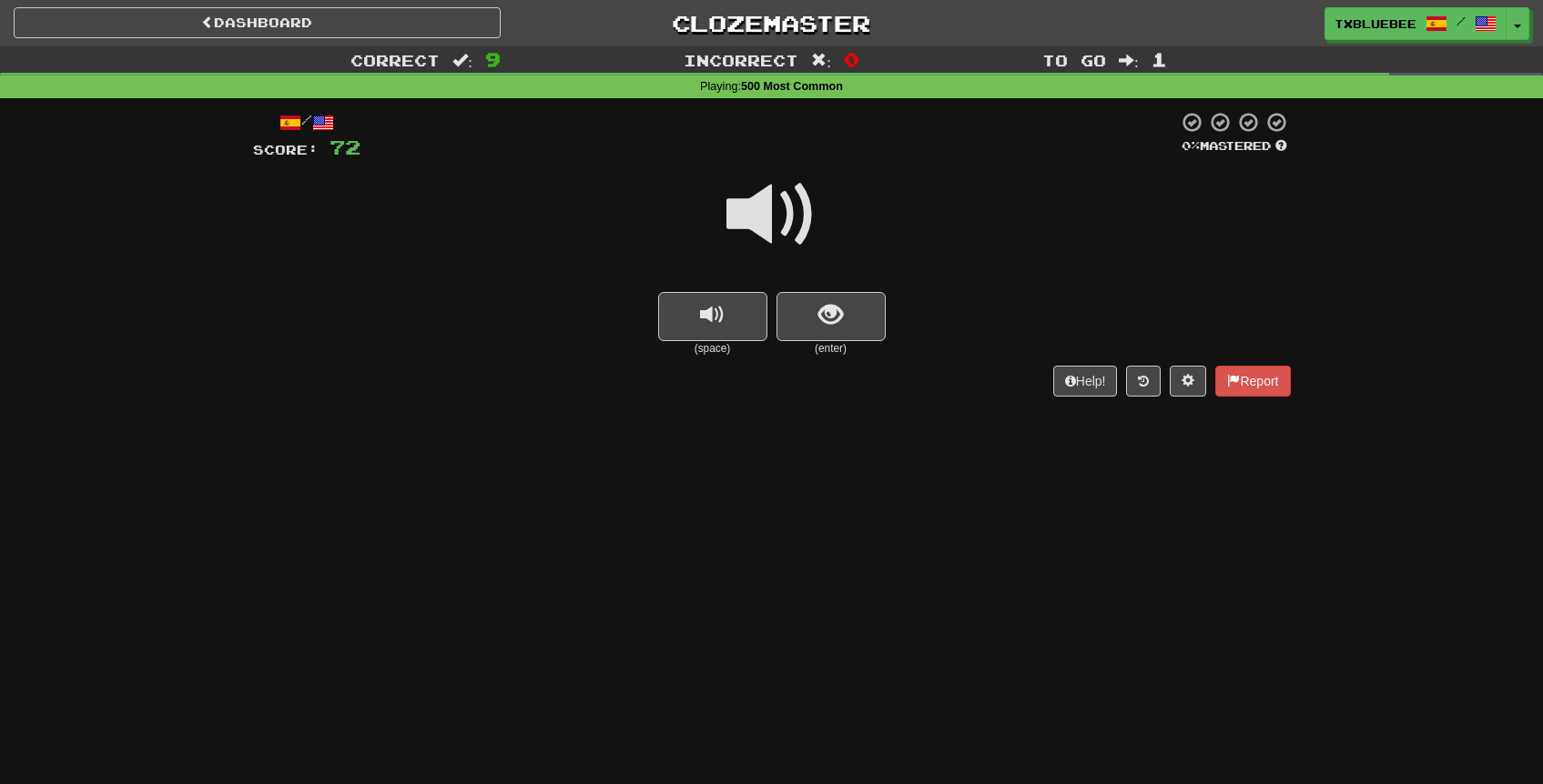
click at [755, 215] on span at bounding box center [772, 214] width 91 height 91
click at [784, 213] on span at bounding box center [772, 214] width 91 height 91
click at [781, 225] on span at bounding box center [772, 214] width 91 height 91
click at [828, 314] on span "show sentence" at bounding box center [831, 315] width 25 height 25
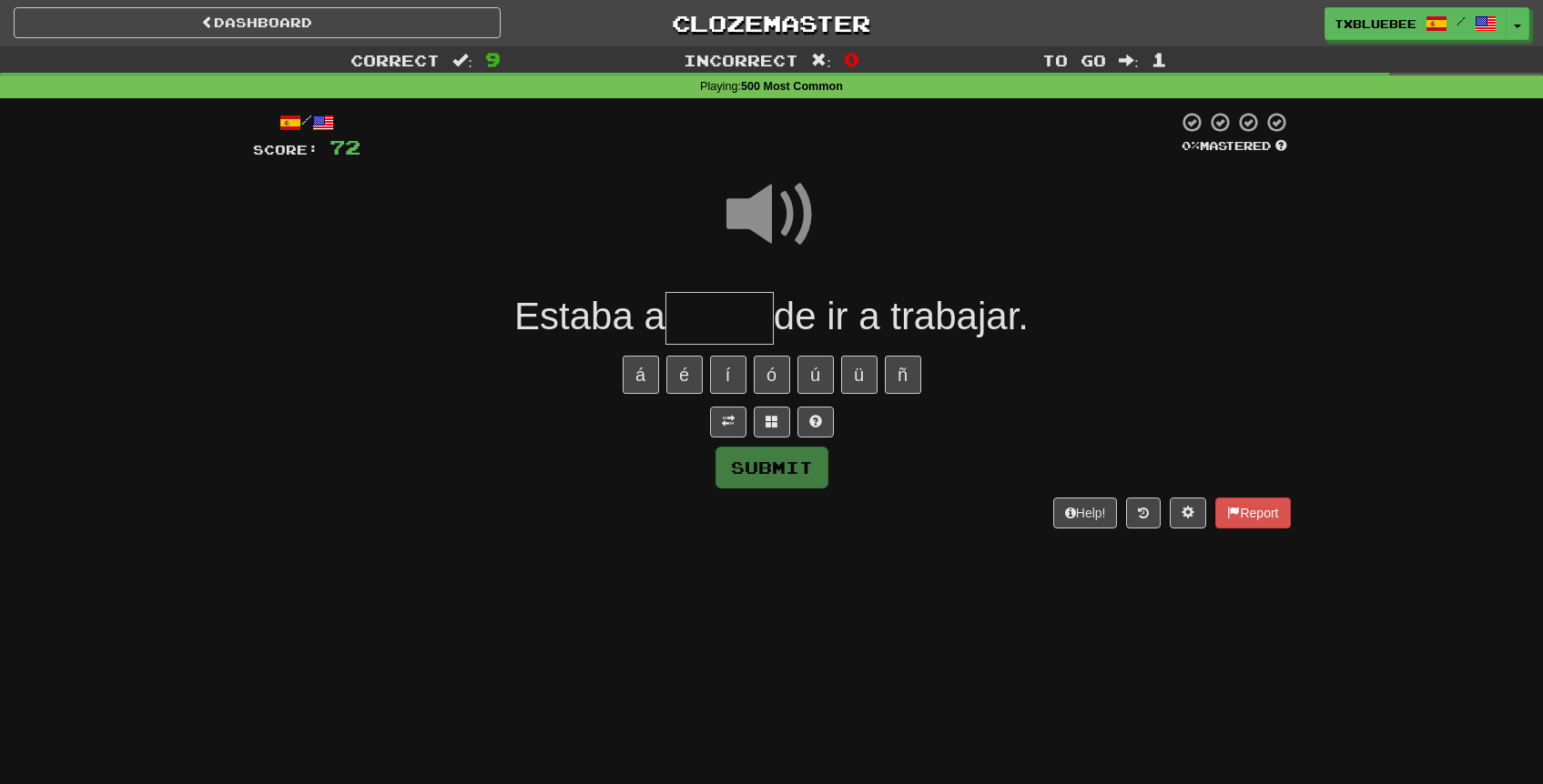
click at [730, 299] on input "text" at bounding box center [719, 318] width 109 height 54
click at [768, 220] on span at bounding box center [772, 214] width 91 height 91
click at [743, 298] on input "text" at bounding box center [719, 318] width 109 height 54
type input "*****"
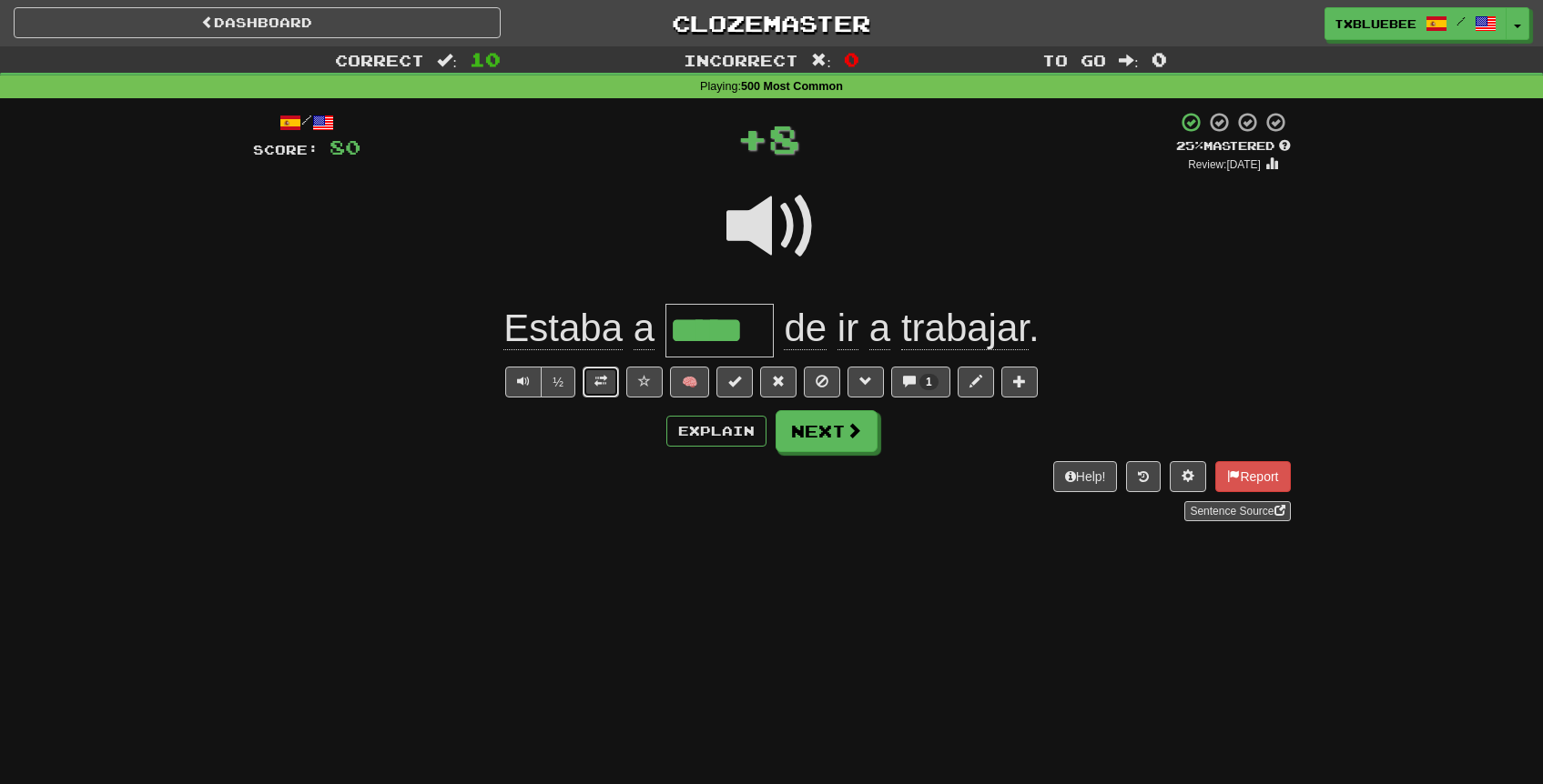
click at [618, 374] on button at bounding box center [601, 382] width 37 height 31
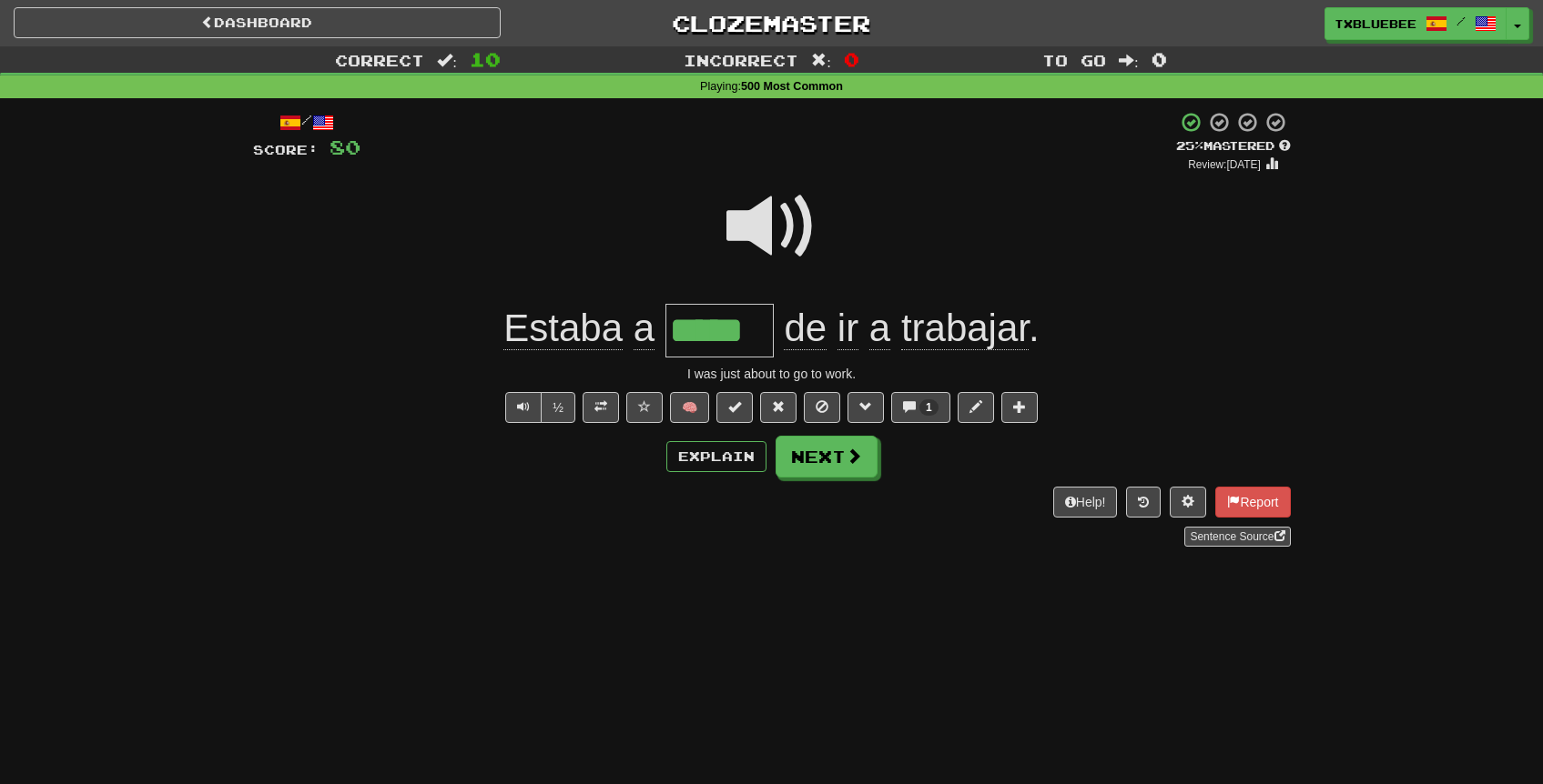
click at [848, 479] on div "/ Score: 80 + 8 25 % Mastered Review: 2025-09-17 Estaba a ***** de ir a trabaja…" at bounding box center [772, 329] width 1037 height 435
click at [833, 466] on button "Next" at bounding box center [828, 457] width 102 height 42
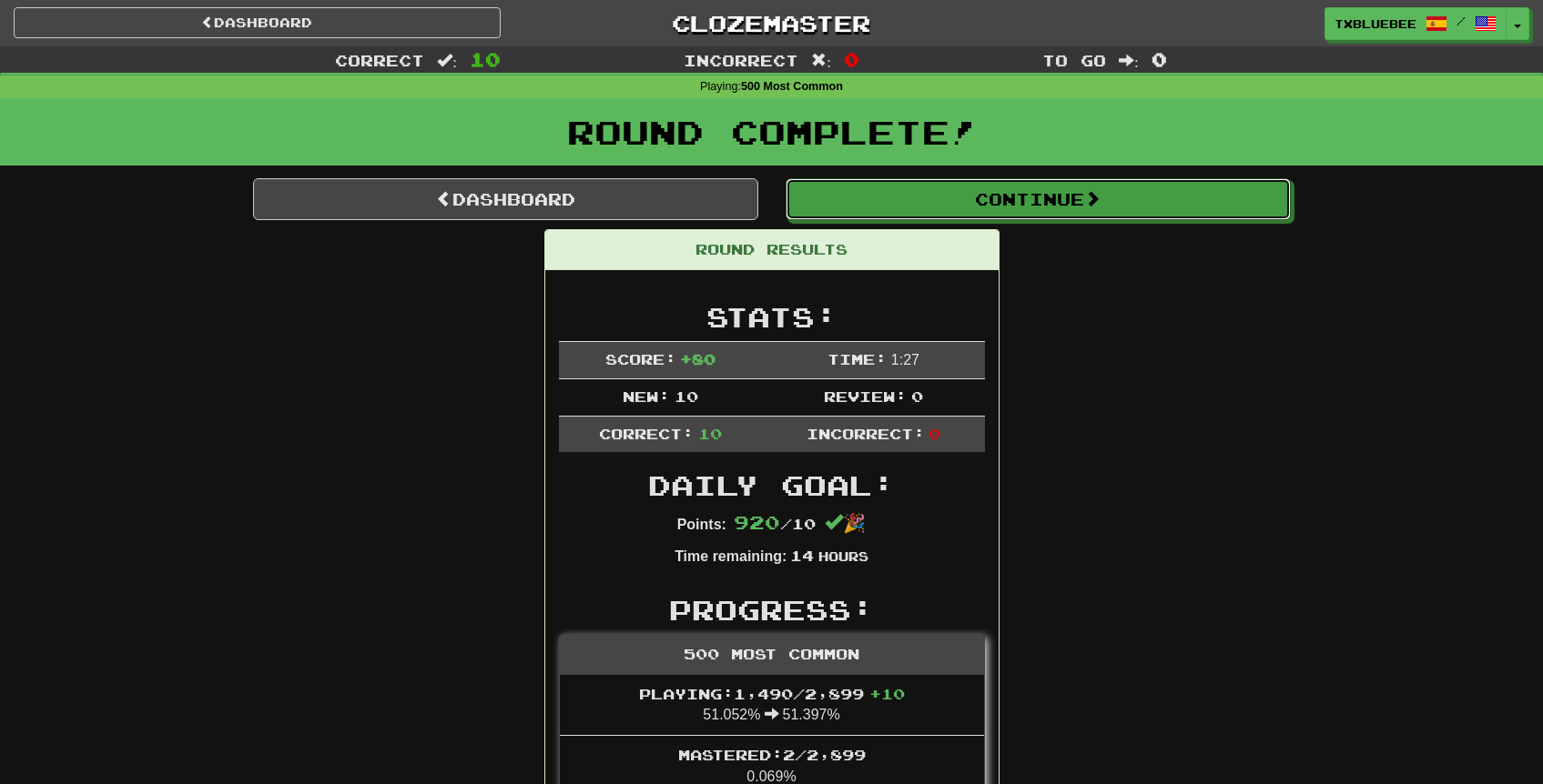
click at [936, 214] on button "Continue" at bounding box center [1037, 199] width 506 height 42
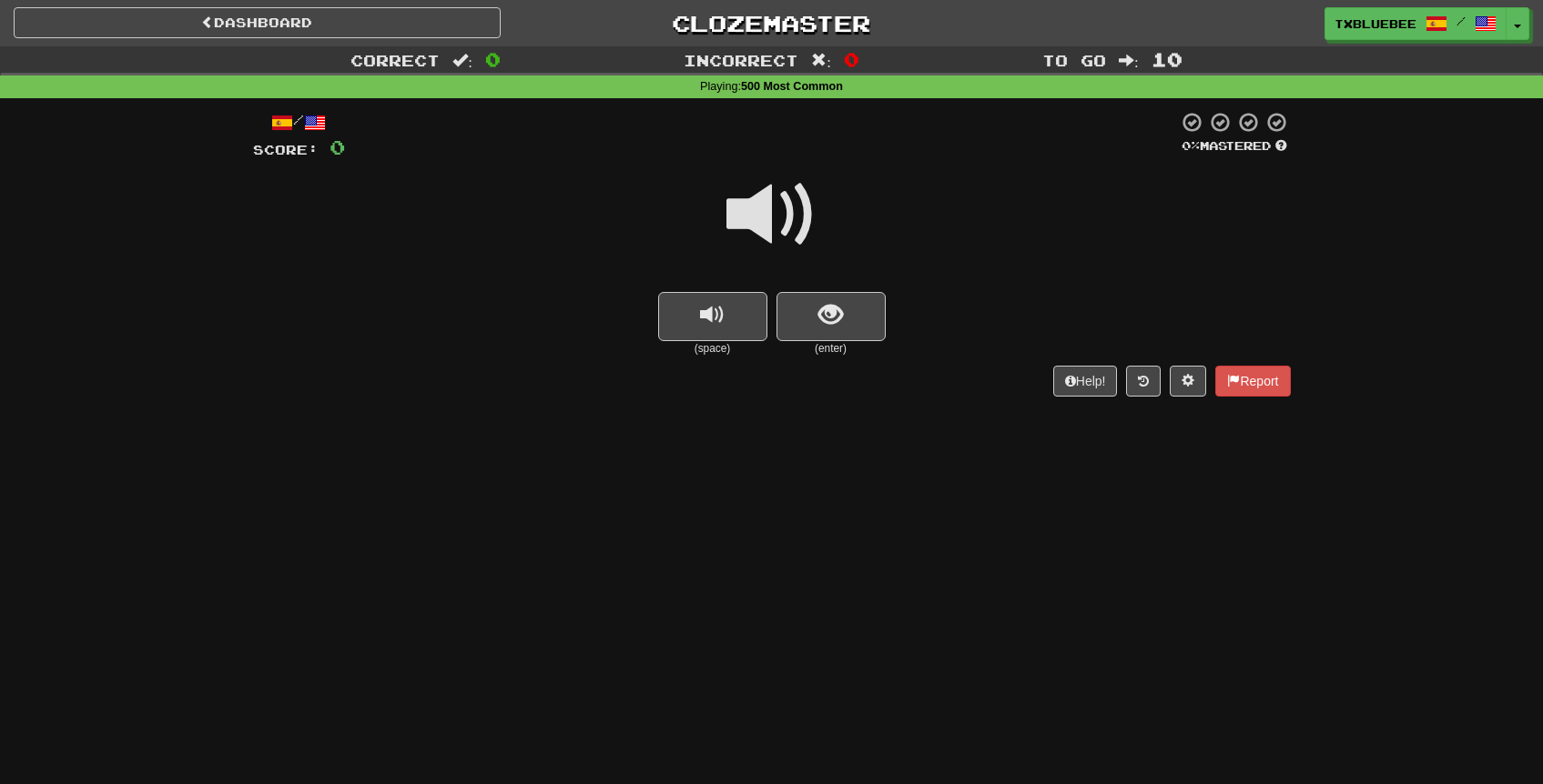
click at [783, 241] on span at bounding box center [772, 214] width 91 height 91
click at [827, 312] on span "show sentence" at bounding box center [831, 315] width 25 height 25
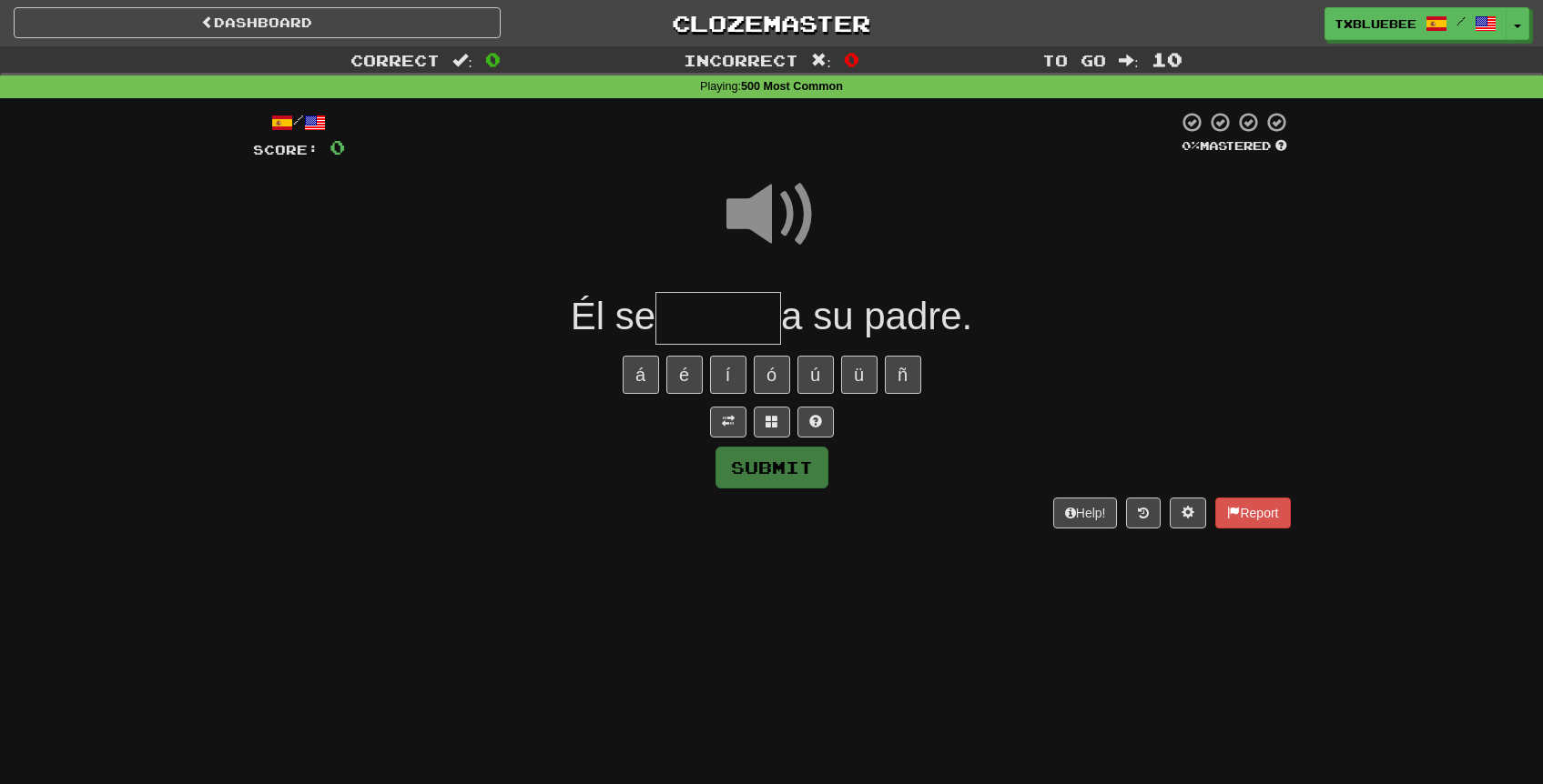
click at [702, 310] on input "text" at bounding box center [718, 318] width 126 height 54
type input "******"
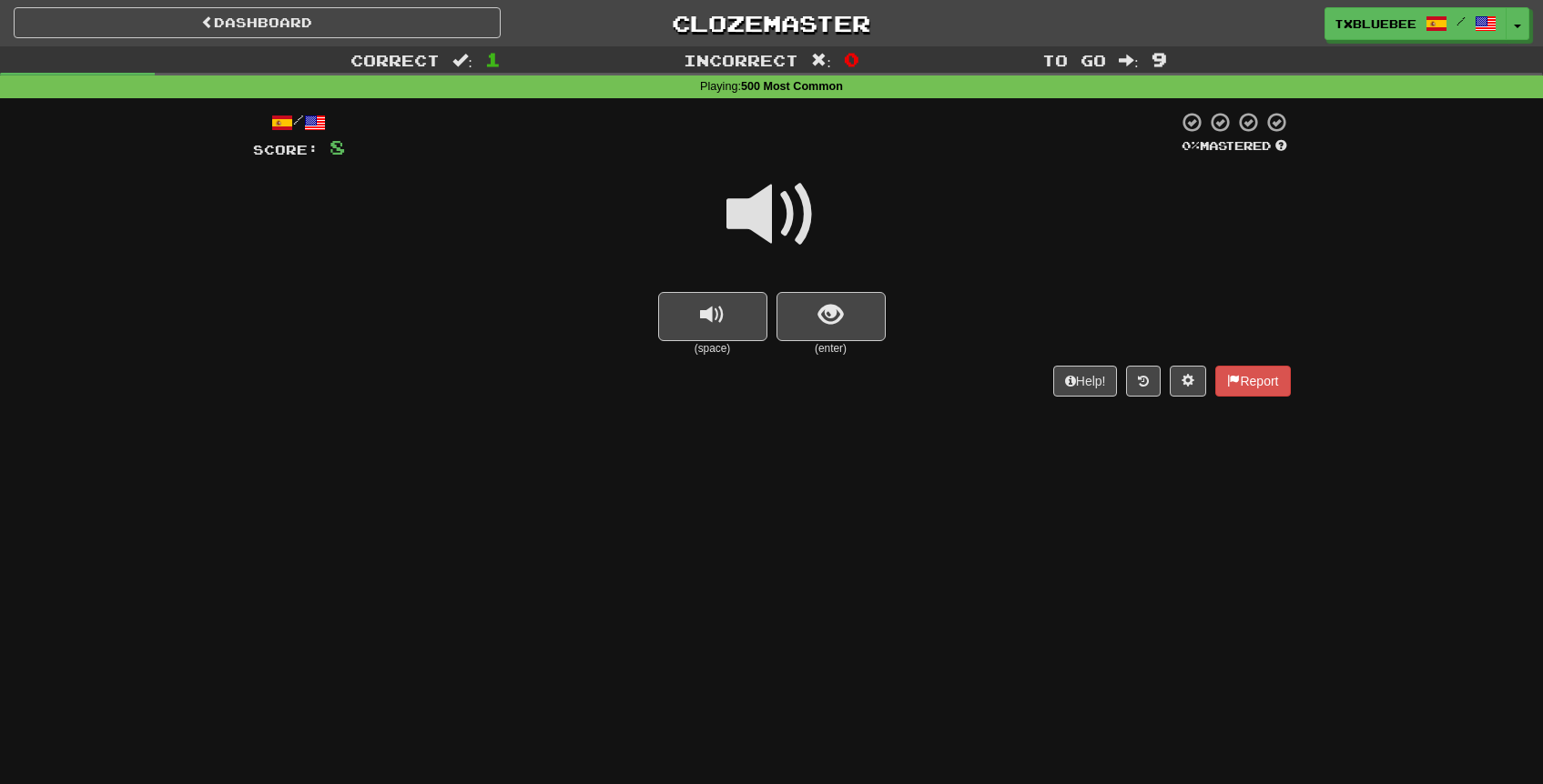
click at [788, 210] on span at bounding box center [772, 214] width 91 height 91
click at [832, 325] on span "show sentence" at bounding box center [831, 315] width 25 height 25
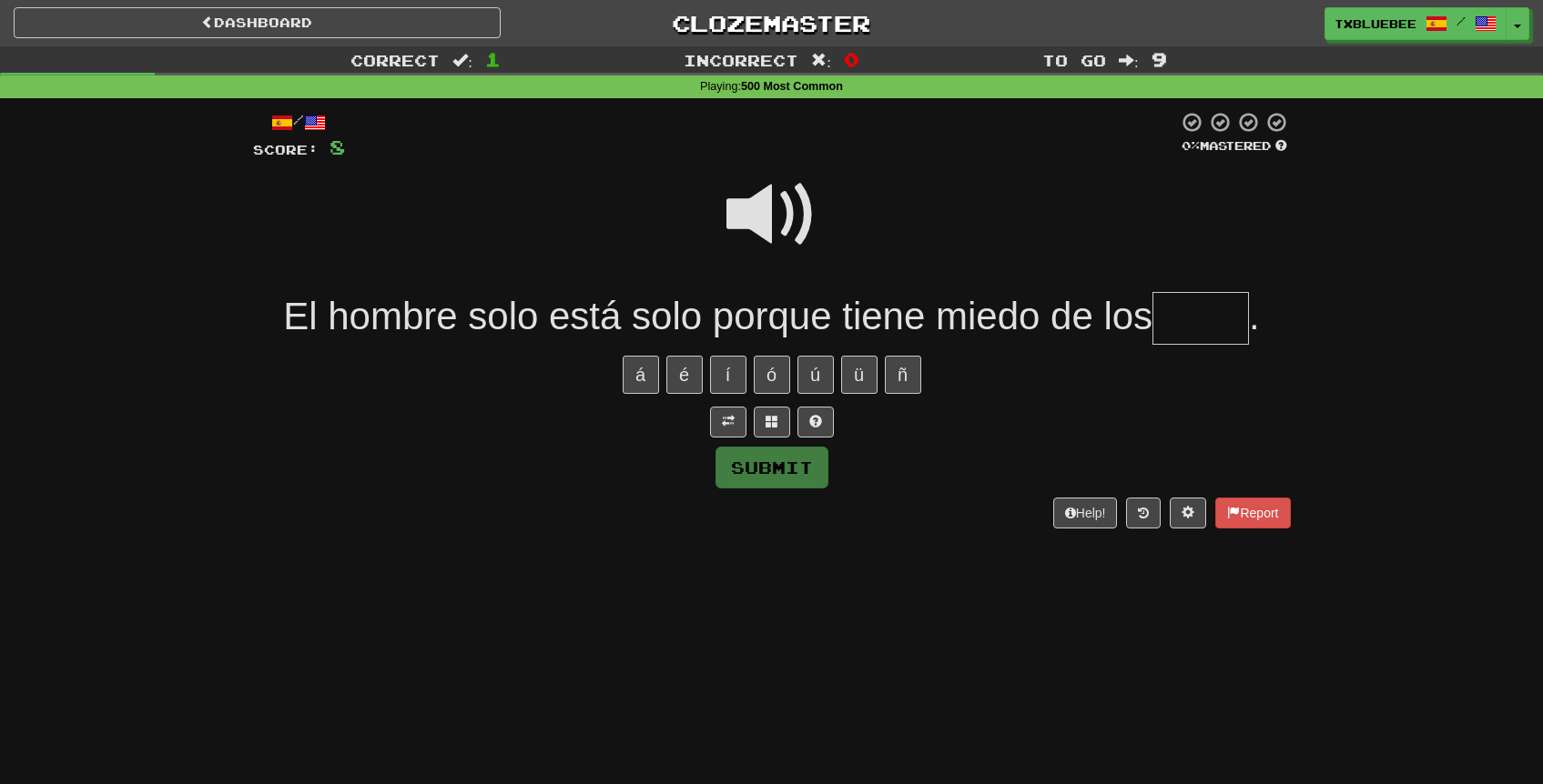
click at [778, 222] on span at bounding box center [772, 214] width 91 height 91
click at [776, 215] on span at bounding box center [772, 214] width 91 height 91
click at [1188, 335] on input "text" at bounding box center [1201, 318] width 96 height 54
type input "*"
click at [792, 216] on span at bounding box center [772, 214] width 91 height 91
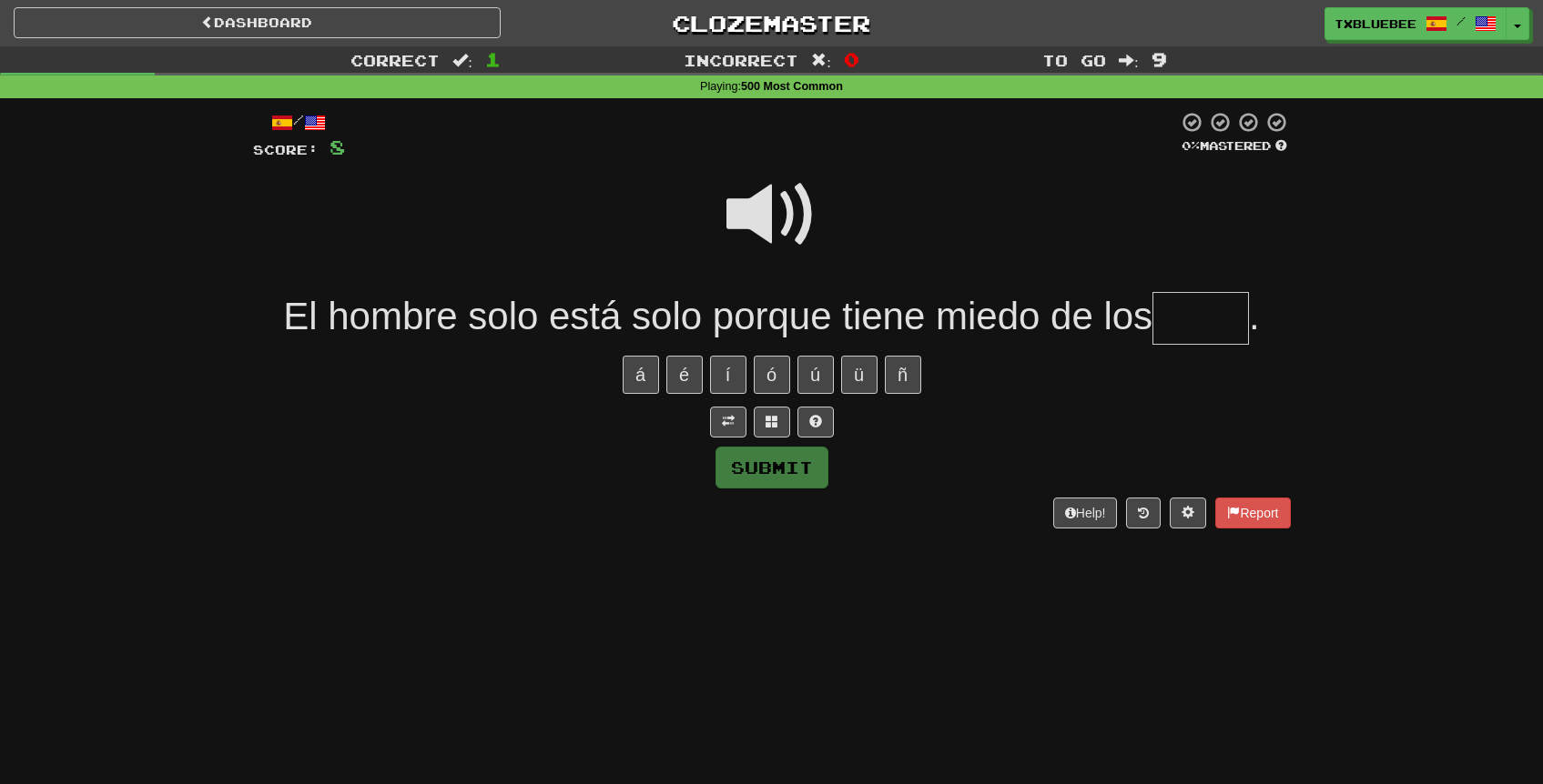
click at [1229, 309] on input "text" at bounding box center [1201, 318] width 96 height 54
type input "*****"
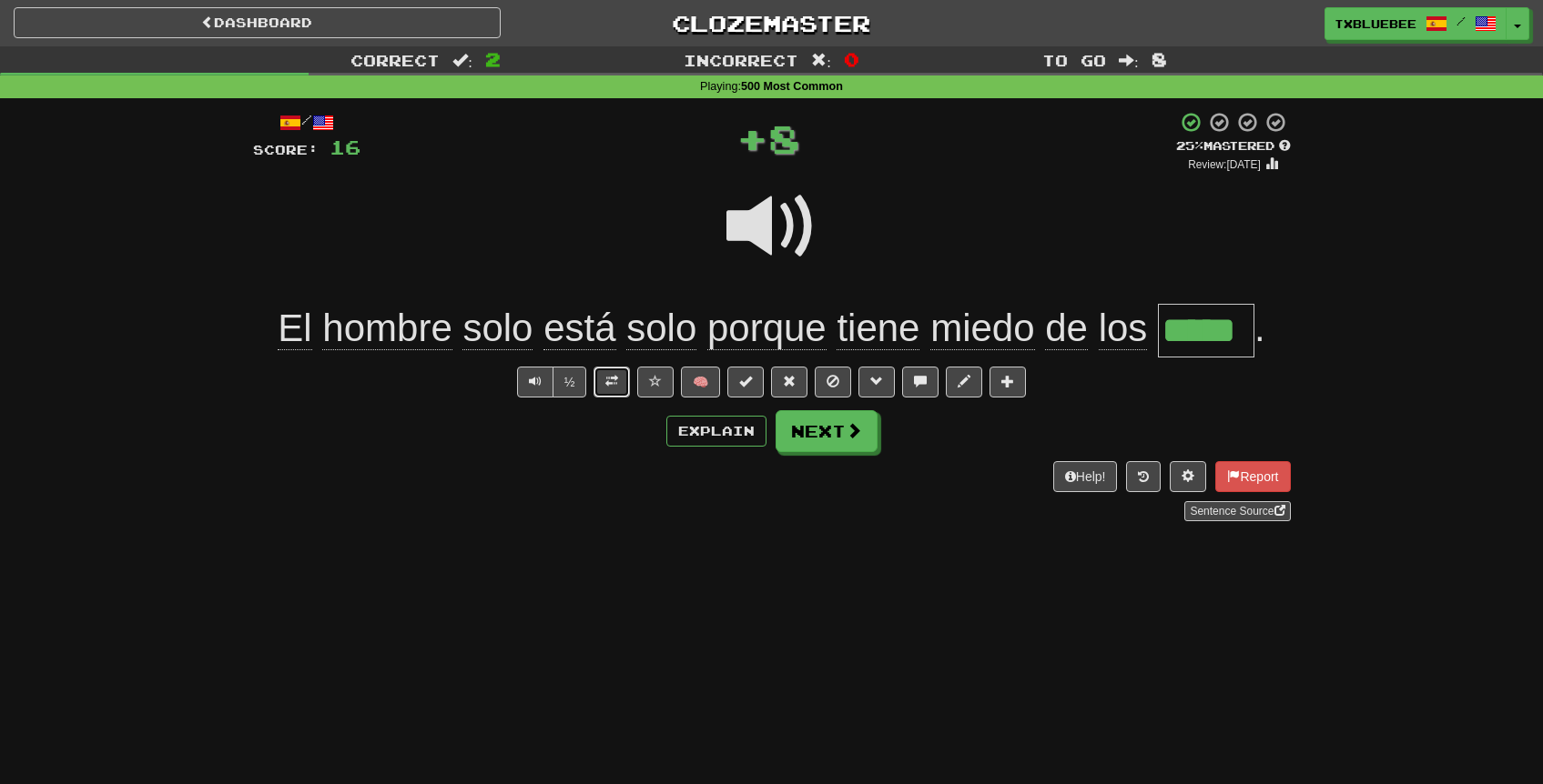
click at [616, 372] on button at bounding box center [611, 382] width 37 height 31
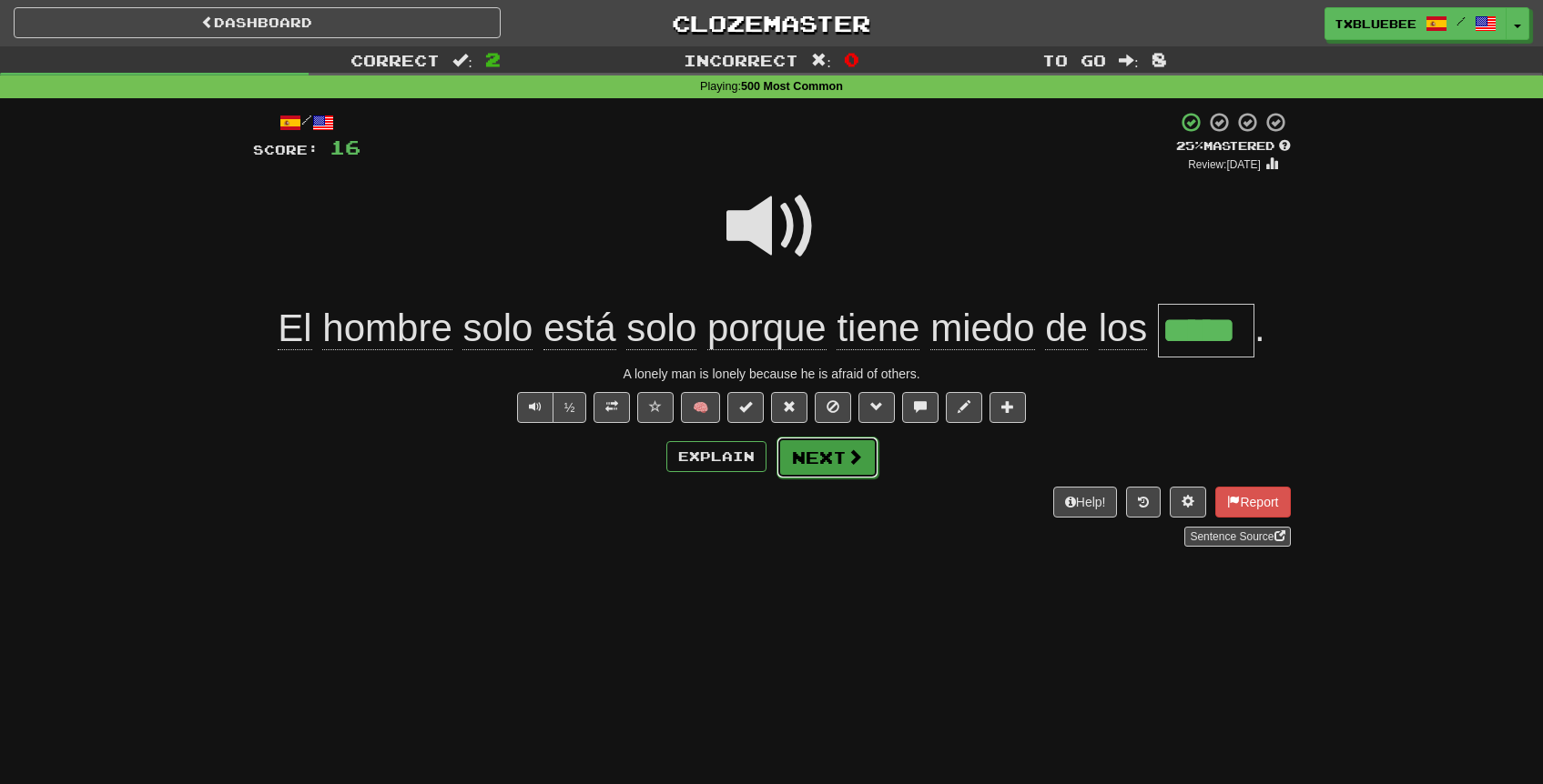
click at [819, 455] on button "Next" at bounding box center [828, 457] width 102 height 42
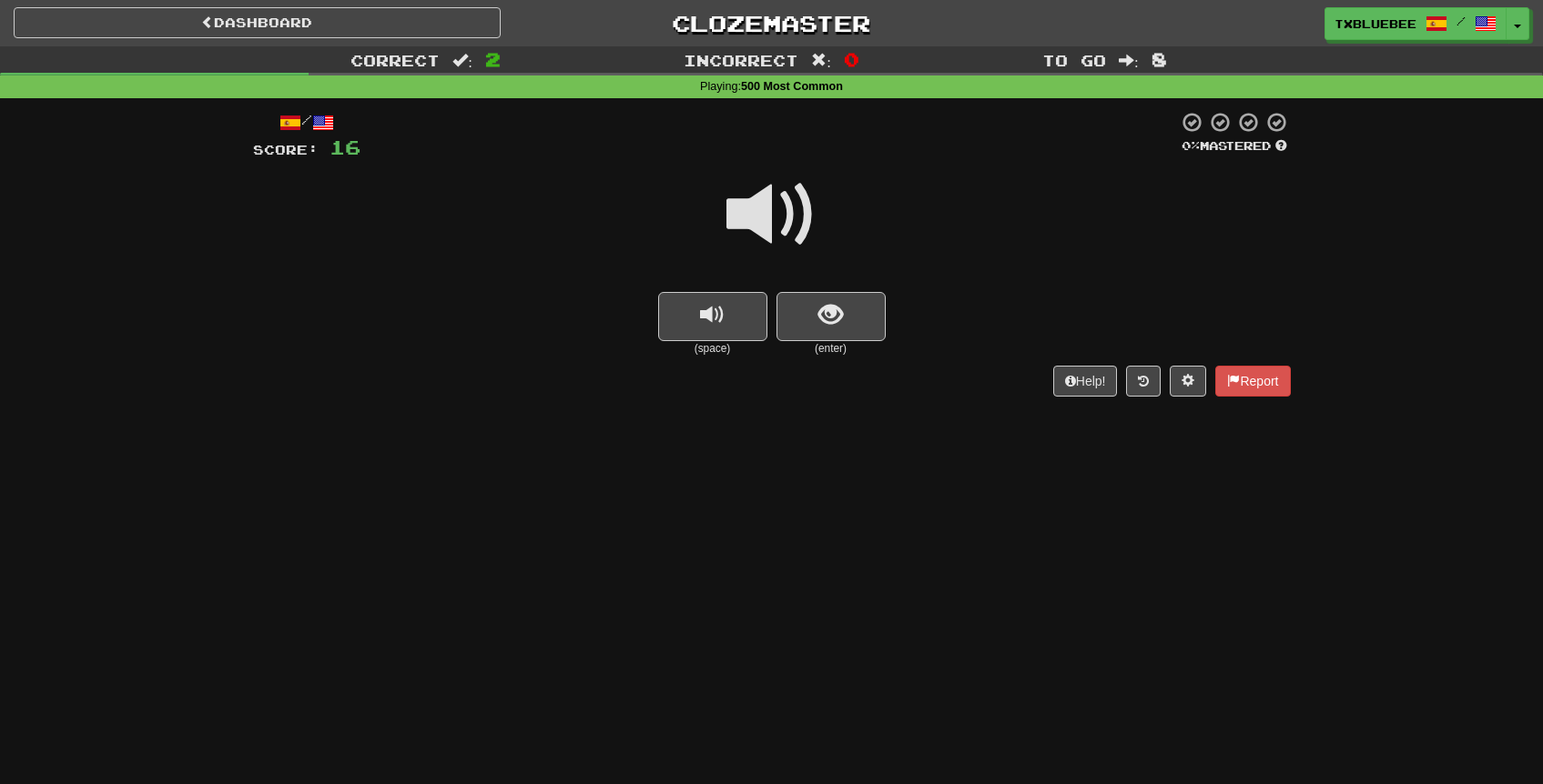
click at [790, 207] on span at bounding box center [772, 214] width 91 height 91
click at [827, 303] on span "show sentence" at bounding box center [831, 315] width 25 height 25
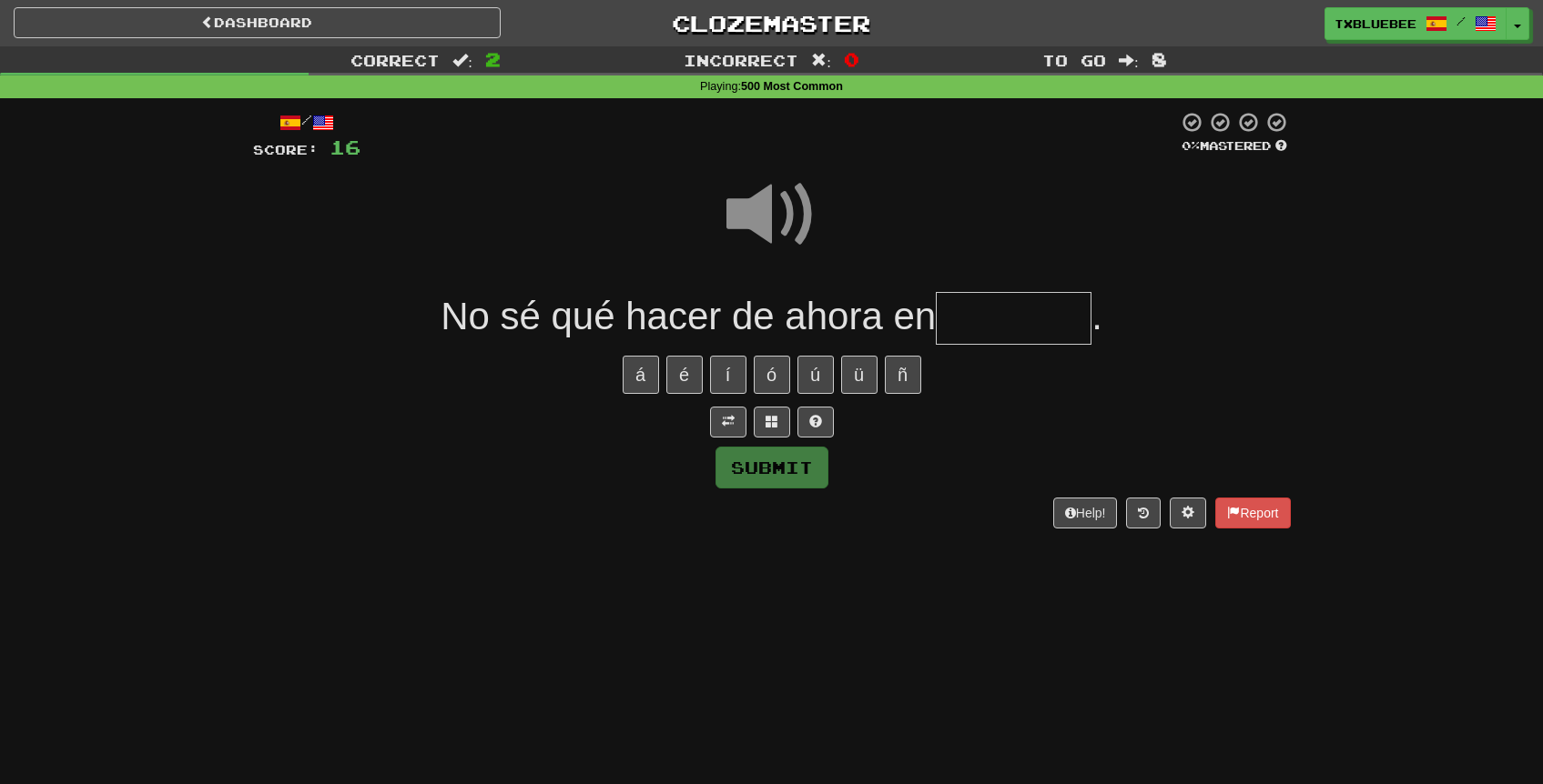
click at [1035, 329] on input "text" at bounding box center [1013, 318] width 156 height 54
drag, startPoint x: 806, startPoint y: 232, endPoint x: 814, endPoint y: 246, distance: 16.1
click at [806, 232] on span at bounding box center [772, 214] width 91 height 91
click at [1009, 327] on input "text" at bounding box center [1013, 318] width 156 height 54
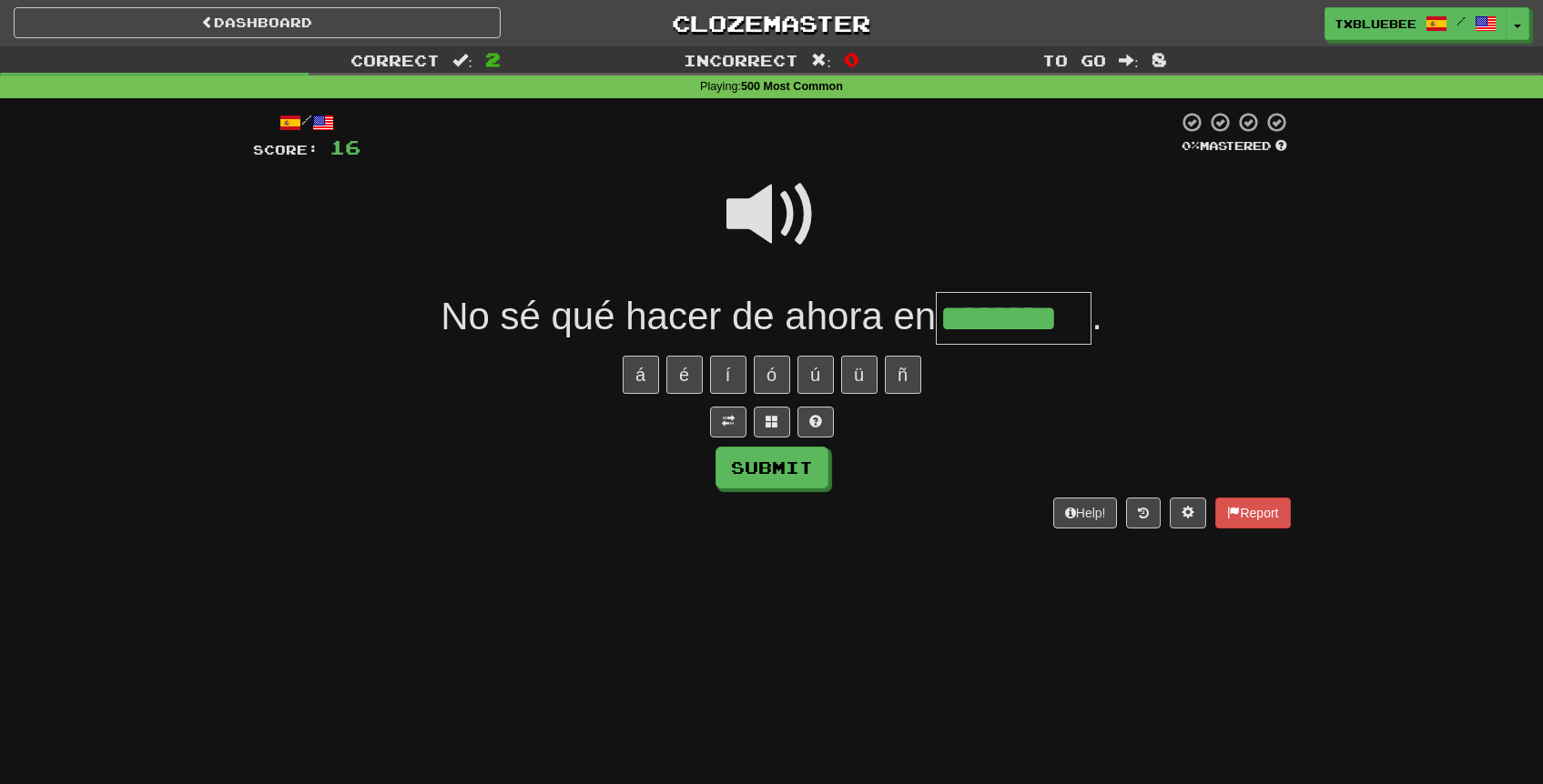
type input "********"
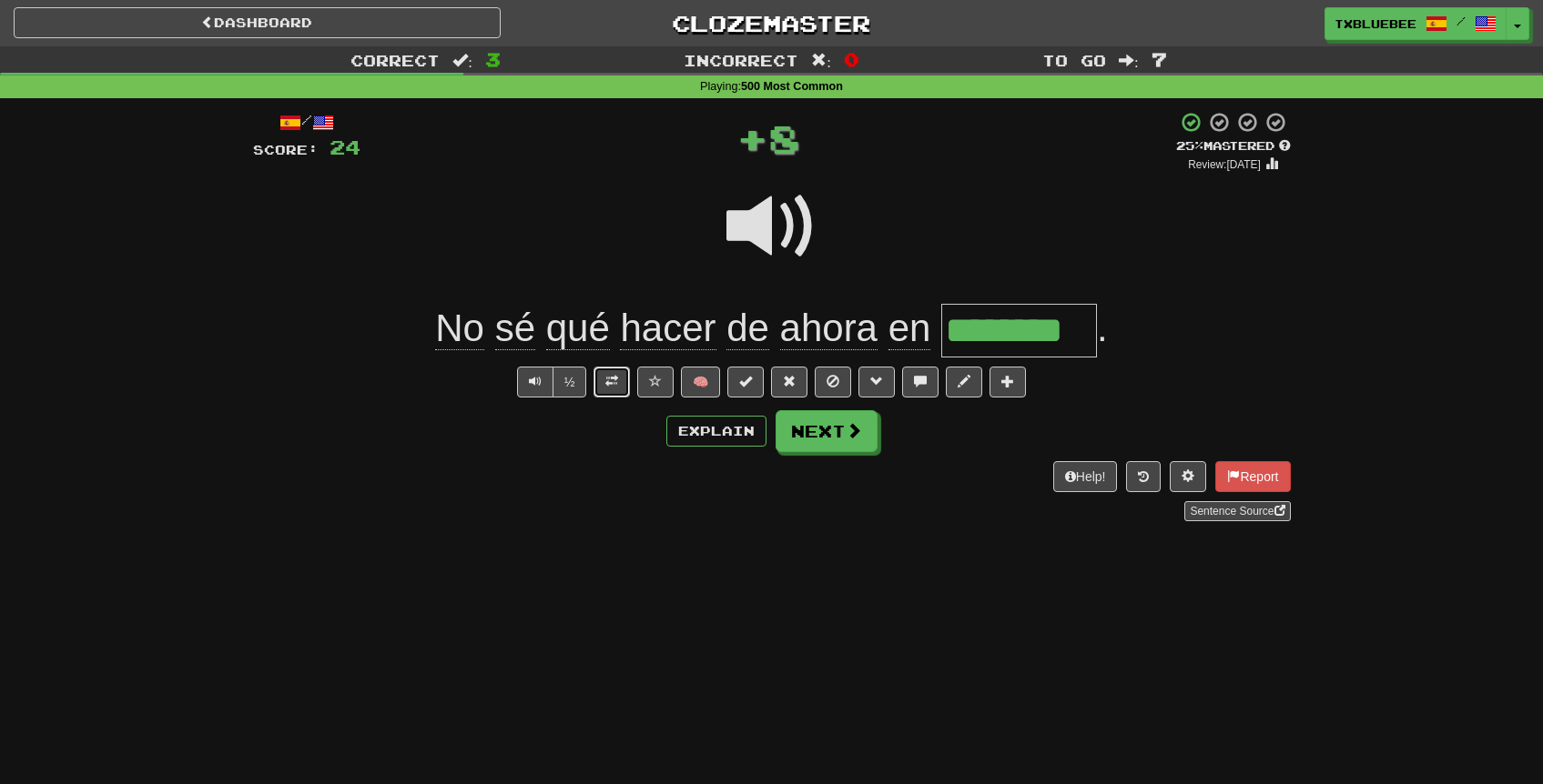
click at [626, 377] on button at bounding box center [611, 382] width 37 height 31
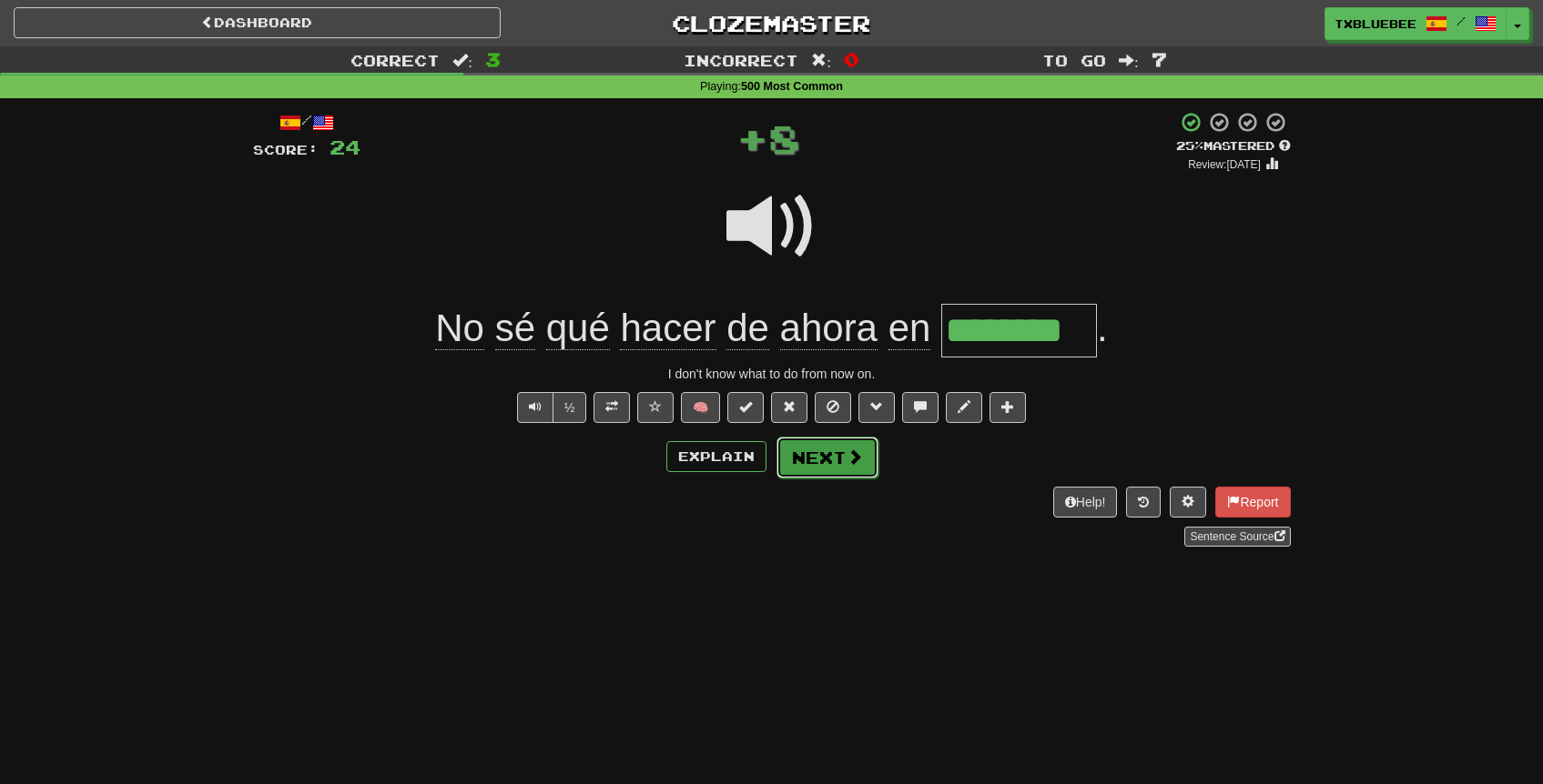
click at [842, 460] on button "Next" at bounding box center [828, 457] width 102 height 42
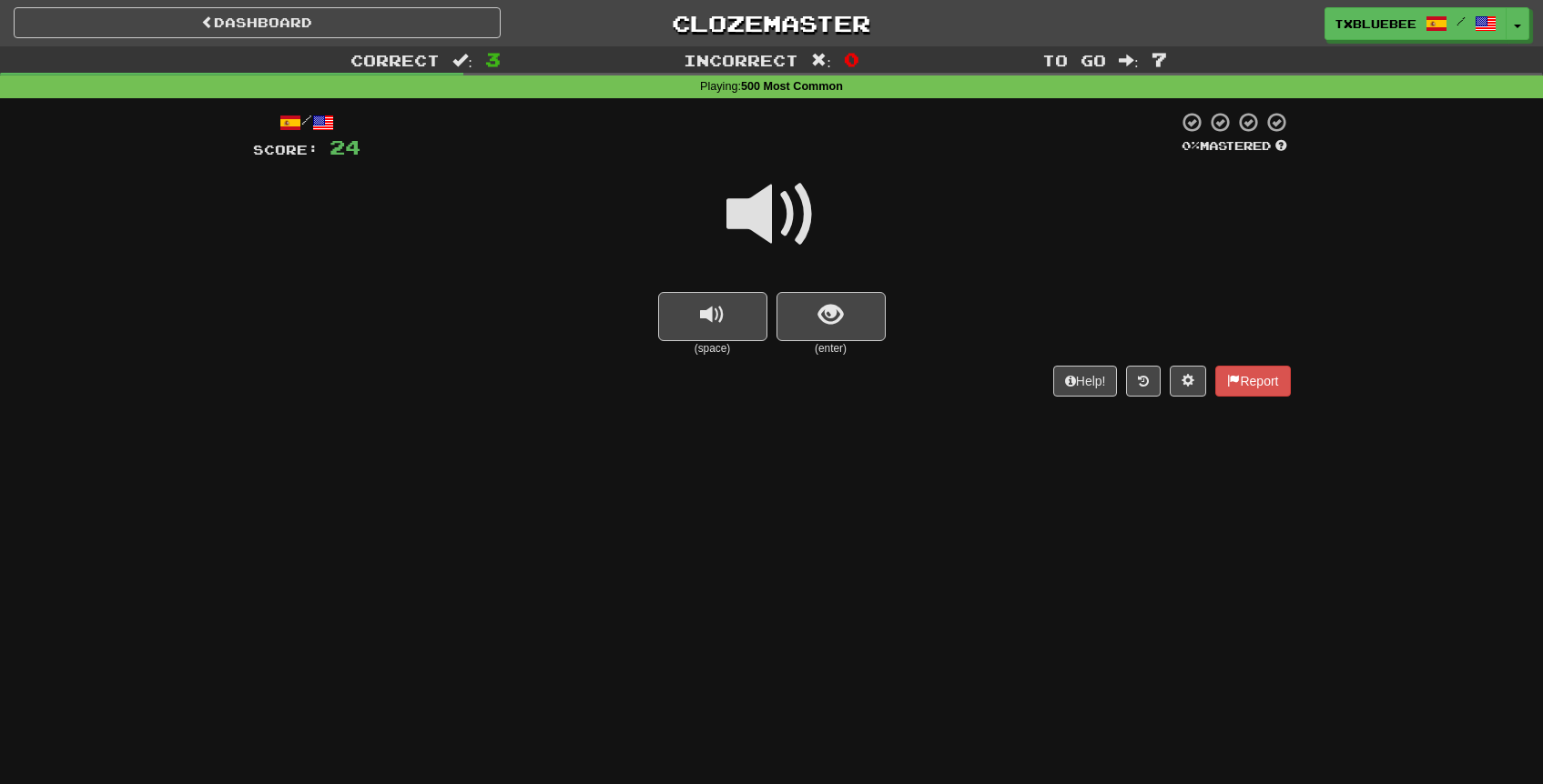
click at [776, 225] on span at bounding box center [772, 214] width 91 height 91
click at [814, 306] on button "show sentence" at bounding box center [832, 316] width 110 height 49
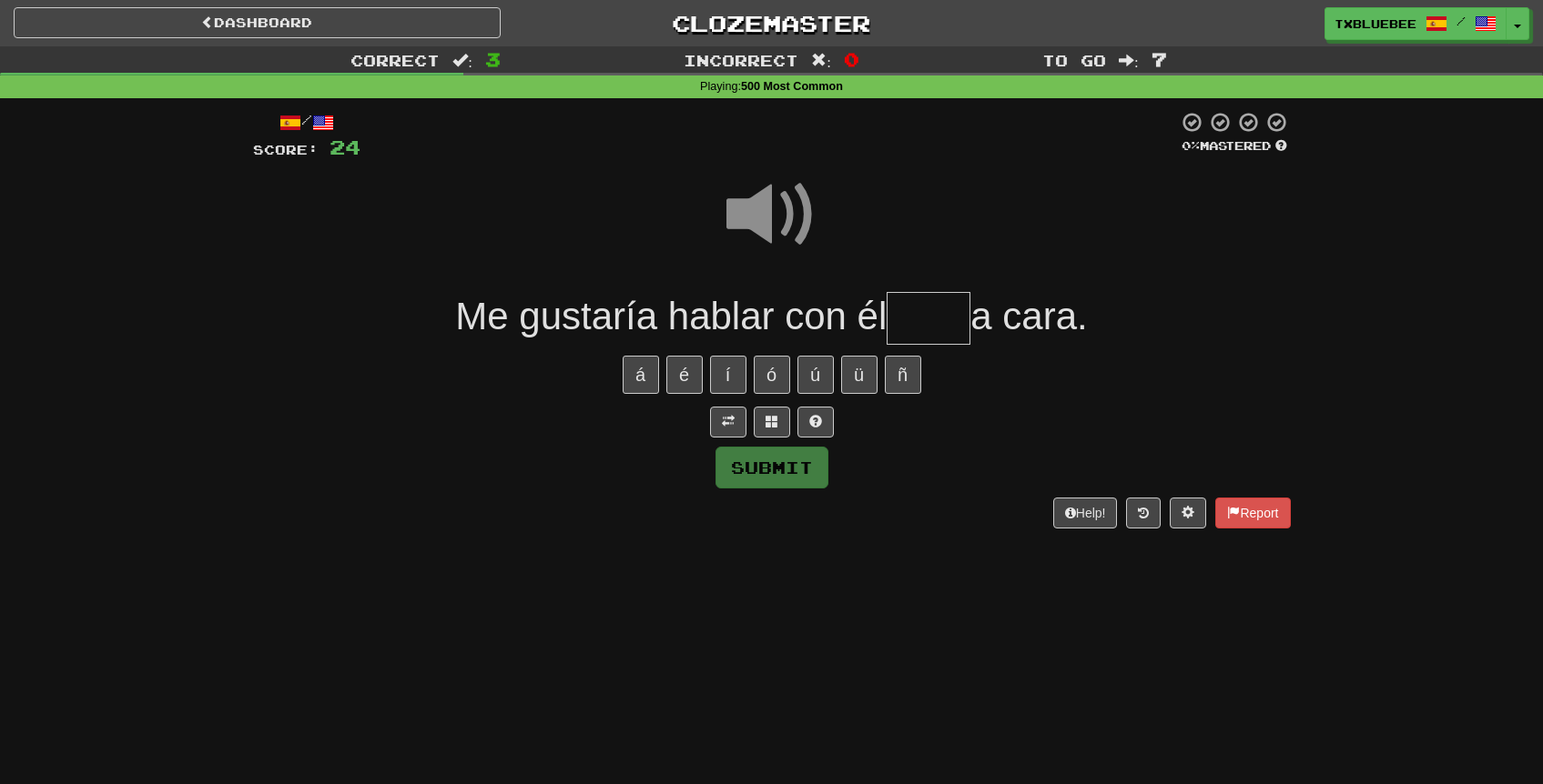
click at [943, 314] on input "text" at bounding box center [928, 318] width 84 height 54
type input "****"
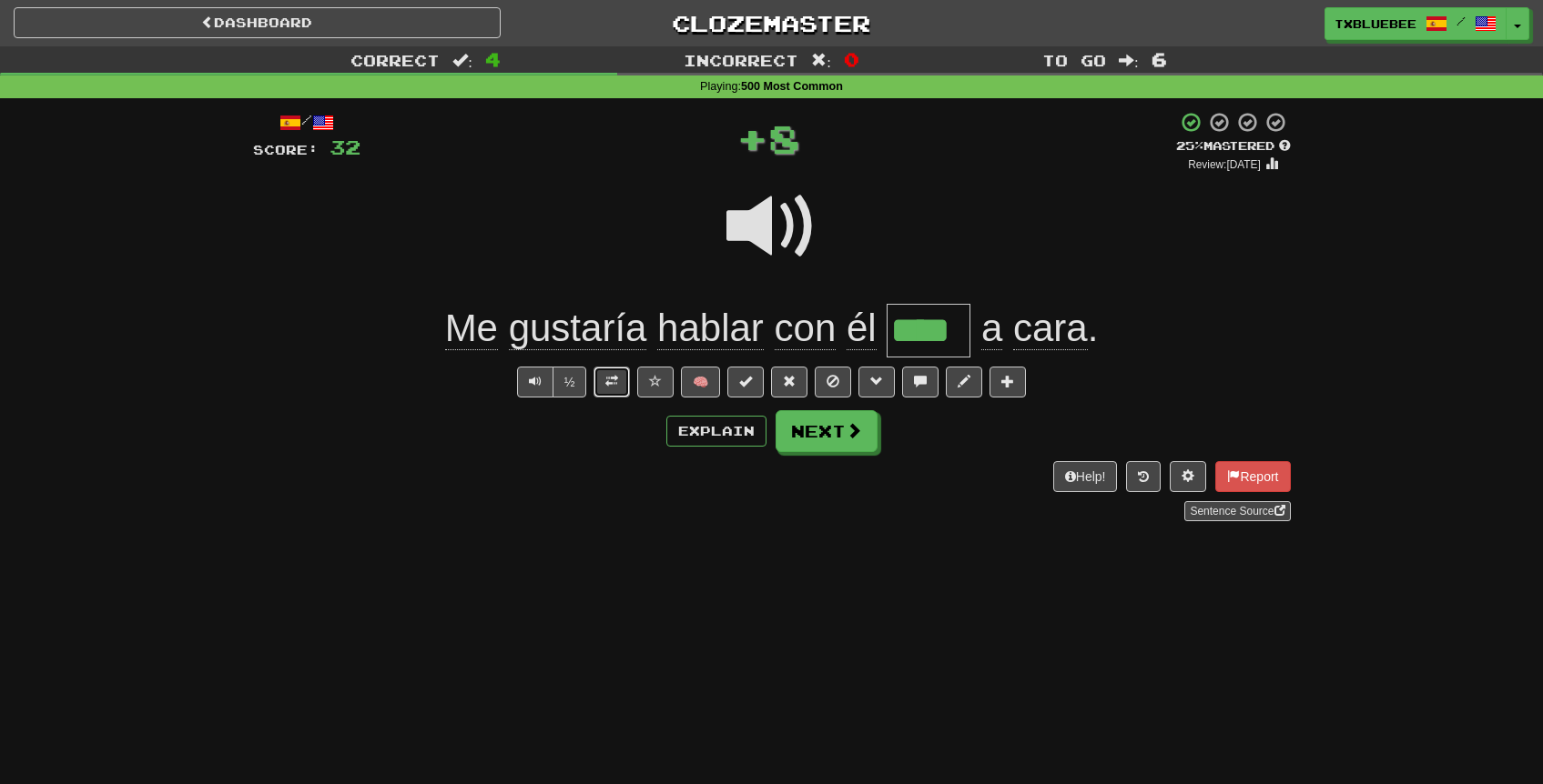
click at [622, 380] on button at bounding box center [611, 382] width 37 height 31
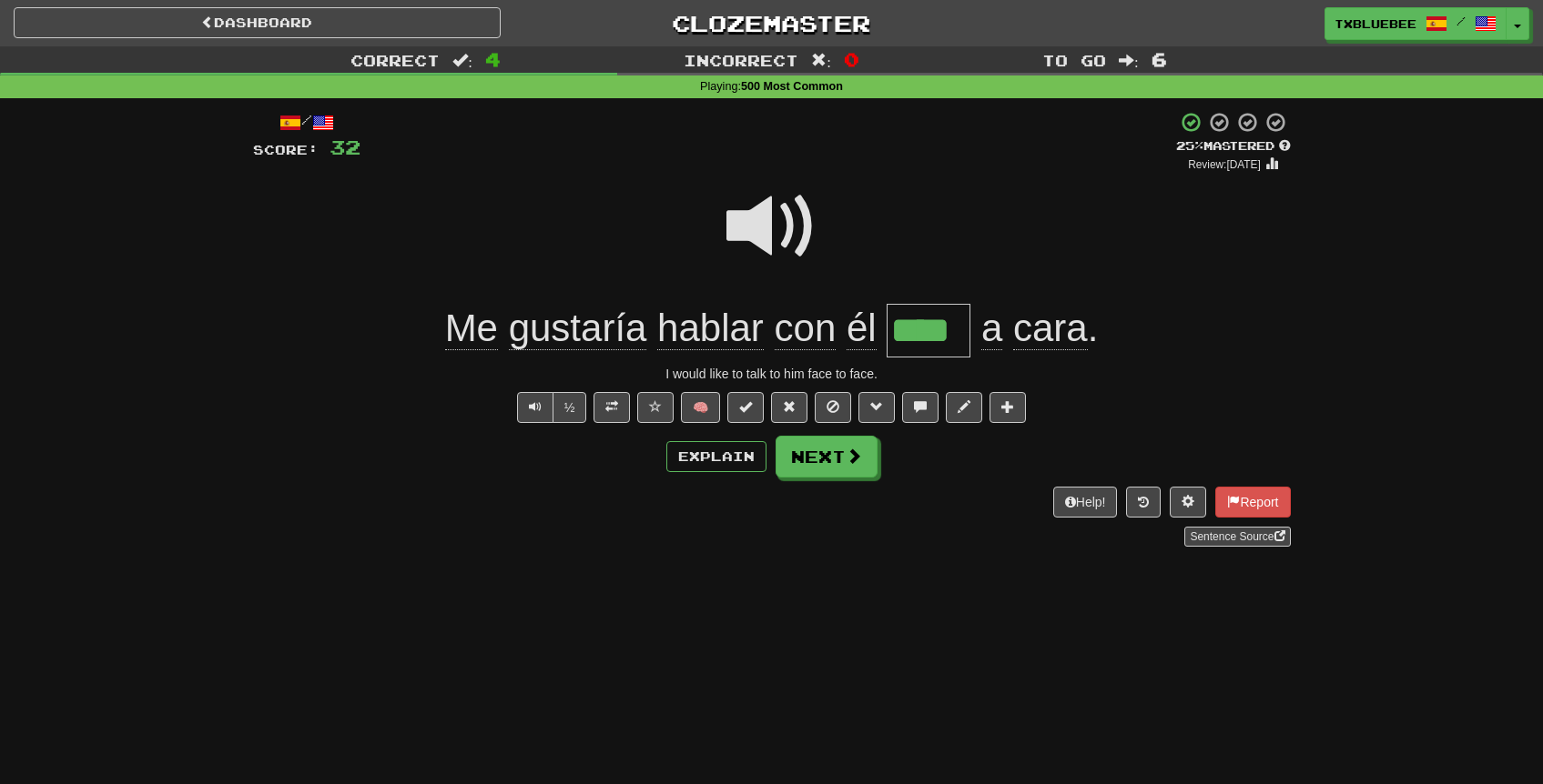
click at [780, 224] on span at bounding box center [772, 227] width 91 height 91
click at [842, 468] on button "Next" at bounding box center [828, 457] width 102 height 42
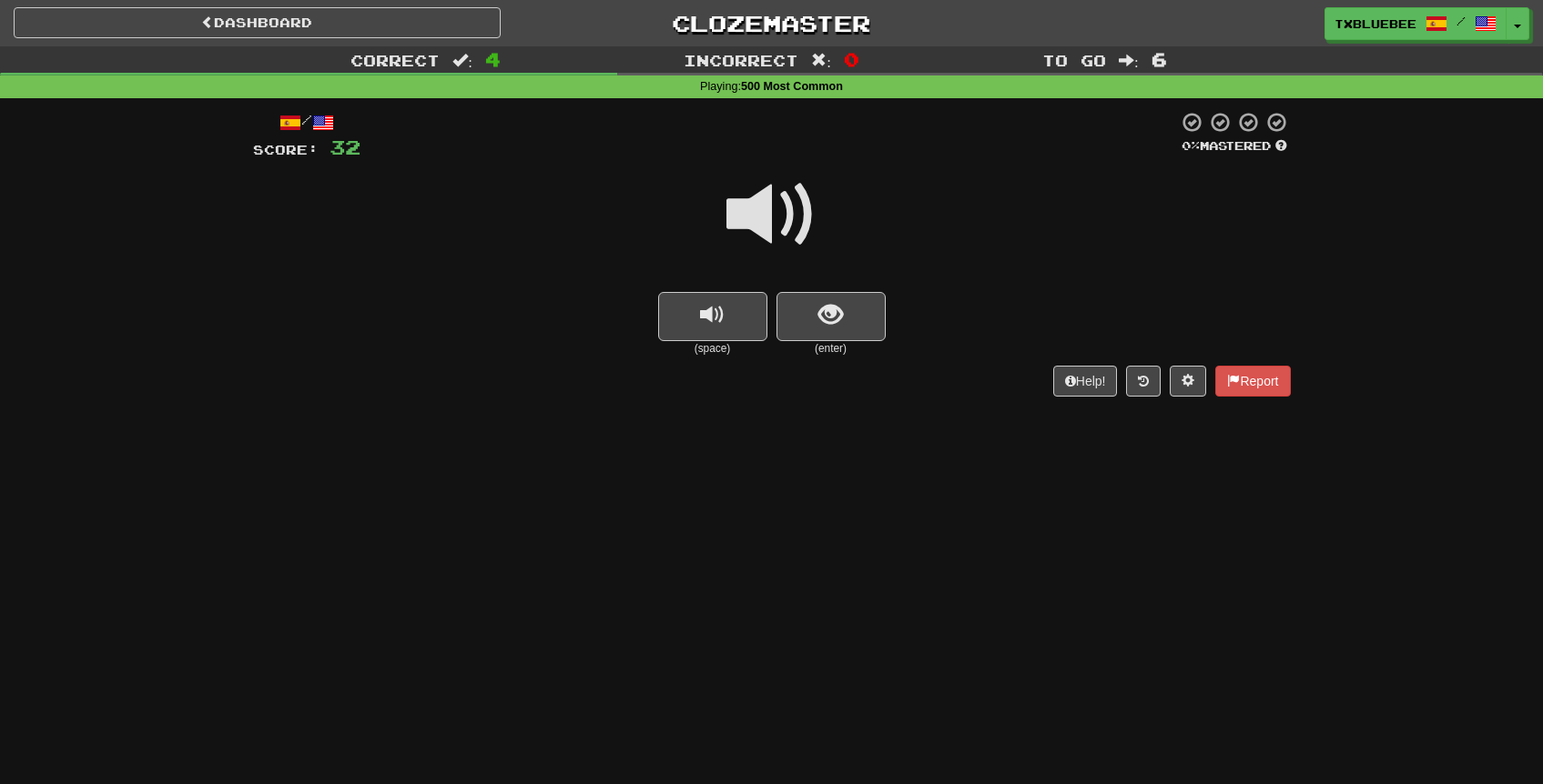
click at [774, 230] on span at bounding box center [772, 214] width 91 height 91
click at [829, 321] on span "show sentence" at bounding box center [831, 315] width 25 height 25
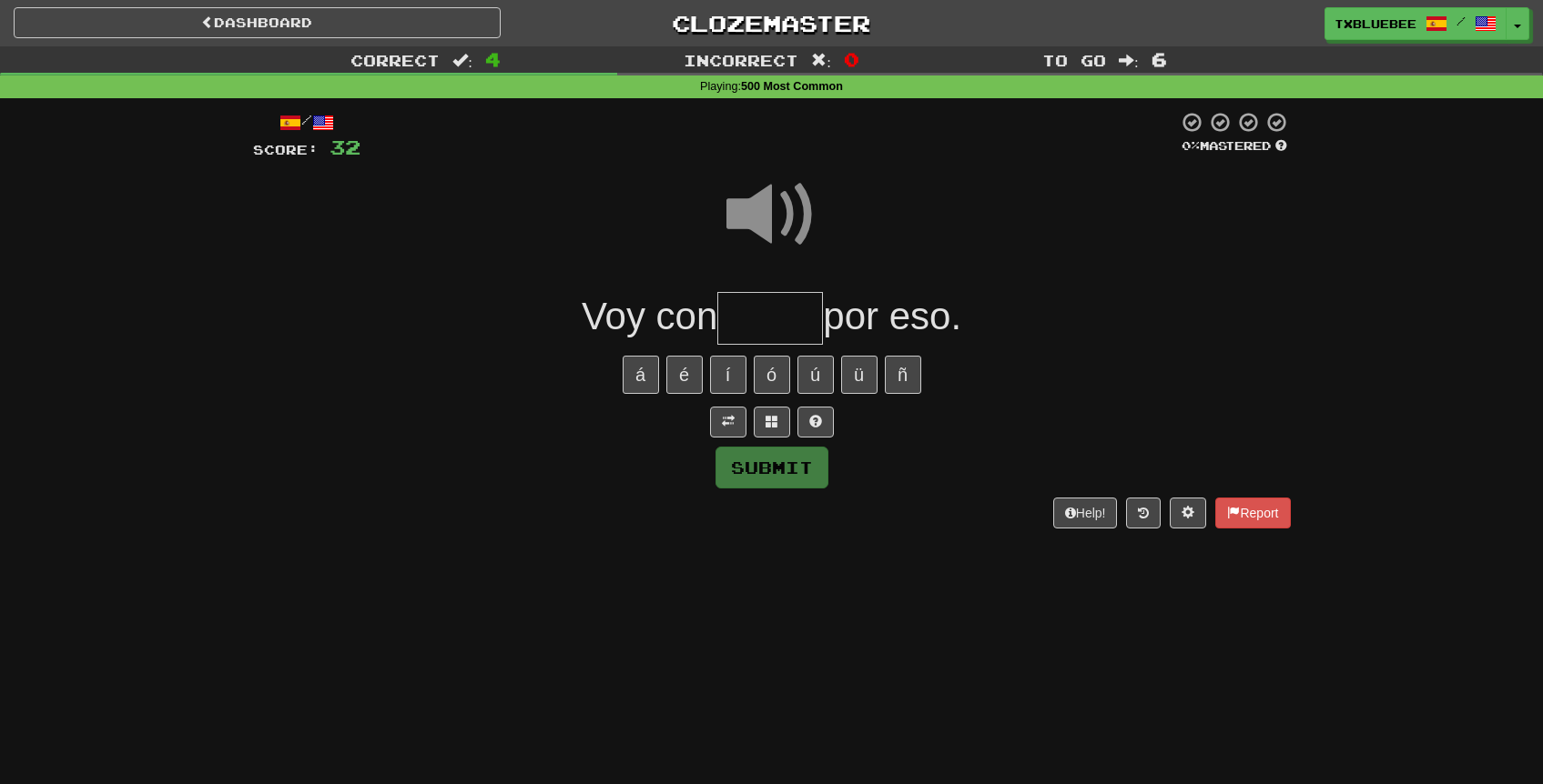
click at [778, 233] on span at bounding box center [772, 214] width 91 height 91
click at [778, 316] on input "text" at bounding box center [770, 318] width 106 height 54
type input "*"
type input "*****"
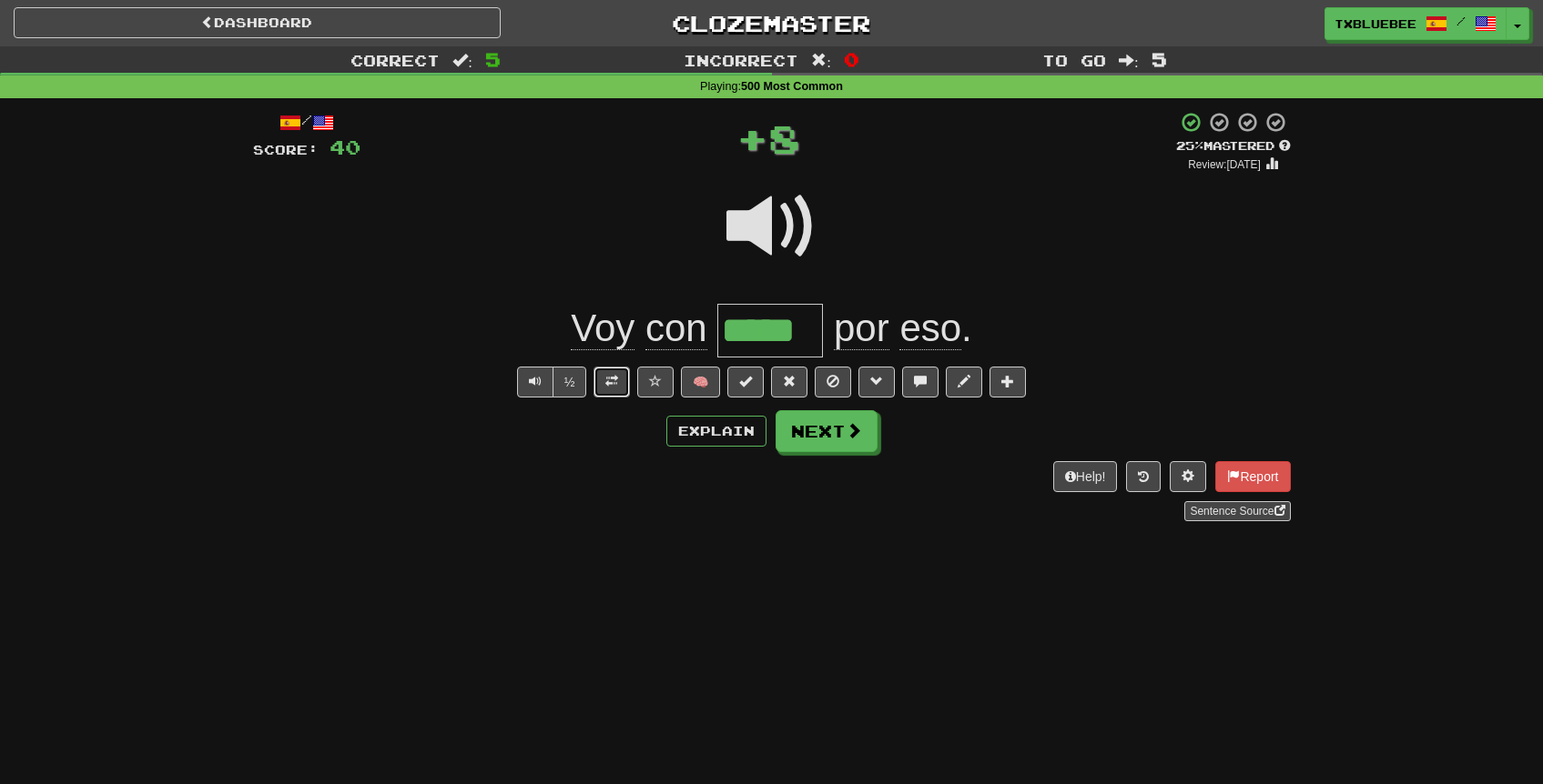
click at [622, 386] on button at bounding box center [611, 382] width 37 height 31
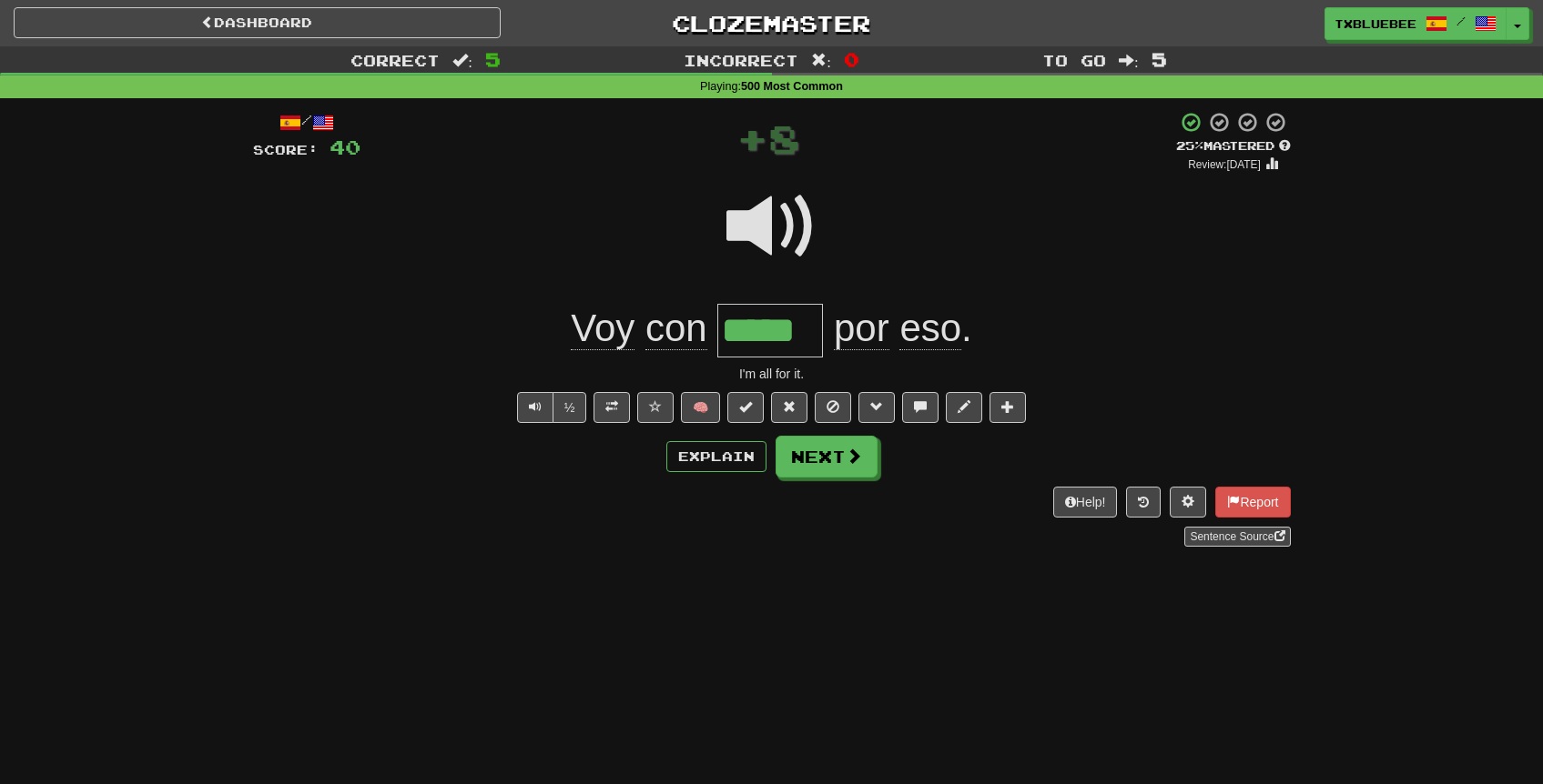
click at [815, 191] on span at bounding box center [772, 227] width 91 height 91
click at [826, 456] on button "Next" at bounding box center [828, 457] width 102 height 42
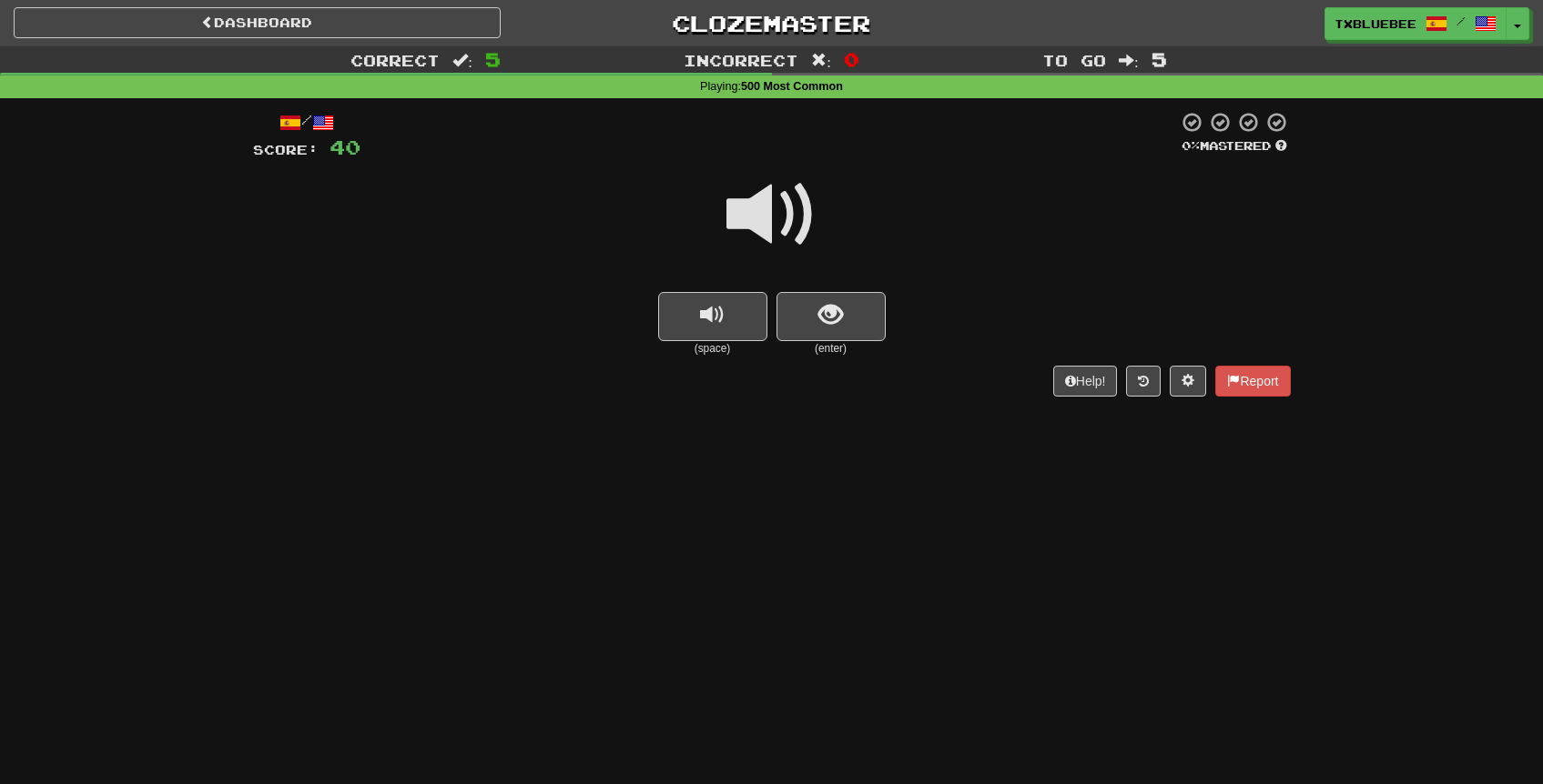
click at [780, 222] on span at bounding box center [772, 214] width 91 height 91
click at [821, 331] on button "show sentence" at bounding box center [832, 316] width 110 height 49
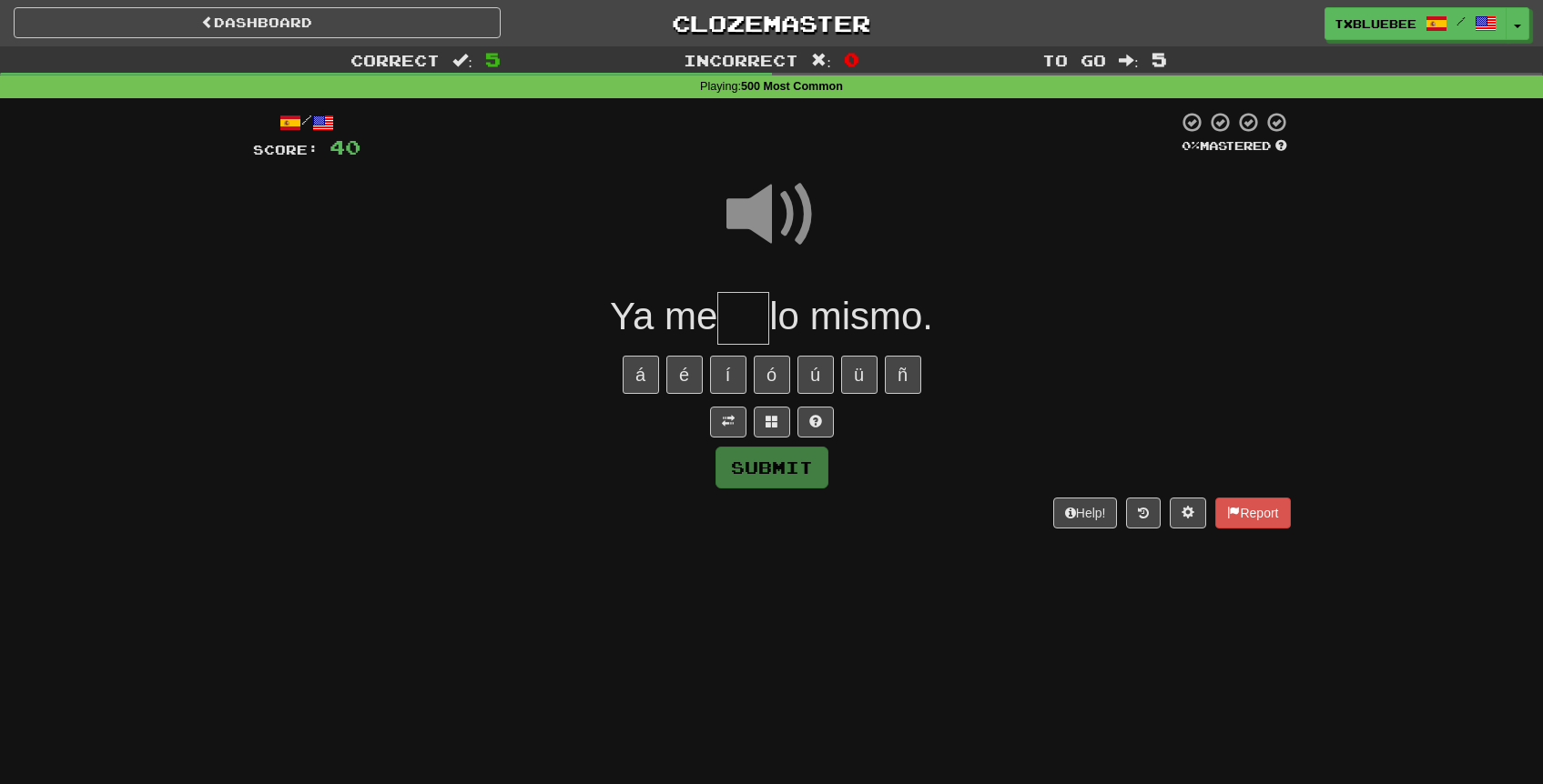
click at [757, 313] on input "text" at bounding box center [743, 318] width 52 height 54
type input "**"
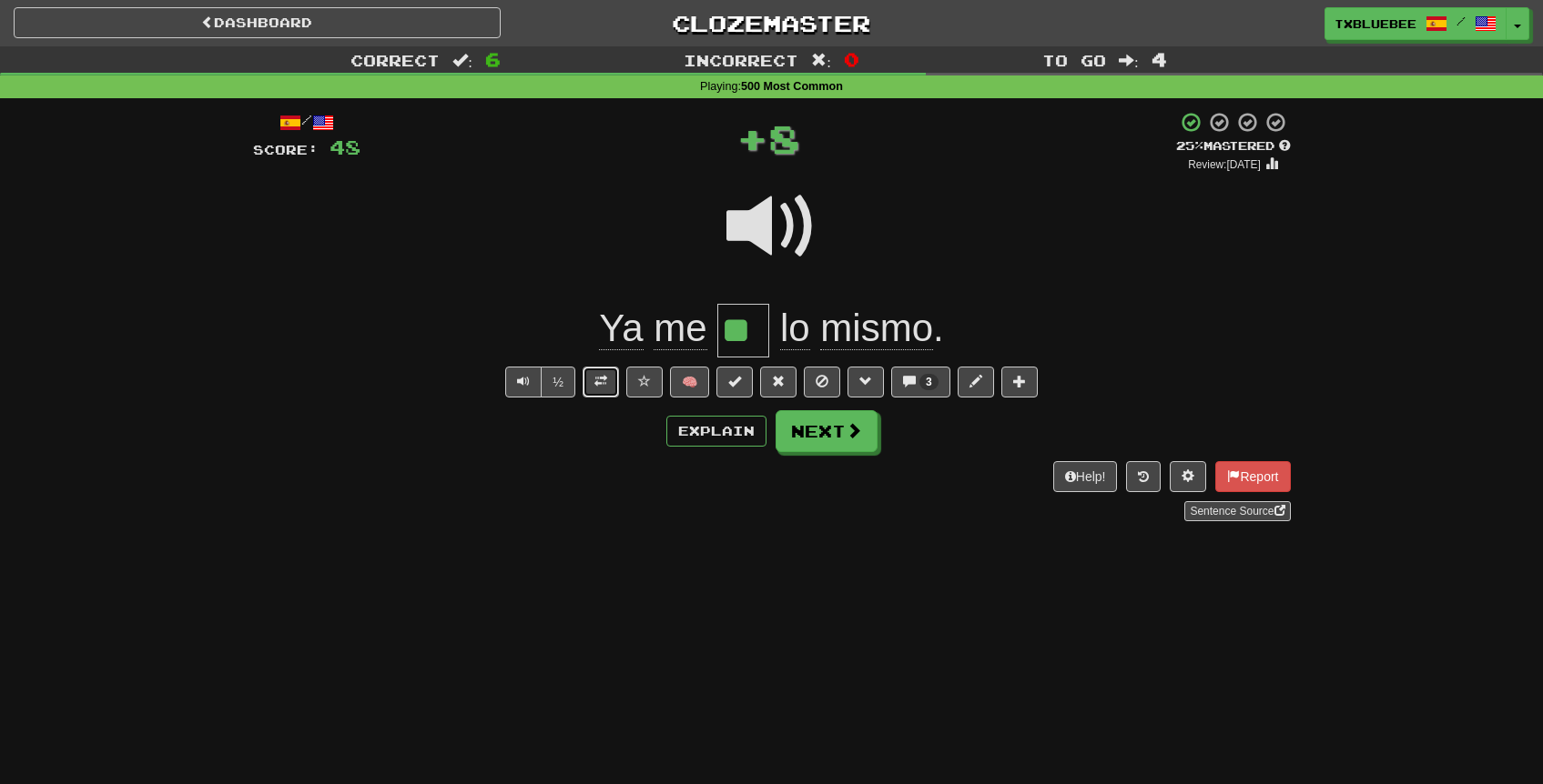
click at [594, 395] on button at bounding box center [601, 382] width 37 height 31
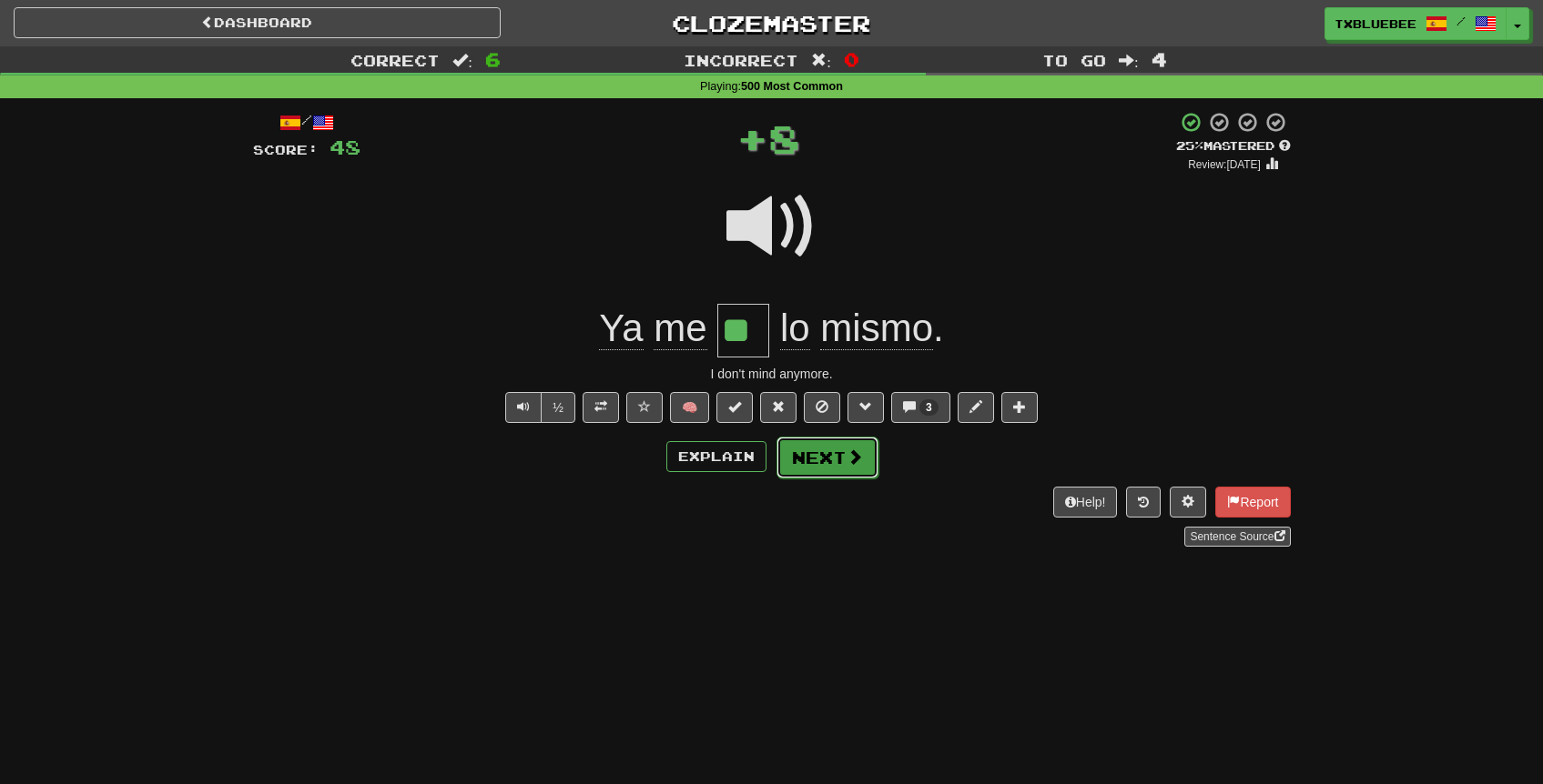
click at [811, 460] on button "Next" at bounding box center [828, 457] width 102 height 42
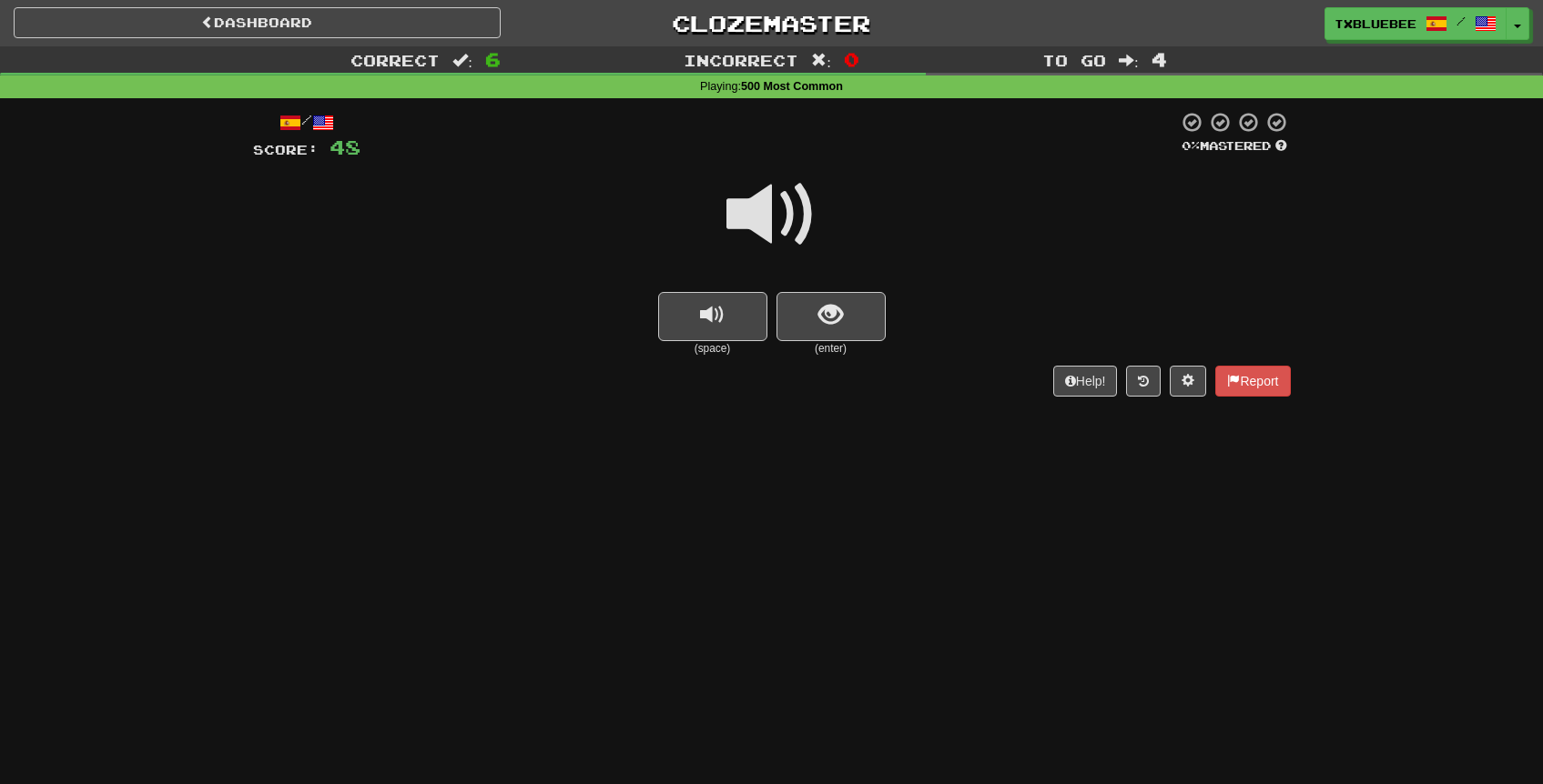
click at [790, 228] on span at bounding box center [772, 214] width 91 height 91
click at [818, 325] on span "show sentence" at bounding box center [831, 315] width 25 height 25
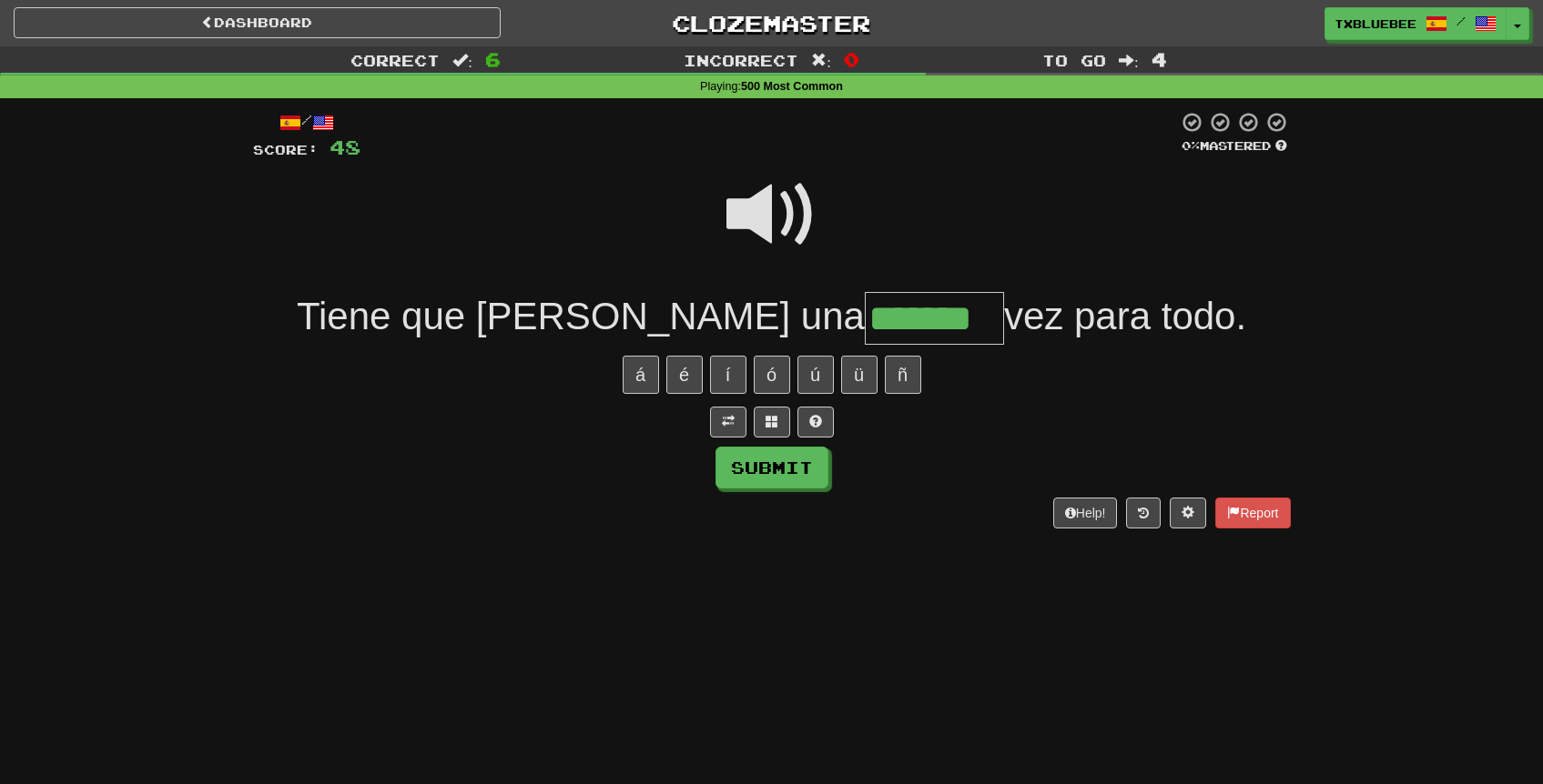
type input "*******"
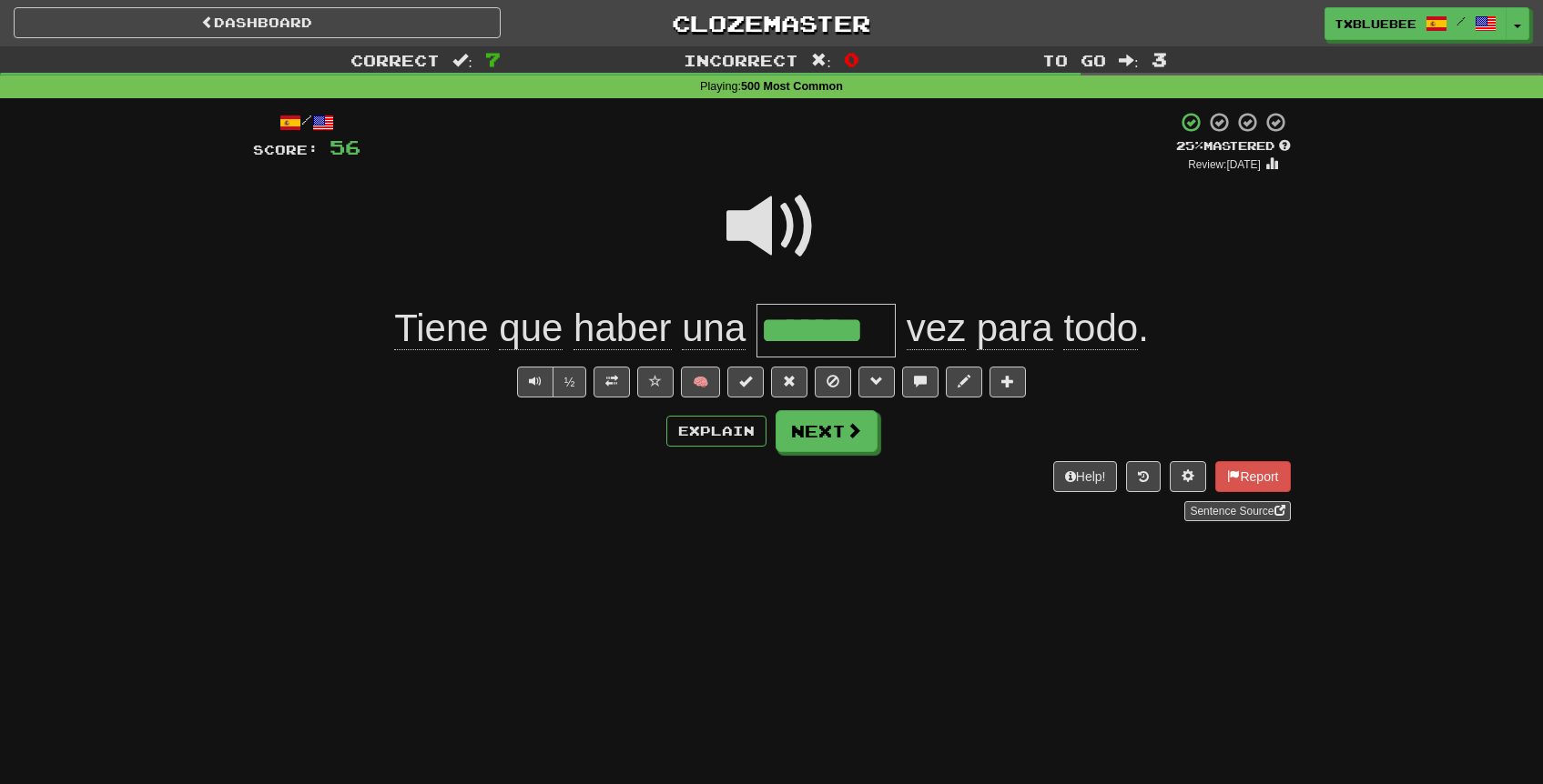
click at [816, 235] on span at bounding box center [772, 227] width 91 height 91
click at [774, 236] on span at bounding box center [772, 227] width 91 height 91
click at [614, 385] on span at bounding box center [611, 381] width 12 height 12
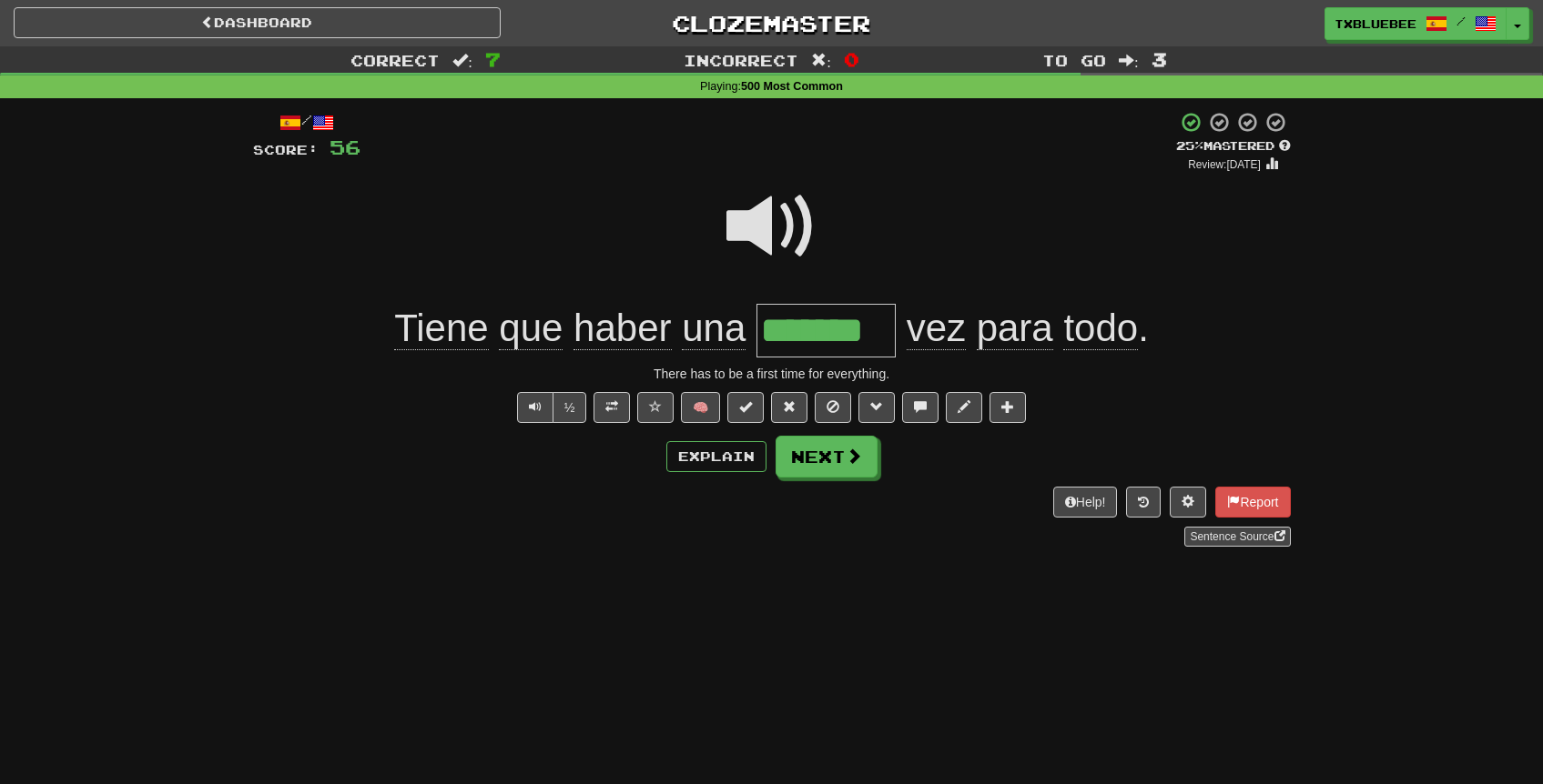
click at [791, 236] on span at bounding box center [772, 227] width 91 height 91
click at [784, 234] on span at bounding box center [772, 227] width 91 height 91
click at [834, 470] on button "Next" at bounding box center [828, 457] width 102 height 42
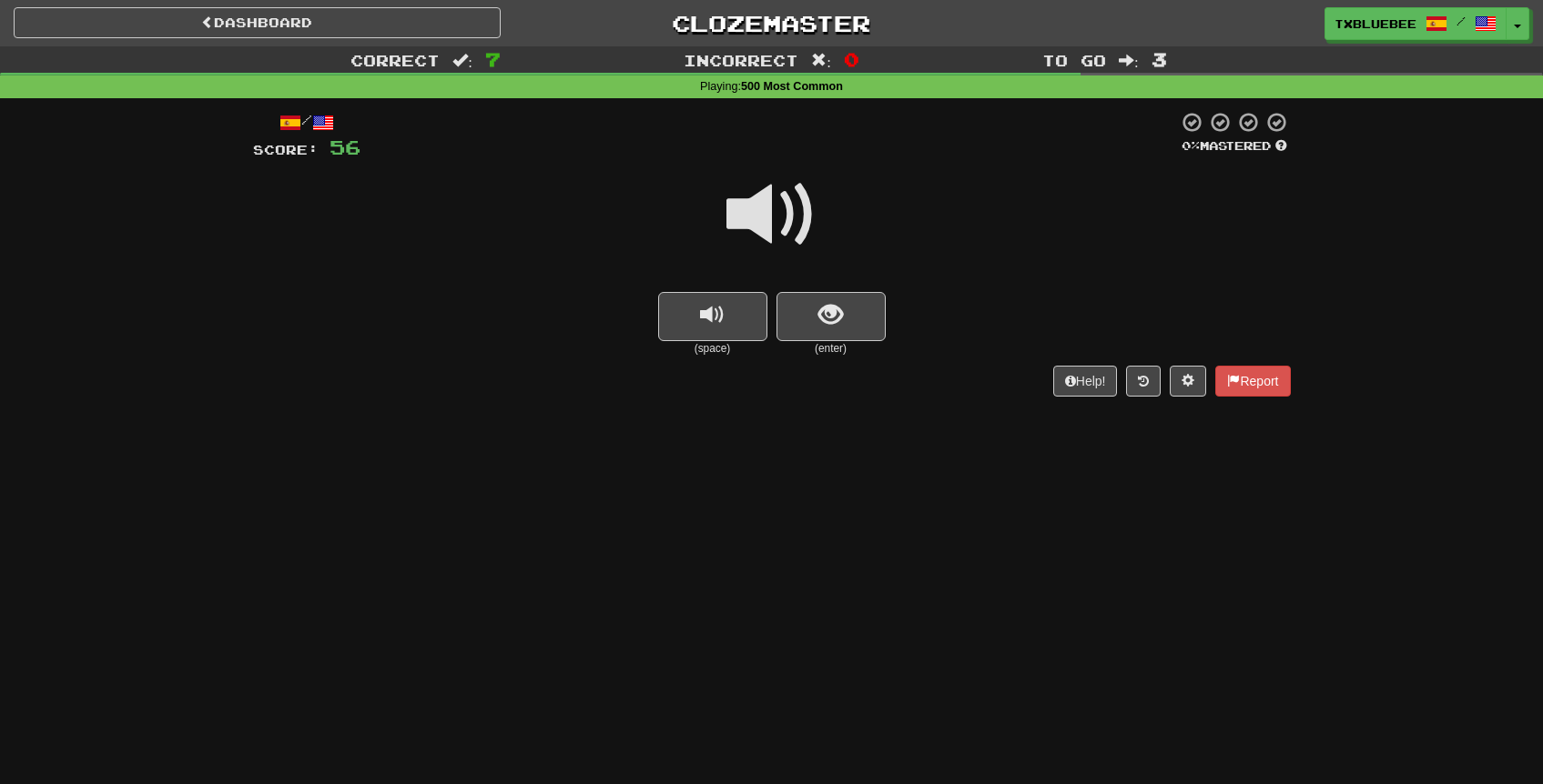
click at [787, 261] on span at bounding box center [772, 214] width 91 height 91
click at [781, 232] on span at bounding box center [772, 214] width 91 height 91
click at [837, 337] on button "show sentence" at bounding box center [832, 316] width 110 height 49
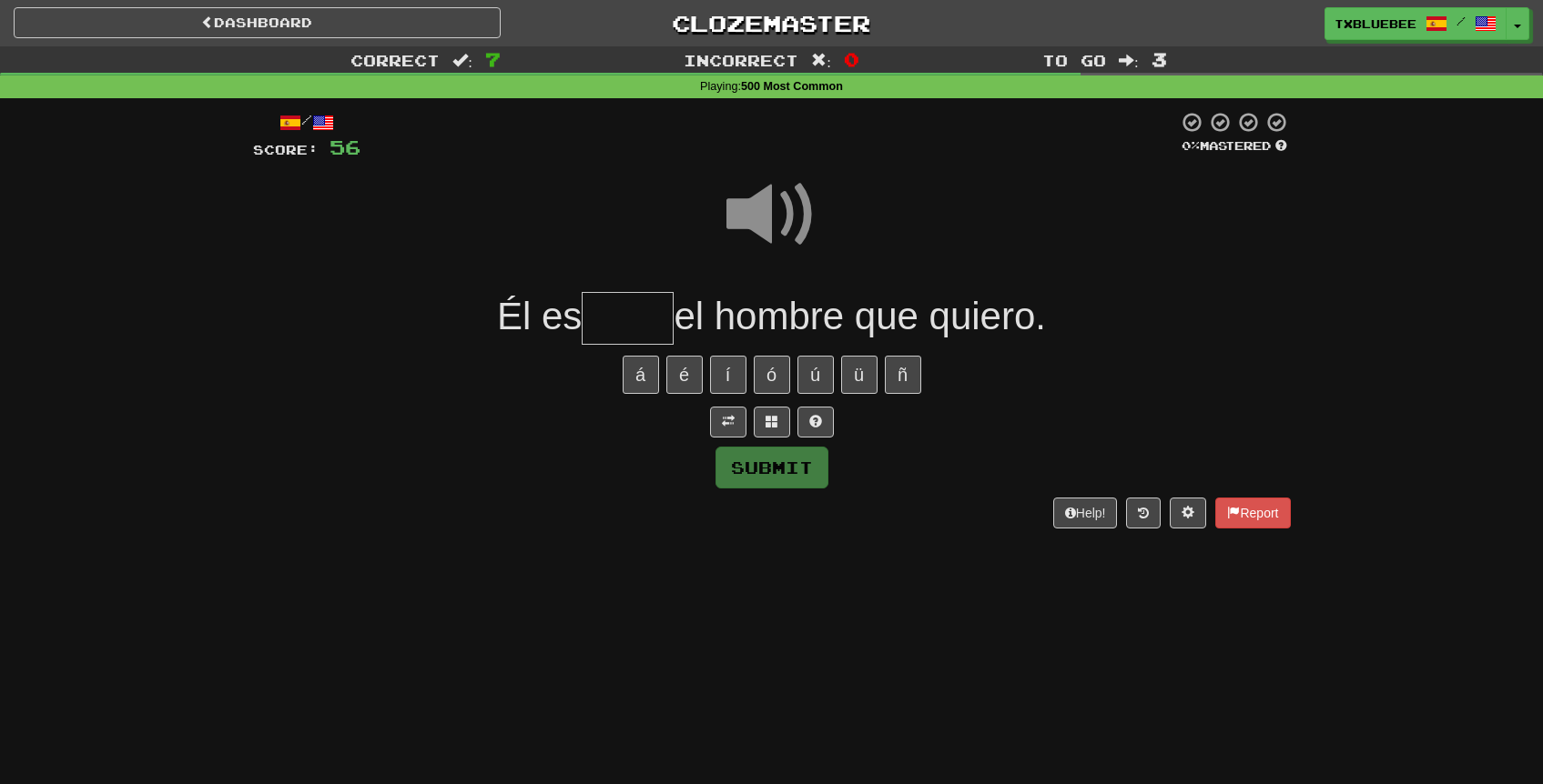
click at [630, 304] on input "text" at bounding box center [627, 318] width 92 height 54
type input "*****"
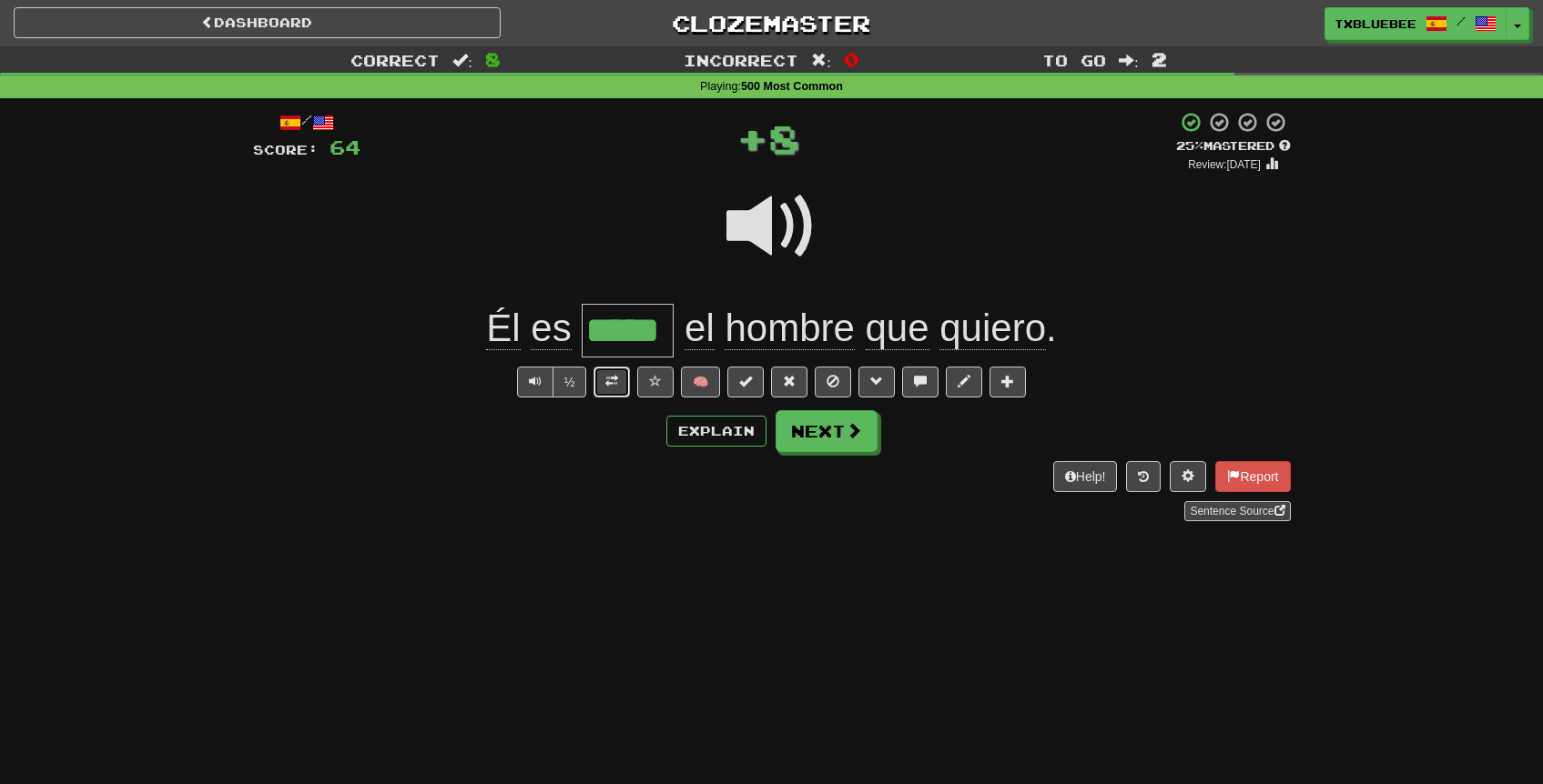
click at [617, 382] on span at bounding box center [611, 381] width 12 height 12
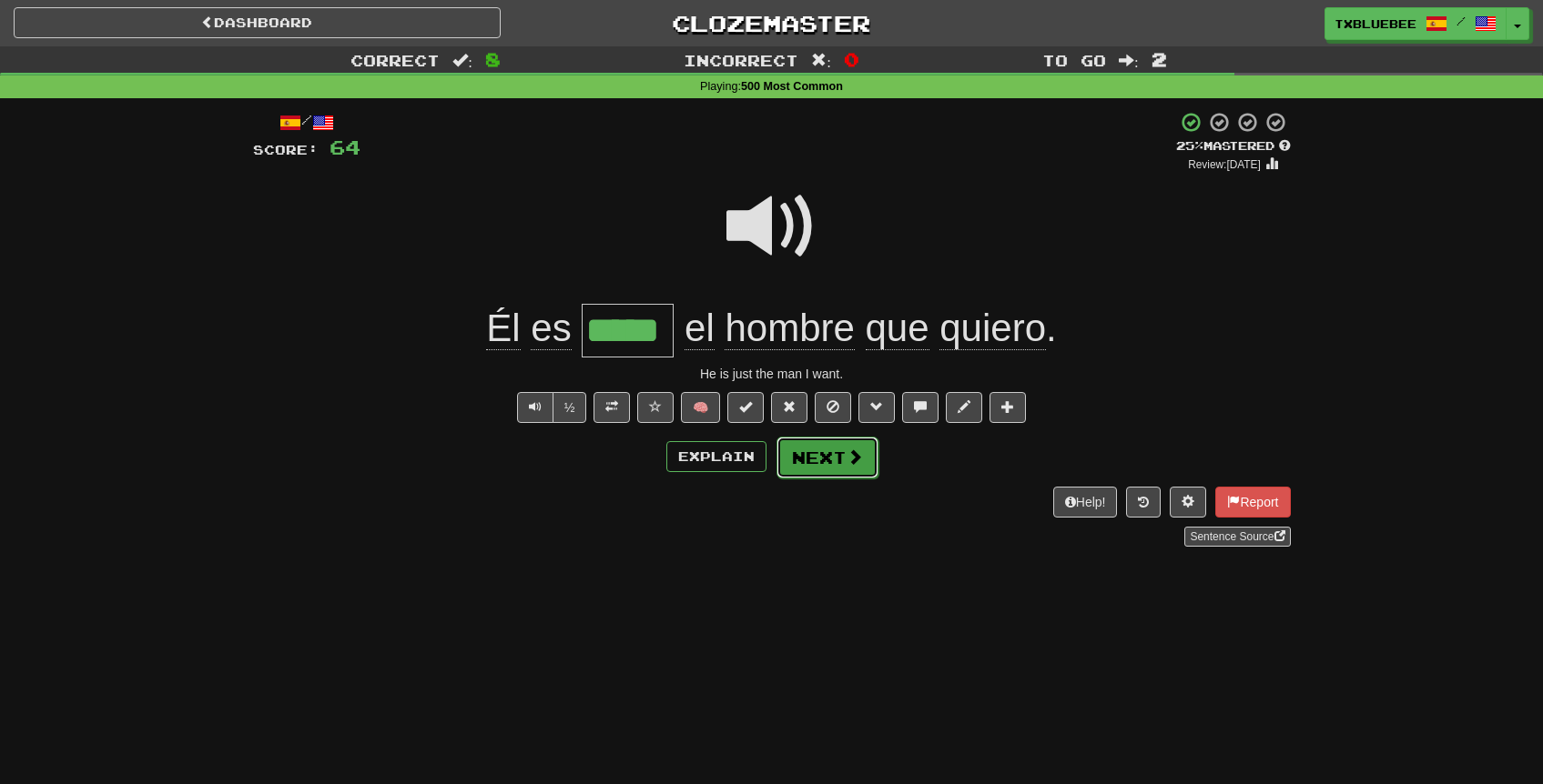
click at [848, 458] on span at bounding box center [854, 456] width 16 height 16
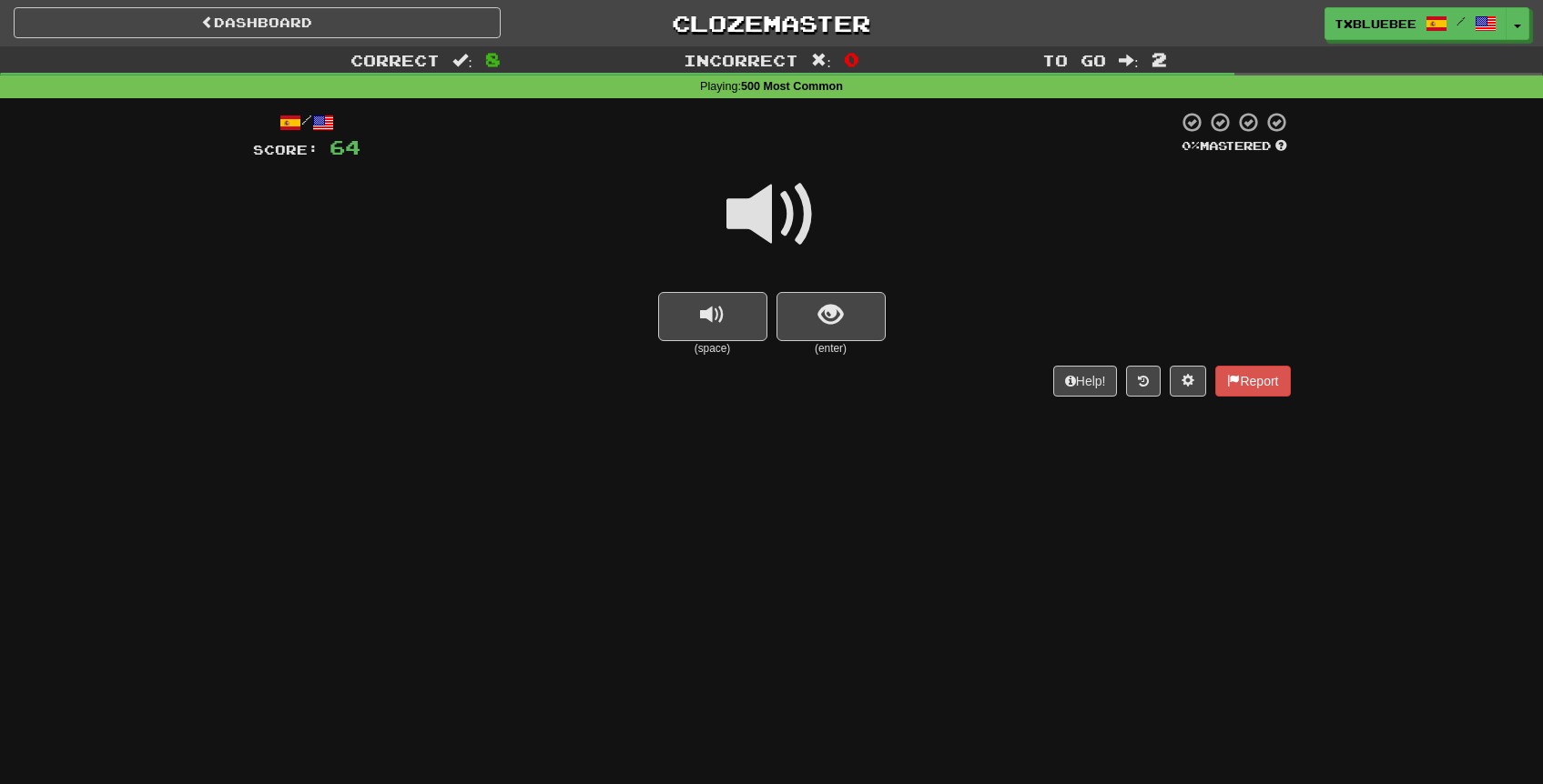
click at [795, 208] on span at bounding box center [772, 214] width 91 height 91
click at [837, 319] on span "show sentence" at bounding box center [831, 315] width 25 height 25
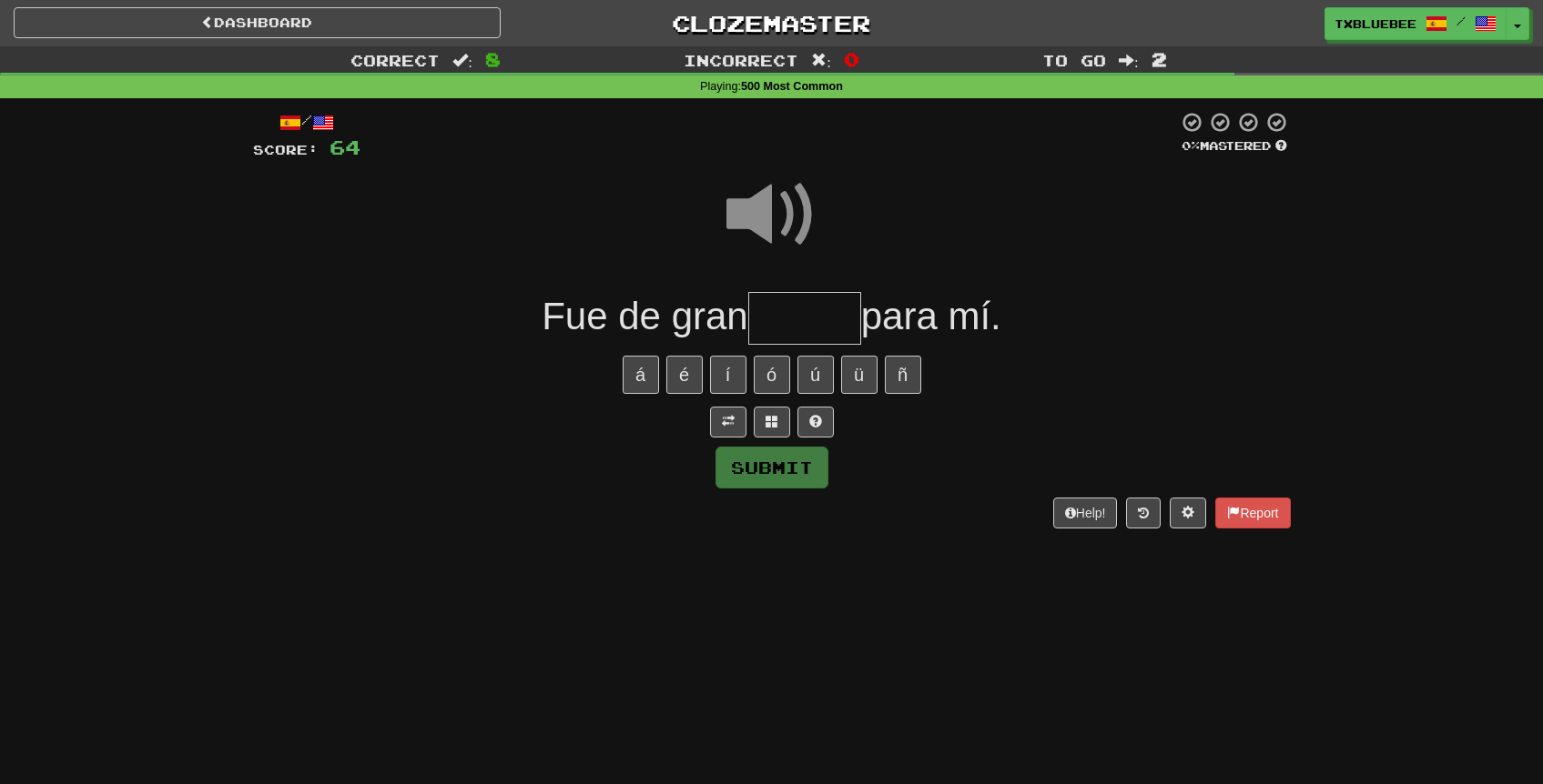
click at [818, 307] on input "text" at bounding box center [804, 318] width 112 height 54
click at [778, 221] on span at bounding box center [772, 214] width 91 height 91
click at [808, 306] on input "text" at bounding box center [804, 318] width 112 height 54
type input "*****"
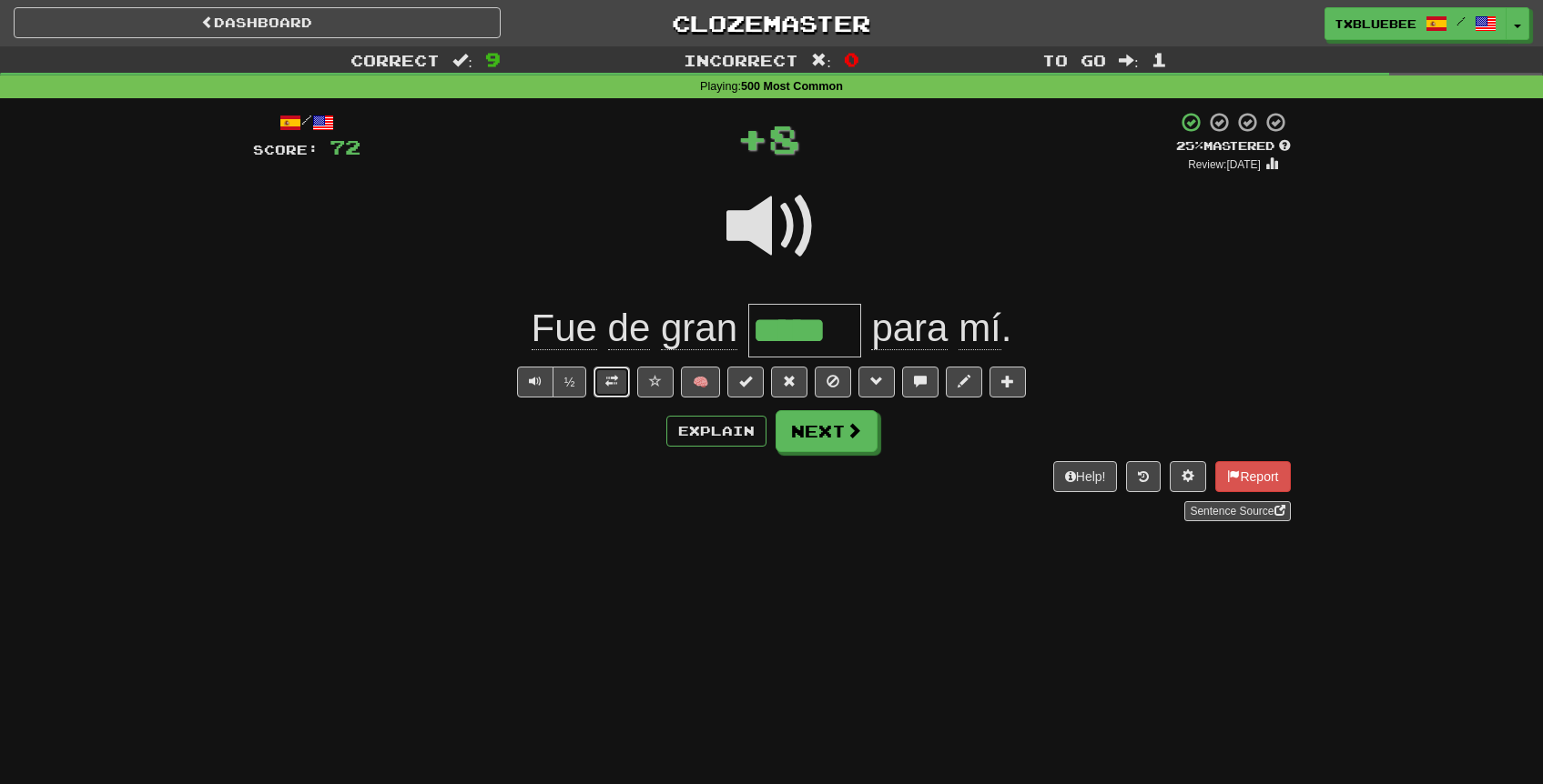
click at [608, 381] on span at bounding box center [611, 381] width 12 height 12
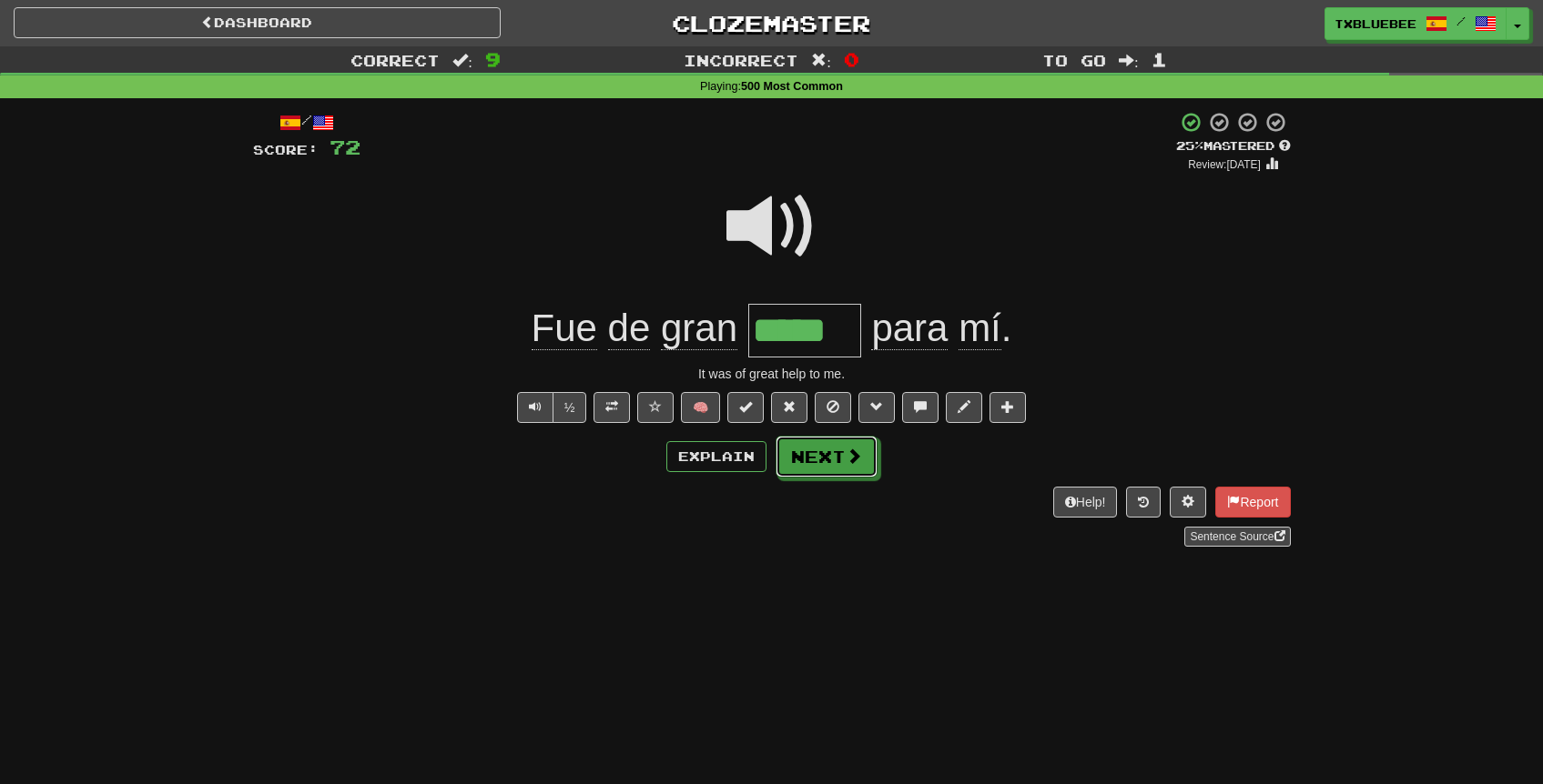
click at [833, 457] on button "Next" at bounding box center [827, 456] width 102 height 42
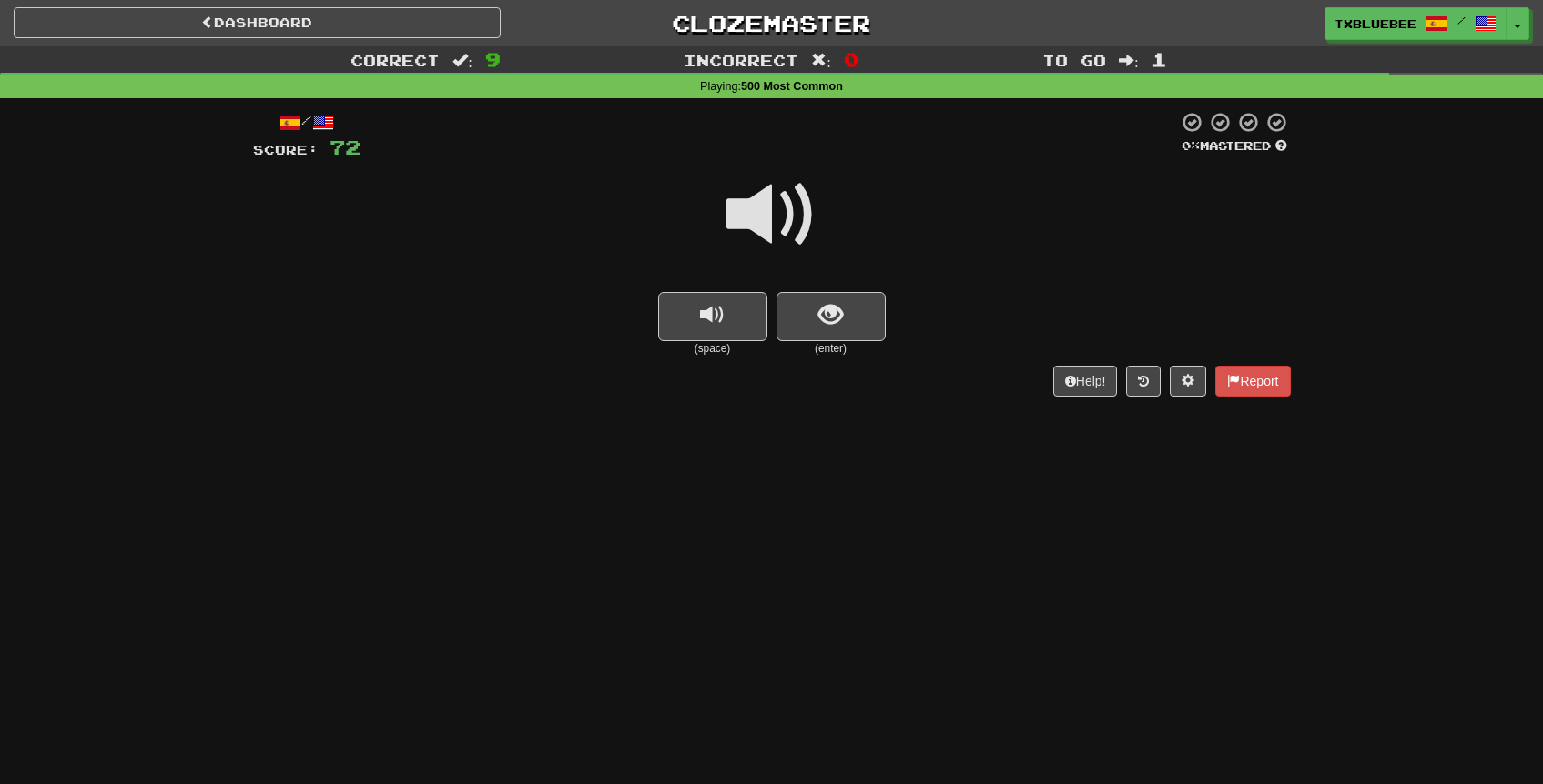
click at [778, 228] on span at bounding box center [772, 214] width 91 height 91
click at [803, 315] on button "show sentence" at bounding box center [832, 316] width 110 height 49
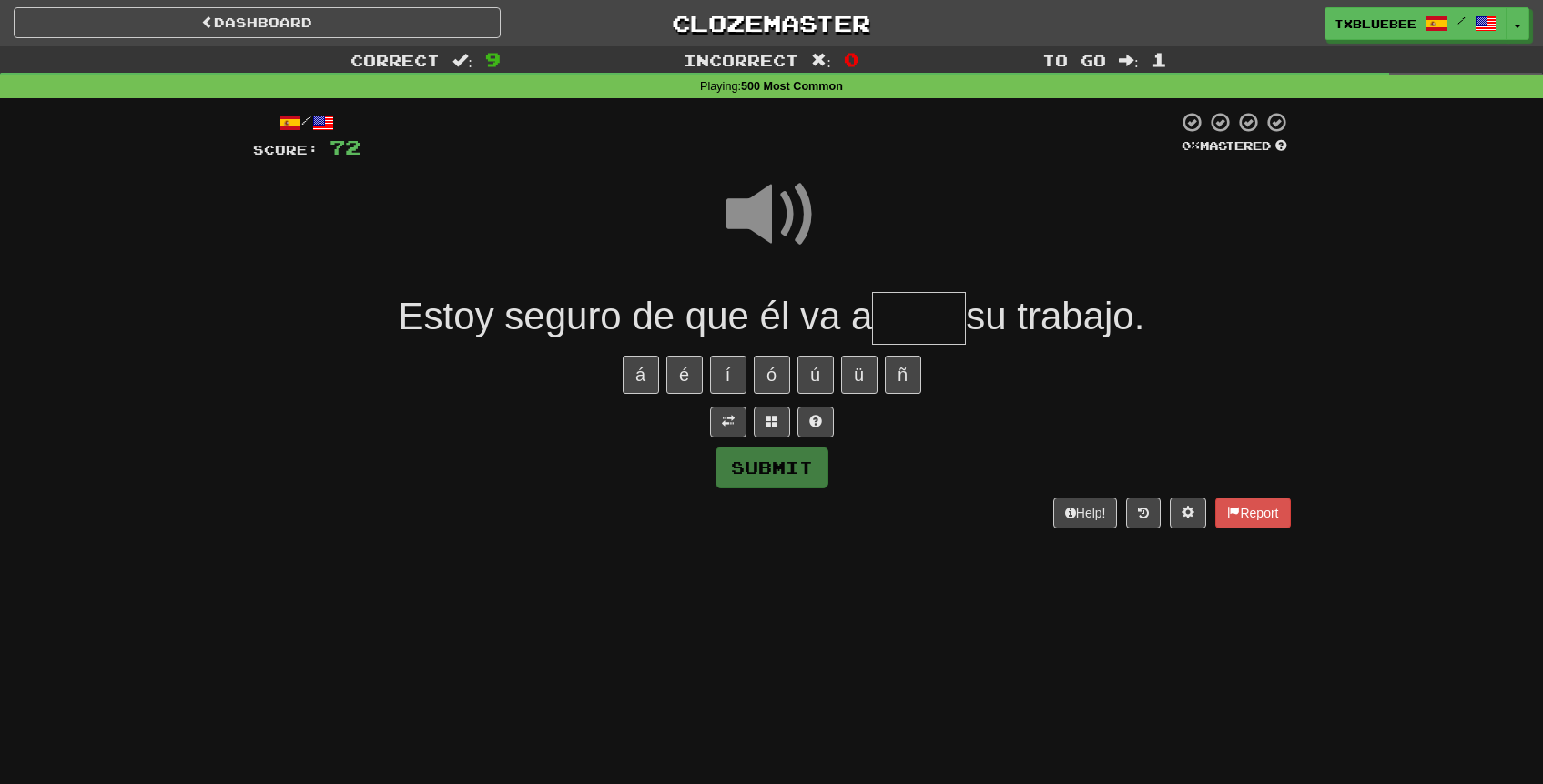
click at [919, 318] on input "text" at bounding box center [918, 318] width 94 height 54
type input "*****"
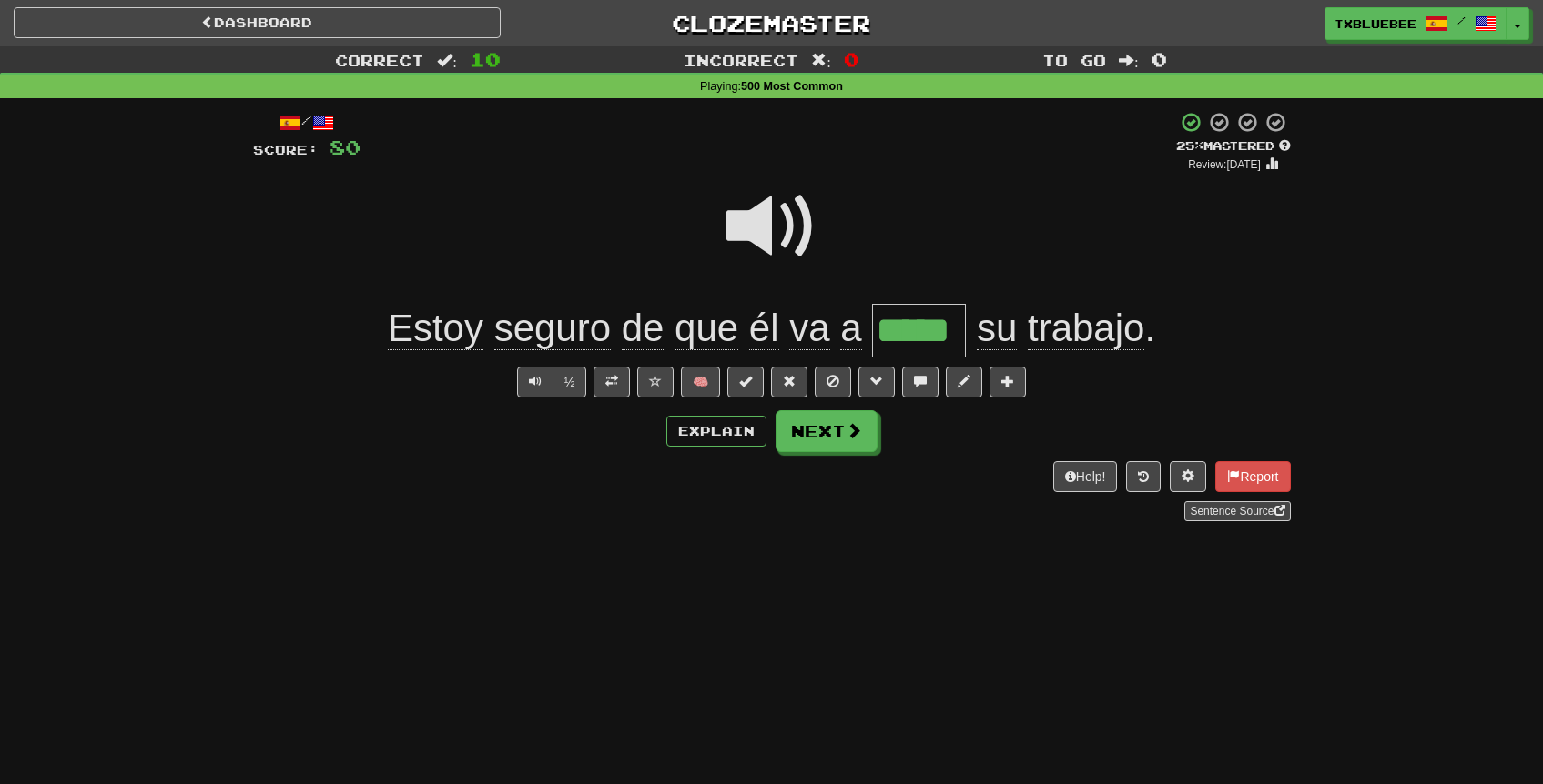
click at [791, 225] on span at bounding box center [772, 227] width 91 height 91
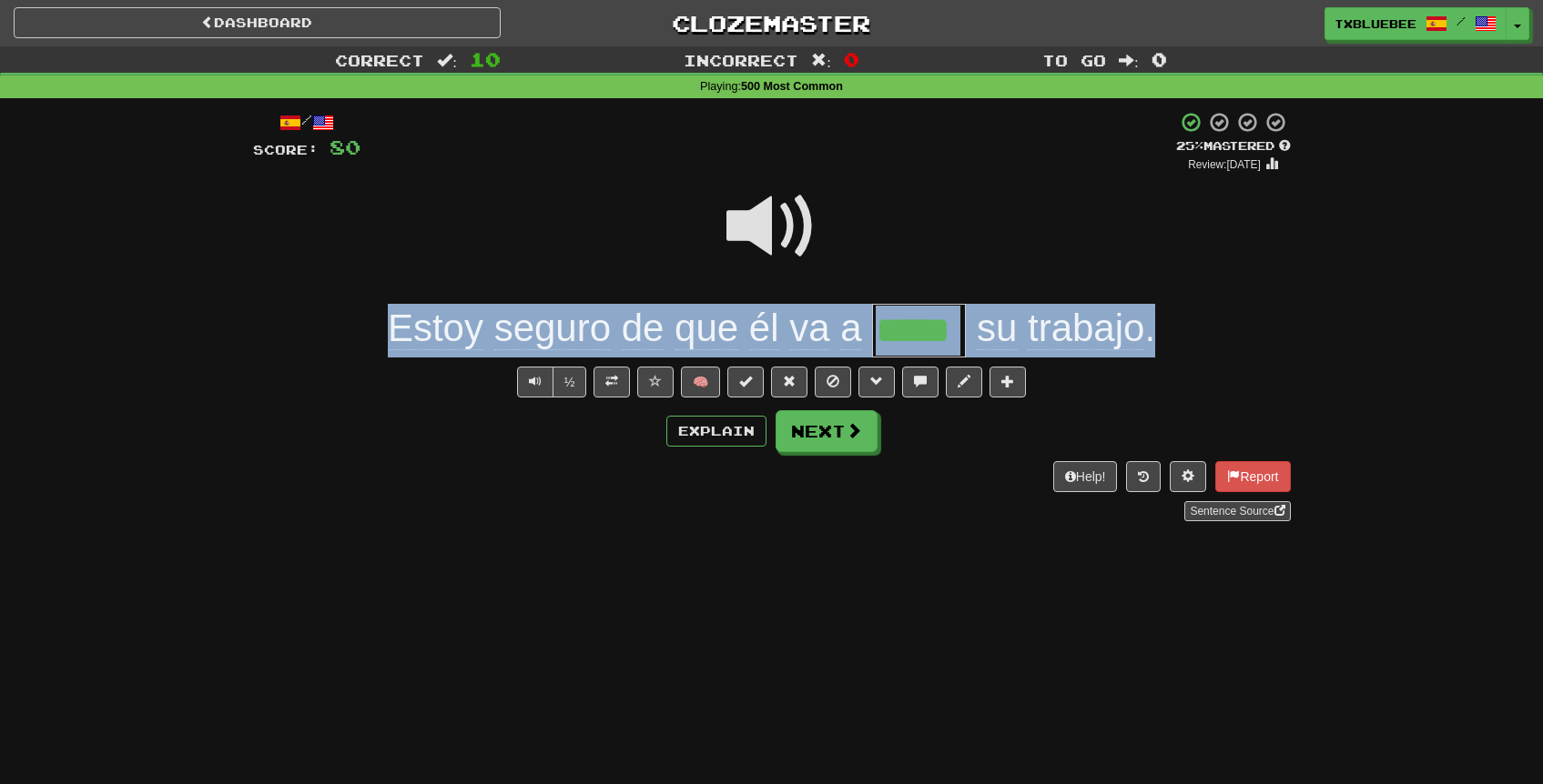
drag, startPoint x: 374, startPoint y: 331, endPoint x: 1162, endPoint y: 332, distance: 788.0
click at [1162, 332] on div "Estoy seguro de que él va a ***** su trabajo ." at bounding box center [772, 331] width 1037 height 54
copy div "Estoy seguro de que él va a su trabajo ."
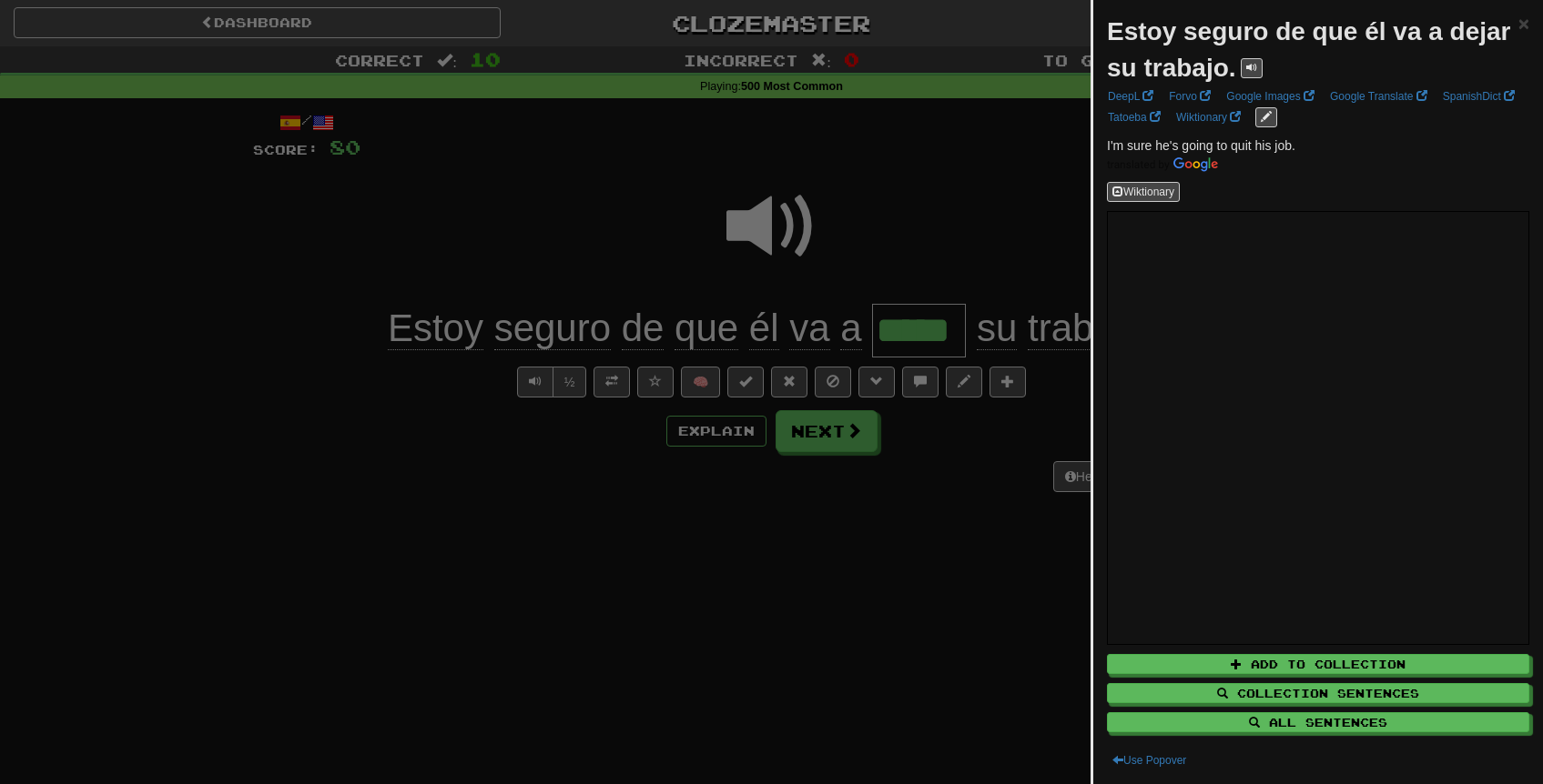
click at [787, 295] on div at bounding box center [771, 392] width 1543 height 784
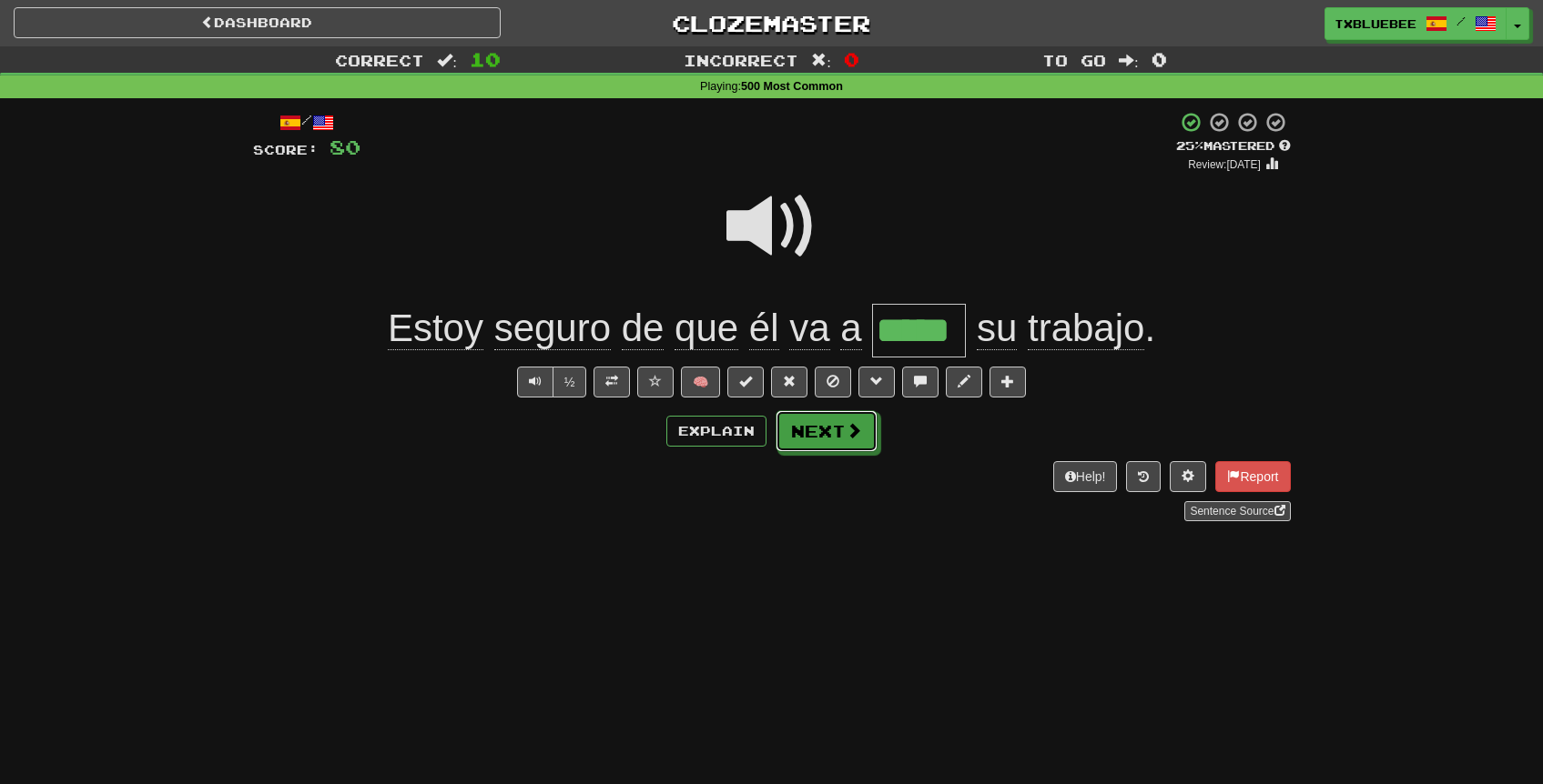
click at [828, 433] on button "Next" at bounding box center [827, 432] width 102 height 42
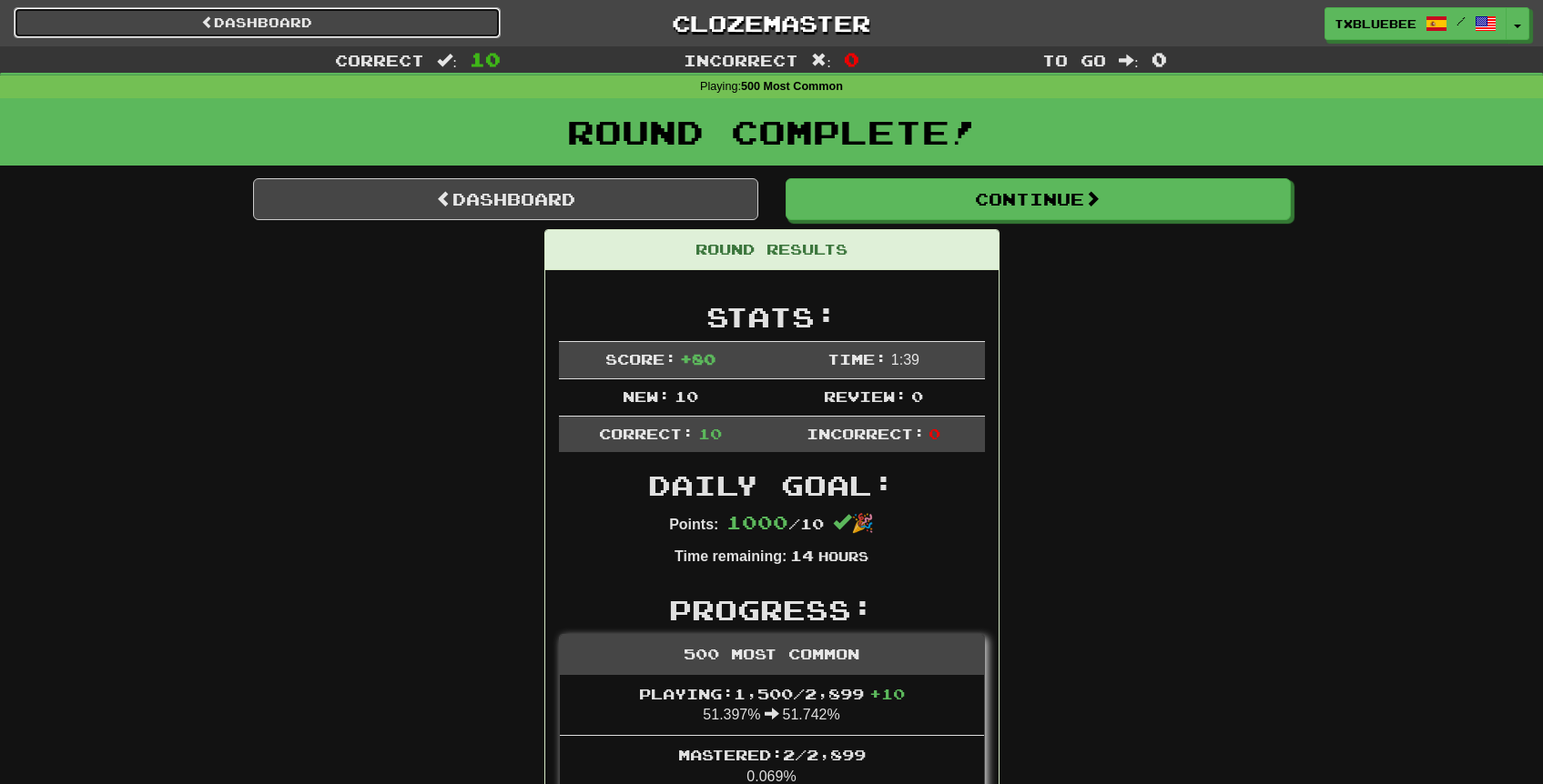
click at [283, 24] on link "Dashboard" at bounding box center [256, 23] width 487 height 31
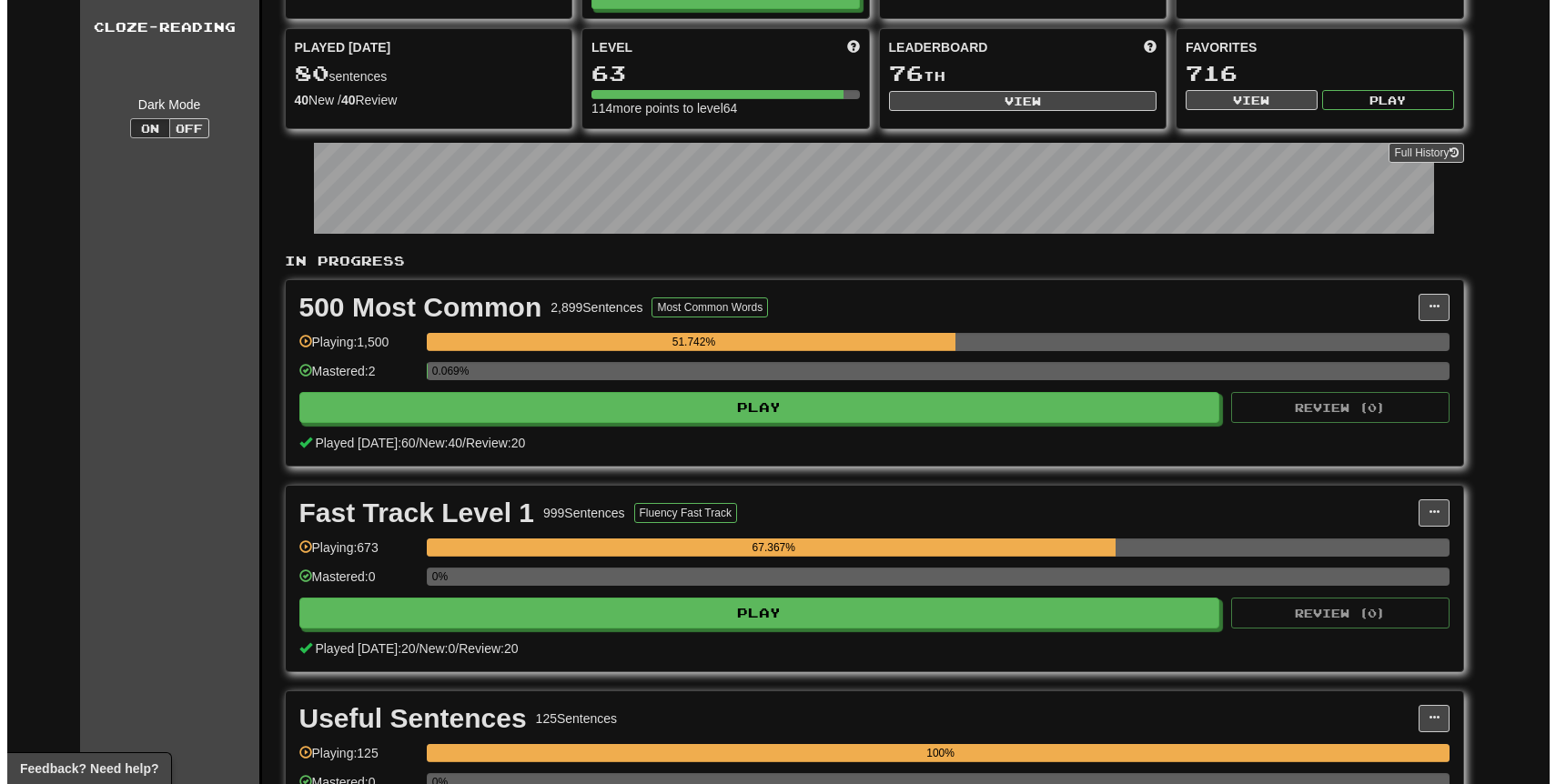
scroll to position [140, 0]
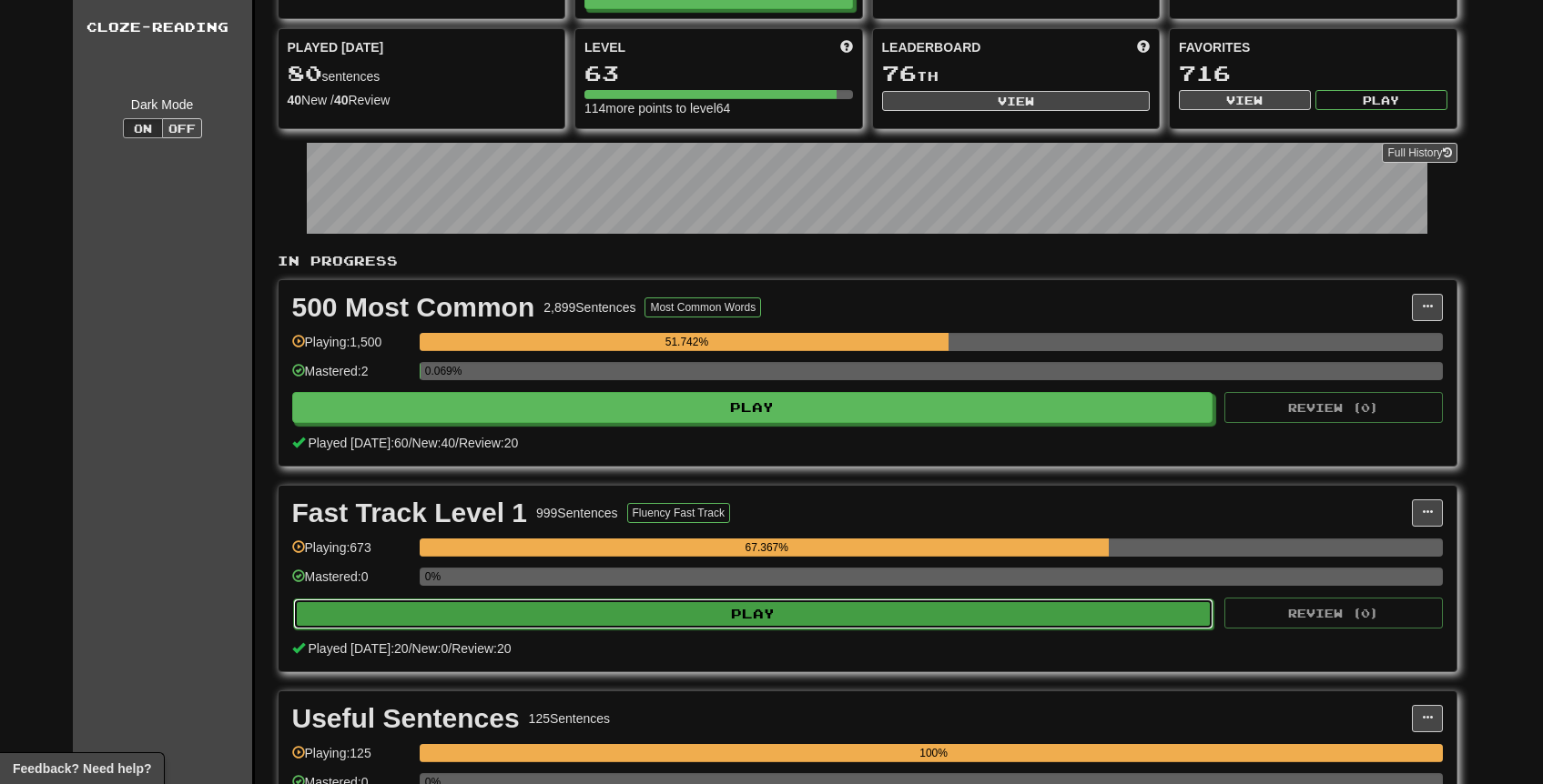
click at [844, 627] on button "Play" at bounding box center [753, 614] width 921 height 31
select select "**"
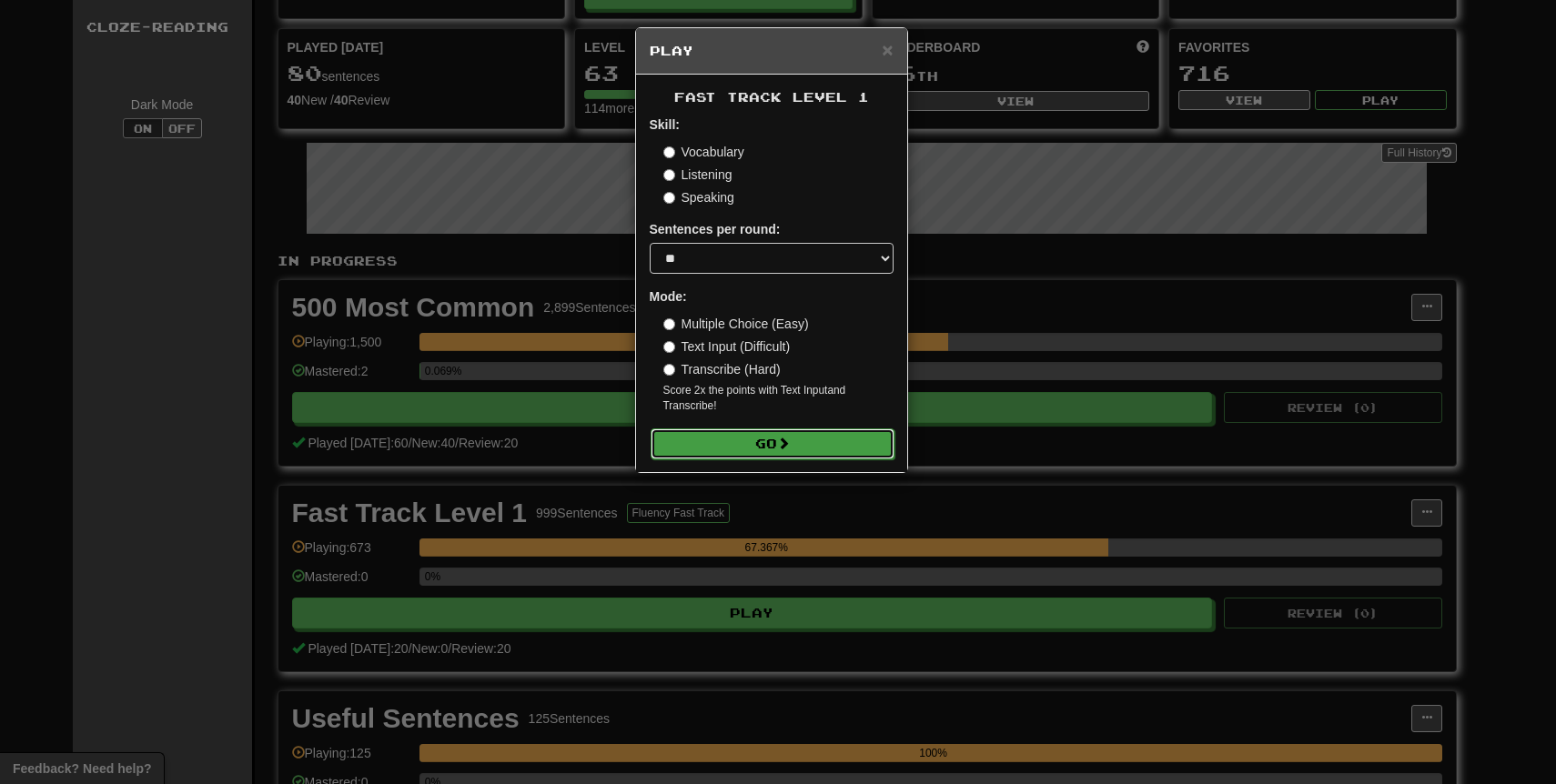
click at [785, 446] on span at bounding box center [783, 442] width 12 height 12
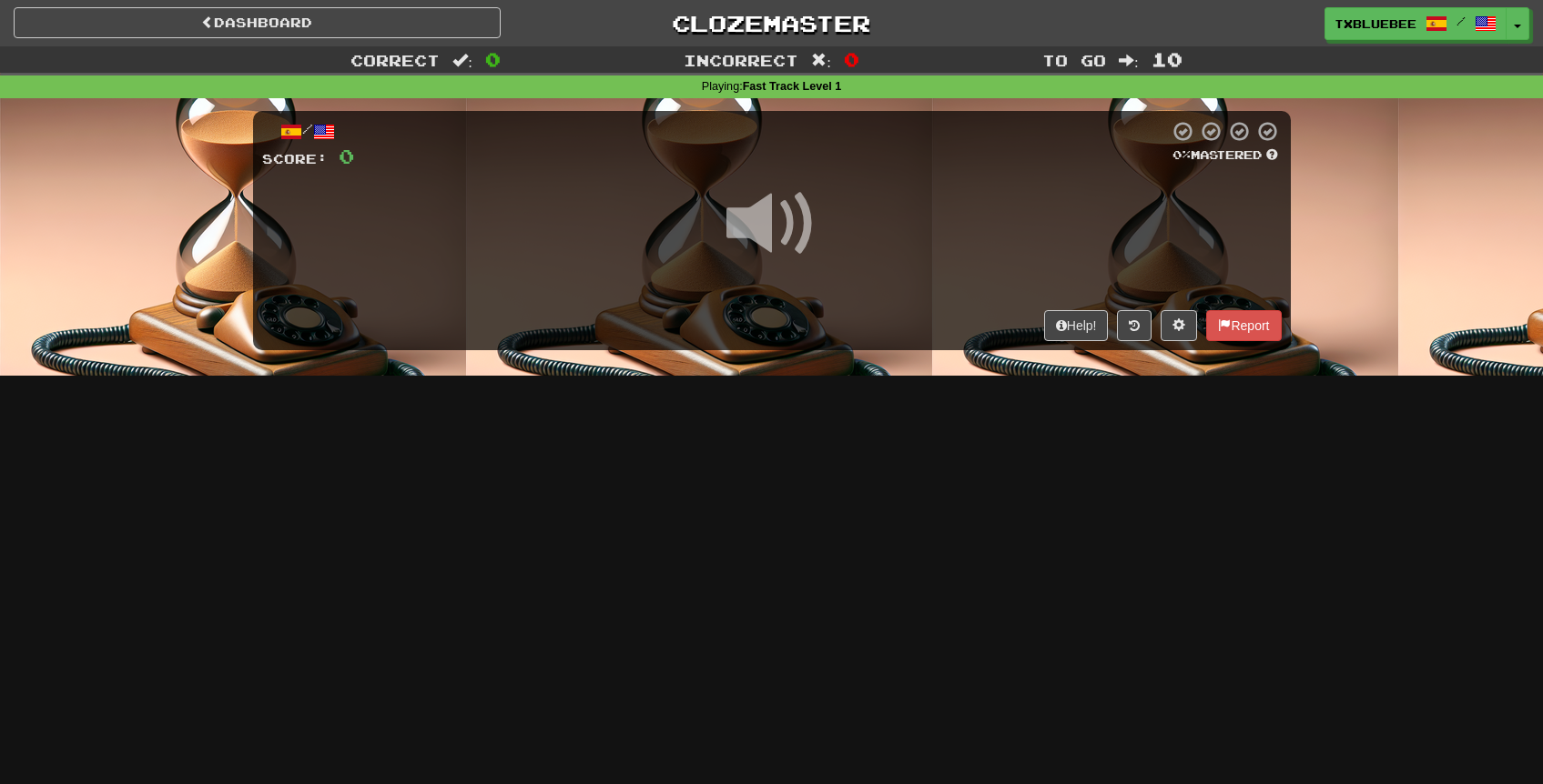
drag, startPoint x: 765, startPoint y: 236, endPoint x: 799, endPoint y: 253, distance: 38.0
click at [765, 236] on span at bounding box center [772, 224] width 91 height 91
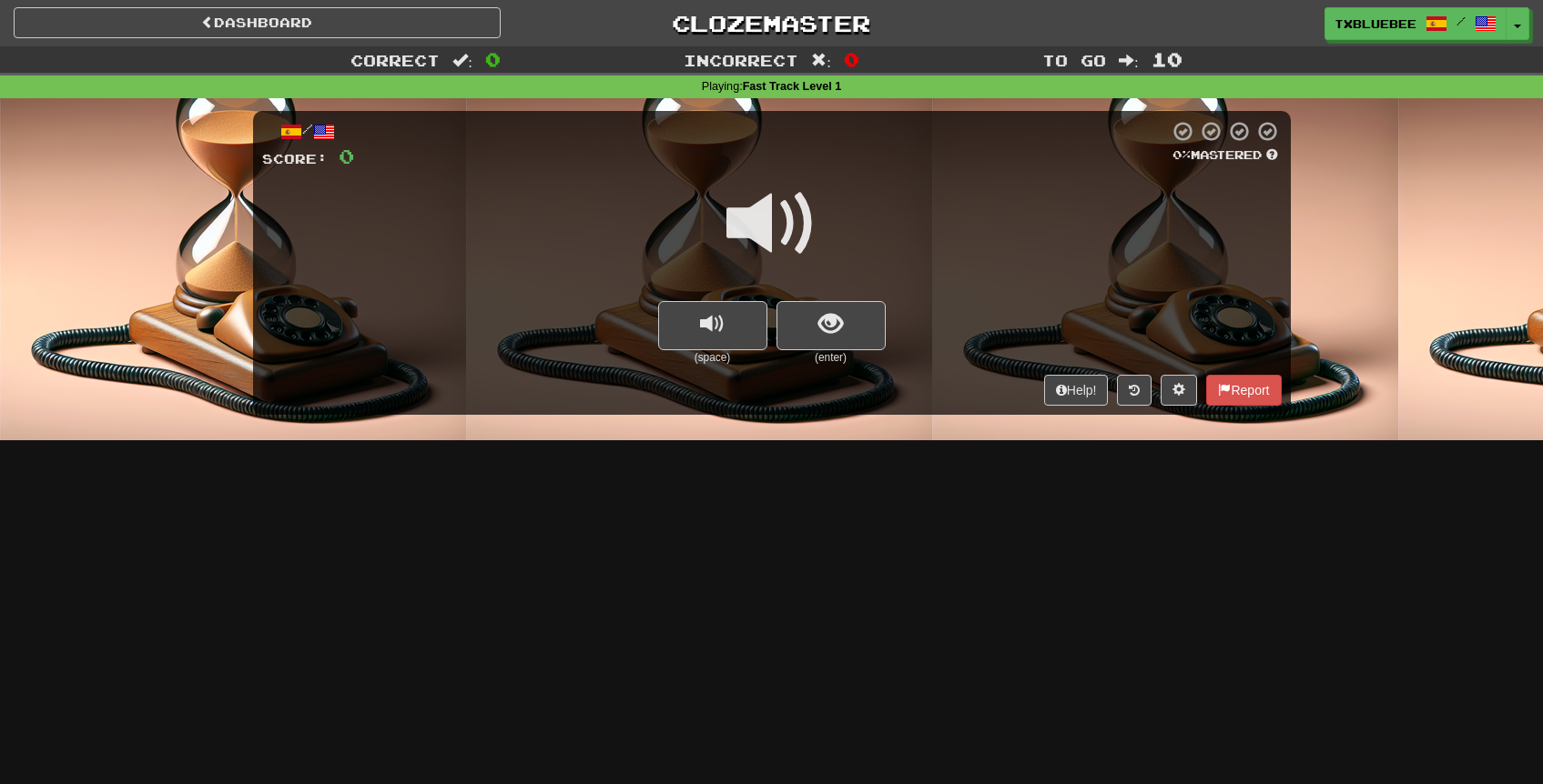
click at [790, 230] on span at bounding box center [772, 224] width 91 height 91
click at [829, 327] on span "show sentence" at bounding box center [831, 324] width 25 height 25
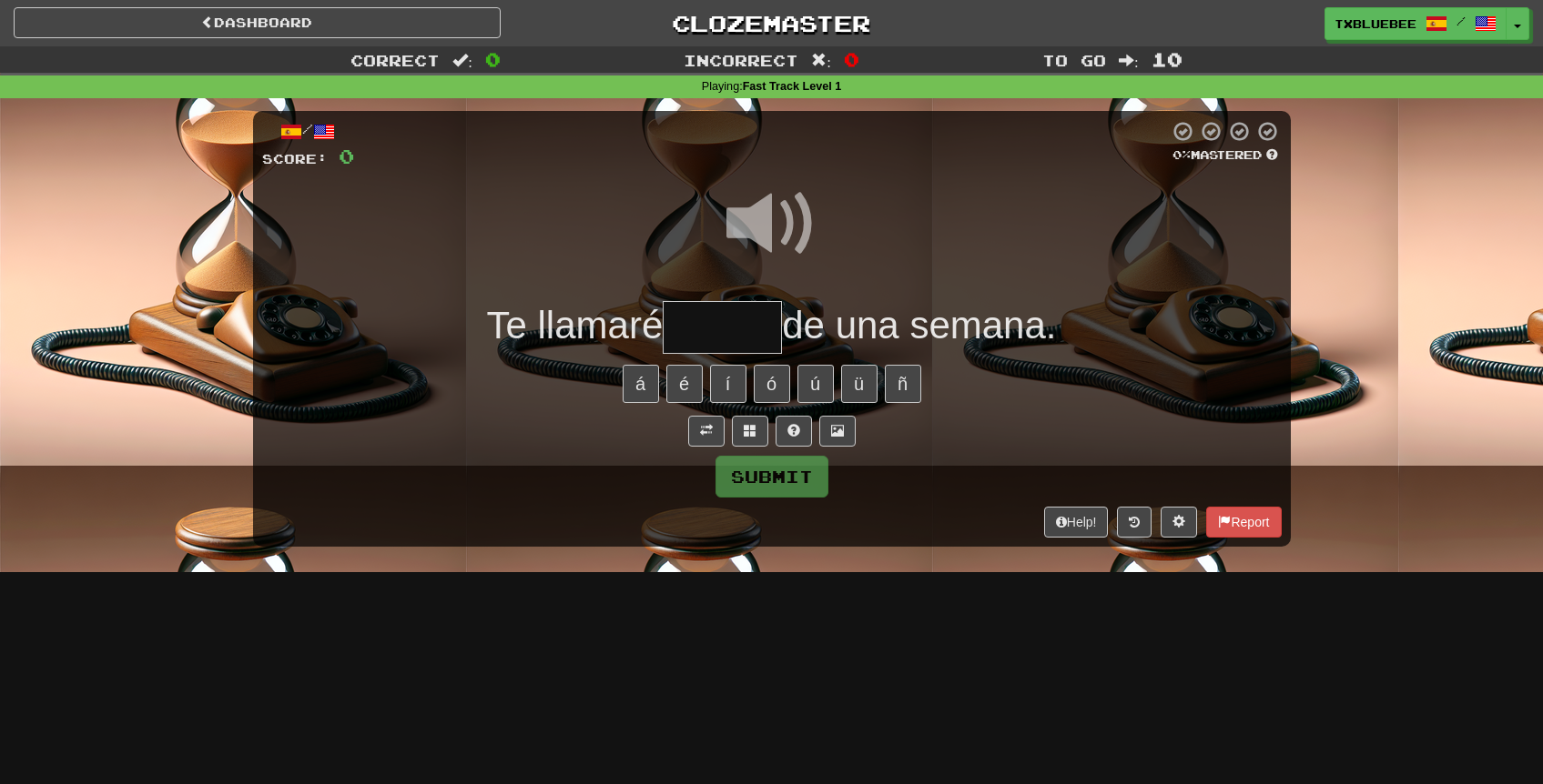
click at [777, 210] on span at bounding box center [772, 224] width 91 height 91
click at [729, 318] on input "text" at bounding box center [722, 328] width 119 height 54
type input "******"
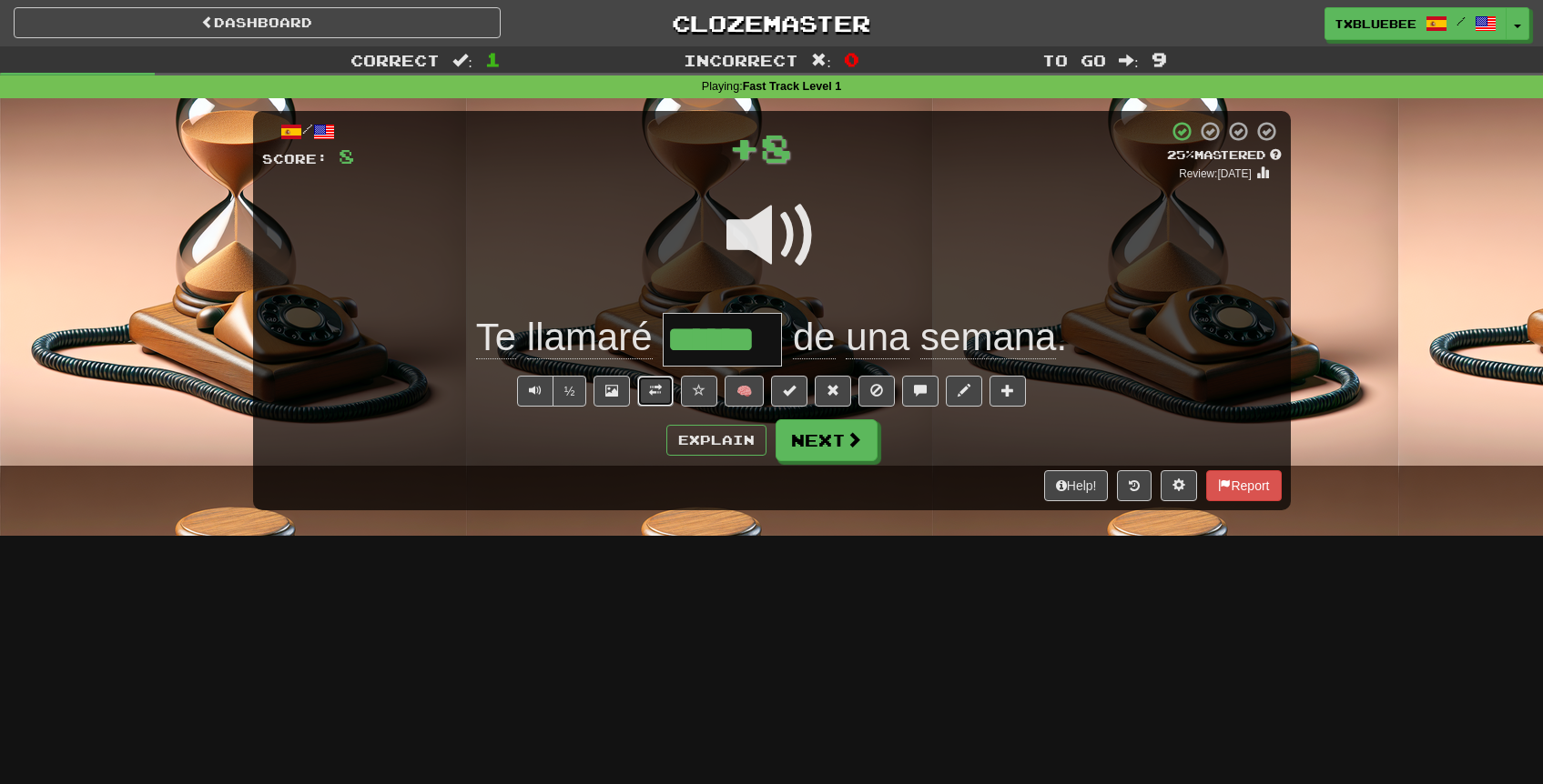
drag, startPoint x: 655, startPoint y: 394, endPoint x: 675, endPoint y: 342, distance: 55.7
click at [655, 394] on span at bounding box center [655, 390] width 12 height 12
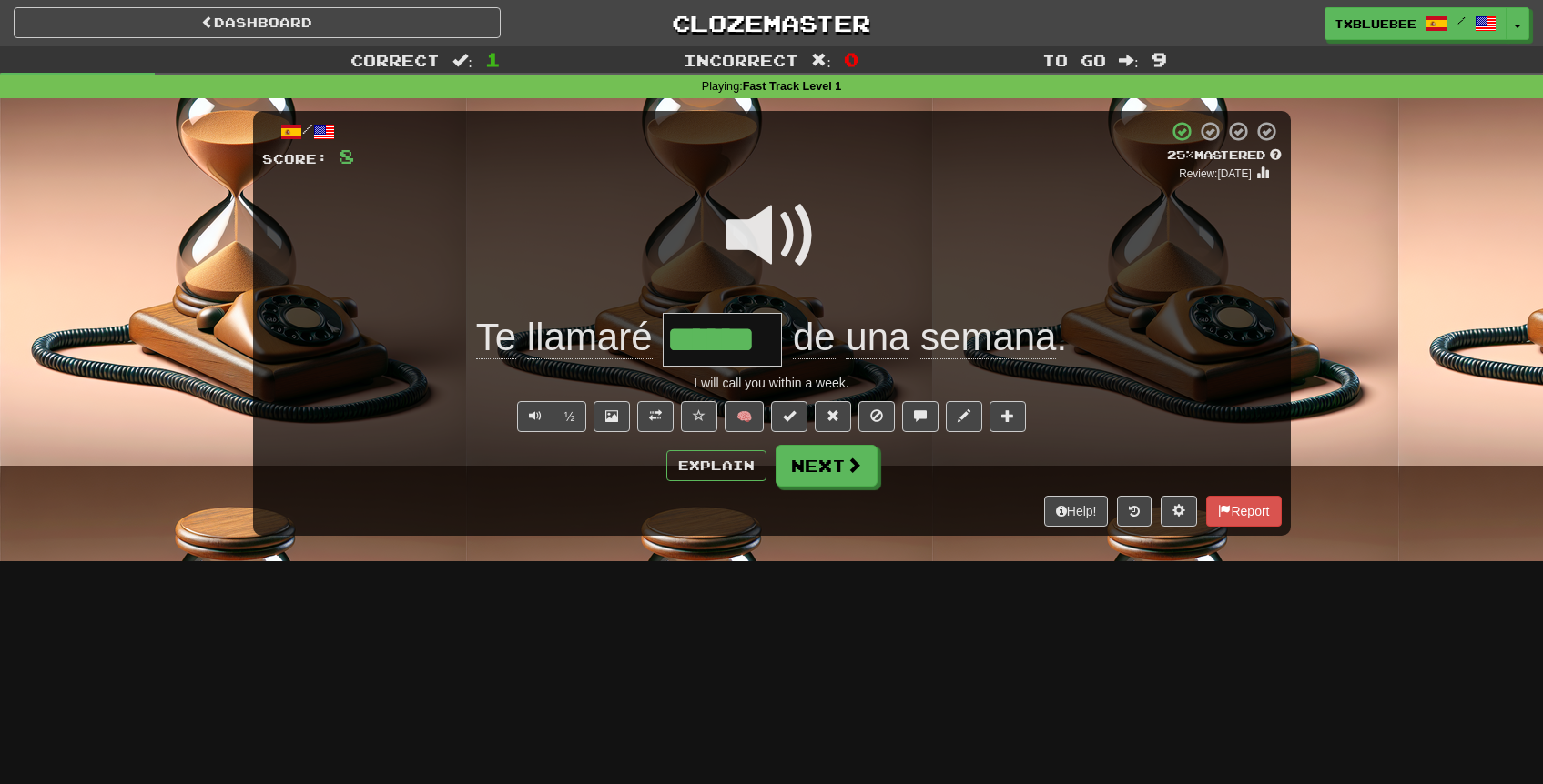
click at [775, 247] on span at bounding box center [772, 235] width 91 height 91
click at [780, 236] on span at bounding box center [772, 235] width 91 height 91
click at [814, 477] on button "Next" at bounding box center [828, 467] width 102 height 42
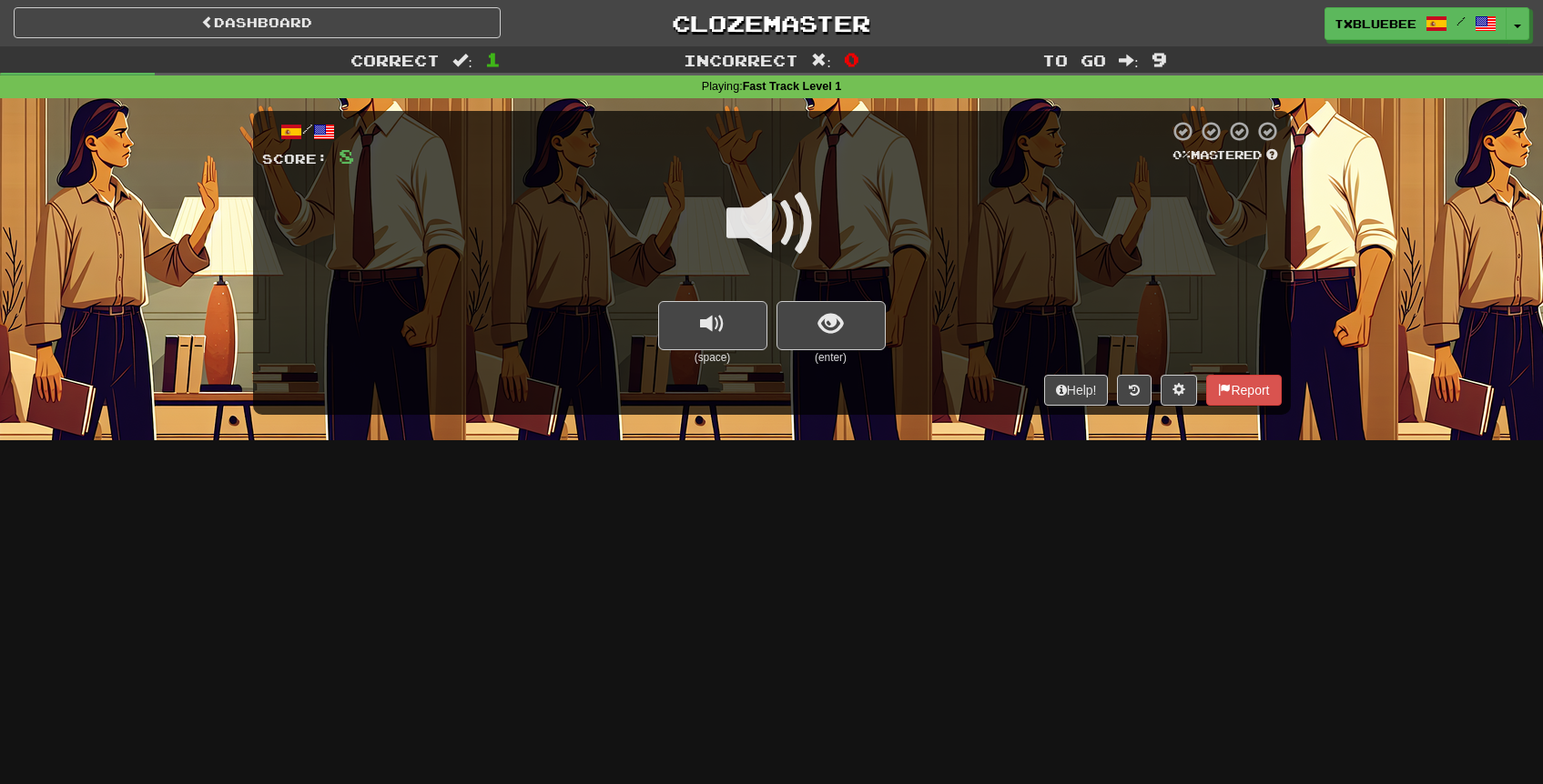
click at [778, 230] on span at bounding box center [772, 224] width 91 height 91
click at [822, 314] on span "show sentence" at bounding box center [831, 324] width 25 height 25
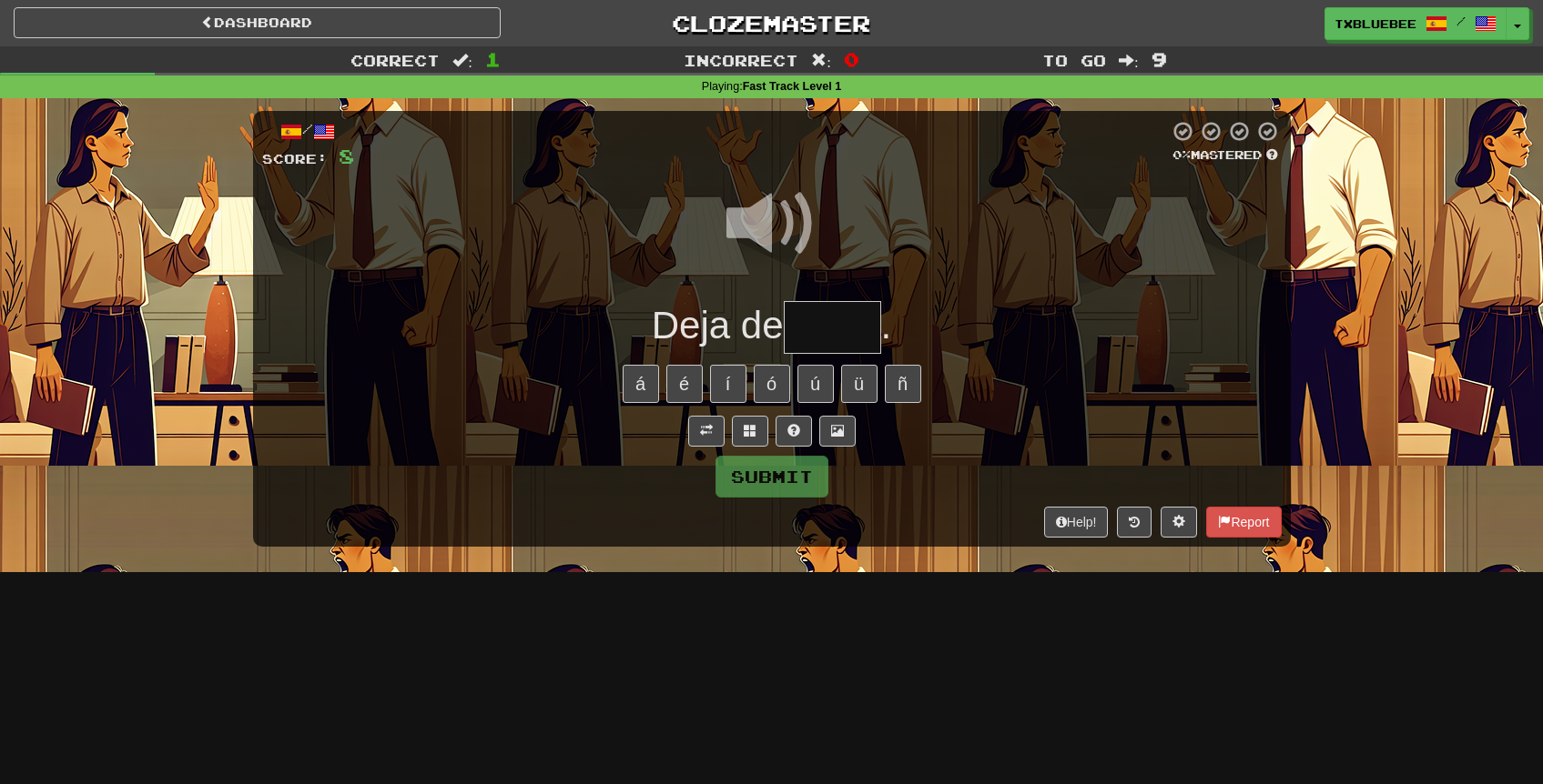
click at [830, 314] on input "text" at bounding box center [832, 328] width 97 height 54
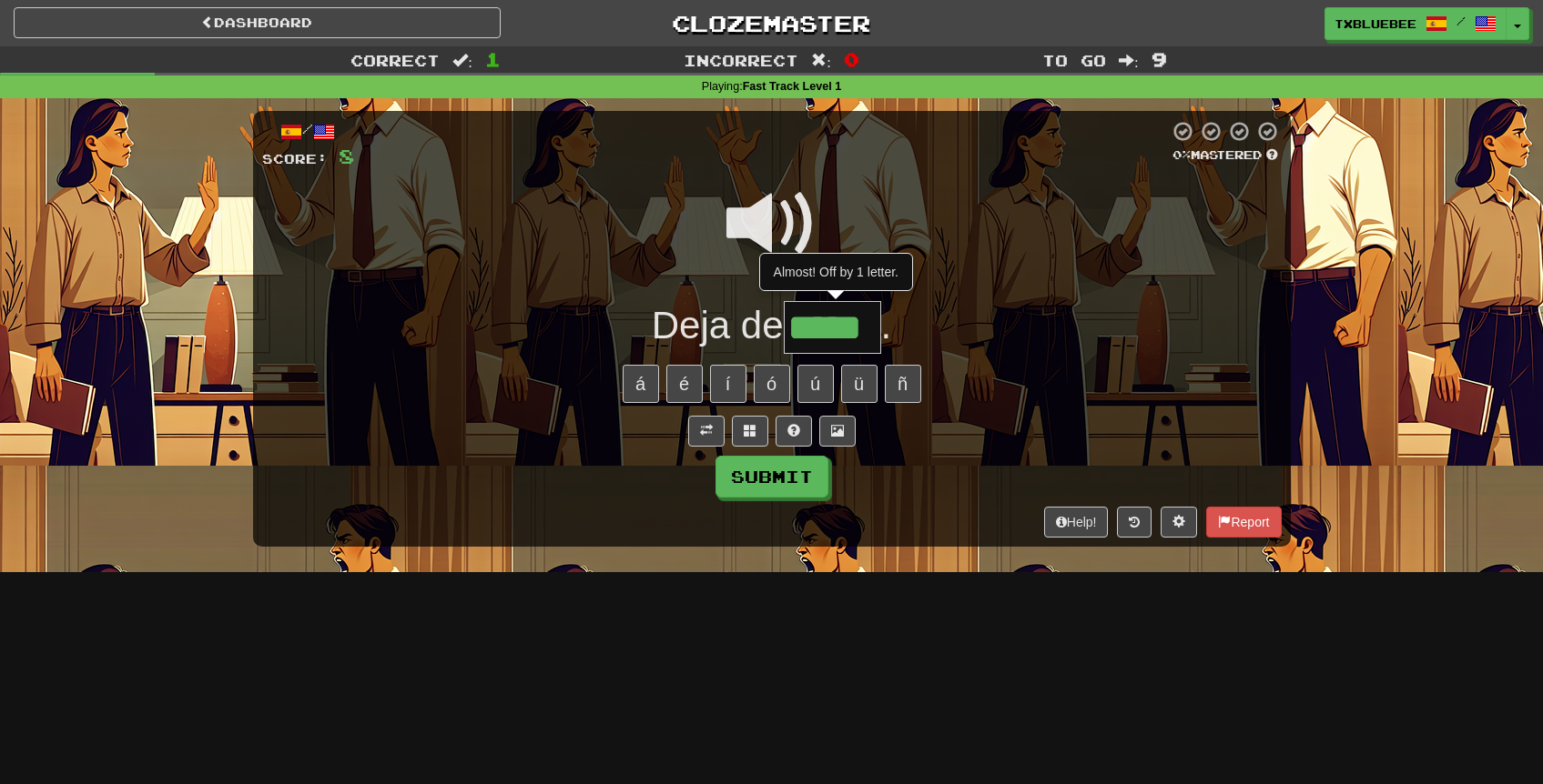
type input "******"
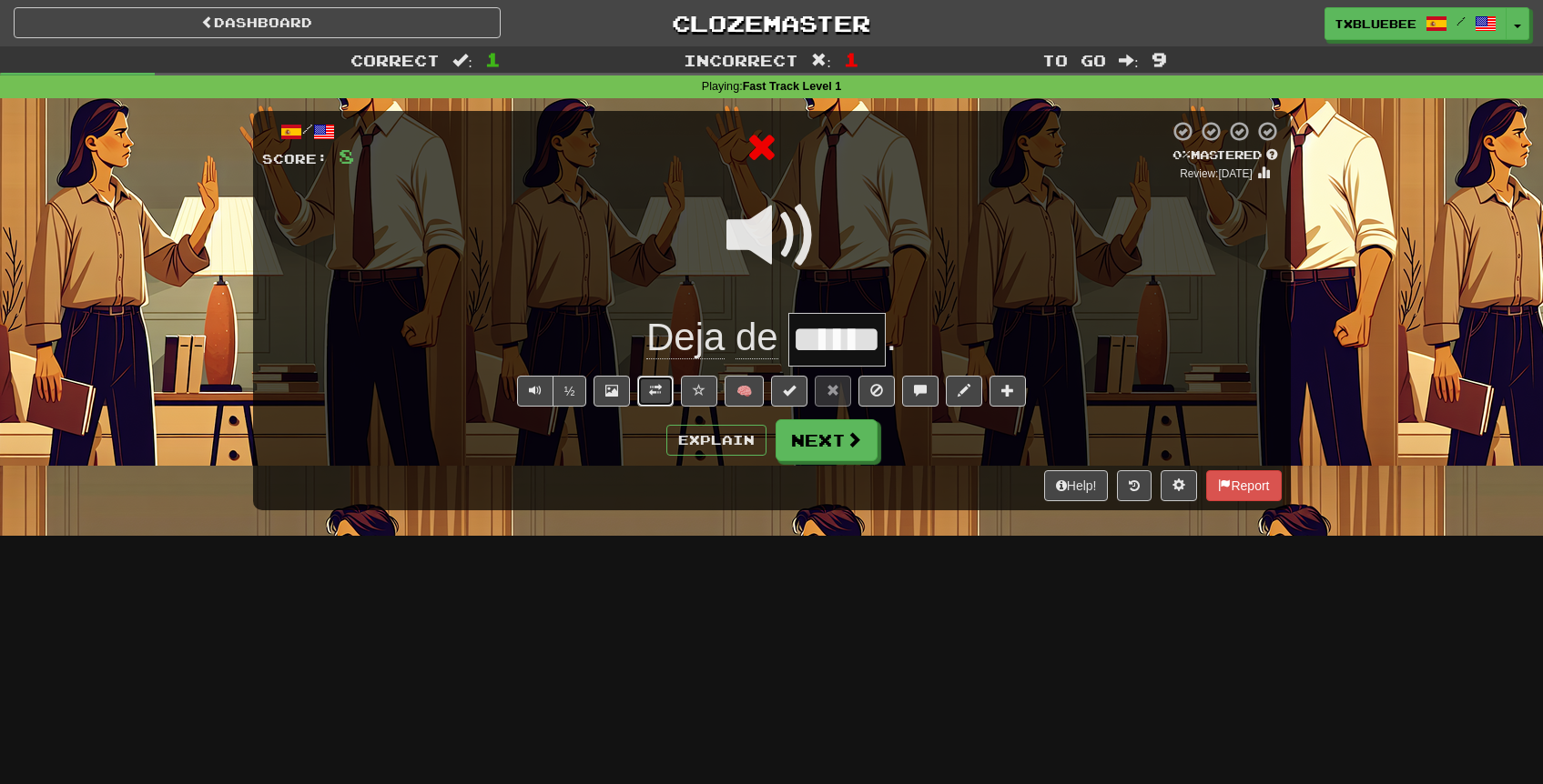
click at [669, 381] on button at bounding box center [655, 391] width 37 height 31
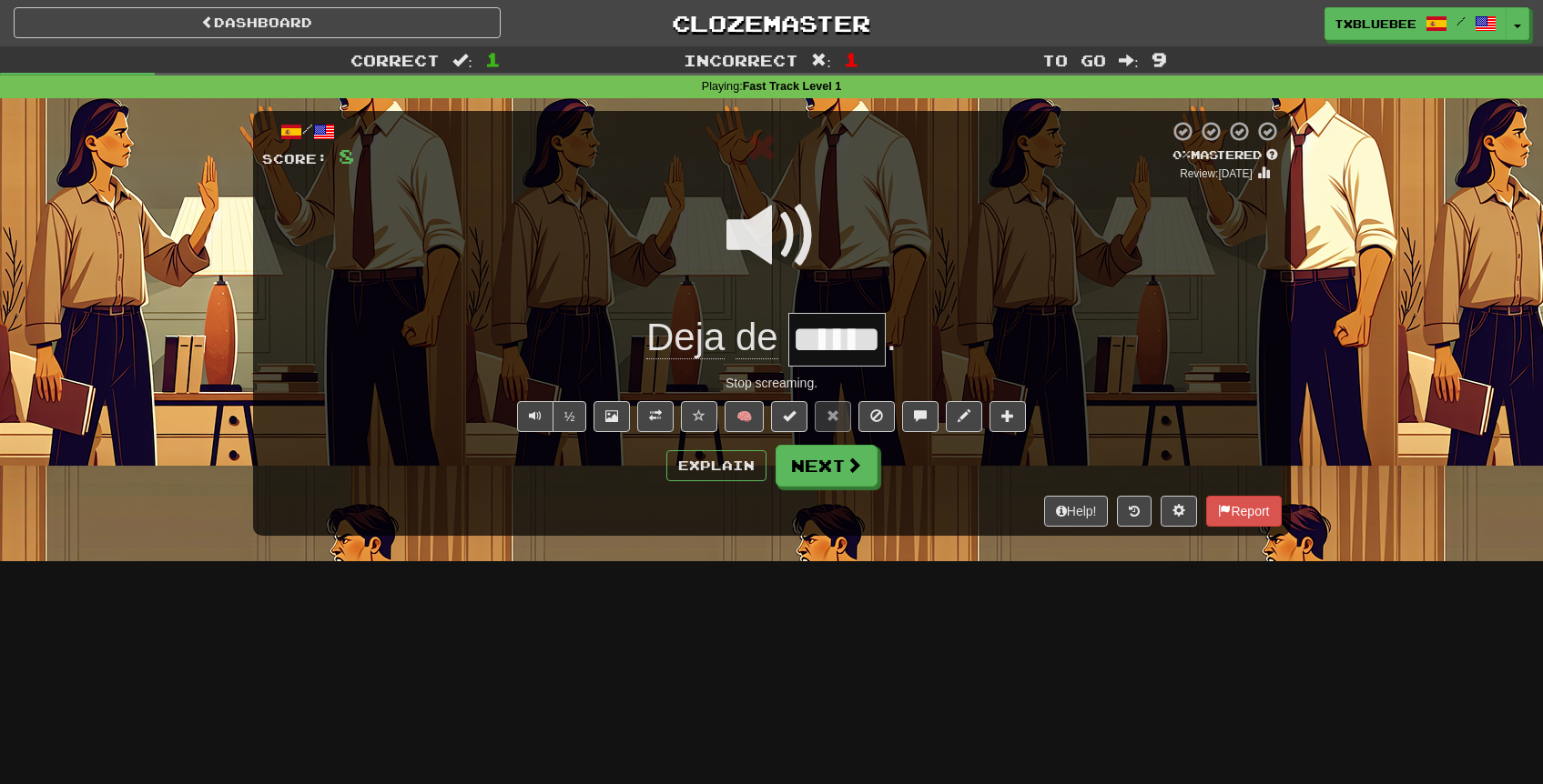
click at [766, 212] on span at bounding box center [772, 235] width 91 height 91
click at [847, 473] on span at bounding box center [854, 466] width 16 height 16
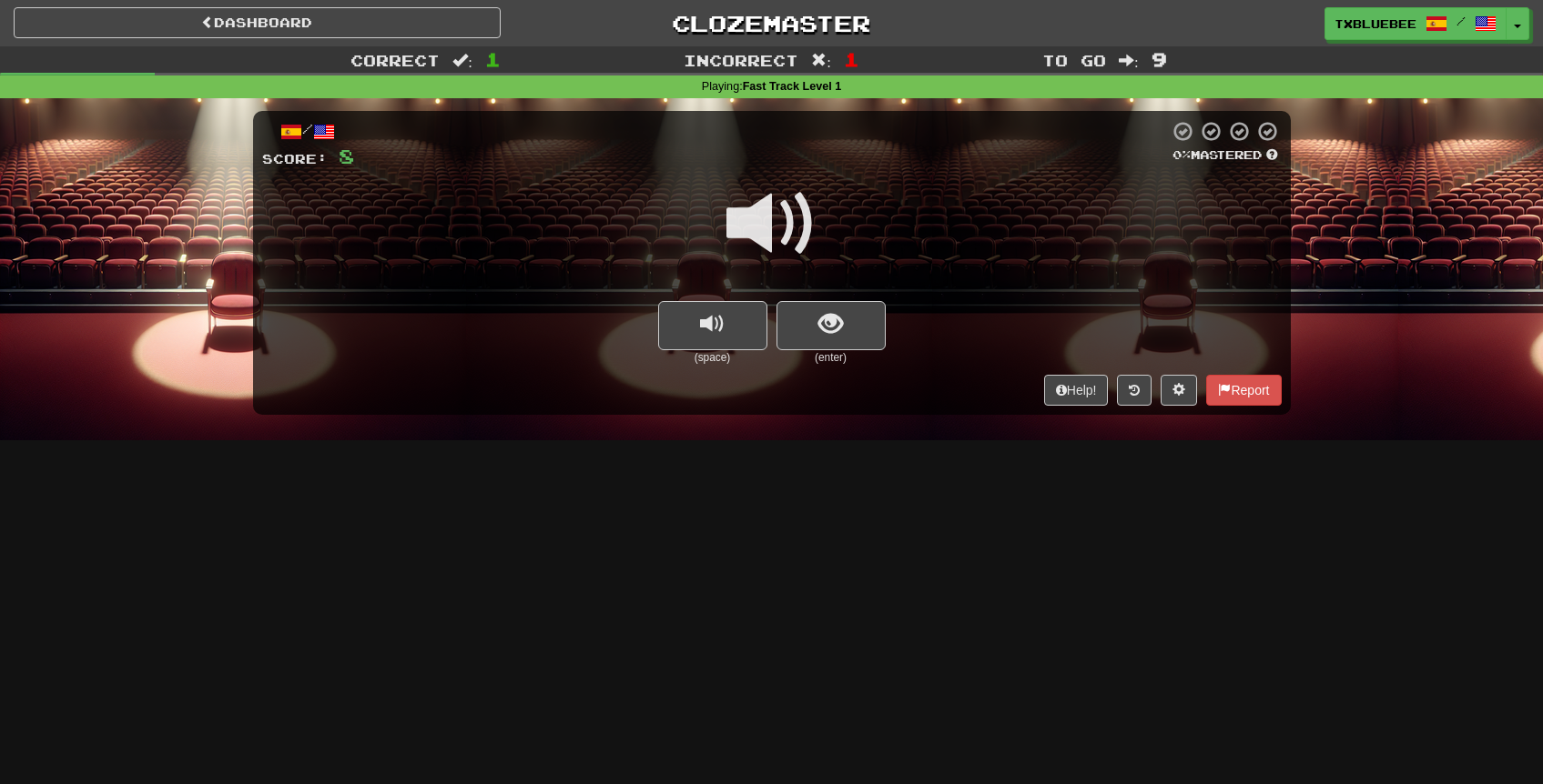
click at [777, 247] on span at bounding box center [772, 224] width 91 height 91
click at [842, 330] on span "show sentence" at bounding box center [831, 324] width 25 height 25
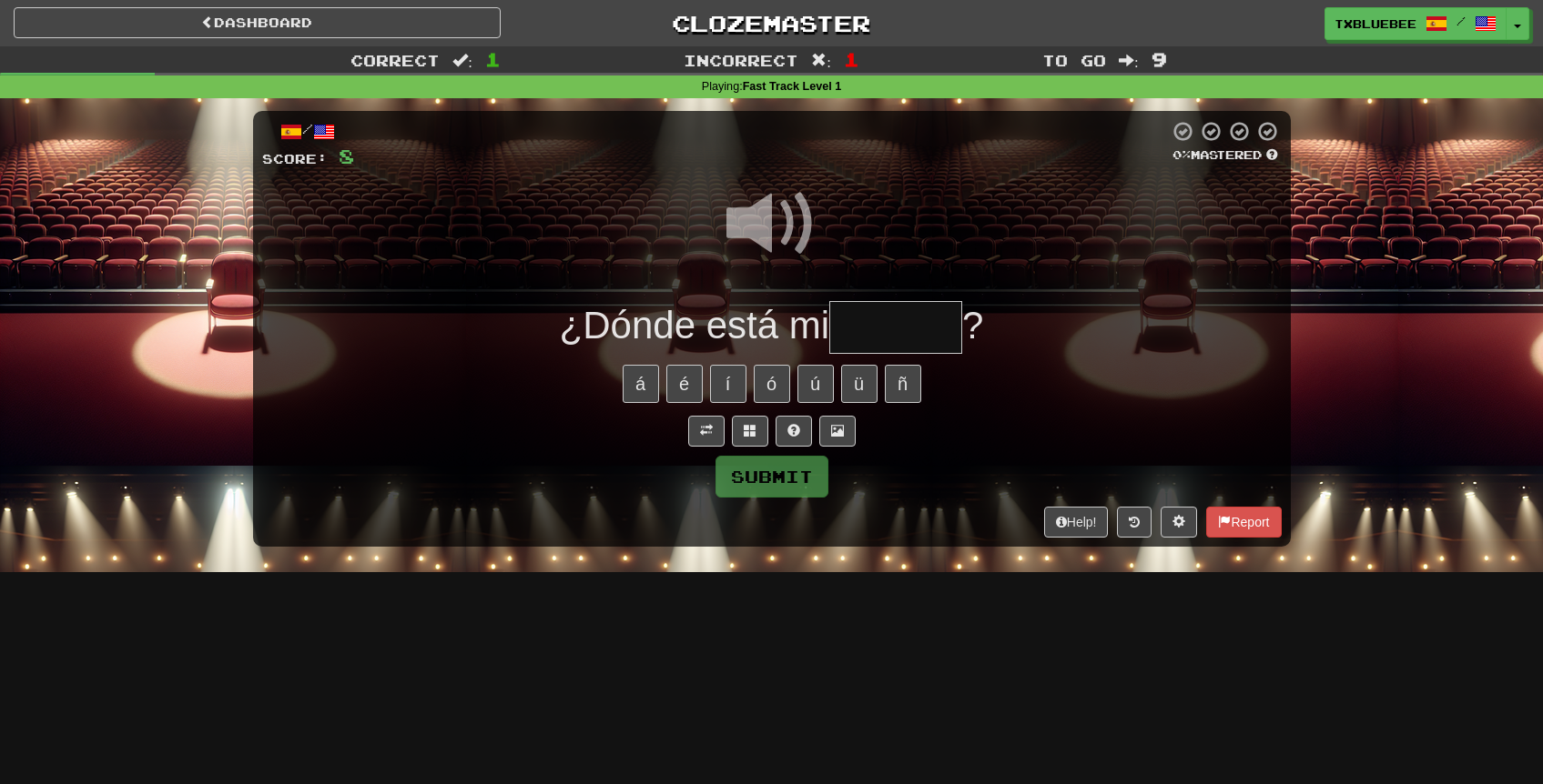
click at [883, 333] on input "text" at bounding box center [896, 328] width 133 height 54
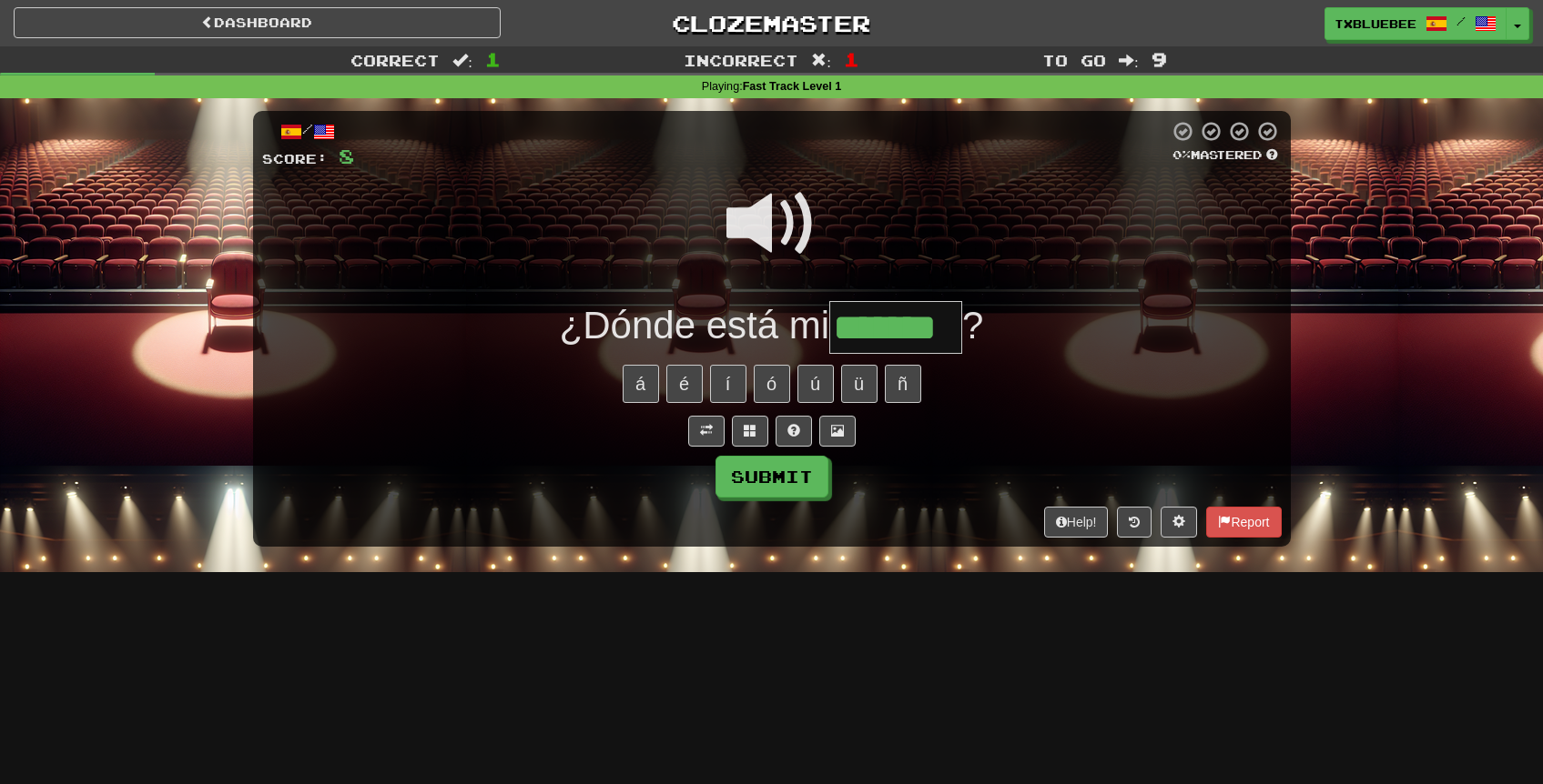
type input "*******"
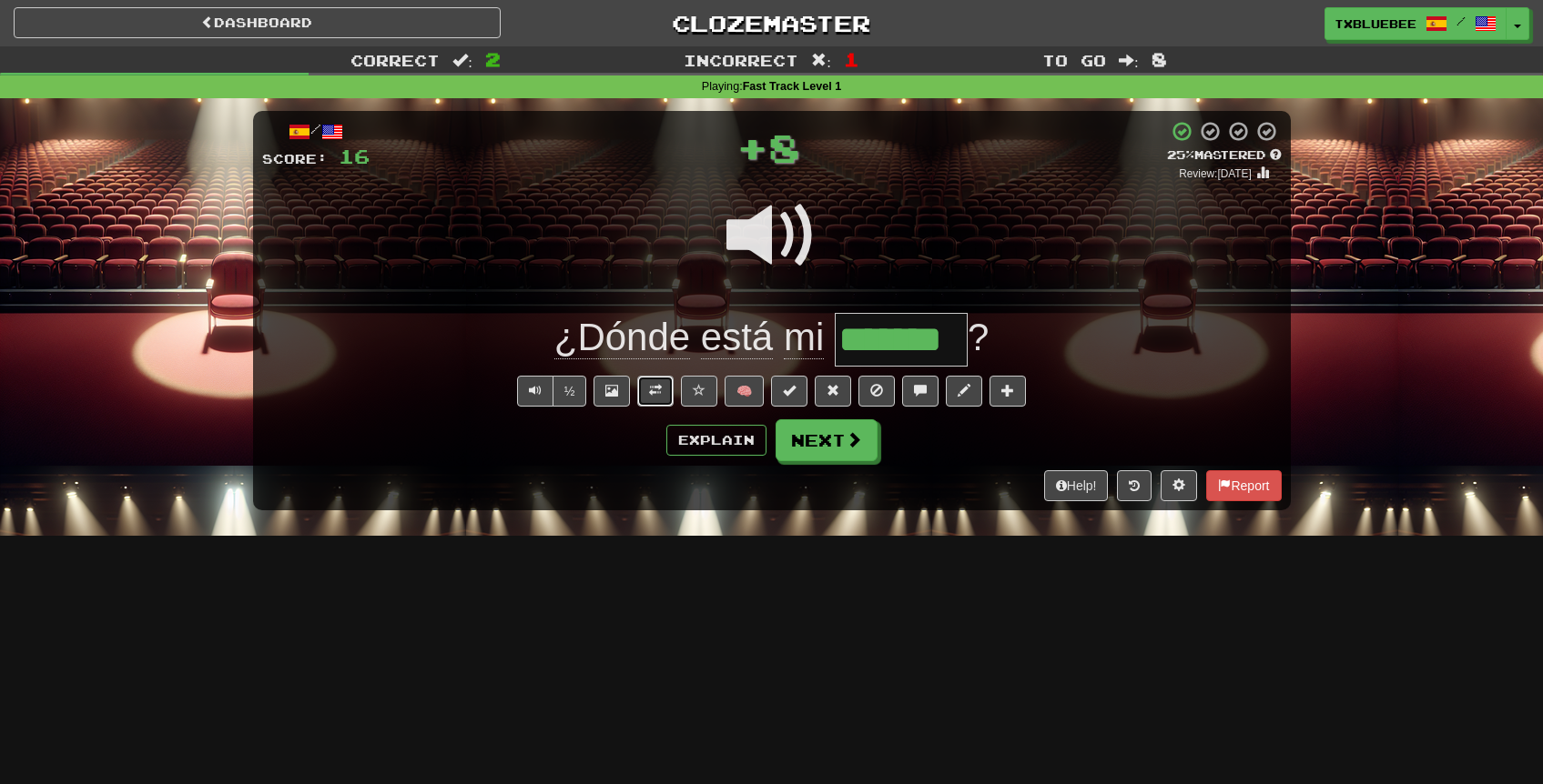
click at [666, 393] on button at bounding box center [655, 391] width 37 height 31
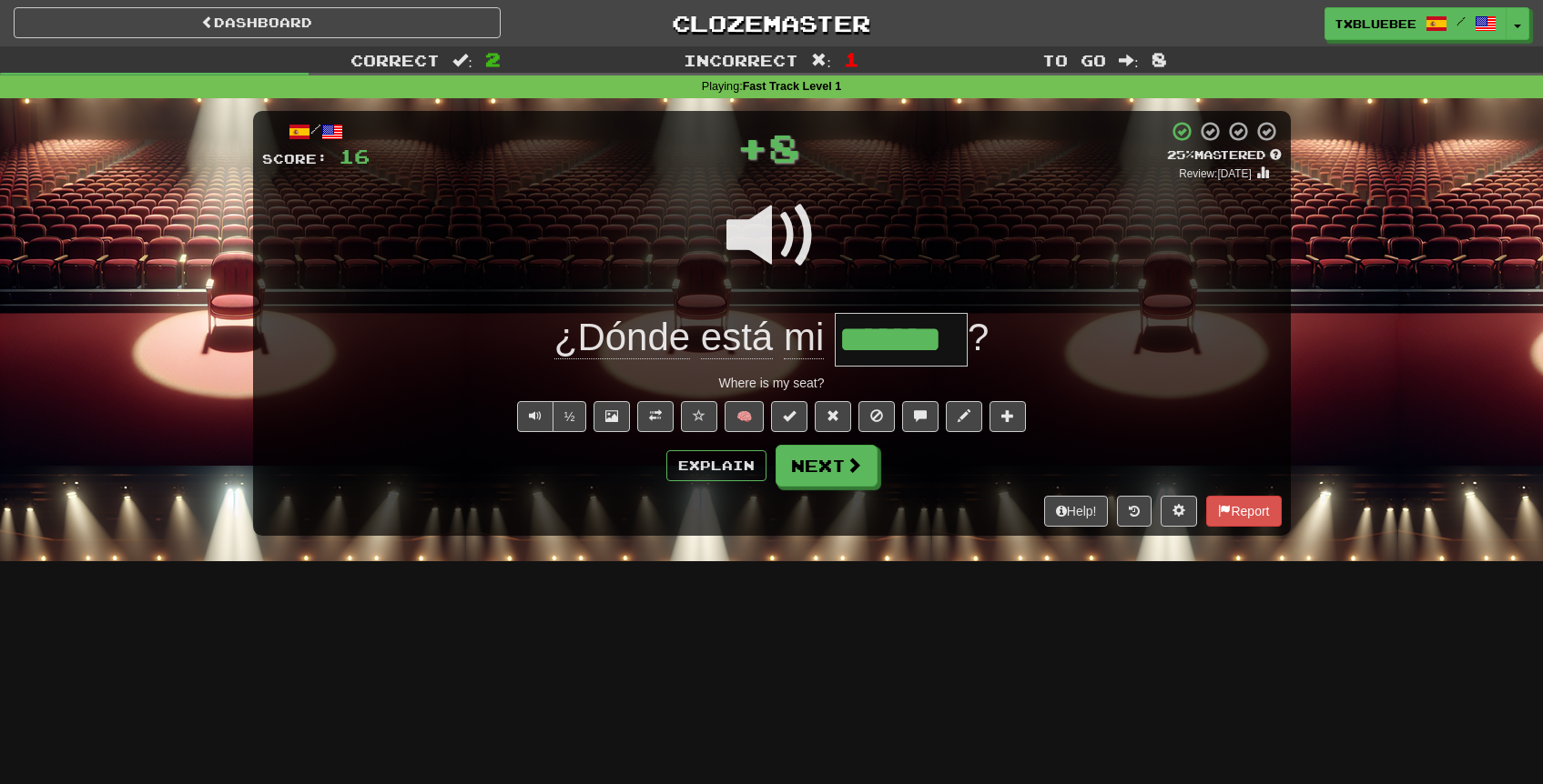
click at [784, 250] on span at bounding box center [772, 235] width 91 height 91
click at [824, 473] on button "Next" at bounding box center [828, 467] width 102 height 42
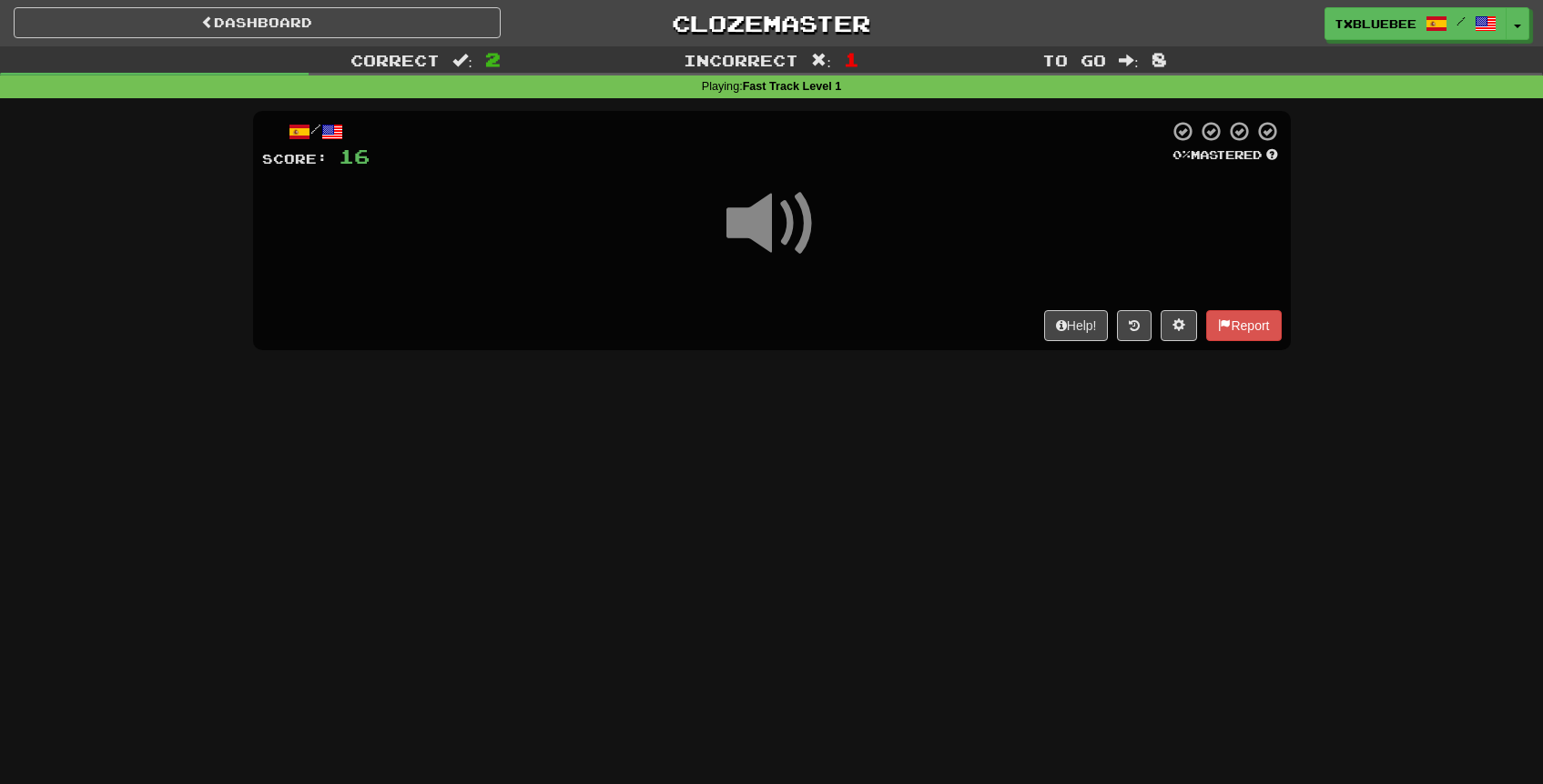
click at [780, 227] on span at bounding box center [772, 224] width 91 height 91
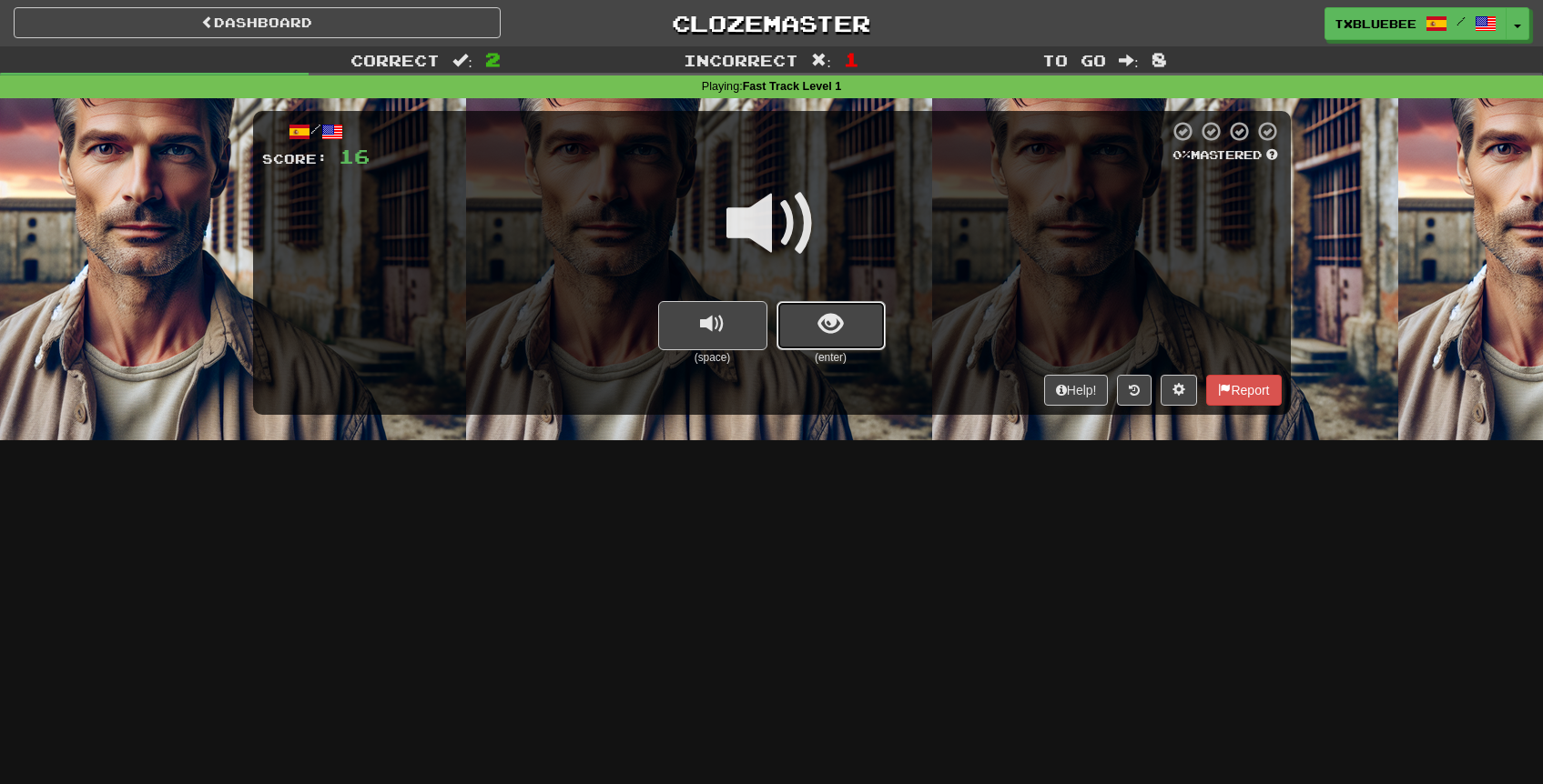
click at [817, 302] on button "show sentence" at bounding box center [832, 326] width 110 height 49
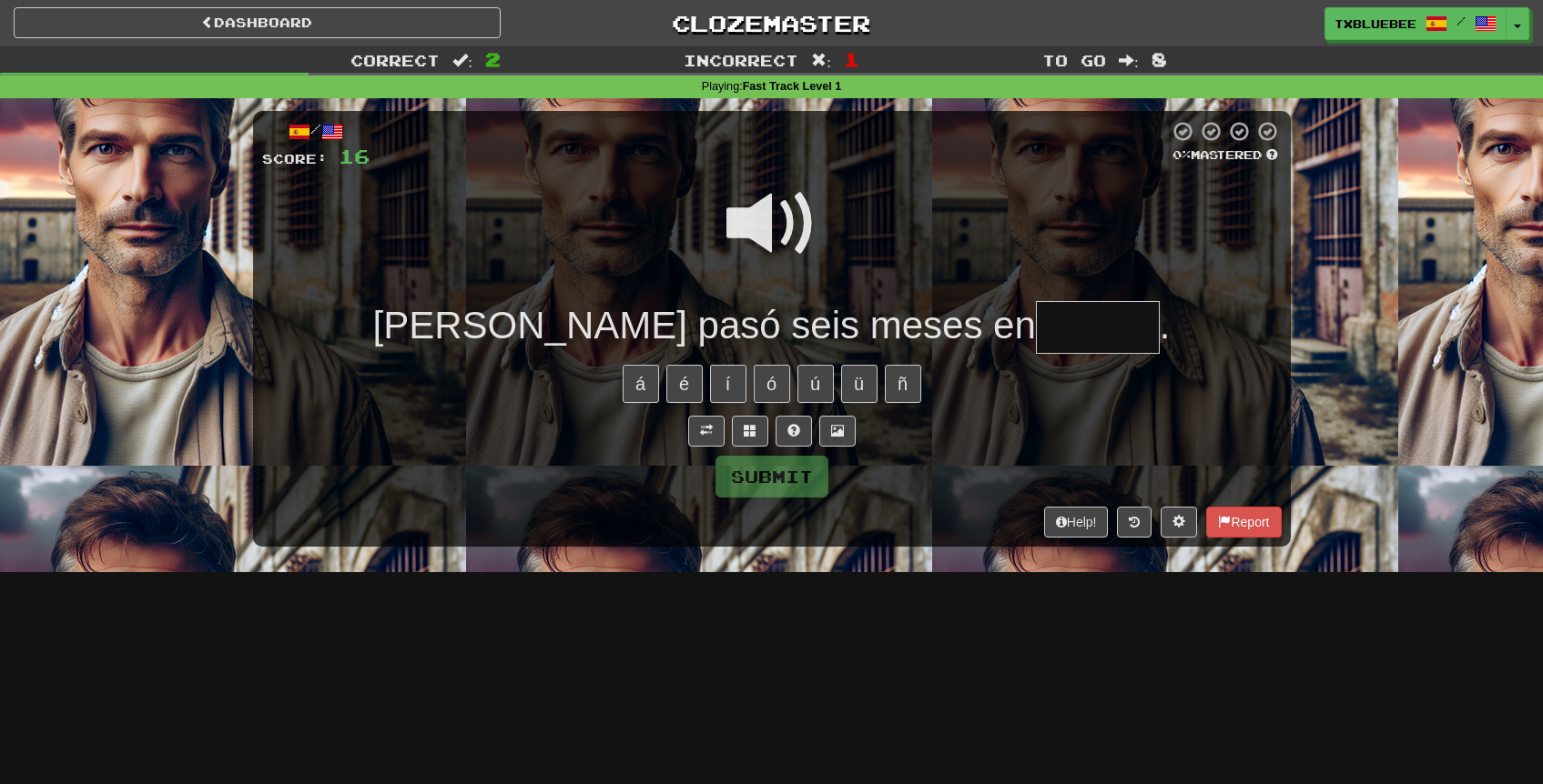
click at [774, 211] on span at bounding box center [772, 224] width 91 height 91
click at [792, 217] on span at bounding box center [772, 224] width 91 height 91
click at [1036, 332] on input "text" at bounding box center [1097, 328] width 124 height 54
type input "*******"
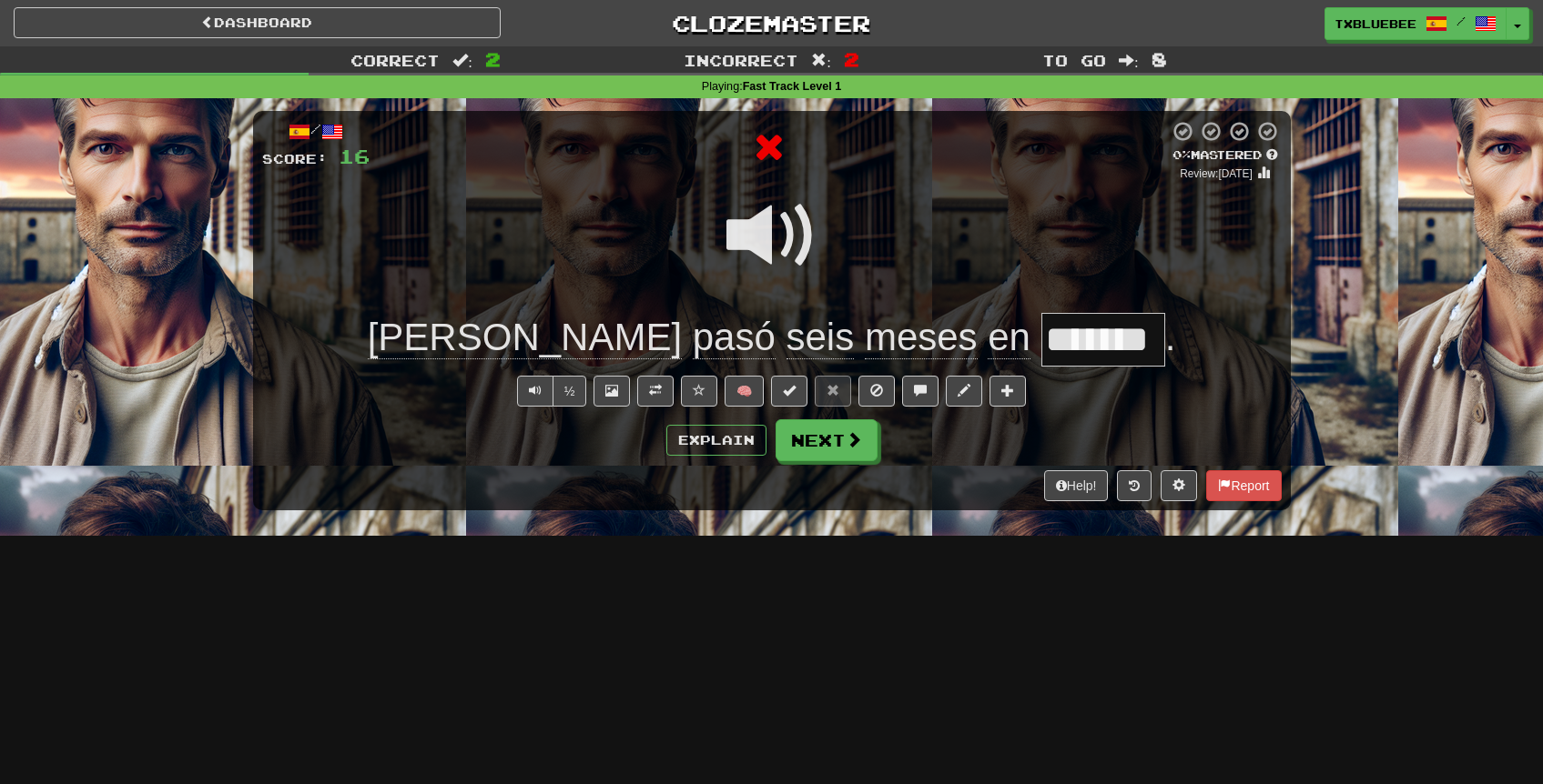
click at [772, 247] on span at bounding box center [772, 235] width 91 height 91
click at [670, 392] on button at bounding box center [655, 391] width 37 height 31
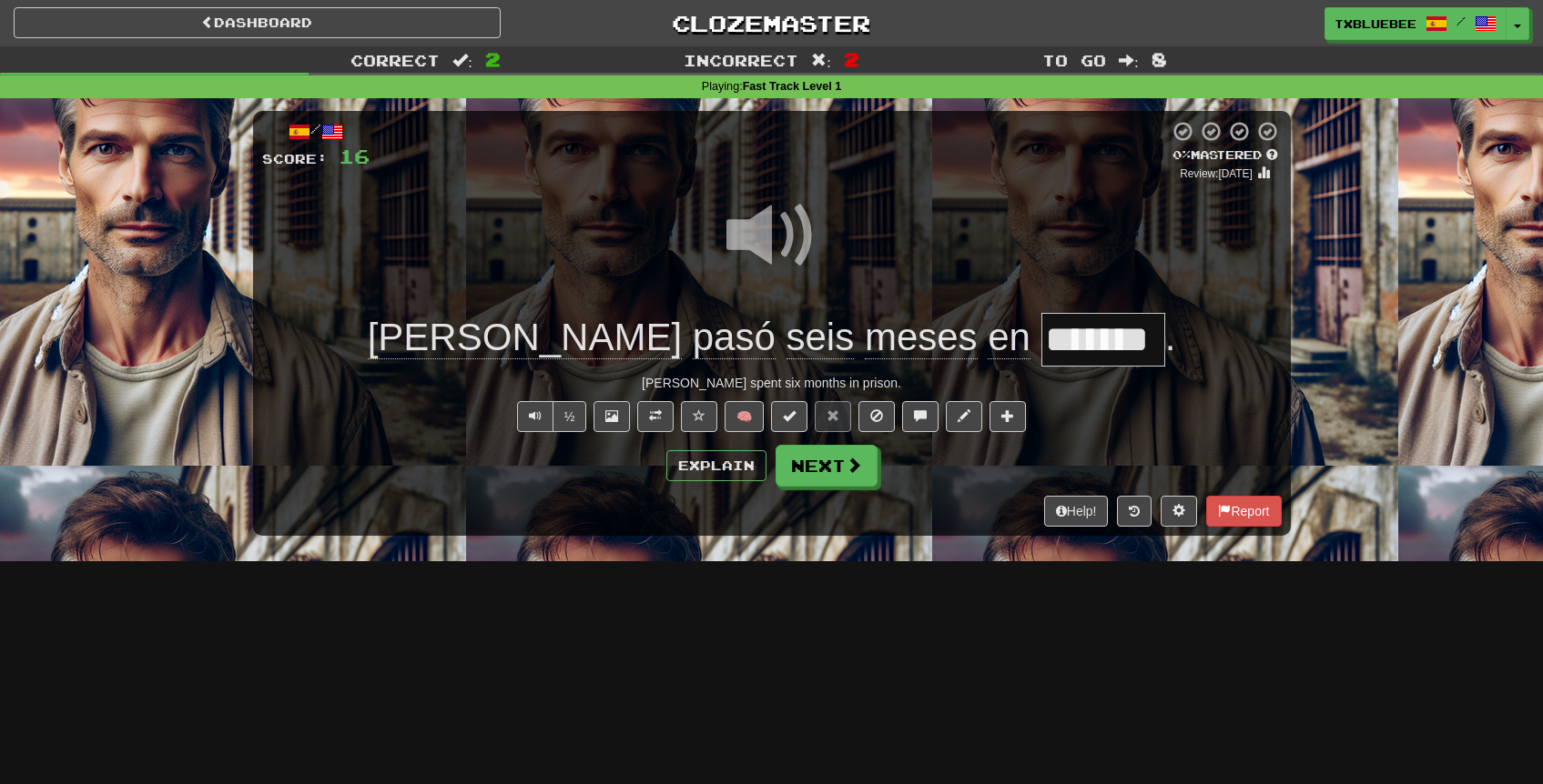
click at [767, 257] on span at bounding box center [772, 235] width 91 height 91
drag, startPoint x: 823, startPoint y: 475, endPoint x: 834, endPoint y: 456, distance: 22.0
click at [825, 474] on button "Next" at bounding box center [827, 466] width 102 height 42
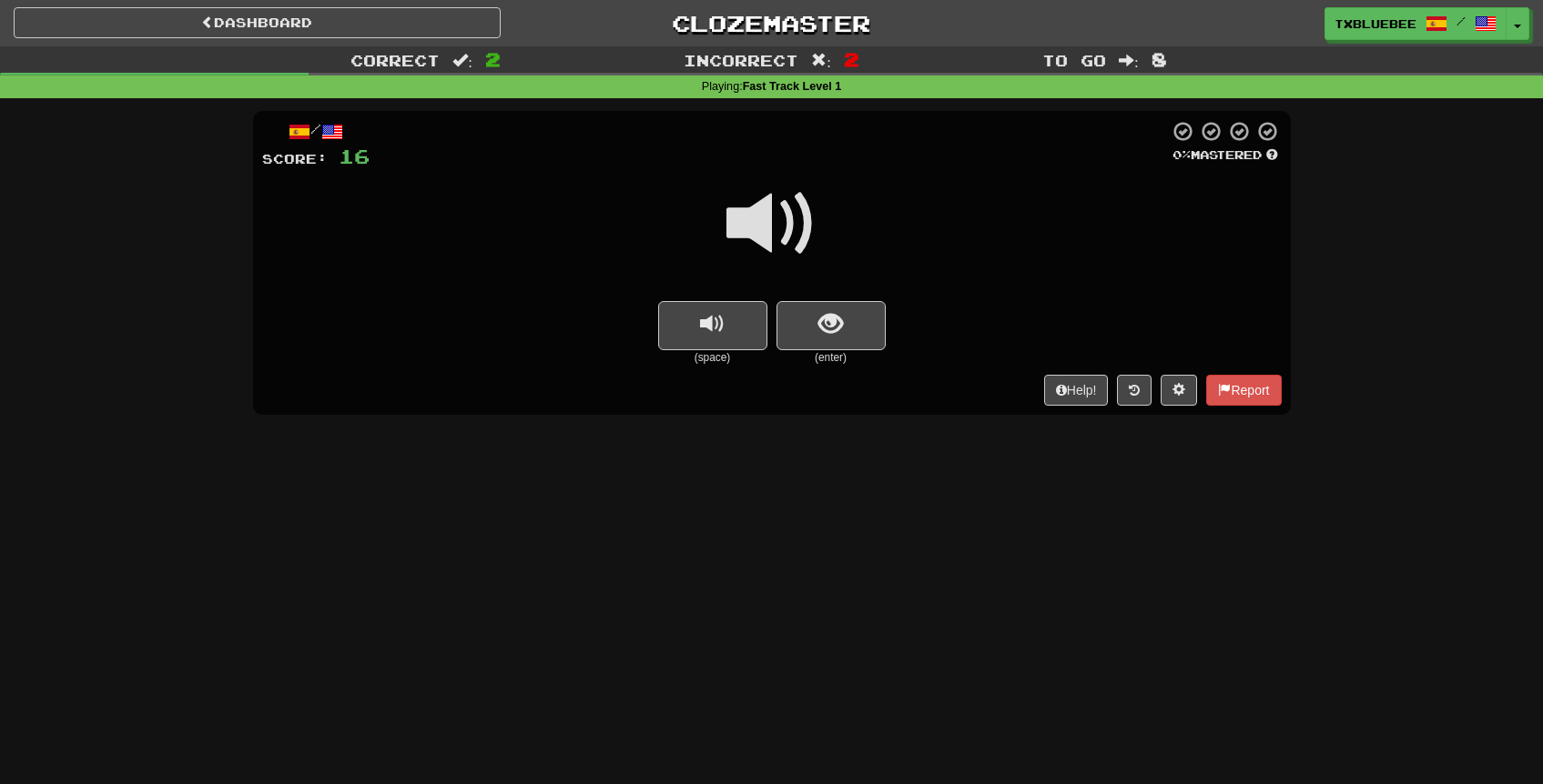
click at [757, 236] on span at bounding box center [772, 224] width 91 height 91
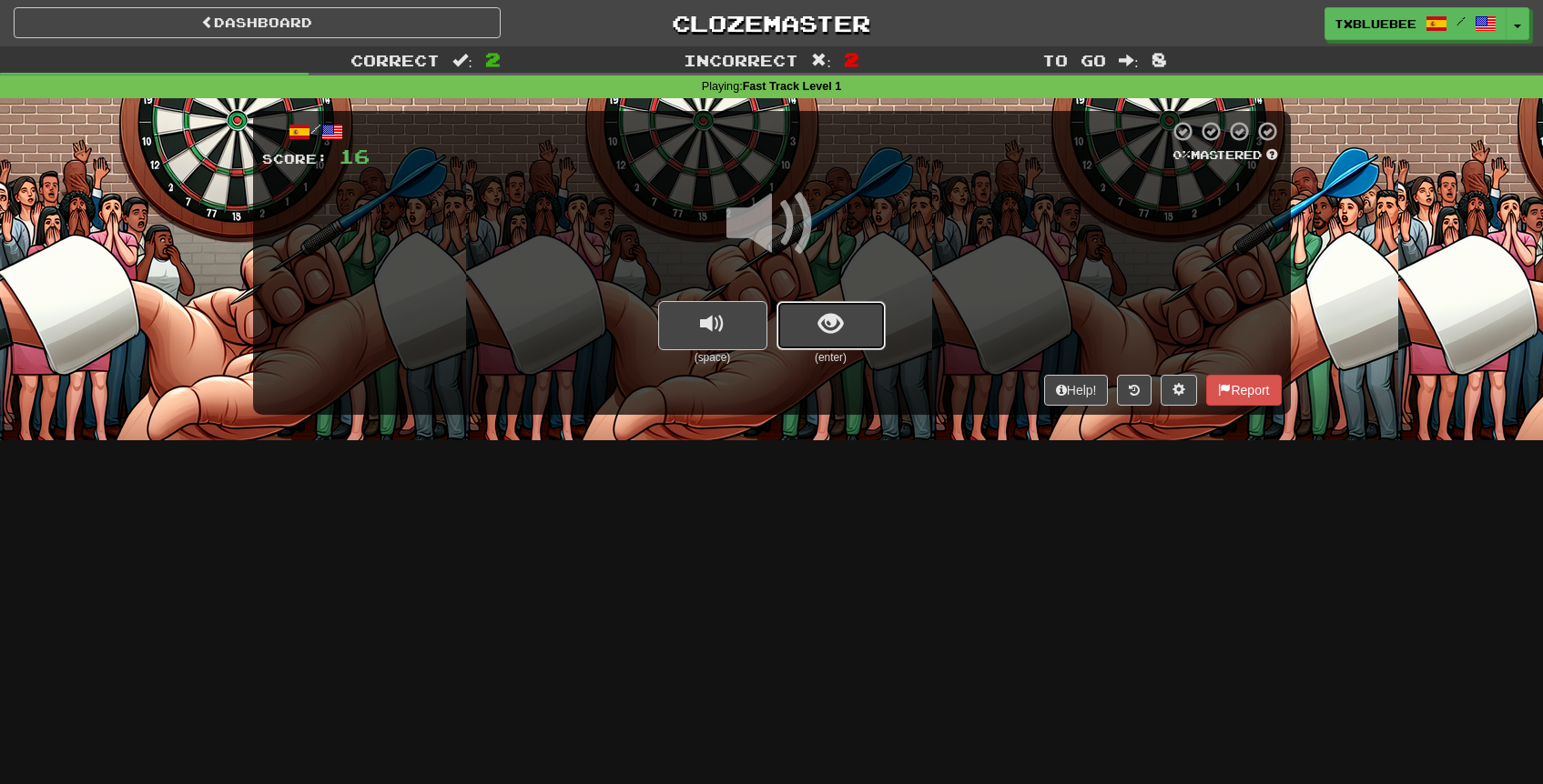
click at [821, 341] on button "show sentence" at bounding box center [832, 326] width 110 height 49
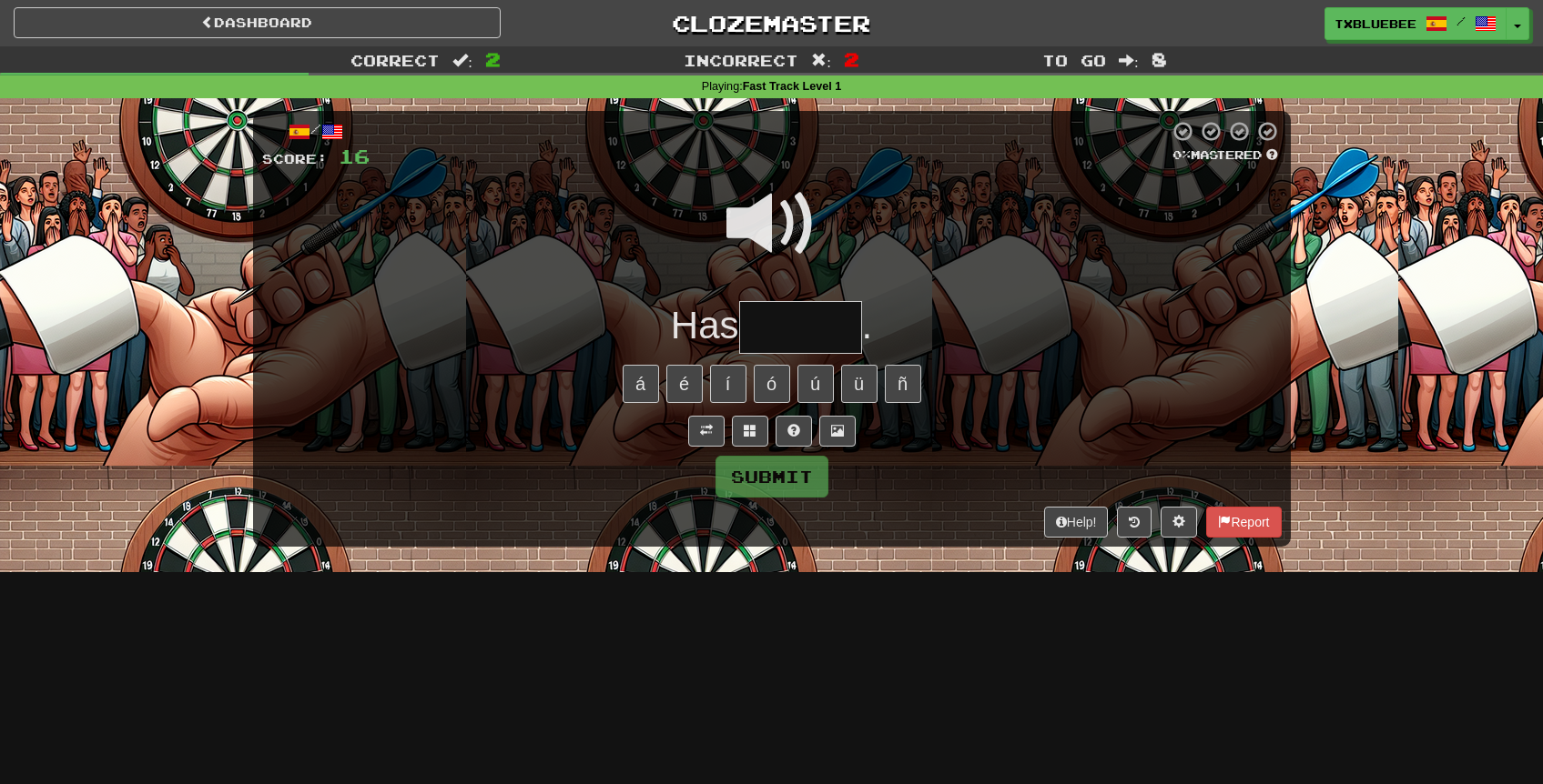
click at [787, 223] on span at bounding box center [772, 224] width 91 height 91
click at [798, 309] on input "text" at bounding box center [800, 328] width 123 height 54
type input "*******"
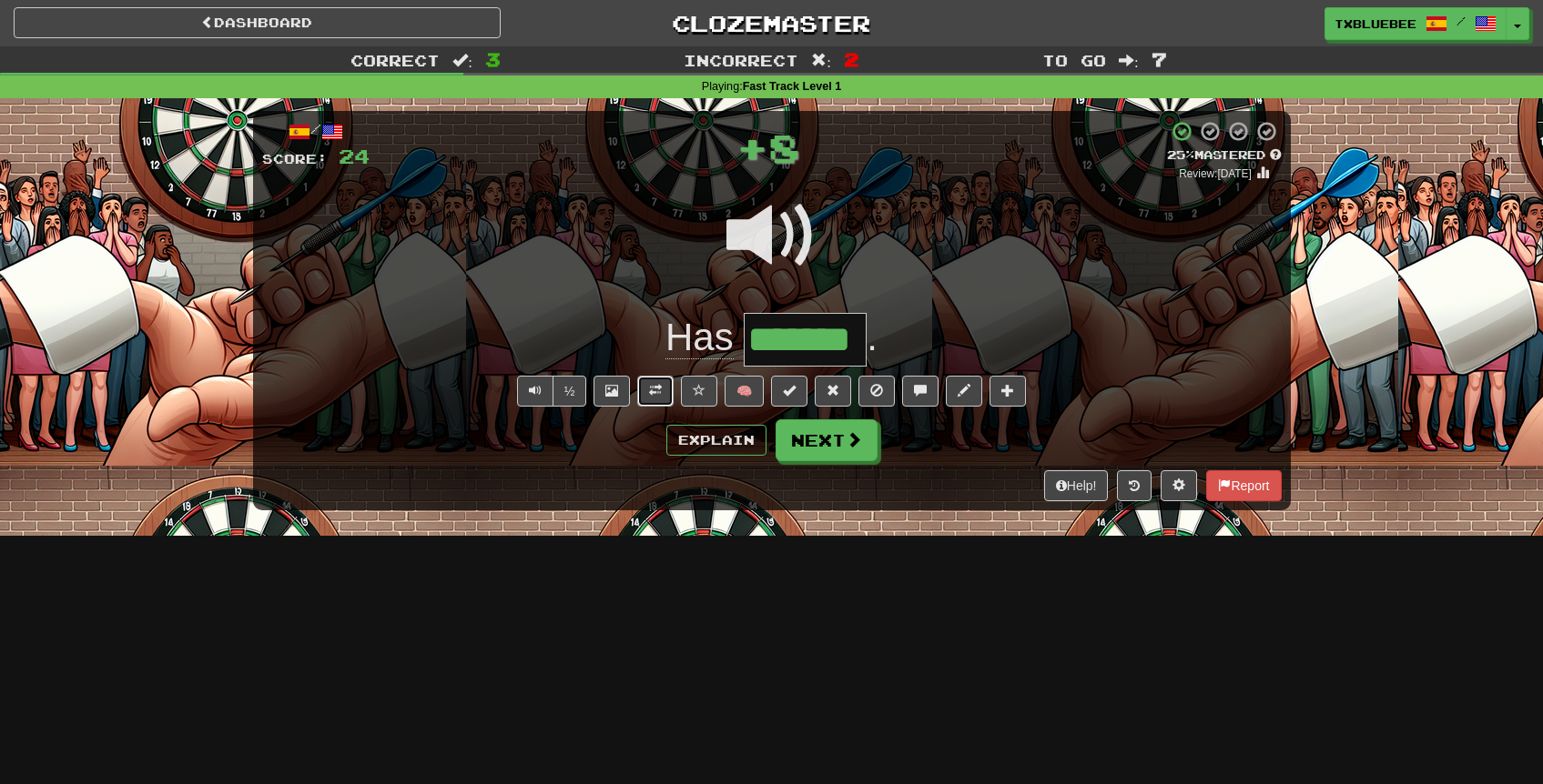
click at [644, 387] on button at bounding box center [655, 391] width 37 height 31
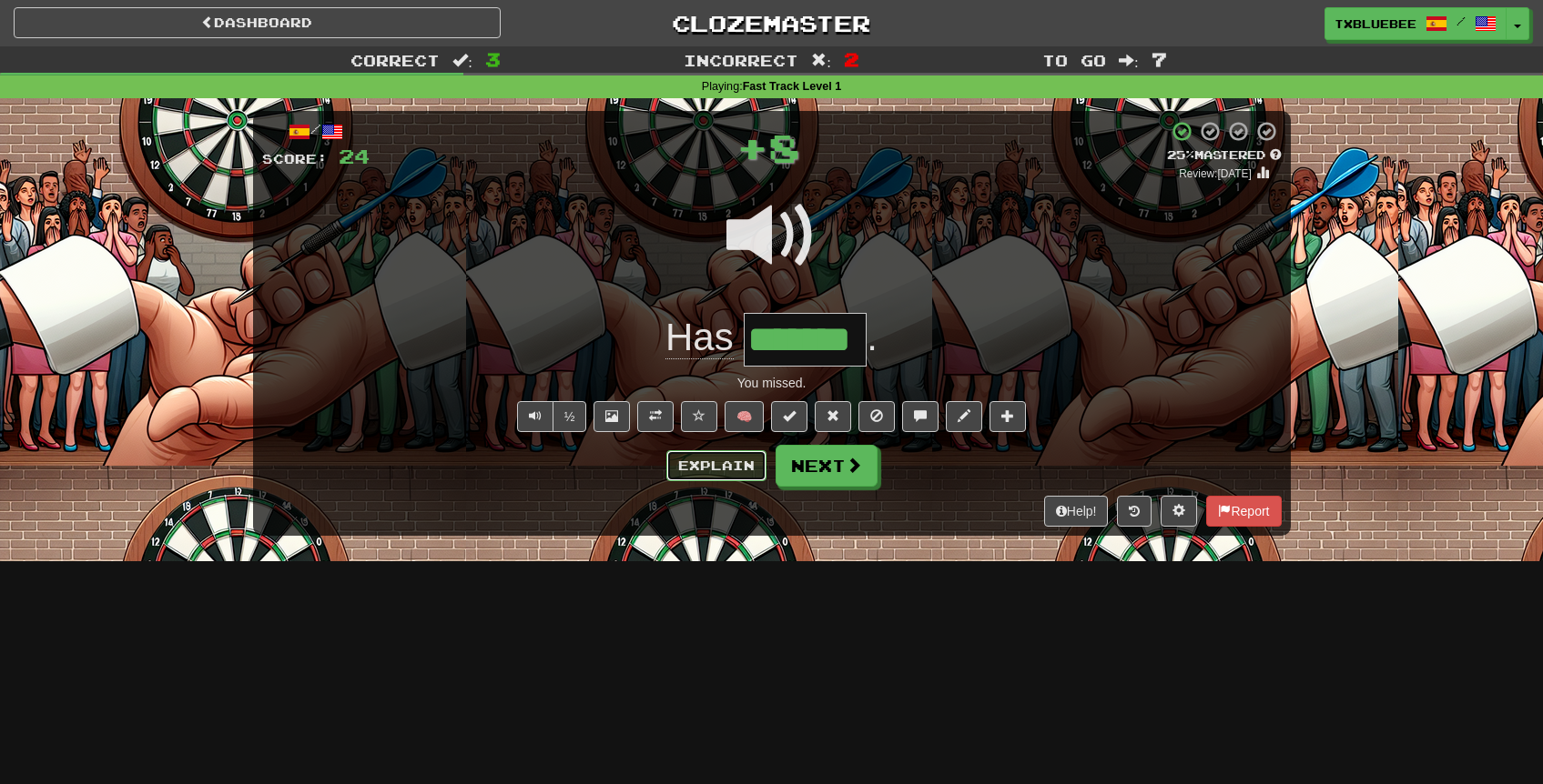
click at [718, 455] on button "Explain" at bounding box center [716, 466] width 100 height 31
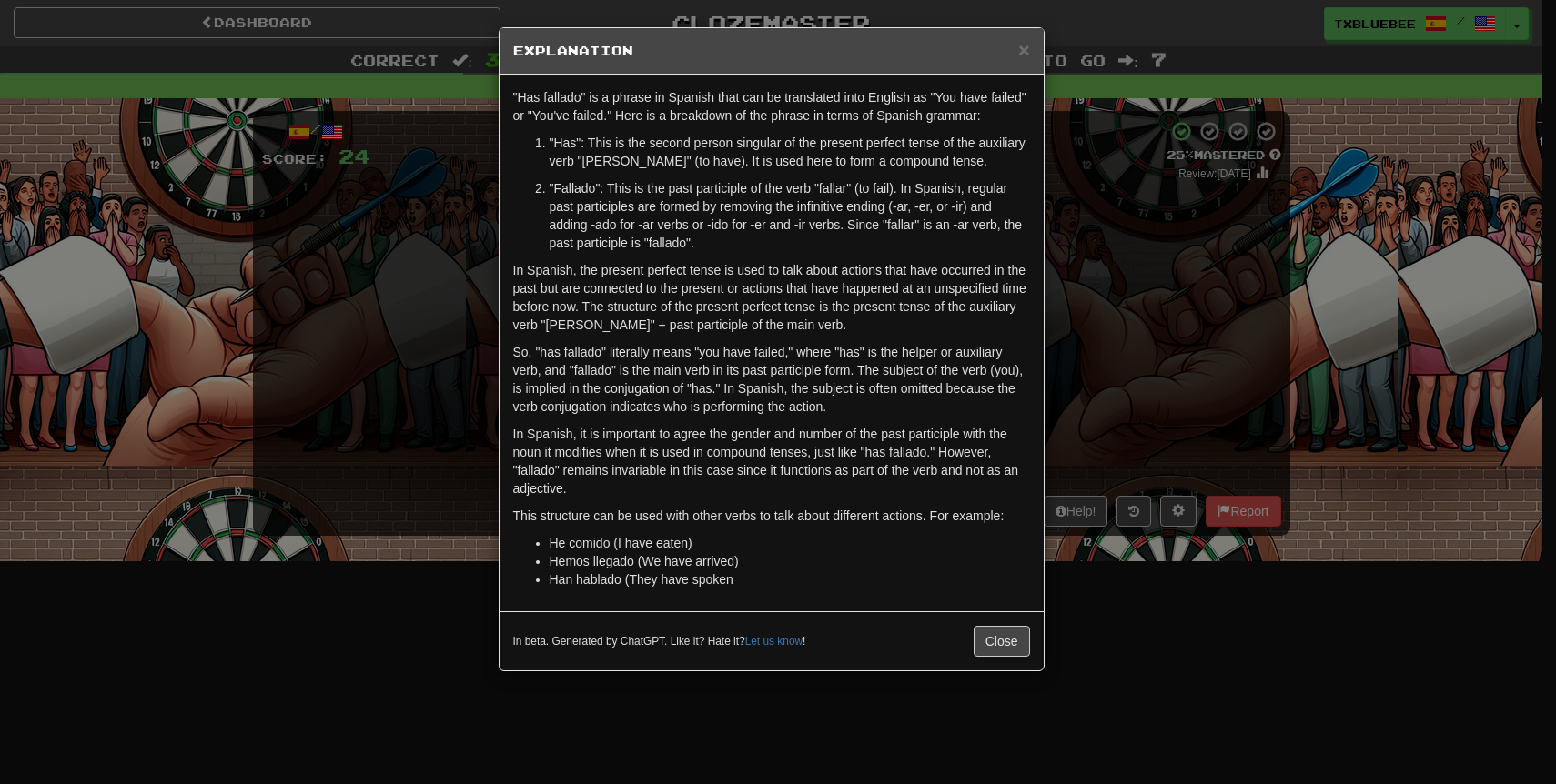
click at [1110, 336] on div "× Explanation "Has fallado" is a phrase in Spanish that can be translated into …" at bounding box center [778, 392] width 1556 height 784
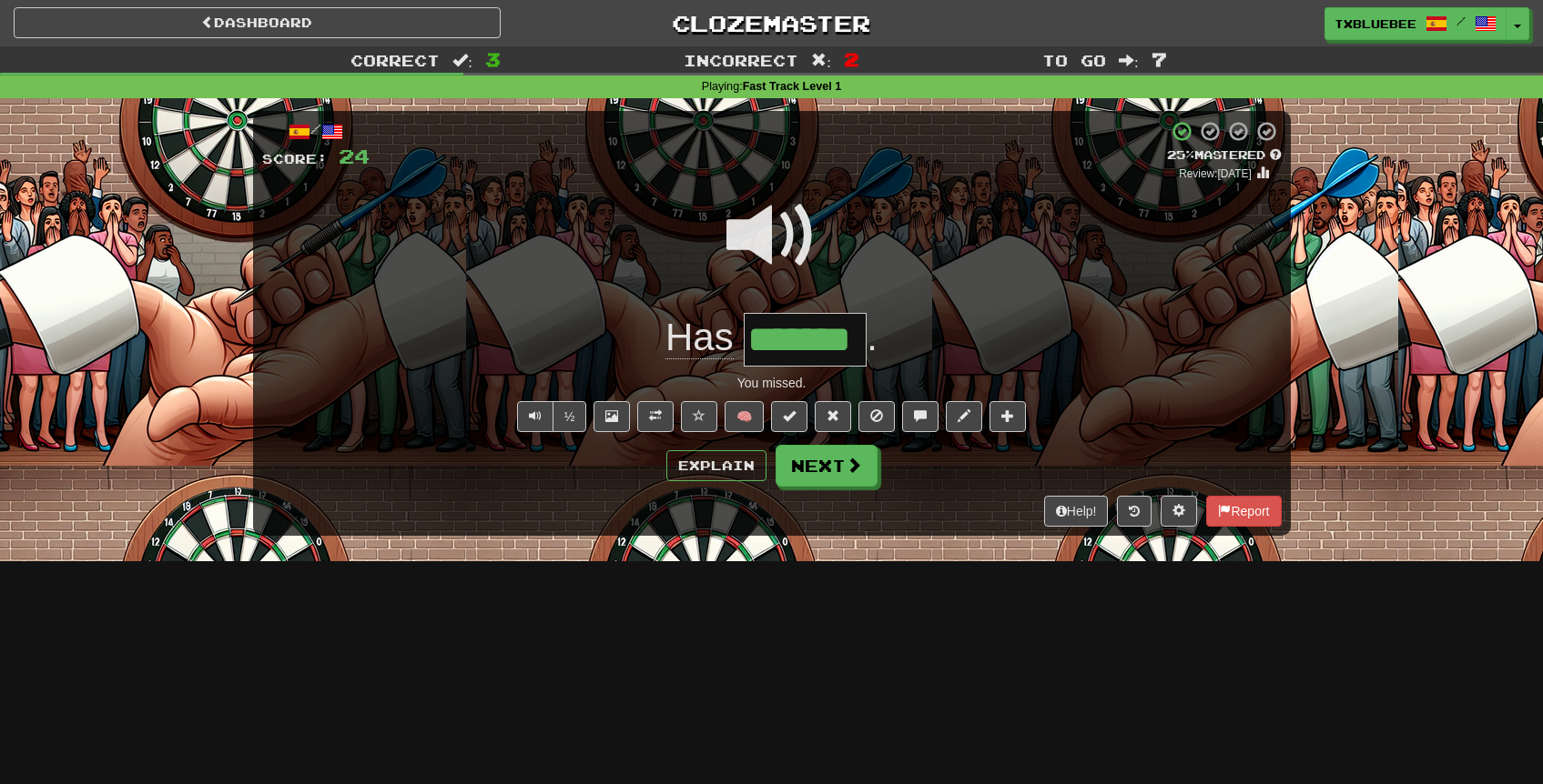
click at [740, 243] on span at bounding box center [772, 235] width 91 height 91
click at [749, 468] on button "Explain" at bounding box center [716, 466] width 100 height 31
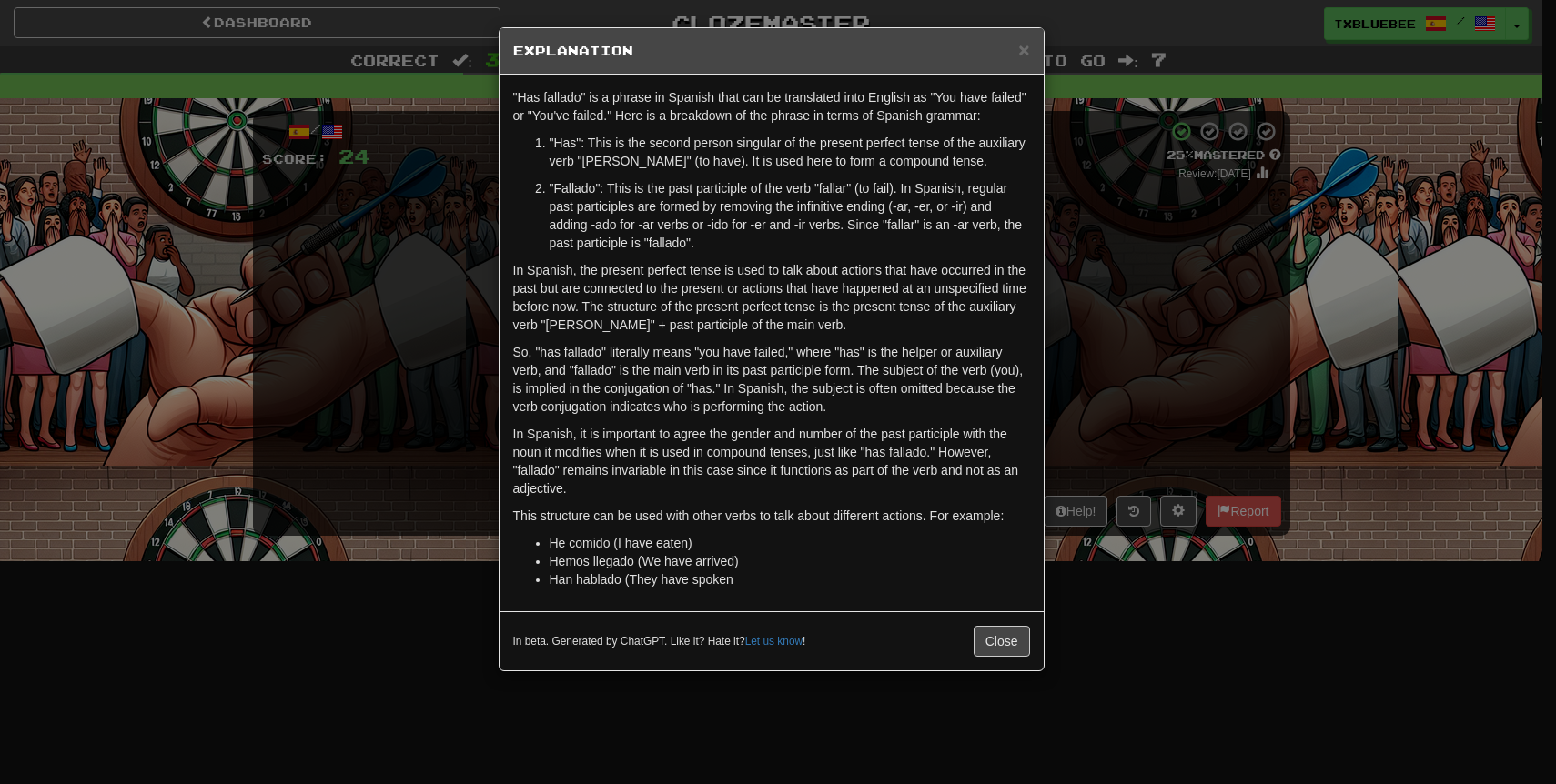
click at [1080, 403] on div "× Explanation "Has fallado" is a phrase in Spanish that can be translated into …" at bounding box center [778, 392] width 1556 height 784
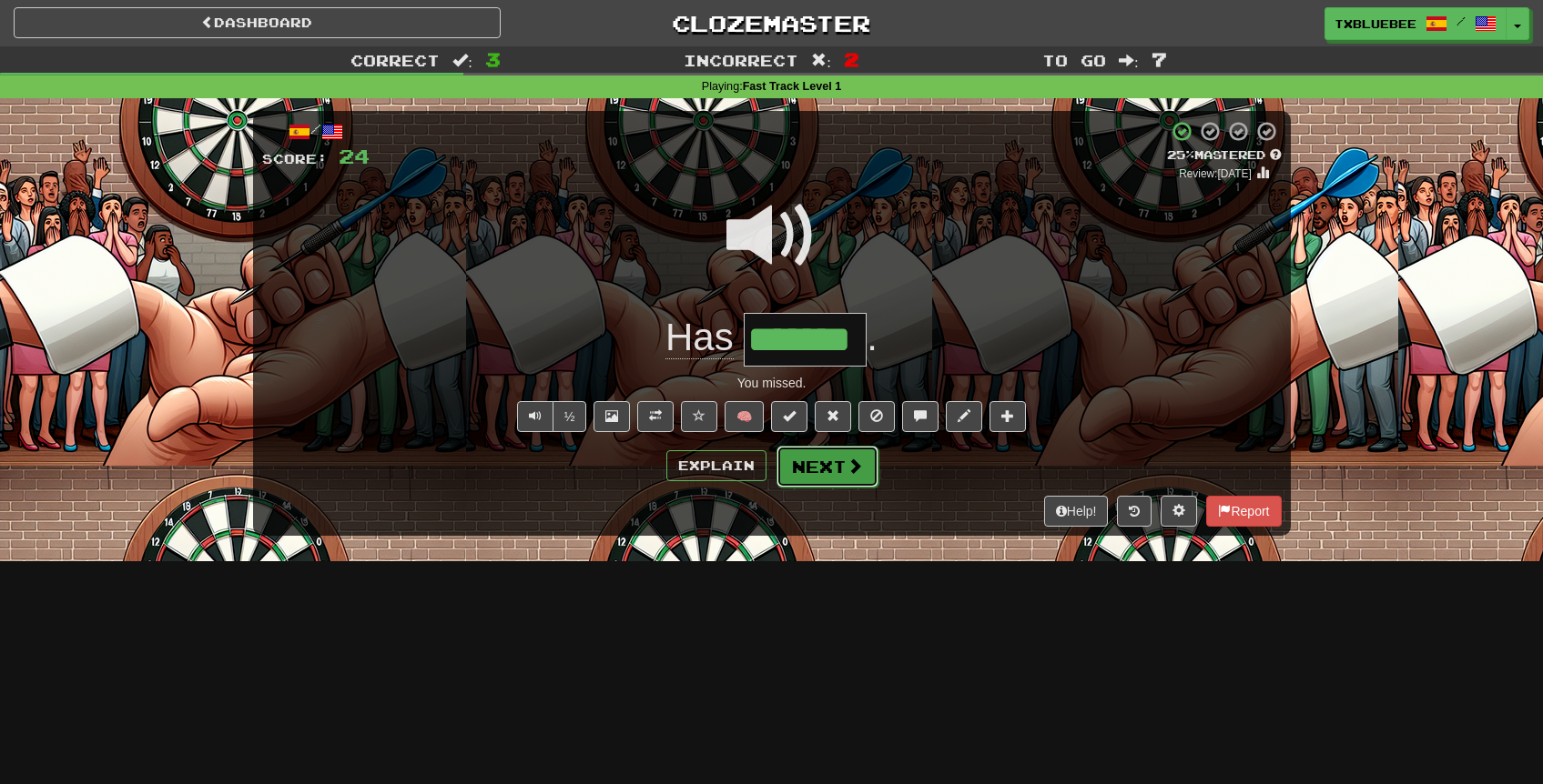
click at [814, 456] on button "Next" at bounding box center [828, 467] width 102 height 42
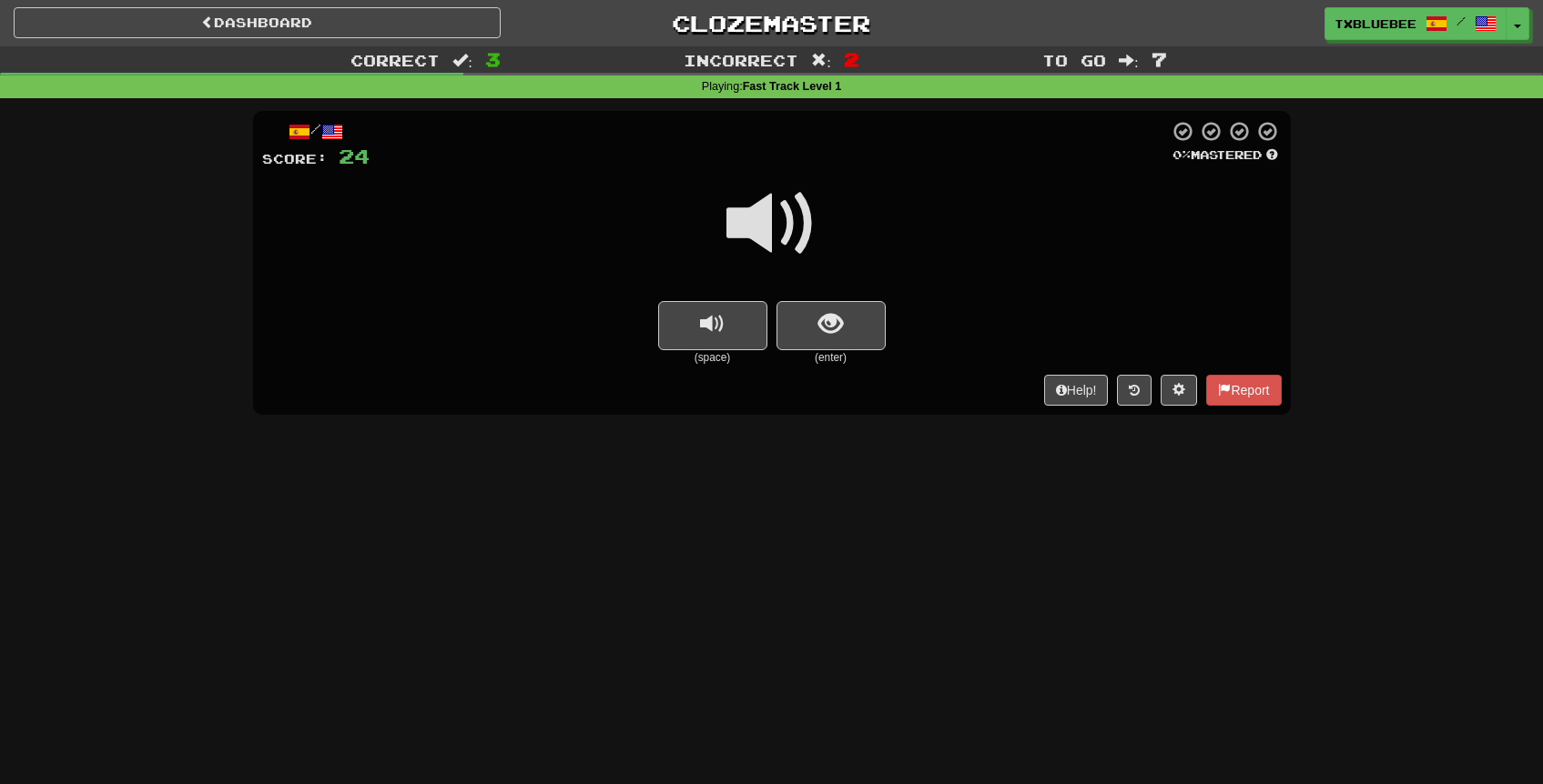
click at [763, 212] on span at bounding box center [772, 224] width 91 height 91
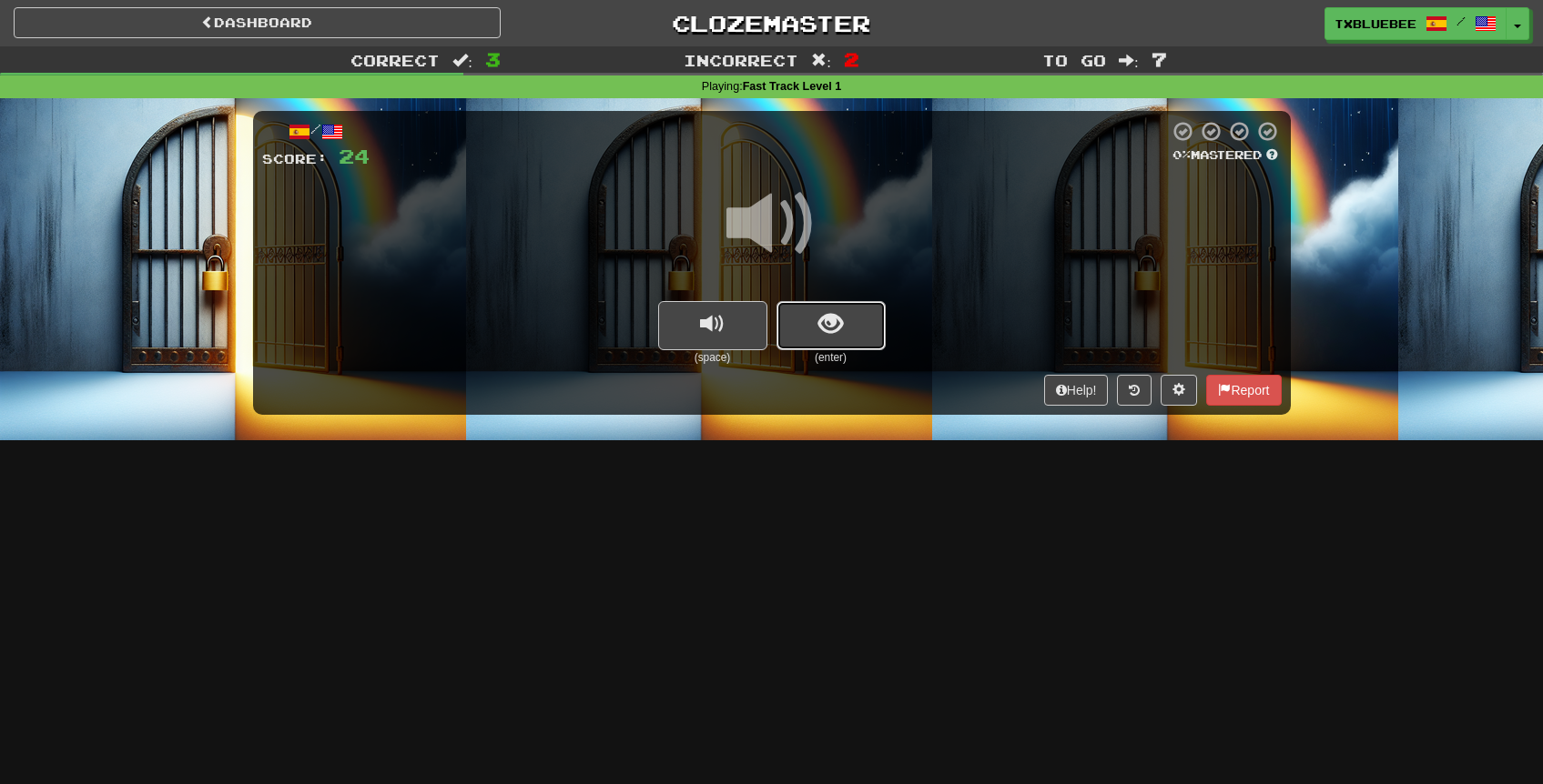
click at [813, 344] on button "show sentence" at bounding box center [832, 326] width 110 height 49
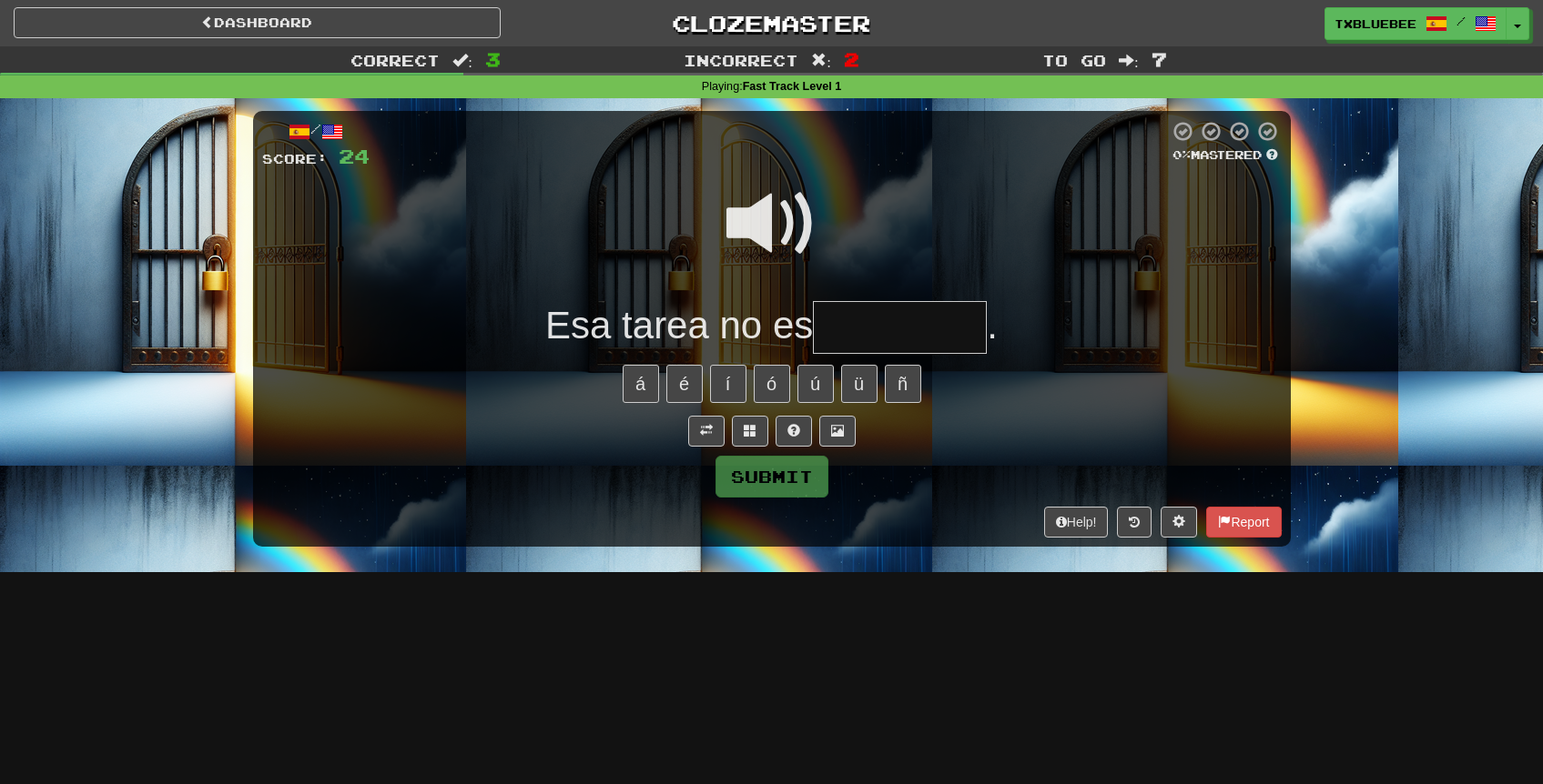
drag, startPoint x: 759, startPoint y: 236, endPoint x: 778, endPoint y: 253, distance: 25.5
click at [759, 236] on span at bounding box center [772, 224] width 91 height 91
click at [856, 318] on input "text" at bounding box center [900, 328] width 174 height 54
type input "*********"
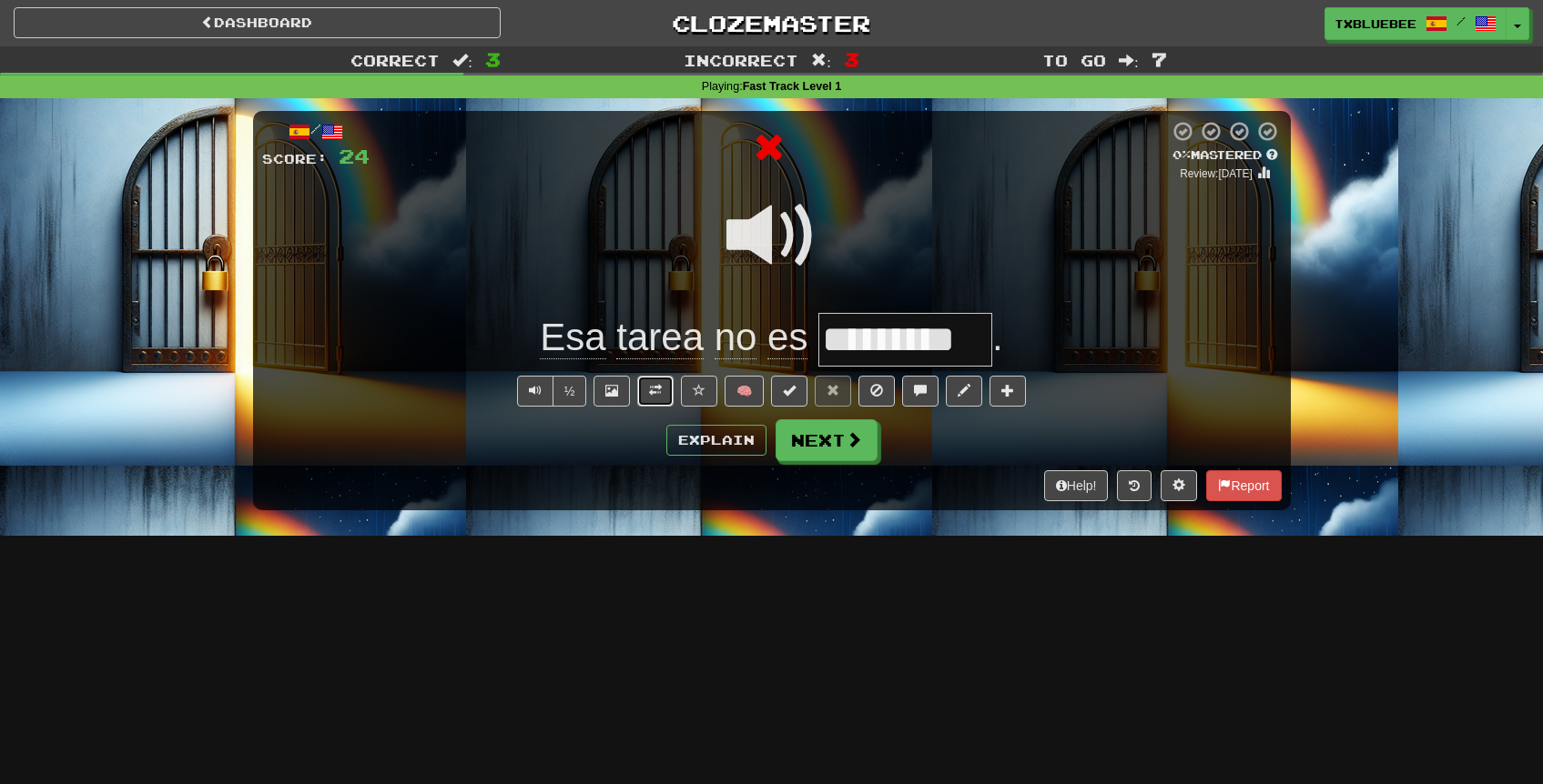
click at [665, 395] on button at bounding box center [655, 391] width 37 height 31
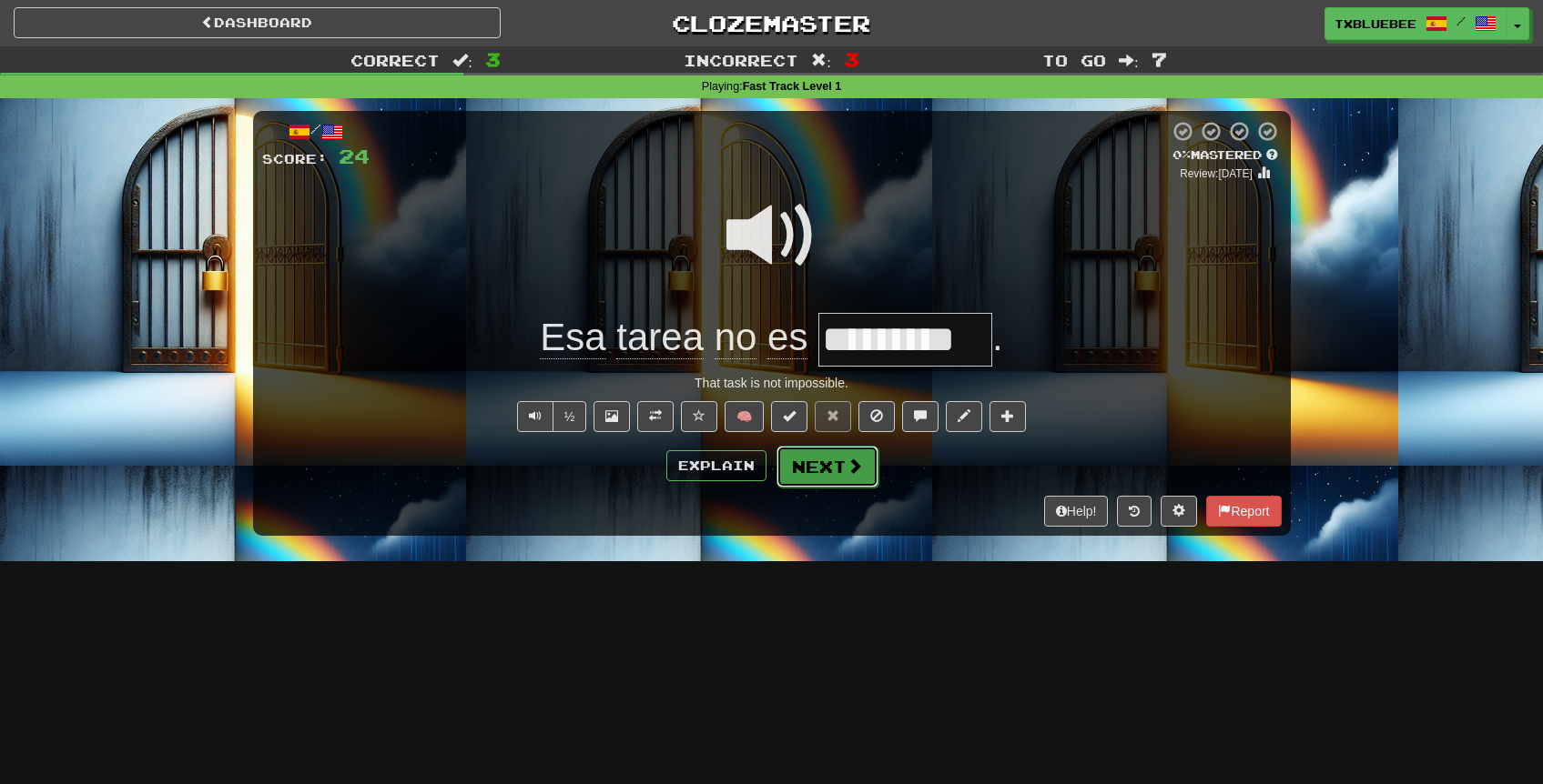
click at [832, 458] on button "Next" at bounding box center [828, 467] width 102 height 42
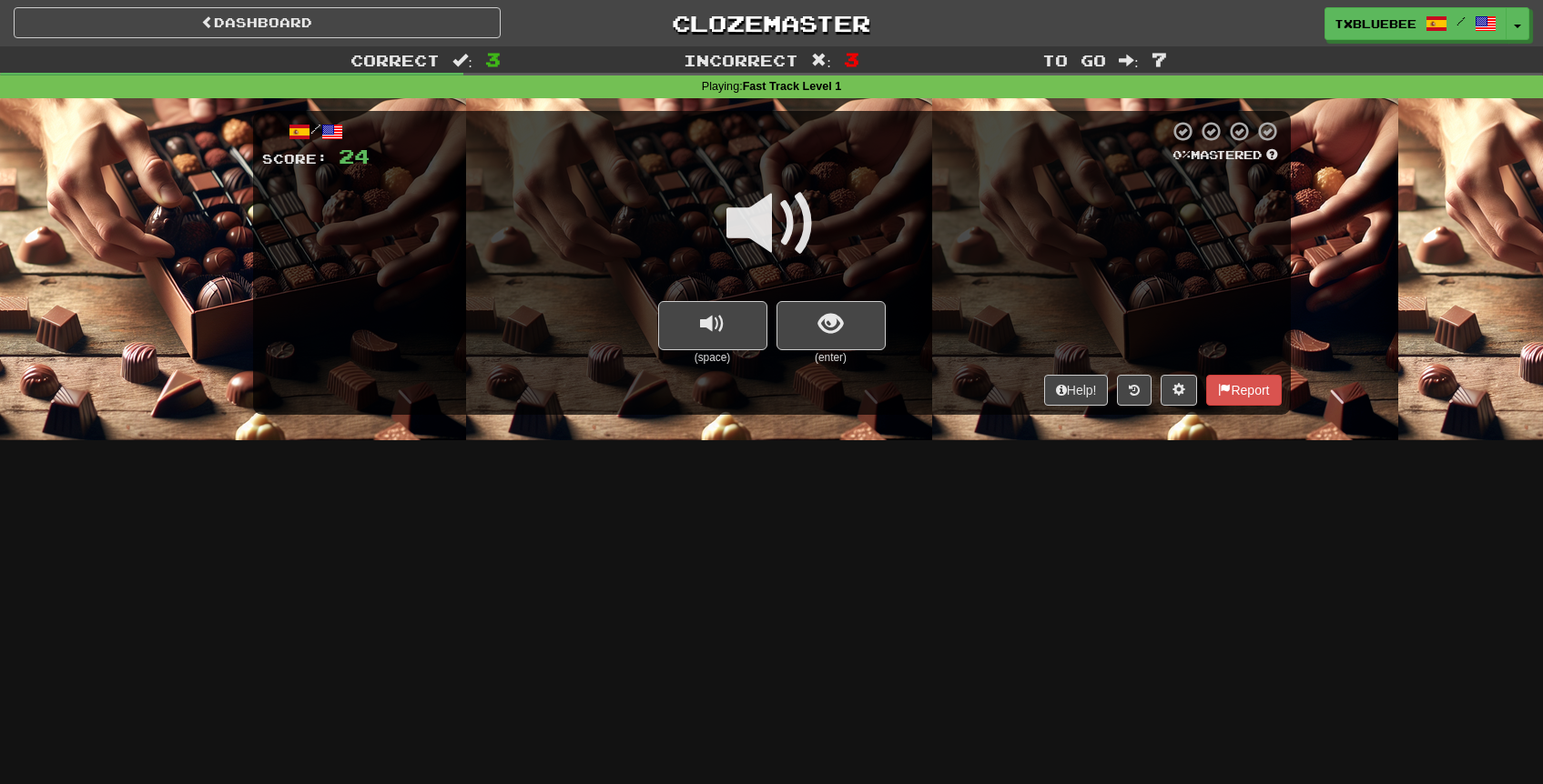
click at [762, 233] on span at bounding box center [772, 224] width 91 height 91
click at [823, 338] on button "show sentence" at bounding box center [832, 326] width 110 height 49
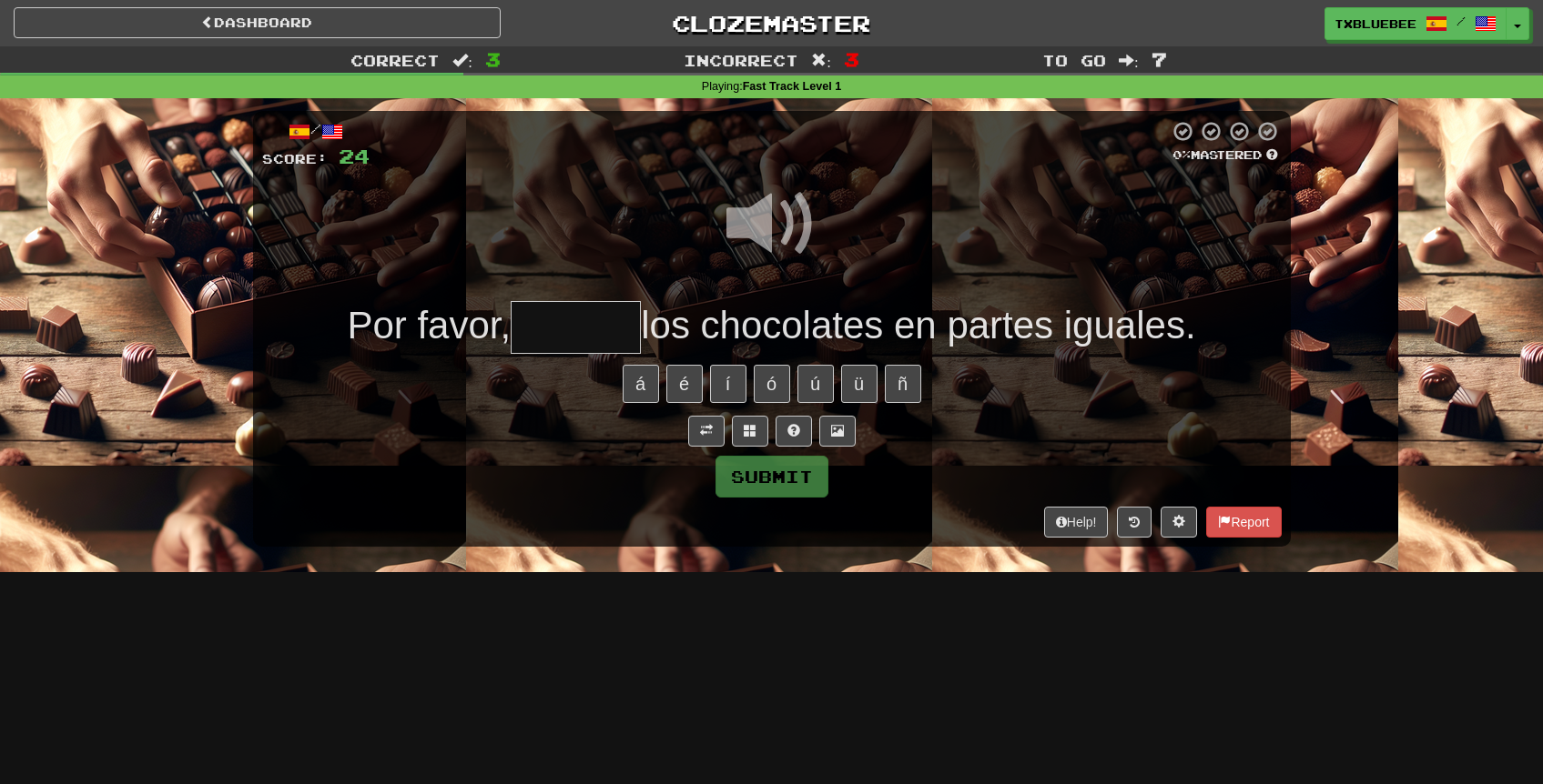
click at [593, 323] on input "text" at bounding box center [575, 328] width 130 height 54
type input "*******"
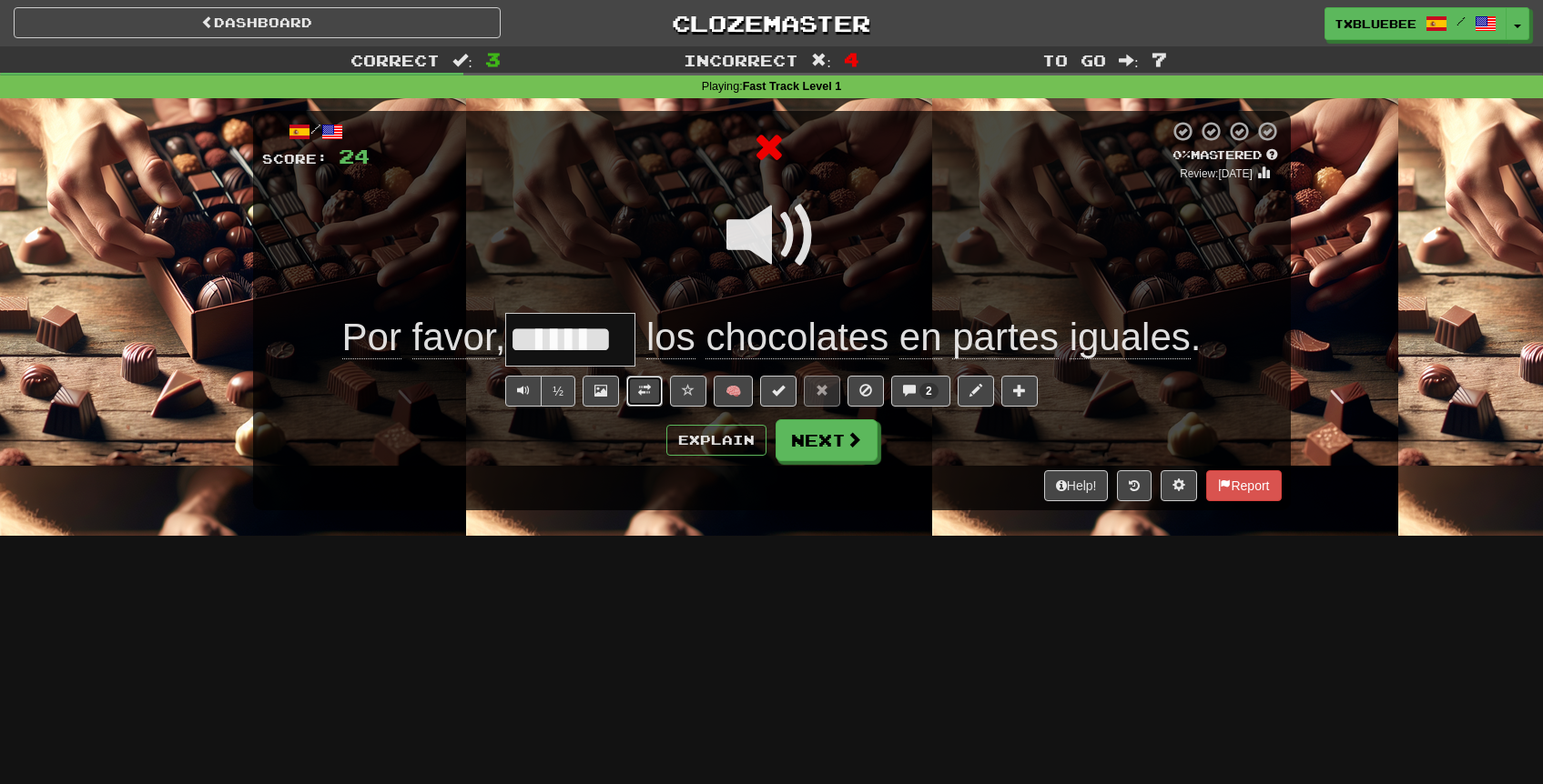
click at [649, 392] on span at bounding box center [643, 390] width 12 height 12
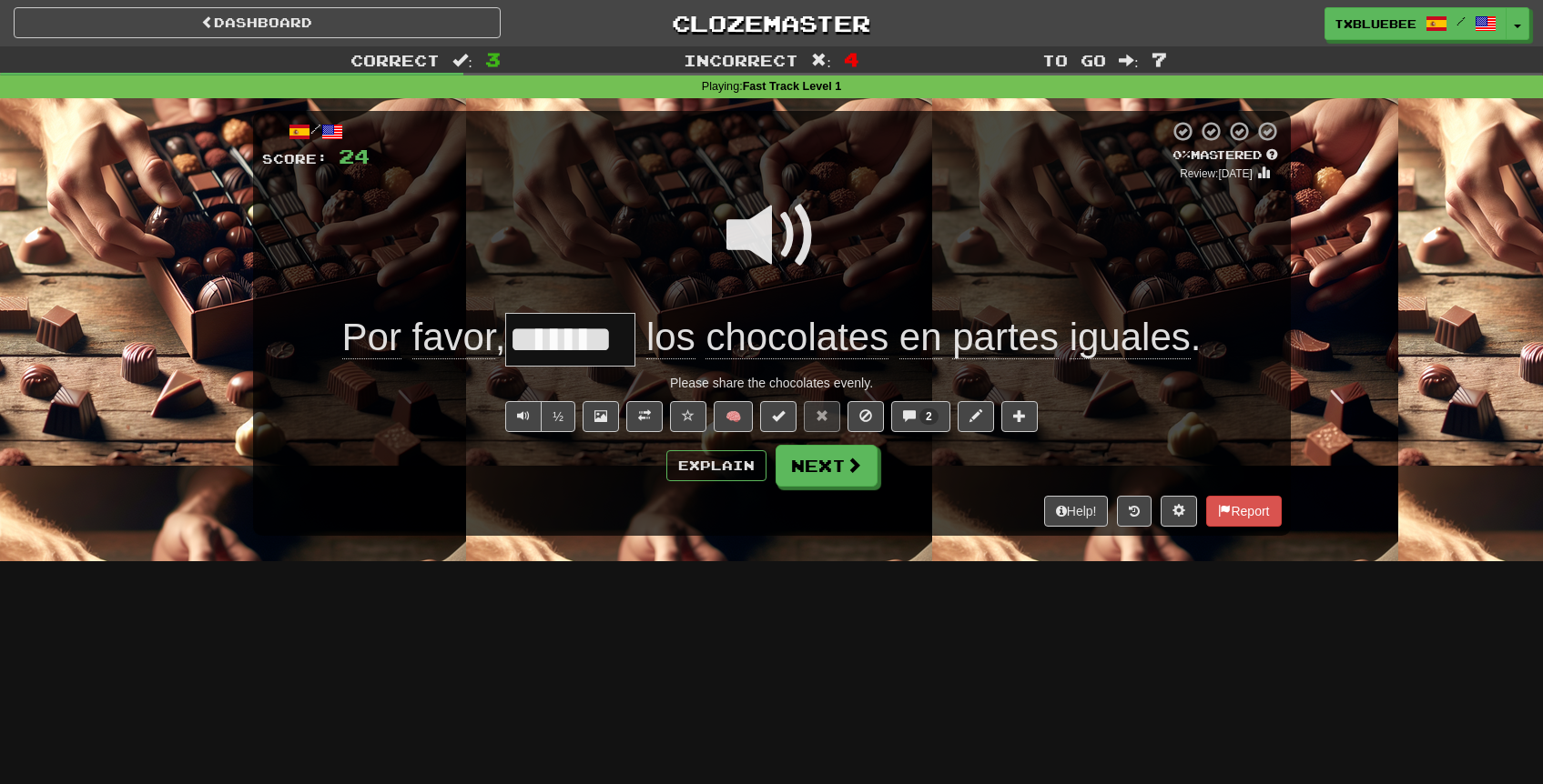
click at [767, 224] on span at bounding box center [772, 235] width 91 height 91
click at [768, 223] on span at bounding box center [772, 235] width 91 height 91
click at [687, 465] on button "Explain" at bounding box center [716, 466] width 100 height 31
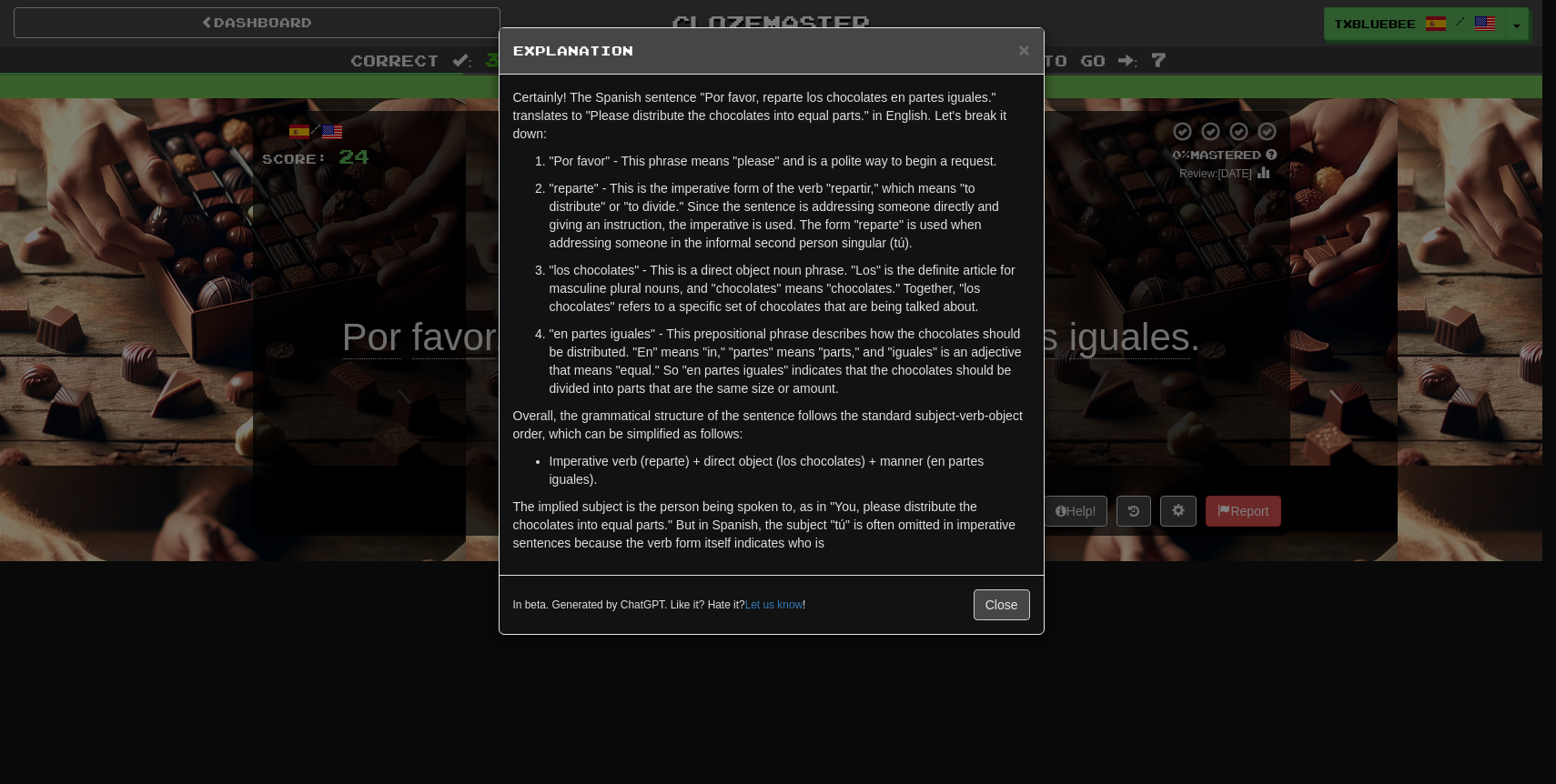
click at [1104, 329] on div "× Explanation Certainly! The Spanish sentence "Por favor, reparte los chocolate…" at bounding box center [778, 392] width 1556 height 784
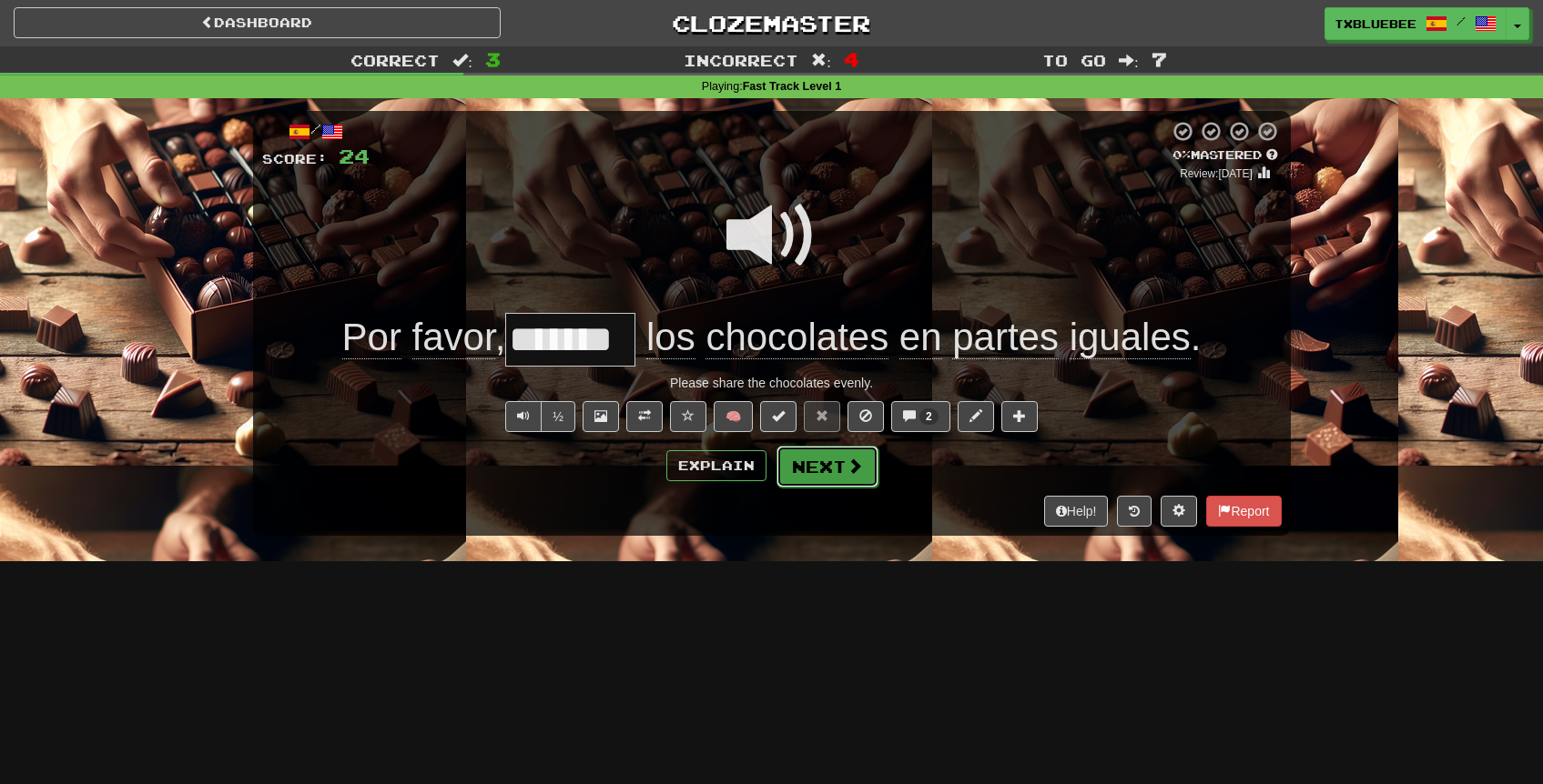
click at [827, 481] on button "Next" at bounding box center [828, 467] width 102 height 42
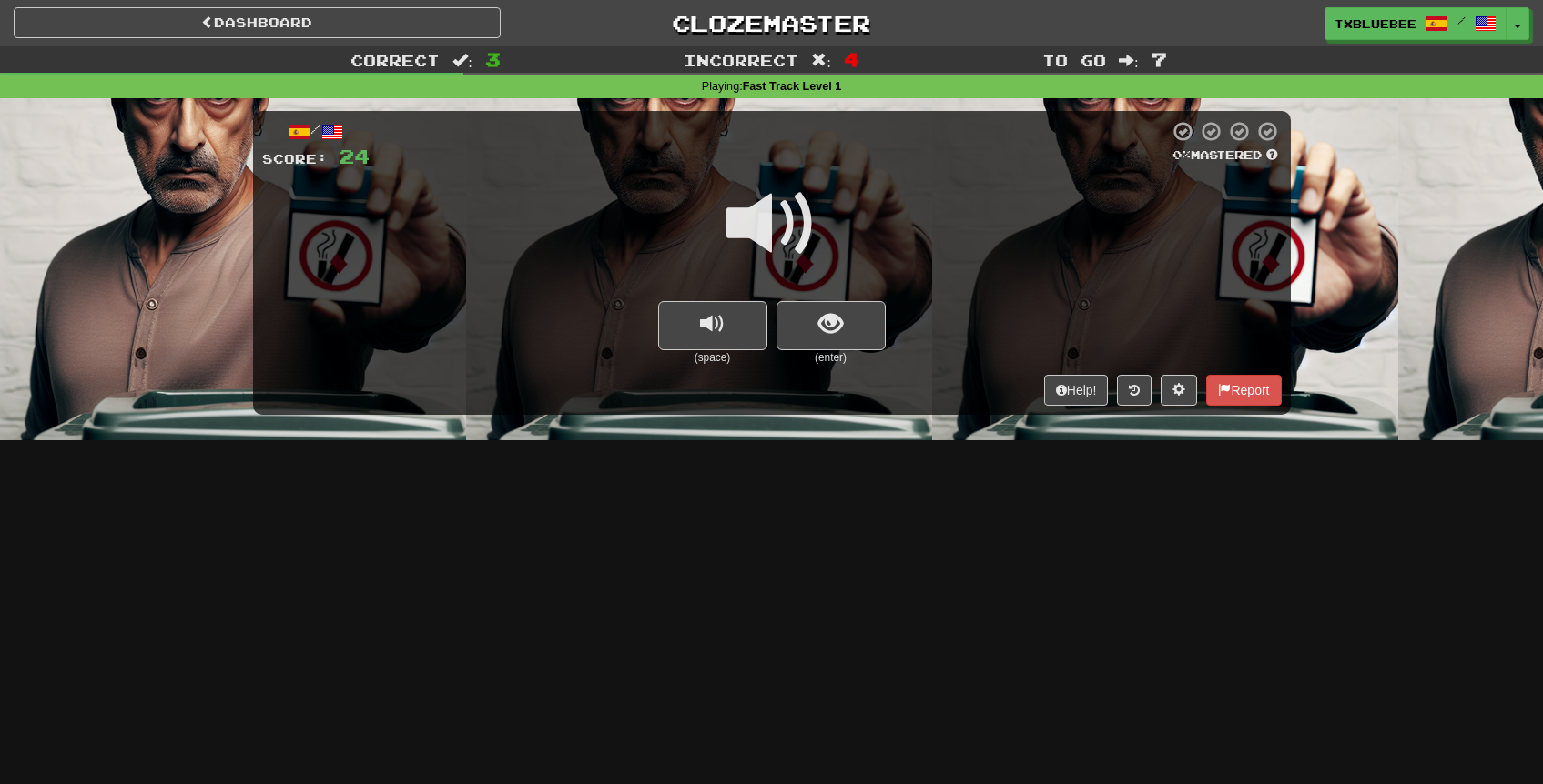
click at [787, 226] on span at bounding box center [772, 224] width 91 height 91
click at [822, 321] on span "show sentence" at bounding box center [831, 324] width 25 height 25
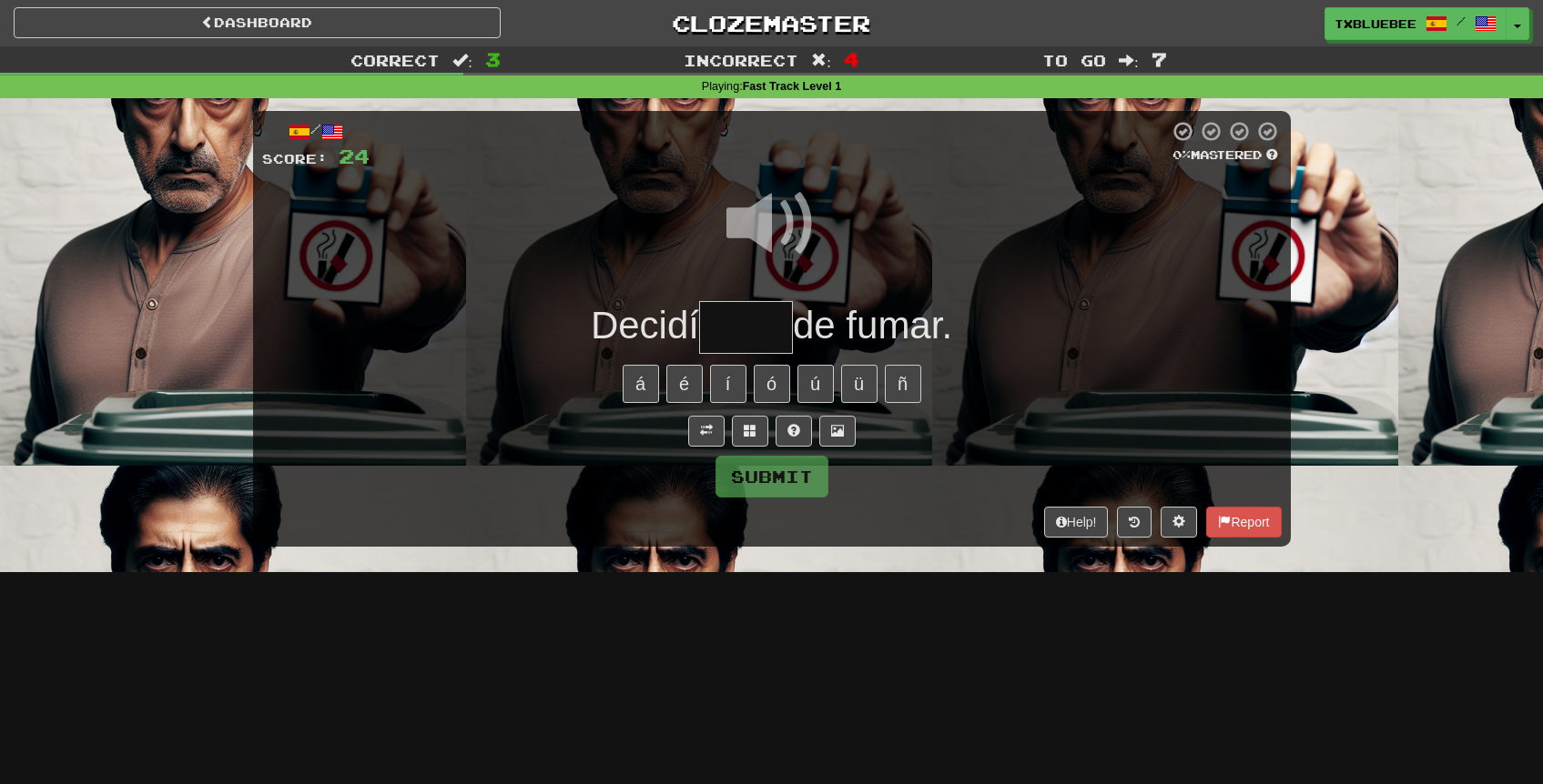
click at [777, 218] on span at bounding box center [772, 224] width 91 height 91
click at [758, 324] on input "text" at bounding box center [746, 328] width 94 height 54
type input "*****"
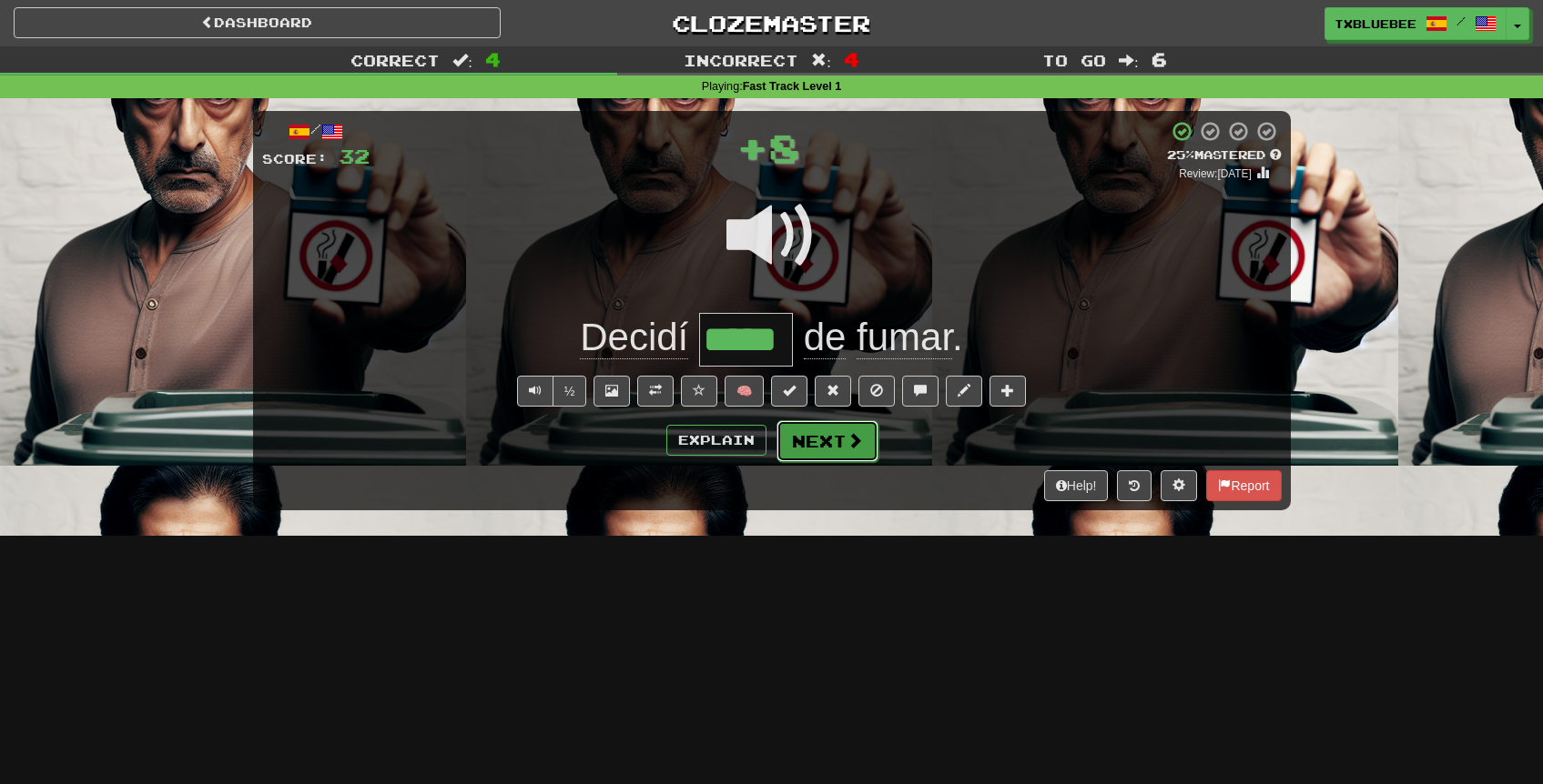
click at [847, 439] on span at bounding box center [854, 440] width 16 height 16
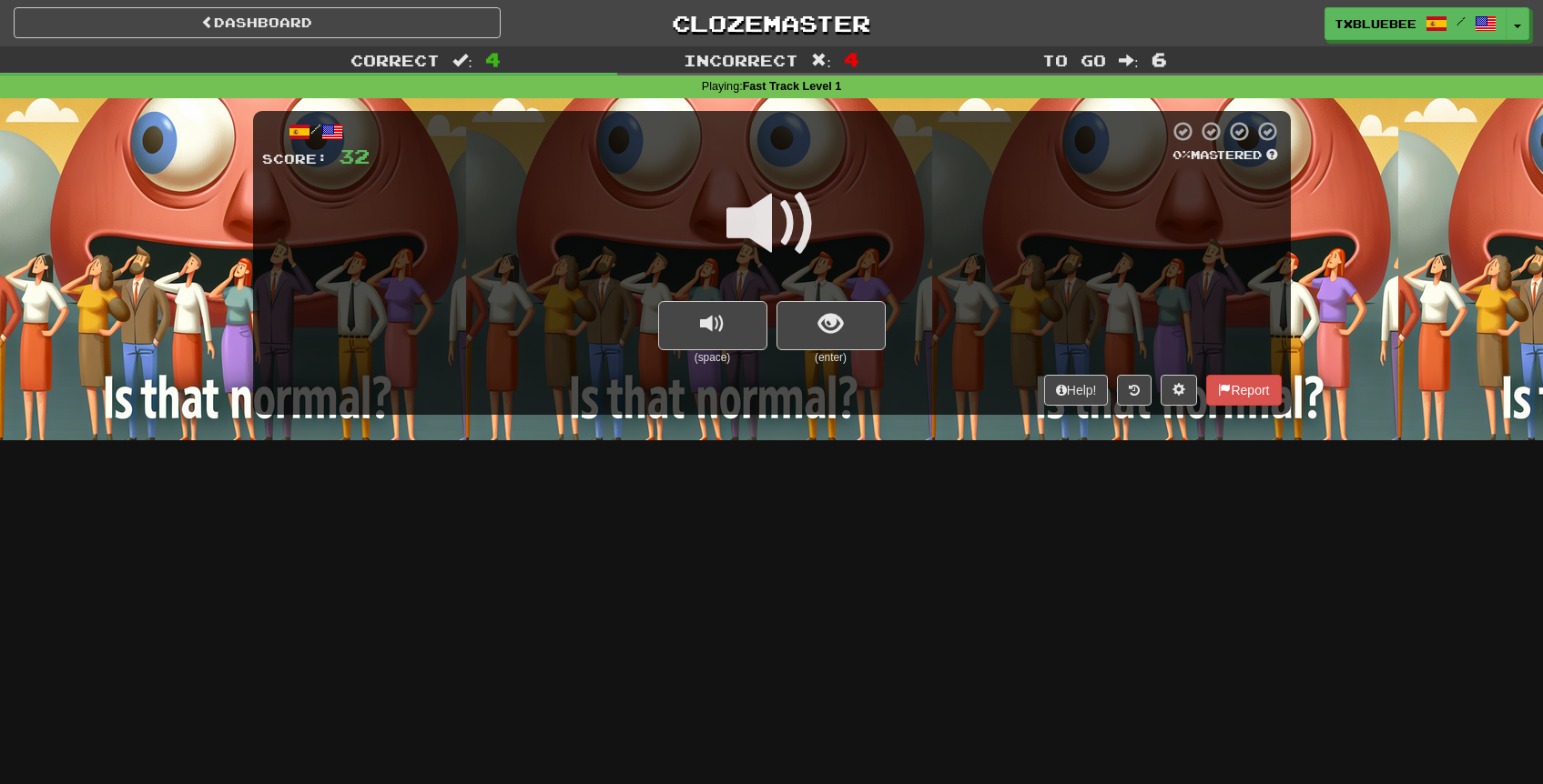
click at [772, 221] on span at bounding box center [772, 224] width 91 height 91
click at [809, 328] on button "show sentence" at bounding box center [832, 326] width 110 height 49
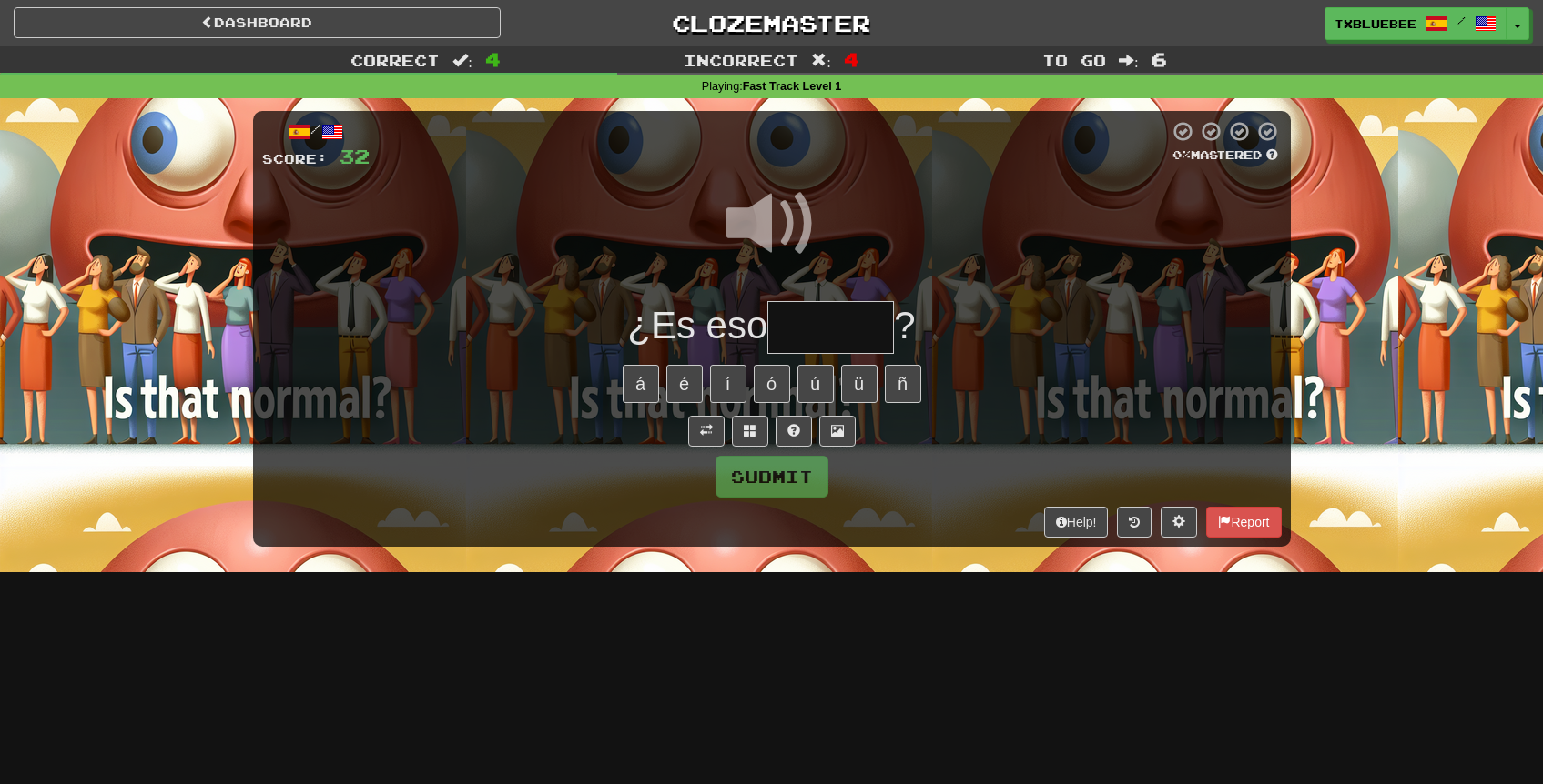
click at [820, 323] on input "text" at bounding box center [831, 328] width 127 height 54
click at [762, 238] on span at bounding box center [772, 224] width 91 height 91
click at [796, 334] on input "text" at bounding box center [831, 328] width 127 height 54
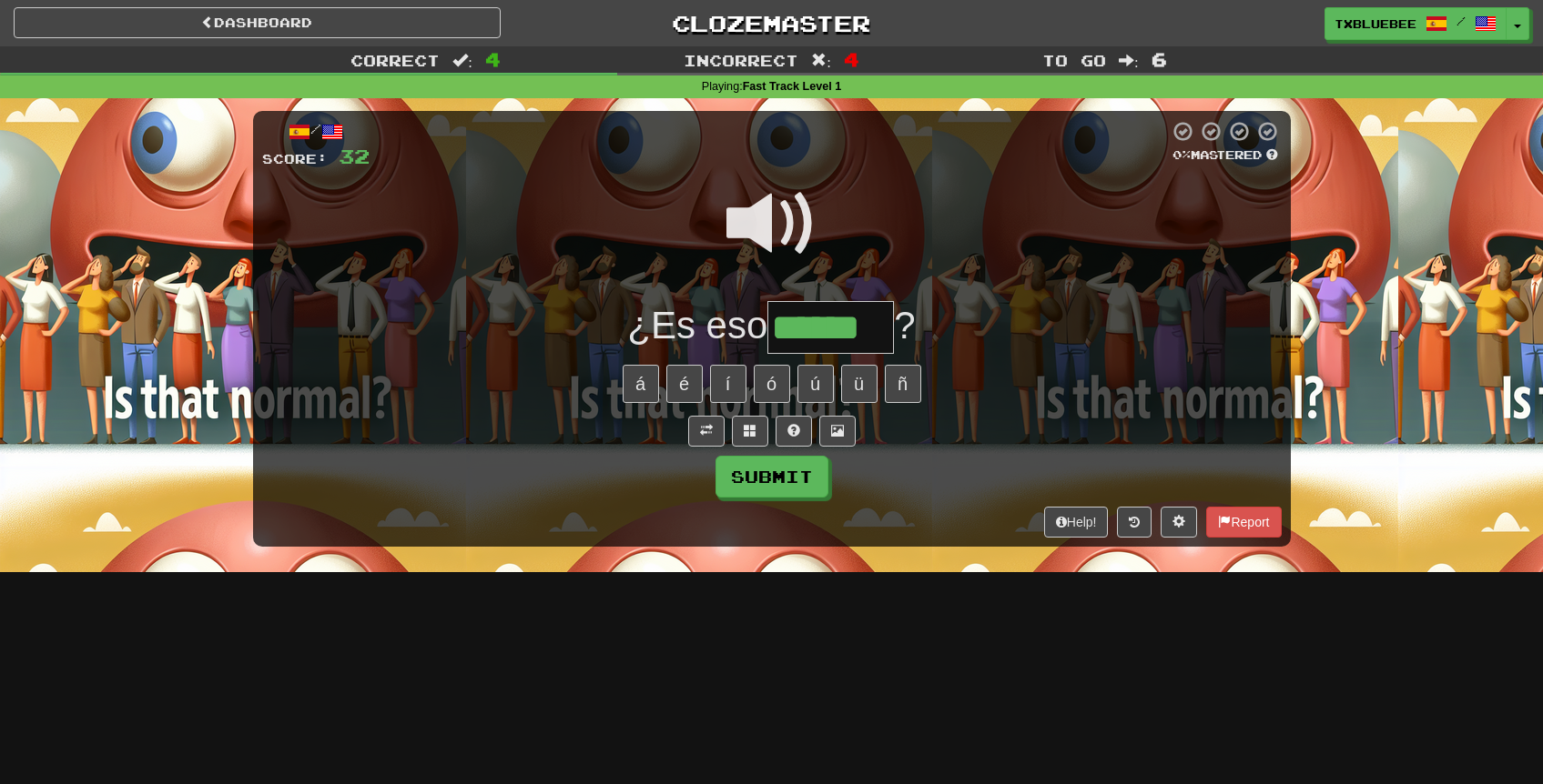
type input "******"
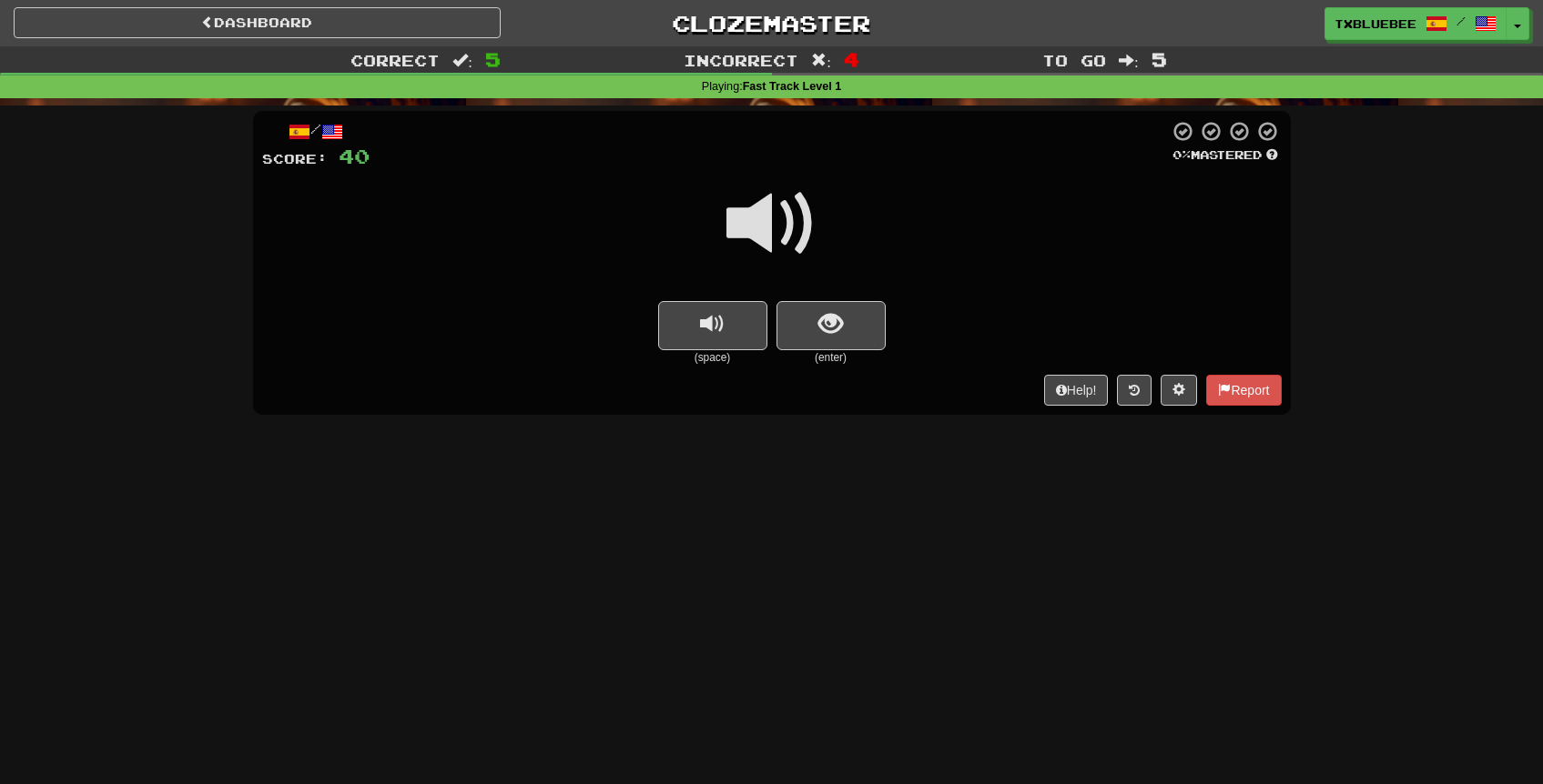
click at [784, 210] on span at bounding box center [772, 224] width 91 height 91
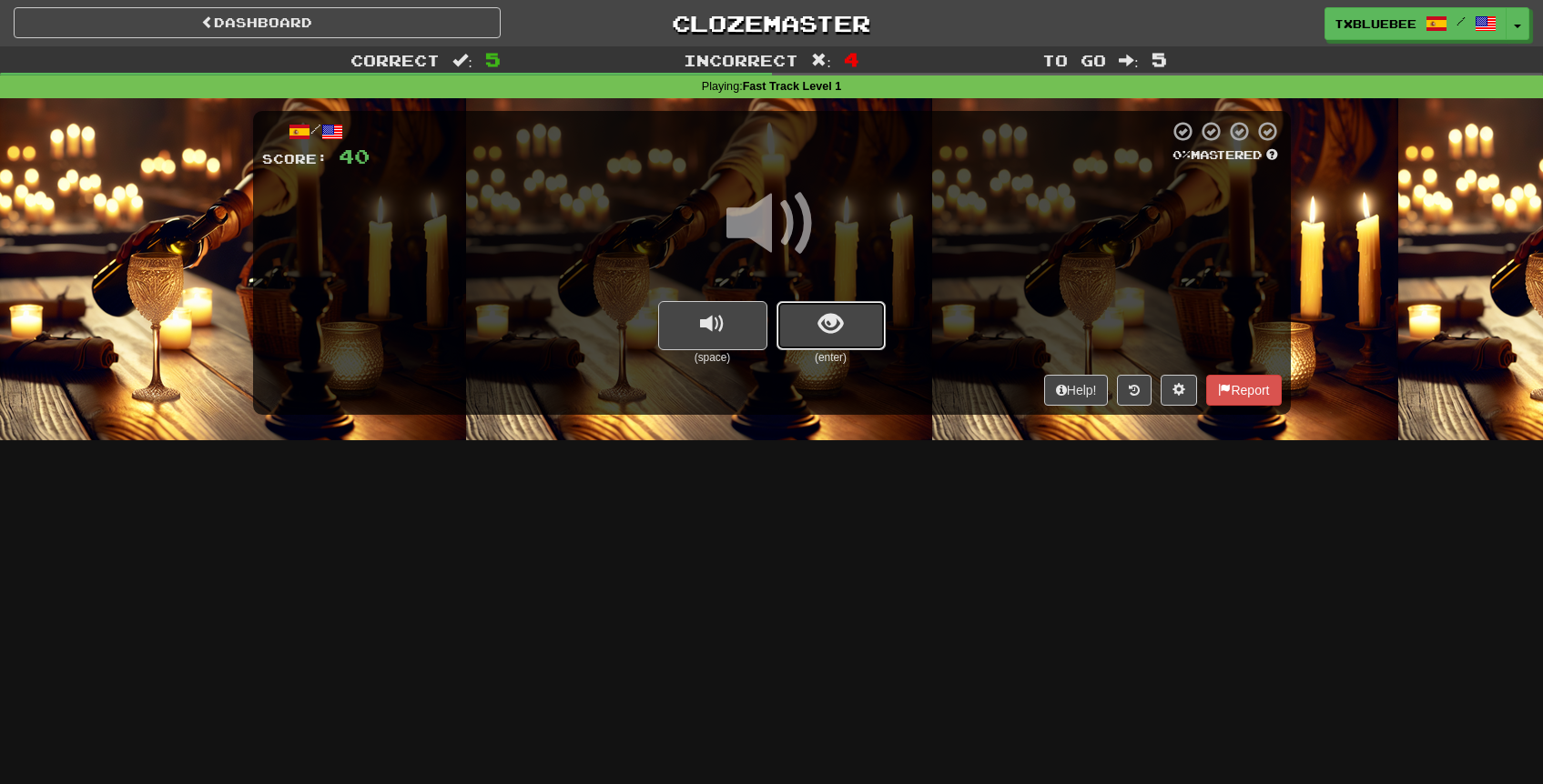
click at [849, 315] on button "show sentence" at bounding box center [832, 326] width 110 height 49
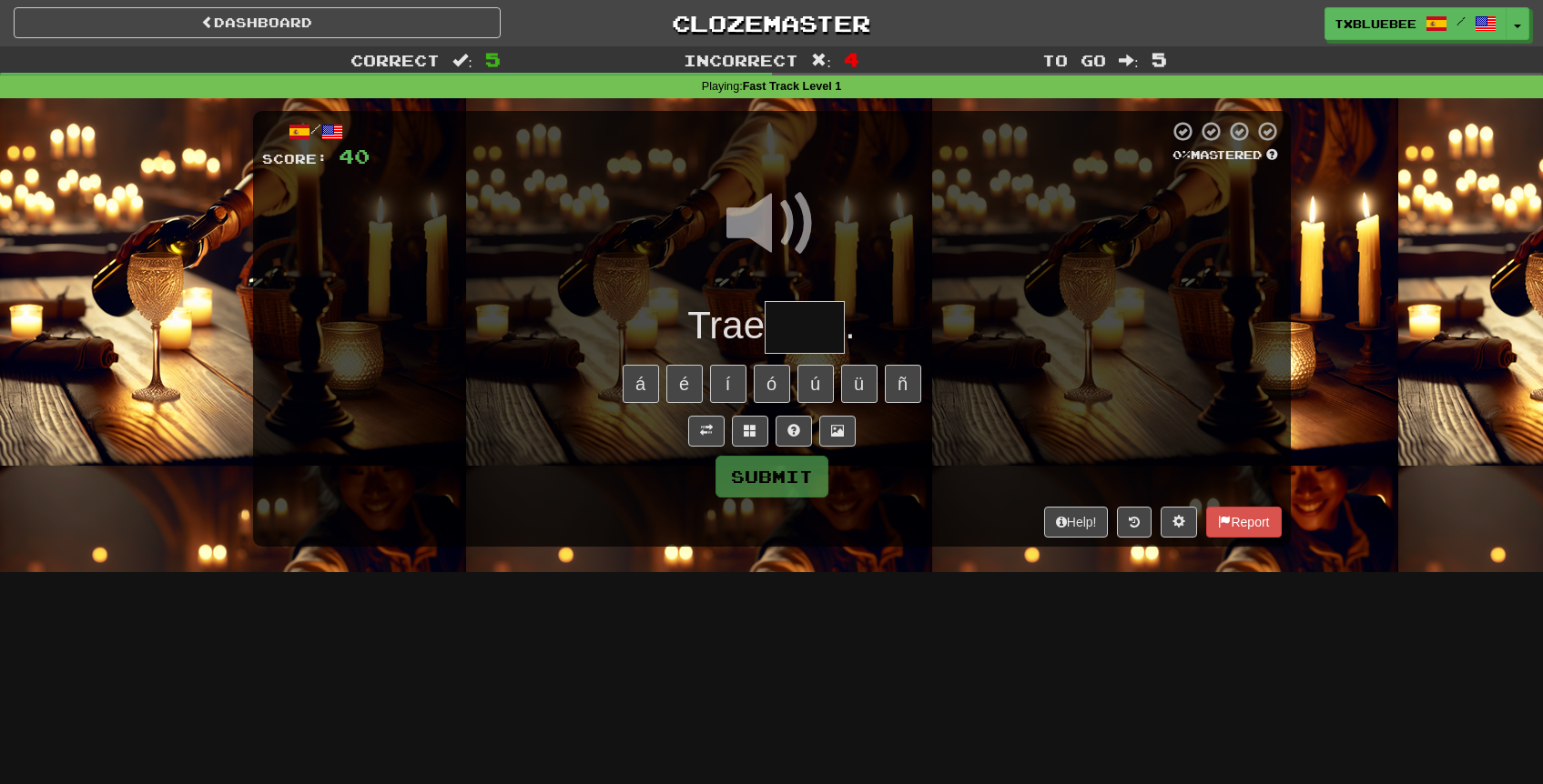
click at [818, 312] on input "text" at bounding box center [804, 328] width 80 height 54
type input "****"
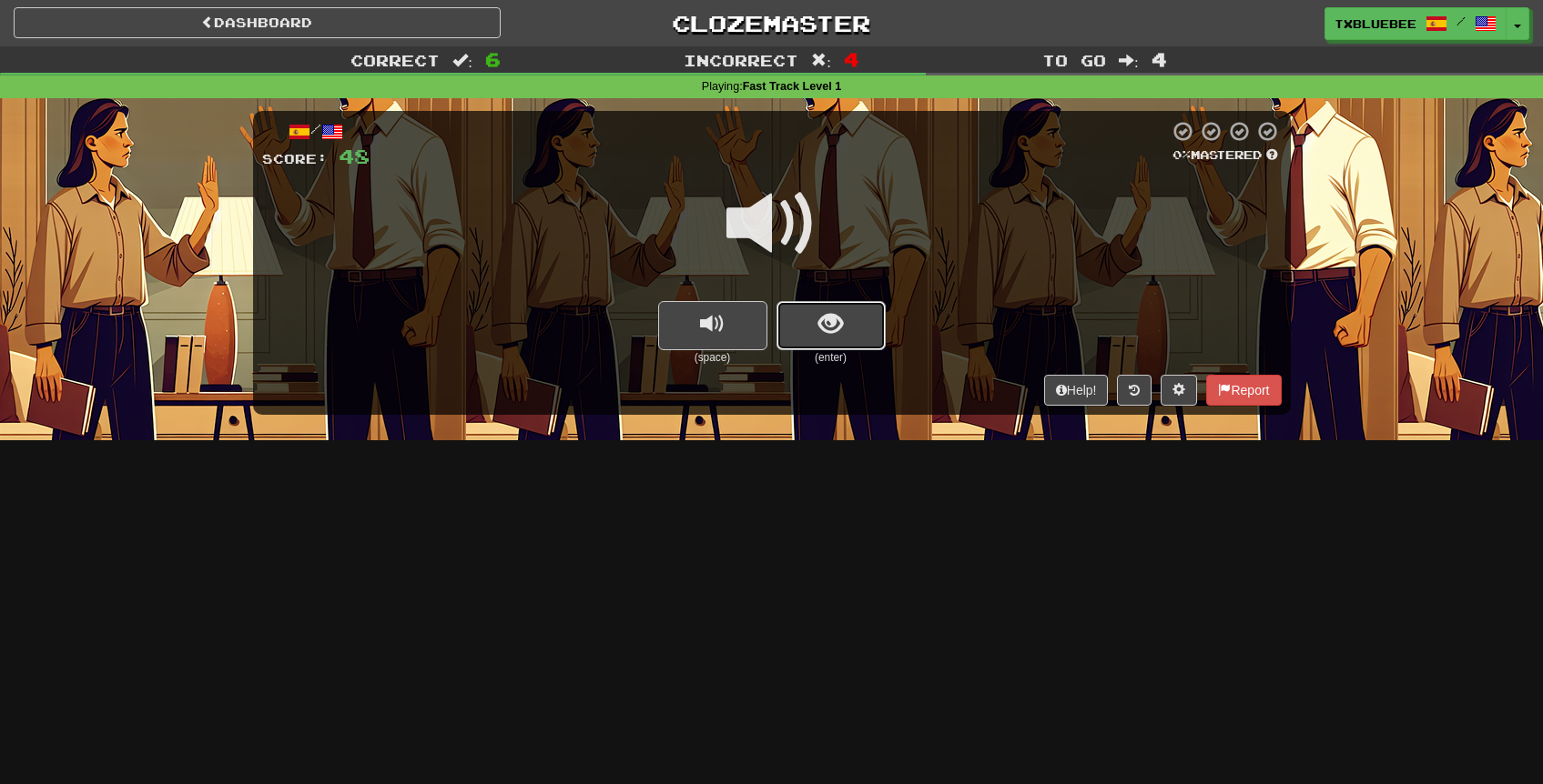
click at [833, 309] on button "show sentence" at bounding box center [832, 326] width 110 height 49
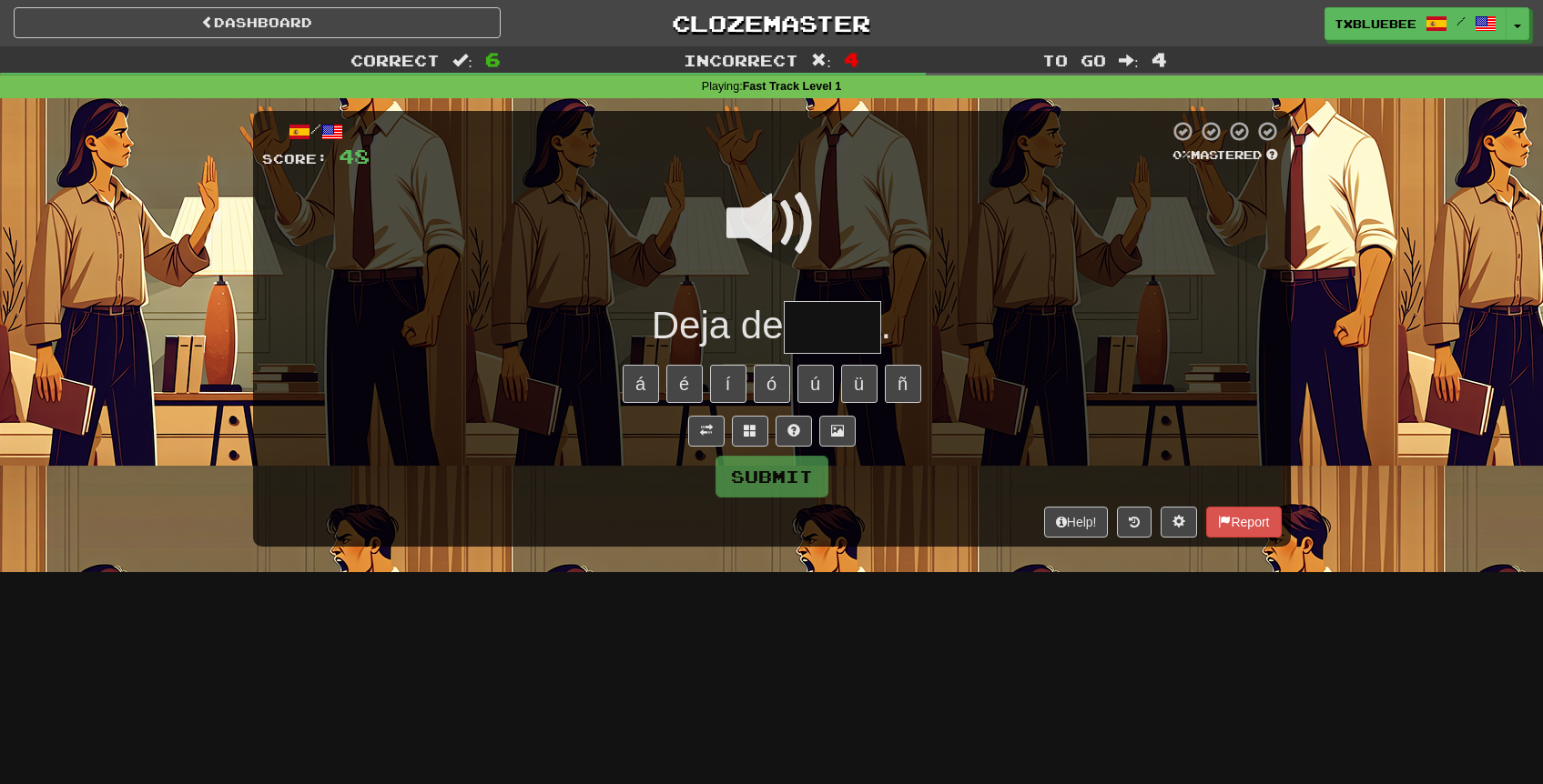
click at [839, 336] on input "text" at bounding box center [832, 328] width 97 height 54
type input "******"
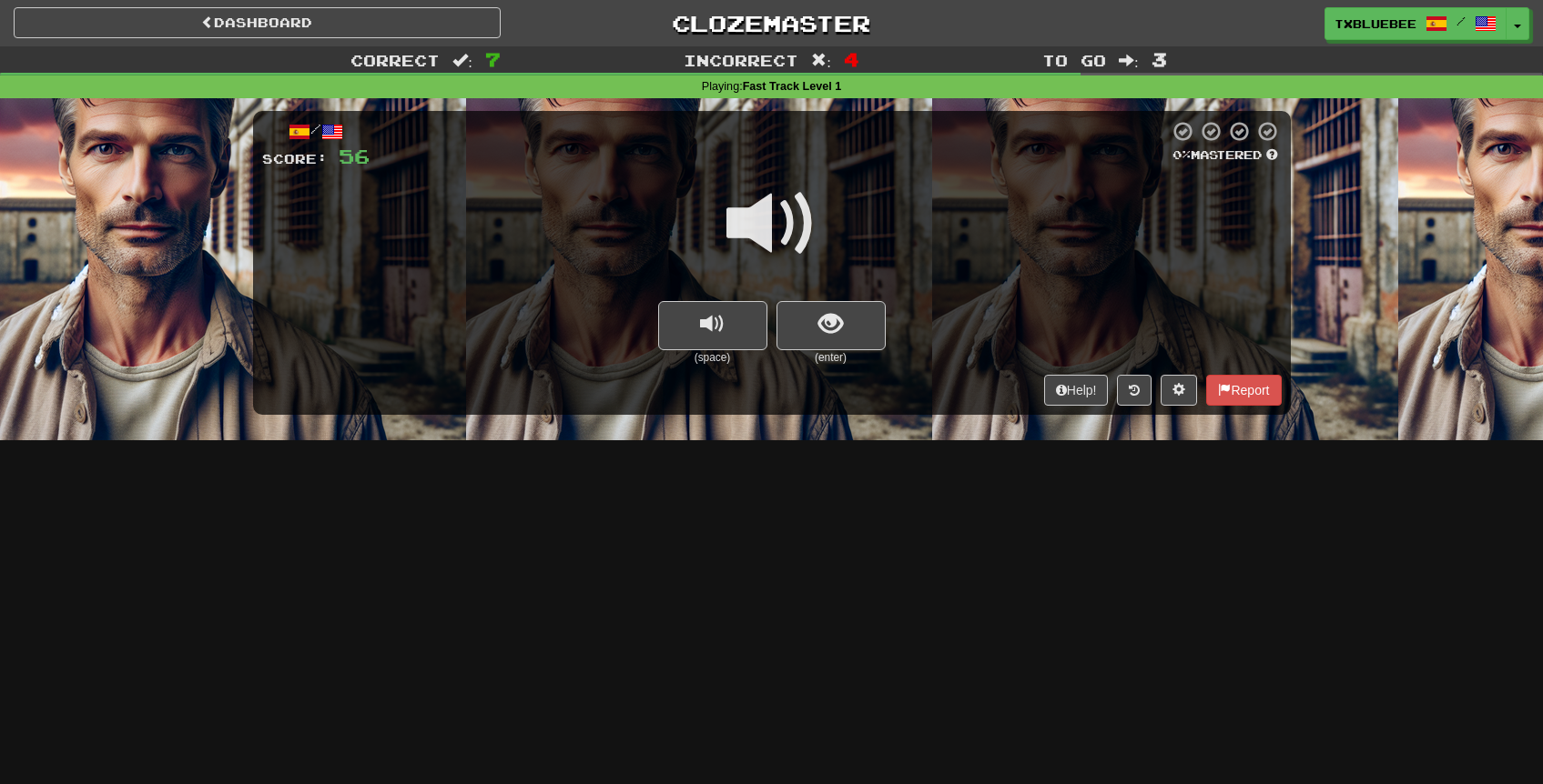
click at [798, 245] on span at bounding box center [772, 224] width 91 height 91
click at [820, 340] on button "show sentence" at bounding box center [832, 326] width 110 height 49
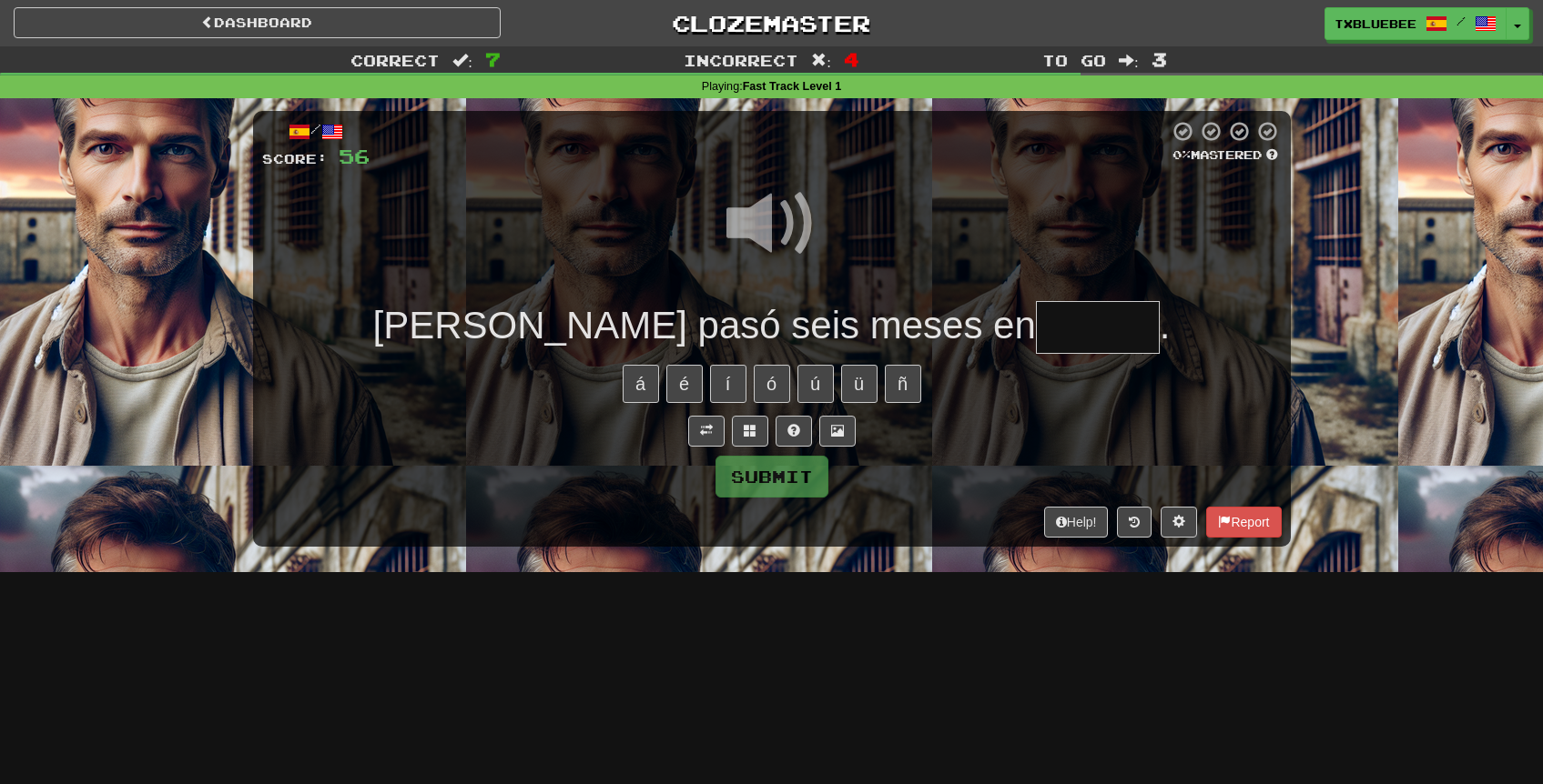
click at [1036, 334] on input "text" at bounding box center [1097, 328] width 124 height 54
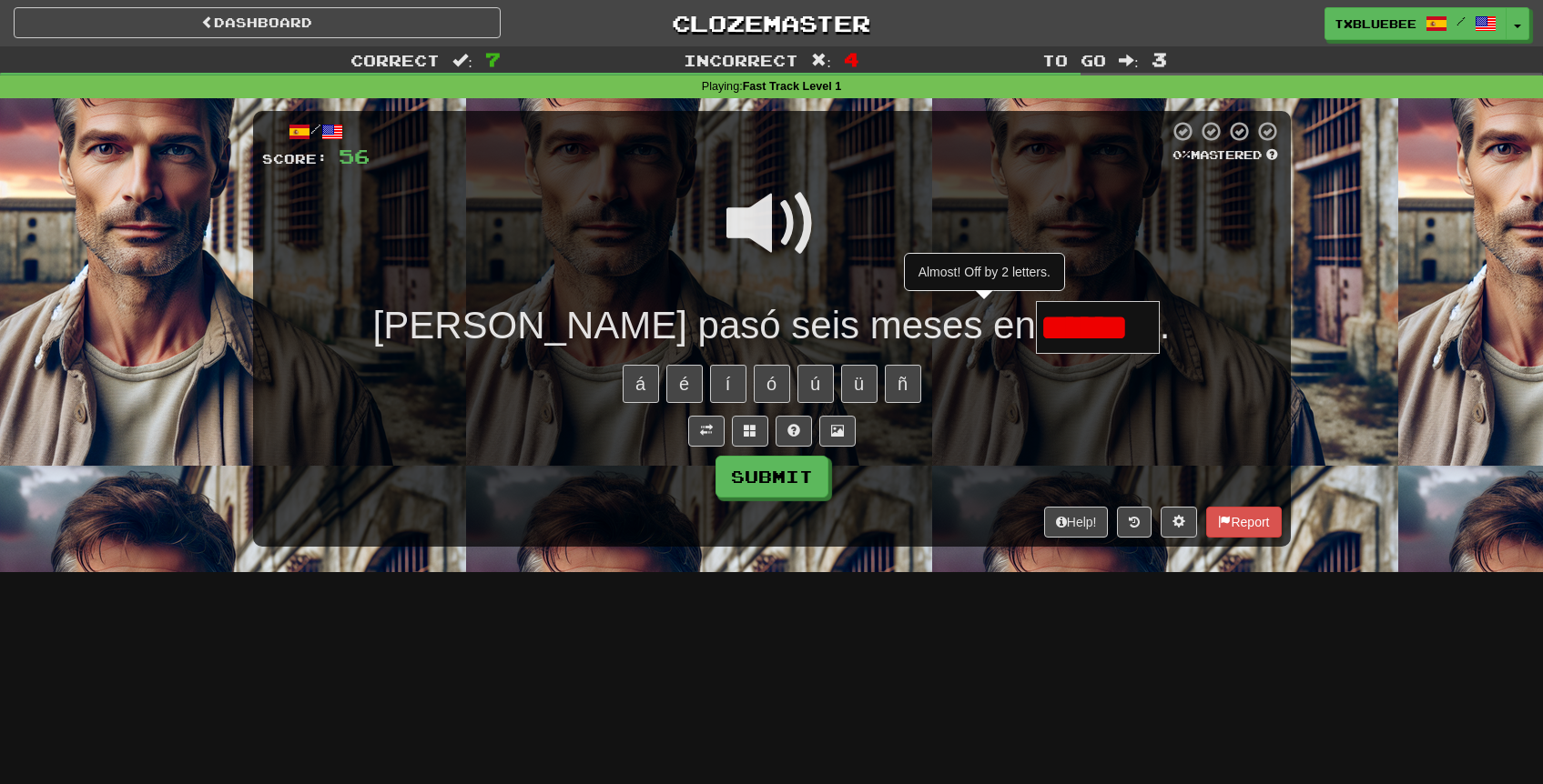
type input "*******"
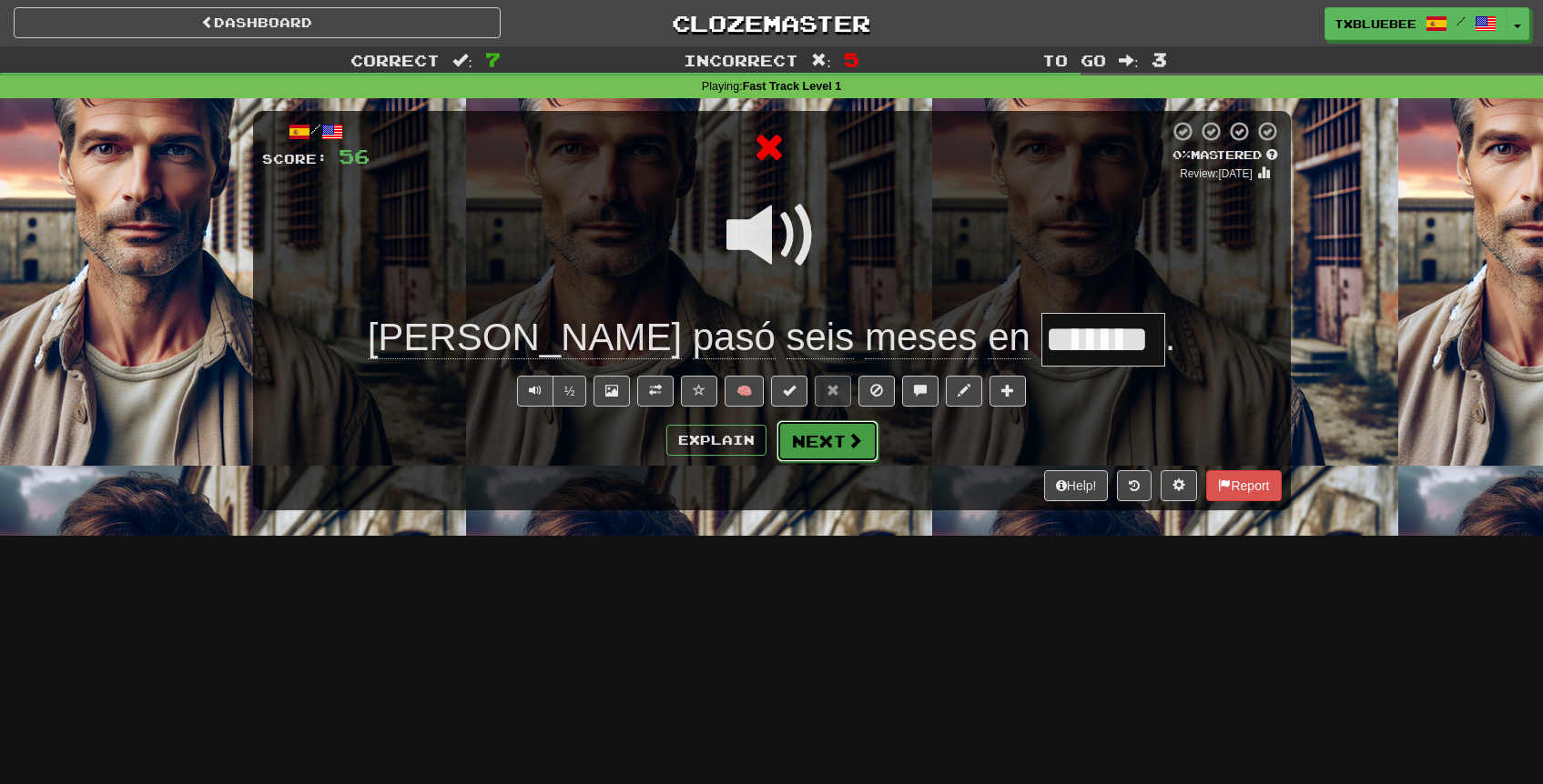
click at [818, 448] on button "Next" at bounding box center [828, 441] width 102 height 42
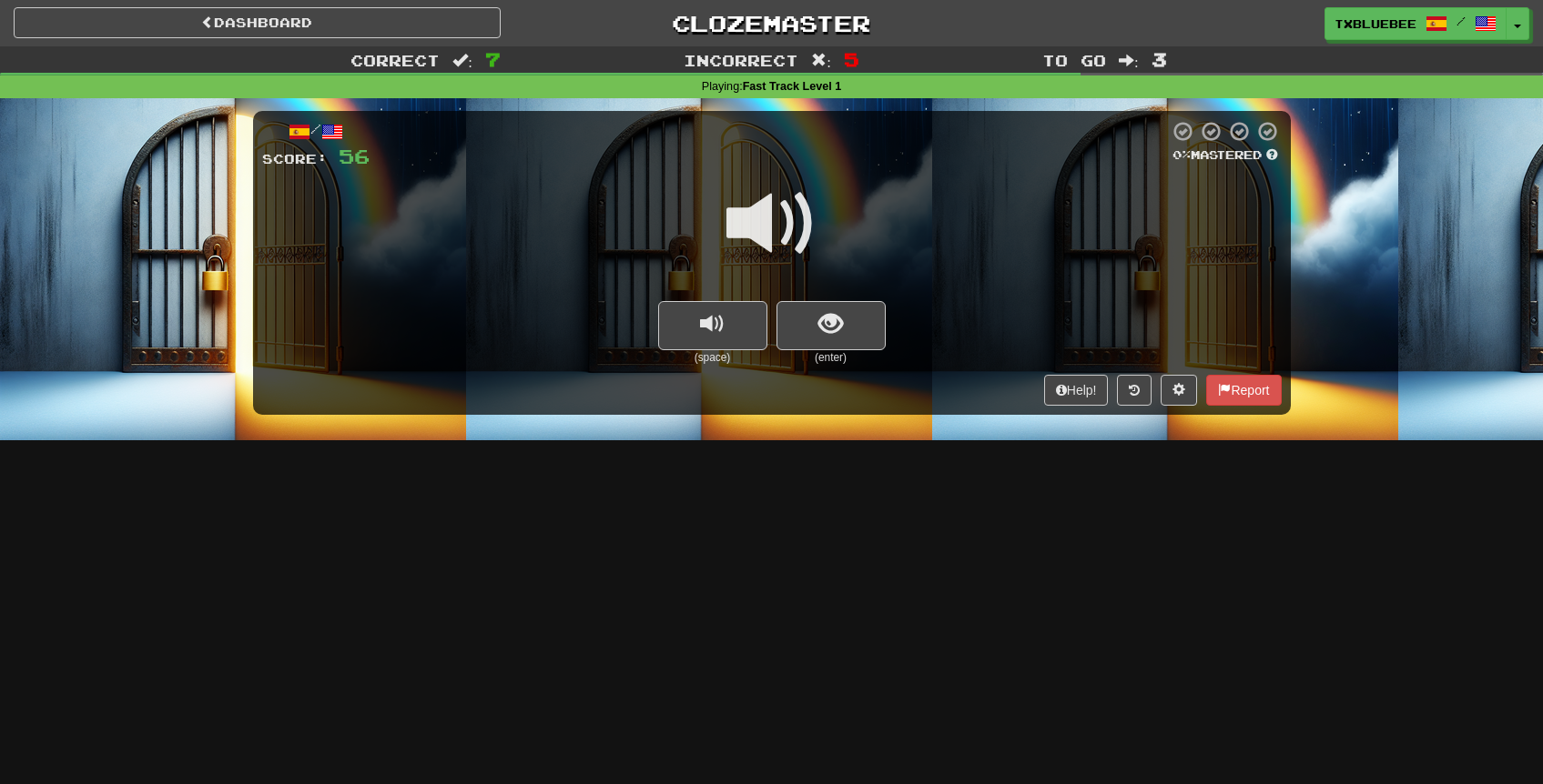
click at [783, 227] on span at bounding box center [772, 224] width 91 height 91
click at [834, 332] on span "show sentence" at bounding box center [831, 324] width 25 height 25
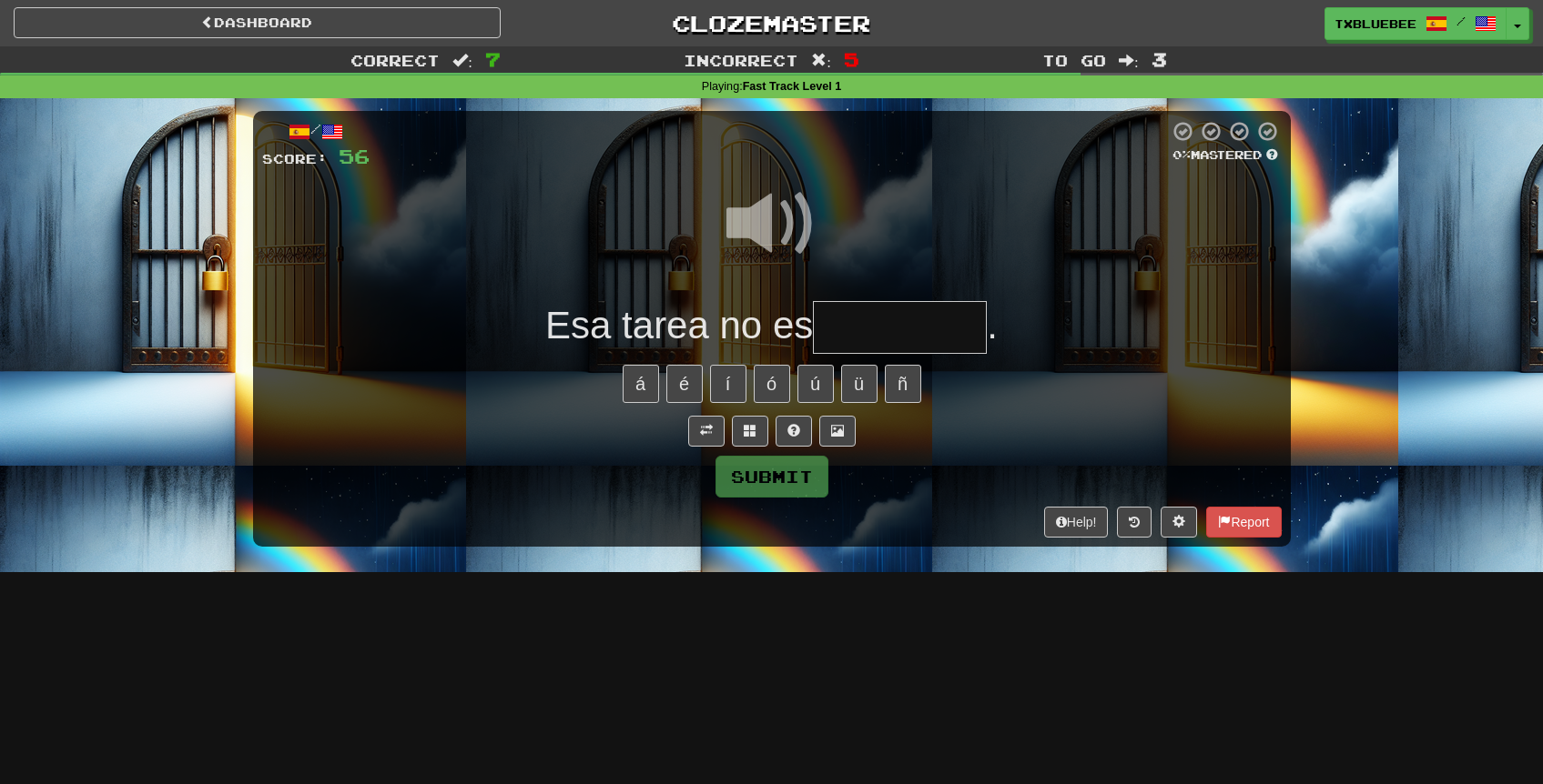
click at [890, 338] on input "text" at bounding box center [900, 328] width 174 height 54
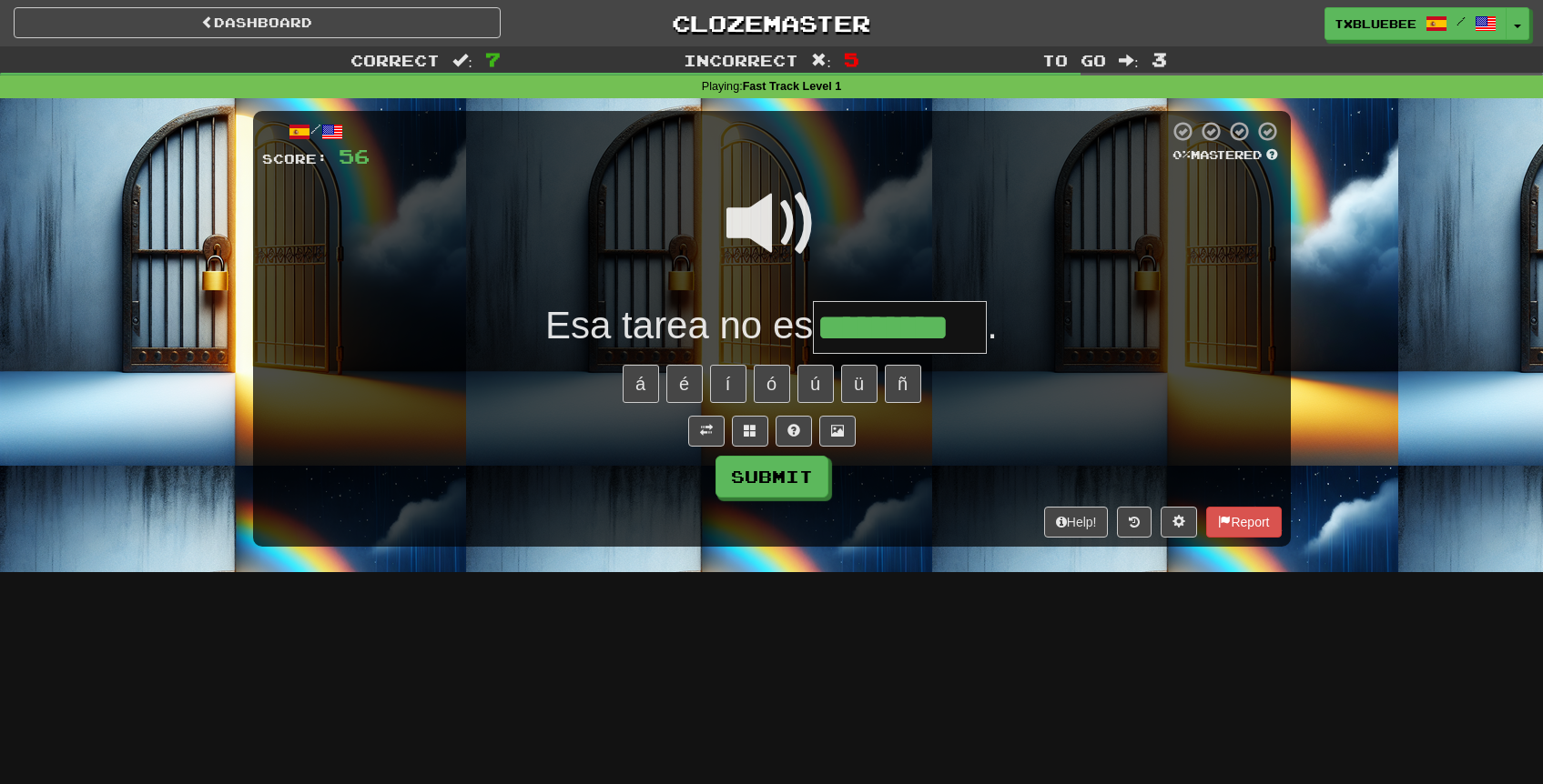
type input "*********"
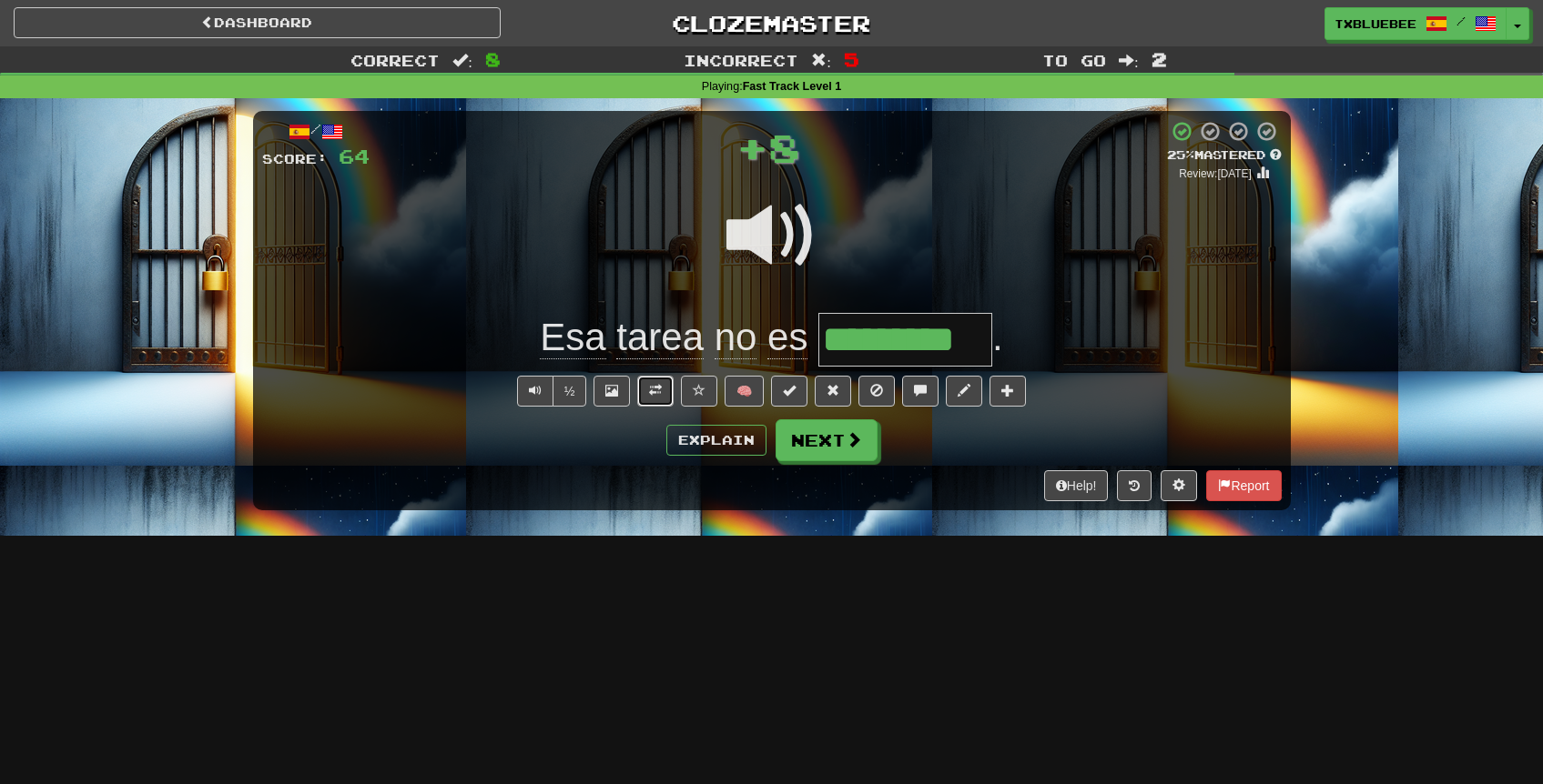
click at [660, 387] on span at bounding box center [655, 390] width 12 height 12
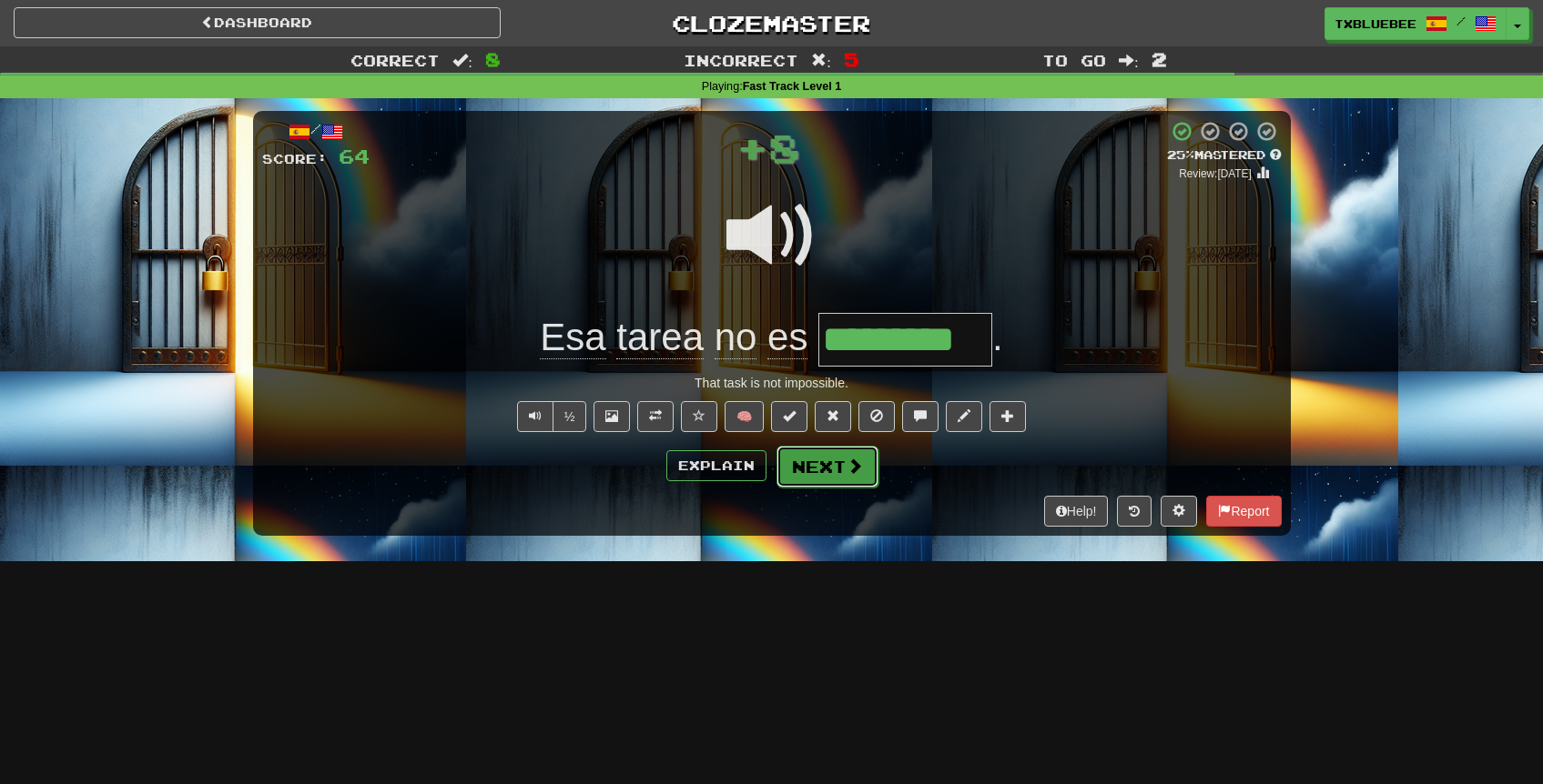
click at [847, 466] on span at bounding box center [854, 466] width 16 height 16
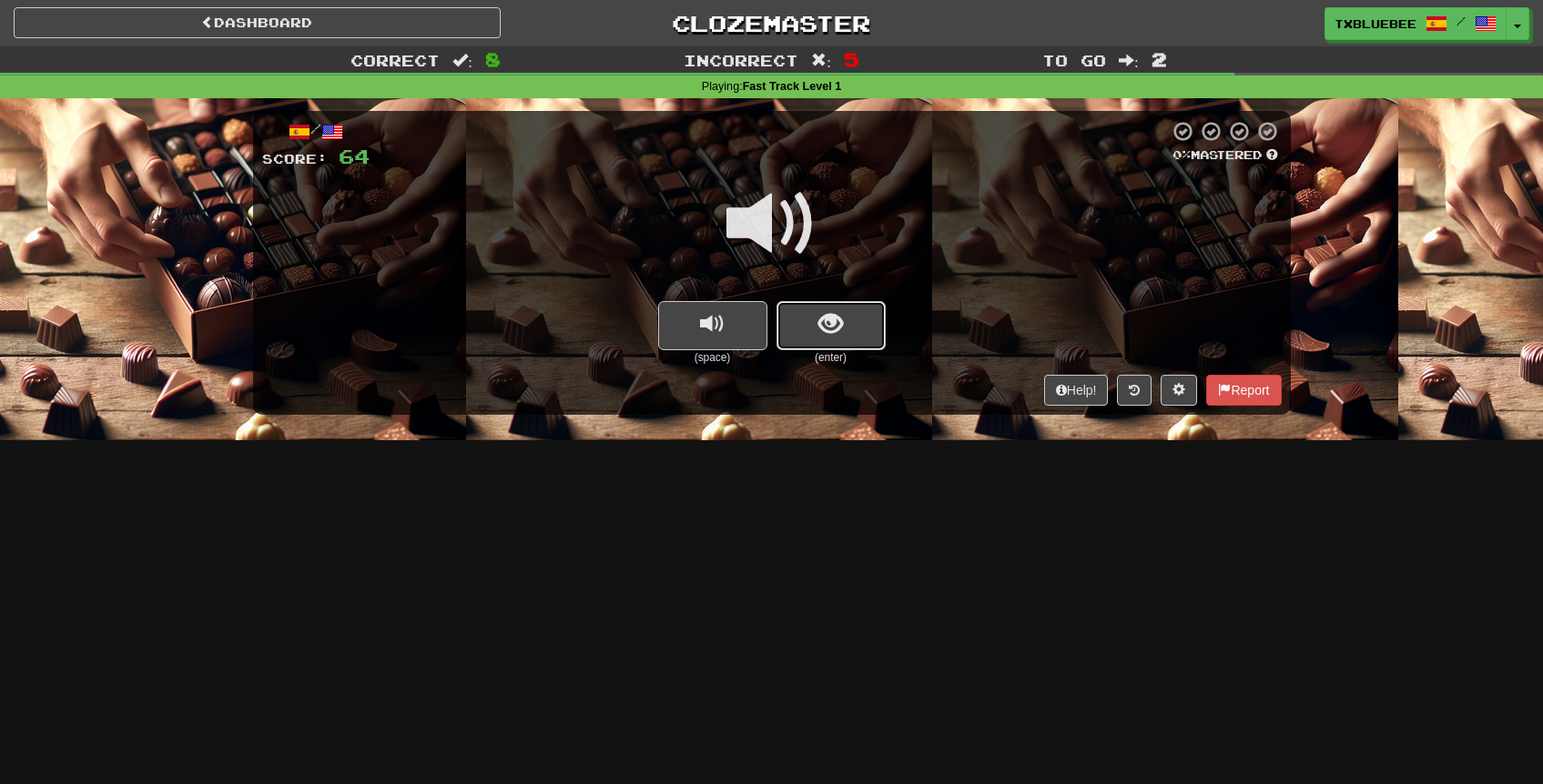
click at [851, 335] on button "show sentence" at bounding box center [832, 326] width 110 height 49
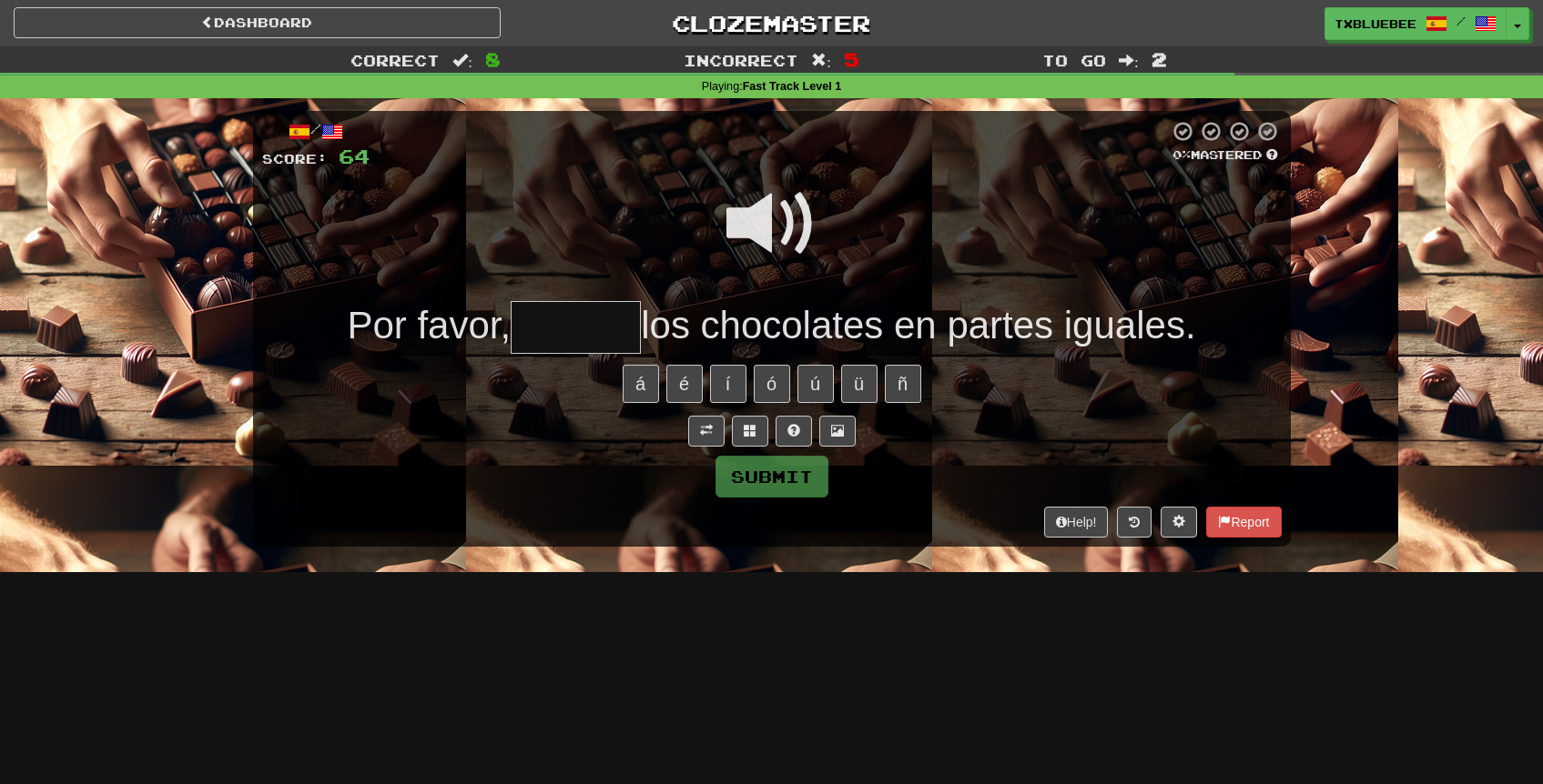
click at [784, 251] on span at bounding box center [772, 224] width 91 height 91
click at [626, 314] on input "text" at bounding box center [575, 328] width 130 height 54
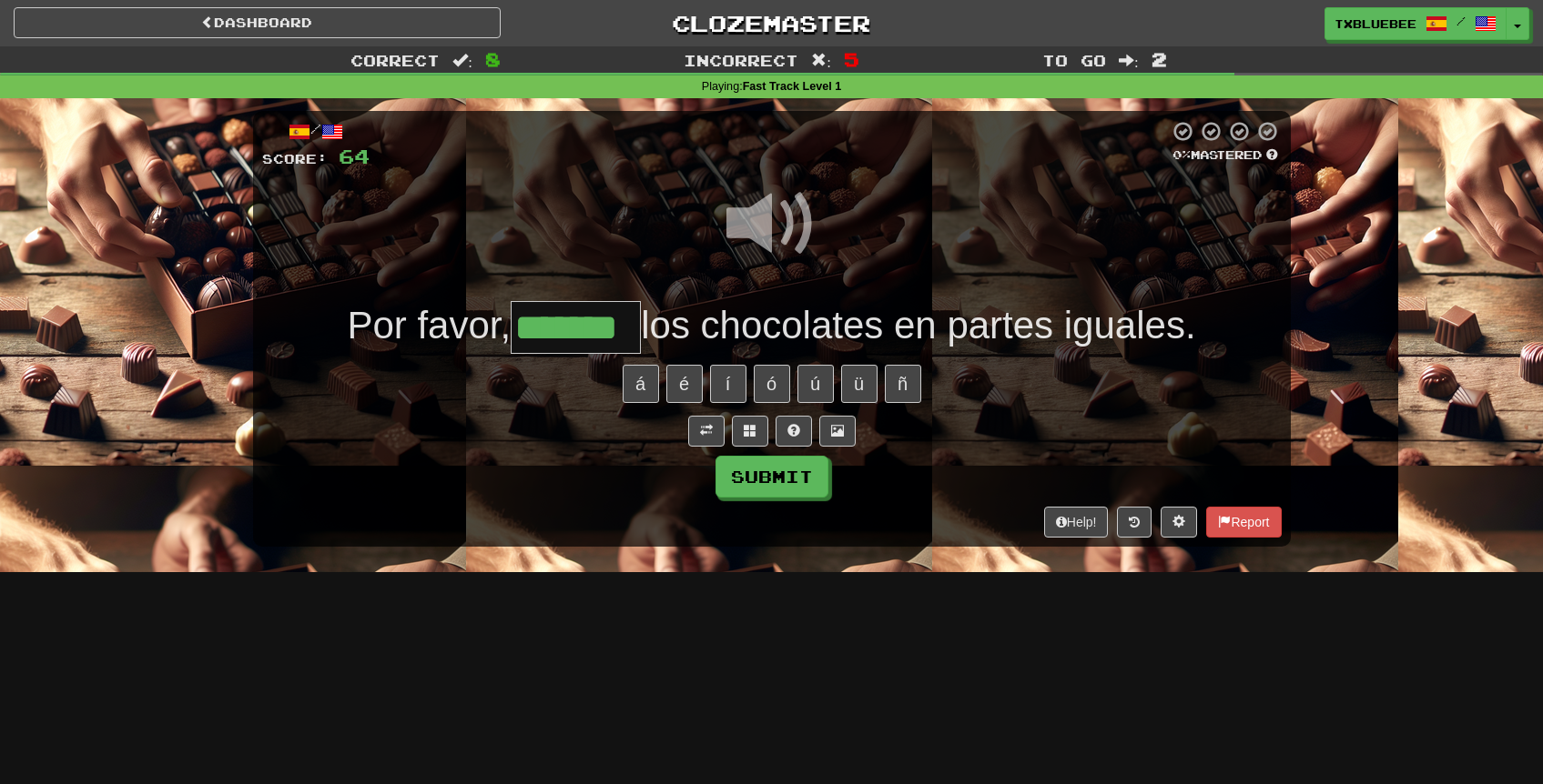
type input "*******"
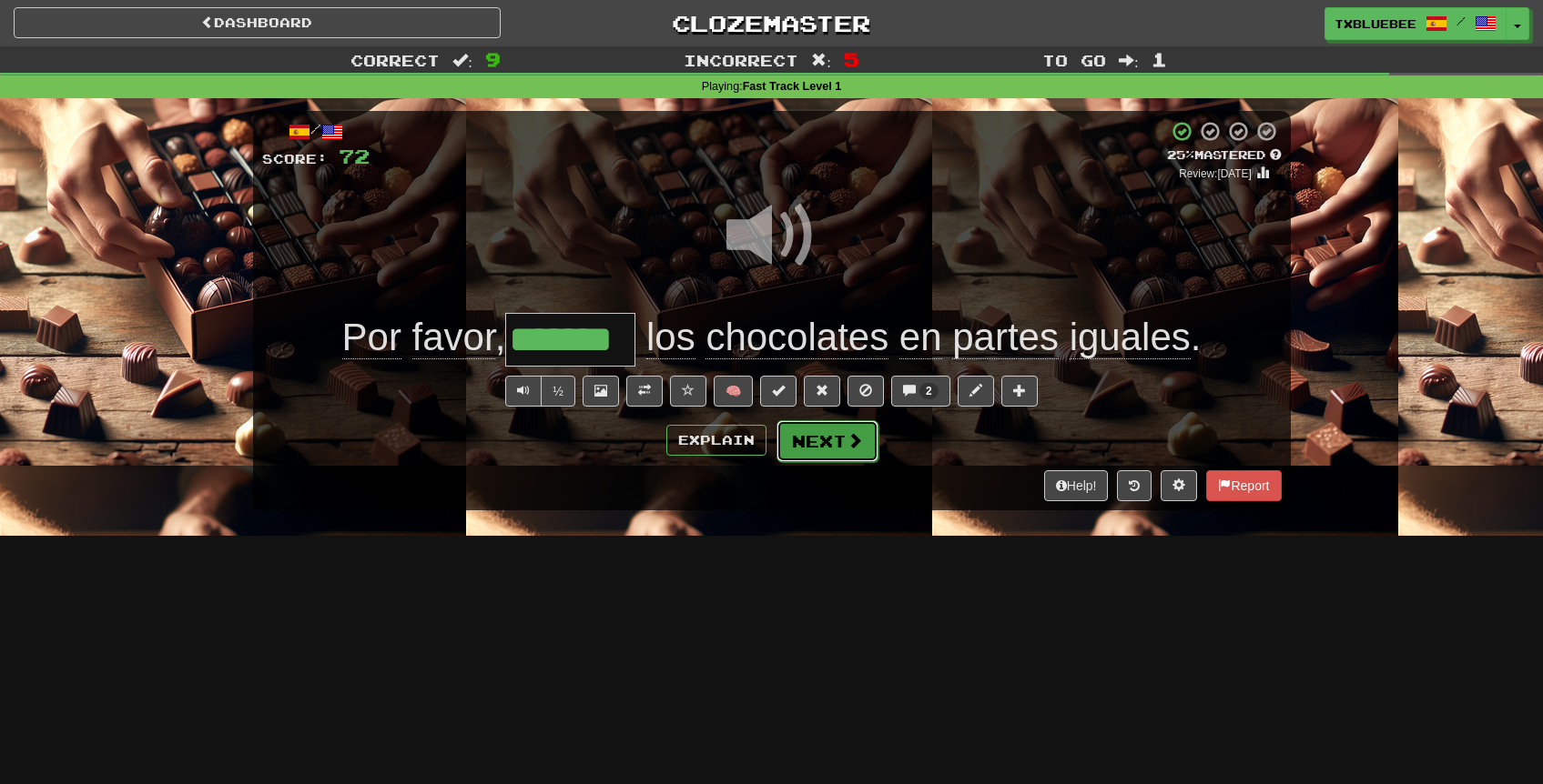
click at [828, 431] on button "Next" at bounding box center [828, 441] width 102 height 42
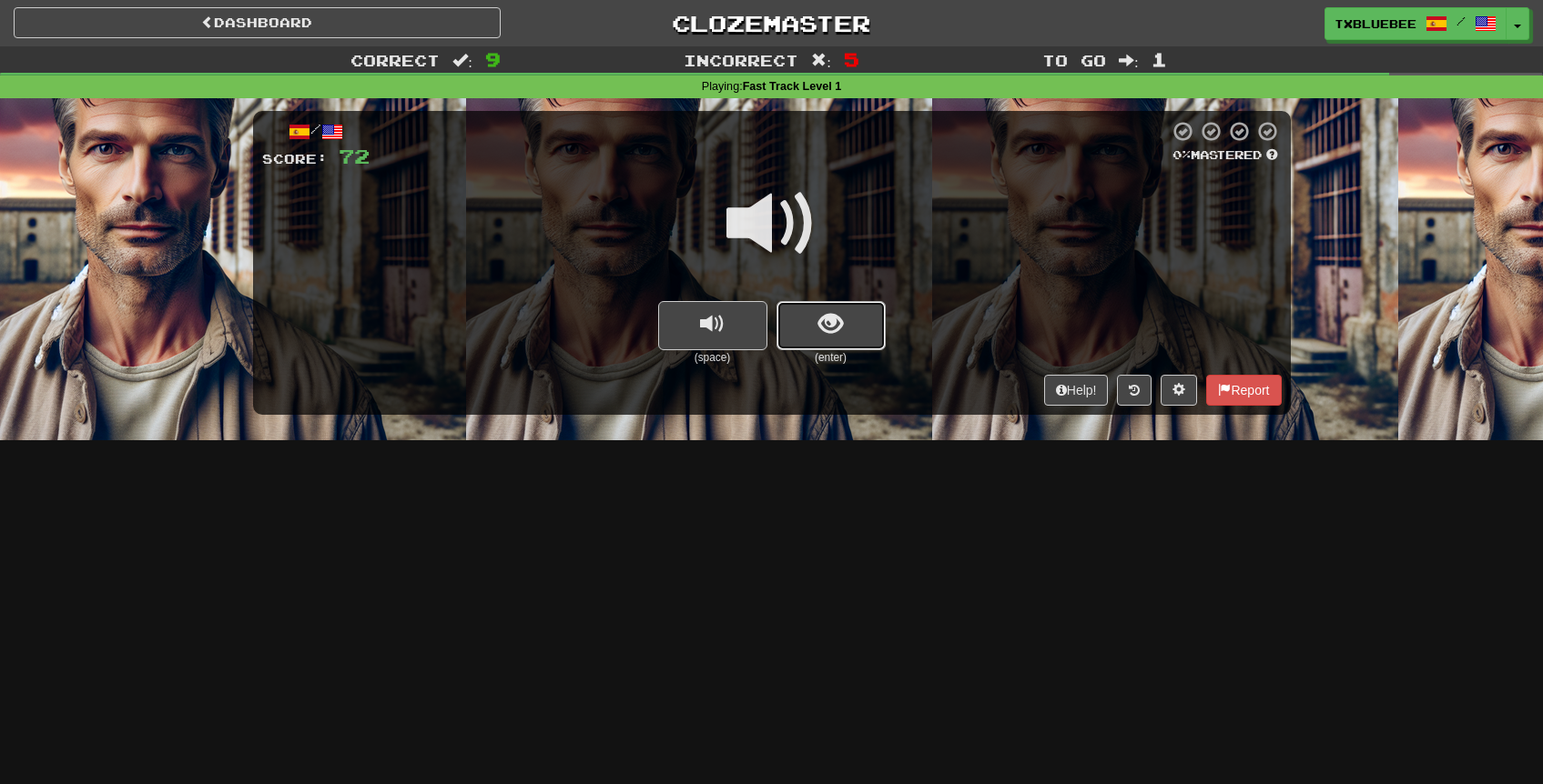
click at [857, 334] on button "show sentence" at bounding box center [832, 326] width 110 height 49
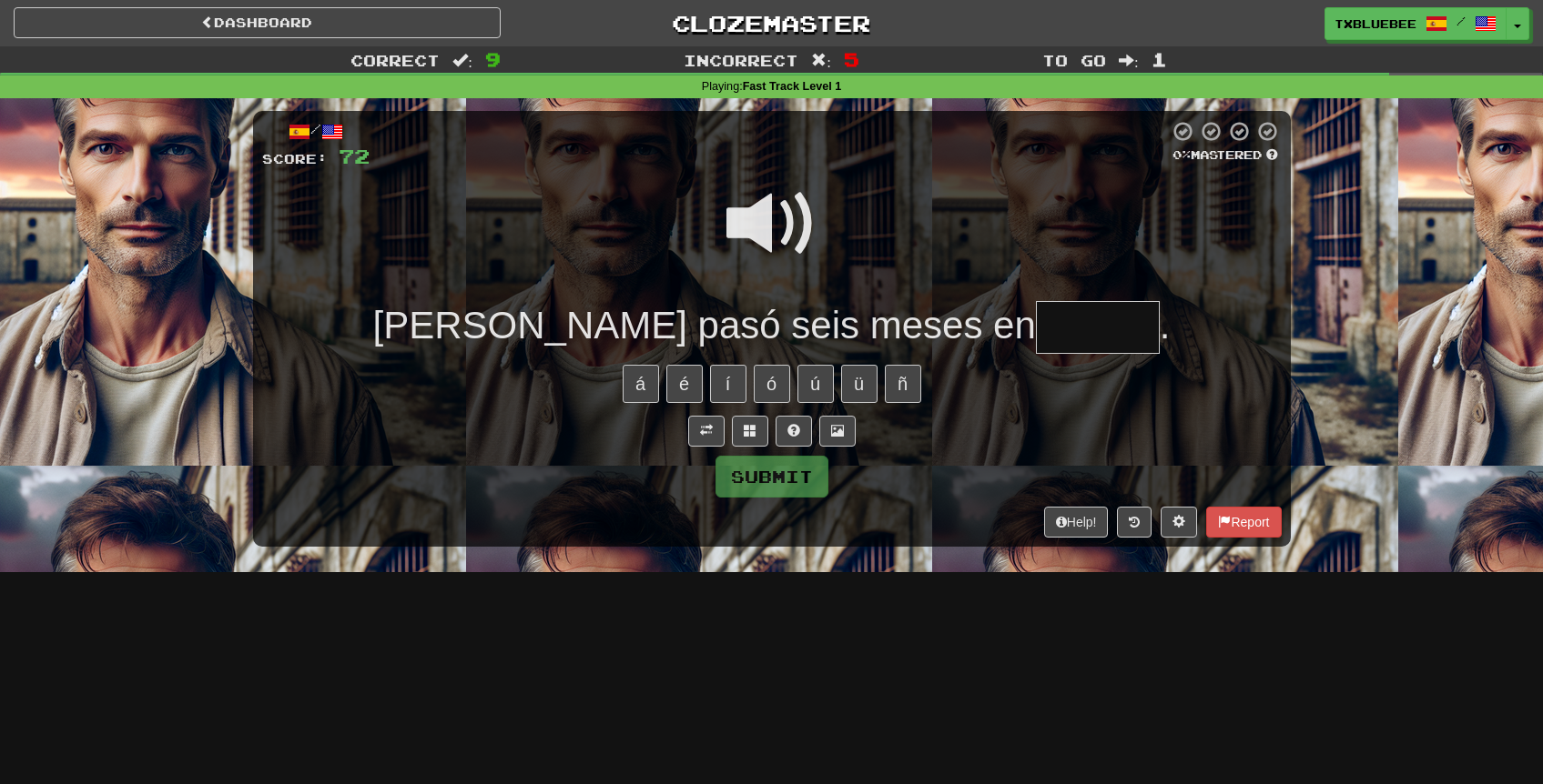
click at [1036, 334] on input "text" at bounding box center [1097, 328] width 124 height 54
type input "*******"
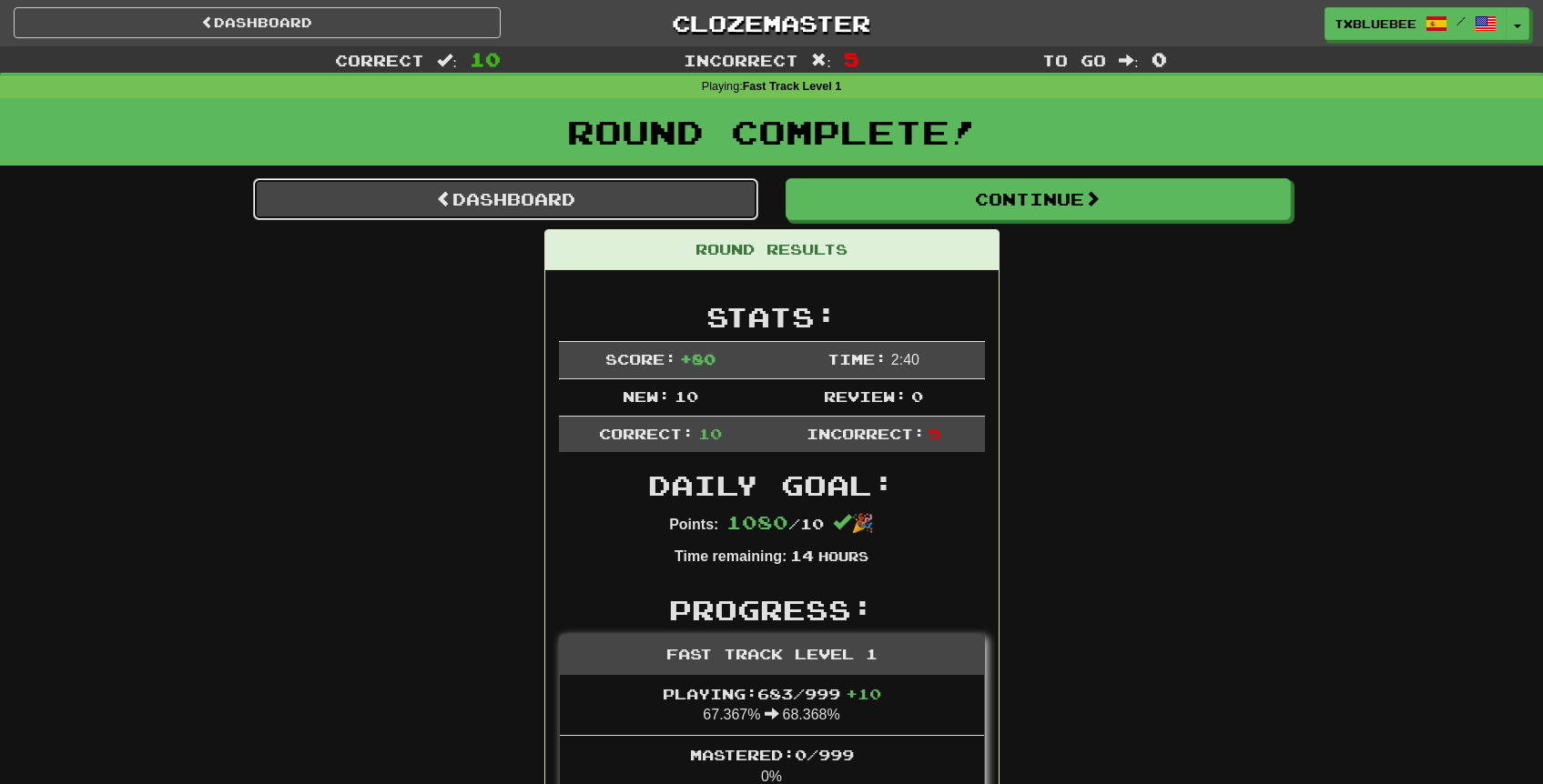
click at [540, 209] on link "Dashboard" at bounding box center [506, 199] width 506 height 42
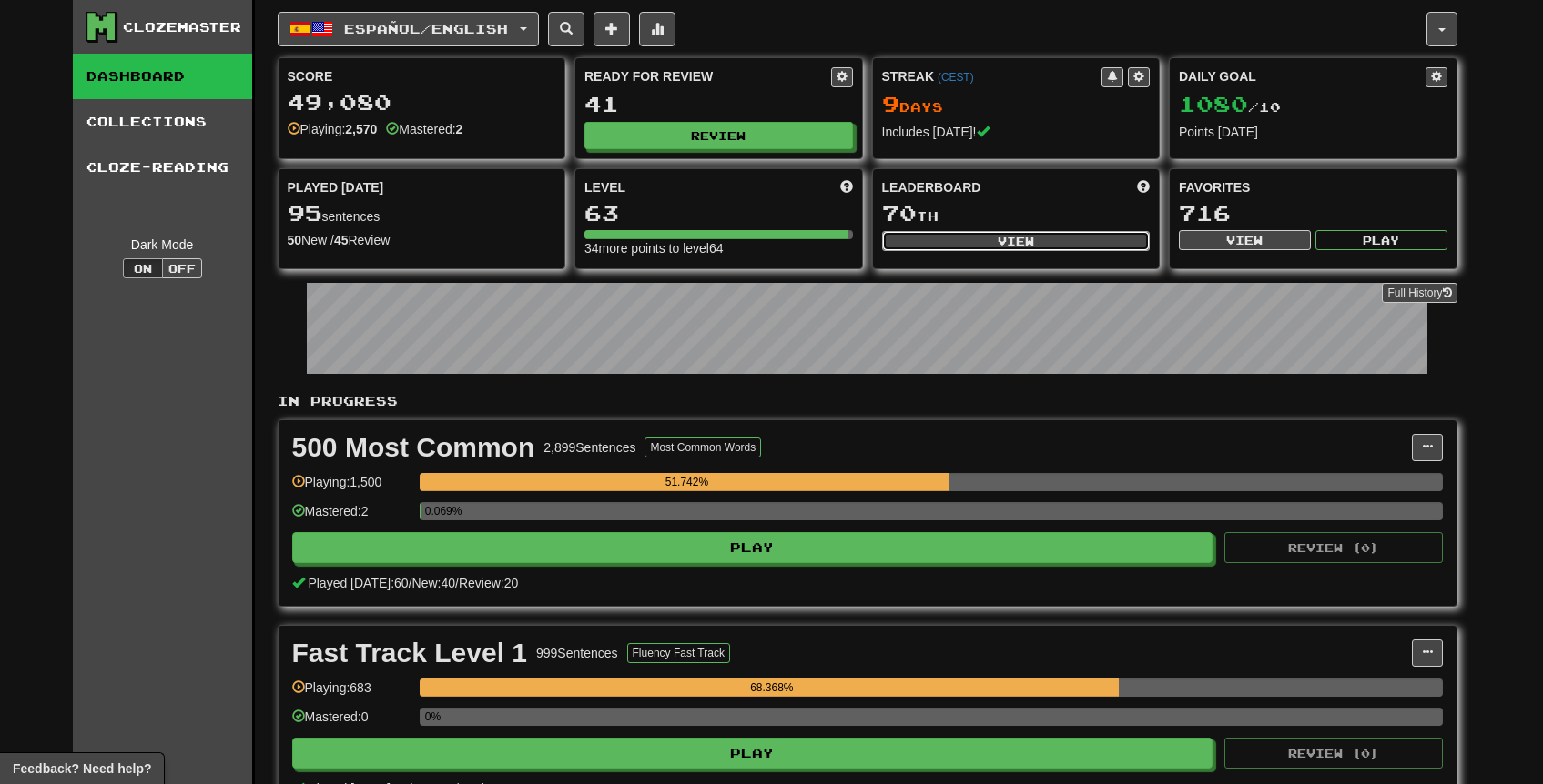
click at [1012, 237] on button "View" at bounding box center [1017, 241] width 268 height 20
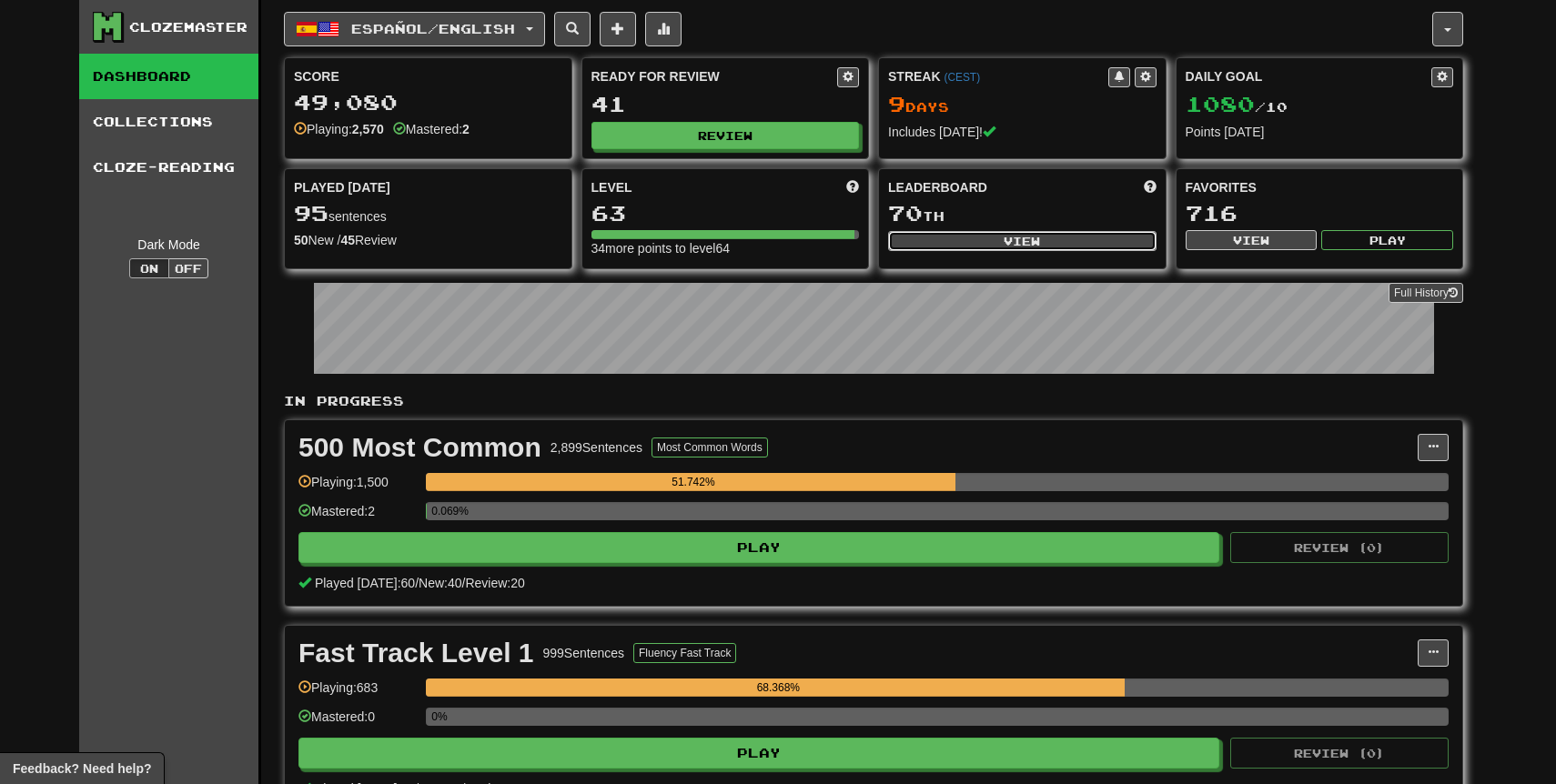
select select "**********"
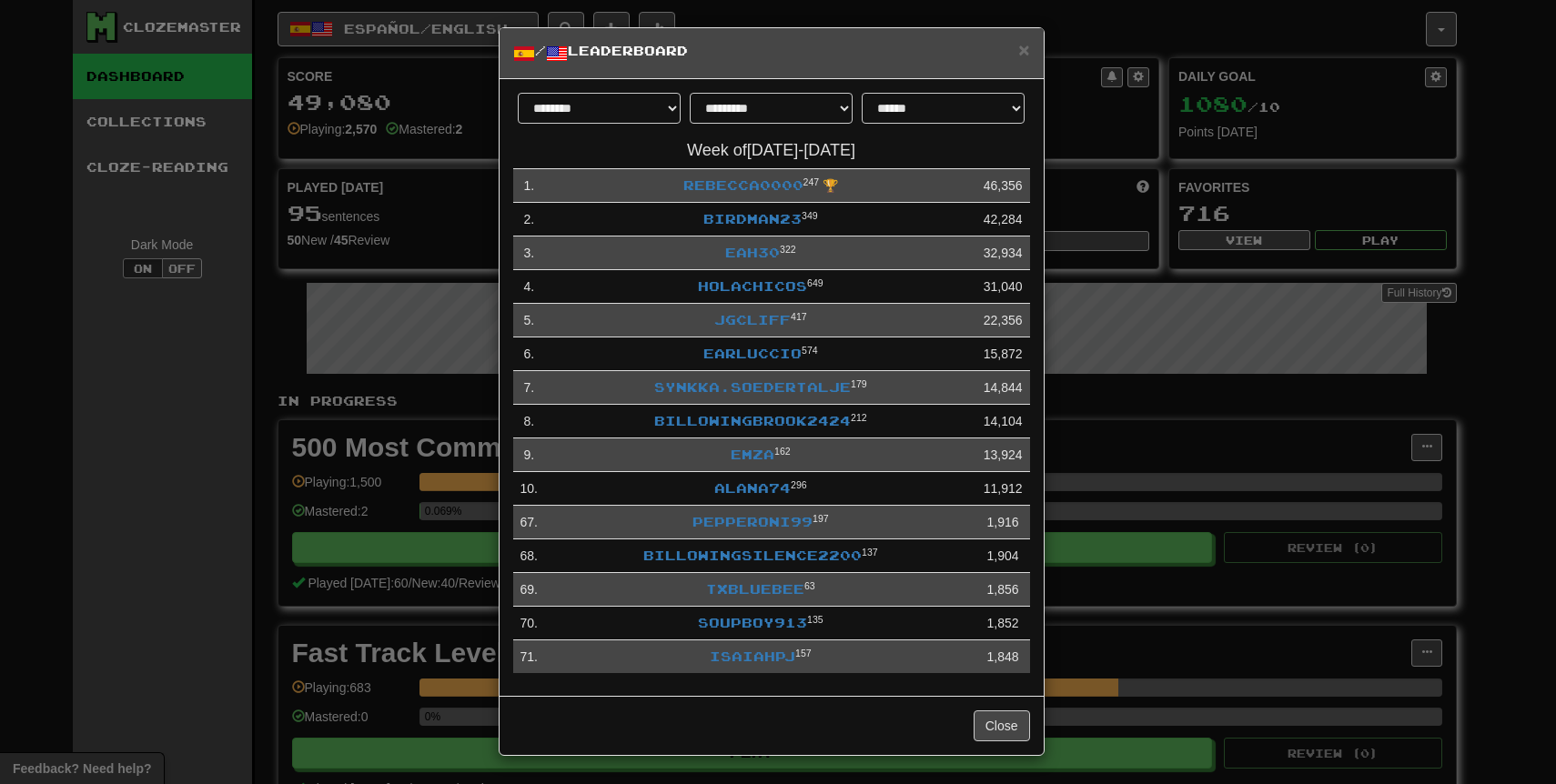
click at [1103, 30] on div "**********" at bounding box center [778, 392] width 1556 height 784
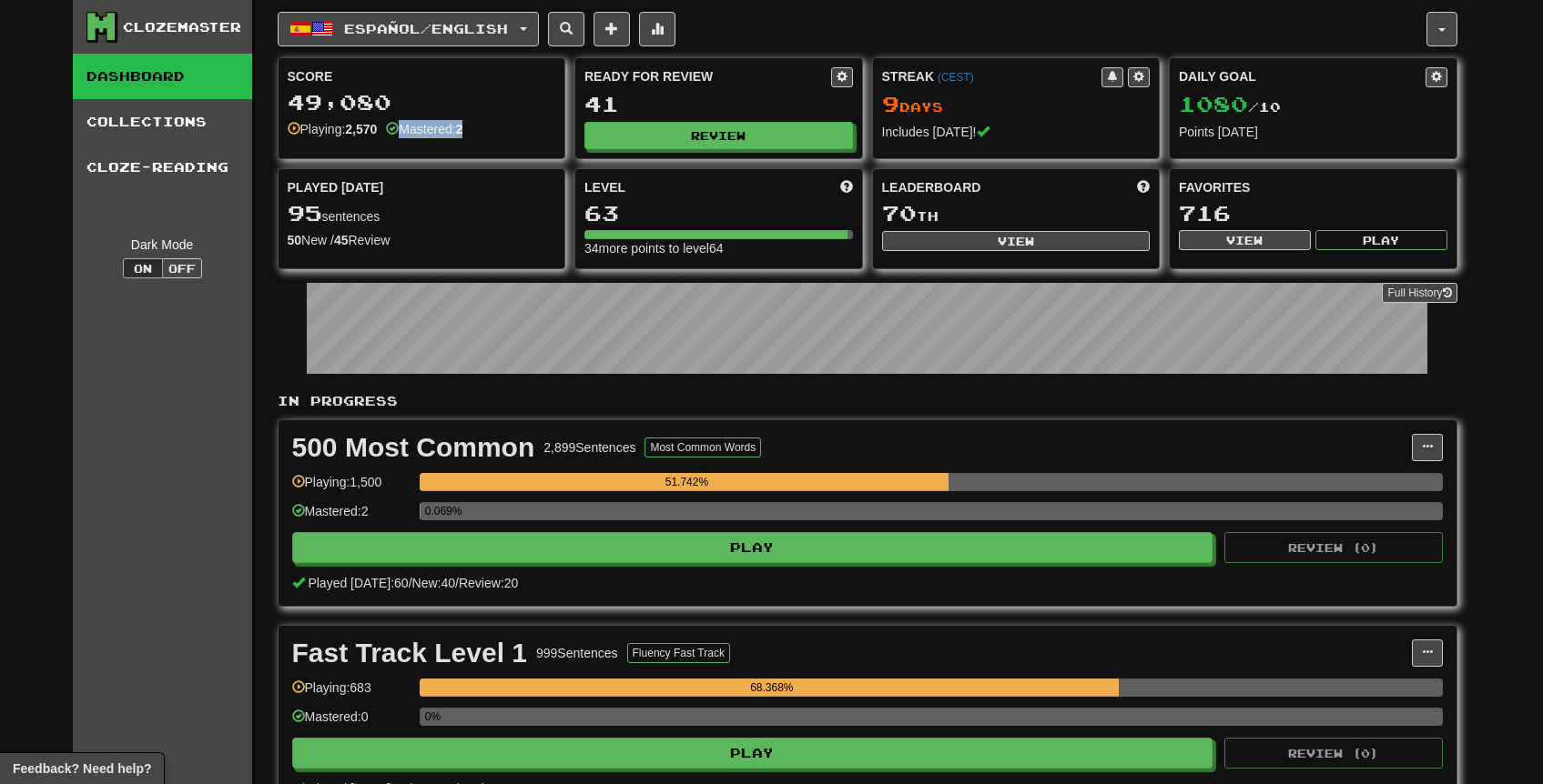
drag, startPoint x: 387, startPoint y: 125, endPoint x: 486, endPoint y: 128, distance: 99.0
click at [486, 128] on div "Playing: 2,570 Mastered: 2" at bounding box center [421, 128] width 268 height 18
click at [490, 133] on div "Playing: 2,570 Mastered: 2" at bounding box center [421, 128] width 268 height 18
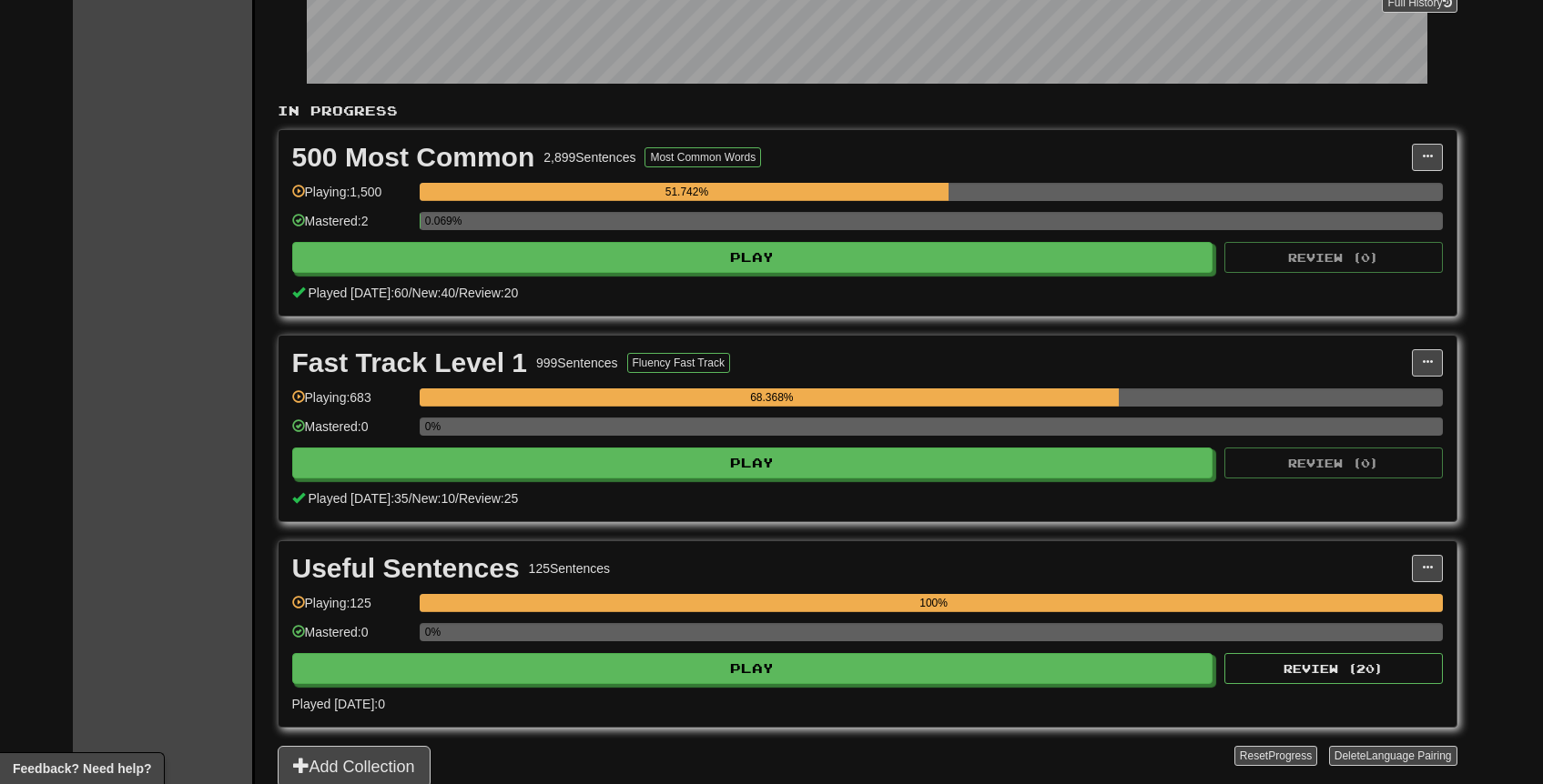
scroll to position [292, 0]
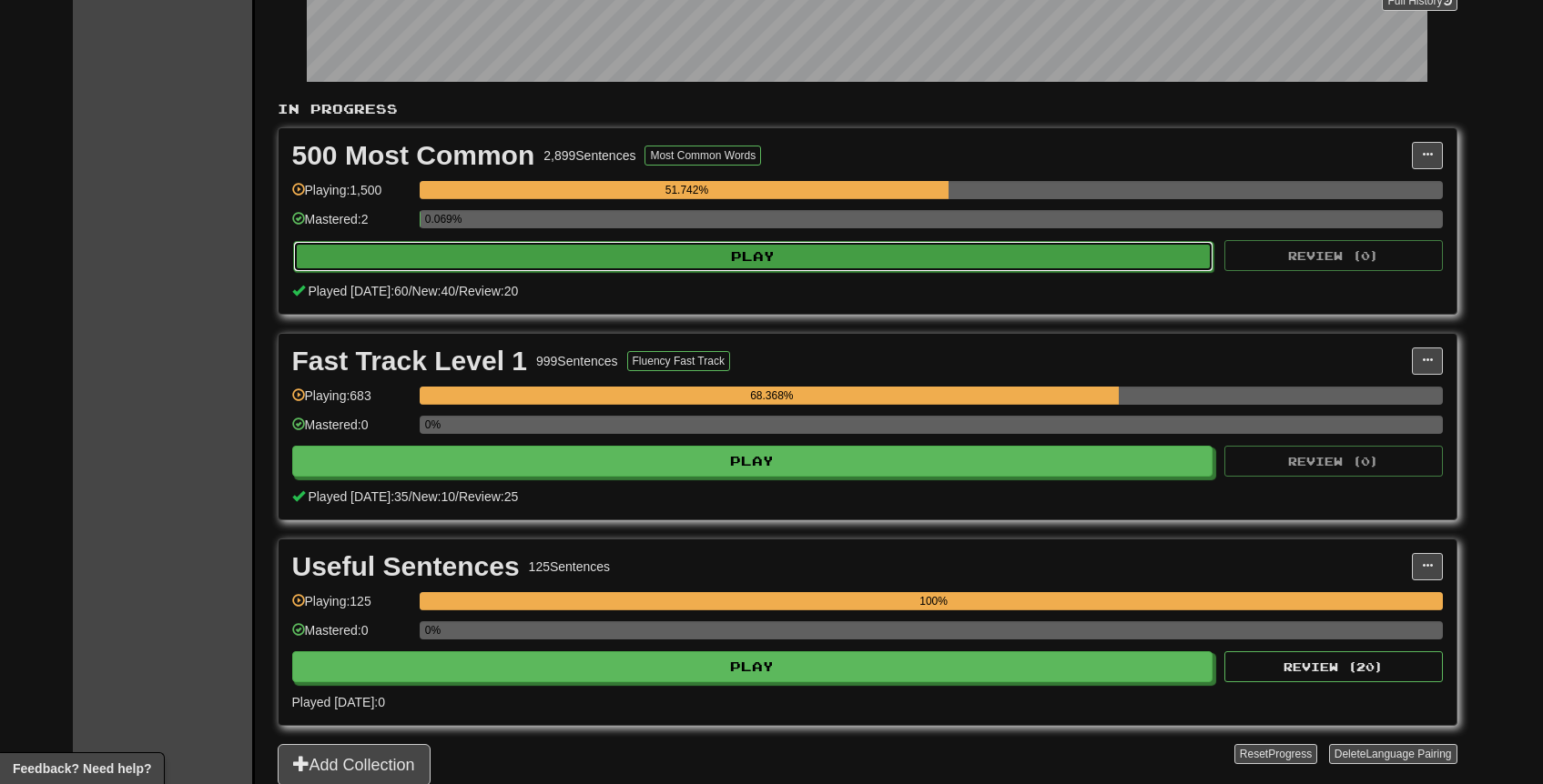
click at [803, 263] on button "Play" at bounding box center [753, 256] width 921 height 31
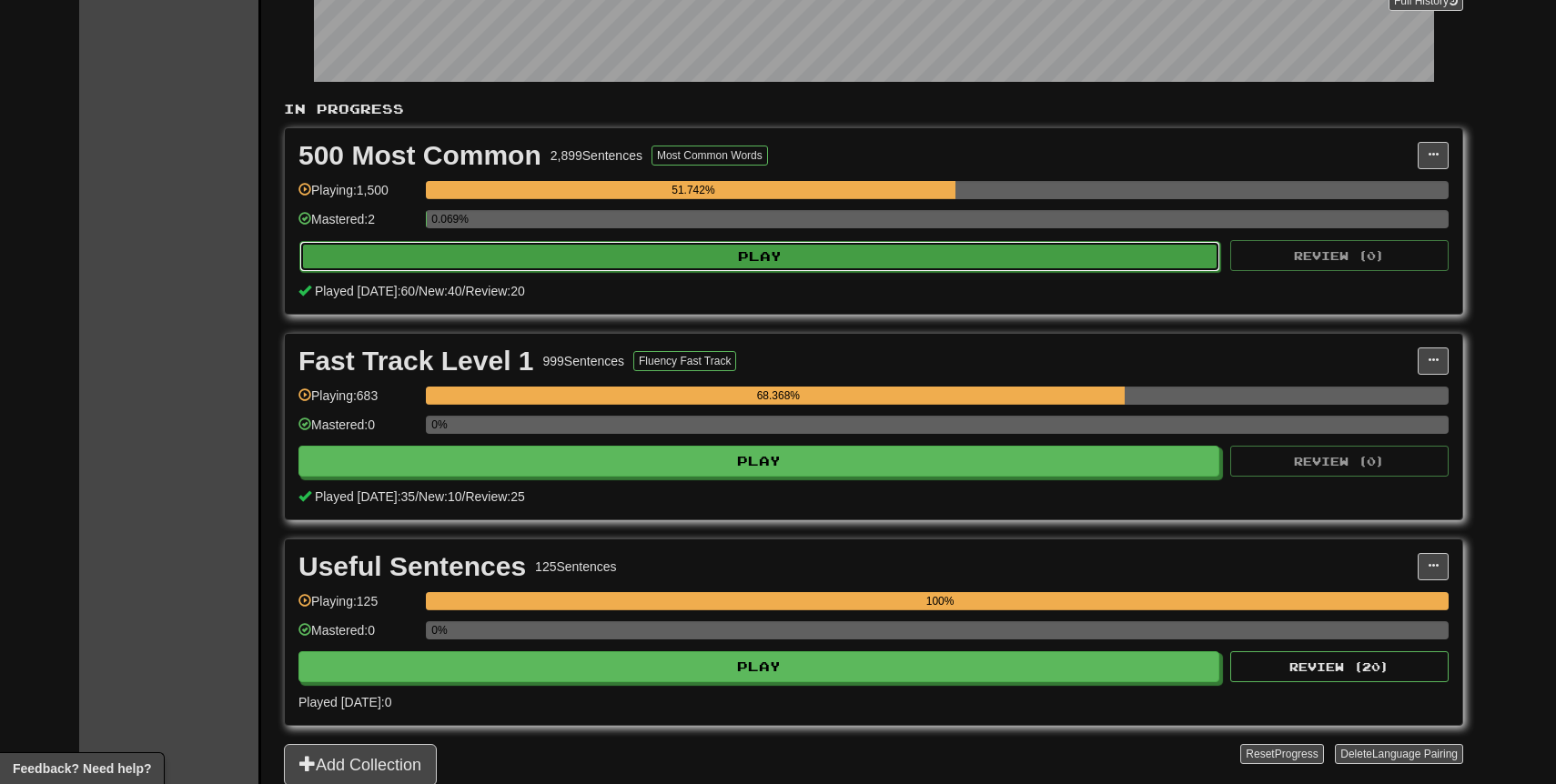
select select "**"
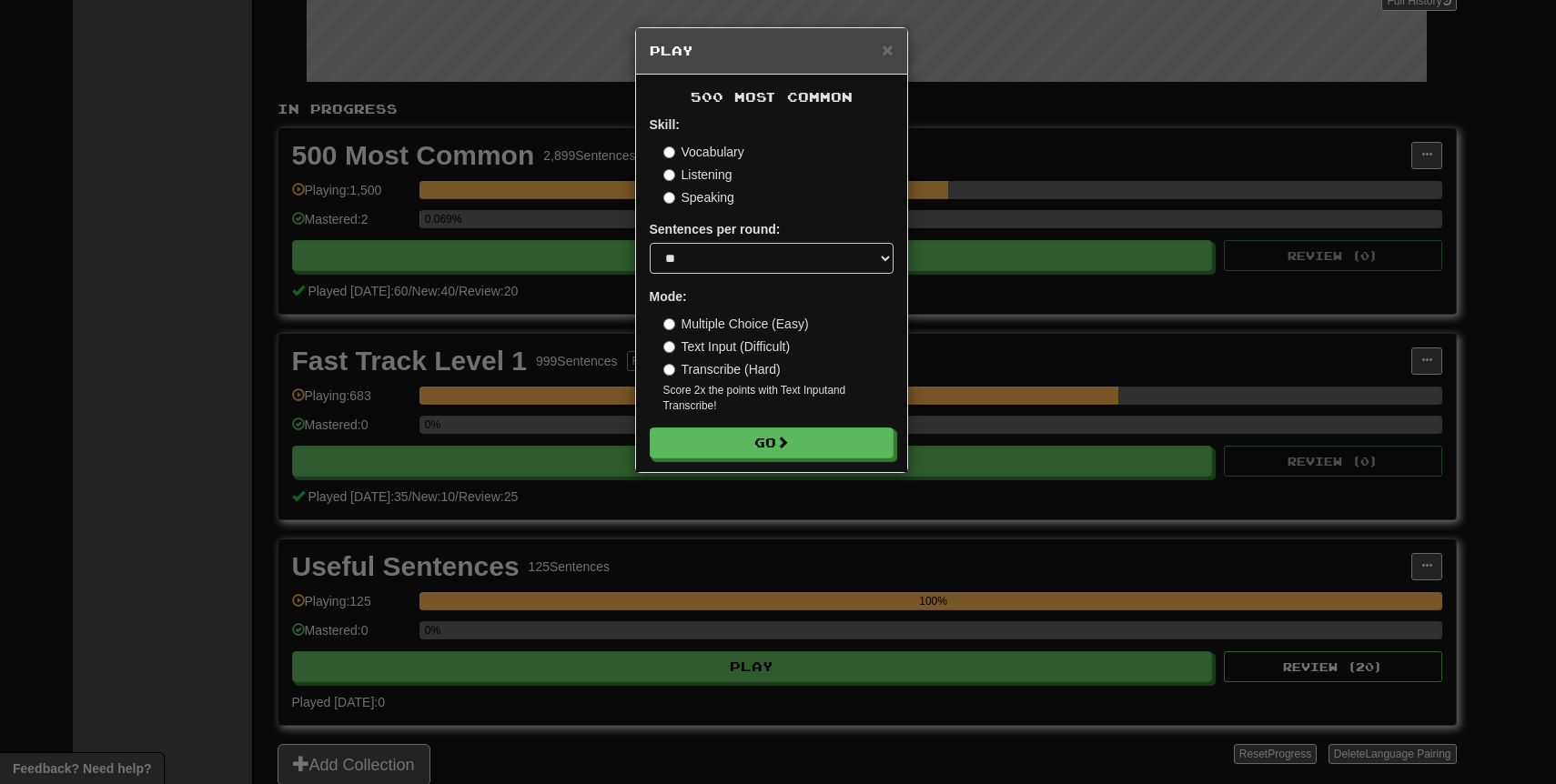
click at [1422, 255] on div "× Play 500 Most Common Skill: Vocabulary Listening Speaking Sentences per round…" at bounding box center [778, 392] width 1556 height 784
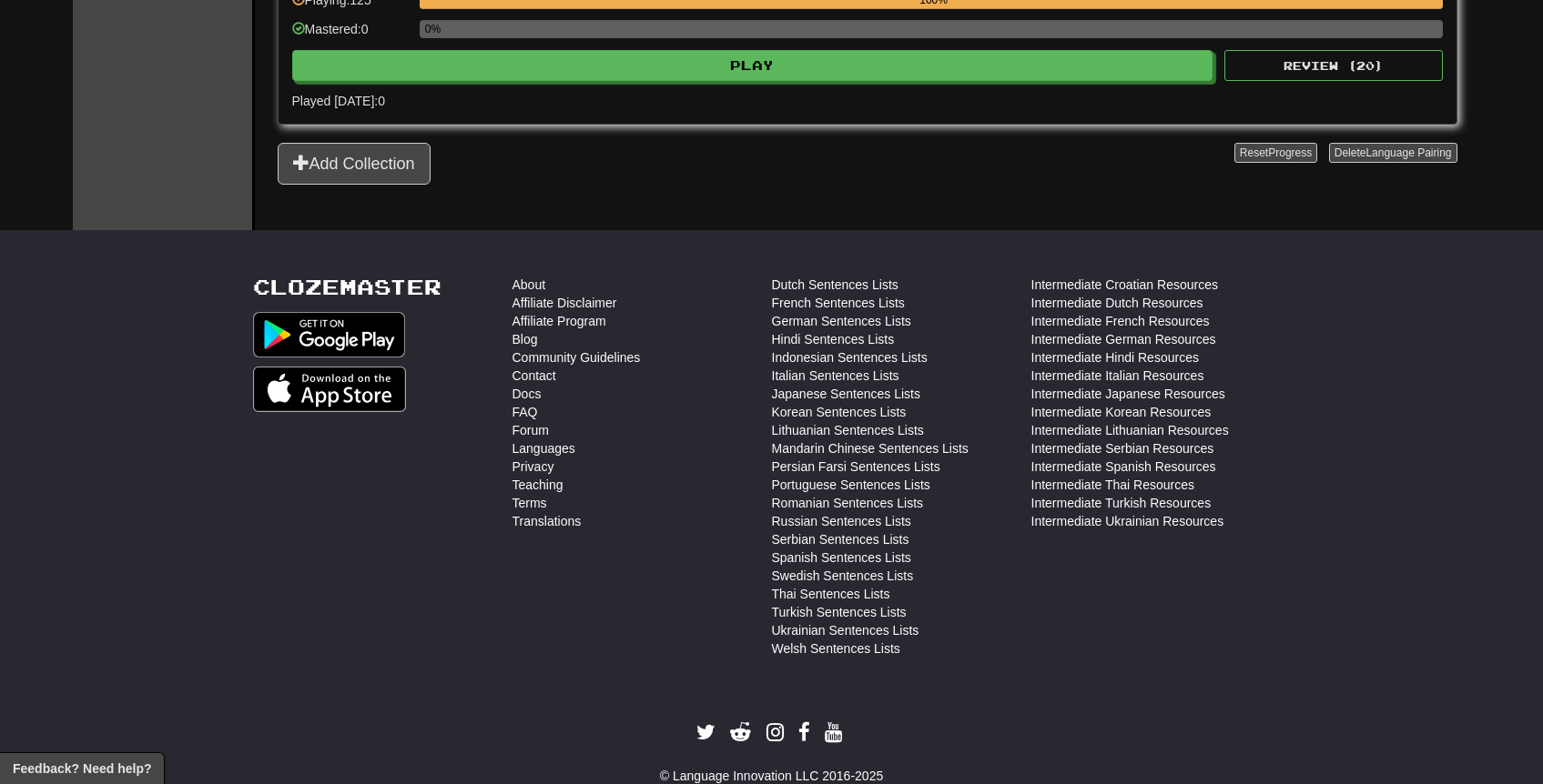
scroll to position [940, 0]
